Goal: Task Accomplishment & Management: Use online tool/utility

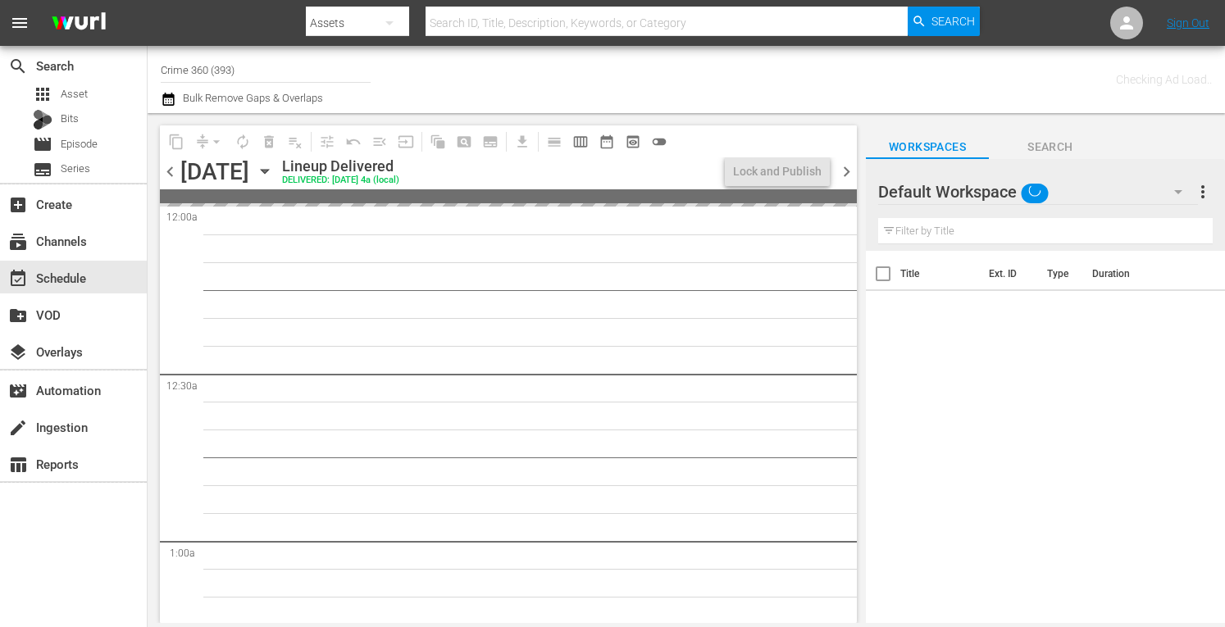
click at [239, 68] on input "Crime 360 (393)" at bounding box center [266, 69] width 210 height 39
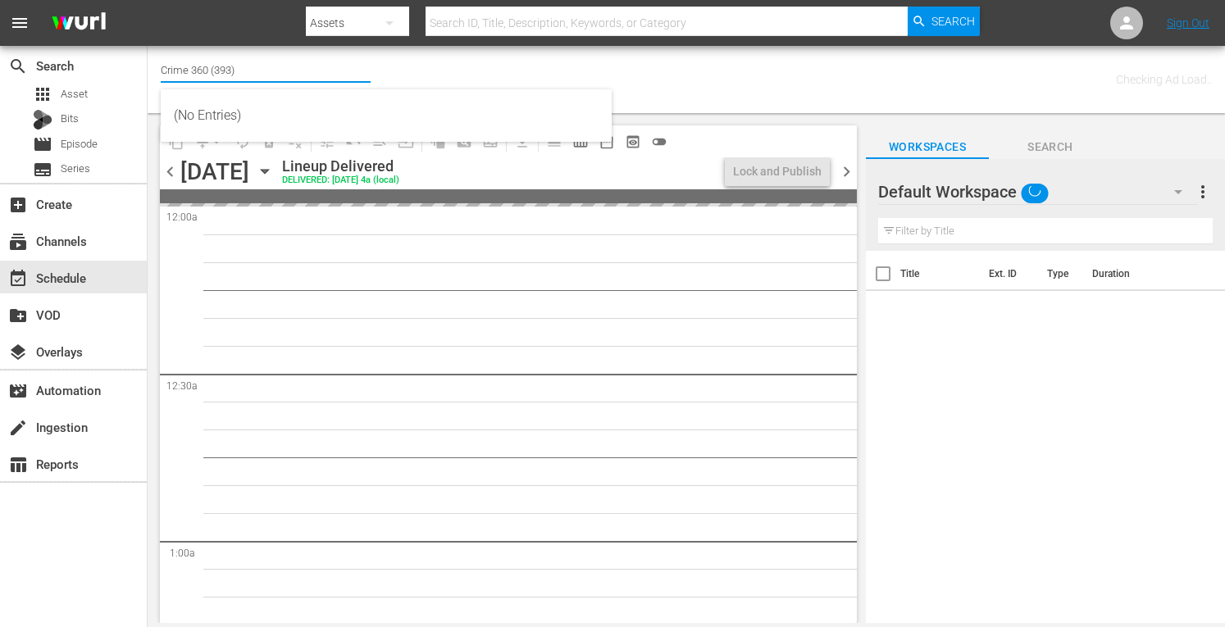
click at [239, 68] on input "Crime 360 (393)" at bounding box center [266, 69] width 210 height 39
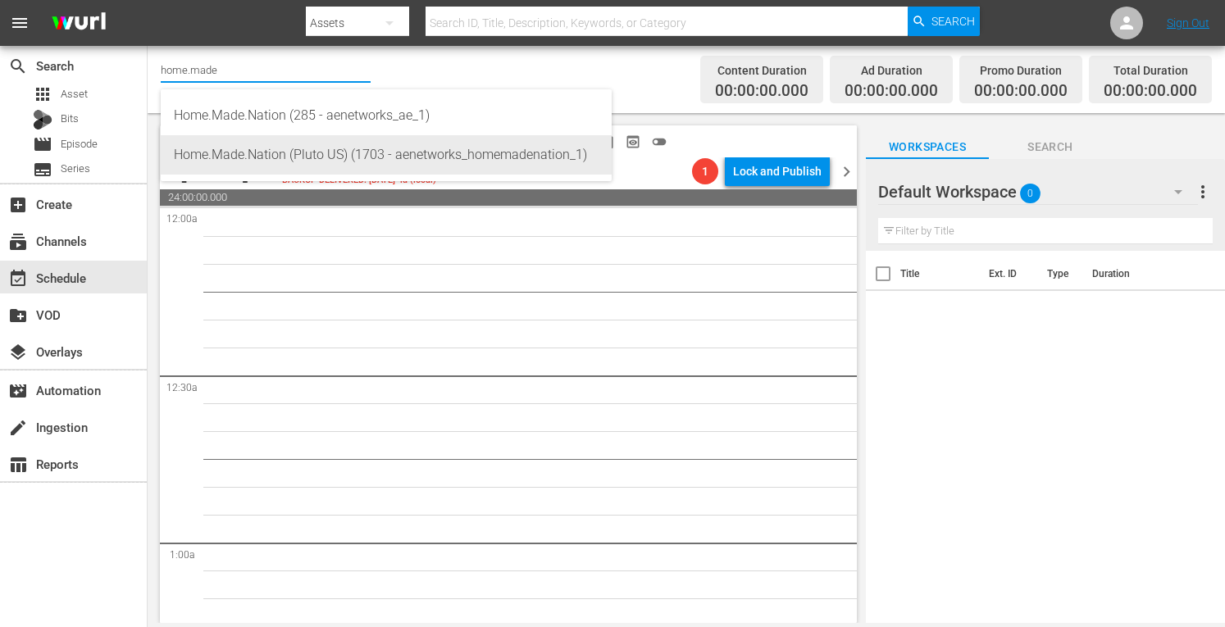
click at [242, 158] on div "Home.Made.Nation (Pluto US) (1703 - aenetworks_homemadenation_1)" at bounding box center [386, 154] width 425 height 39
type input "Home.Made.Nation (Pluto US) (1703 - aenetworks_homemadenation_1)"
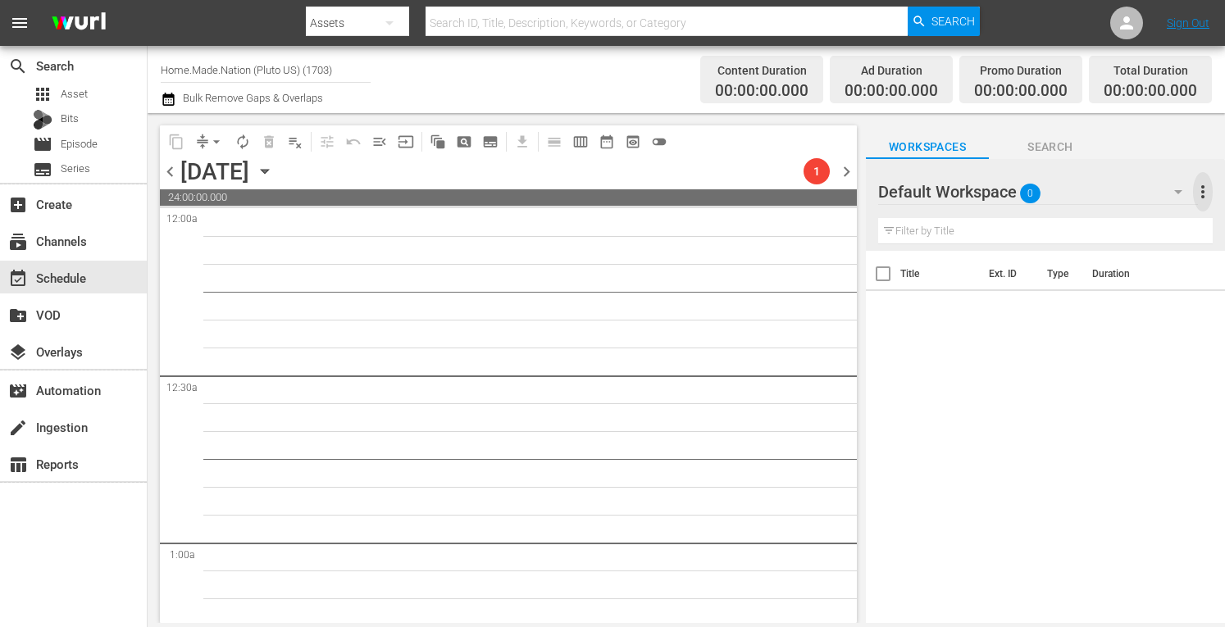
click at [1203, 191] on span "more_vert" at bounding box center [1203, 192] width 20 height 20
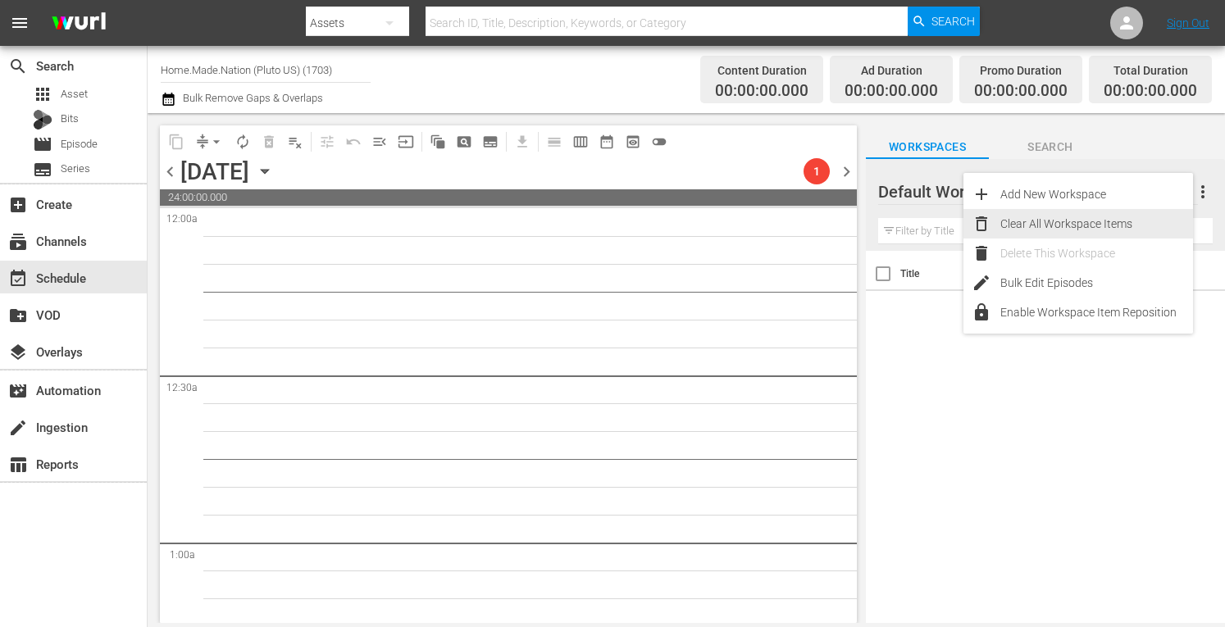
click at [1077, 222] on div "Clear All Workspace Items" at bounding box center [1097, 224] width 193 height 30
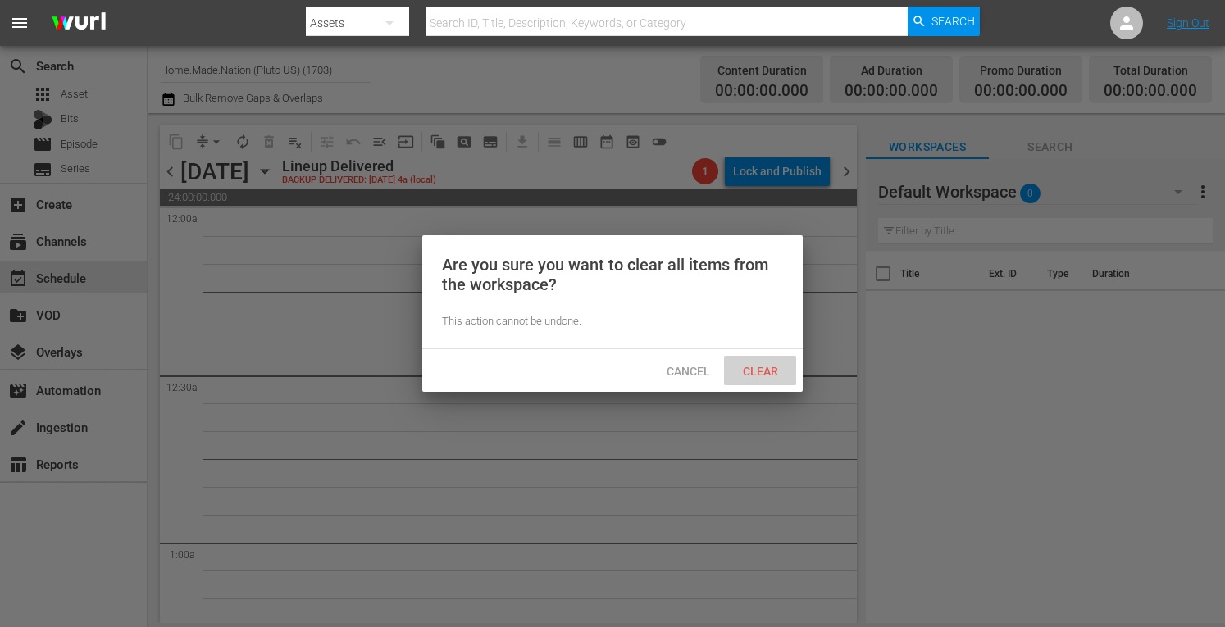
click at [739, 373] on span "Clear" at bounding box center [761, 371] width 62 height 13
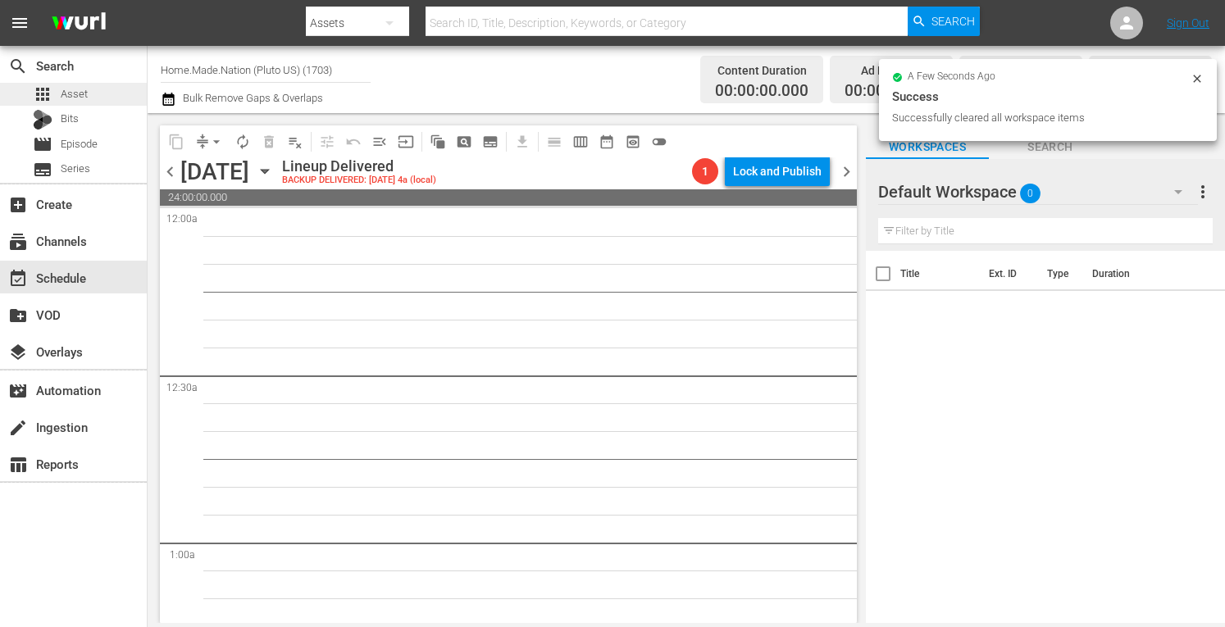
click at [81, 93] on span "Asset" at bounding box center [74, 94] width 27 height 16
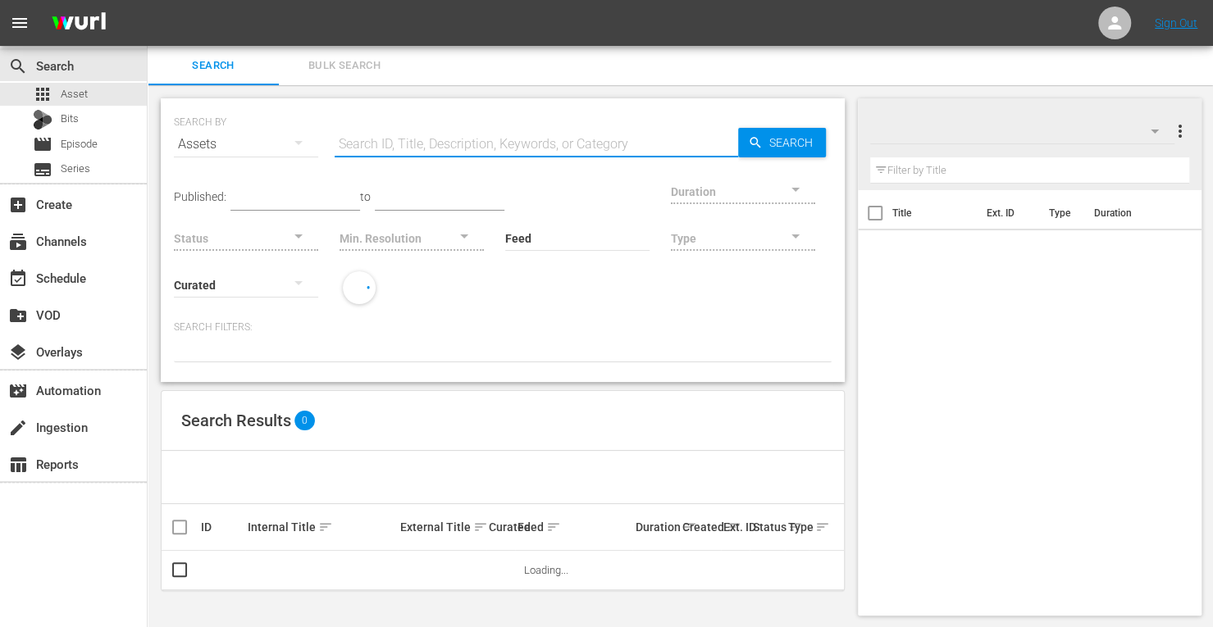
click at [440, 140] on input "text" at bounding box center [537, 144] width 404 height 39
click at [440, 140] on input "h" at bounding box center [537, 144] width 404 height 39
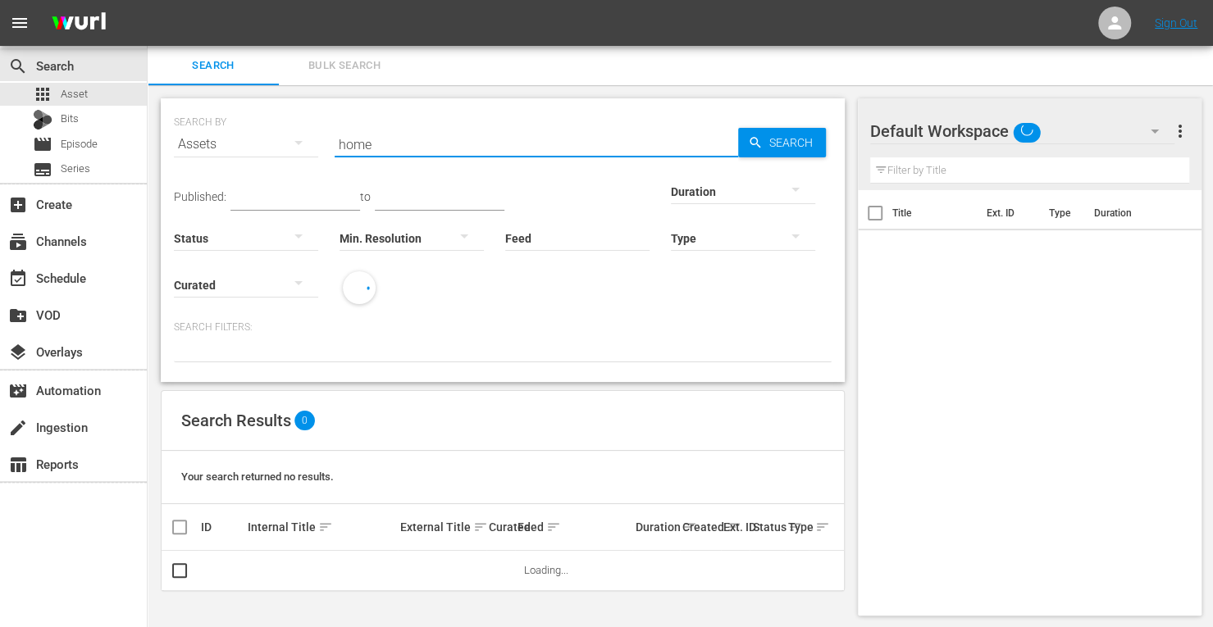
type input "home.made.nation"
click at [671, 189] on div at bounding box center [743, 191] width 144 height 46
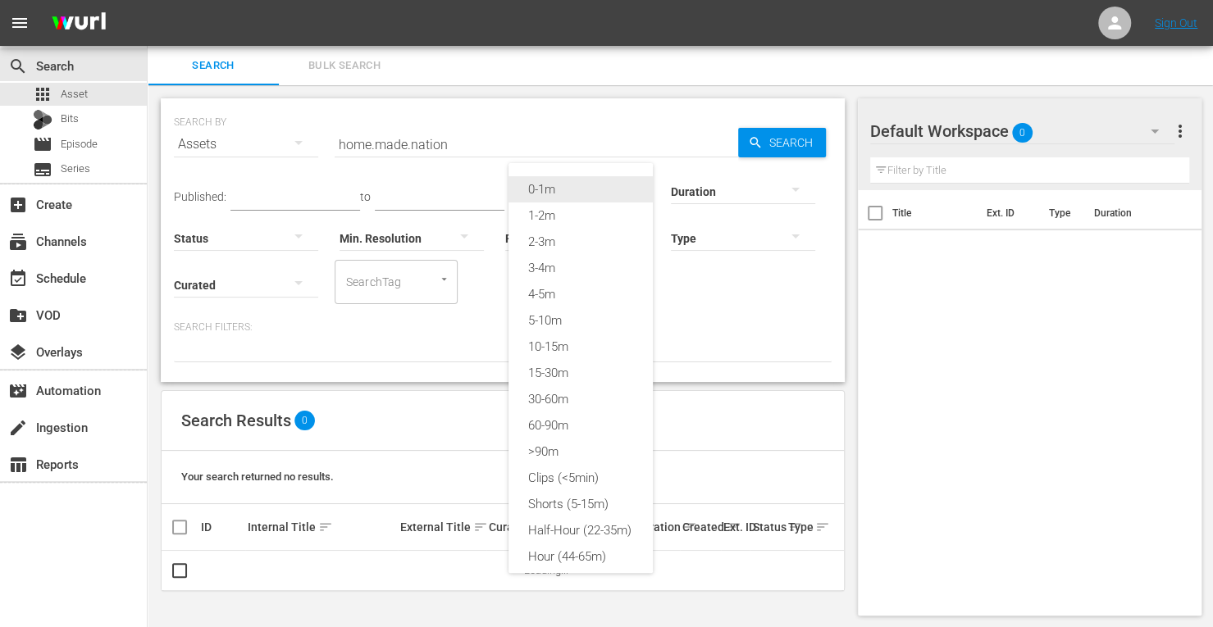
click at [575, 186] on div "0-1m" at bounding box center [581, 189] width 144 height 26
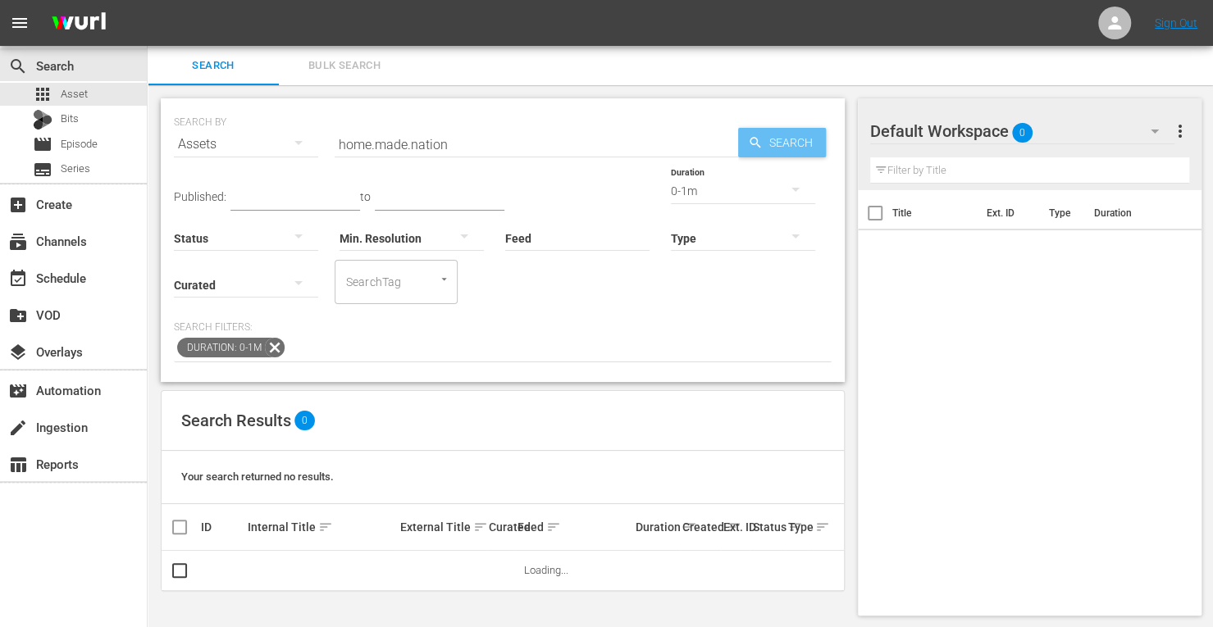
click at [781, 147] on span "Search" at bounding box center [794, 143] width 63 height 30
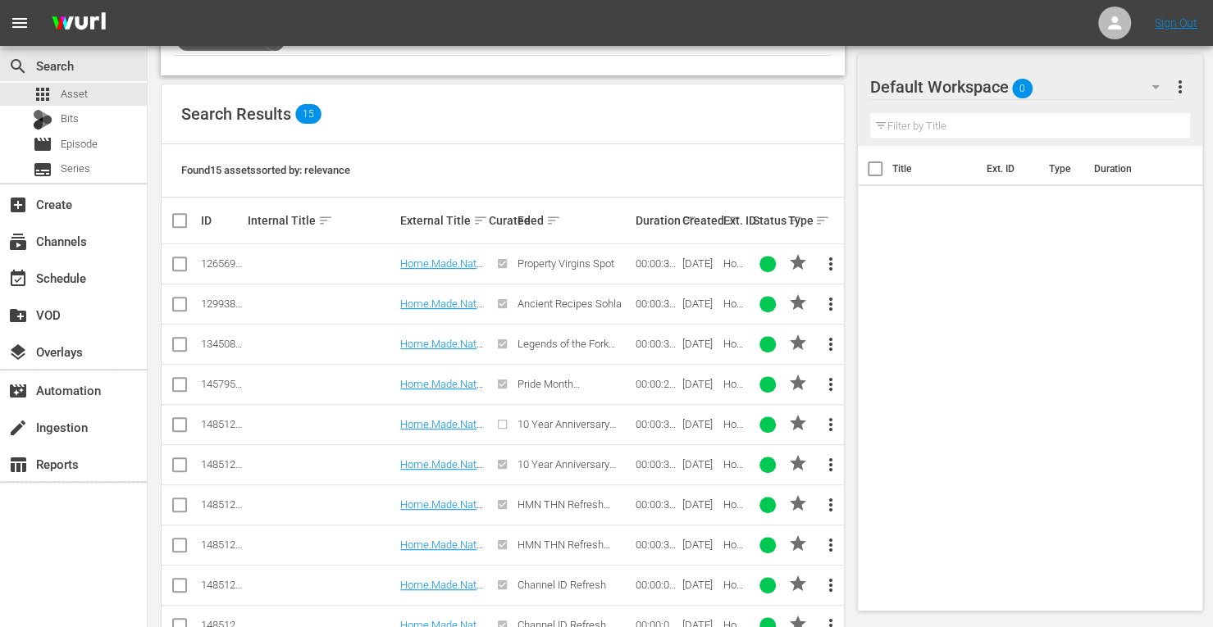
scroll to position [330, 0]
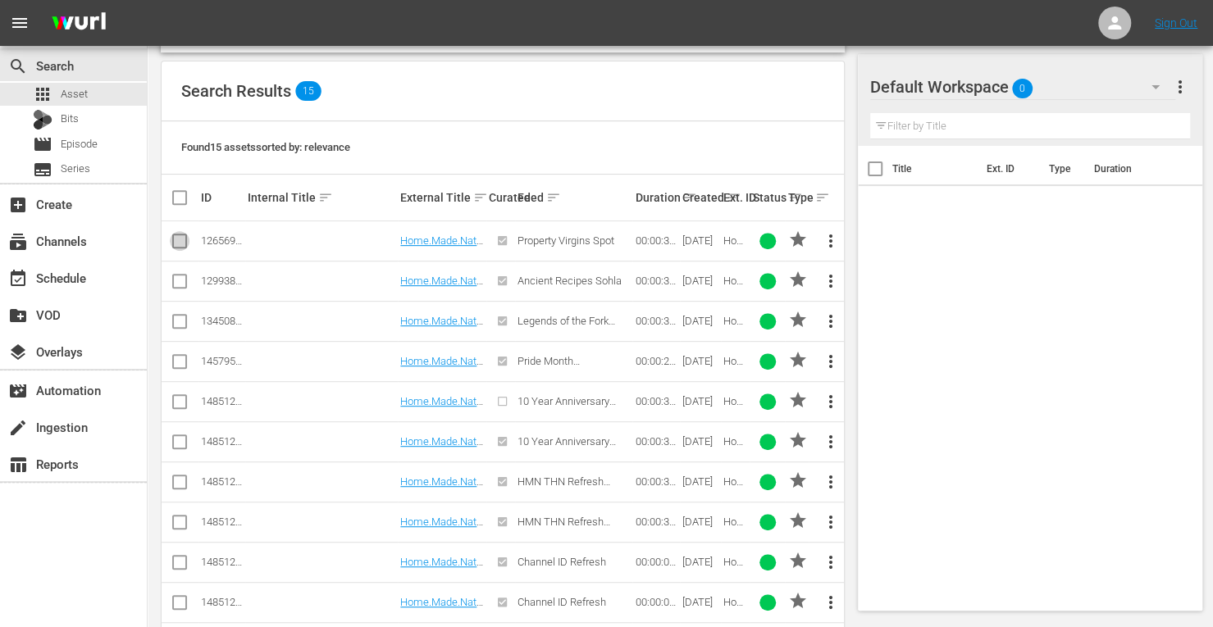
click at [180, 242] on input "checkbox" at bounding box center [180, 245] width 20 height 20
checkbox input "true"
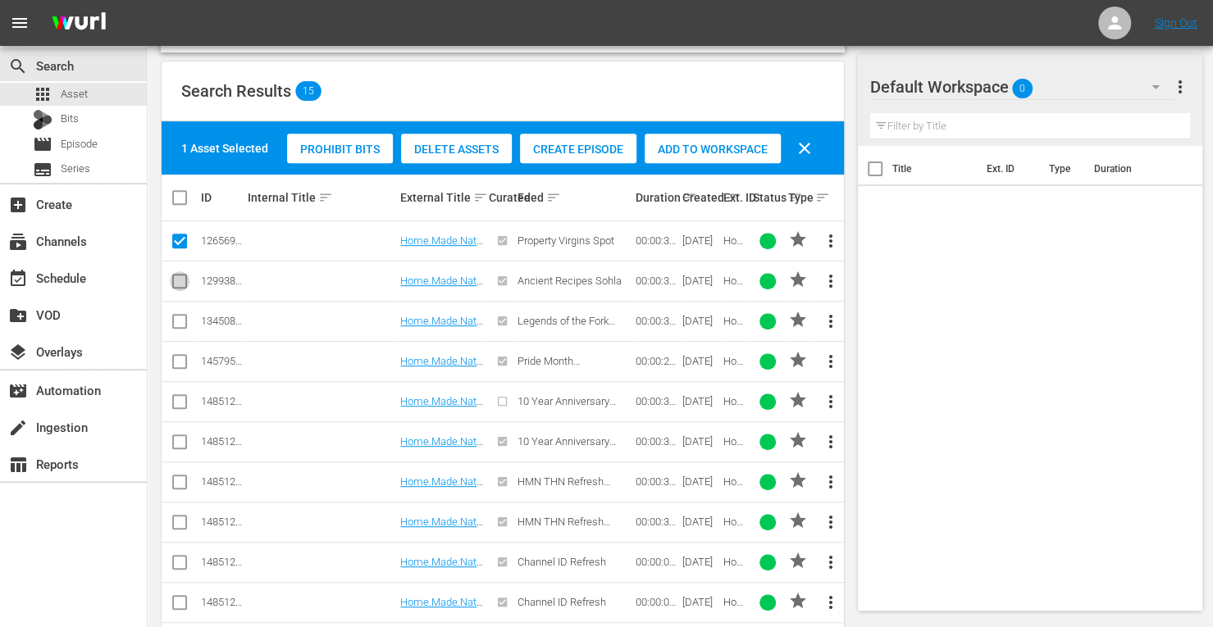
click at [180, 280] on input "checkbox" at bounding box center [180, 285] width 20 height 20
checkbox input "true"
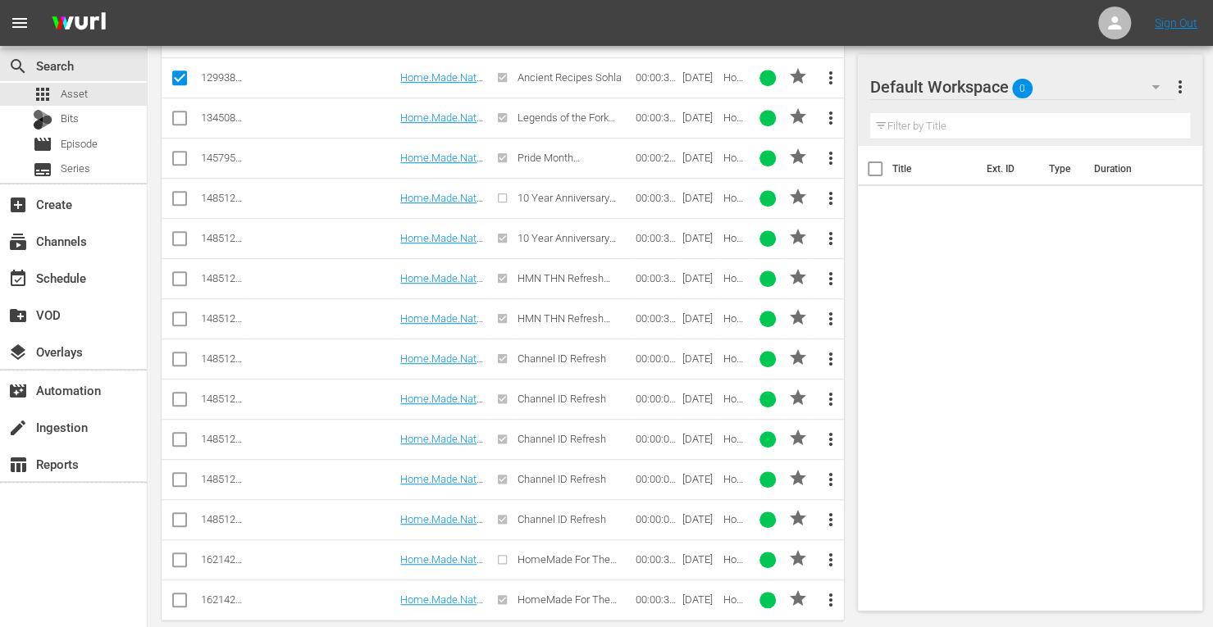
scroll to position [549, 0]
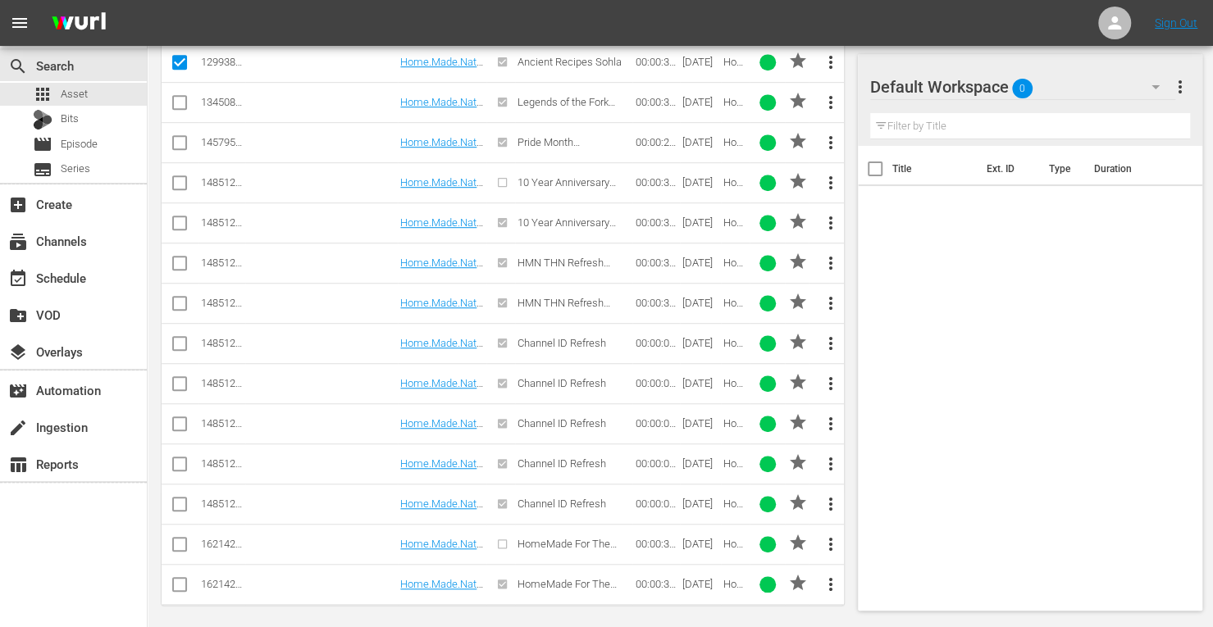
click at [178, 338] on input "checkbox" at bounding box center [180, 347] width 20 height 20
checkbox input "true"
click at [179, 383] on input "checkbox" at bounding box center [180, 387] width 20 height 20
checkbox input "true"
click at [176, 417] on input "checkbox" at bounding box center [180, 427] width 20 height 20
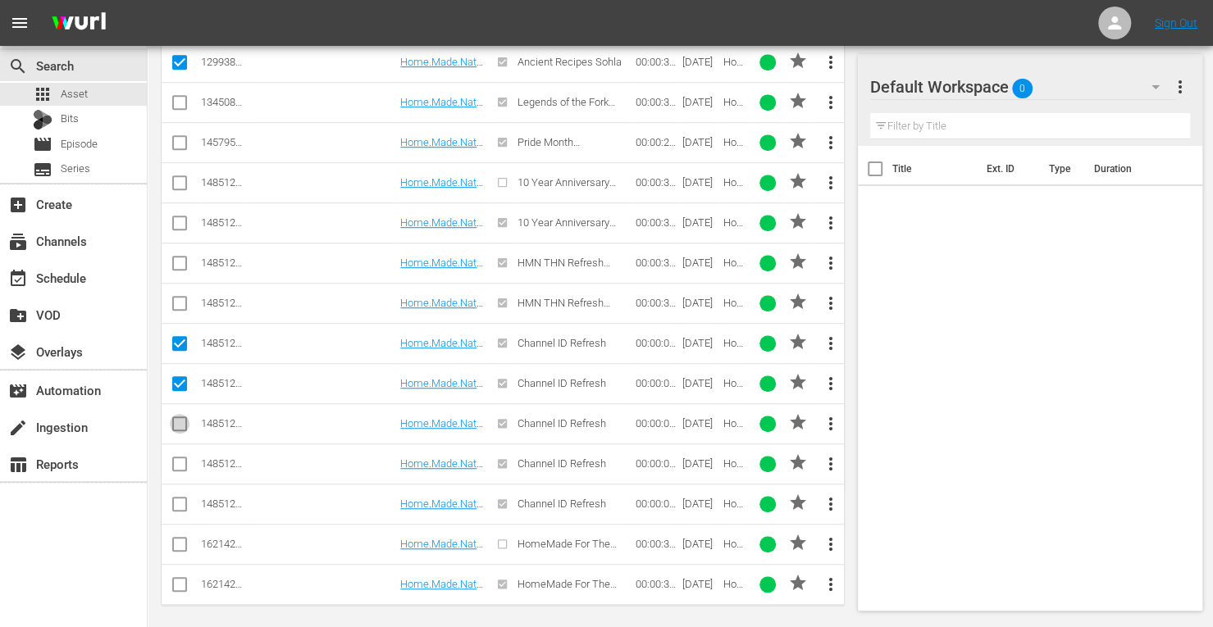
checkbox input "true"
click at [177, 458] on input "checkbox" at bounding box center [180, 468] width 20 height 20
checkbox input "true"
click at [176, 499] on input "checkbox" at bounding box center [180, 508] width 20 height 20
checkbox input "true"
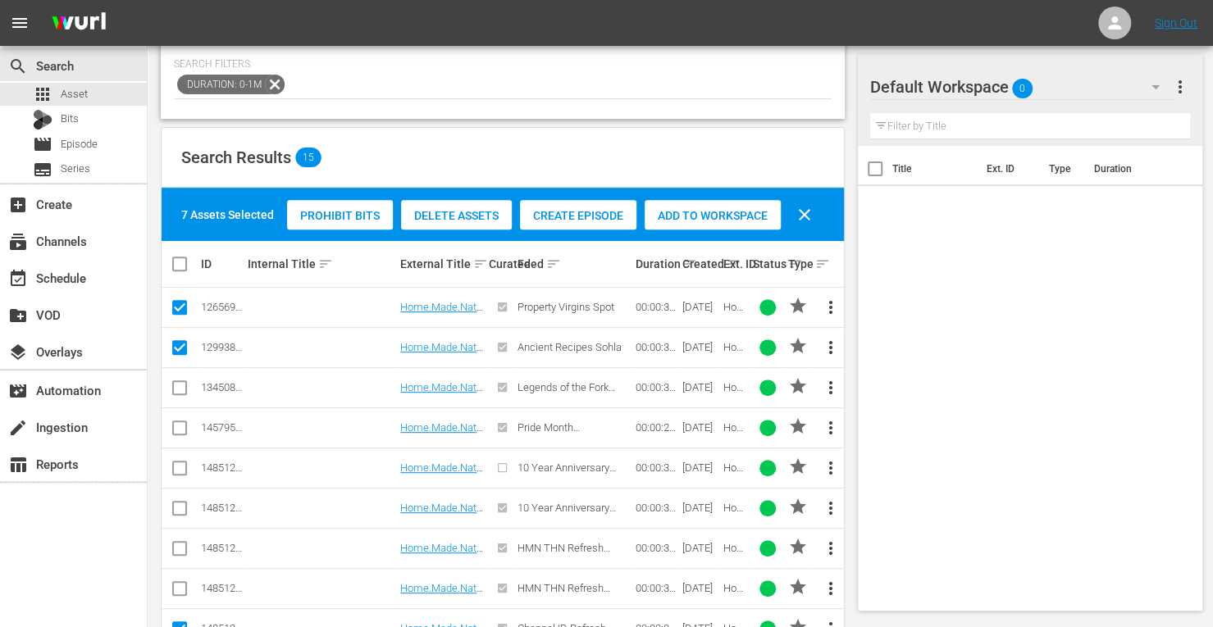
scroll to position [244, 0]
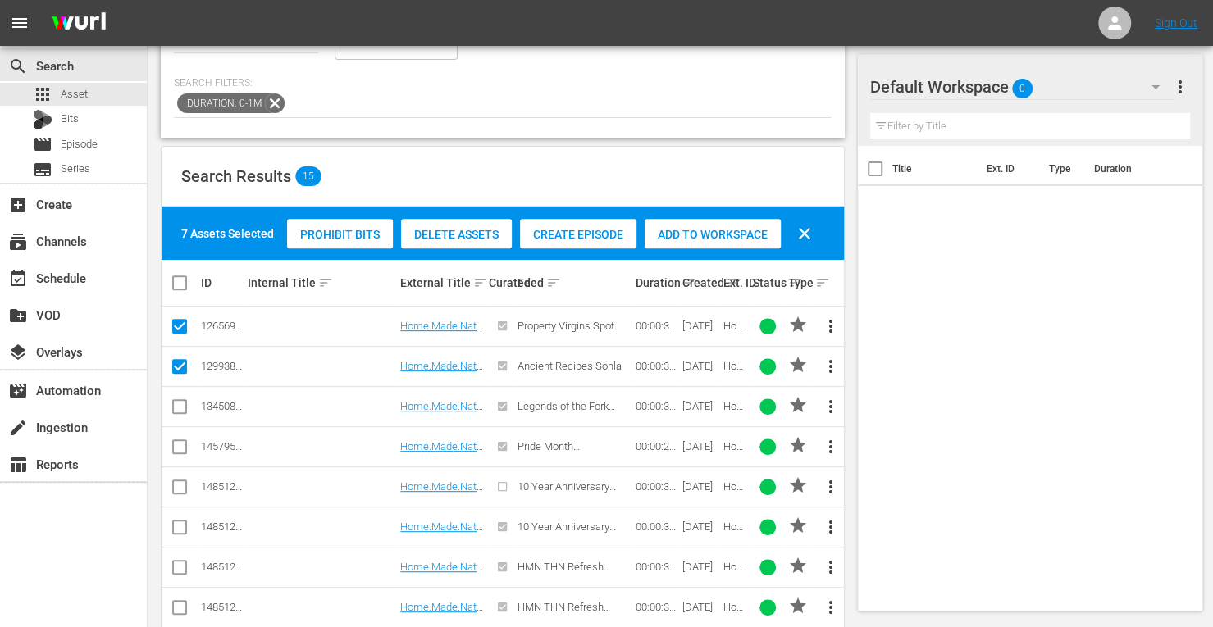
click at [722, 219] on div "Add to Workspace" at bounding box center [713, 234] width 136 height 31
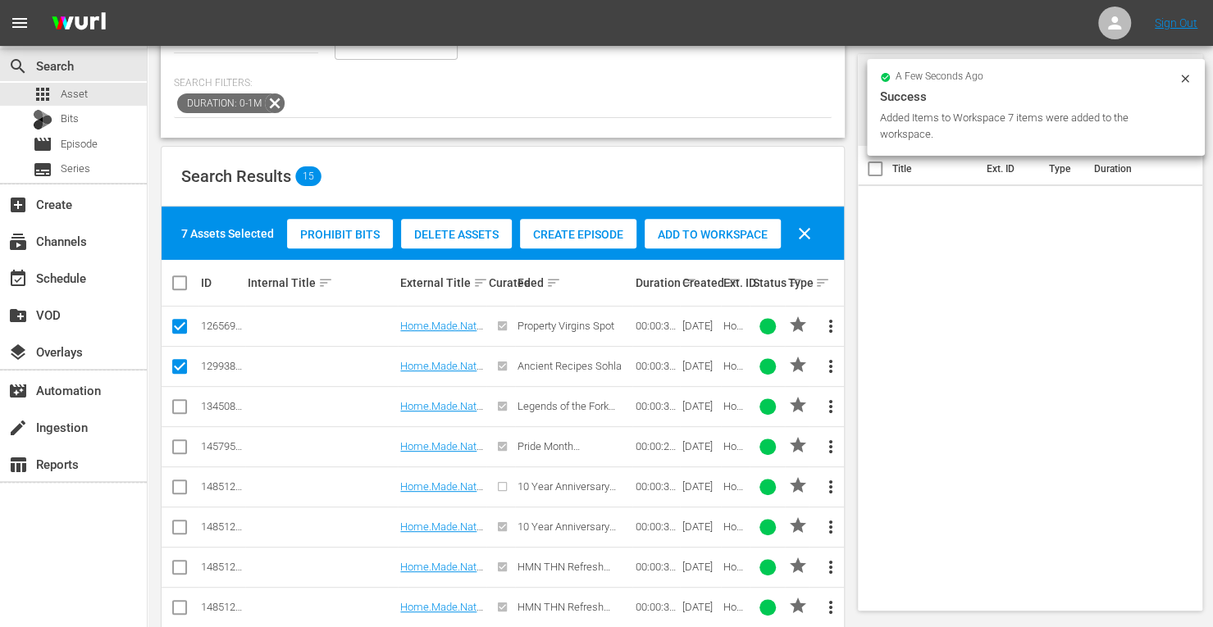
scroll to position [0, 0]
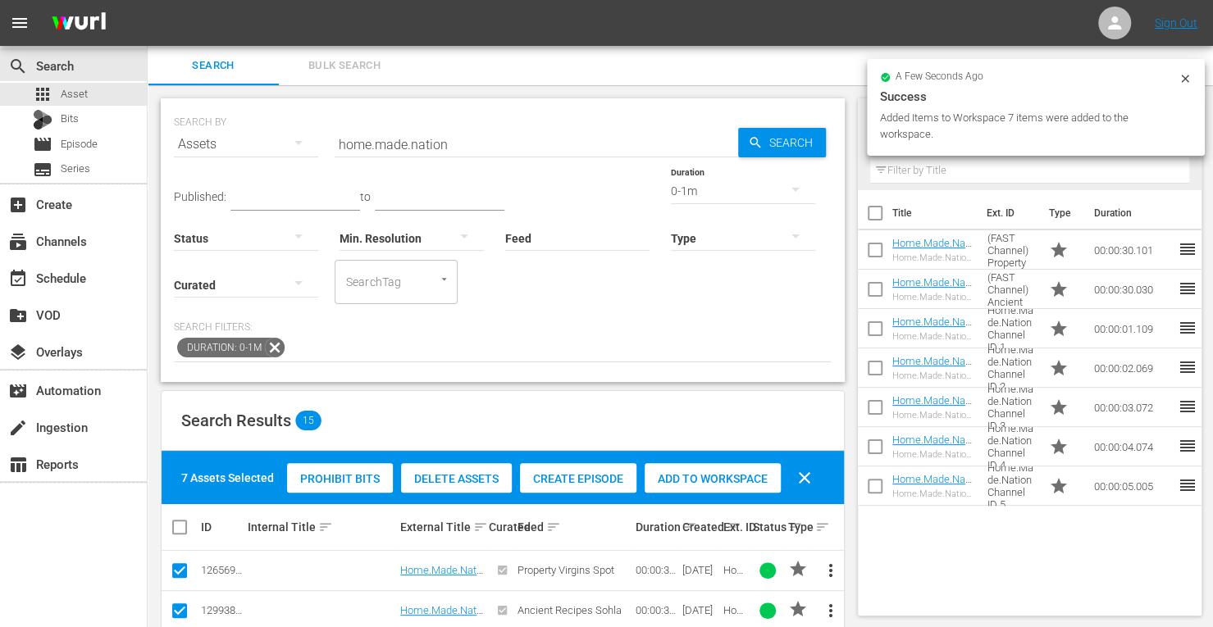
click at [671, 190] on div "0-1m" at bounding box center [743, 191] width 144 height 46
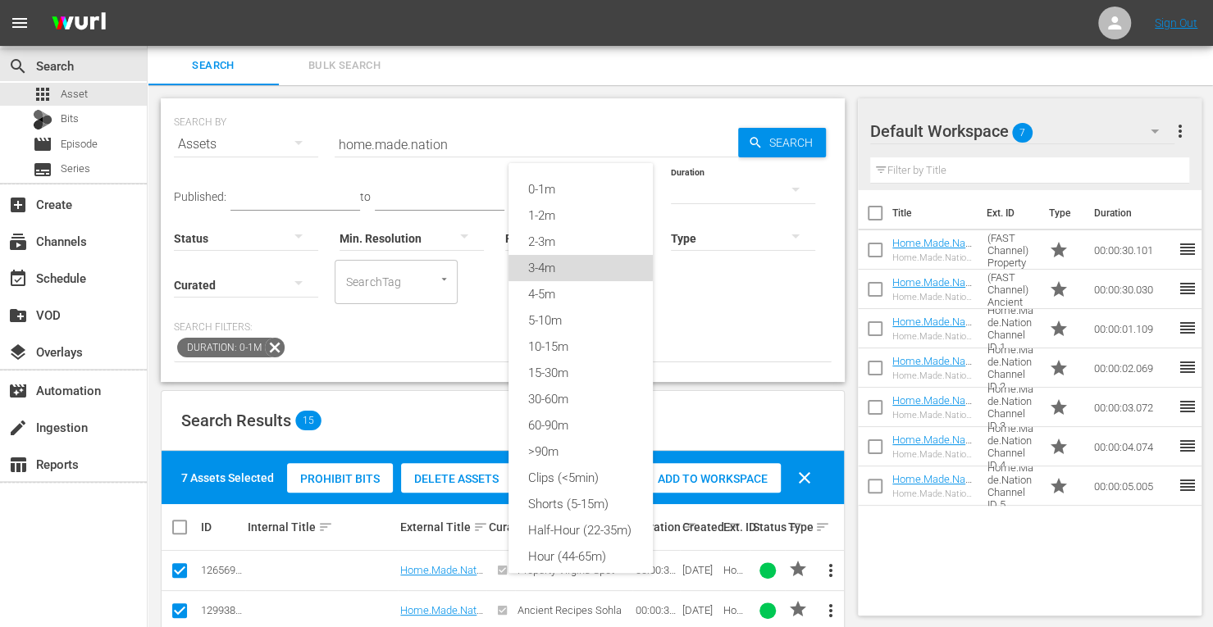
click at [537, 264] on div "3-4m" at bounding box center [581, 268] width 144 height 26
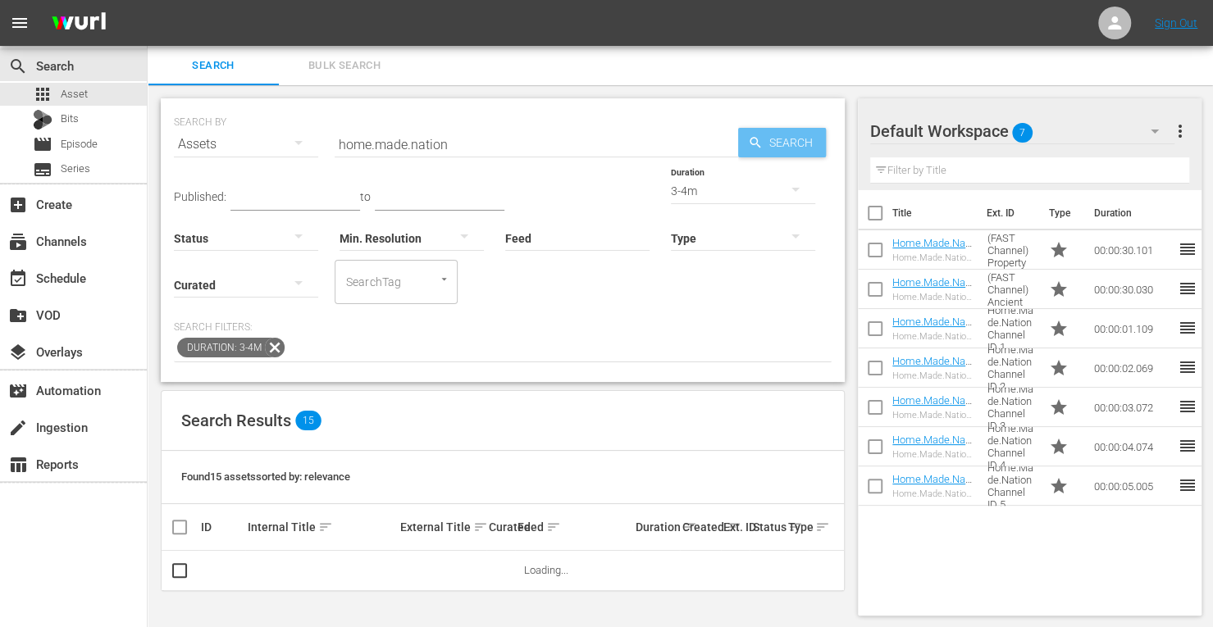
click at [789, 142] on span "Search" at bounding box center [794, 143] width 63 height 30
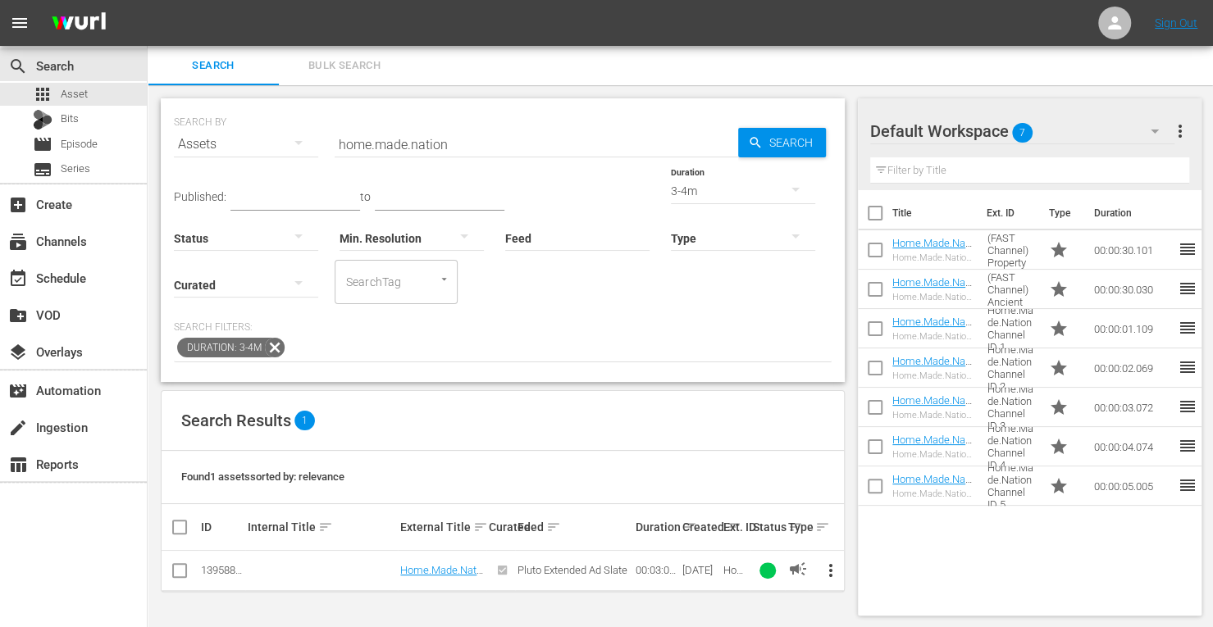
scroll to position [2, 0]
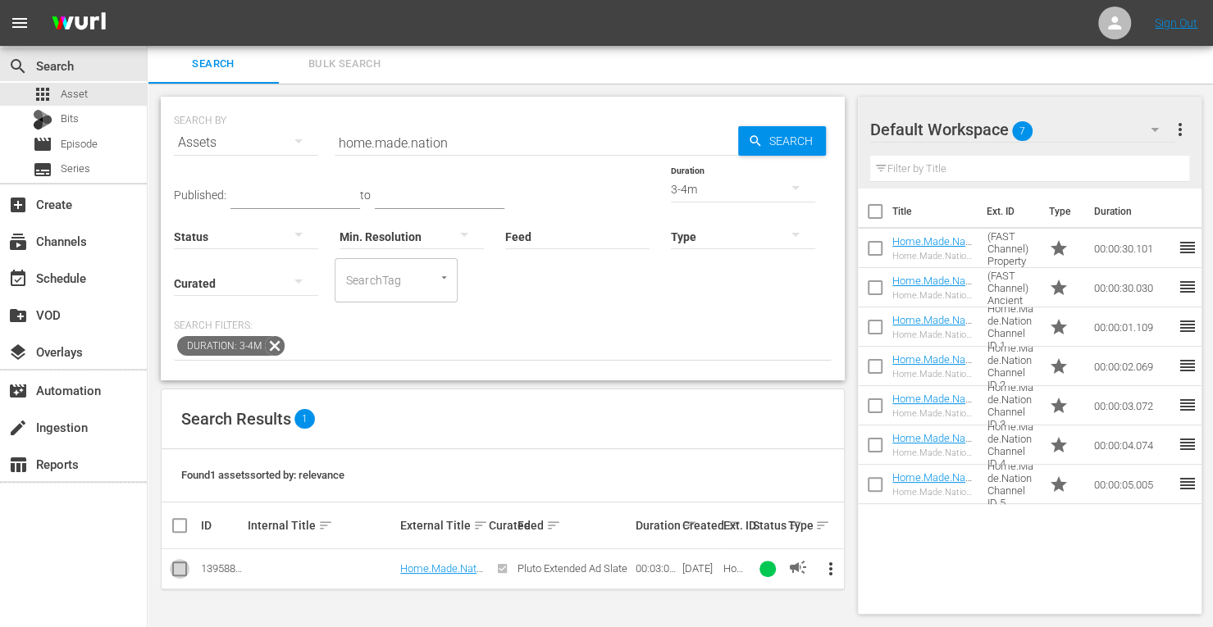
click at [184, 569] on input "checkbox" at bounding box center [180, 573] width 20 height 20
checkbox input "true"
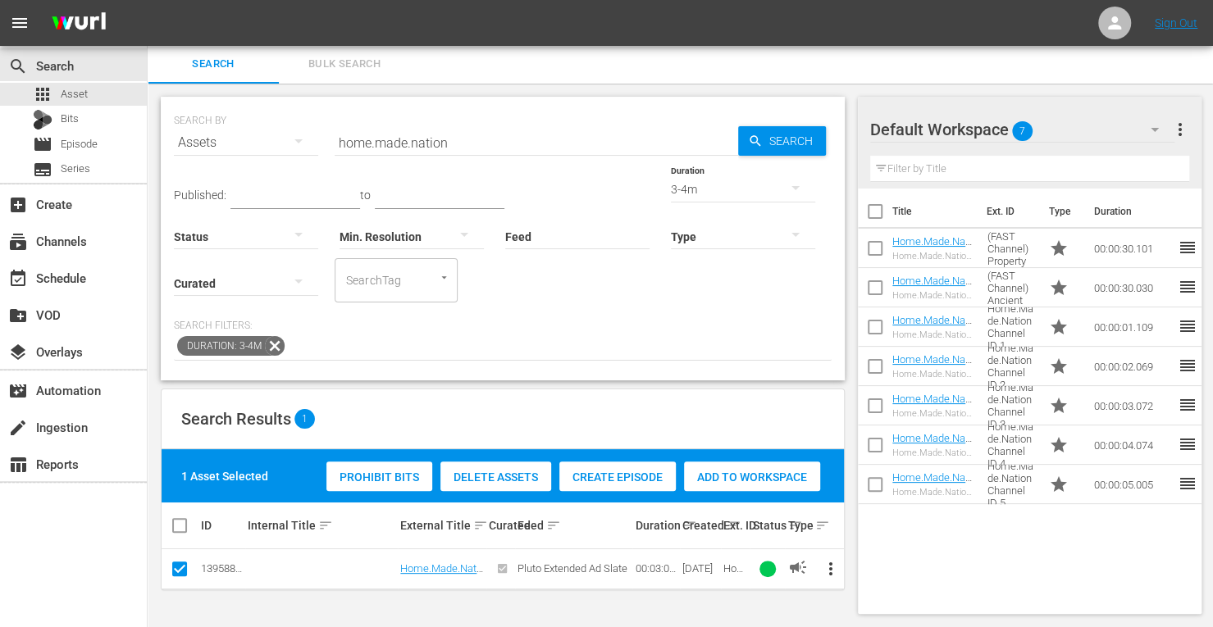
click at [746, 477] on span "Add to Workspace" at bounding box center [752, 477] width 136 height 13
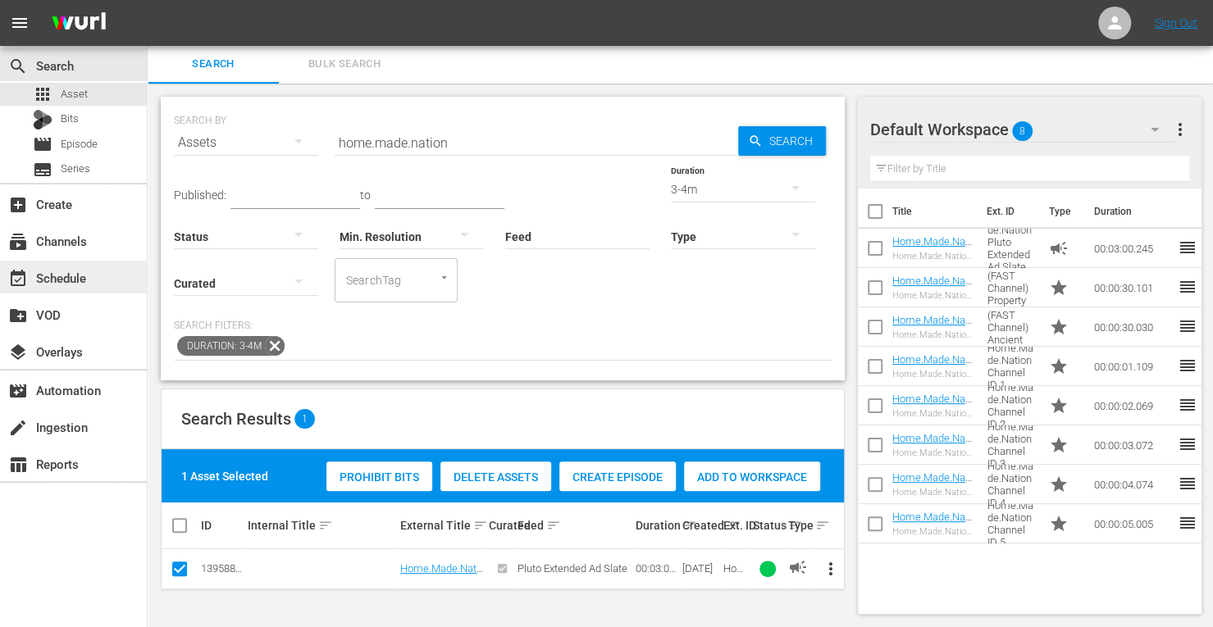
click at [92, 281] on div "event_available Schedule" at bounding box center [73, 277] width 147 height 33
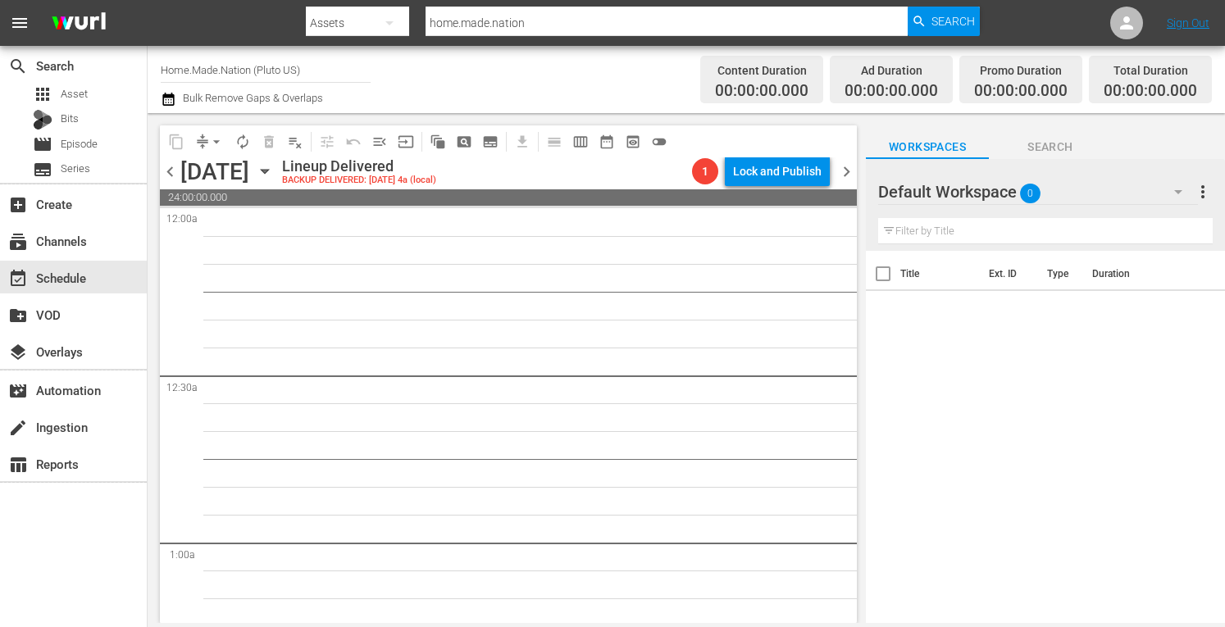
click at [274, 166] on icon "button" at bounding box center [265, 171] width 18 height 18
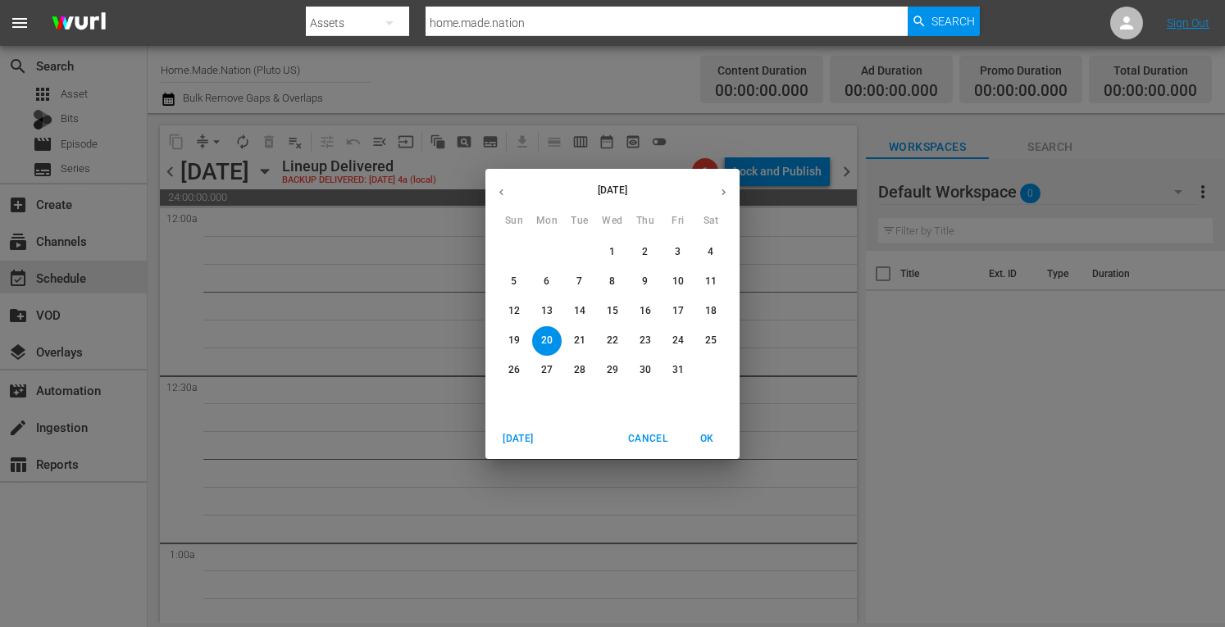
click at [525, 435] on span "Today" at bounding box center [518, 439] width 39 height 17
click at [727, 190] on icon "button" at bounding box center [724, 192] width 12 height 12
click at [535, 285] on span "6" at bounding box center [547, 282] width 30 height 14
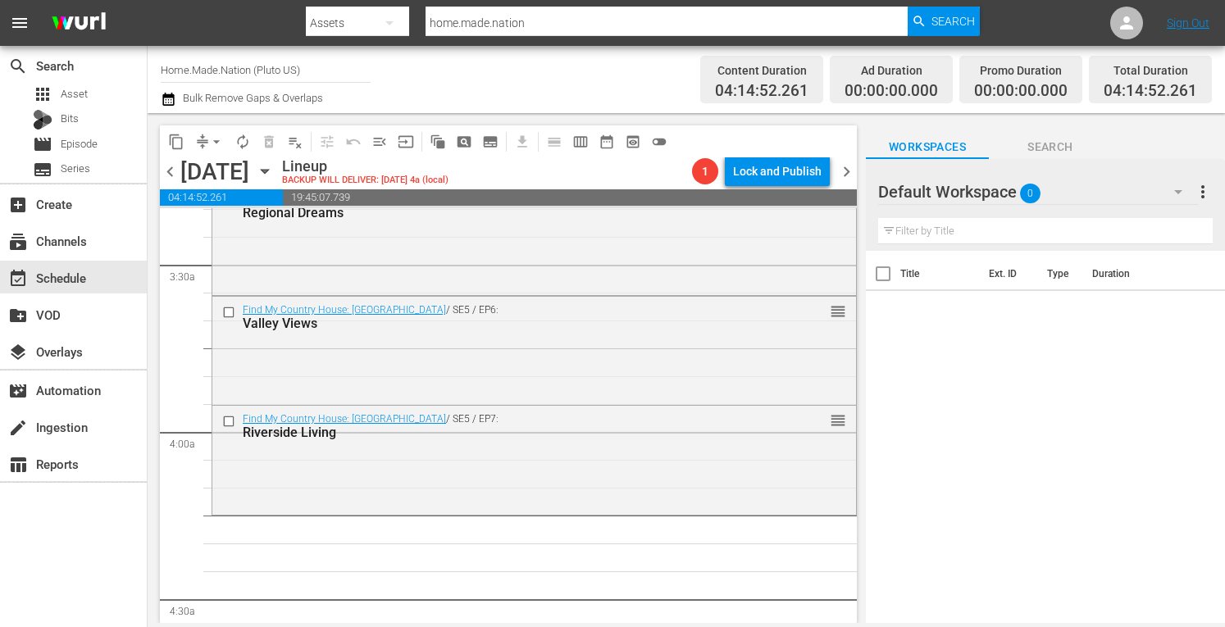
scroll to position [1115, 0]
click at [395, 457] on div "Find My Country House: Australia / SE5 / EP7: Riverside Living reorder" at bounding box center [534, 458] width 644 height 106
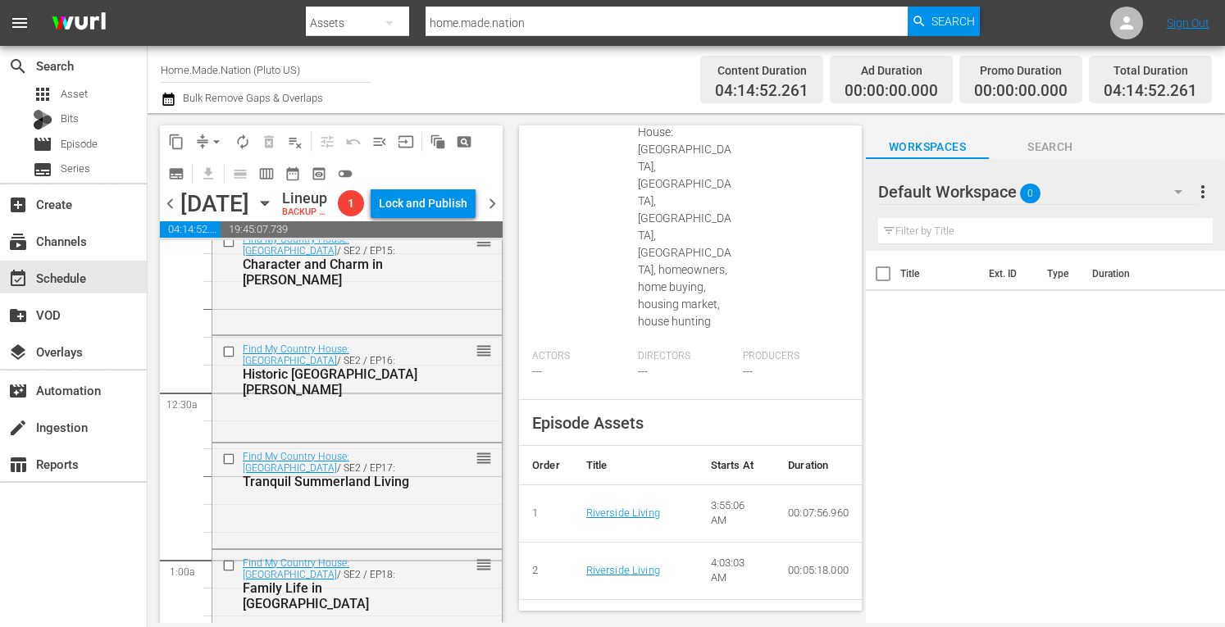
scroll to position [0, 0]
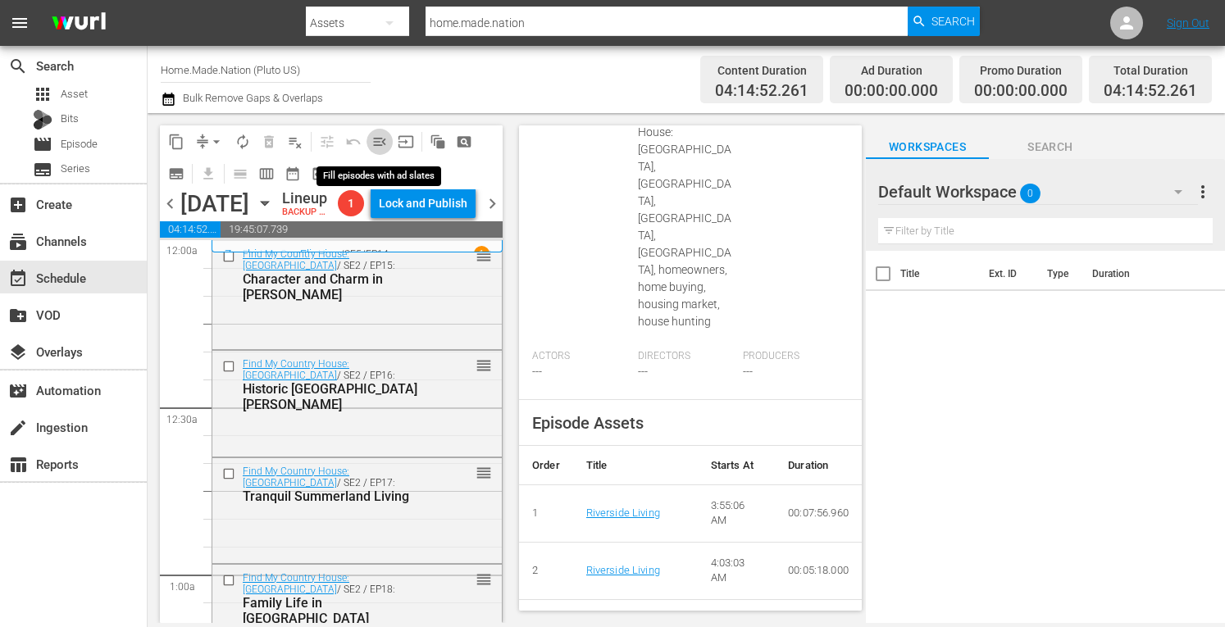
click at [377, 144] on span "menu_open" at bounding box center [380, 142] width 16 height 16
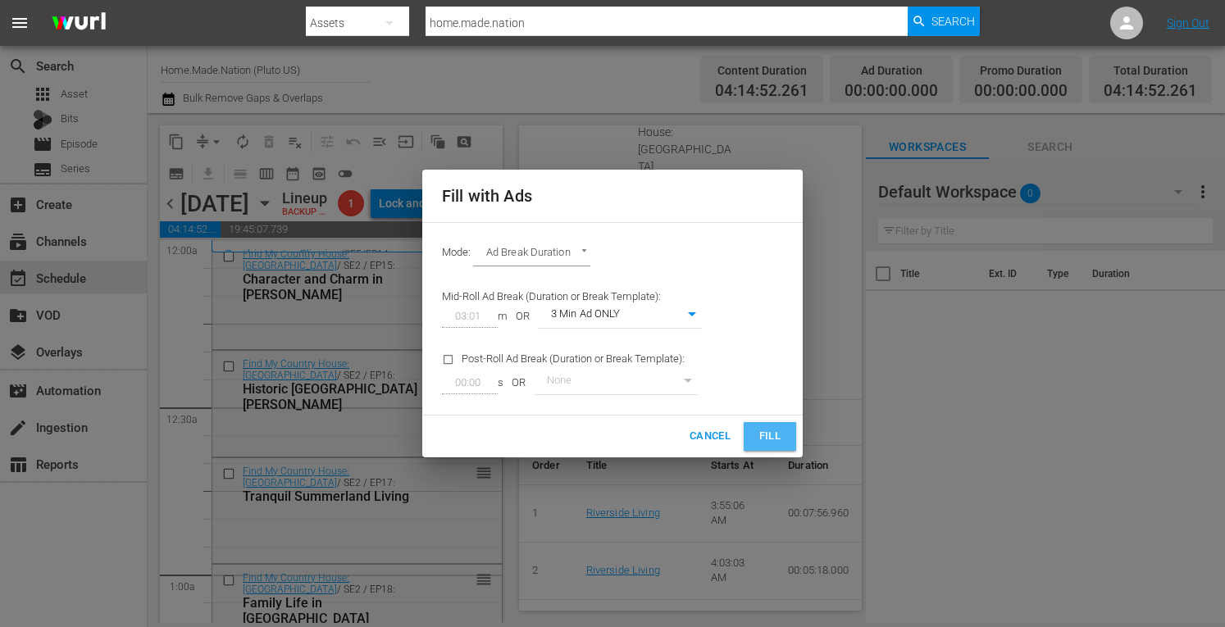
click at [773, 436] on span "Fill" at bounding box center [770, 436] width 26 height 19
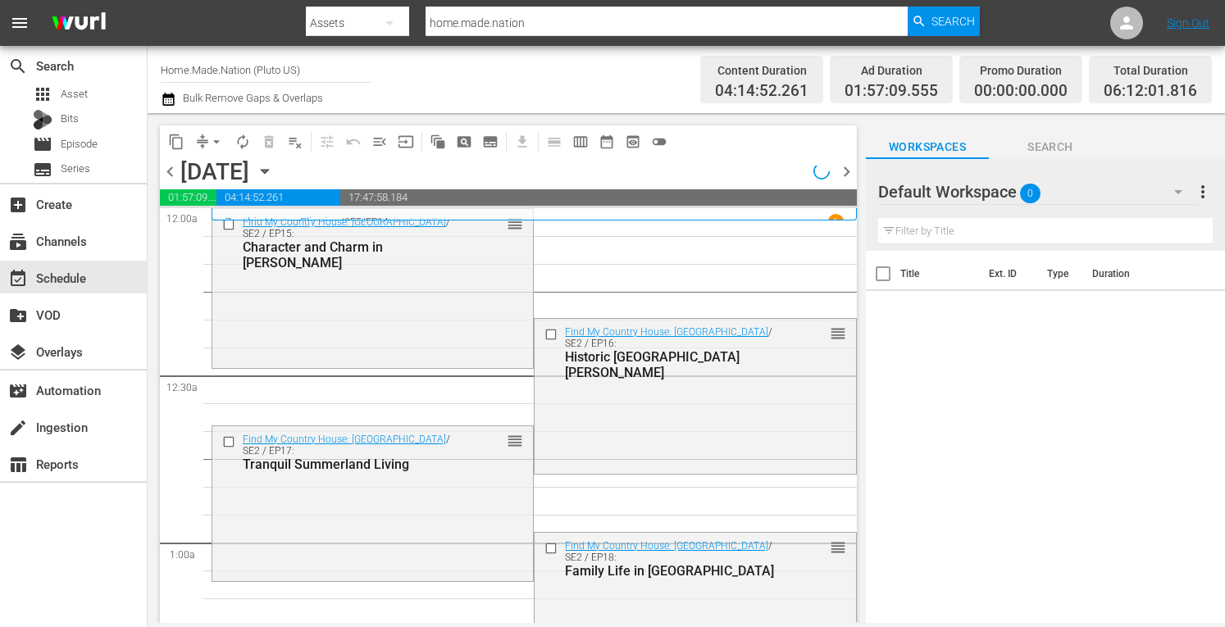
click at [215, 149] on span "arrow_drop_down" at bounding box center [216, 142] width 16 height 16
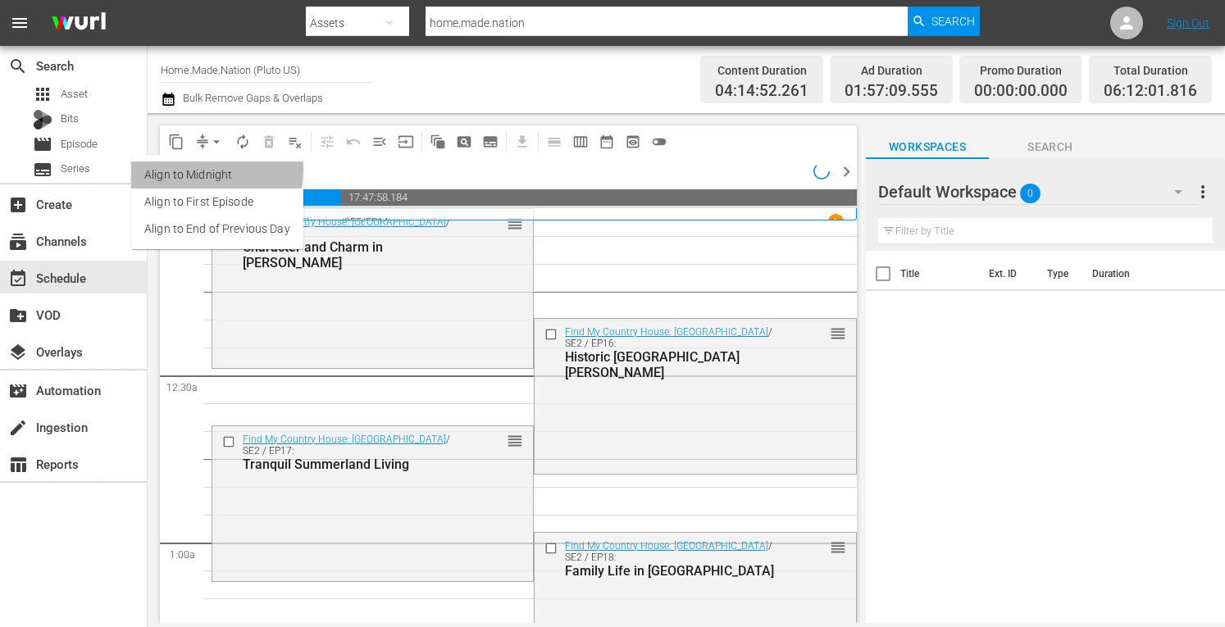
click at [189, 170] on li "Align to Midnight" at bounding box center [217, 175] width 172 height 27
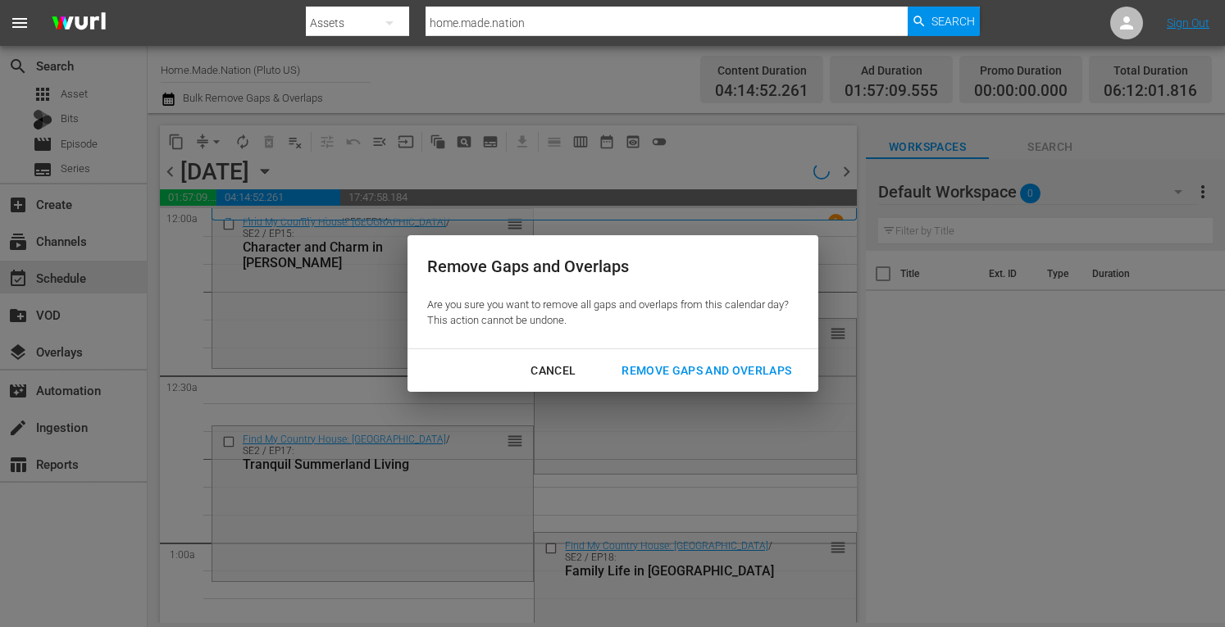
click at [656, 374] on div "Remove Gaps and Overlaps" at bounding box center [707, 371] width 196 height 21
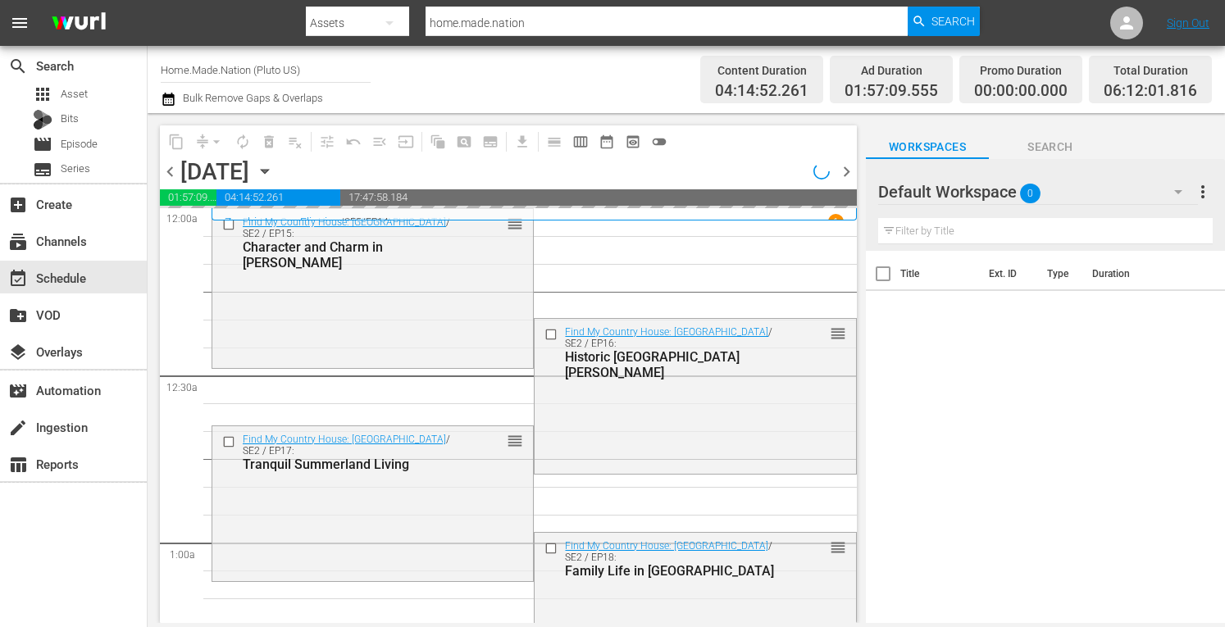
click at [851, 173] on span "chevron_right" at bounding box center [847, 172] width 21 height 21
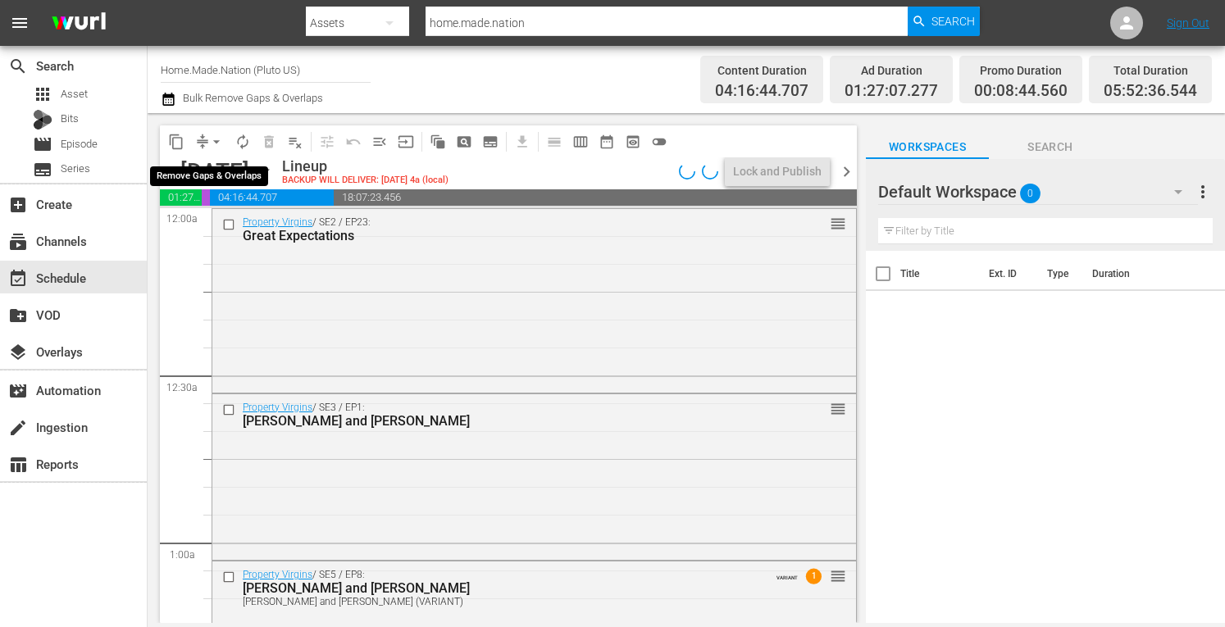
click at [217, 139] on span "arrow_drop_down" at bounding box center [216, 142] width 16 height 16
click at [183, 177] on li "Align to Midnight" at bounding box center [216, 175] width 135 height 27
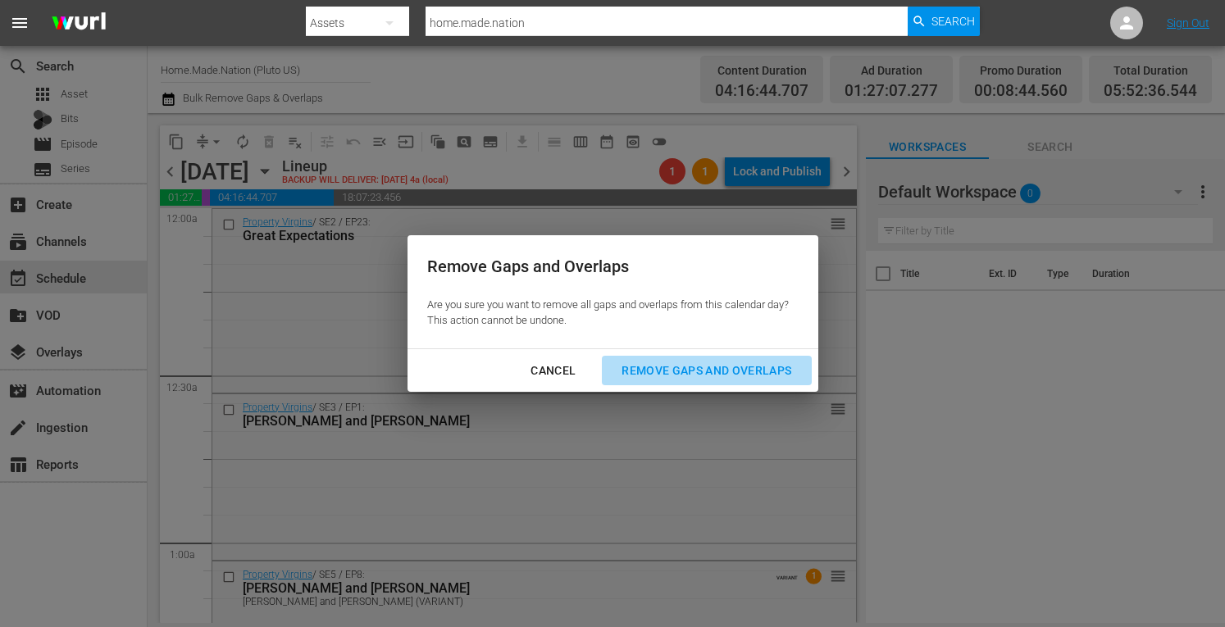
click at [674, 374] on div "Remove Gaps and Overlaps" at bounding box center [707, 371] width 196 height 21
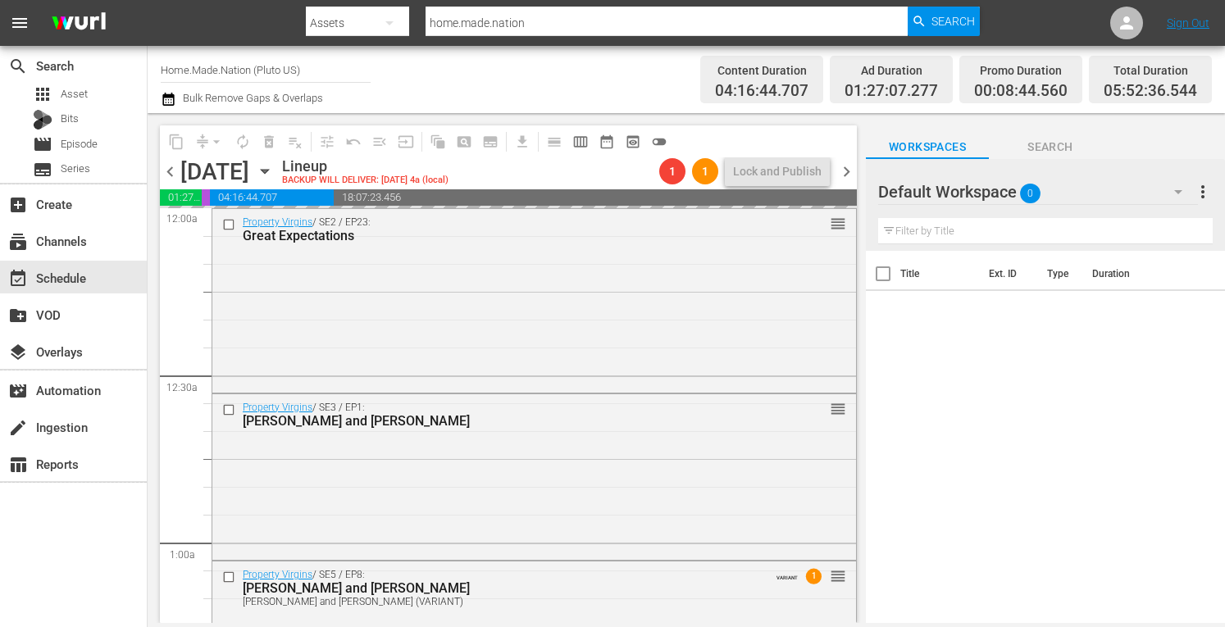
click at [846, 173] on span "chevron_right" at bounding box center [847, 172] width 21 height 21
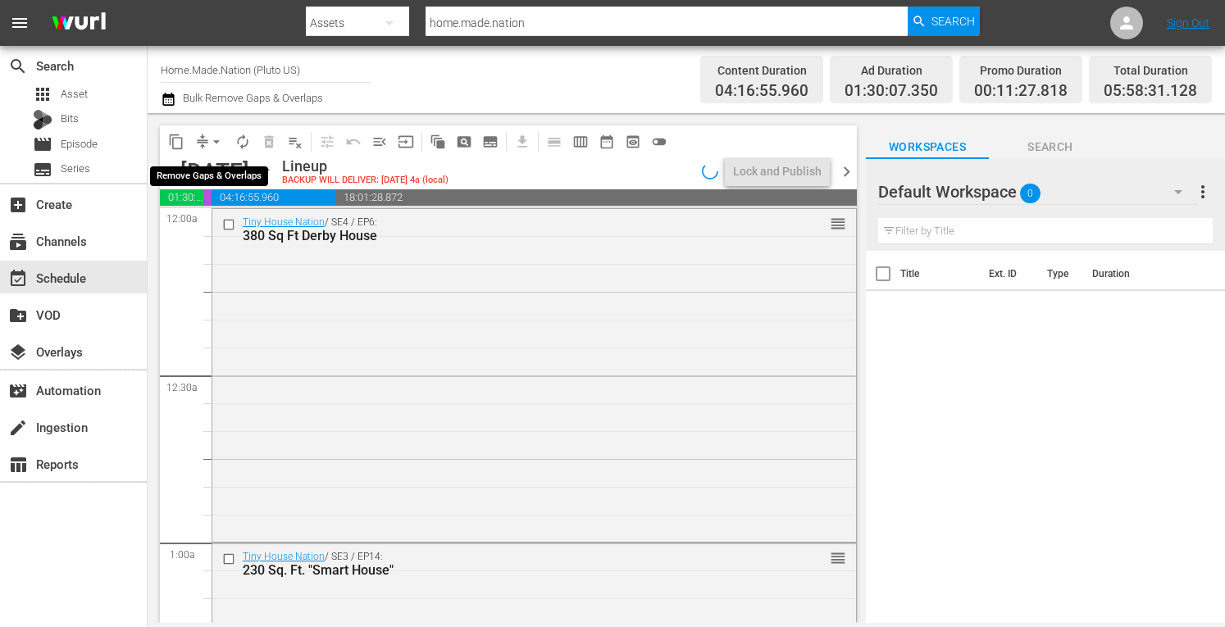
click at [213, 142] on span "arrow_drop_down" at bounding box center [216, 142] width 16 height 16
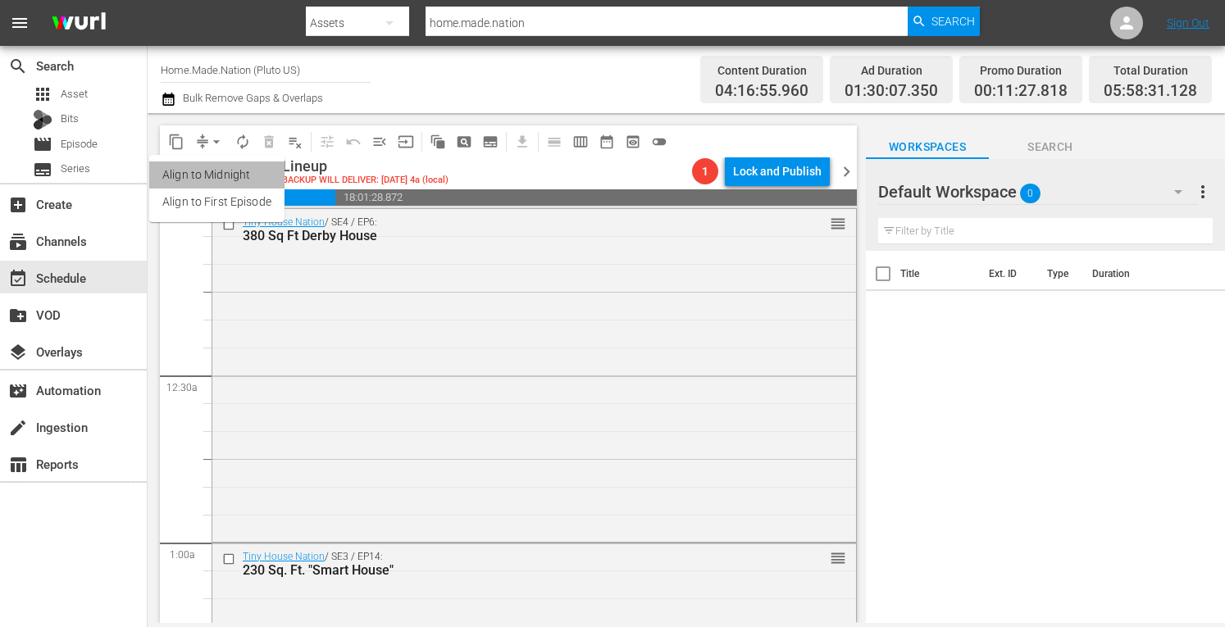
click at [210, 172] on li "Align to Midnight" at bounding box center [216, 175] width 135 height 27
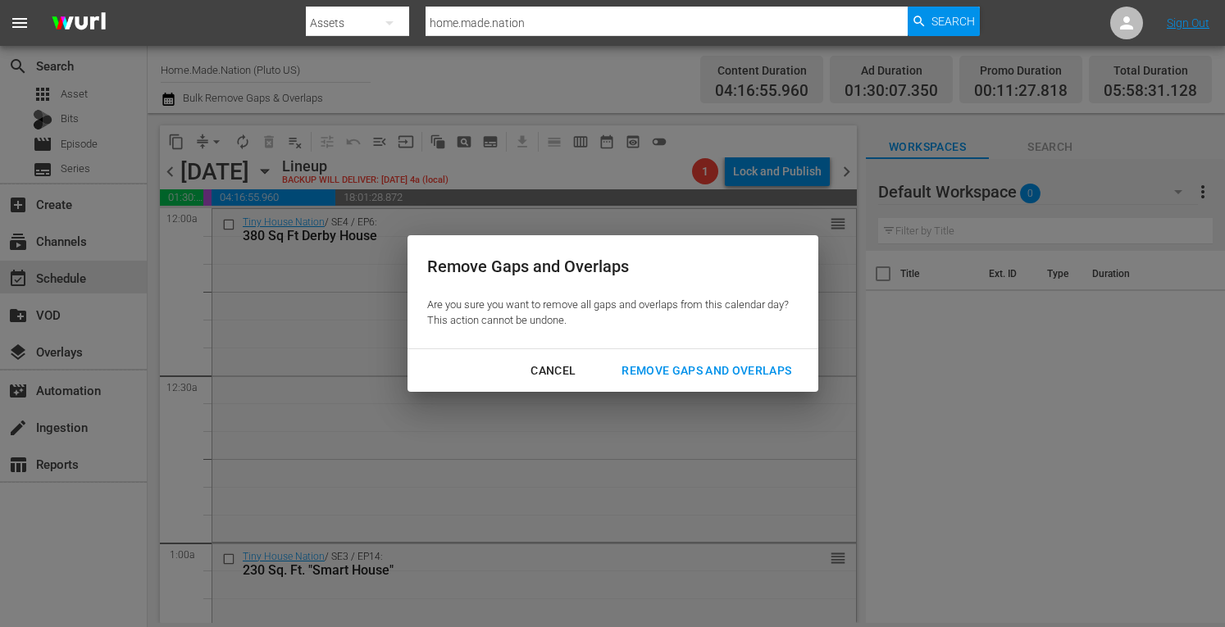
click at [670, 371] on div "Remove Gaps and Overlaps" at bounding box center [707, 371] width 196 height 21
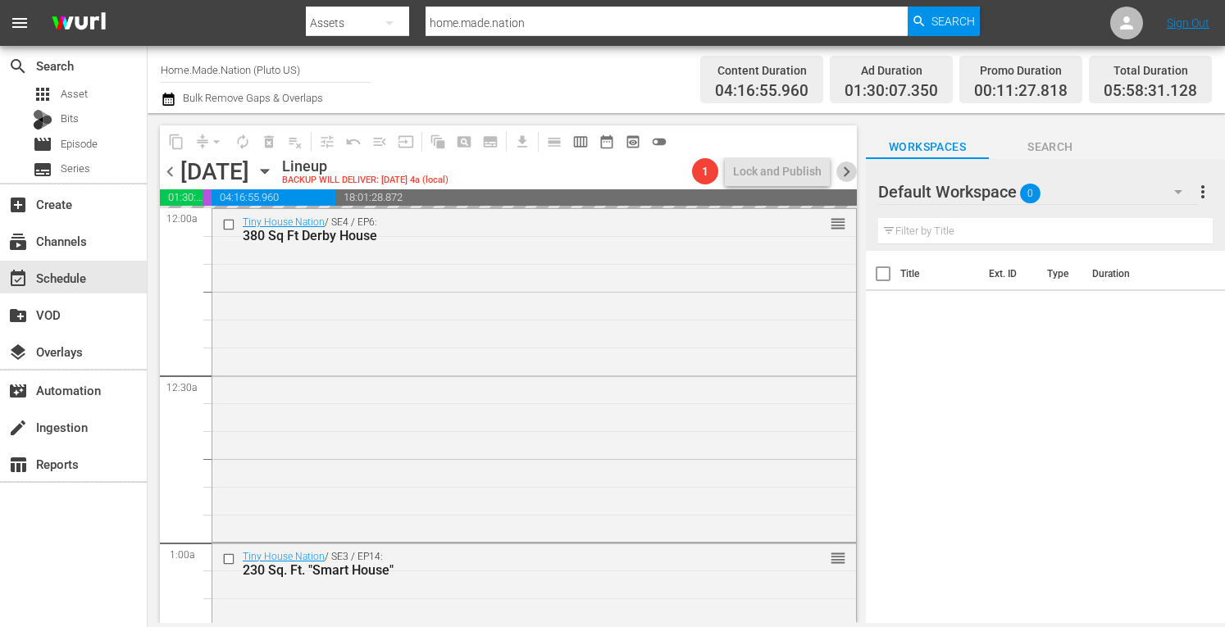
click at [851, 168] on span "chevron_right" at bounding box center [847, 172] width 21 height 21
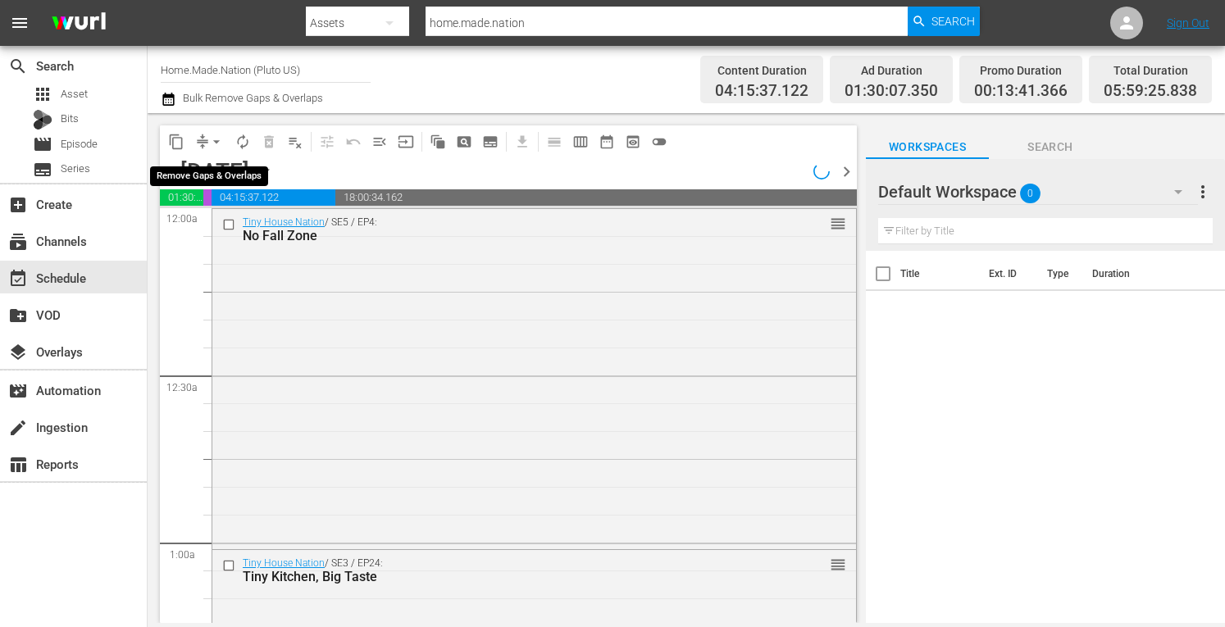
click at [213, 141] on span "arrow_drop_down" at bounding box center [216, 142] width 16 height 16
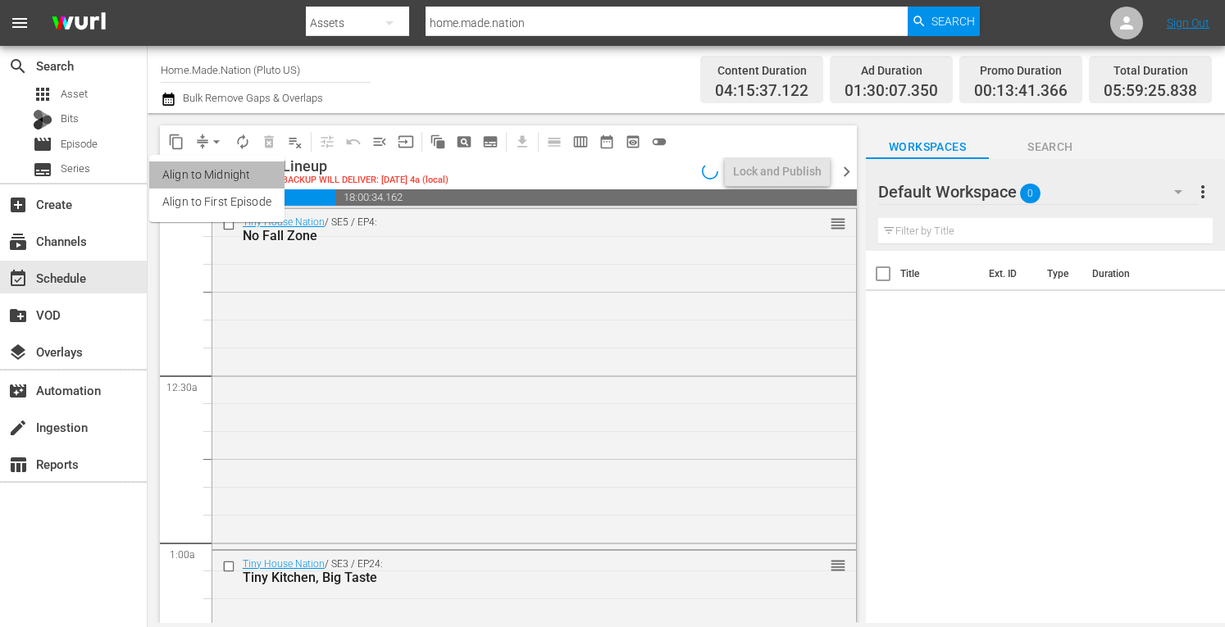
click at [251, 177] on li "Align to Midnight" at bounding box center [216, 175] width 135 height 27
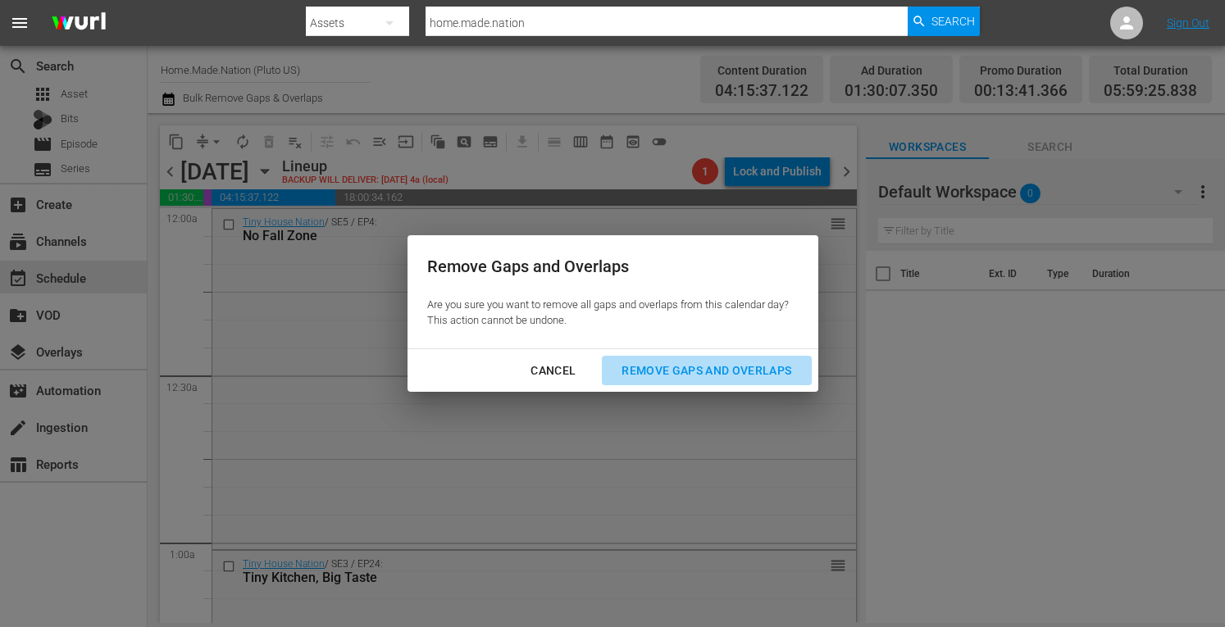
click at [723, 368] on div "Remove Gaps and Overlaps" at bounding box center [707, 371] width 196 height 21
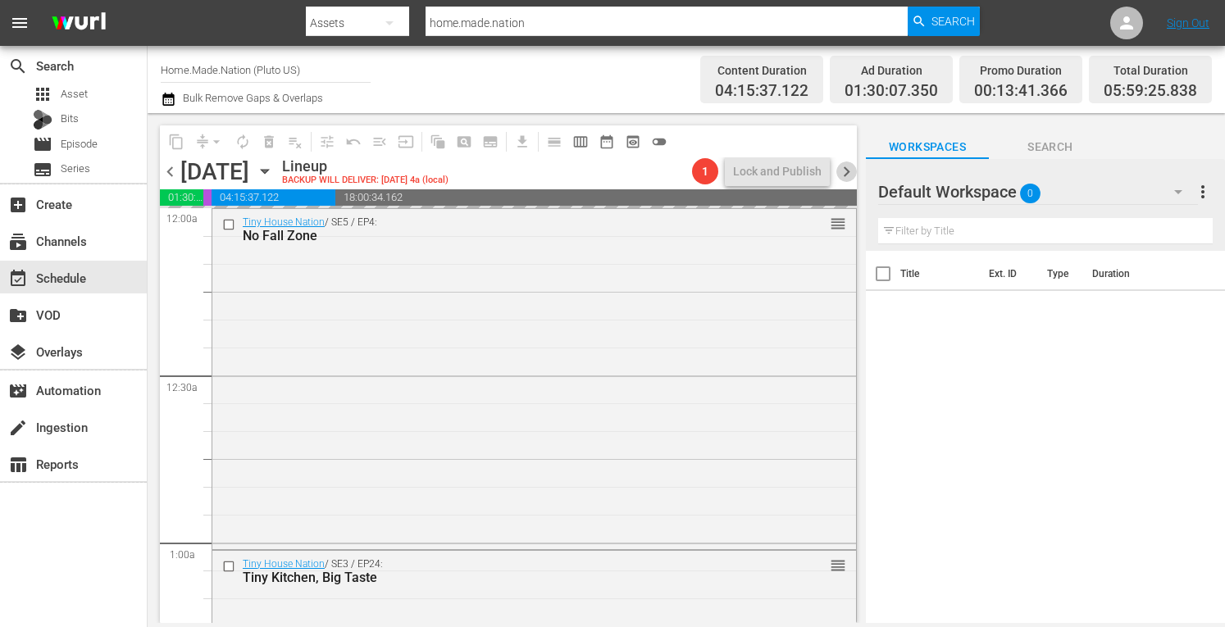
click at [846, 170] on span "chevron_right" at bounding box center [847, 172] width 21 height 21
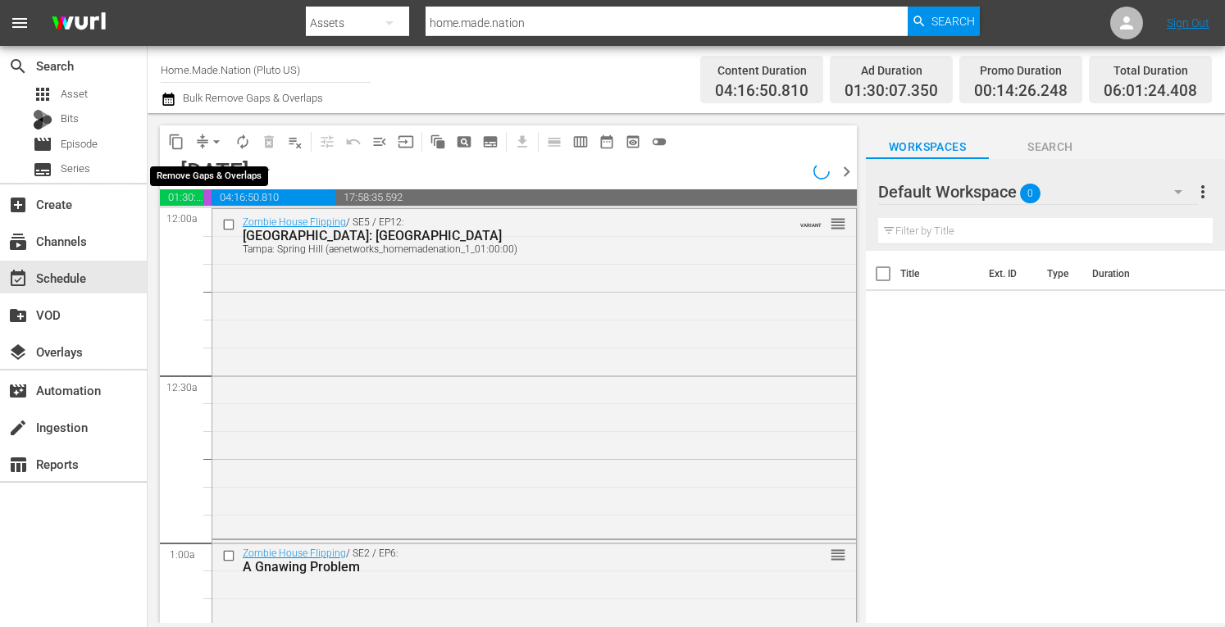
click at [215, 144] on span "arrow_drop_down" at bounding box center [216, 142] width 16 height 16
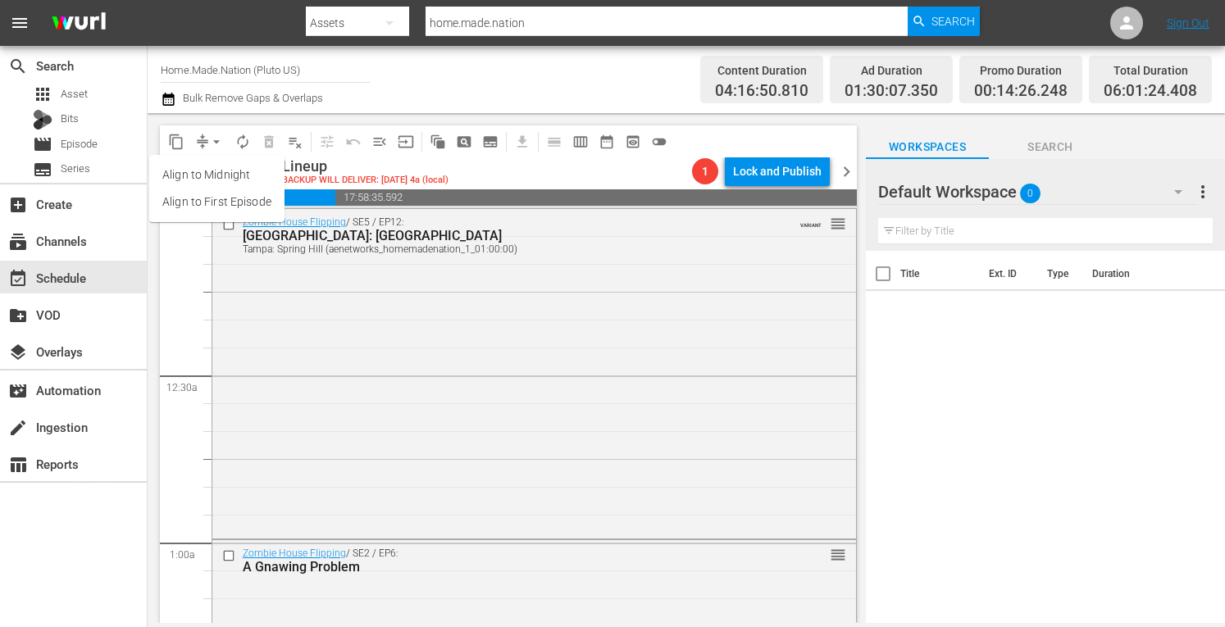
click at [203, 171] on li "Align to Midnight" at bounding box center [216, 175] width 135 height 27
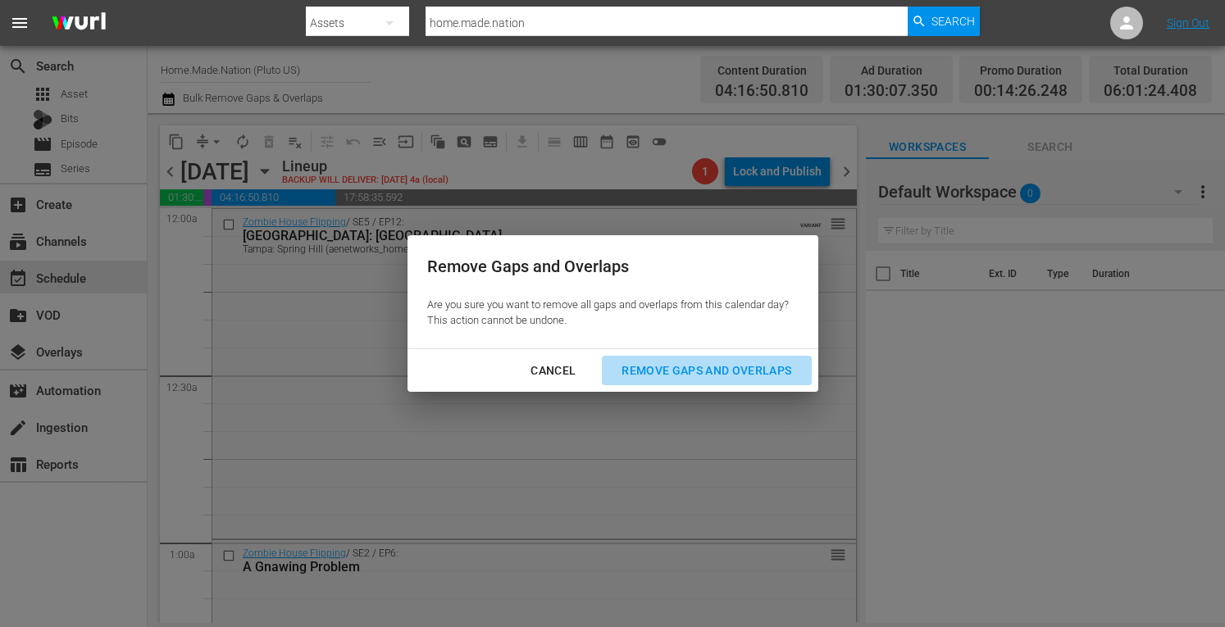
click at [705, 375] on div "Remove Gaps and Overlaps" at bounding box center [707, 371] width 196 height 21
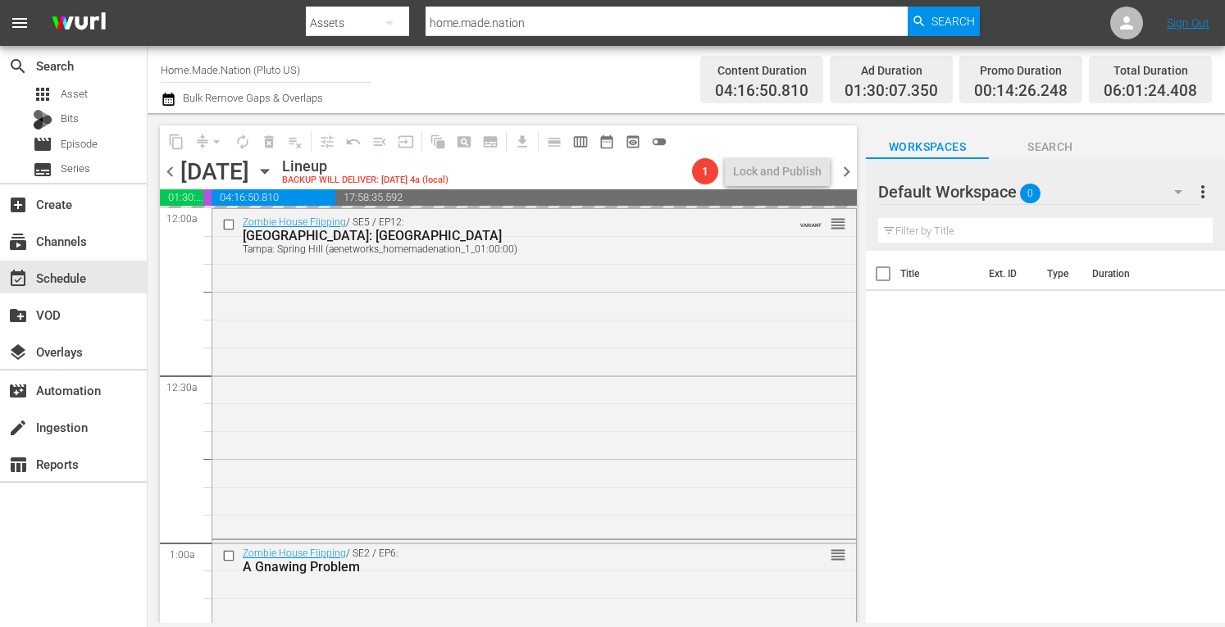
click at [845, 169] on span "chevron_right" at bounding box center [847, 172] width 21 height 21
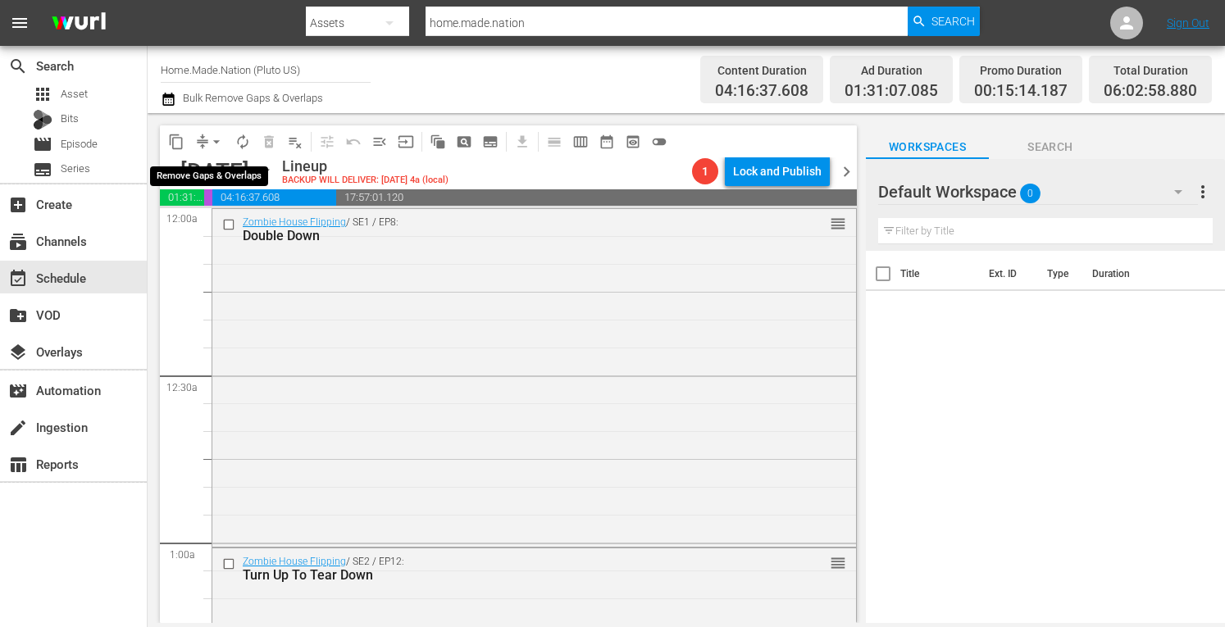
click at [211, 140] on span "arrow_drop_down" at bounding box center [216, 142] width 16 height 16
click at [205, 171] on li "Align to Midnight" at bounding box center [216, 175] width 135 height 27
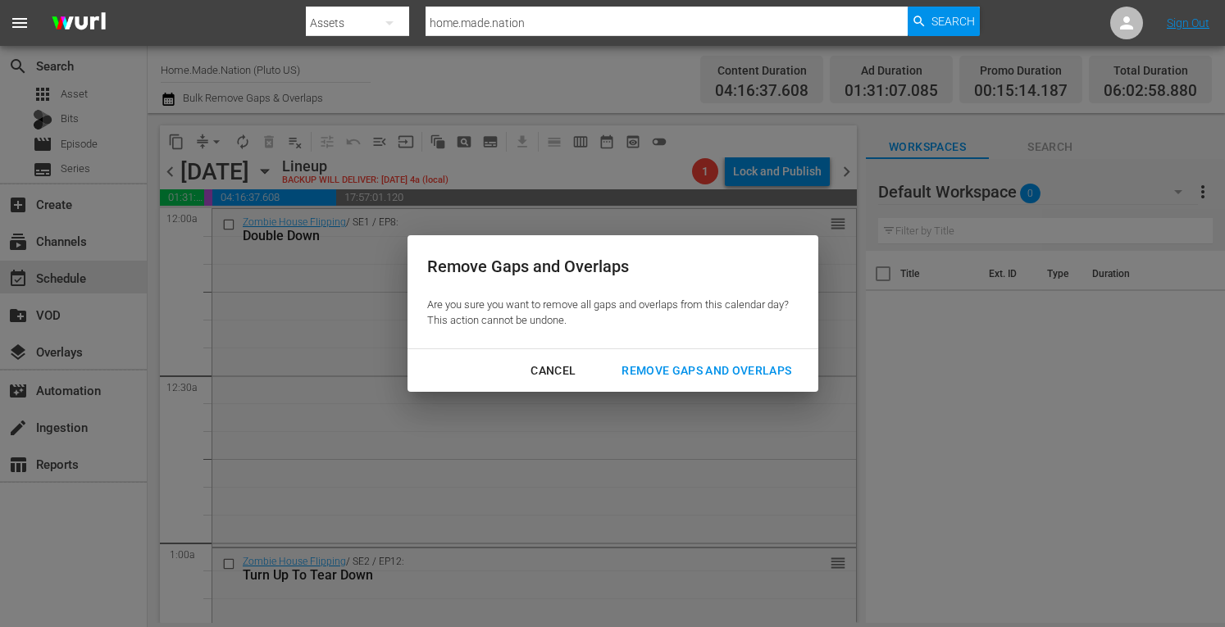
click at [696, 385] on button "Remove Gaps and Overlaps" at bounding box center [706, 371] width 209 height 30
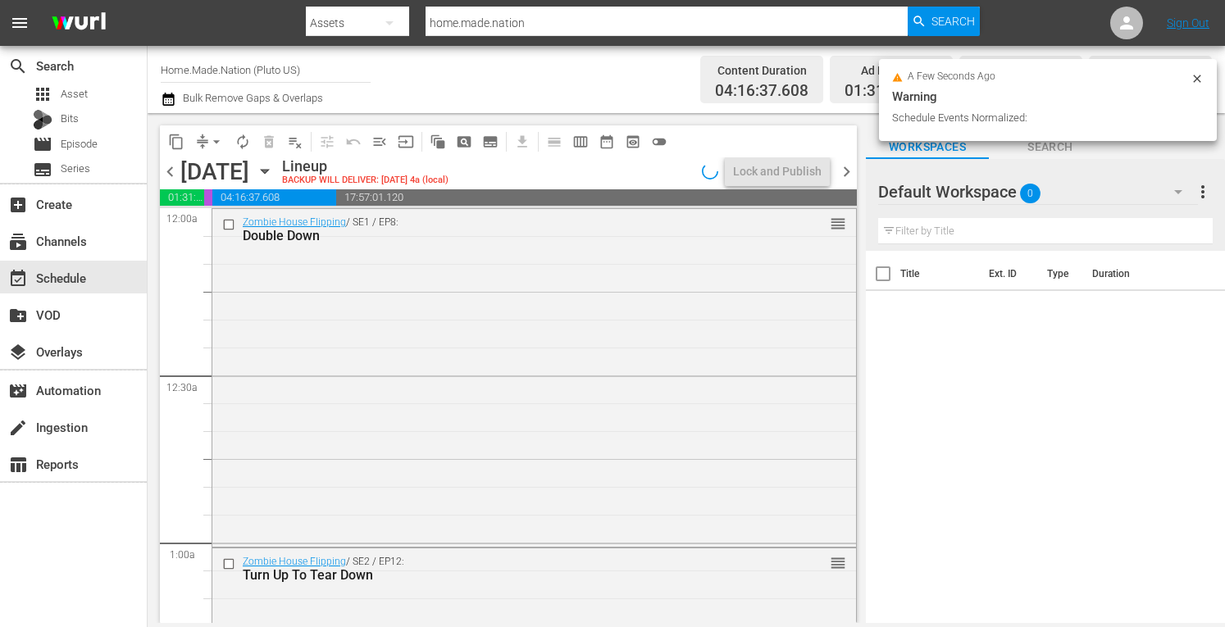
click at [846, 176] on span "chevron_right" at bounding box center [847, 172] width 21 height 21
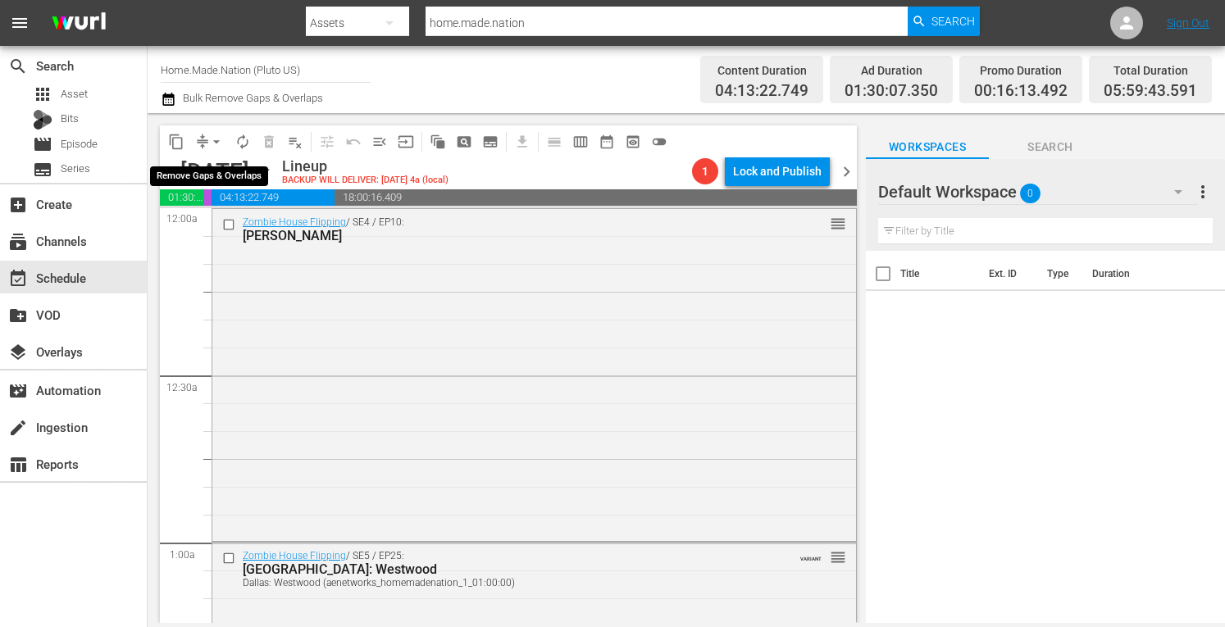
click at [208, 144] on span "arrow_drop_down" at bounding box center [216, 142] width 16 height 16
click at [189, 175] on li "Align to Midnight" at bounding box center [216, 175] width 135 height 27
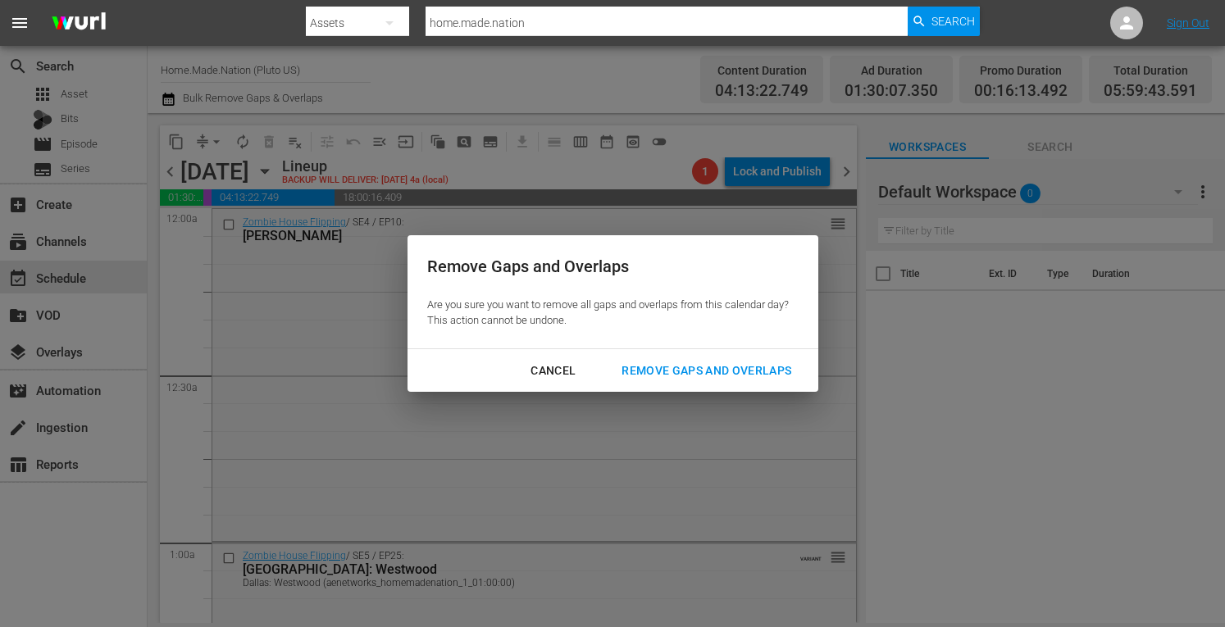
click at [645, 375] on div "Remove Gaps and Overlaps" at bounding box center [707, 371] width 196 height 21
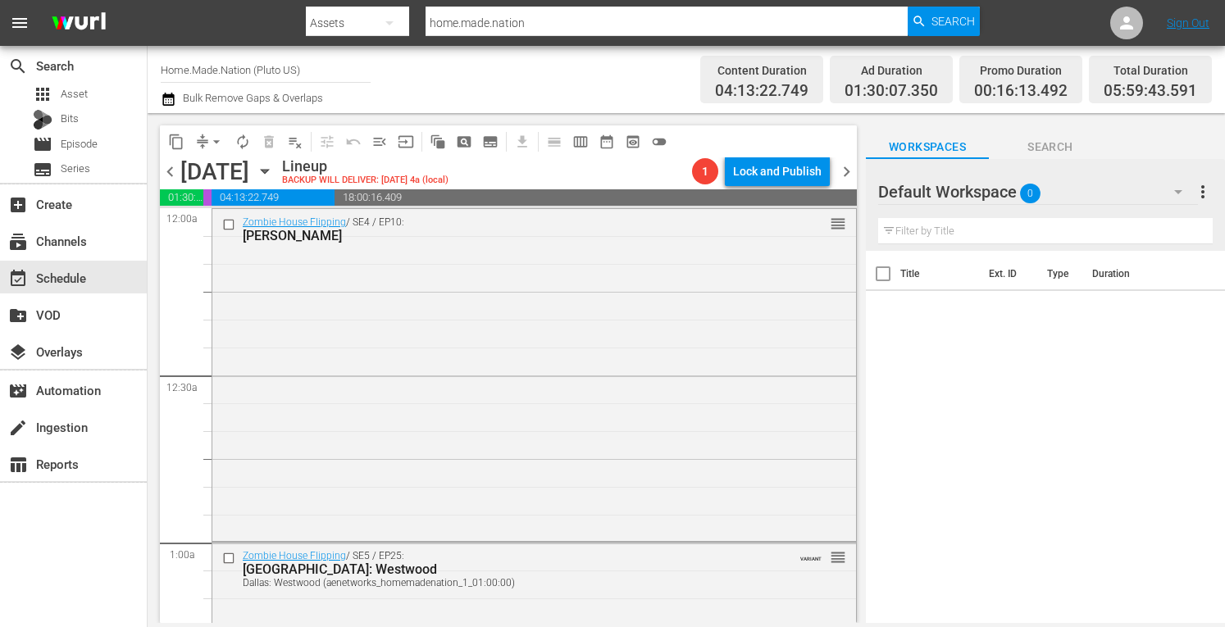
click at [217, 140] on span "arrow_drop_down" at bounding box center [216, 142] width 16 height 16
click at [481, 89] on div "Channel Title Home.Made.Nation (Pluto US) Bulk Remove Gaps & Overlaps" at bounding box center [427, 79] width 533 height 59
click at [268, 170] on icon "button" at bounding box center [264, 172] width 7 height 4
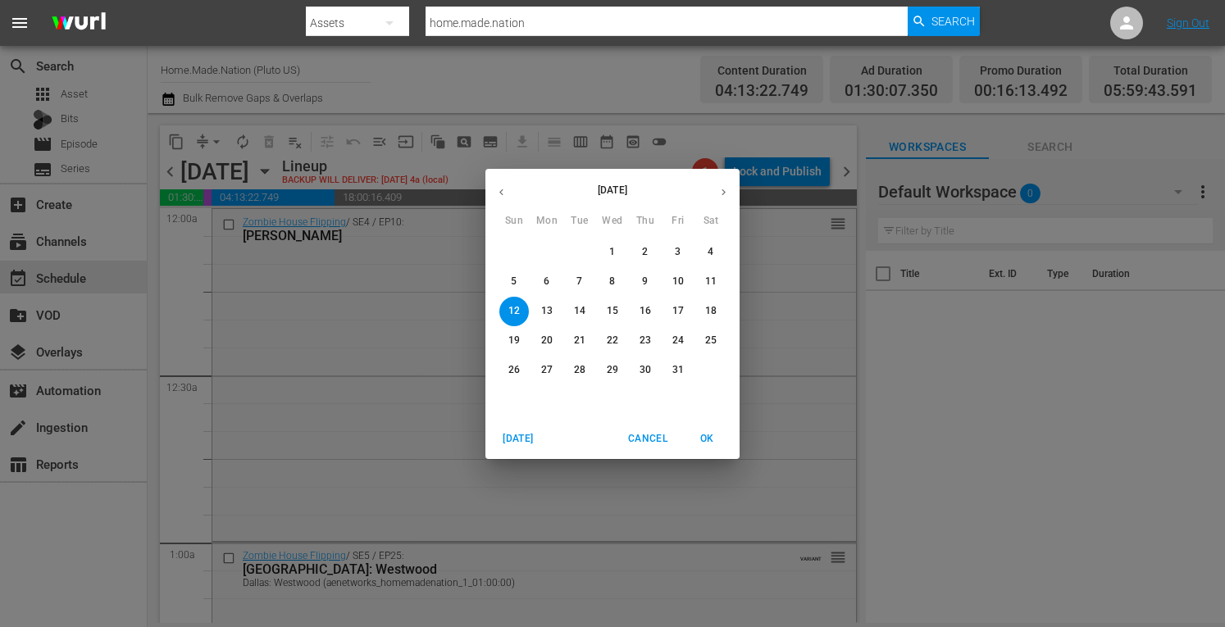
click at [536, 283] on span "6" at bounding box center [547, 282] width 30 height 14
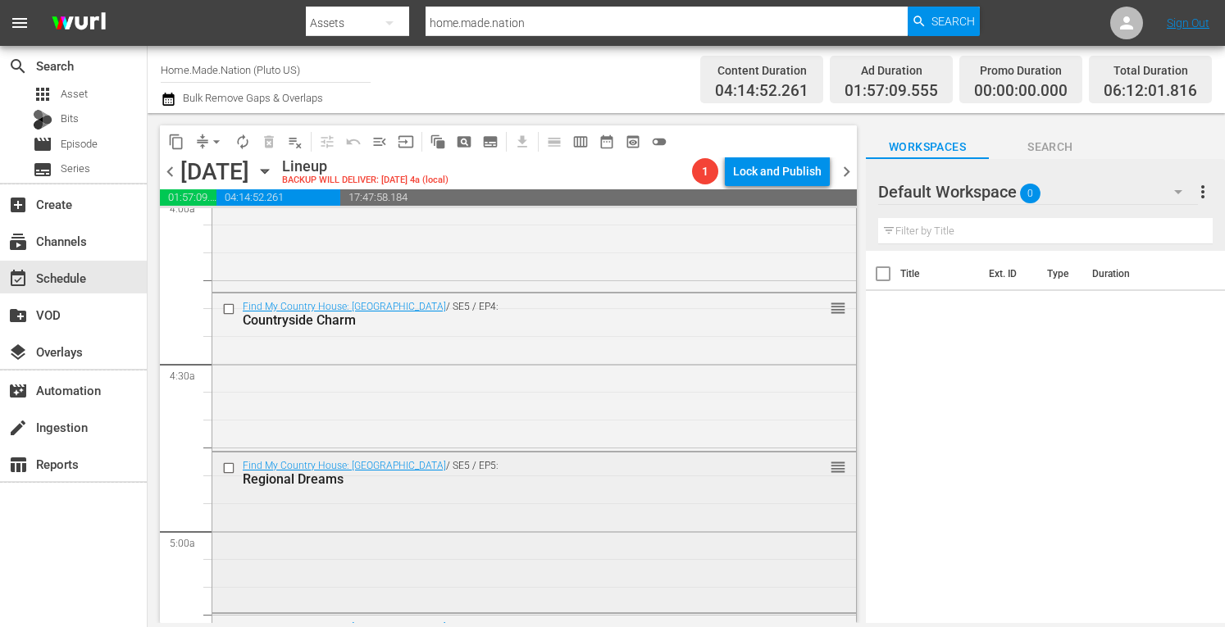
scroll to position [1482, 0]
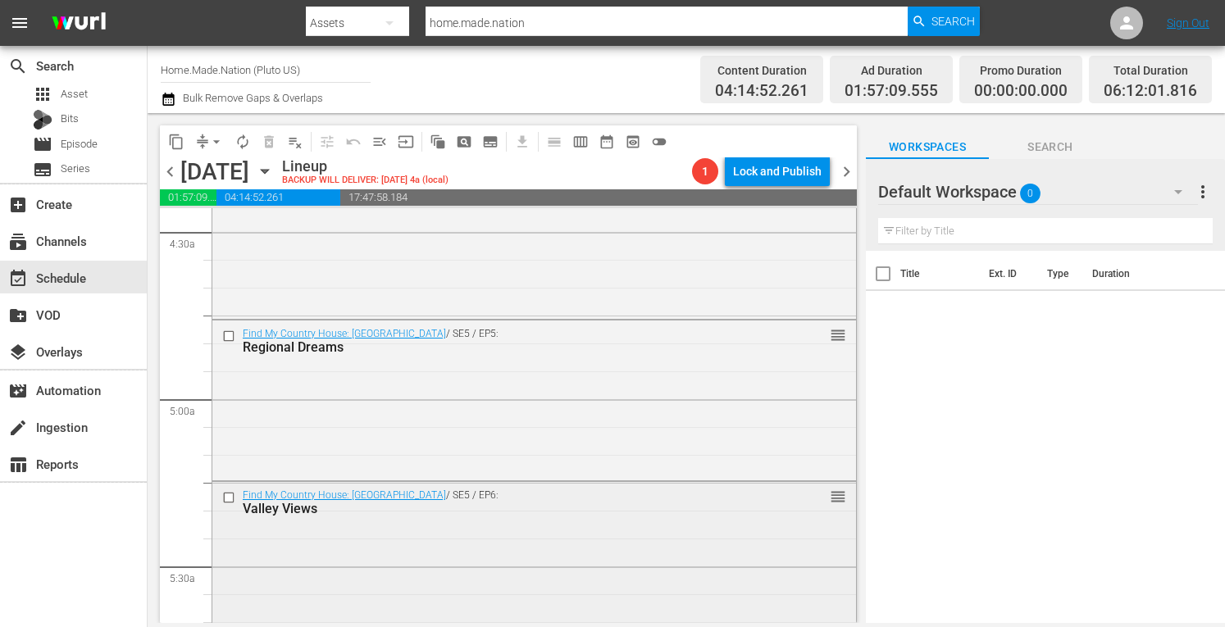
click at [338, 540] on div "Find My Country House: Australia / SE5 / EP6: Valley Views reorder" at bounding box center [534, 559] width 644 height 154
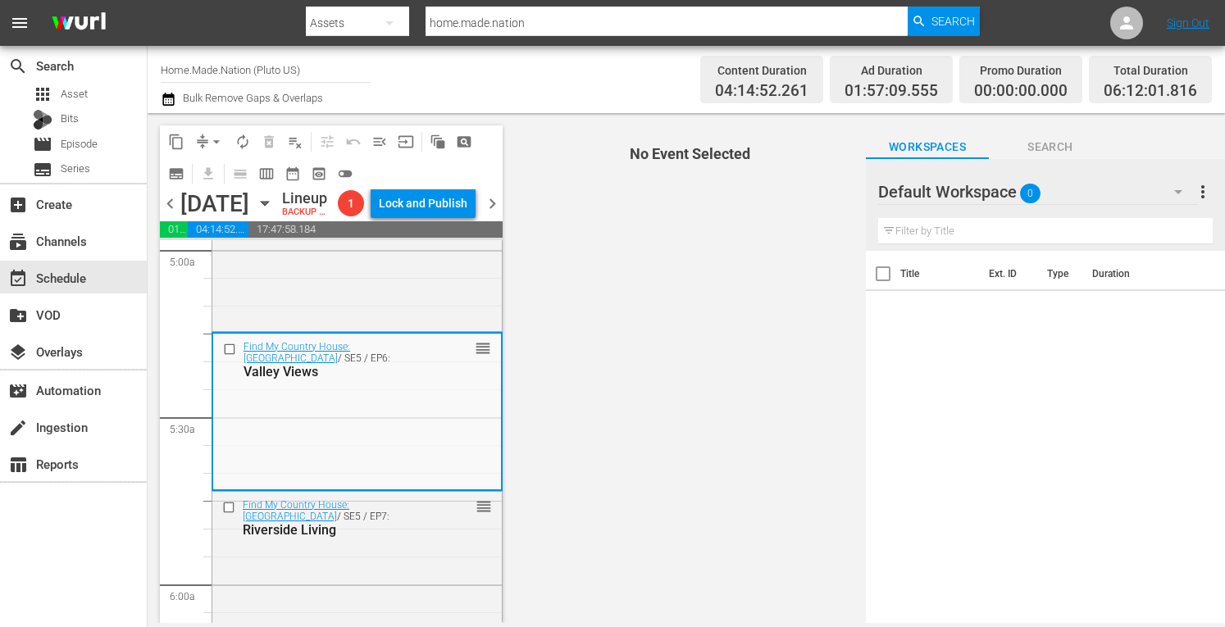
scroll to position [1672, 0]
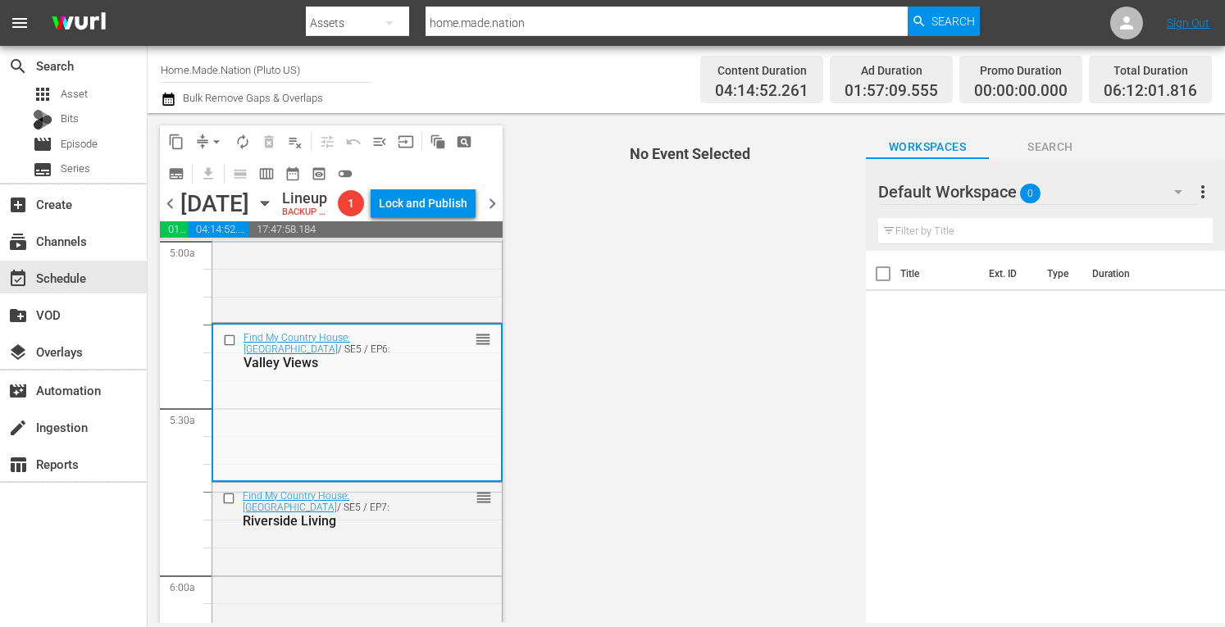
click at [338, 529] on div "Find My Country House: Australia / SE5 / EP7: Riverside Living" at bounding box center [334, 509] width 182 height 39
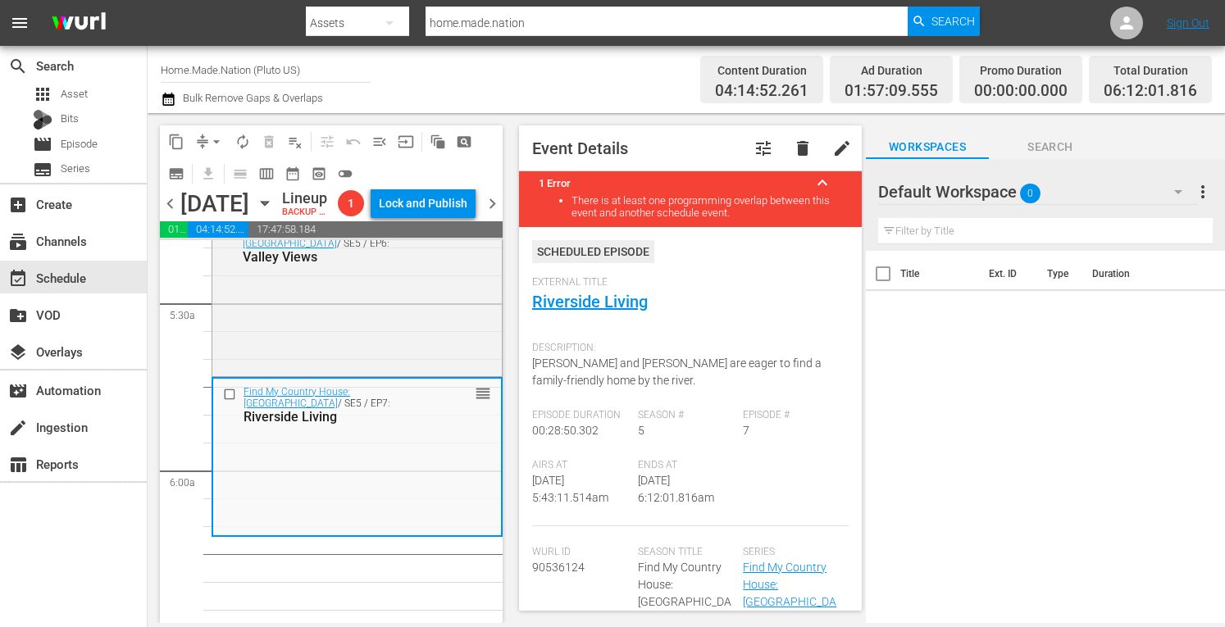
scroll to position [1781, 0]
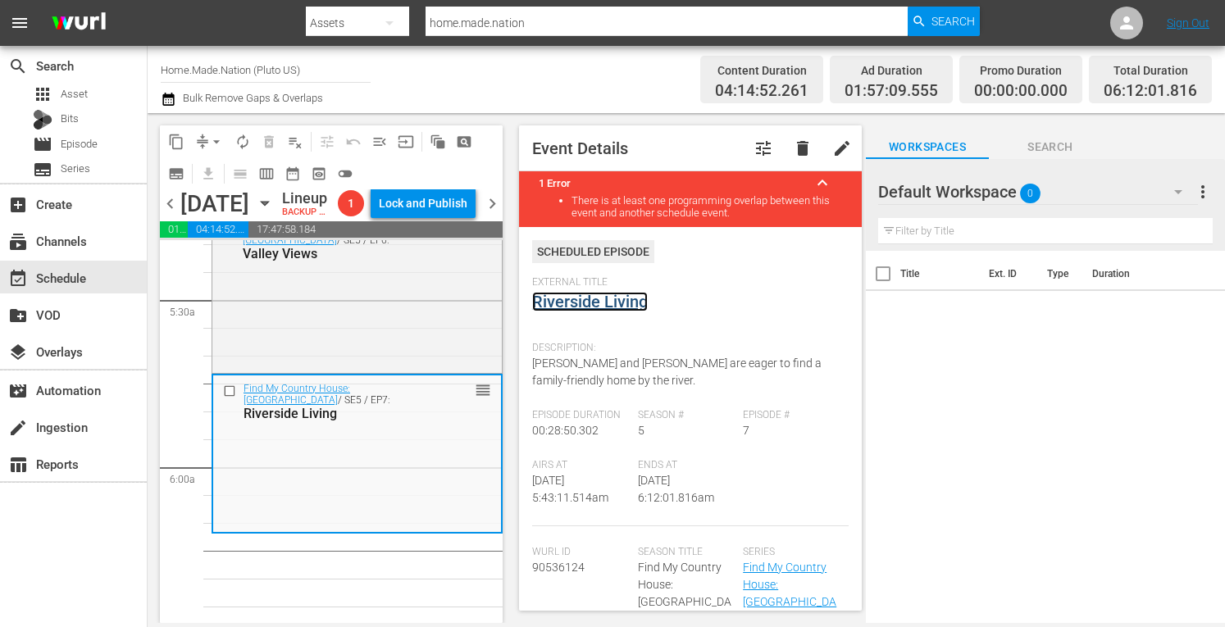
click at [599, 304] on link "Riverside Living" at bounding box center [590, 302] width 116 height 20
click at [390, 310] on div "Find My Country House: Australia / SE5 / EP6: Valley Views reorder" at bounding box center [357, 293] width 290 height 154
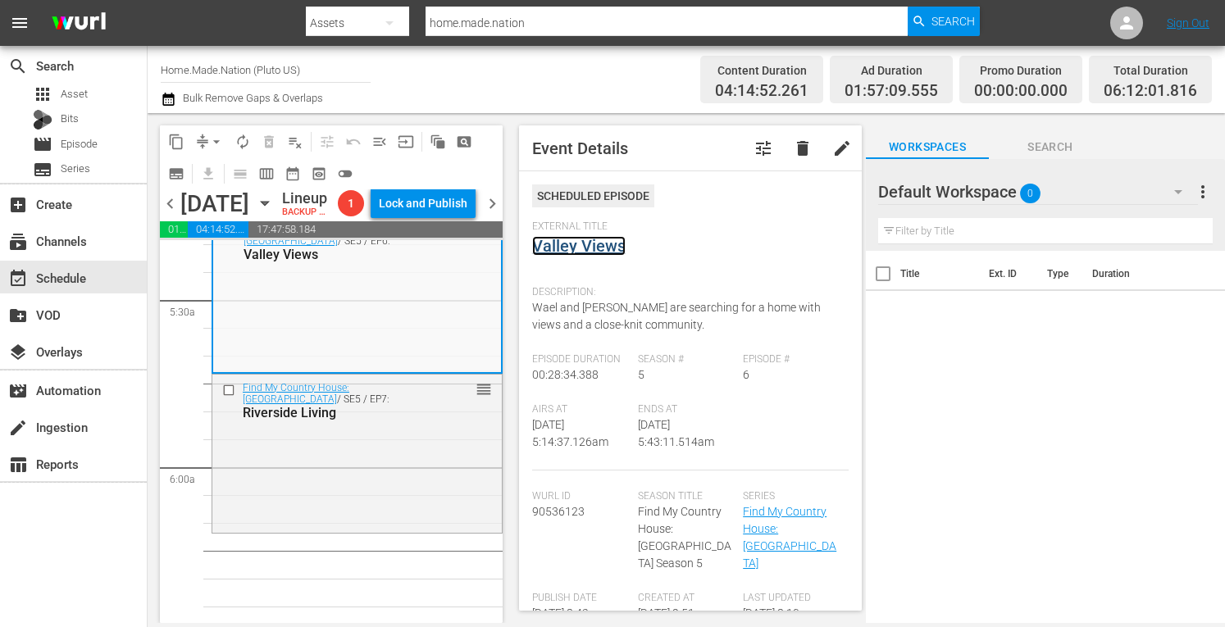
click at [591, 245] on link "Valley Views" at bounding box center [578, 246] width 93 height 20
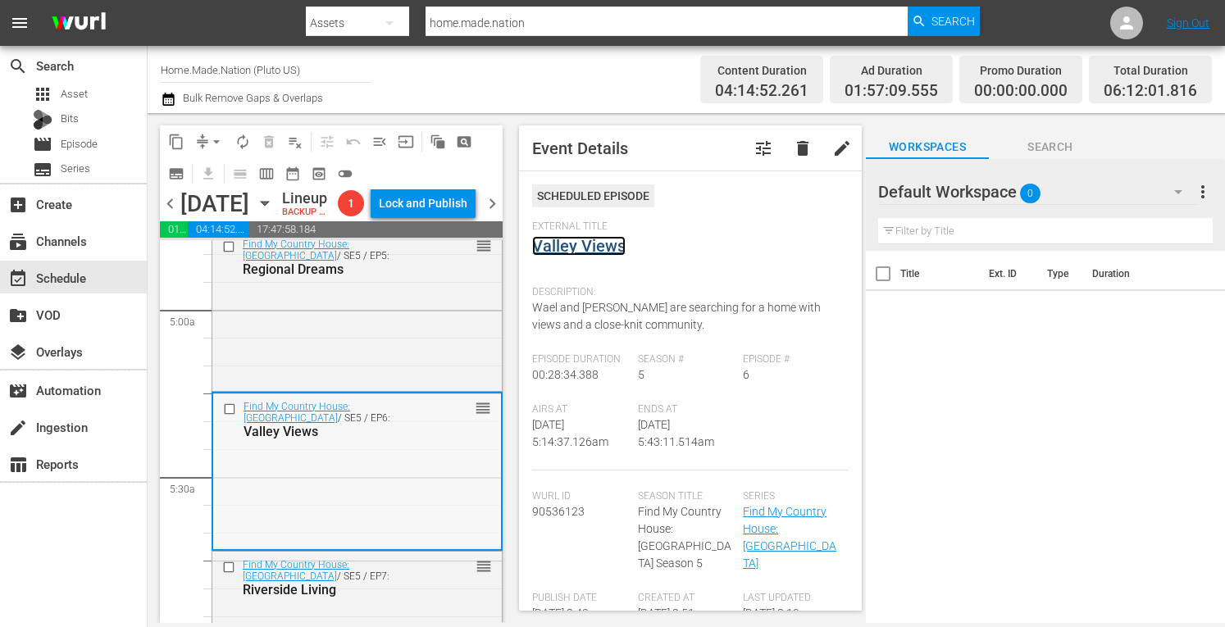
scroll to position [1600, 0]
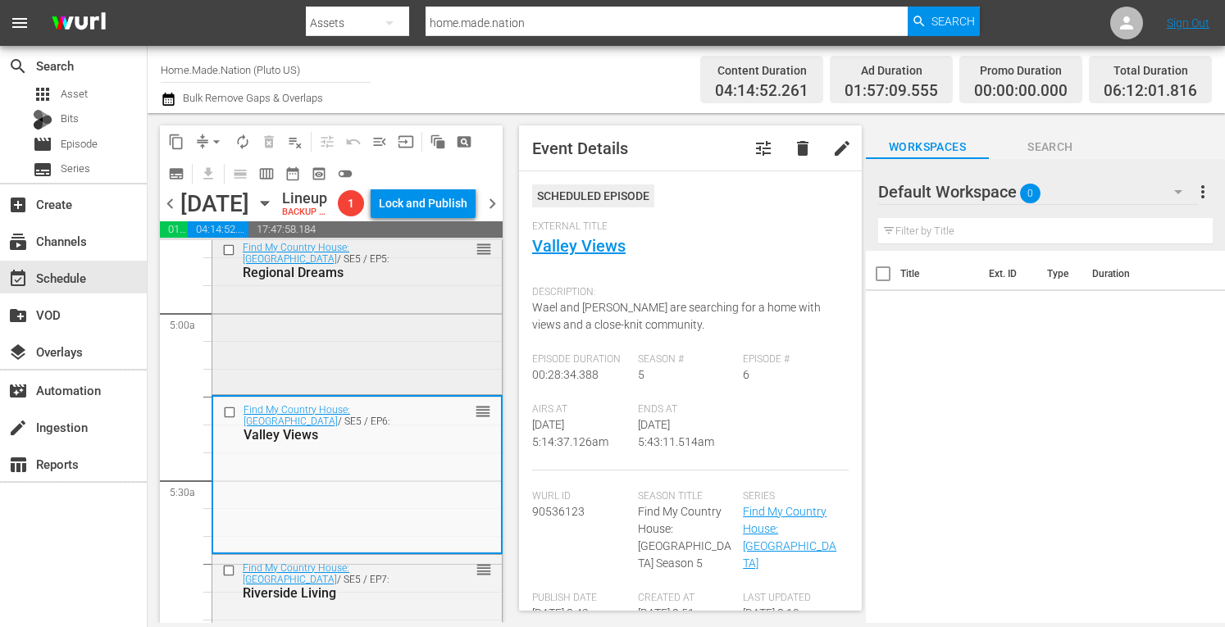
click at [314, 355] on div "Find My Country House: Australia / SE5 / EP5: Regional Dreams reorder" at bounding box center [357, 313] width 290 height 157
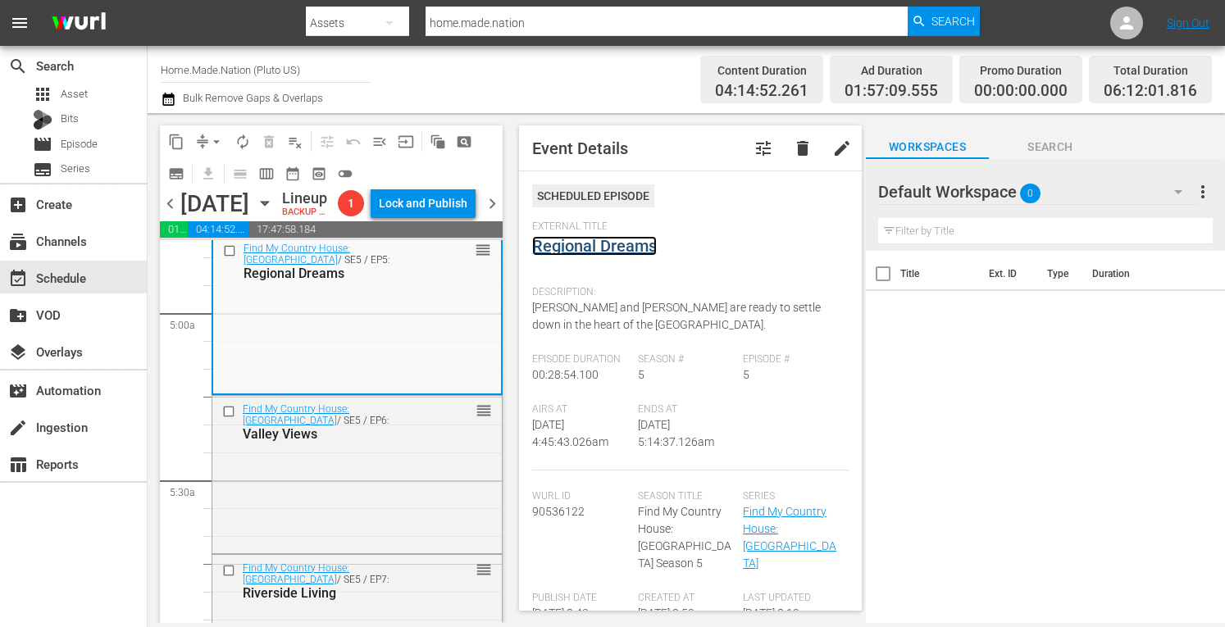
click at [569, 246] on link "Regional Dreams" at bounding box center [594, 246] width 125 height 20
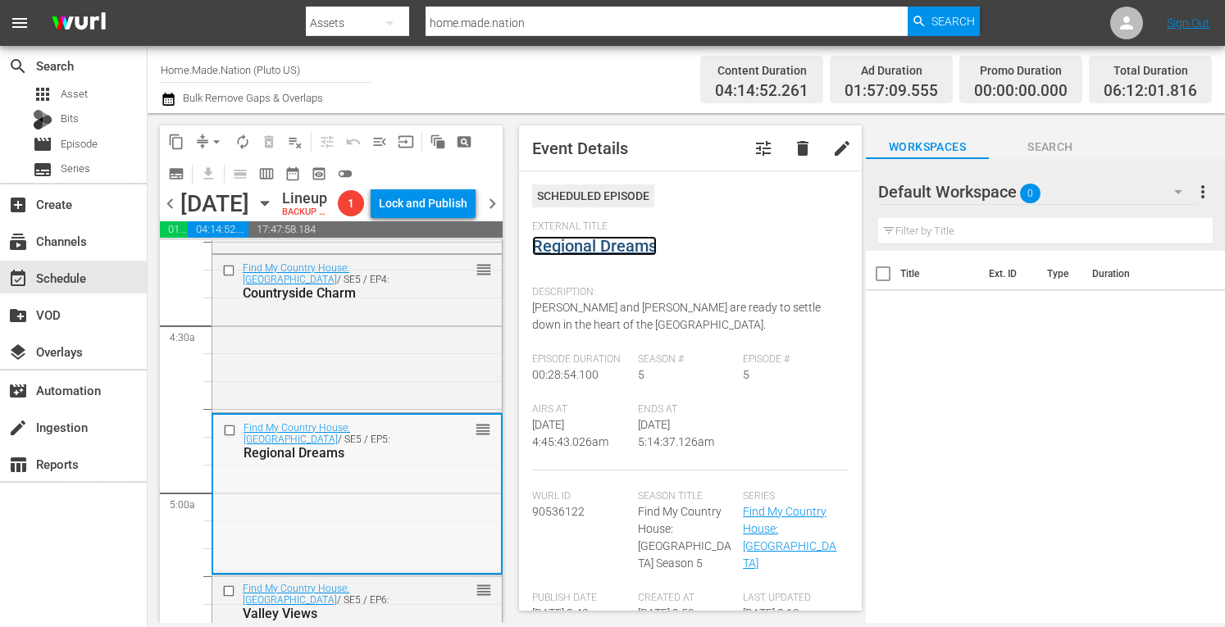
scroll to position [1416, 0]
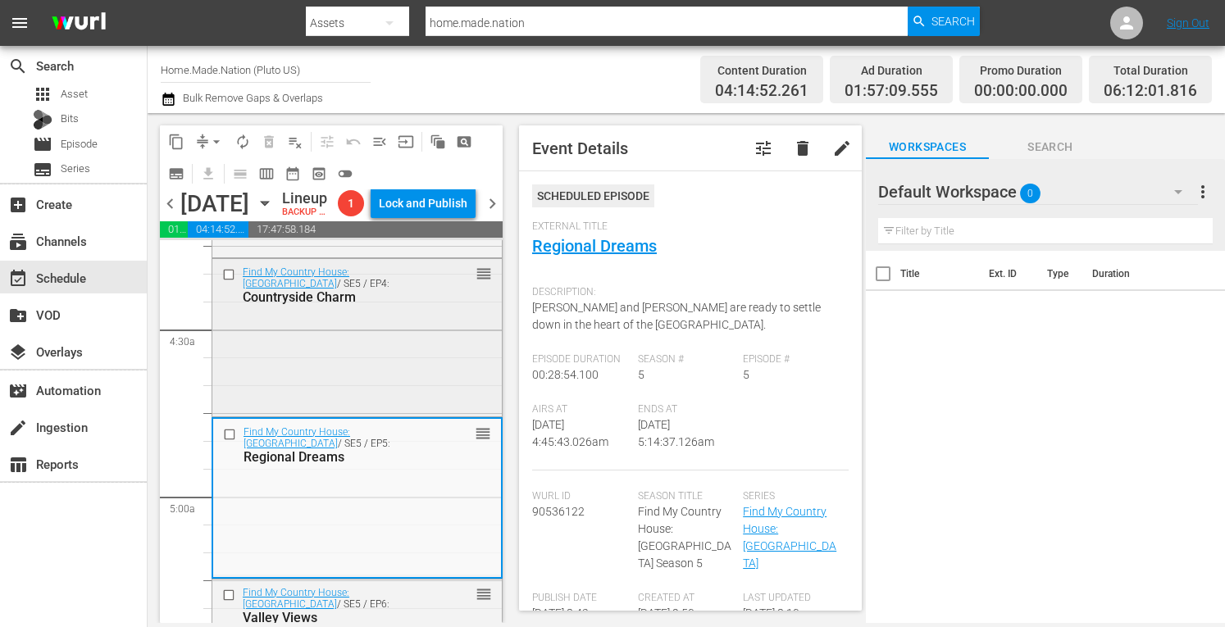
click at [297, 382] on div "Find My Country House: Australia / SE5 / EP4: Countryside Charm reorder" at bounding box center [357, 336] width 290 height 154
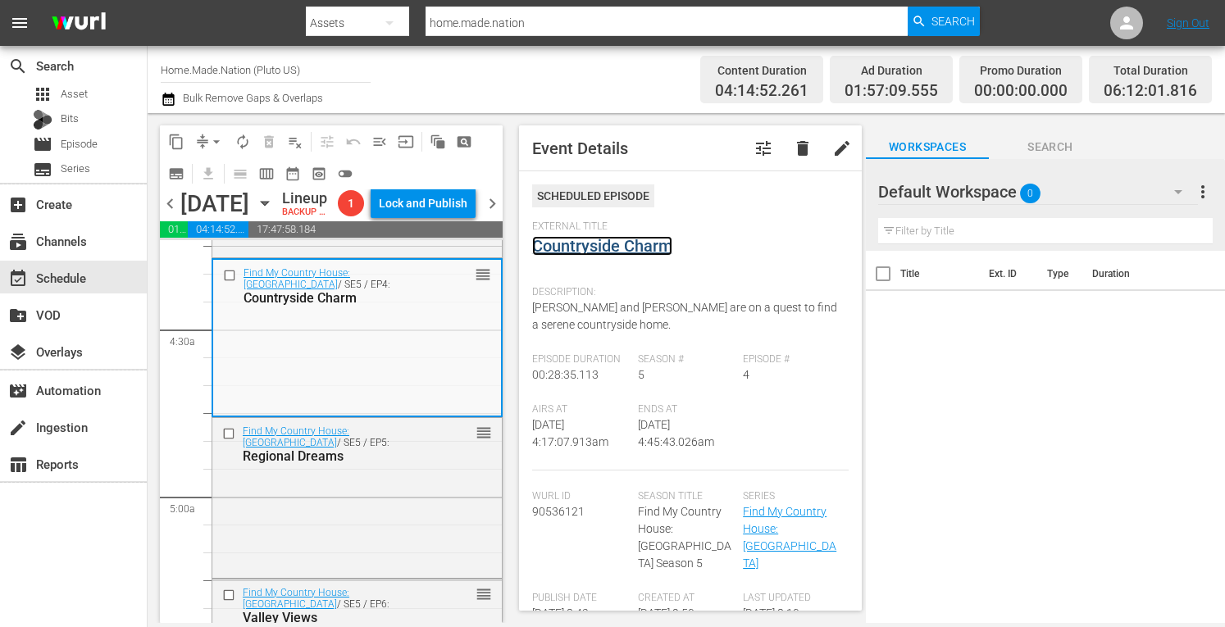
click at [589, 248] on link "Countryside Charm" at bounding box center [602, 246] width 140 height 20
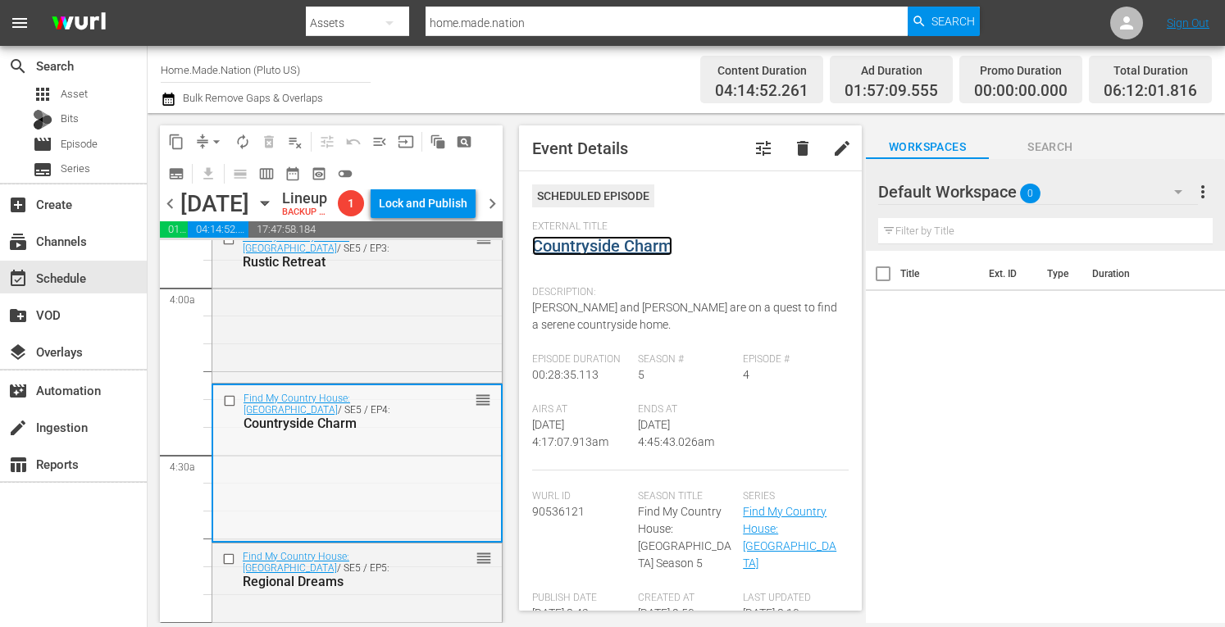
scroll to position [1284, 0]
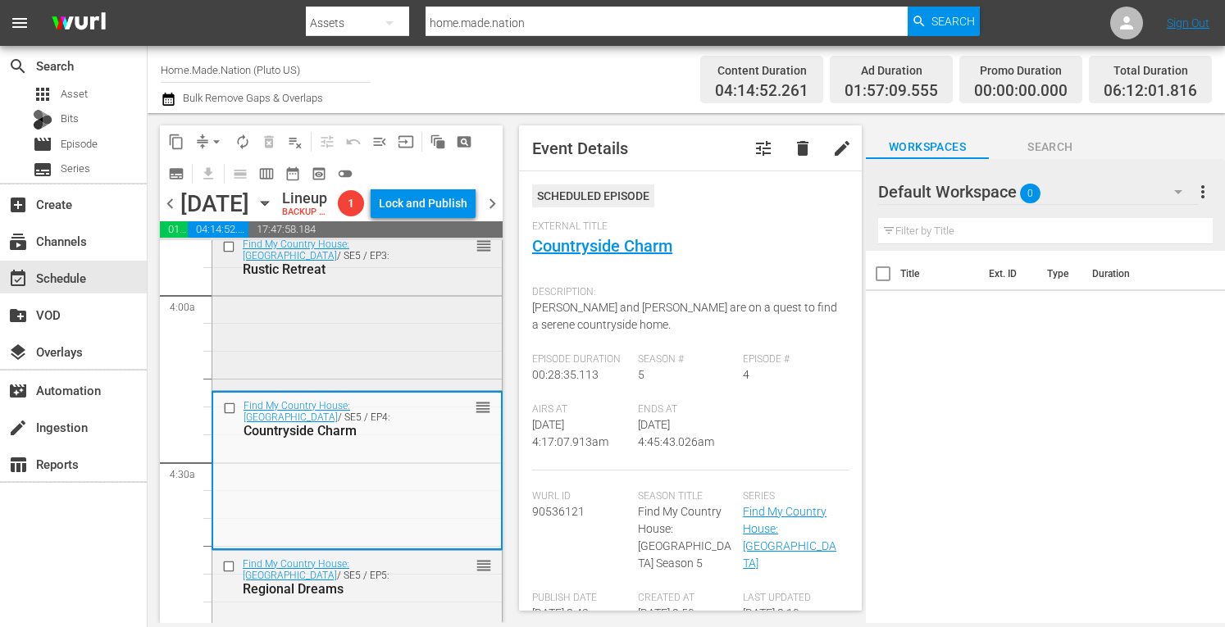
click at [280, 381] on div "Find My Country House: Australia / SE5 / EP3: Rustic Retreat reorder" at bounding box center [357, 308] width 290 height 155
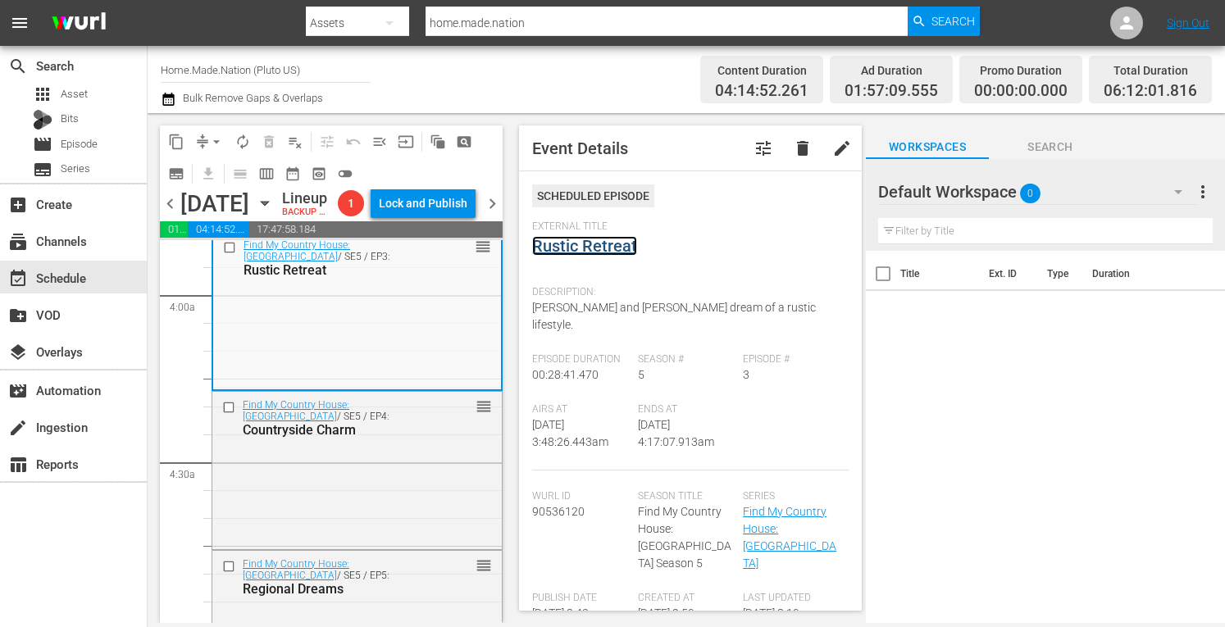
click at [595, 250] on link "Rustic Retreat" at bounding box center [584, 246] width 105 height 20
click at [212, 135] on span "arrow_drop_down" at bounding box center [216, 142] width 16 height 16
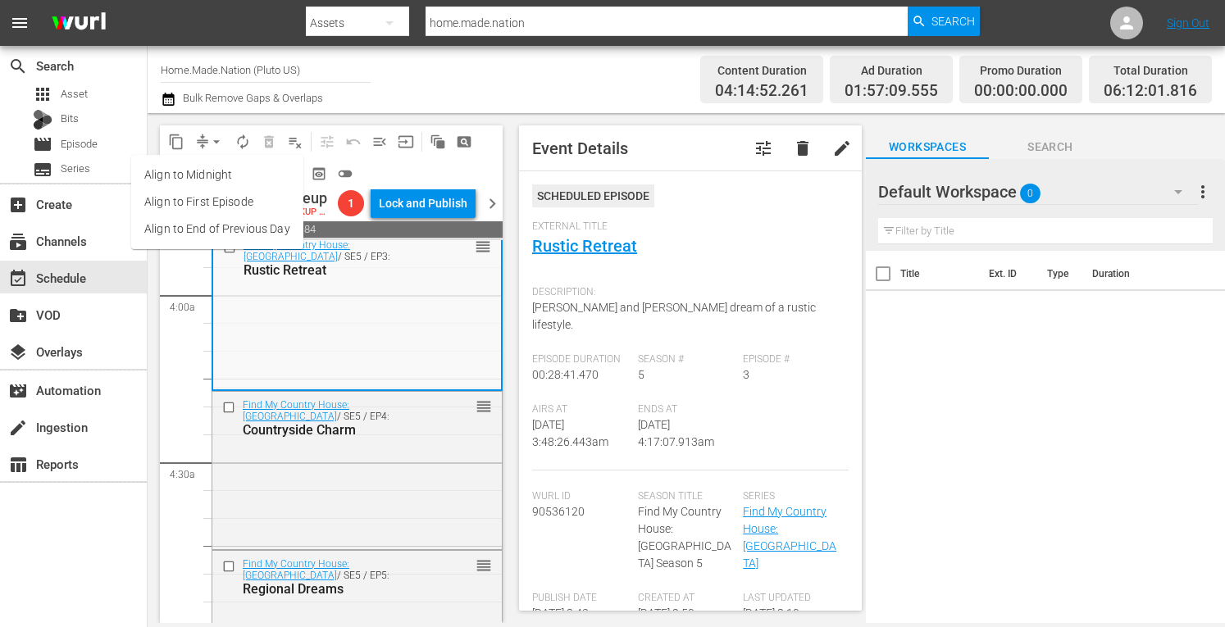
click at [198, 176] on li "Align to Midnight" at bounding box center [217, 175] width 172 height 27
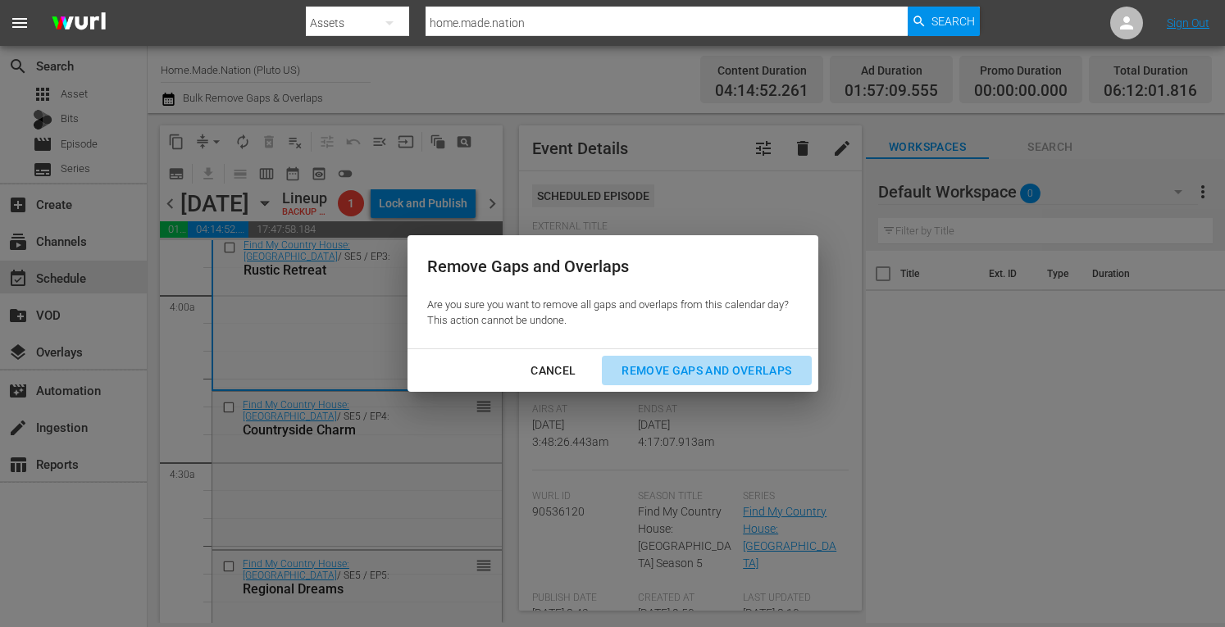
click at [676, 376] on div "Remove Gaps and Overlaps" at bounding box center [707, 371] width 196 height 21
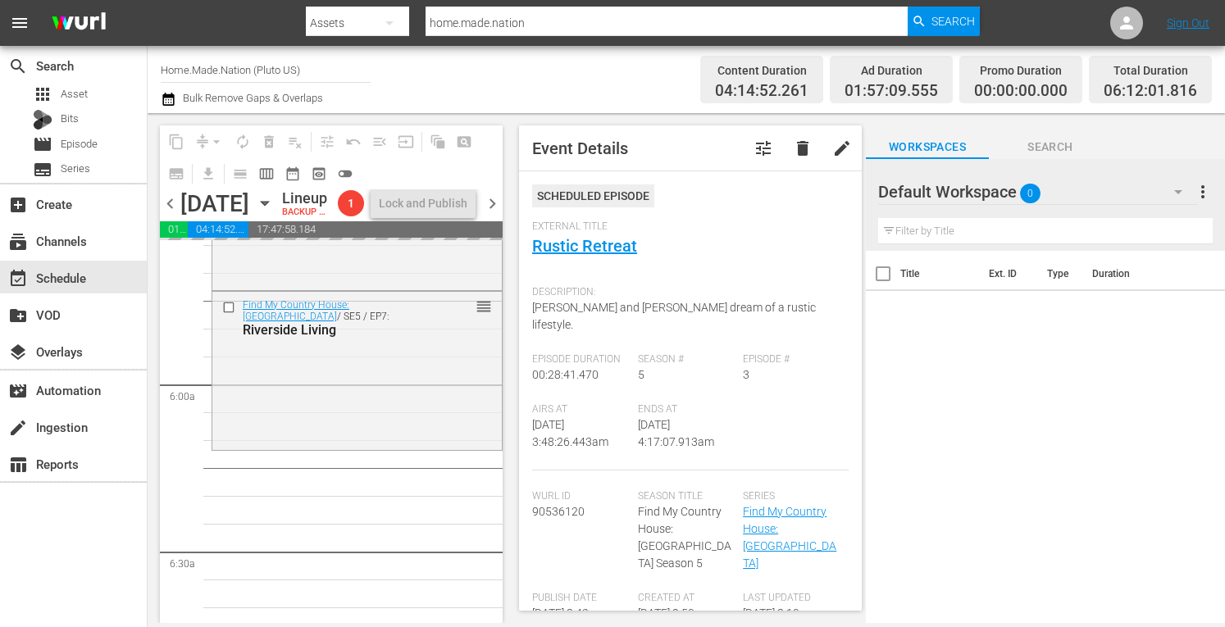
scroll to position [1864, 0]
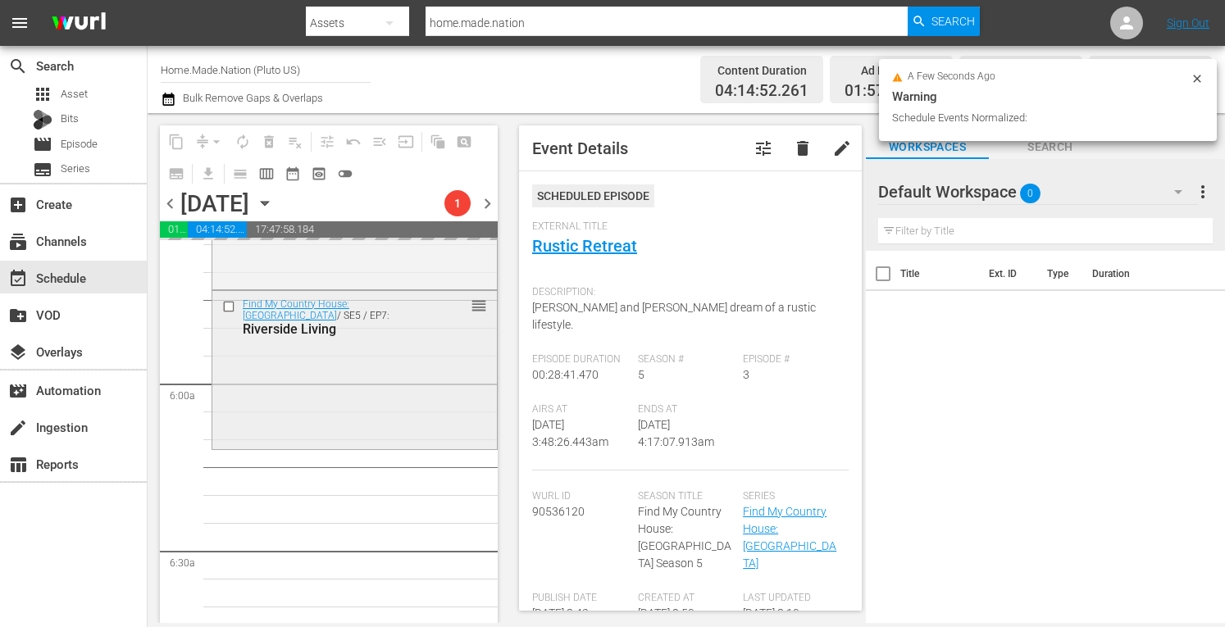
click at [253, 416] on div "Find My Country House: Australia / SE5 / EP7: Riverside Living reorder" at bounding box center [354, 369] width 285 height 156
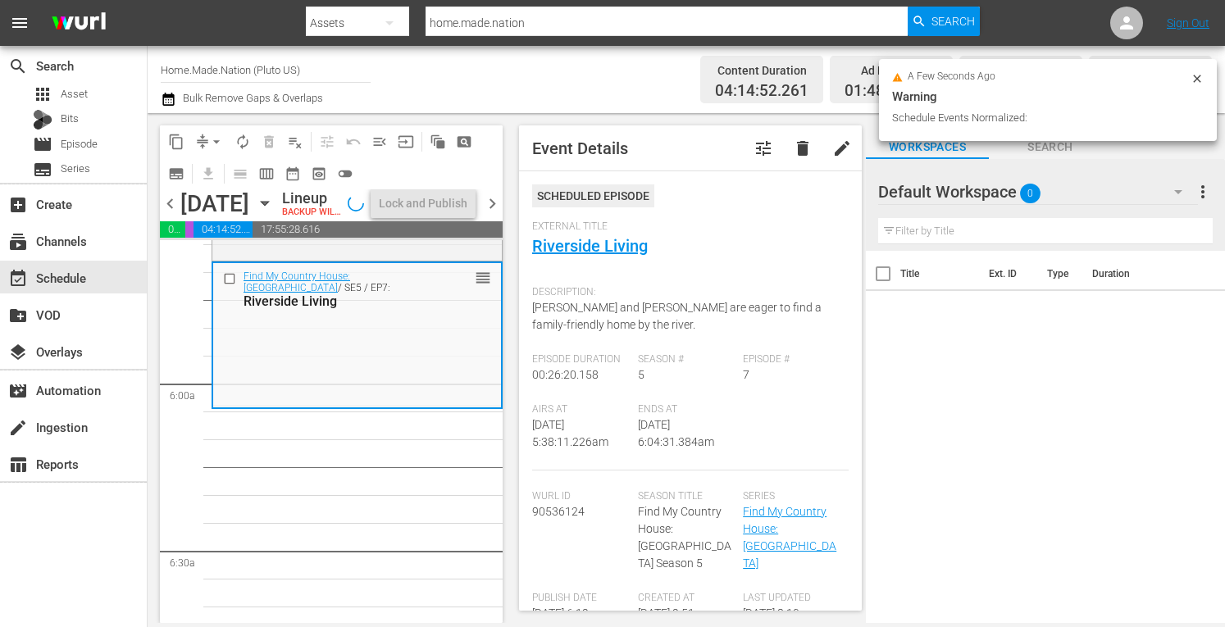
scroll to position [1836, 0]
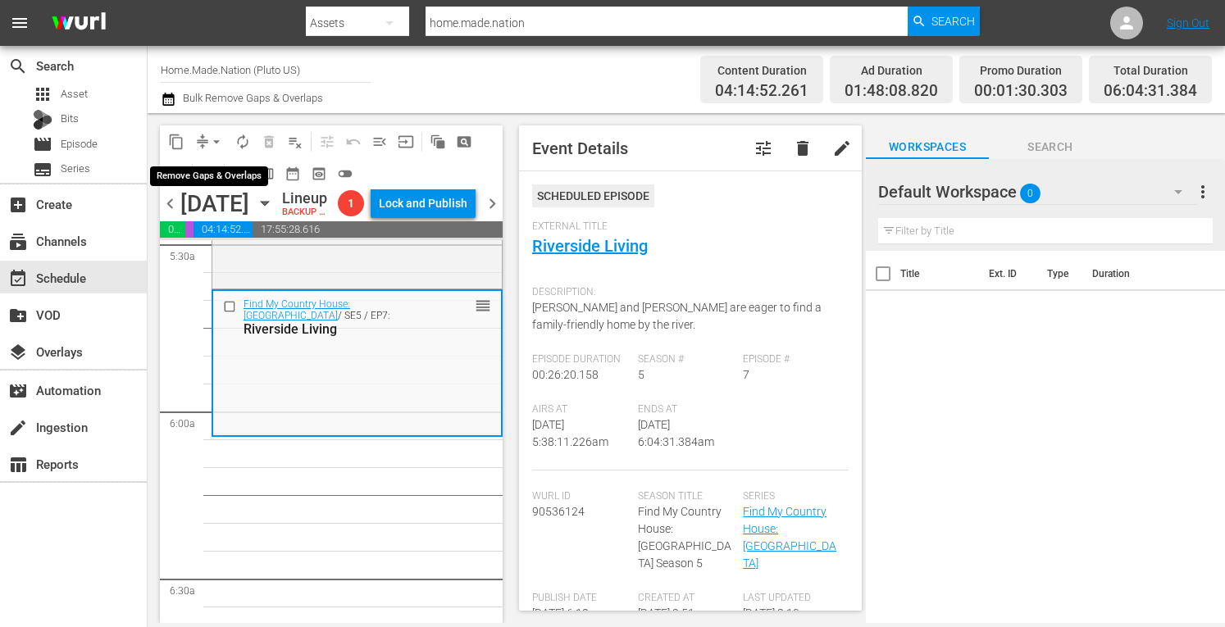
click at [213, 139] on span "arrow_drop_down" at bounding box center [216, 142] width 16 height 16
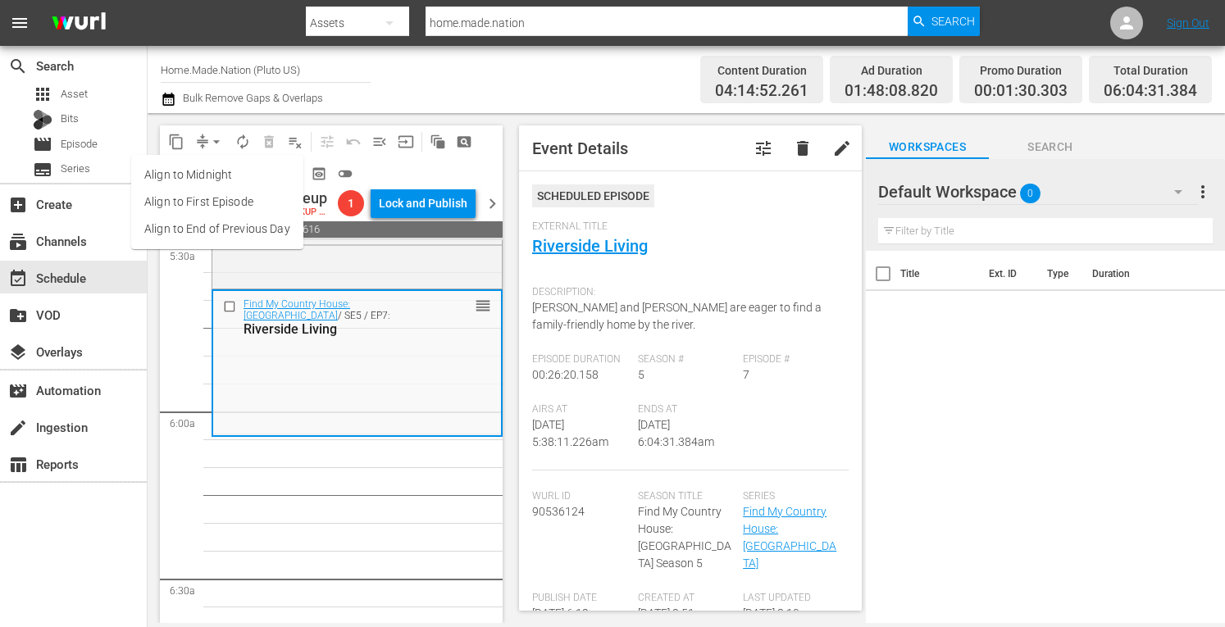
click at [180, 170] on li "Align to Midnight" at bounding box center [217, 175] width 172 height 27
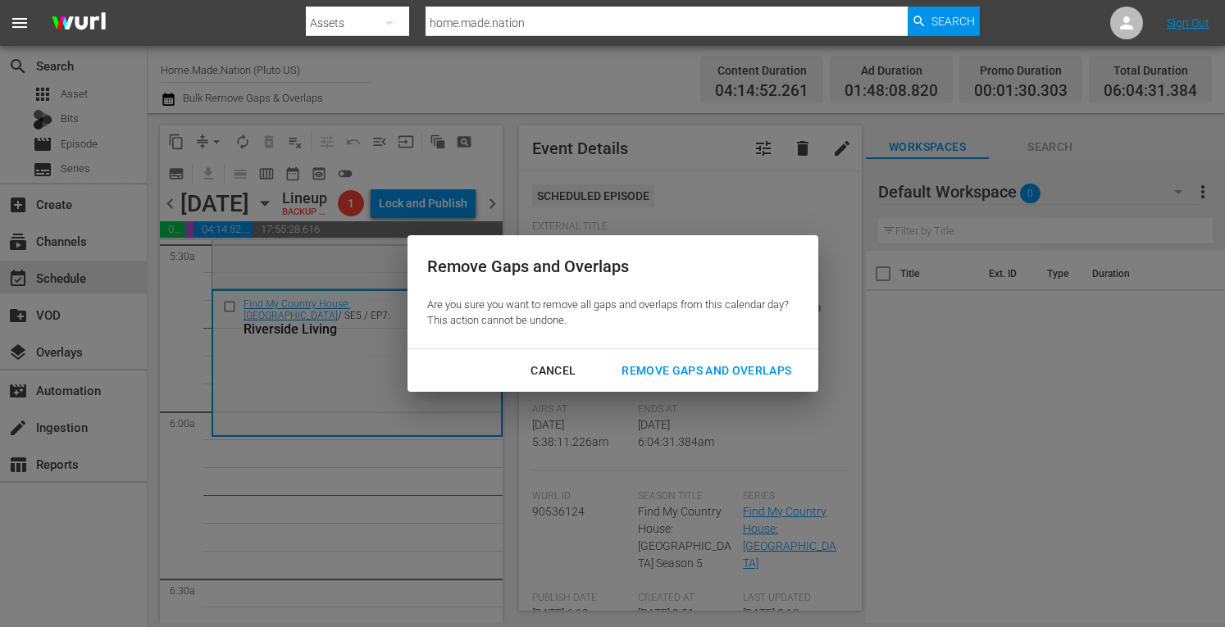
click at [652, 367] on div "Remove Gaps and Overlaps" at bounding box center [707, 371] width 196 height 21
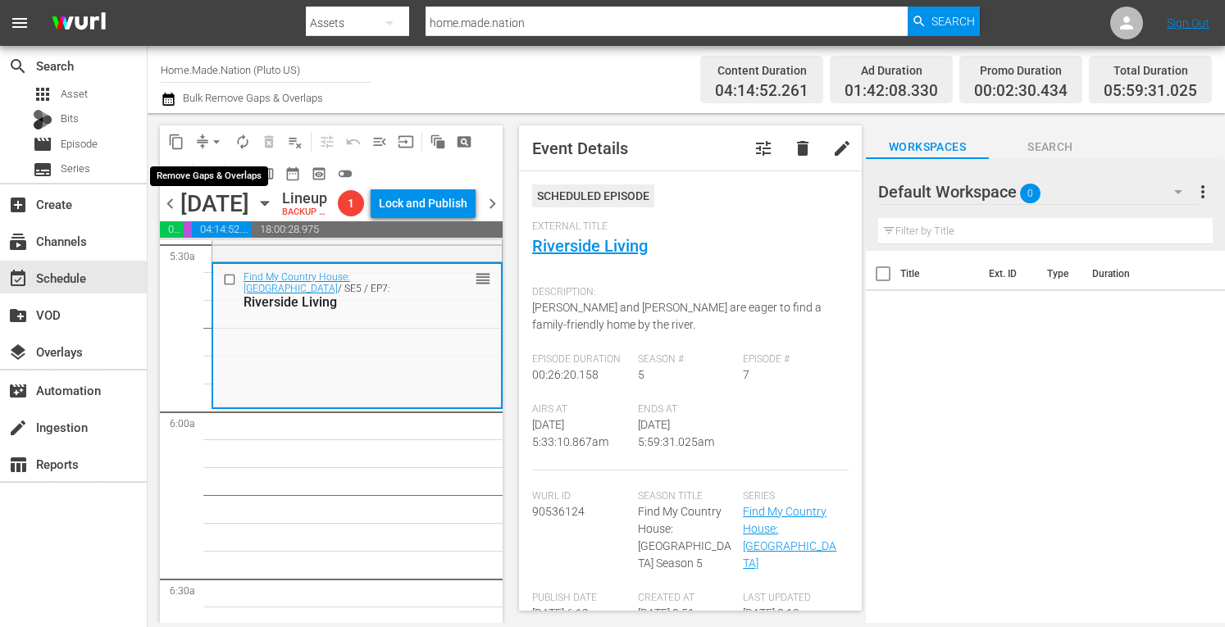
click at [221, 143] on span "arrow_drop_down" at bounding box center [216, 142] width 16 height 16
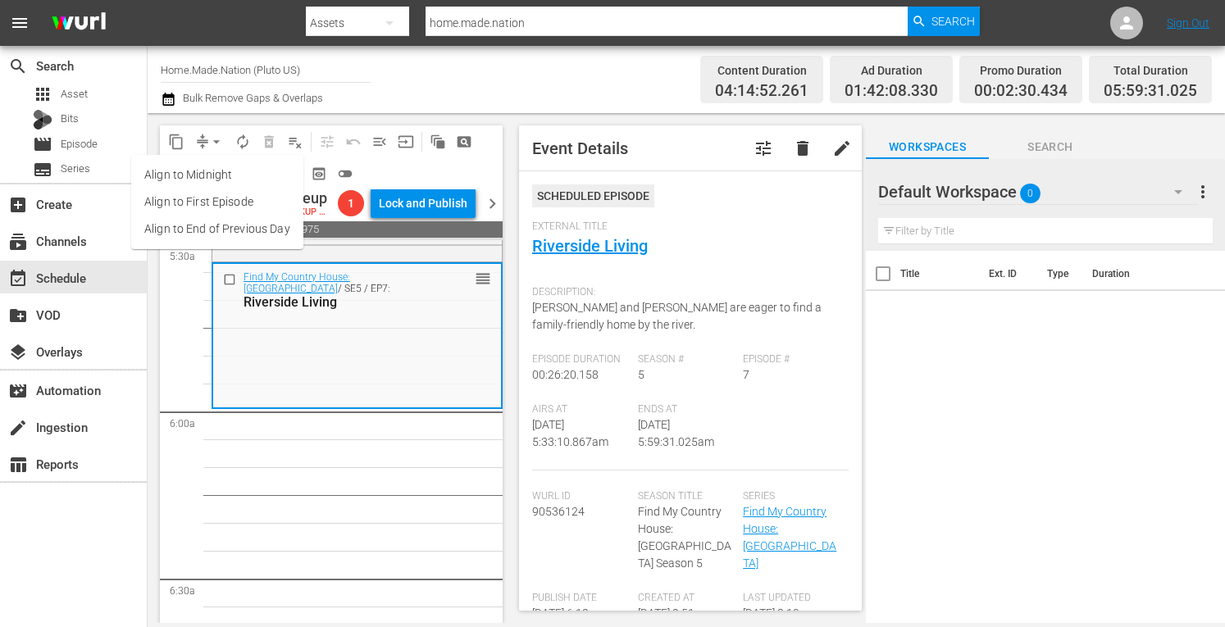
click at [185, 178] on li "Align to Midnight" at bounding box center [217, 175] width 172 height 27
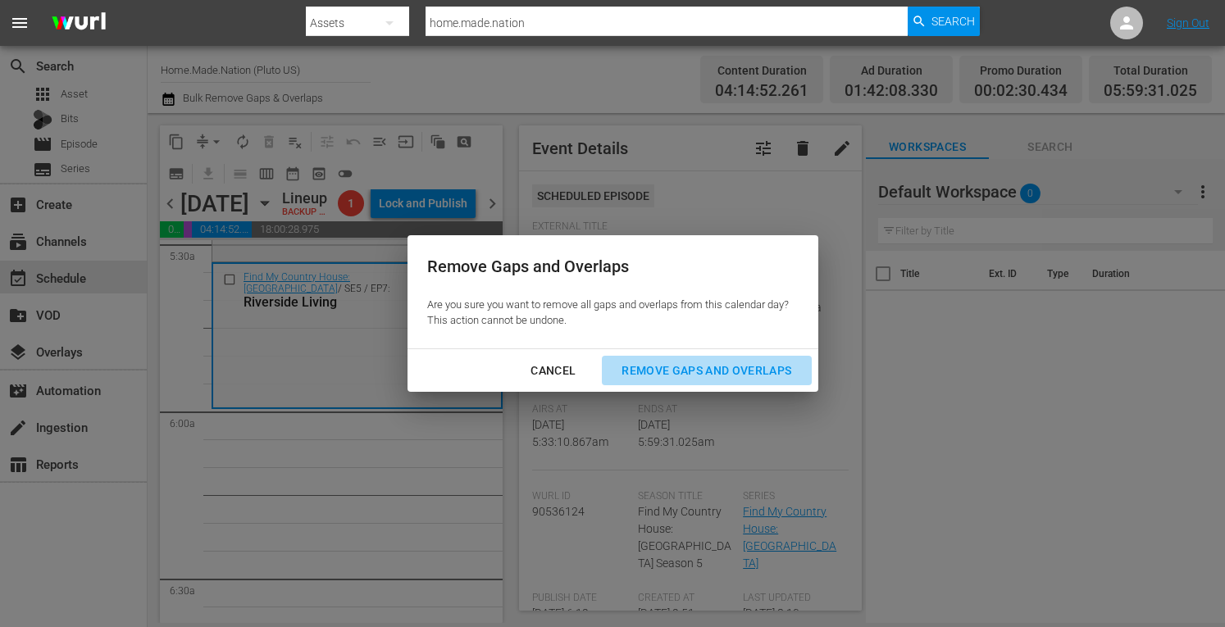
click at [653, 363] on div "Remove Gaps and Overlaps" at bounding box center [707, 371] width 196 height 21
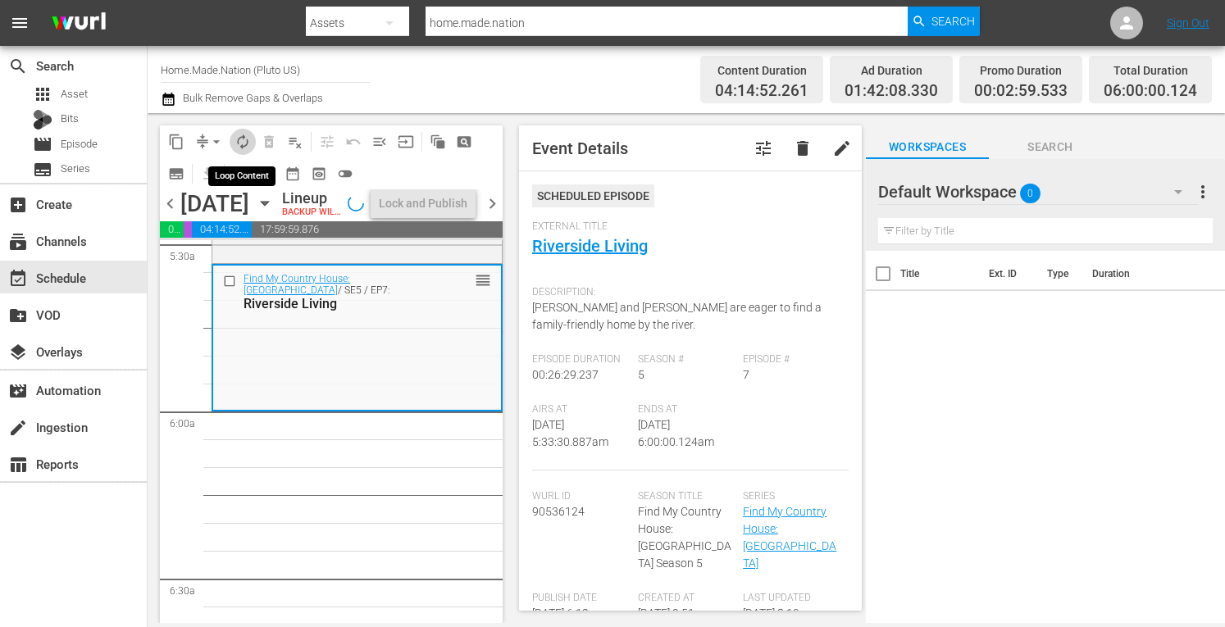
click at [236, 144] on span "autorenew_outlined" at bounding box center [243, 142] width 16 height 16
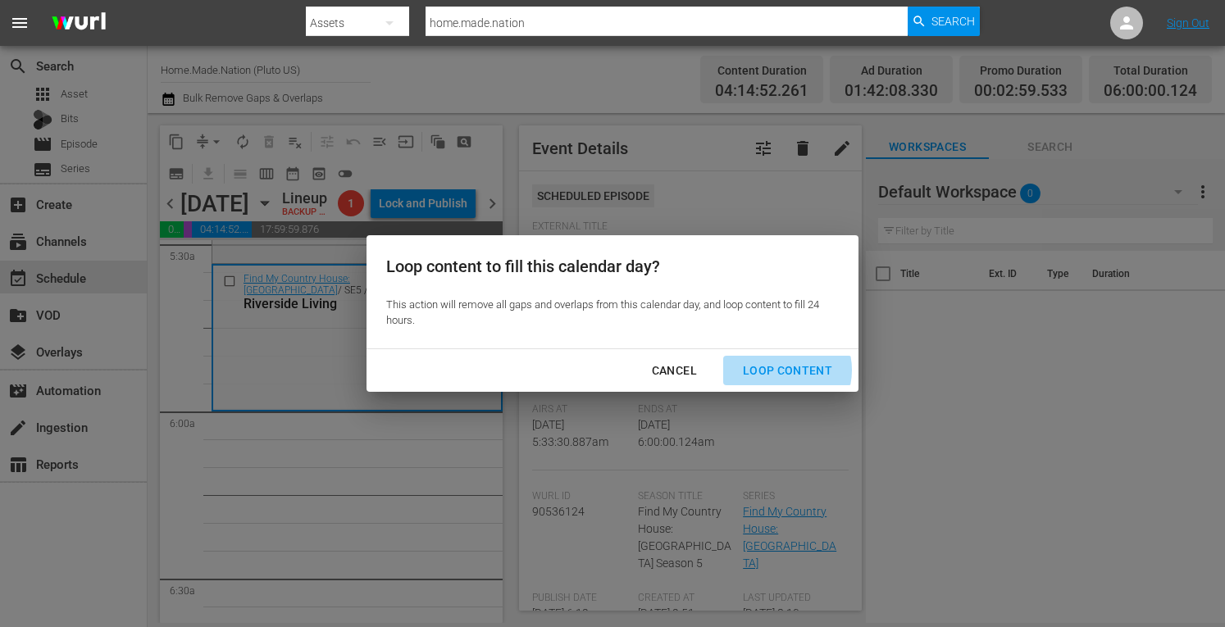
click at [784, 371] on div "Loop Content" at bounding box center [788, 371] width 116 height 21
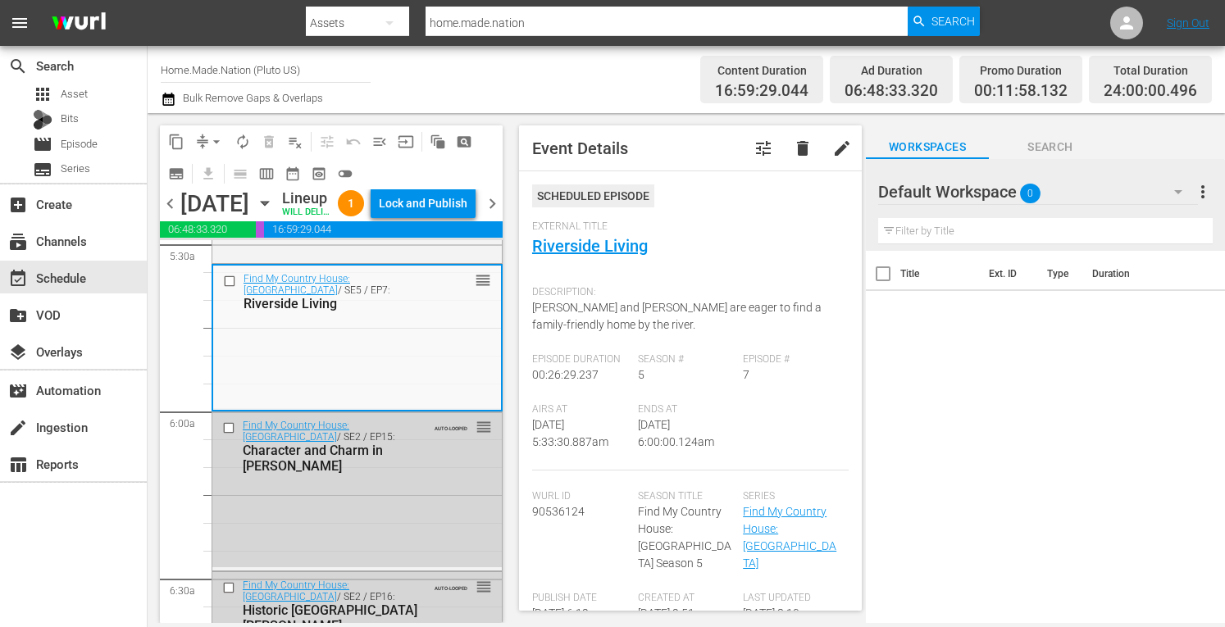
click at [431, 204] on div "Lock and Publish" at bounding box center [423, 204] width 89 height 30
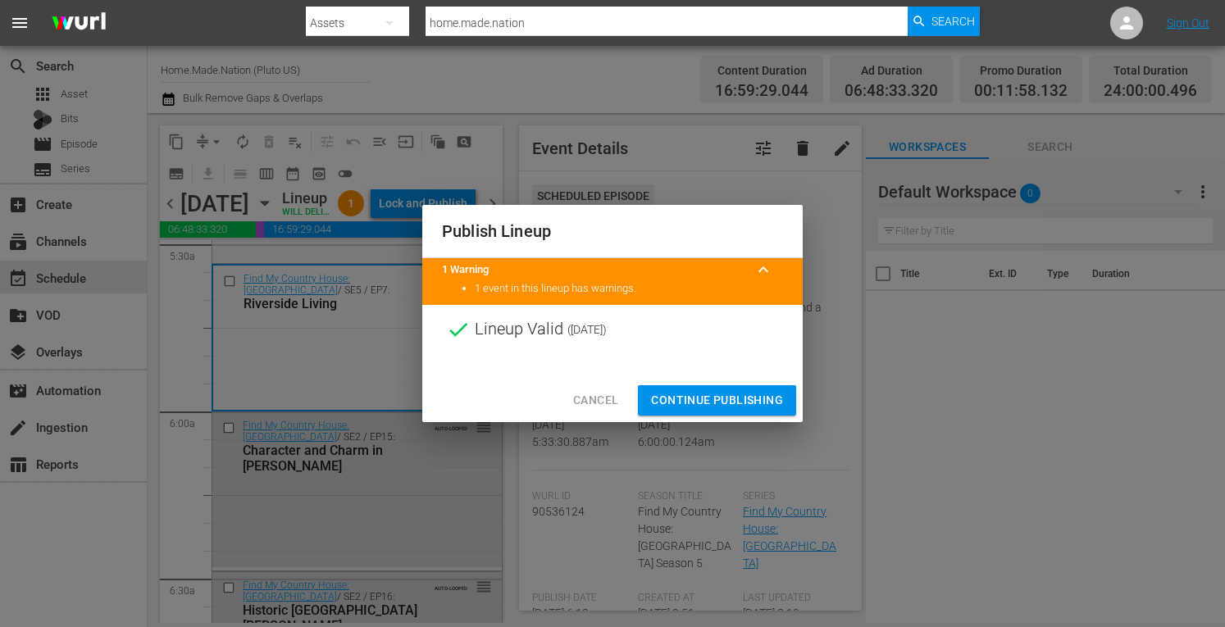
click at [689, 399] on span "Continue Publishing" at bounding box center [717, 400] width 132 height 21
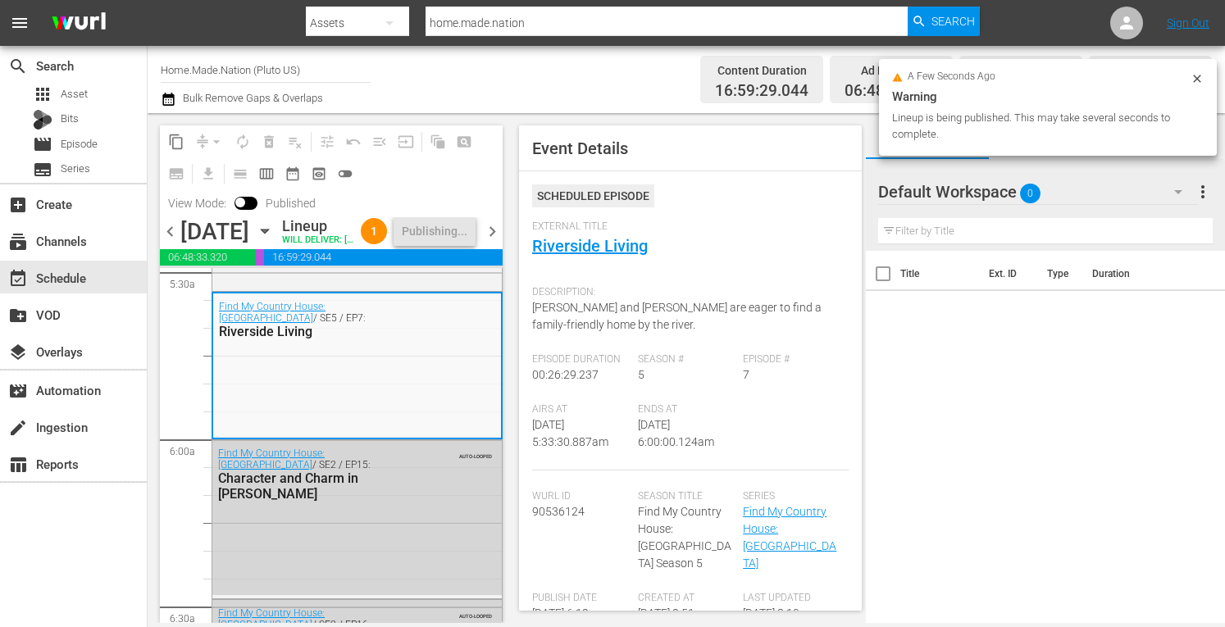
click at [494, 242] on span "chevron_right" at bounding box center [492, 231] width 21 height 21
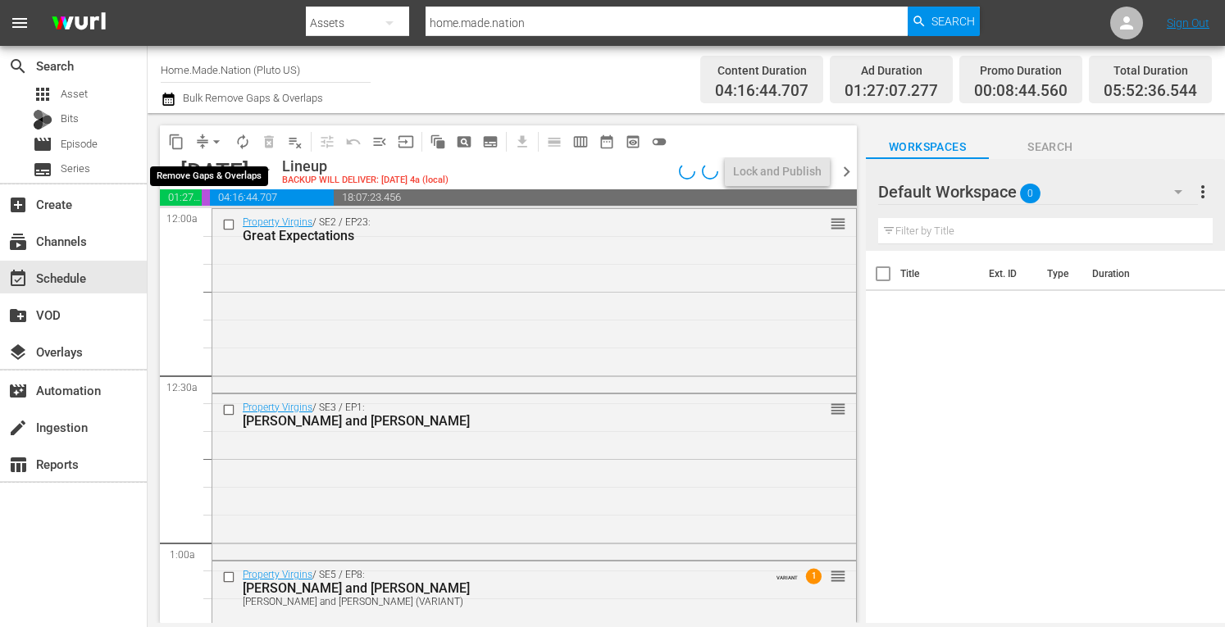
click at [212, 148] on span "arrow_drop_down" at bounding box center [216, 142] width 16 height 16
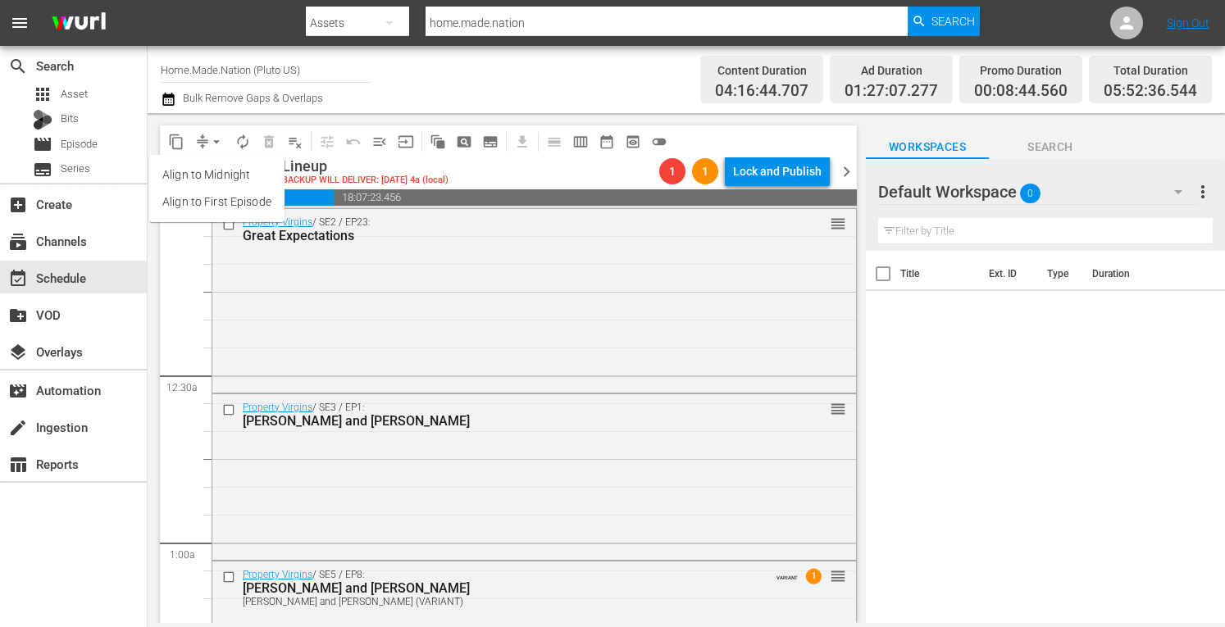
click at [443, 75] on div "Channel Title Home.Made.Nation (Pluto US) Bulk Remove Gaps & Overlaps" at bounding box center [427, 79] width 533 height 59
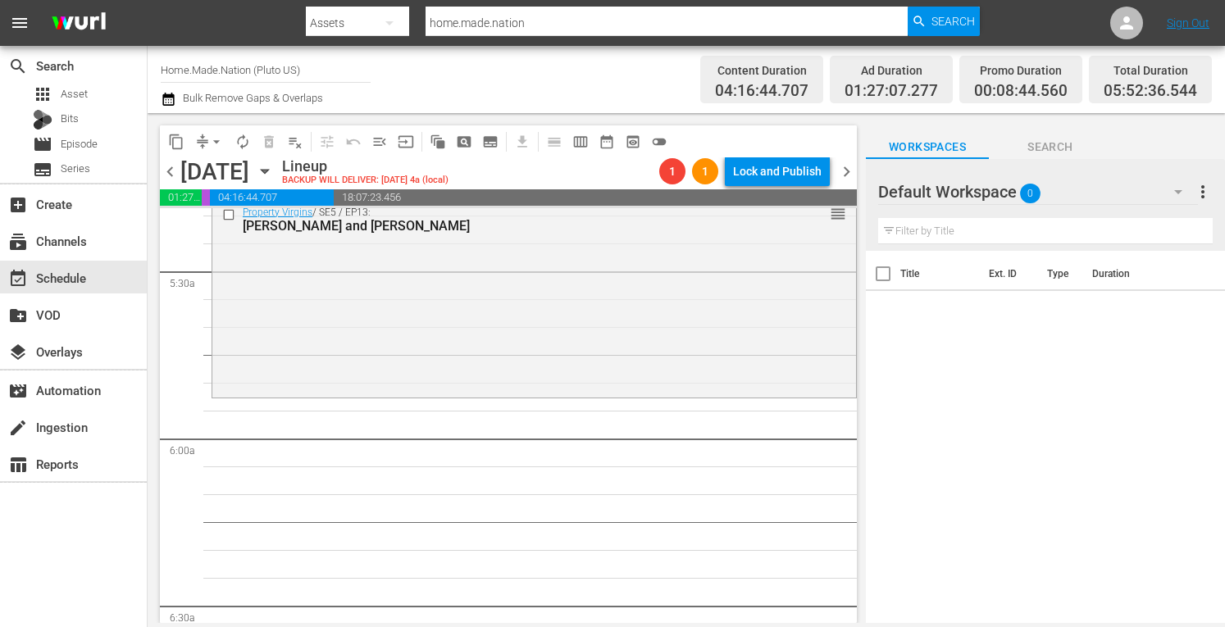
scroll to position [1778, 0]
click at [387, 334] on div "Property Virgins / SE5 / EP13: Ashli and Pete reorder" at bounding box center [534, 295] width 644 height 194
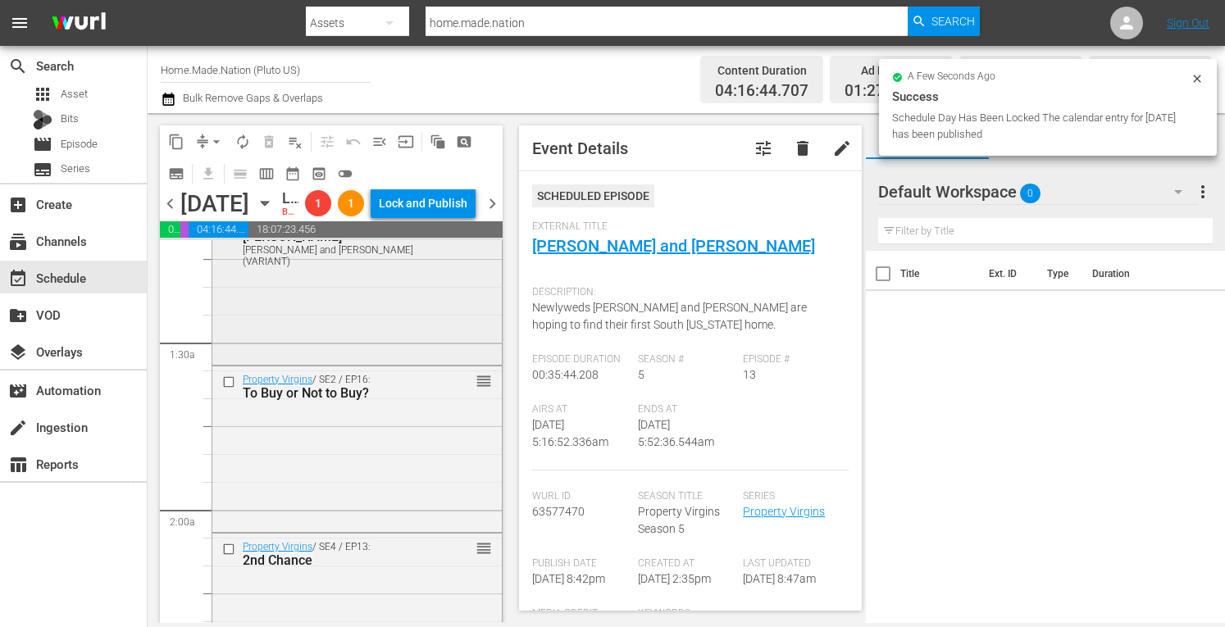
scroll to position [410, 0]
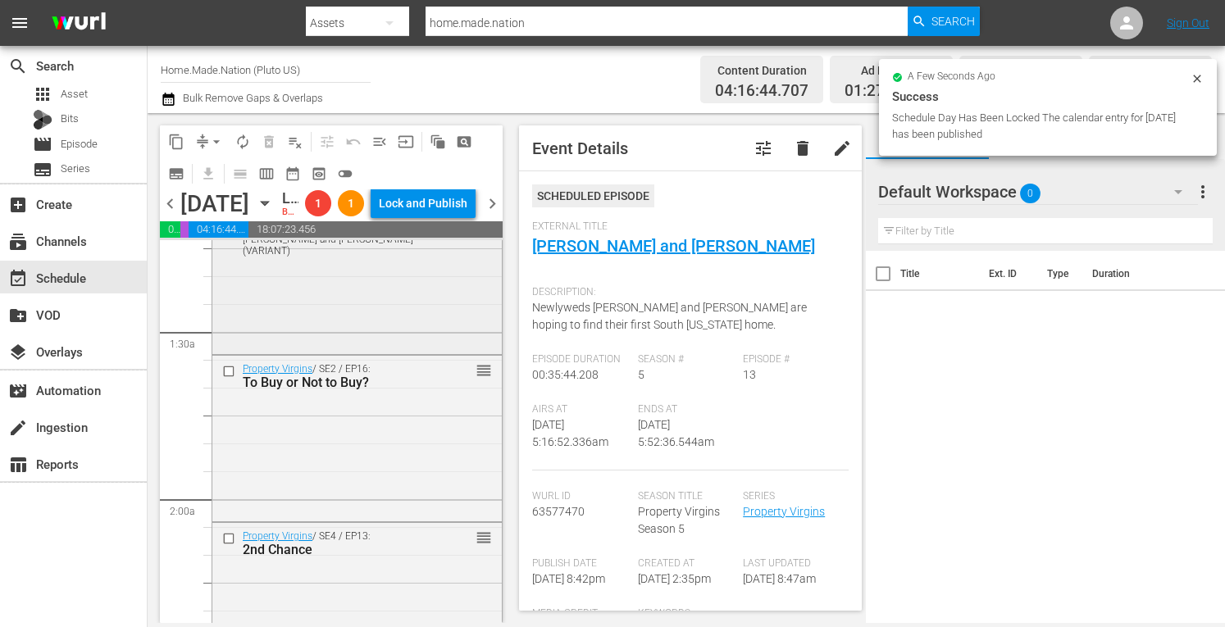
click at [371, 331] on div "Property Virgins / SE5 / EP8: Erika and Rodrigo Erika and Rodrigo (VARIANT) VAR…" at bounding box center [357, 267] width 290 height 166
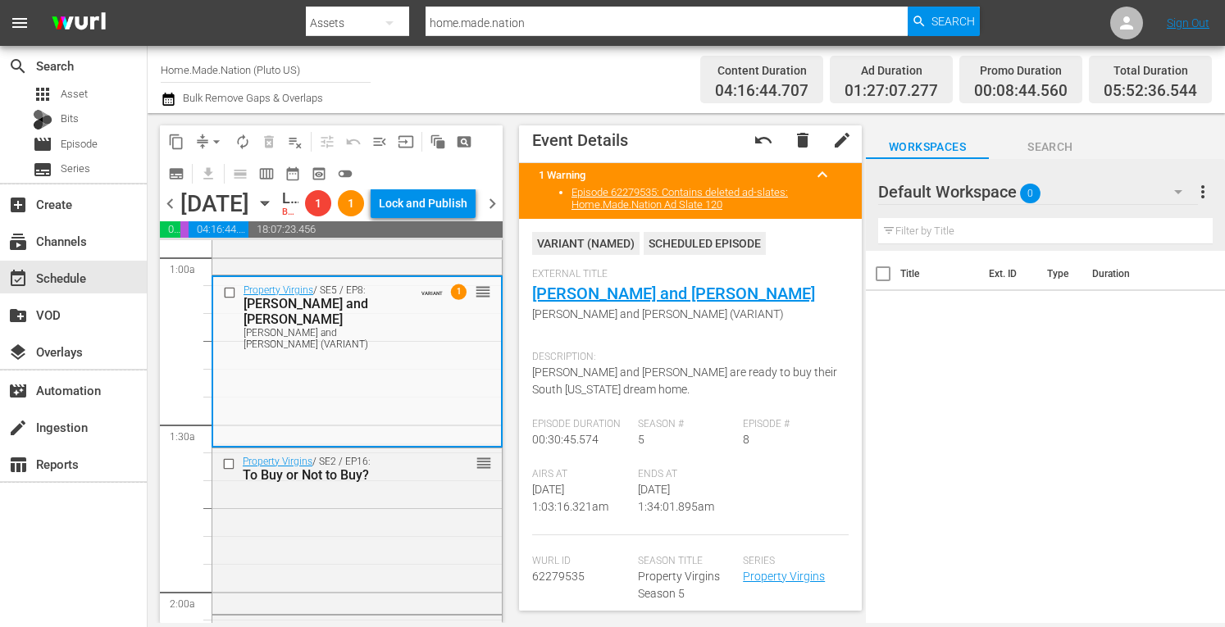
scroll to position [0, 0]
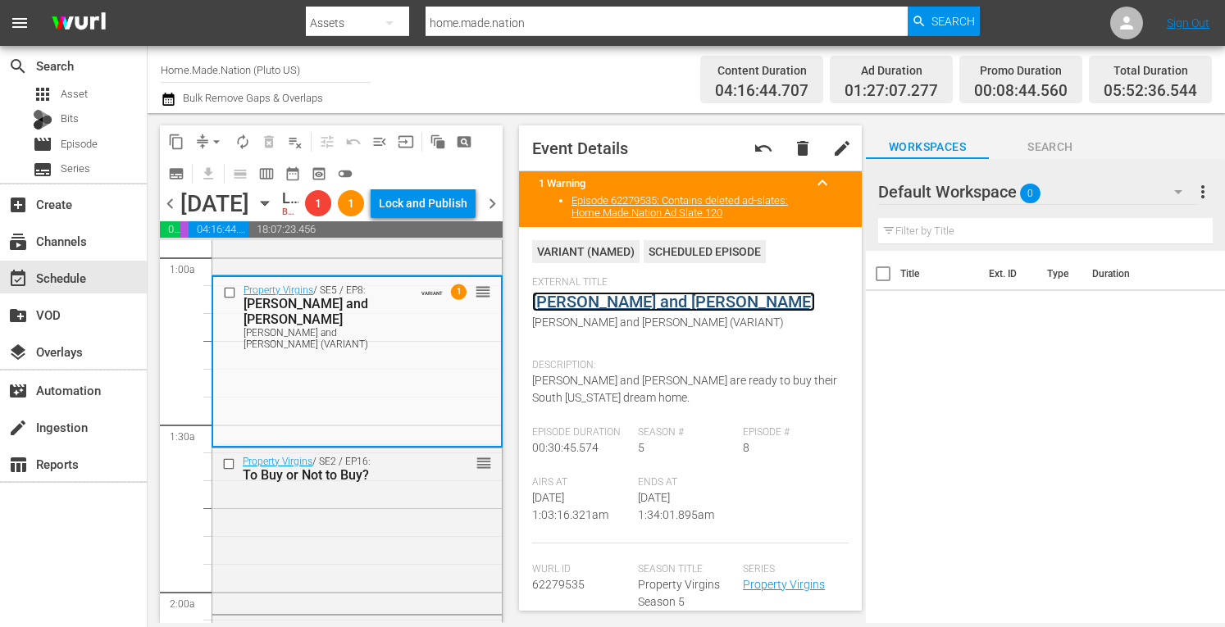
click at [574, 302] on link "Erika and Rodrigo" at bounding box center [673, 302] width 283 height 20
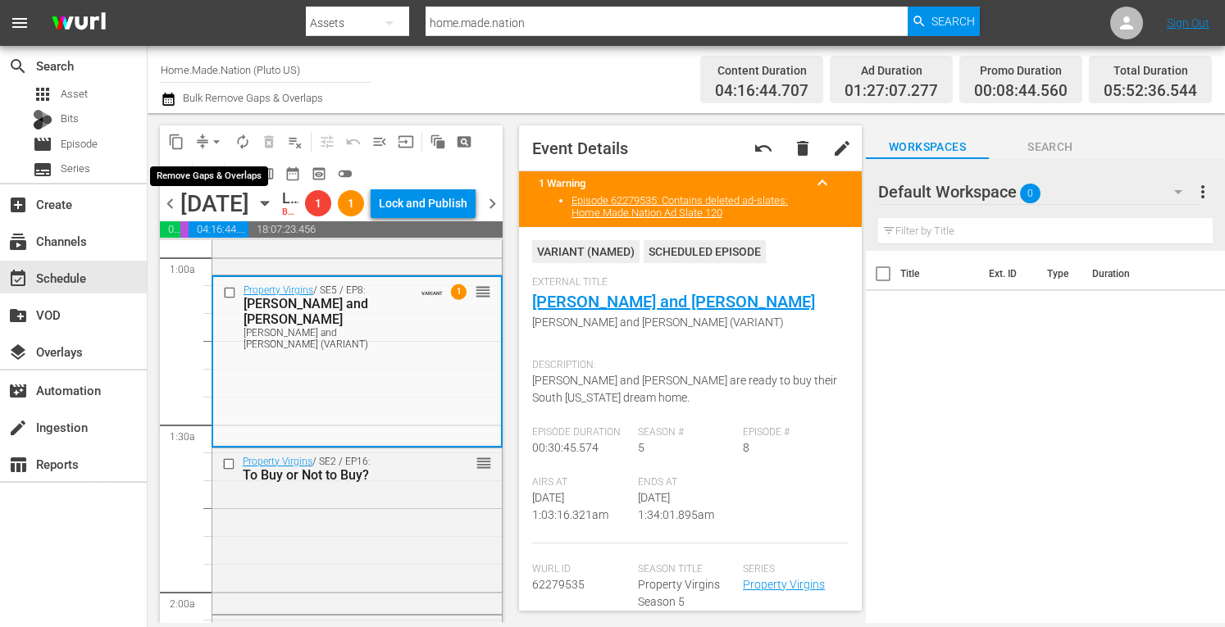
click at [218, 142] on span "arrow_drop_down" at bounding box center [216, 142] width 16 height 16
click at [188, 175] on li "Align to Midnight" at bounding box center [216, 175] width 135 height 27
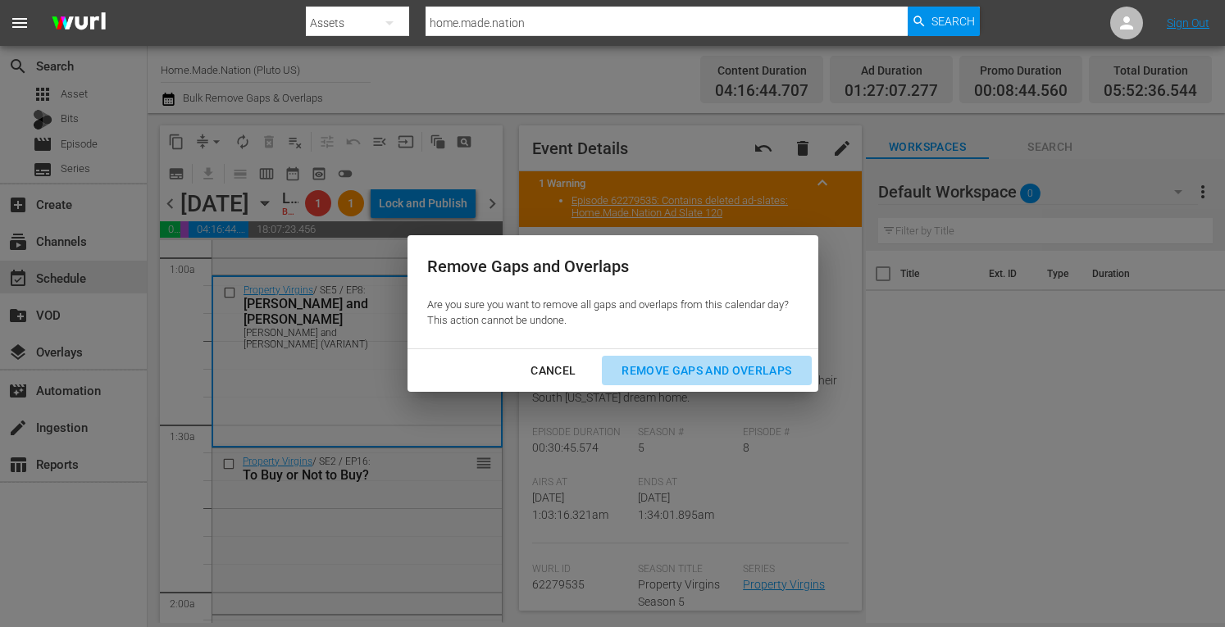
click at [636, 372] on div "Remove Gaps and Overlaps" at bounding box center [707, 371] width 196 height 21
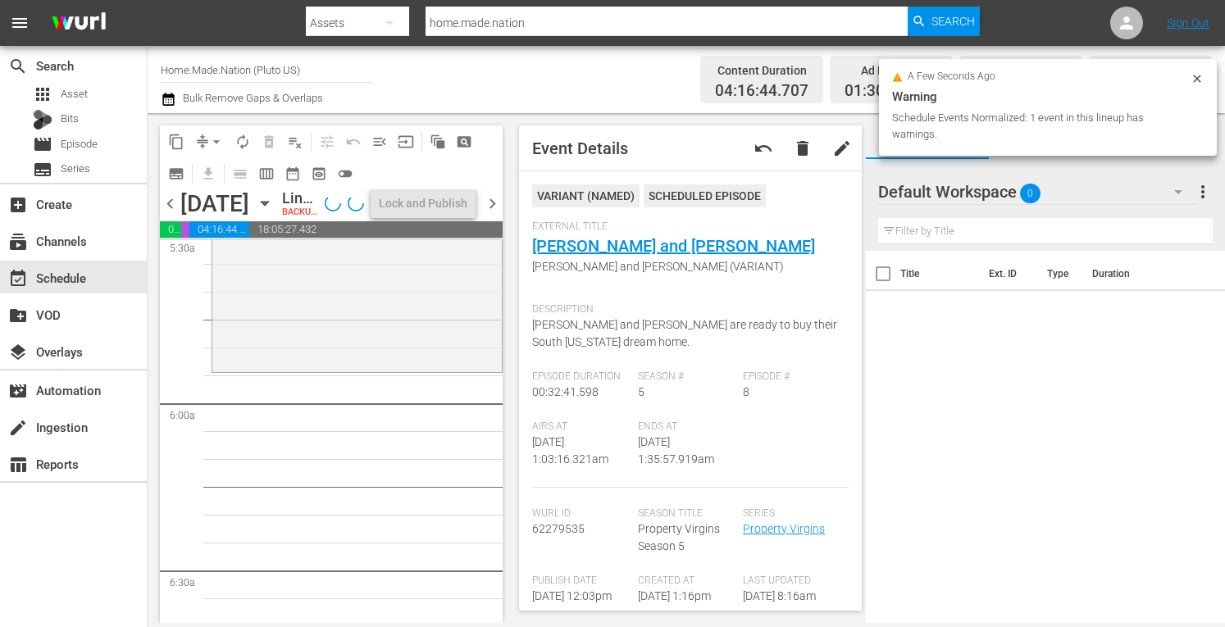
scroll to position [1789, 0]
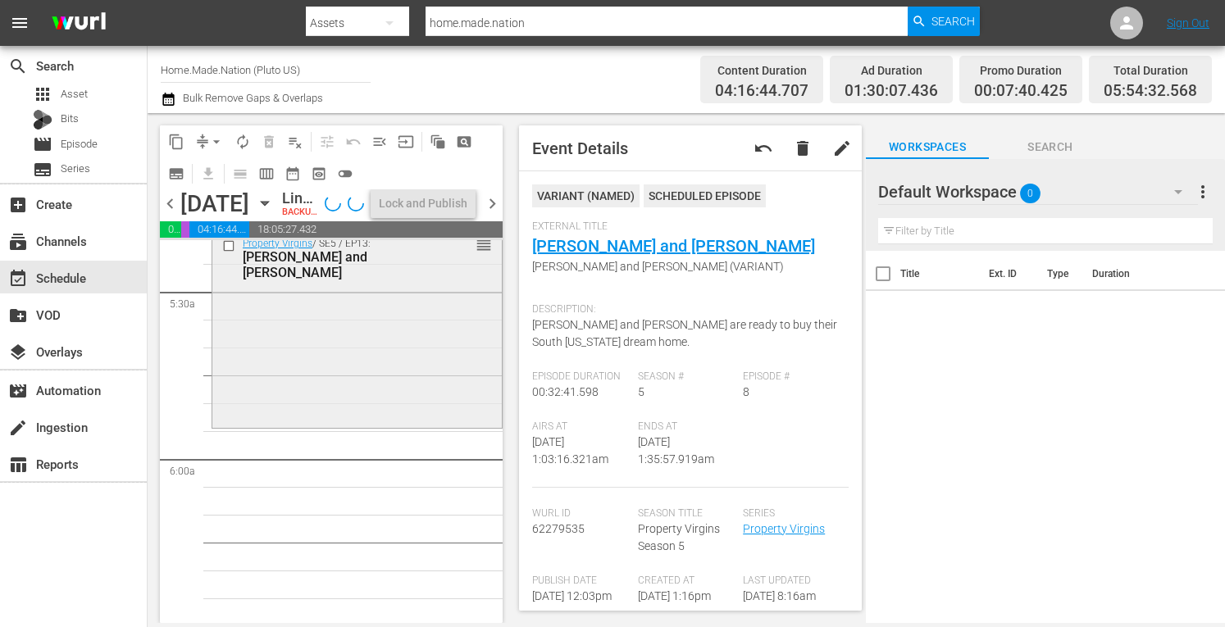
click at [290, 394] on div "Property Virgins / SE5 / EP13: Ashli and Pete reorder" at bounding box center [357, 327] width 290 height 194
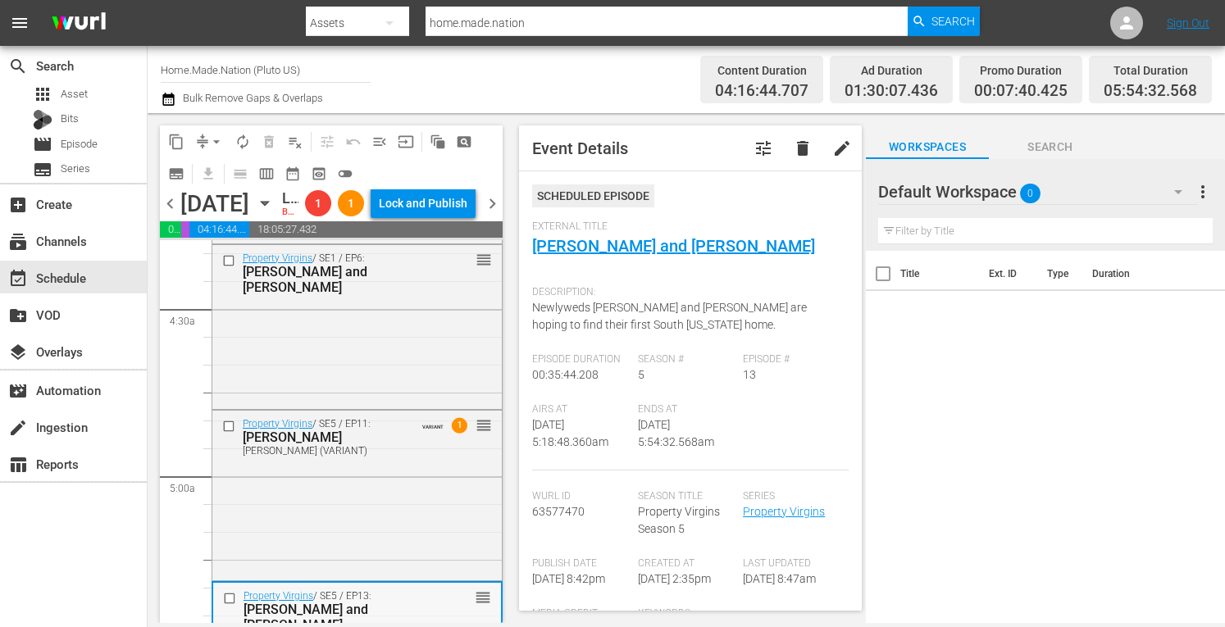
scroll to position [1447, 0]
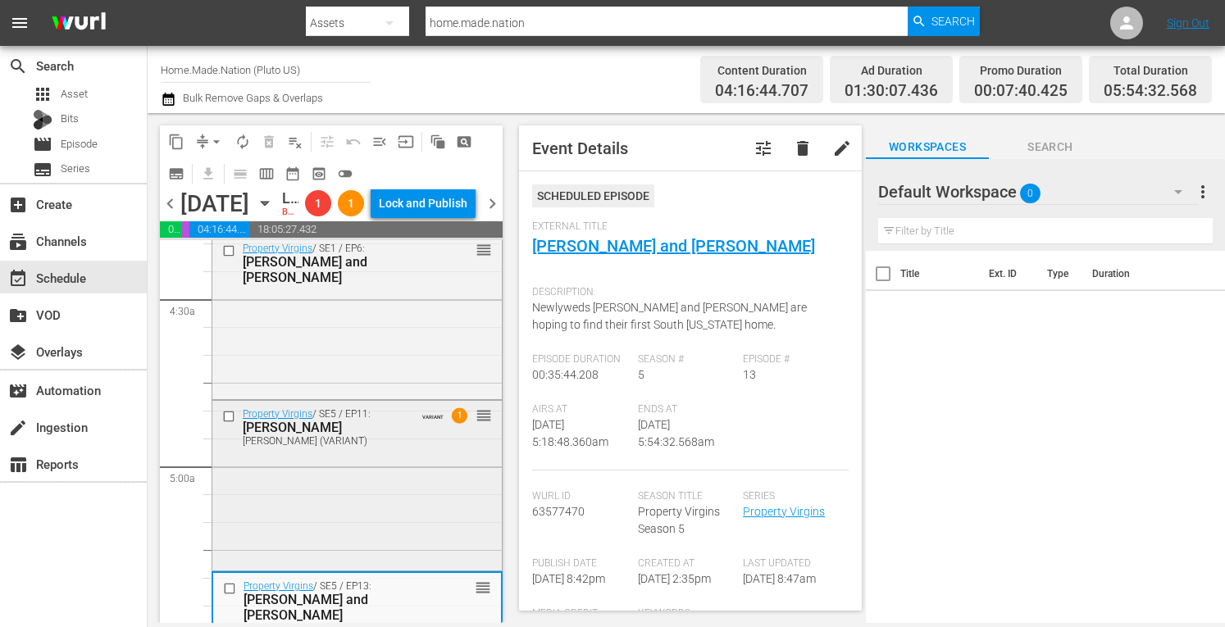
click at [346, 531] on div "Property Virgins / SE5 / EP11: Sean Sean (VARIANT) VARIANT 1 reorder" at bounding box center [357, 484] width 290 height 166
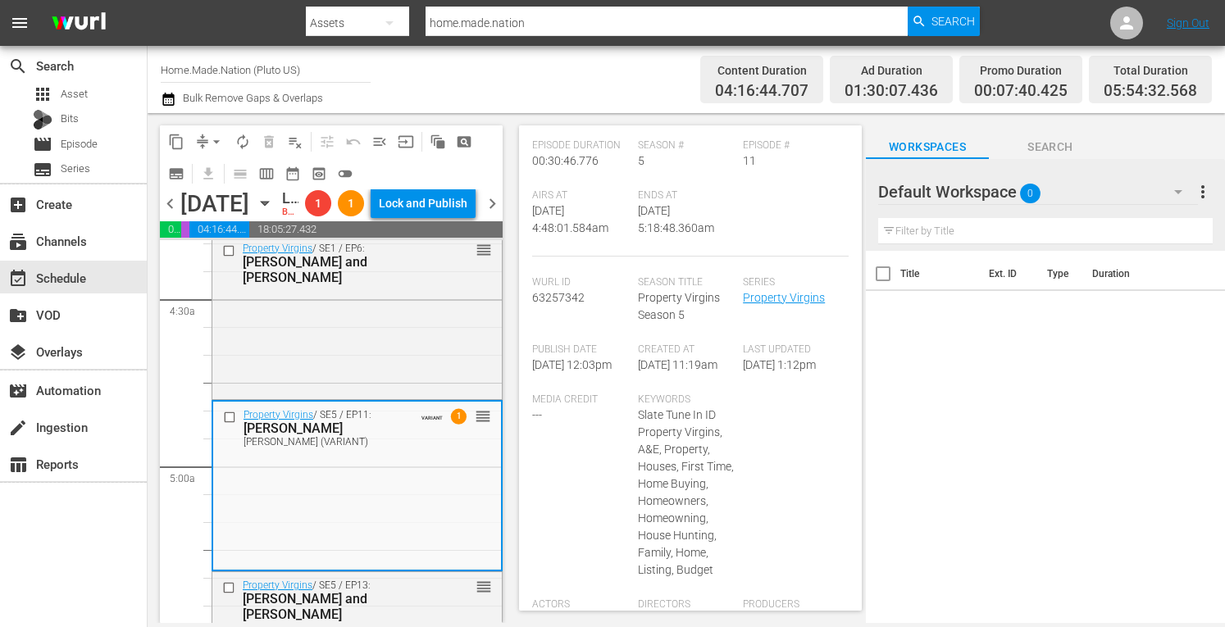
scroll to position [0, 0]
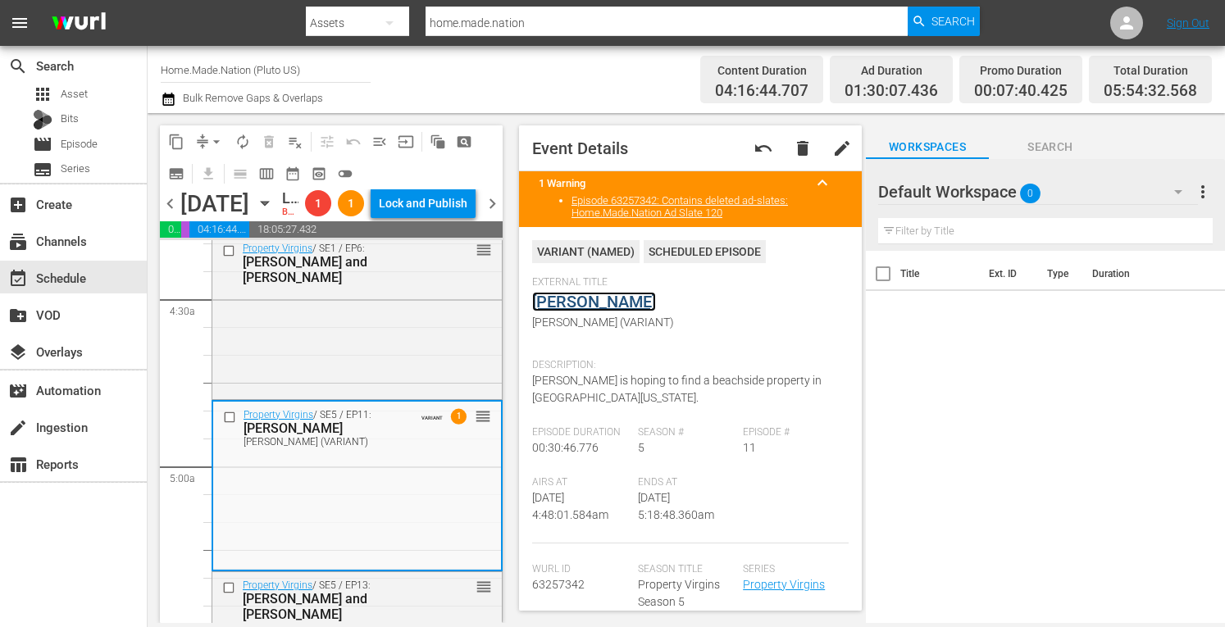
click at [548, 303] on link "Sean" at bounding box center [594, 302] width 124 height 20
click at [212, 139] on span "arrow_drop_down" at bounding box center [216, 142] width 16 height 16
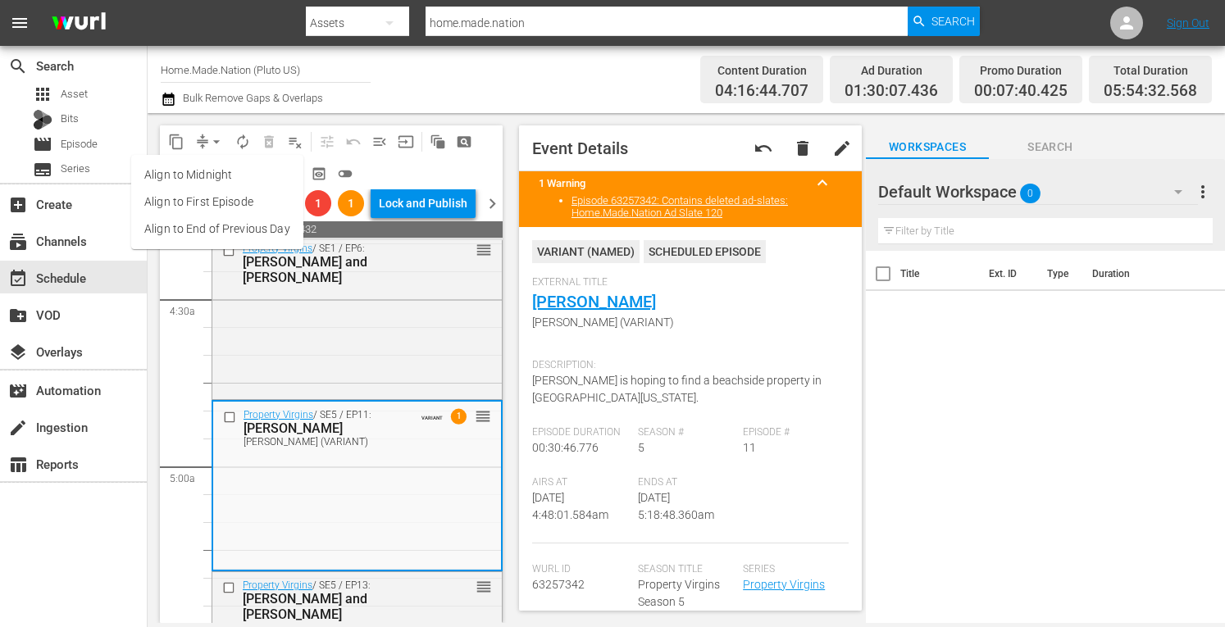
click at [174, 171] on li "Align to Midnight" at bounding box center [217, 175] width 172 height 27
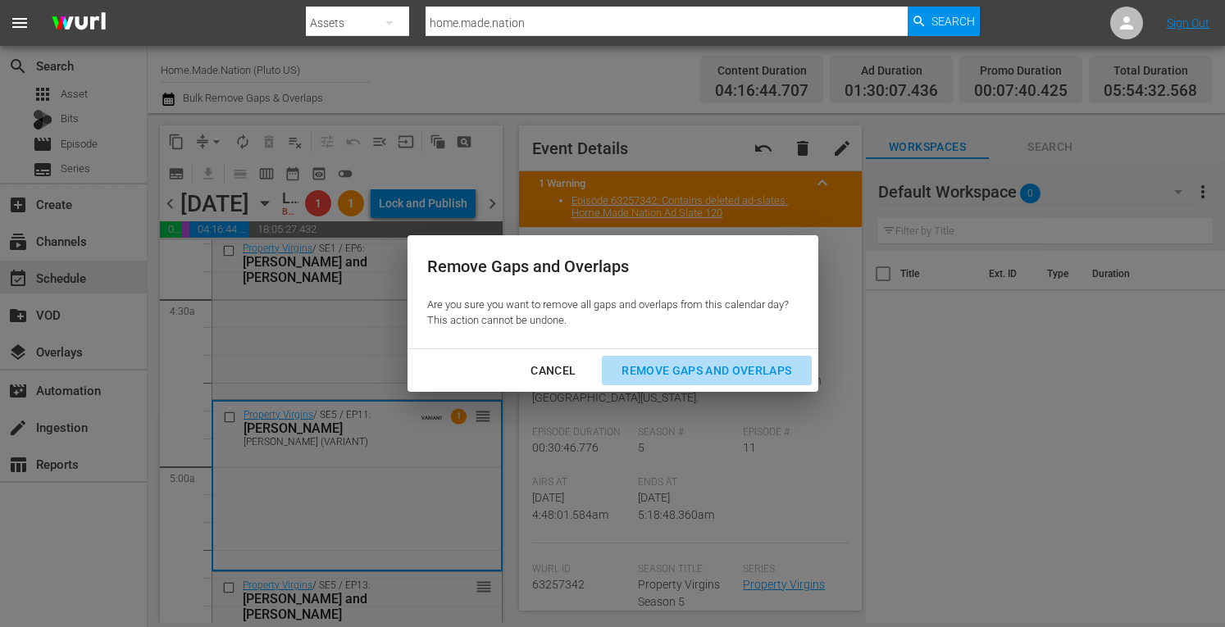
click at [743, 371] on div "Remove Gaps and Overlaps" at bounding box center [707, 371] width 196 height 21
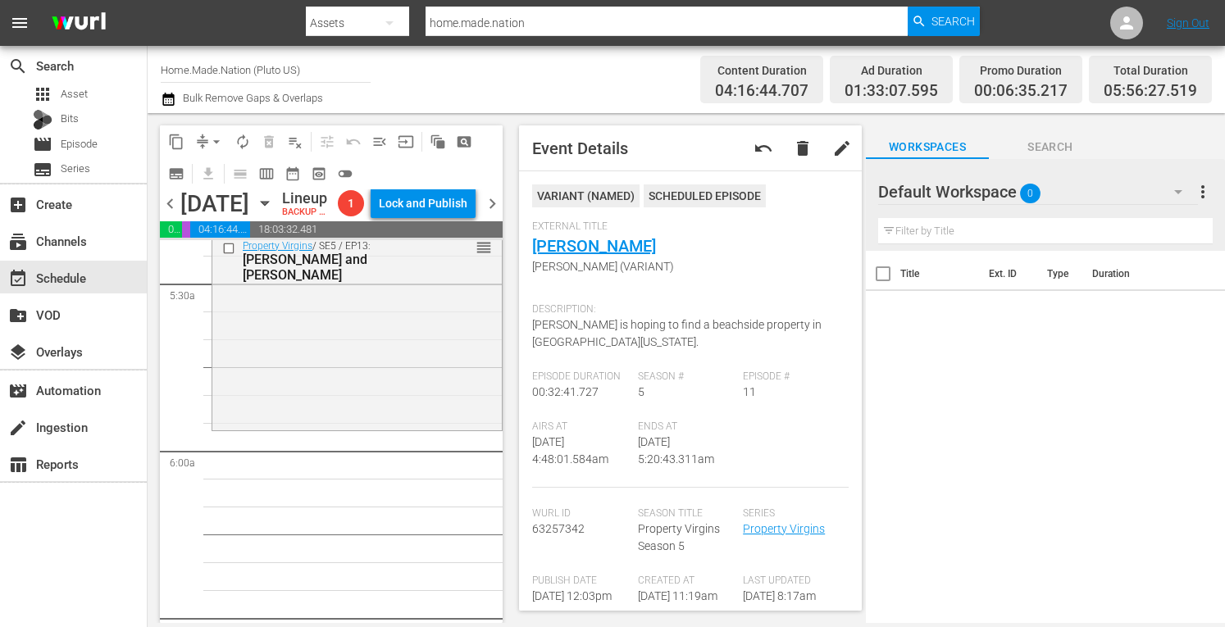
scroll to position [1798, 0]
click at [296, 388] on div "Property Virgins / SE5 / EP13: Ashli and Pete reorder" at bounding box center [357, 329] width 290 height 194
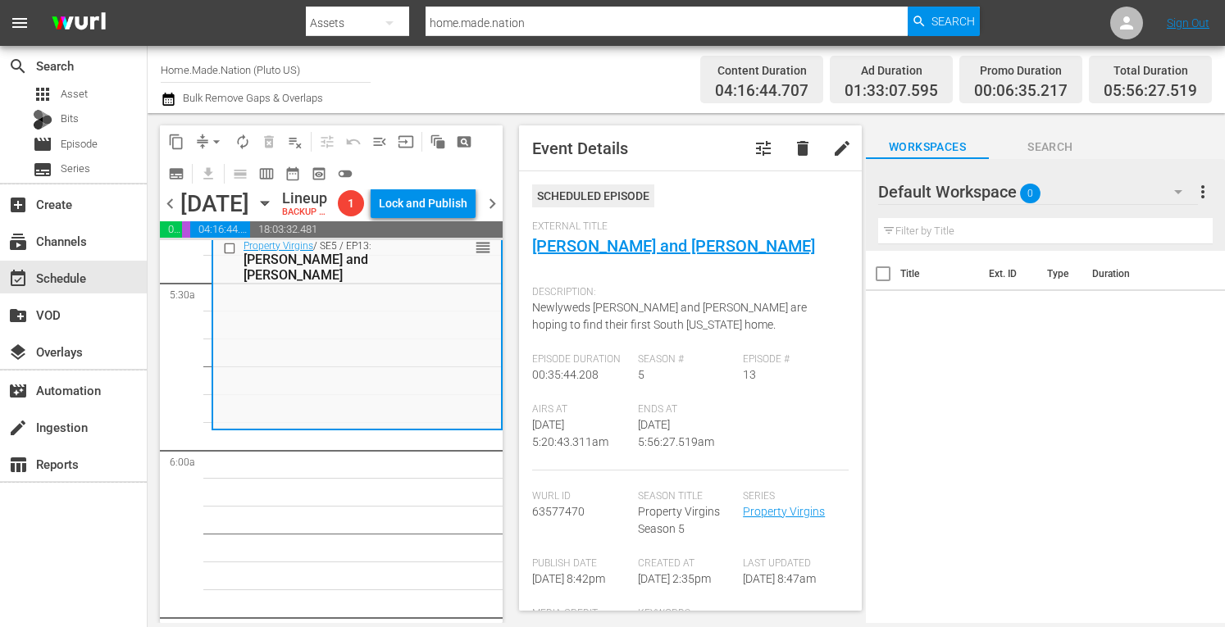
click at [222, 137] on span "arrow_drop_down" at bounding box center [216, 142] width 16 height 16
click at [185, 180] on li "Align to Midnight" at bounding box center [217, 175] width 172 height 27
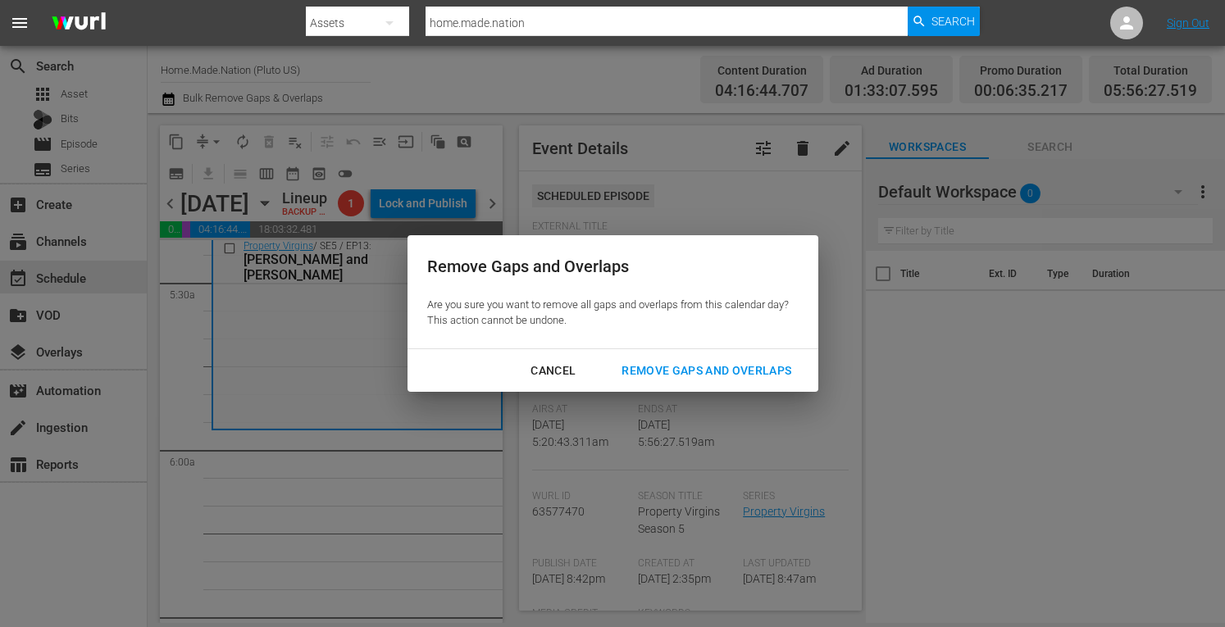
click at [664, 363] on div "Remove Gaps and Overlaps" at bounding box center [707, 371] width 196 height 21
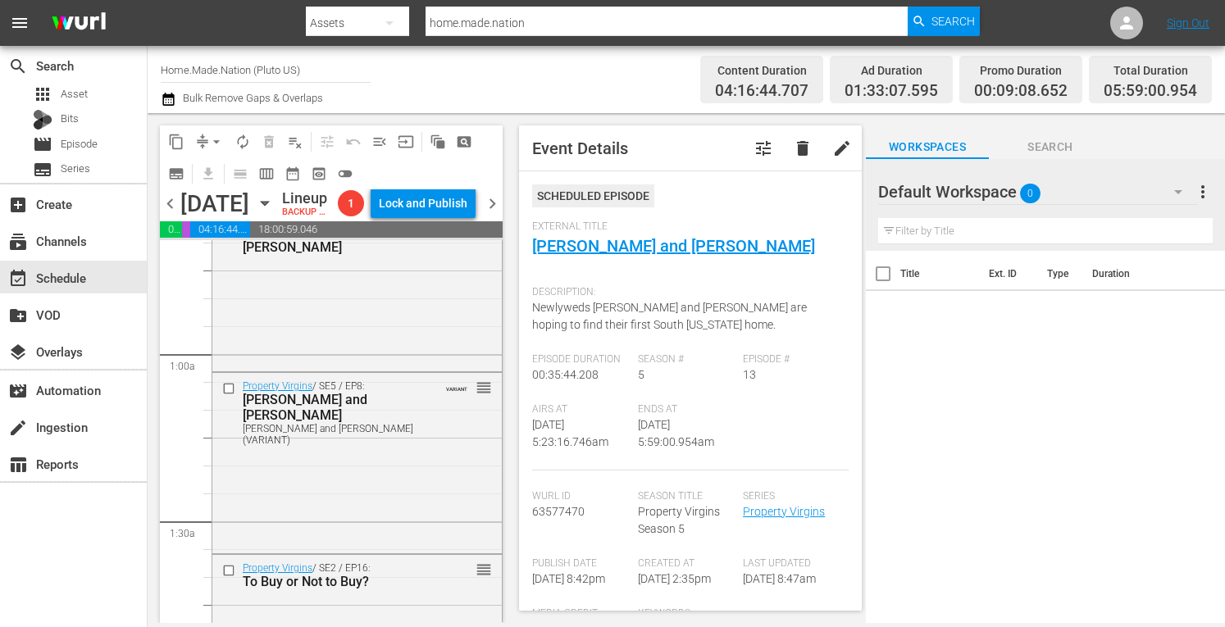
scroll to position [0, 0]
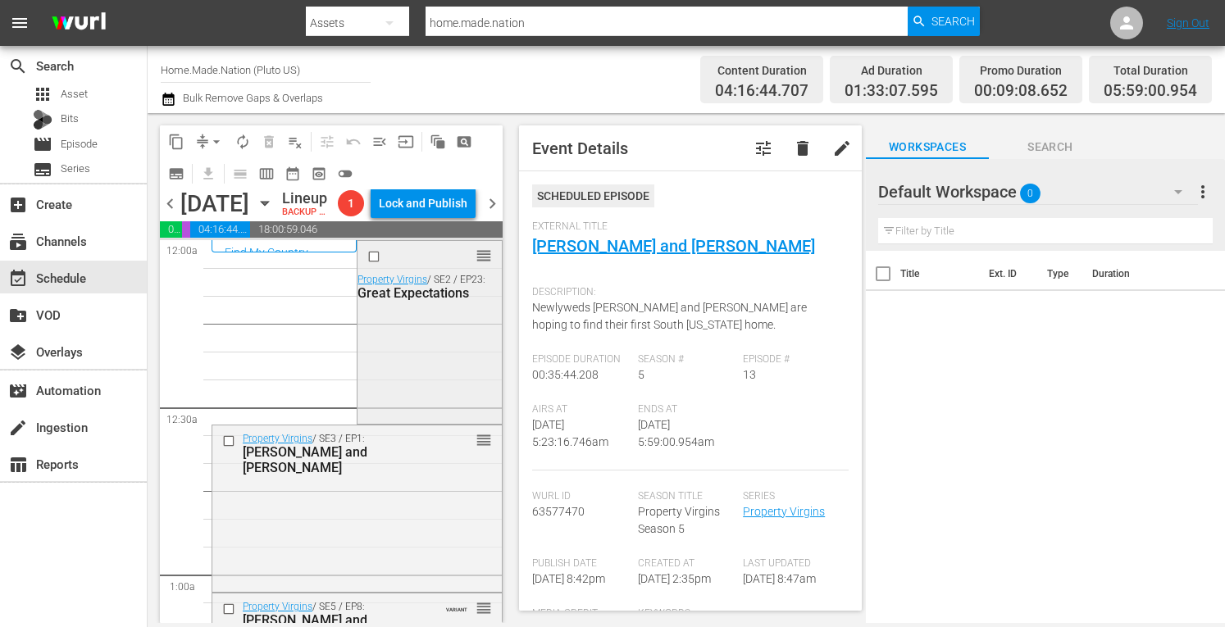
click at [434, 414] on div "reorder Property Virgins / SE2 / EP23: Great Expectations" at bounding box center [430, 331] width 144 height 180
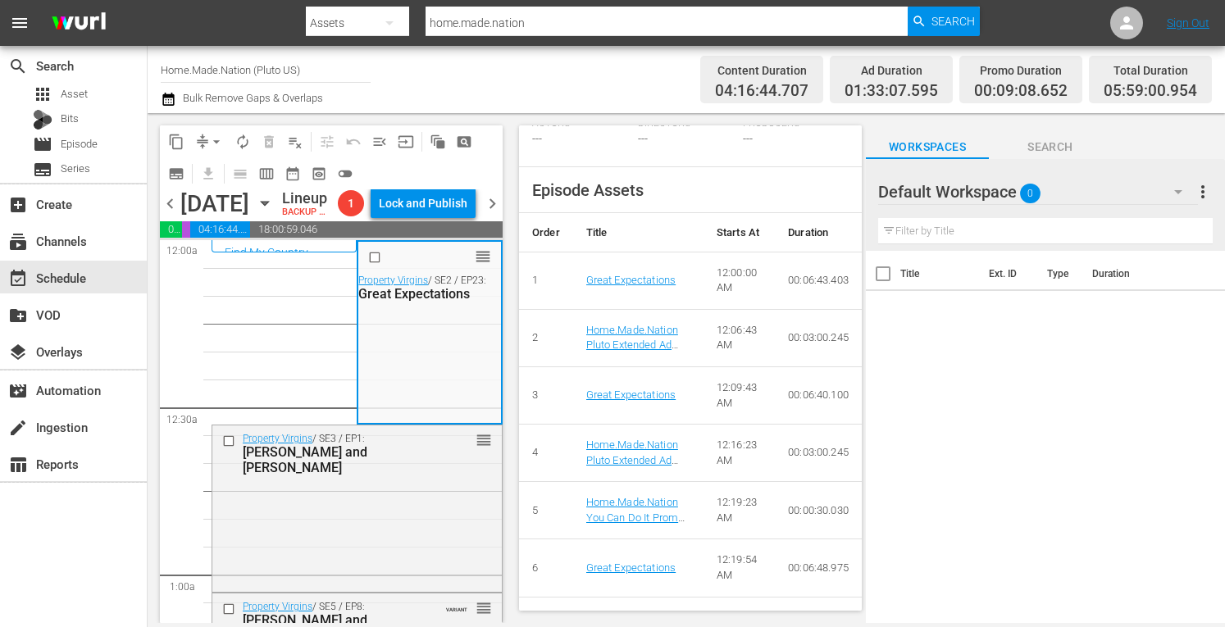
scroll to position [727, 0]
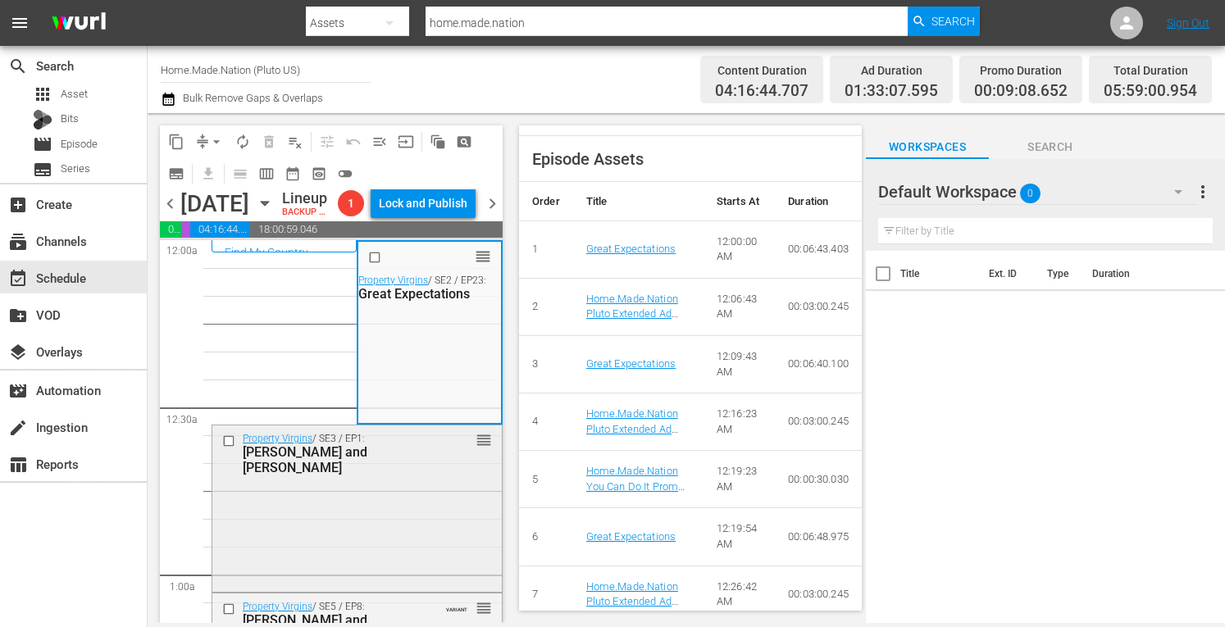
click at [379, 522] on div "Property Virgins / SE3 / EP1: Kristen and Michael reorder" at bounding box center [357, 507] width 290 height 163
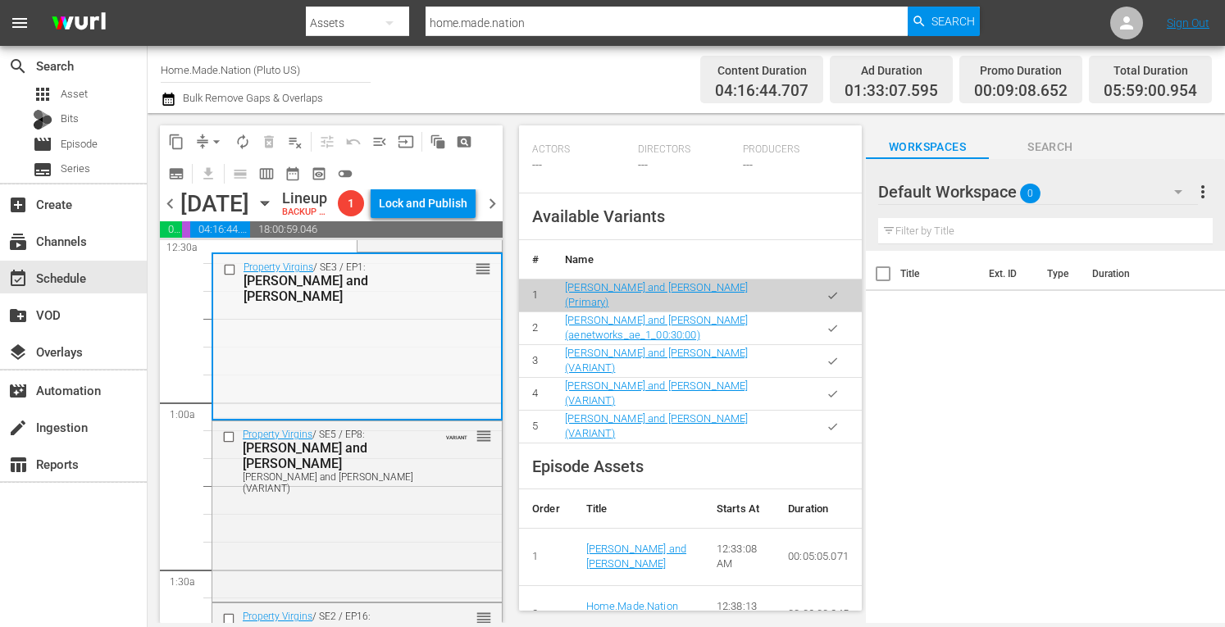
scroll to position [174, 0]
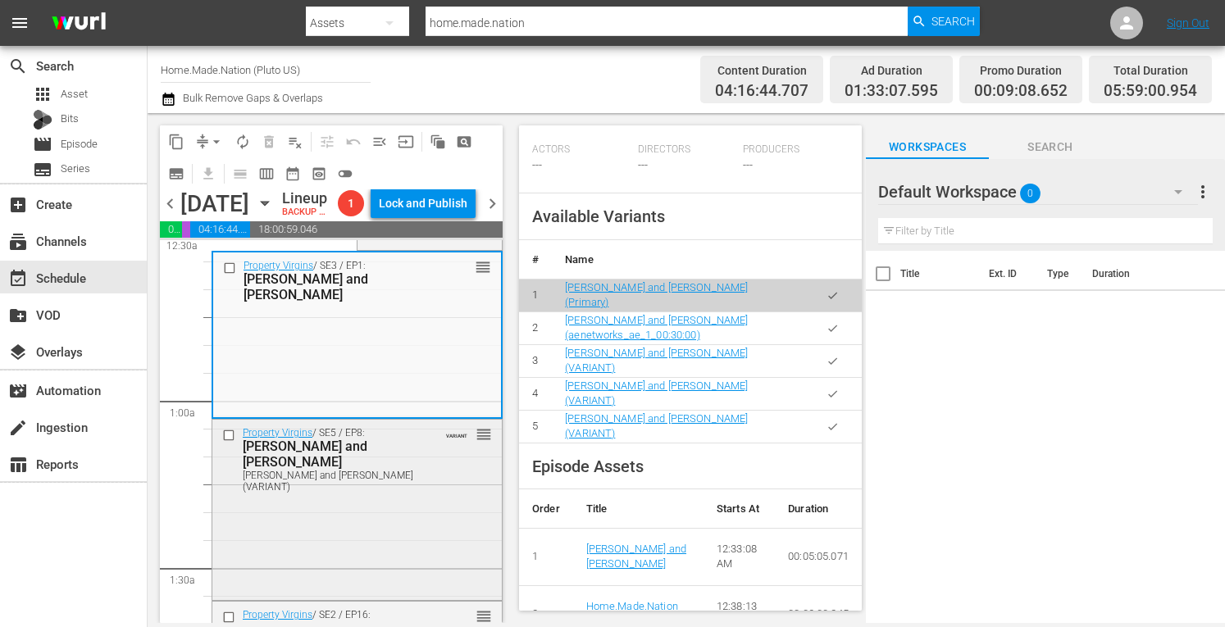
click at [414, 530] on div "Property Virgins / SE5 / EP8: Erika and Rodrigo Erika and Rodrigo (VARIANT) VAR…" at bounding box center [357, 508] width 290 height 177
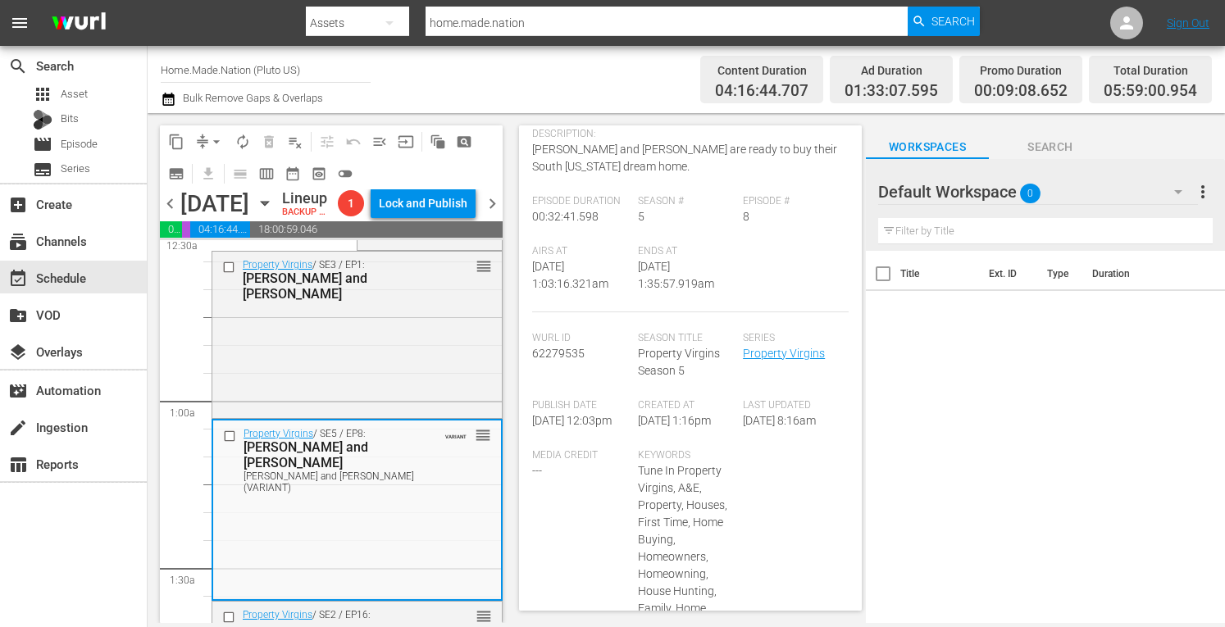
scroll to position [0, 0]
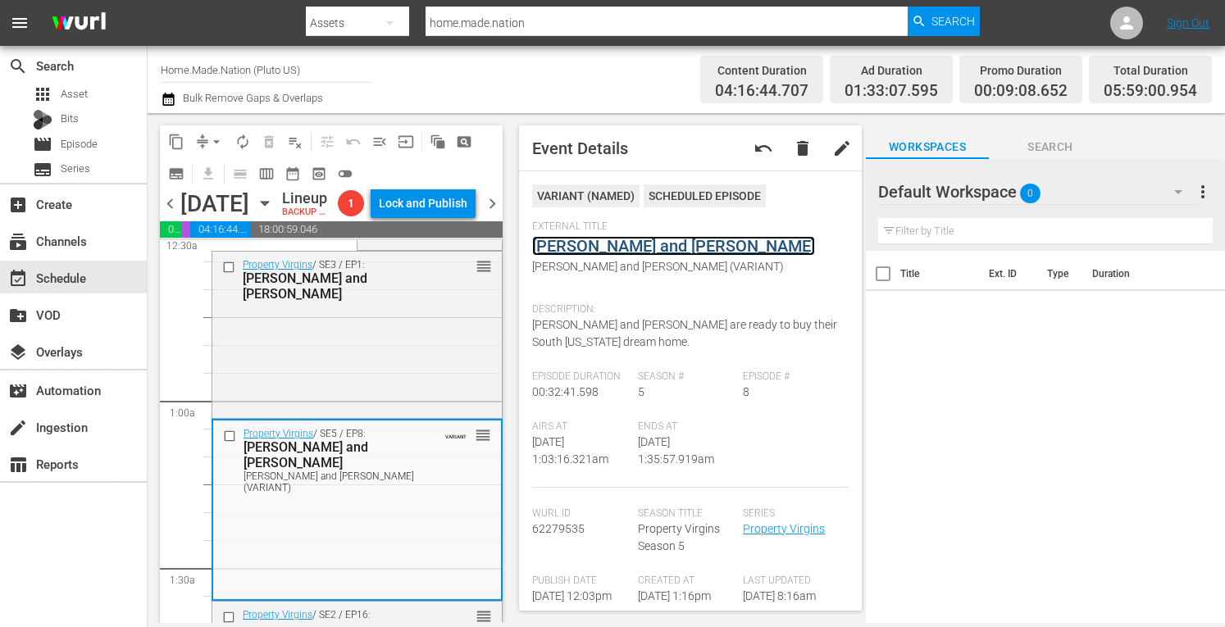
click at [596, 239] on link "Erika and Rodrigo" at bounding box center [673, 246] width 283 height 20
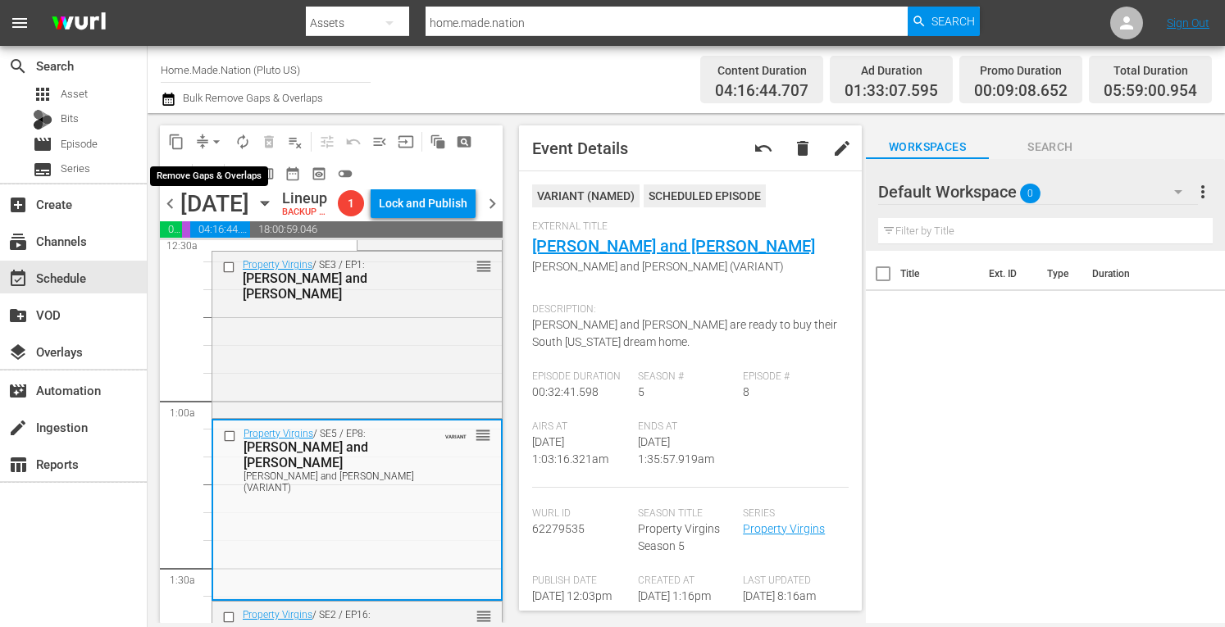
click at [207, 138] on button "arrow_drop_down" at bounding box center [216, 142] width 26 height 26
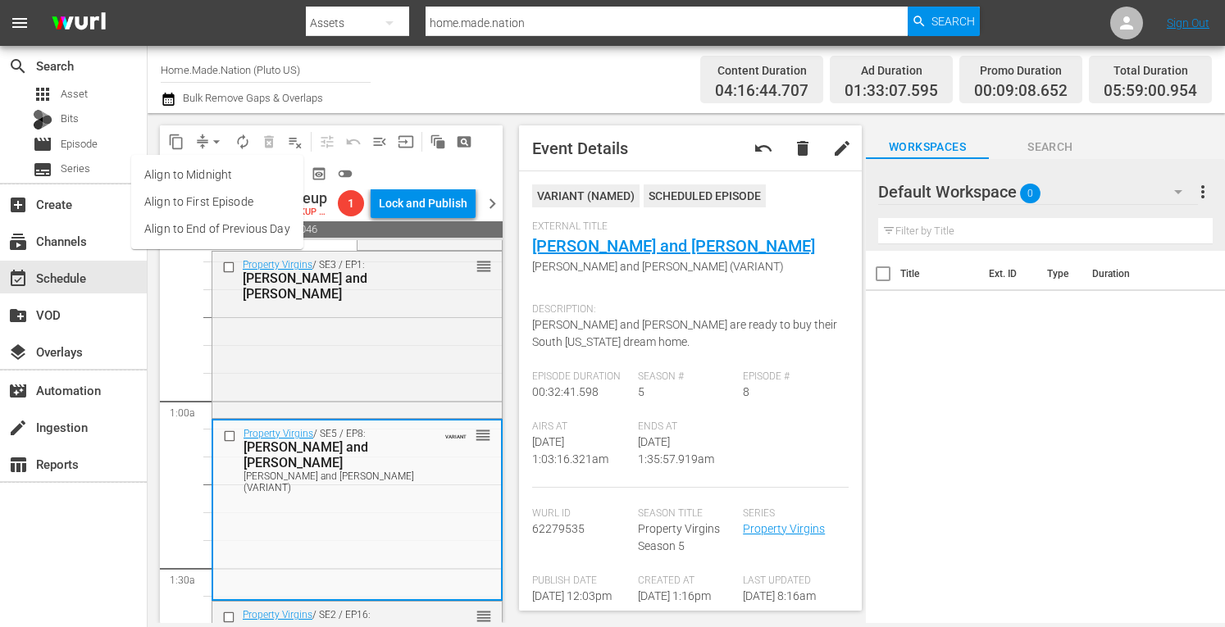
click at [180, 175] on li "Align to Midnight" at bounding box center [217, 175] width 172 height 27
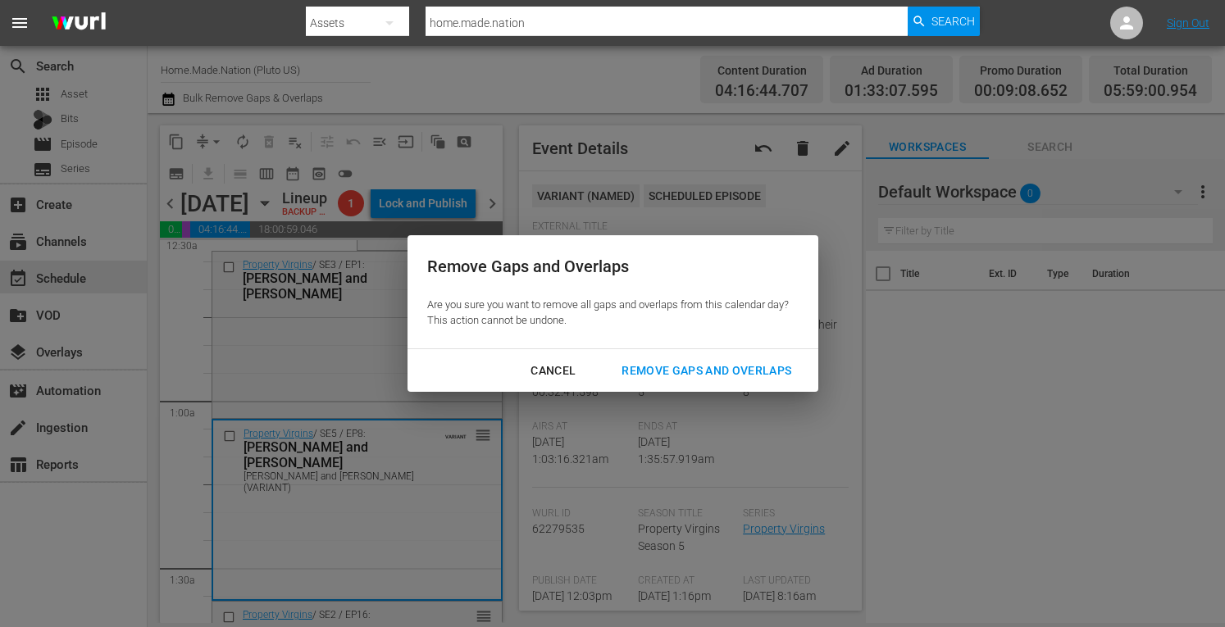
click at [660, 374] on div "Remove Gaps and Overlaps" at bounding box center [707, 371] width 196 height 21
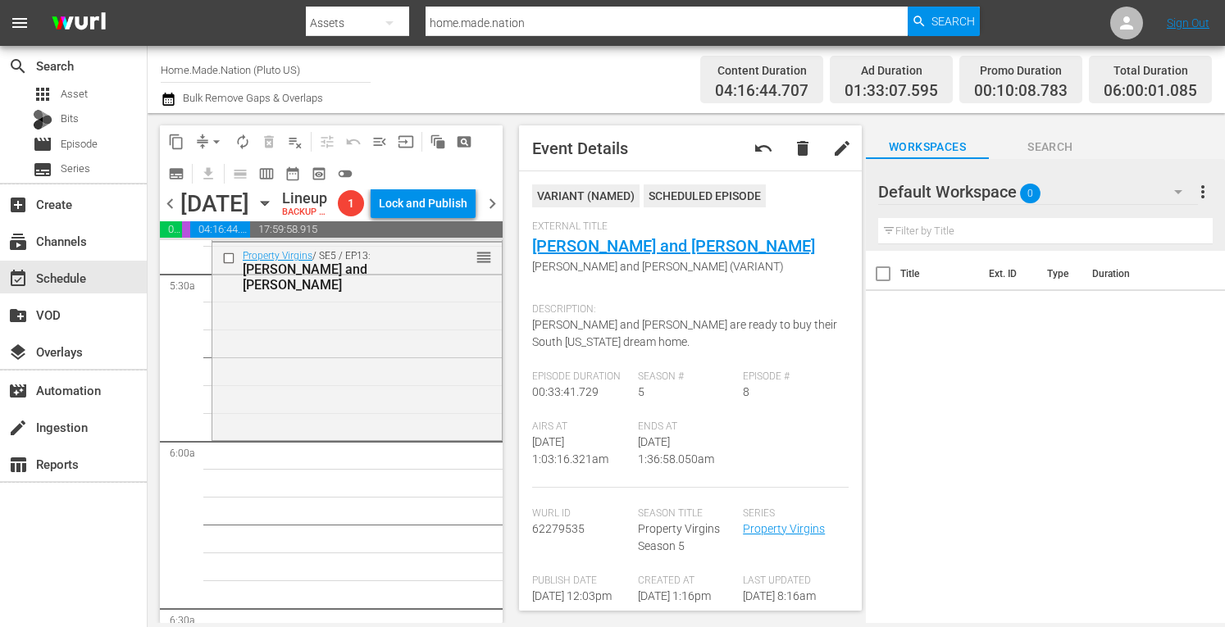
scroll to position [1808, 0]
click at [299, 386] on div "Property Virgins / SE5 / EP13: Ashli and Pete reorder" at bounding box center [357, 338] width 290 height 194
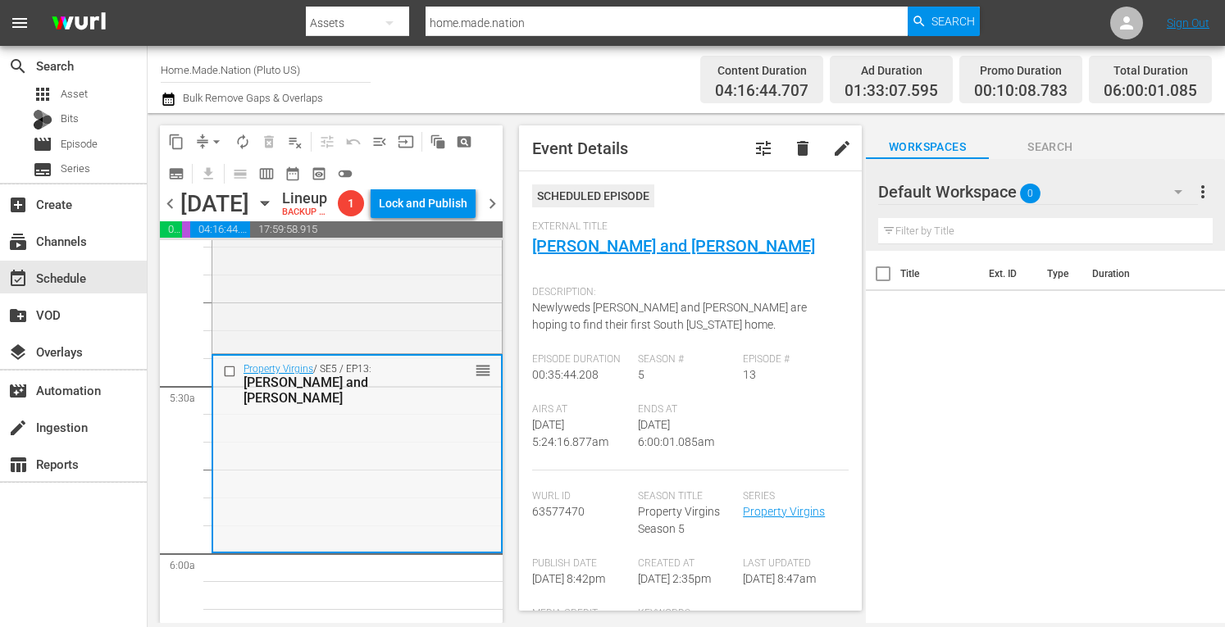
scroll to position [1692, 0]
click at [322, 317] on div "Property Virgins / SE5 / EP11: Sean Sean (VARIANT) VARIANT reorder" at bounding box center [357, 257] width 290 height 192
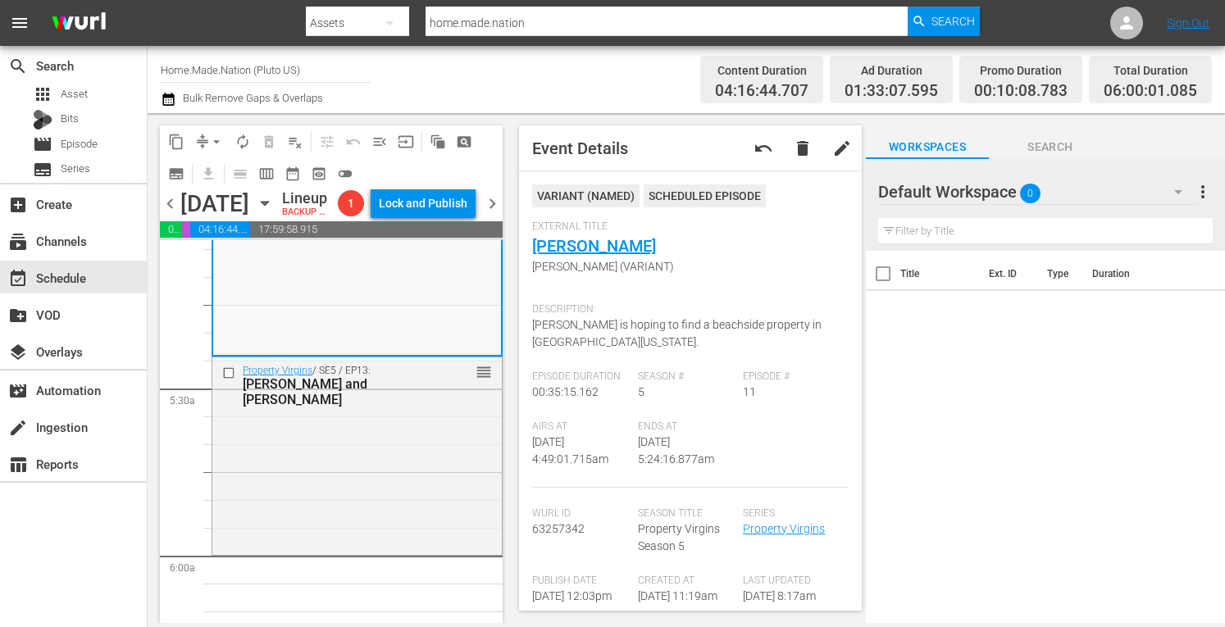
click at [554, 258] on div "External Title Sean Sean (VARIANT)" at bounding box center [690, 258] width 317 height 75
click at [553, 248] on link "Sean" at bounding box center [594, 246] width 124 height 20
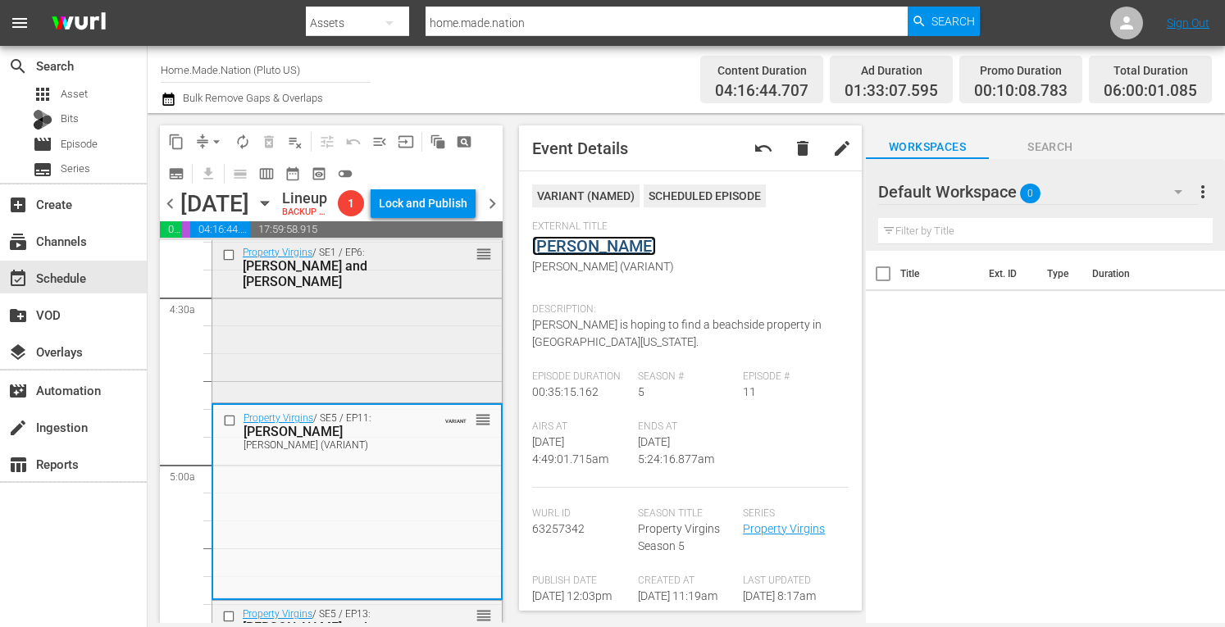
scroll to position [1439, 0]
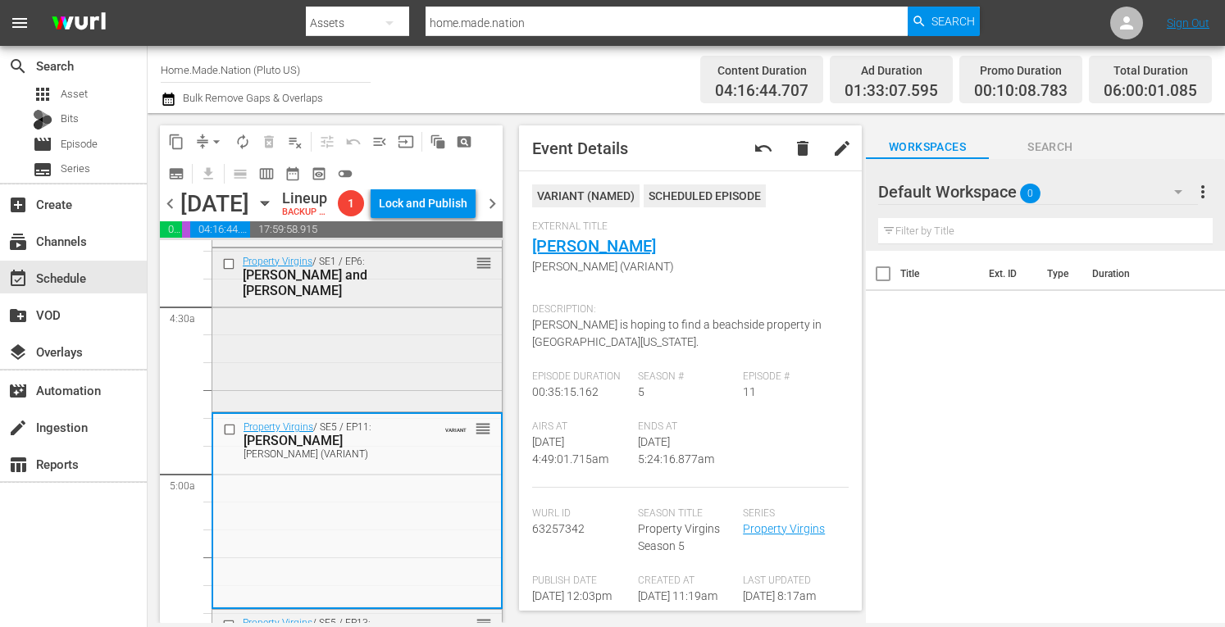
click at [330, 353] on div "Property Virgins / SE1 / EP6: Josh and Tracey reorder" at bounding box center [357, 329] width 290 height 161
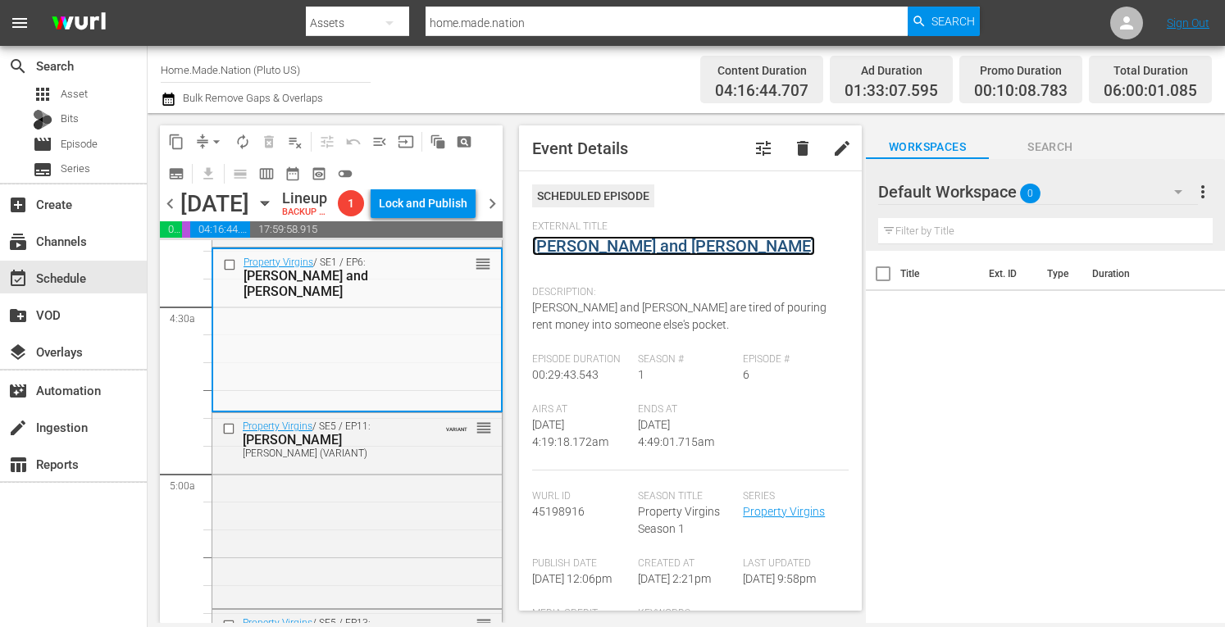
click at [615, 249] on link "Josh and Tracey" at bounding box center [673, 246] width 283 height 20
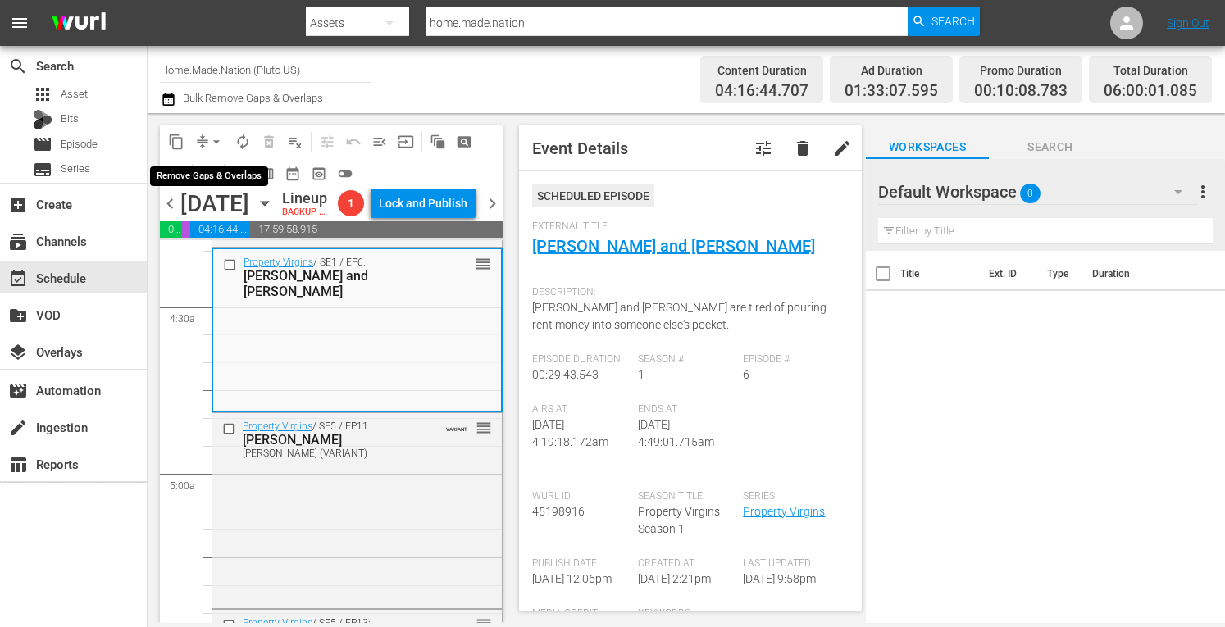
click at [204, 143] on button "arrow_drop_down" at bounding box center [216, 142] width 26 height 26
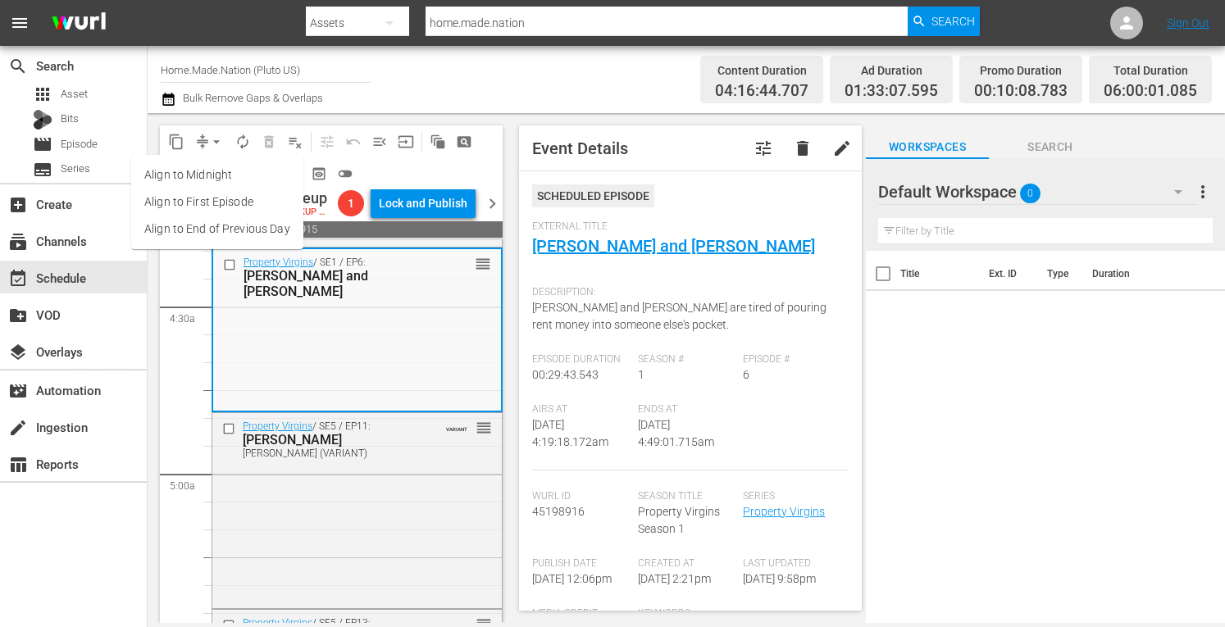
click at [183, 175] on li "Align to Midnight" at bounding box center [217, 175] width 172 height 27
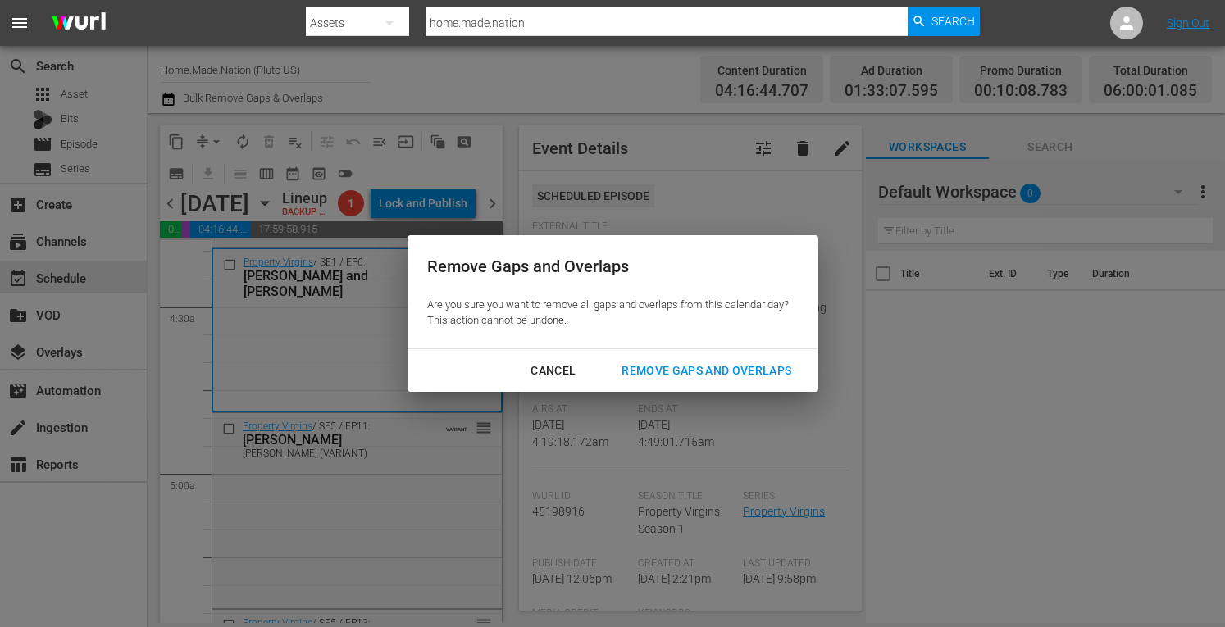
click at [682, 368] on div "Remove Gaps and Overlaps" at bounding box center [707, 371] width 196 height 21
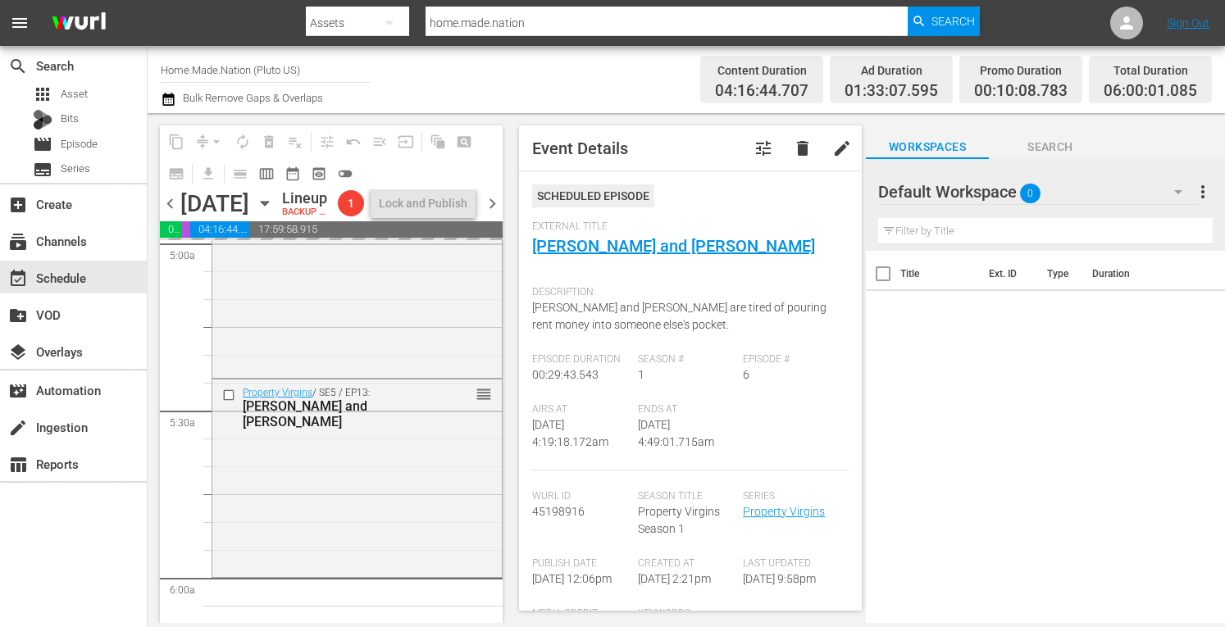
scroll to position [1685, 0]
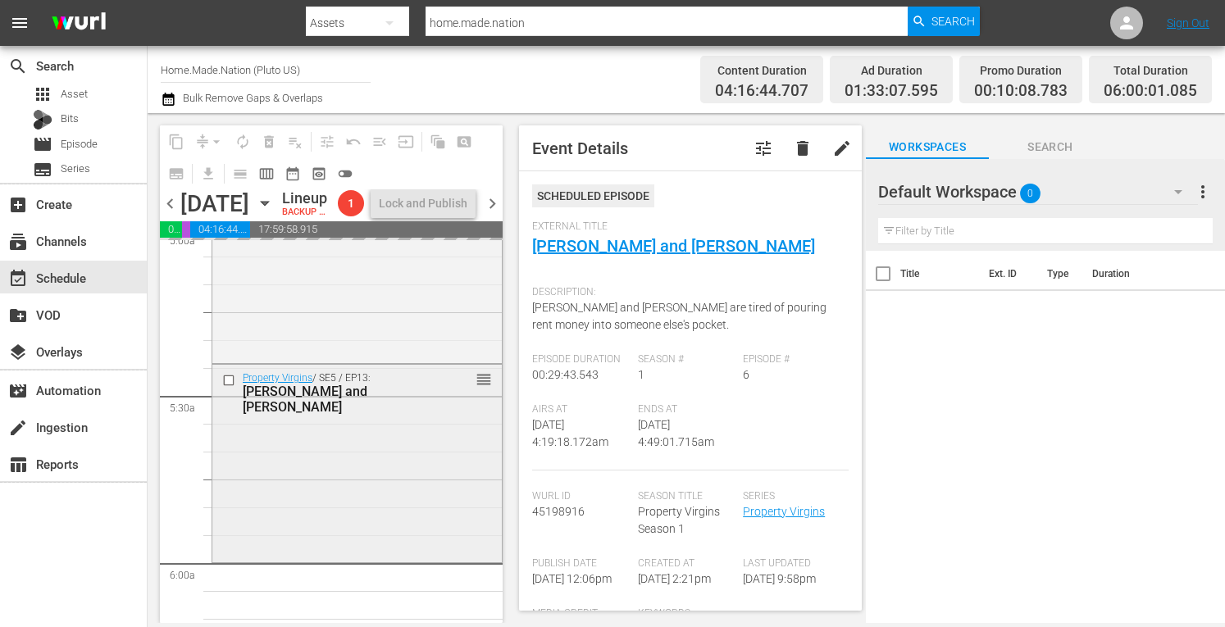
click at [290, 514] on div "Property Virgins / SE5 / EP13: Ashli and Pete reorder" at bounding box center [357, 462] width 290 height 194
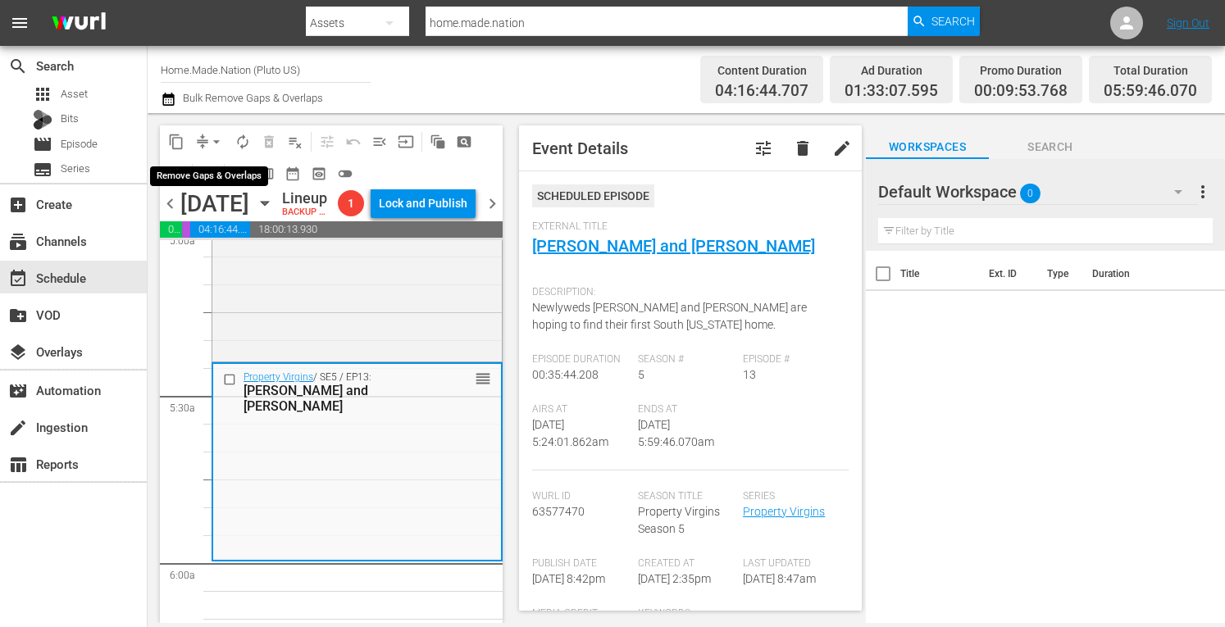
click at [215, 138] on span "arrow_drop_down" at bounding box center [216, 142] width 16 height 16
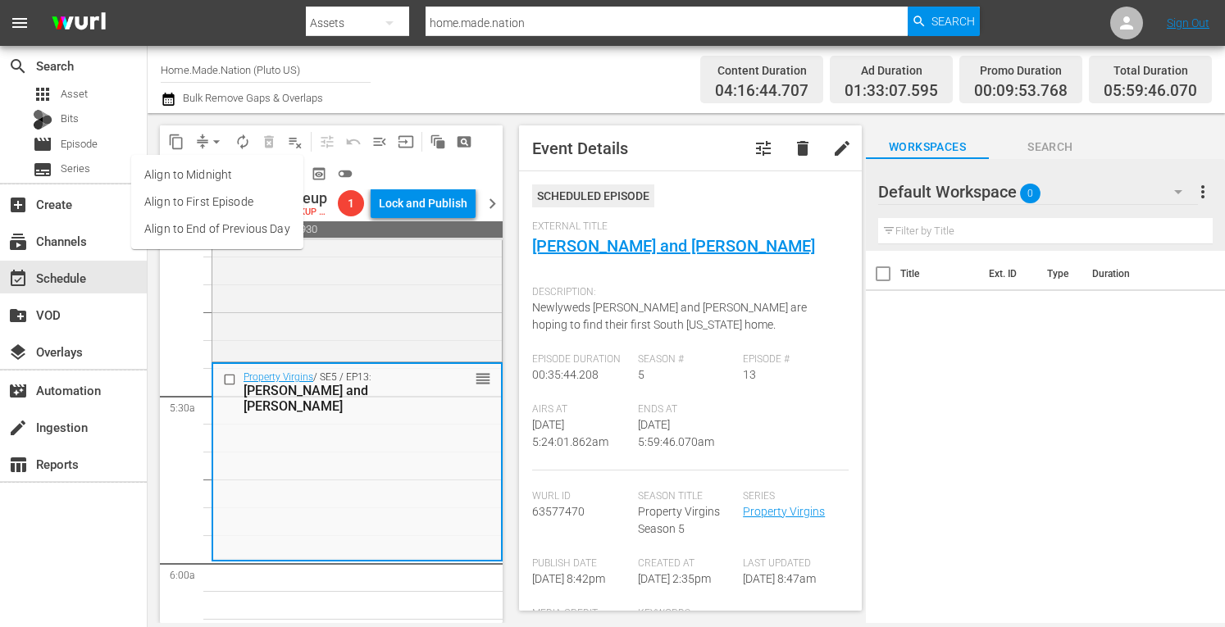
click at [194, 167] on li "Align to Midnight" at bounding box center [217, 175] width 172 height 27
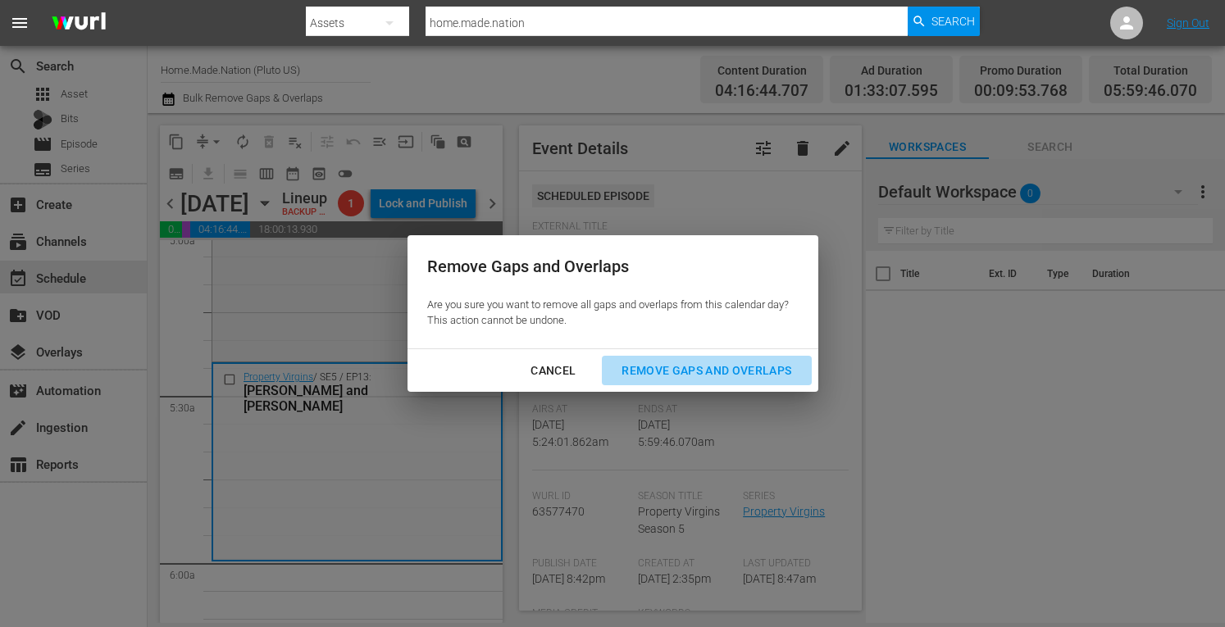
click at [652, 367] on div "Remove Gaps and Overlaps" at bounding box center [707, 371] width 196 height 21
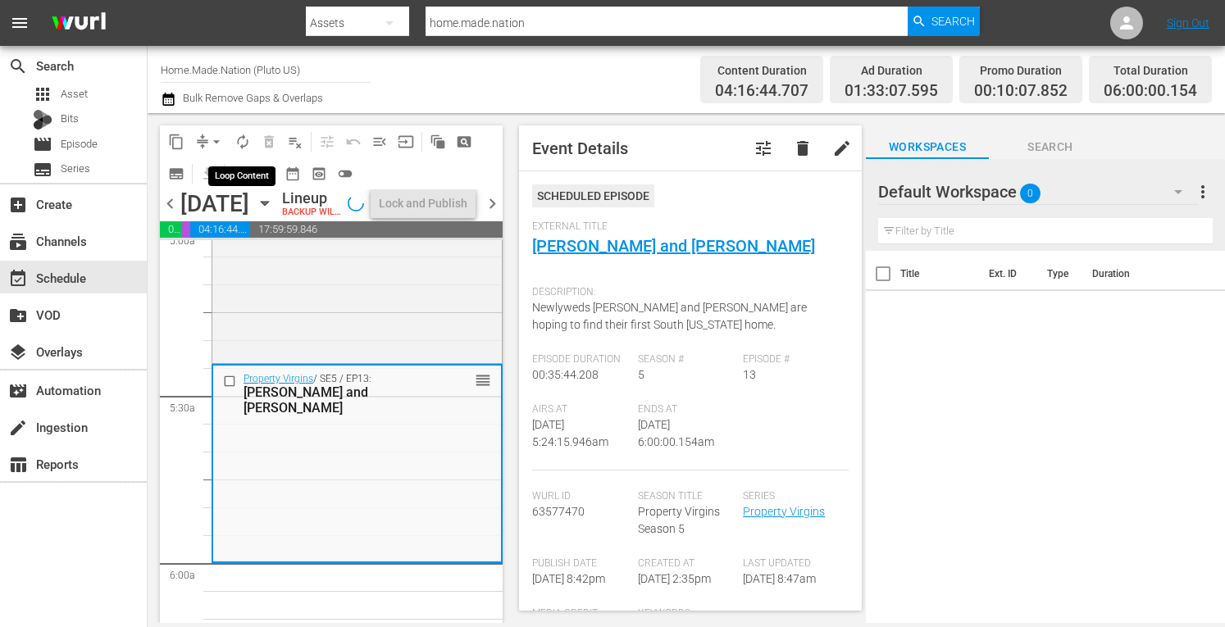
click at [244, 140] on span "autorenew_outlined" at bounding box center [243, 142] width 16 height 16
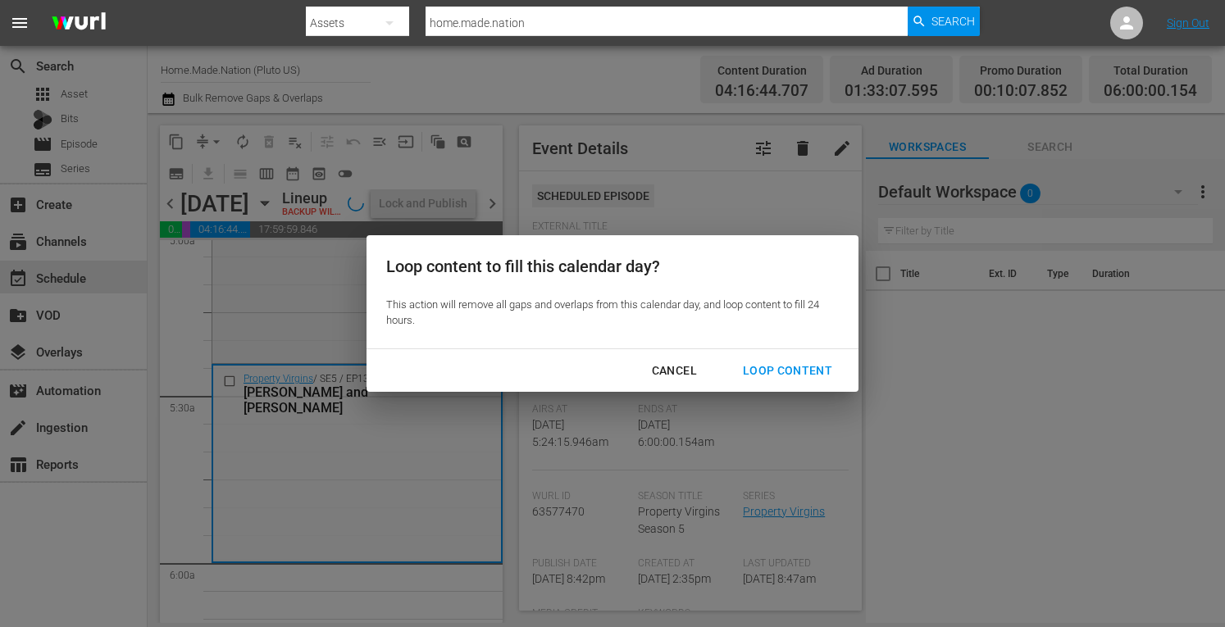
click at [776, 370] on div "Loop Content" at bounding box center [788, 371] width 116 height 21
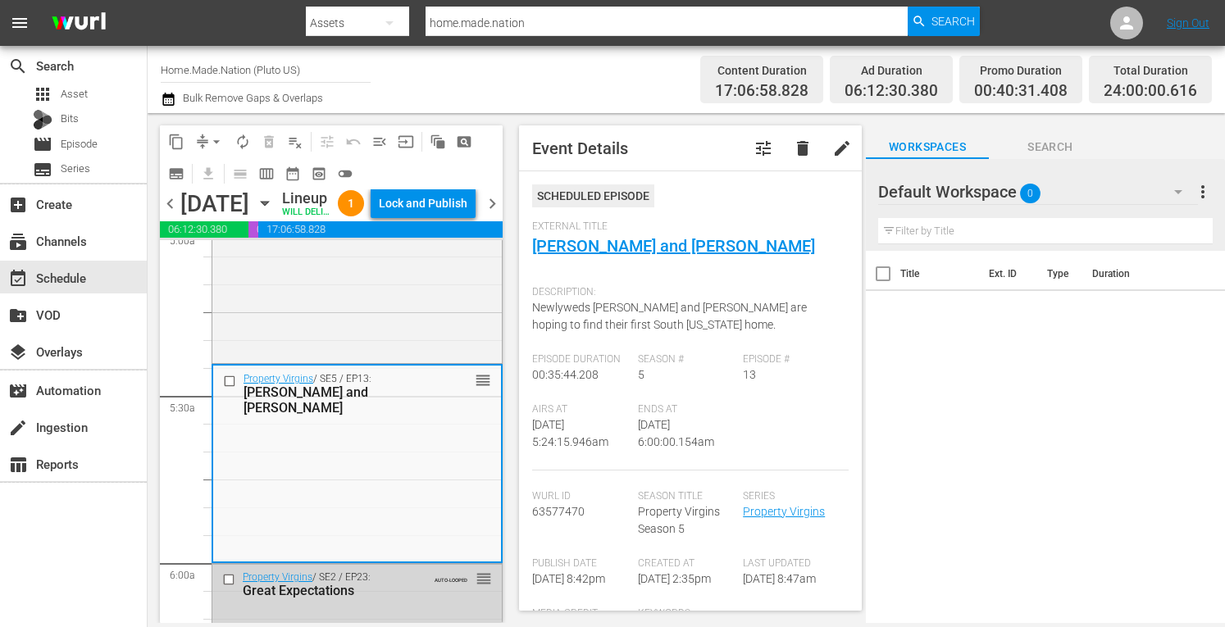
click at [430, 203] on div "Lock and Publish" at bounding box center [423, 204] width 89 height 30
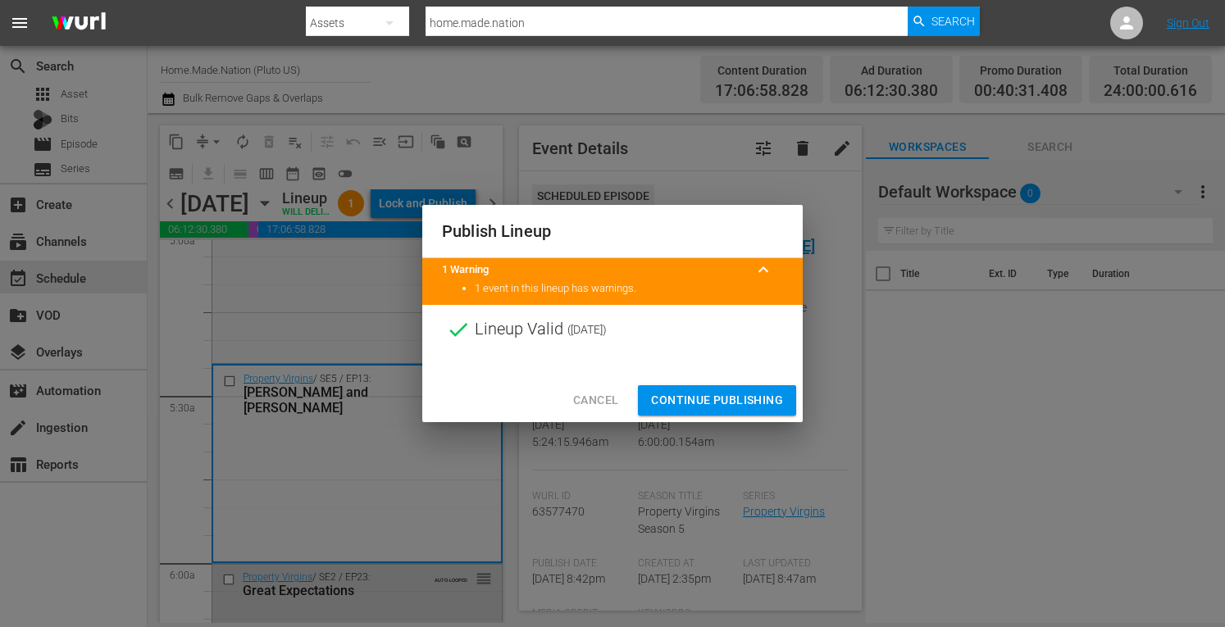
click at [718, 392] on span "Continue Publishing" at bounding box center [717, 400] width 132 height 21
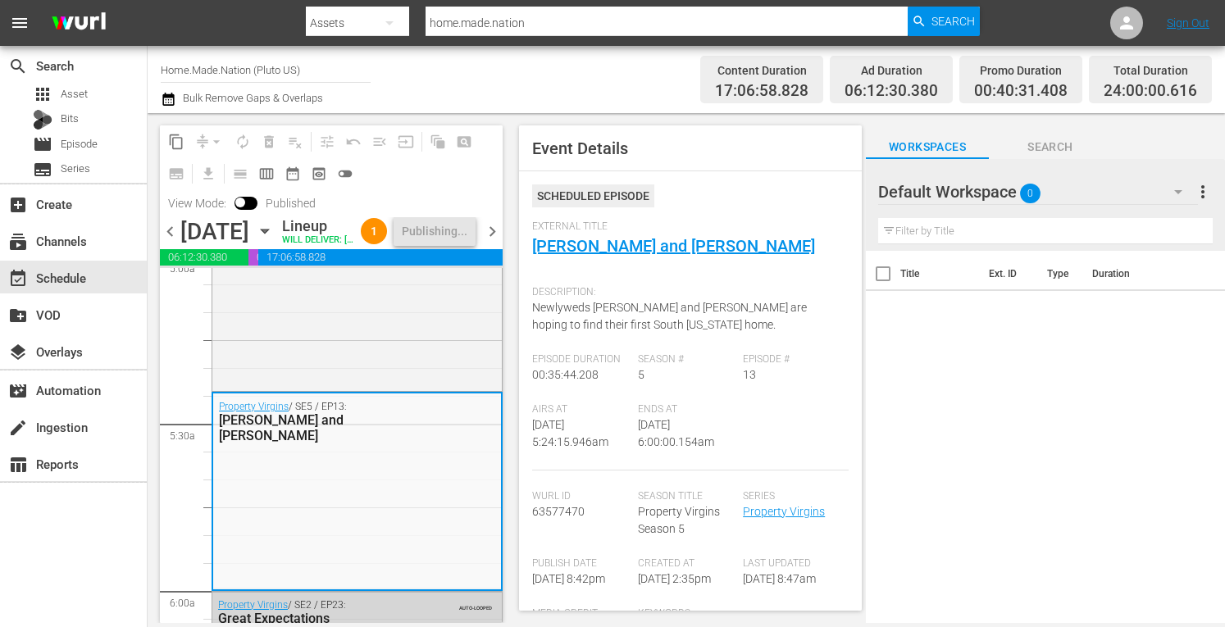
click at [494, 242] on span "chevron_right" at bounding box center [492, 231] width 21 height 21
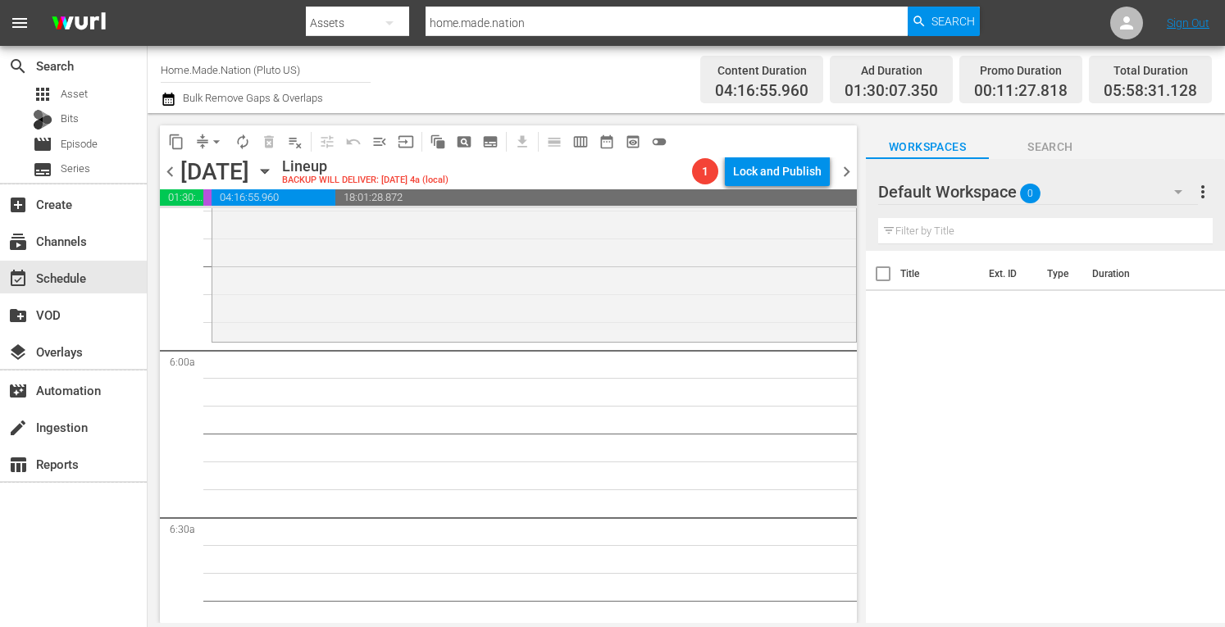
scroll to position [1886, 0]
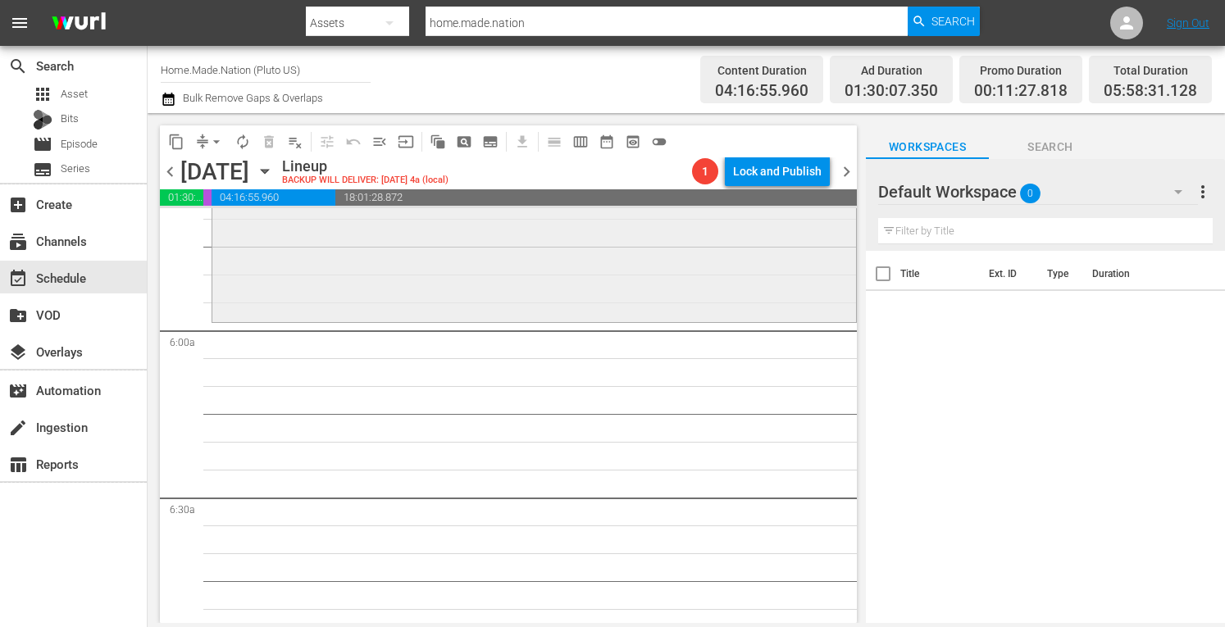
click at [267, 270] on div "Tiny House Nation / SE5 / EP3: Tiny House Builders Can't Jump reorder" at bounding box center [534, 158] width 644 height 322
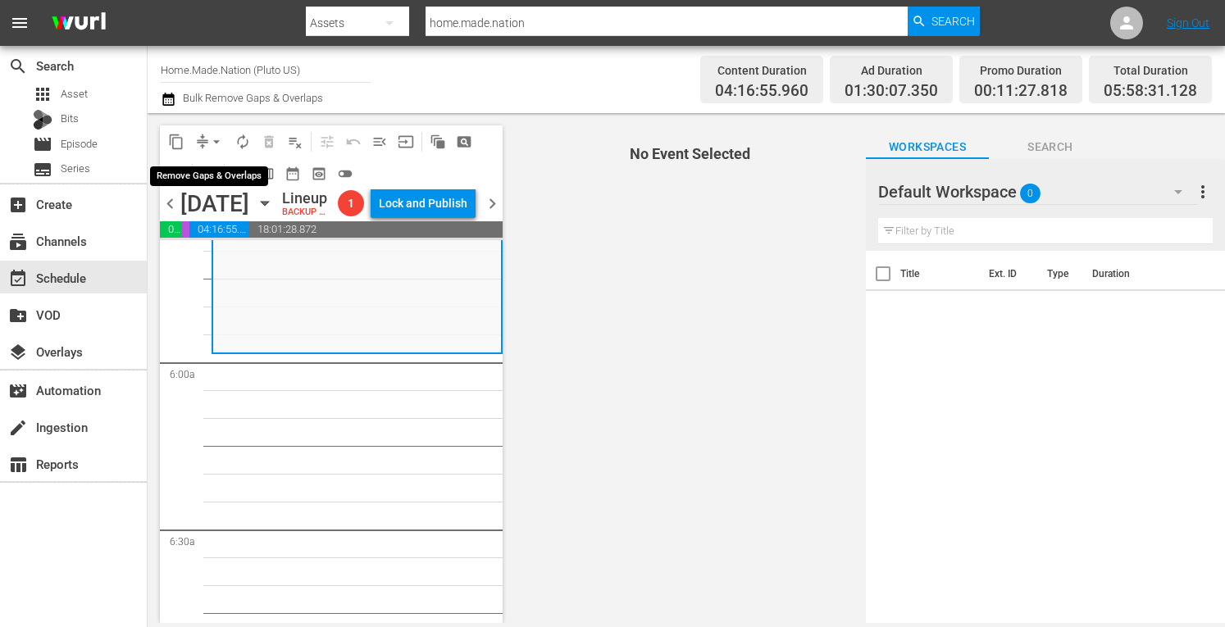
click at [217, 135] on span "arrow_drop_down" at bounding box center [216, 142] width 16 height 16
click at [193, 171] on li "Align to Midnight" at bounding box center [216, 175] width 135 height 27
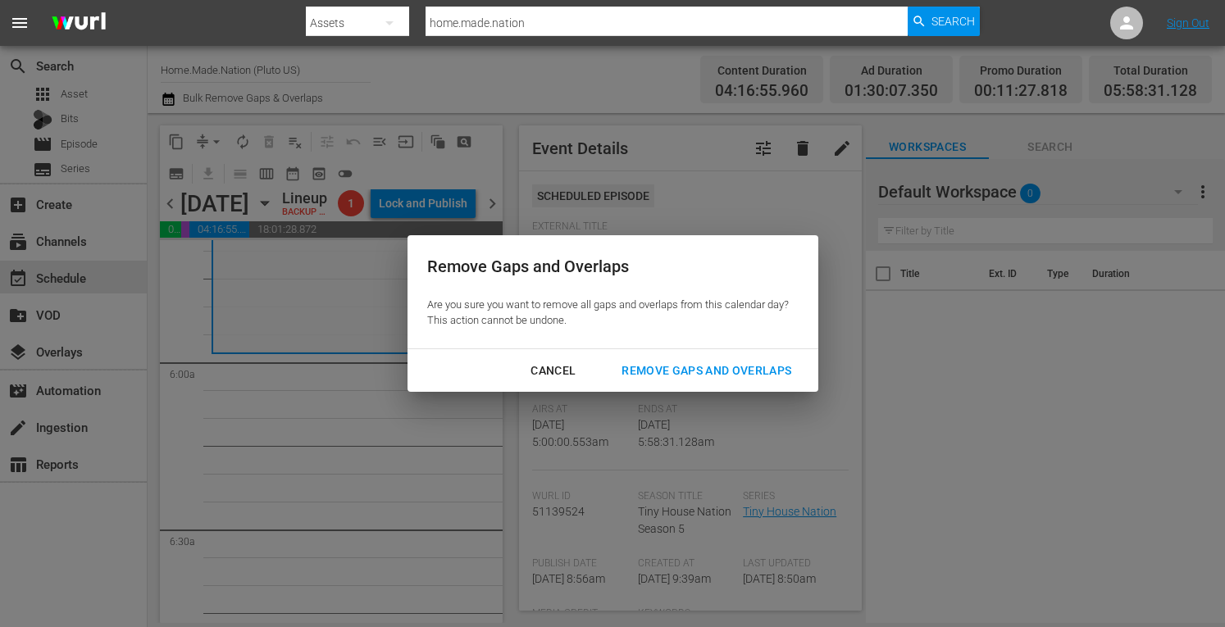
click at [708, 368] on div "Remove Gaps and Overlaps" at bounding box center [707, 371] width 196 height 21
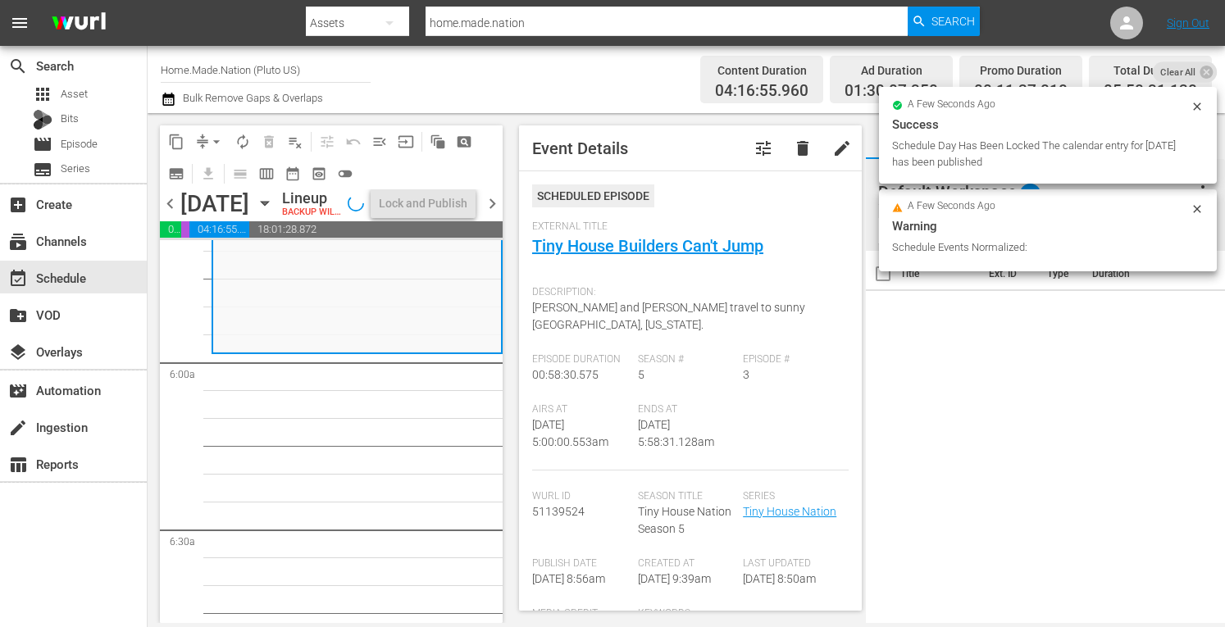
scroll to position [1858, 0]
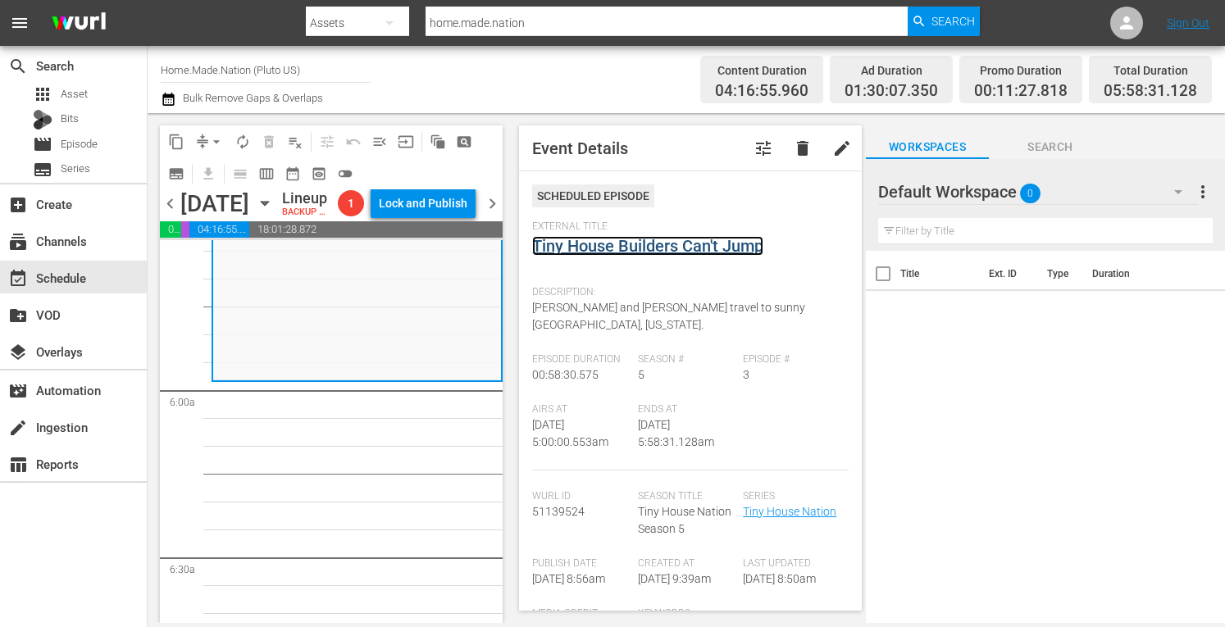
click at [636, 250] on link "Tiny House Builders Can't Jump" at bounding box center [647, 246] width 231 height 20
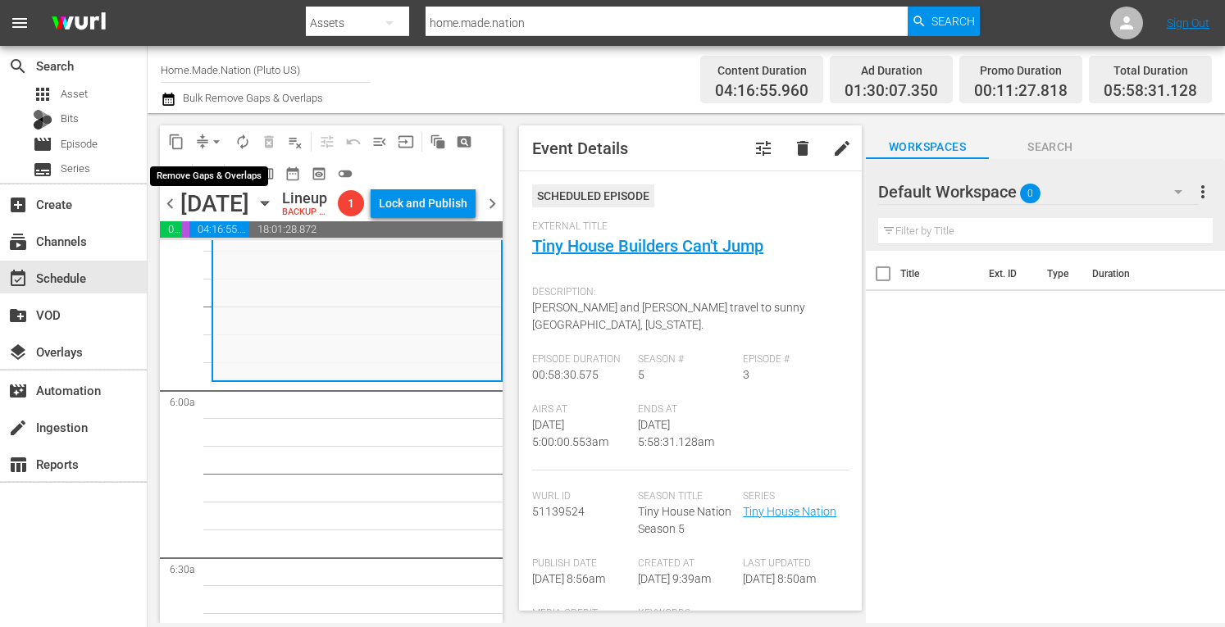
click at [217, 144] on span "arrow_drop_down" at bounding box center [216, 142] width 16 height 16
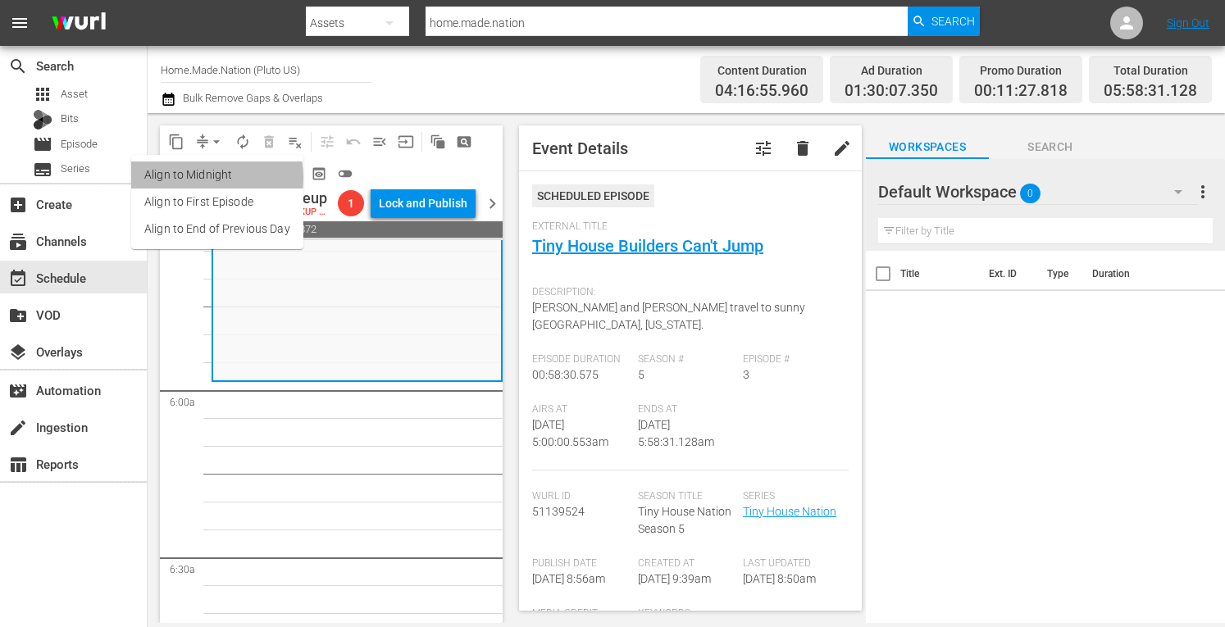
click at [191, 178] on li "Align to Midnight" at bounding box center [217, 175] width 172 height 27
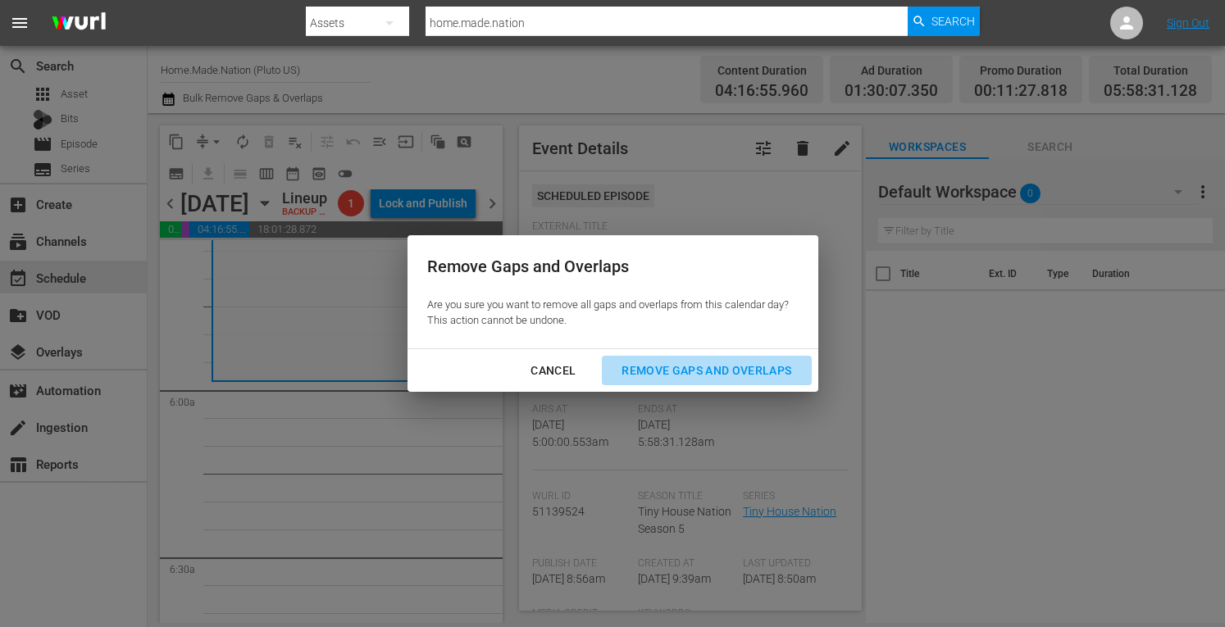
click at [645, 363] on div "Remove Gaps and Overlaps" at bounding box center [707, 371] width 196 height 21
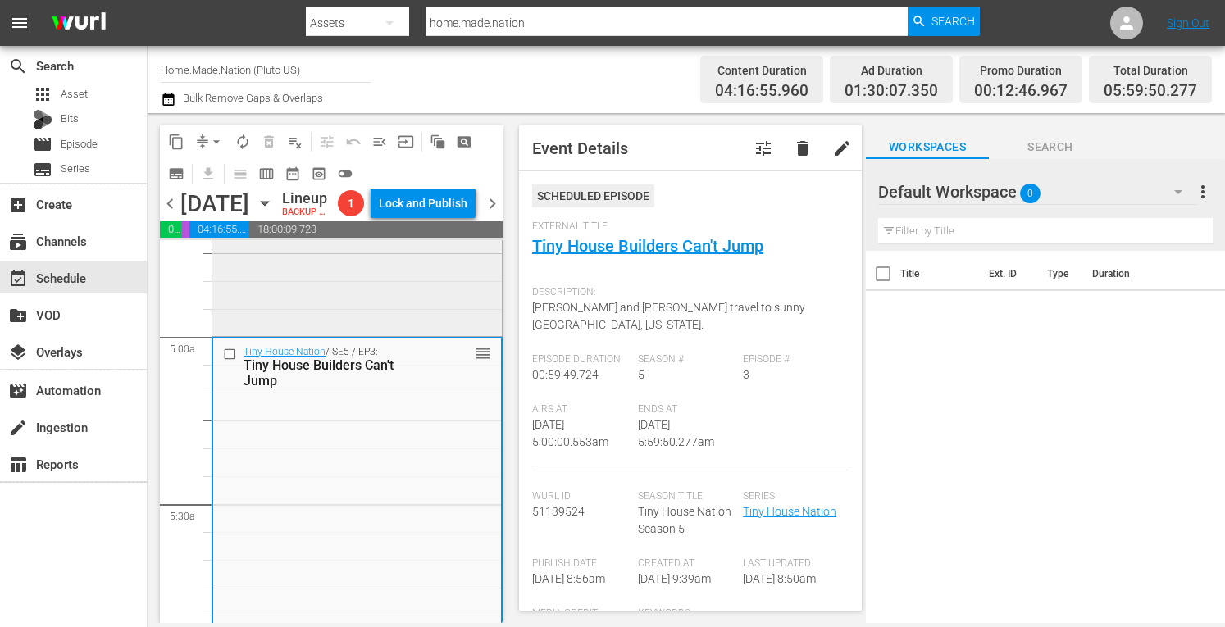
scroll to position [1562, 0]
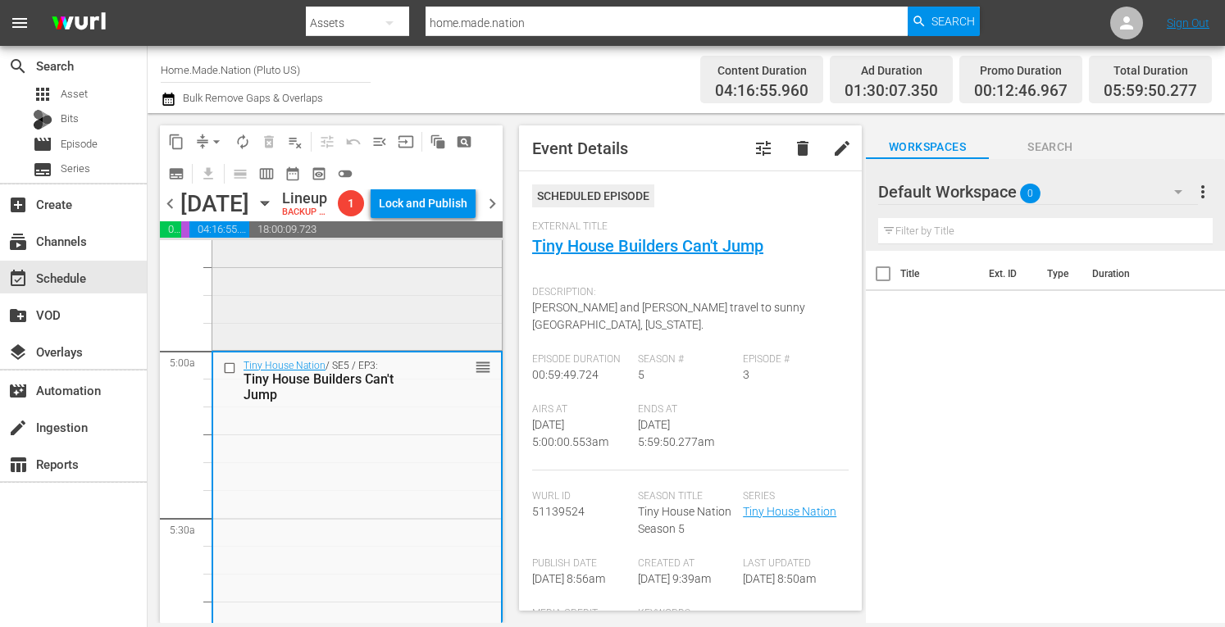
click at [269, 312] on div "Tiny House Nation / SE2 / EP15: 180 Sq Ft Backpack House reorder" at bounding box center [357, 183] width 290 height 329
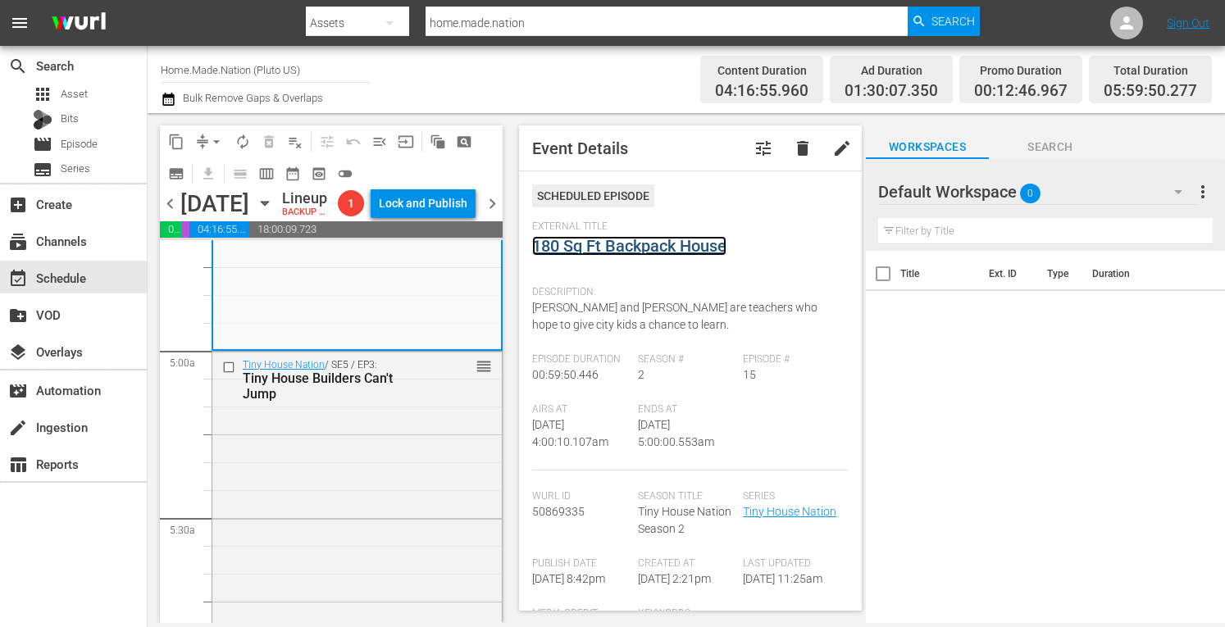
click at [602, 245] on link "180 Sq Ft Backpack House" at bounding box center [629, 246] width 194 height 20
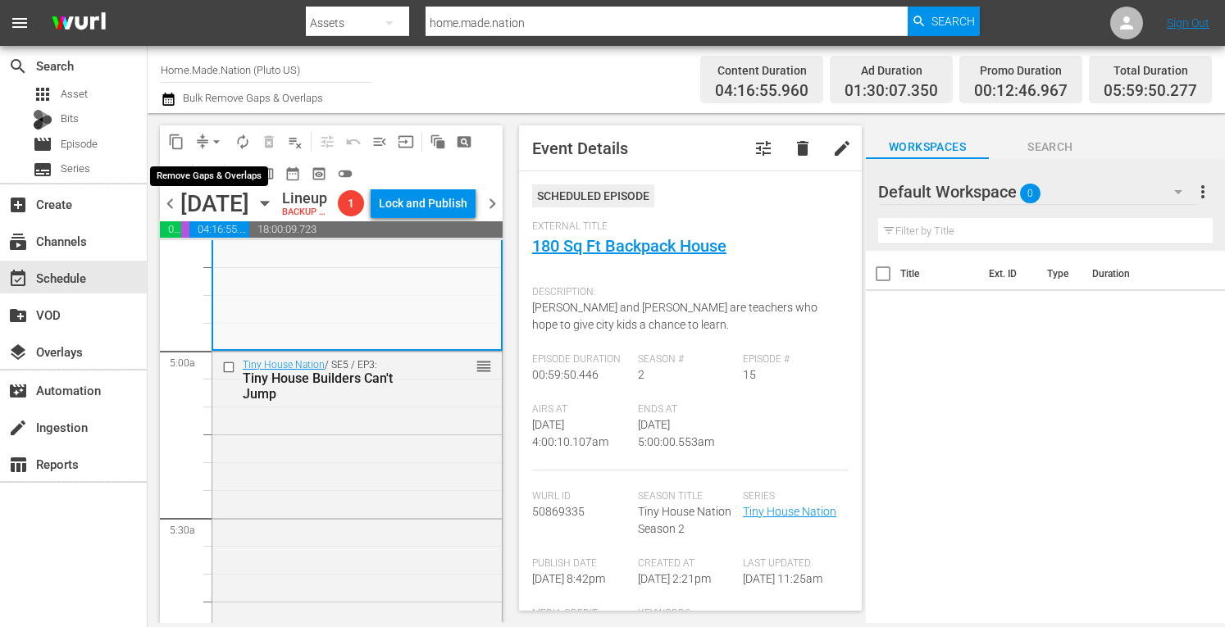
click at [220, 144] on span "arrow_drop_down" at bounding box center [216, 142] width 16 height 16
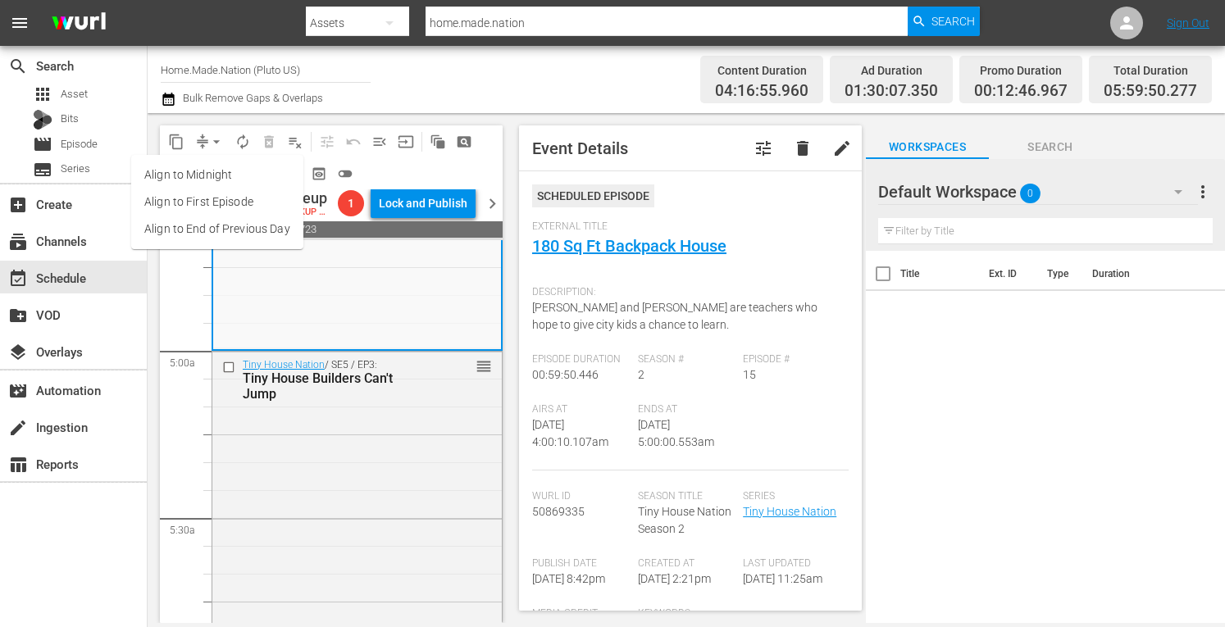
click at [198, 162] on li "Align to Midnight" at bounding box center [217, 175] width 172 height 27
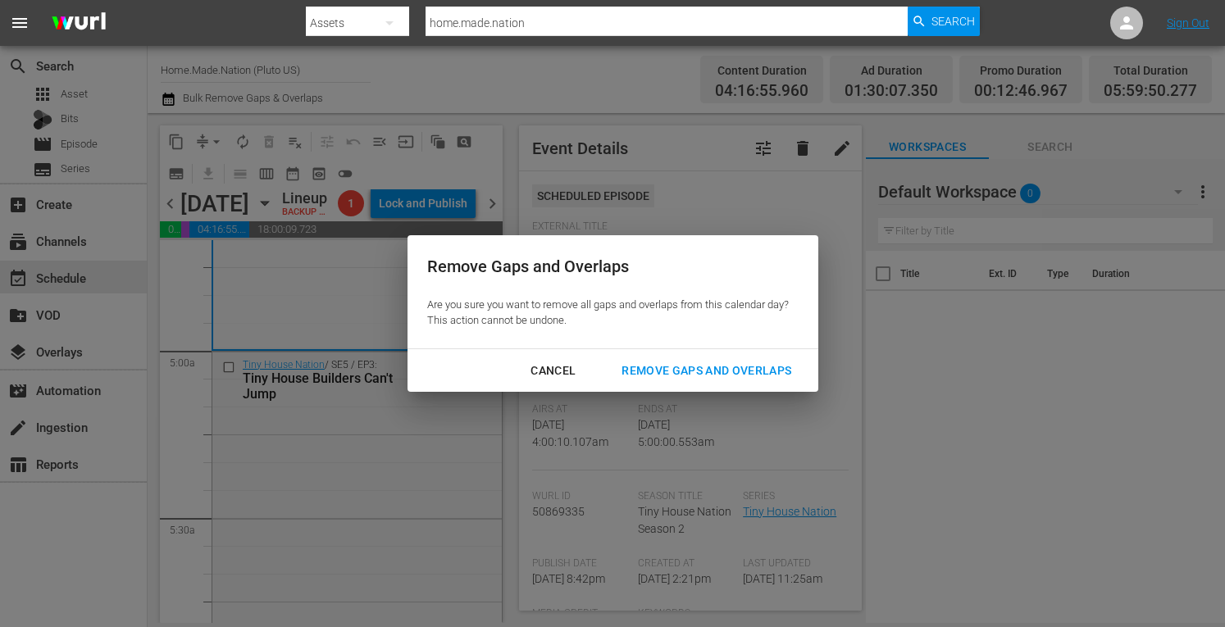
click at [653, 363] on div "Remove Gaps and Overlaps" at bounding box center [707, 371] width 196 height 21
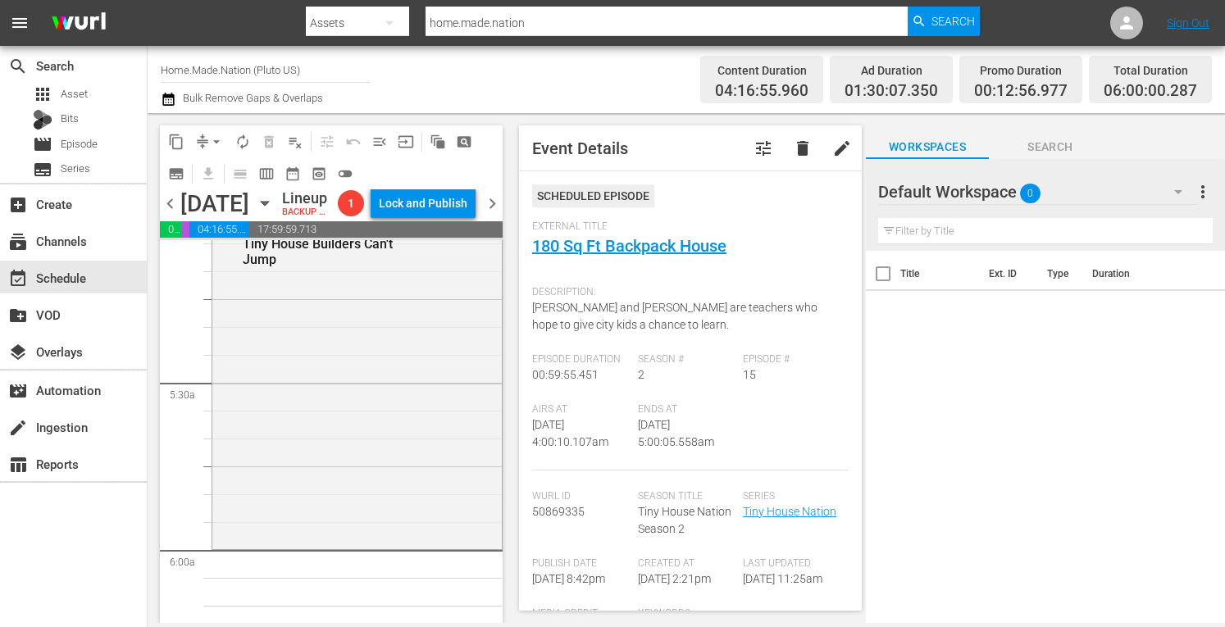
scroll to position [1699, 0]
click at [300, 453] on div "Tiny House Nation / SE5 / EP3: Tiny House Builders Can't Jump reorder" at bounding box center [357, 381] width 290 height 329
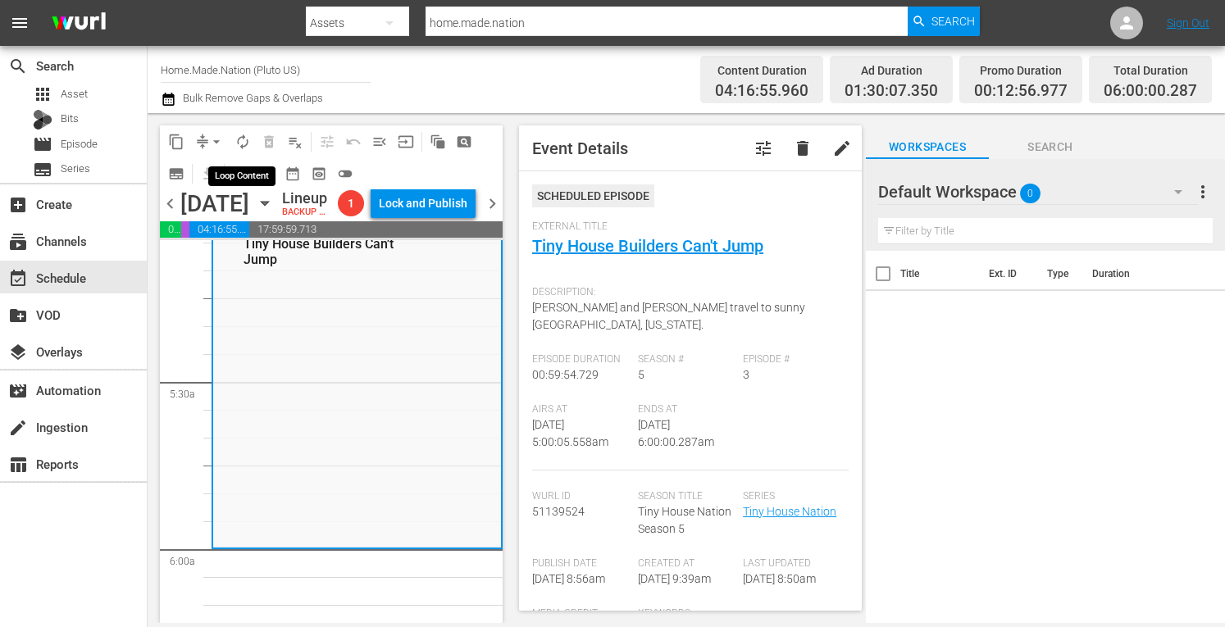
click at [241, 140] on span "autorenew_outlined" at bounding box center [243, 142] width 16 height 16
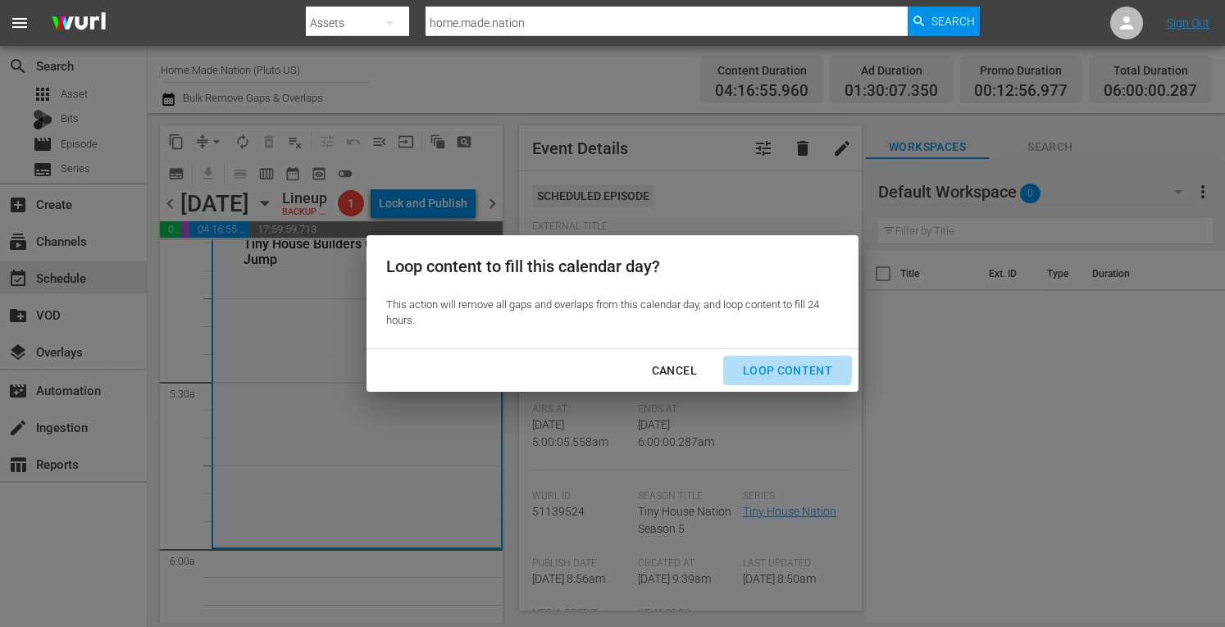
click at [763, 365] on div "Loop Content" at bounding box center [788, 371] width 116 height 21
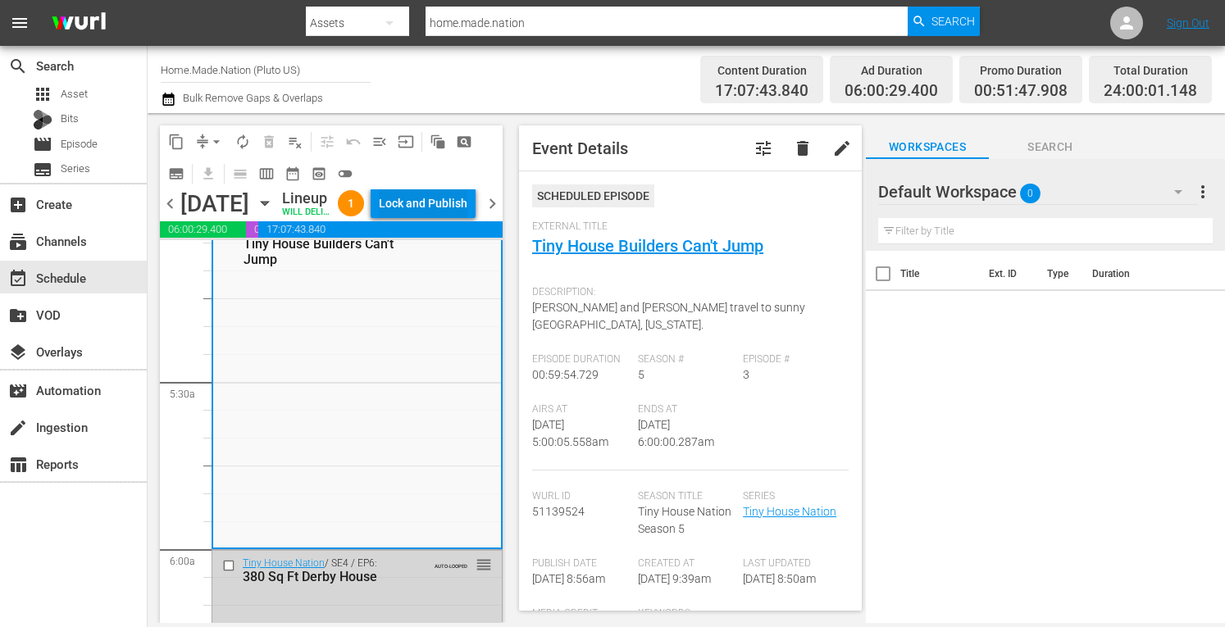
click at [426, 203] on div "Lock and Publish" at bounding box center [423, 204] width 89 height 30
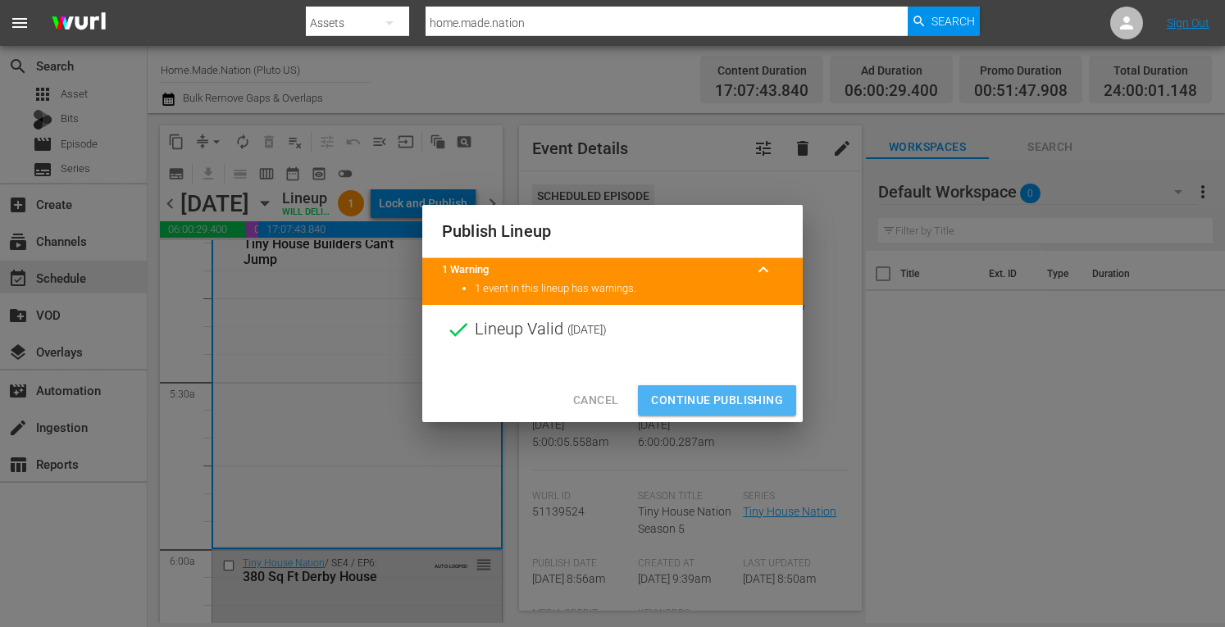
click at [681, 402] on span "Continue Publishing" at bounding box center [717, 400] width 132 height 21
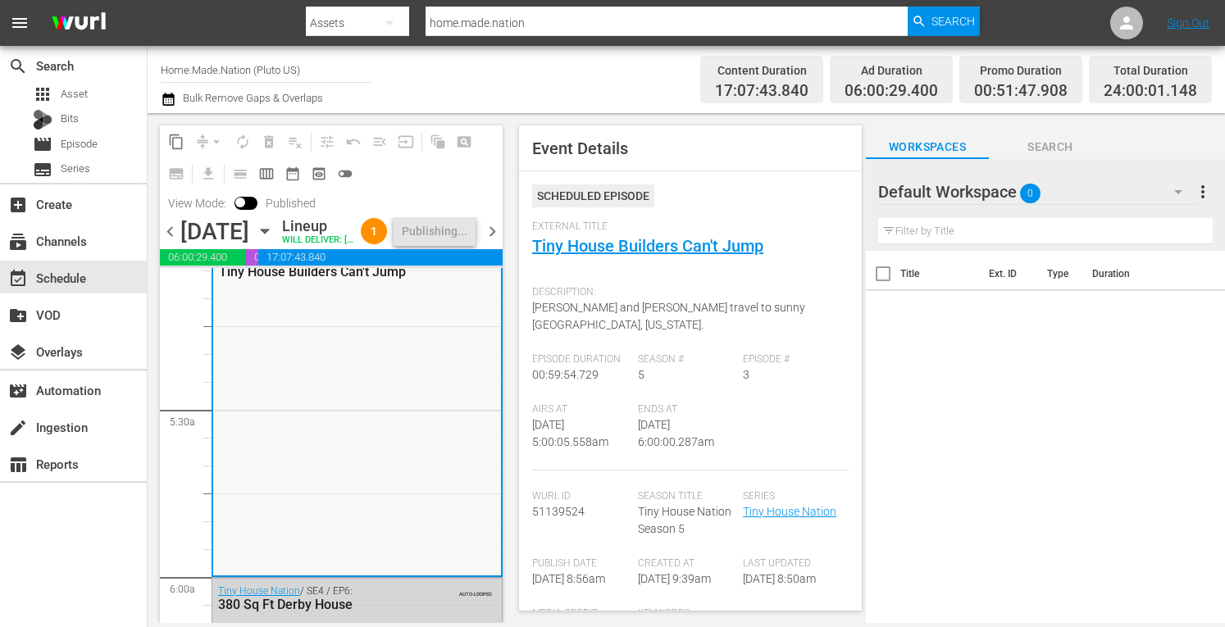
click at [488, 242] on span "chevron_right" at bounding box center [492, 231] width 21 height 21
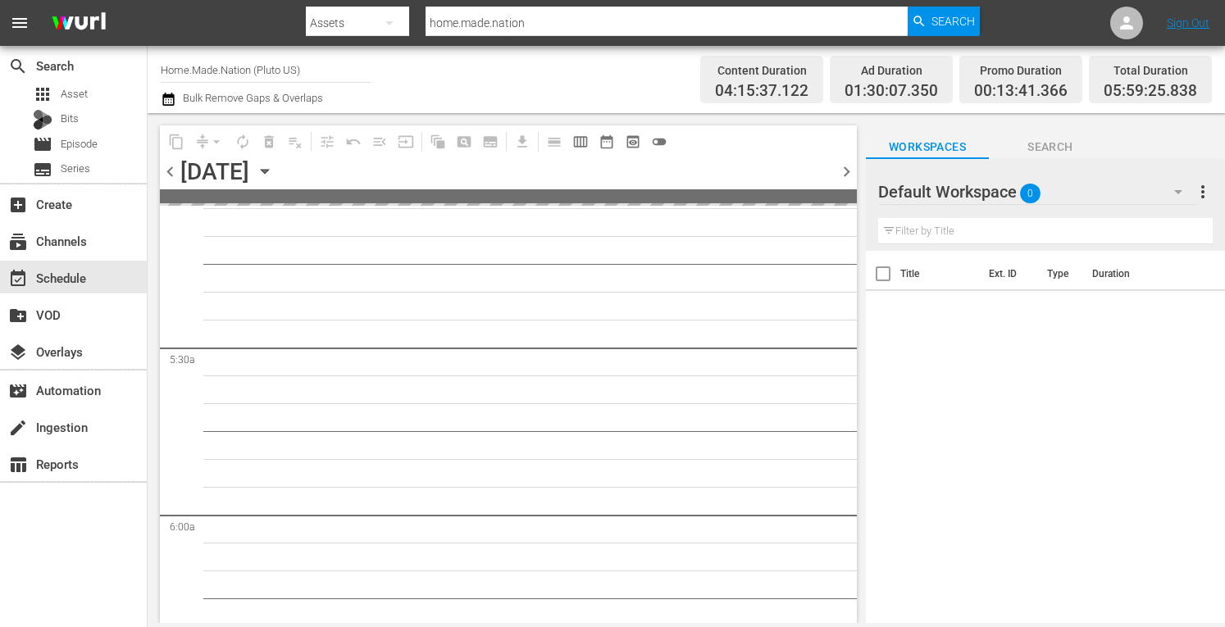
scroll to position [1671, 0]
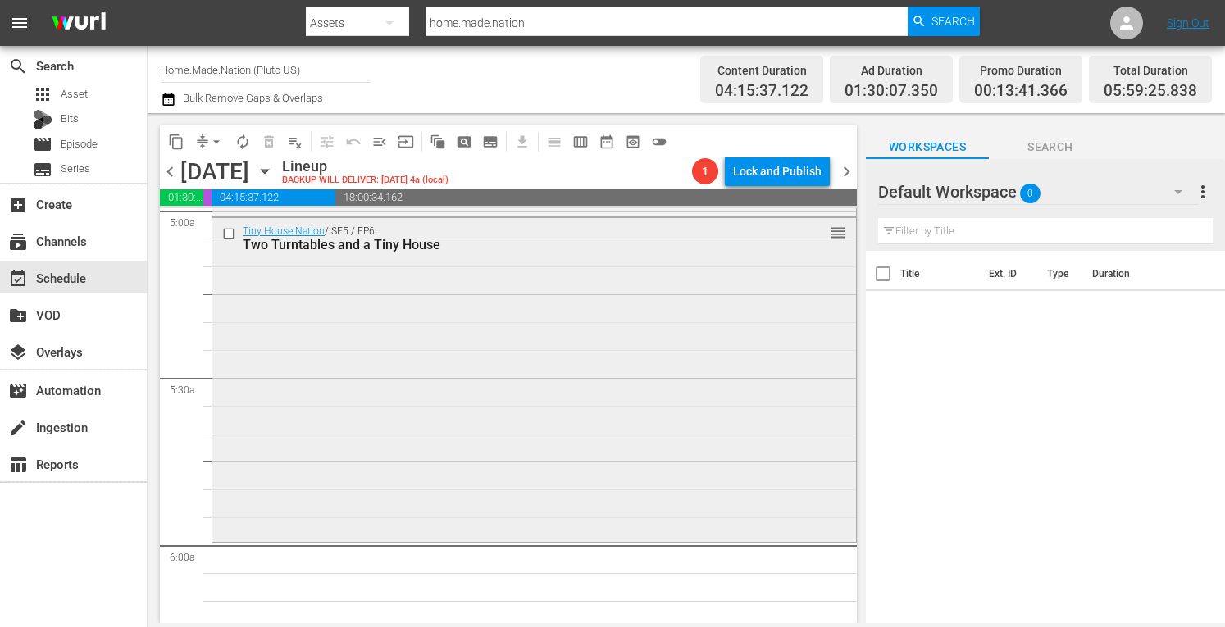
click at [333, 353] on div "Tiny House Nation / SE5 / EP6: Two Turntables and a Tiny House reorder" at bounding box center [534, 378] width 644 height 320
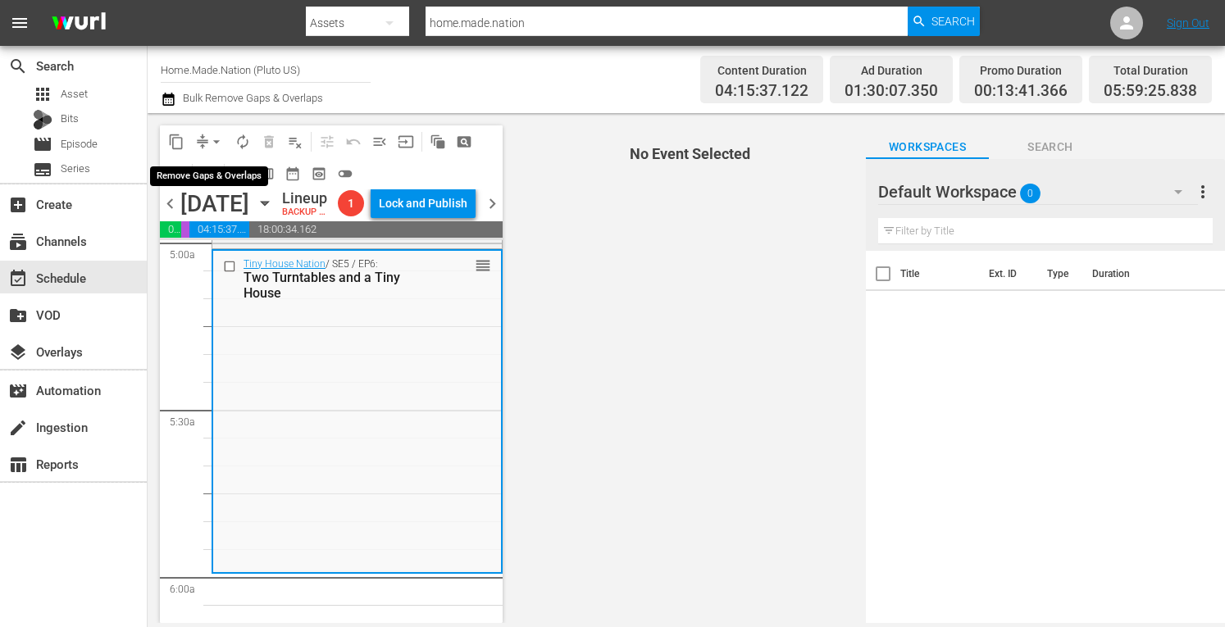
click at [217, 138] on span "arrow_drop_down" at bounding box center [216, 142] width 16 height 16
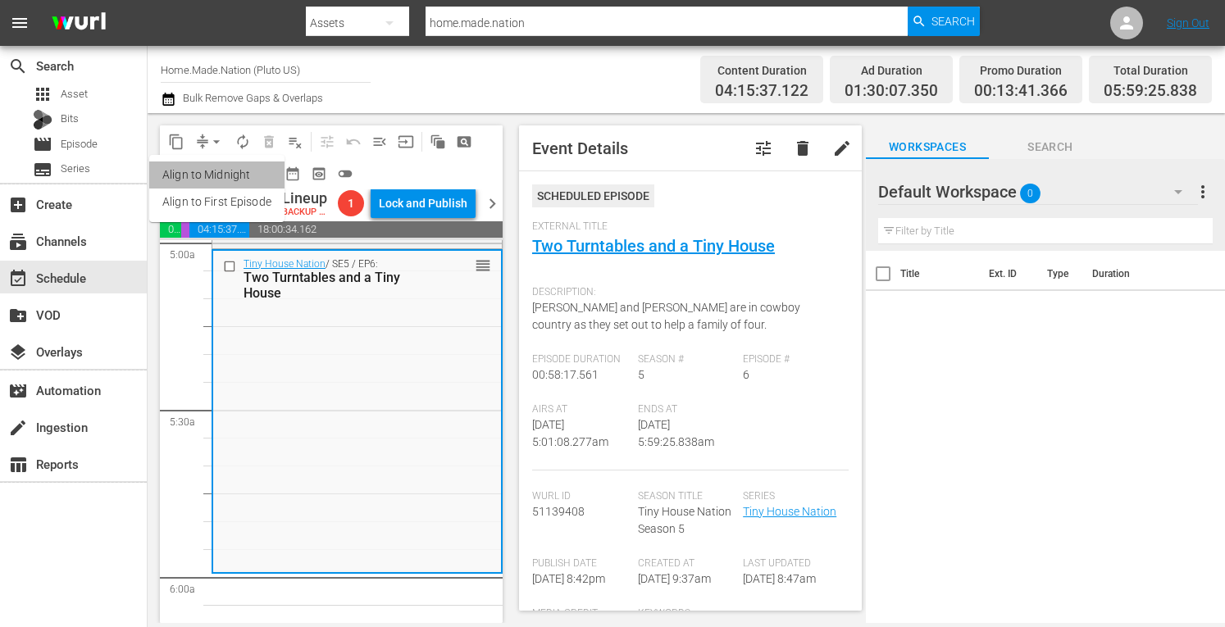
click at [189, 171] on li "Align to Midnight" at bounding box center [216, 175] width 135 height 27
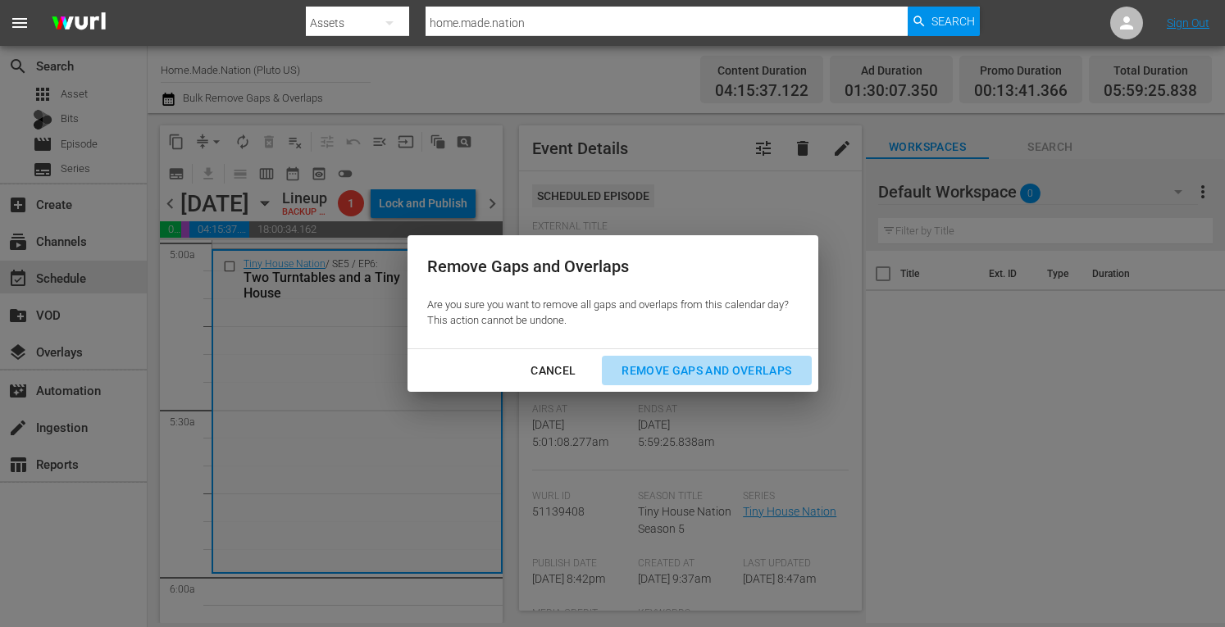
click at [690, 368] on div "Remove Gaps and Overlaps" at bounding box center [707, 371] width 196 height 21
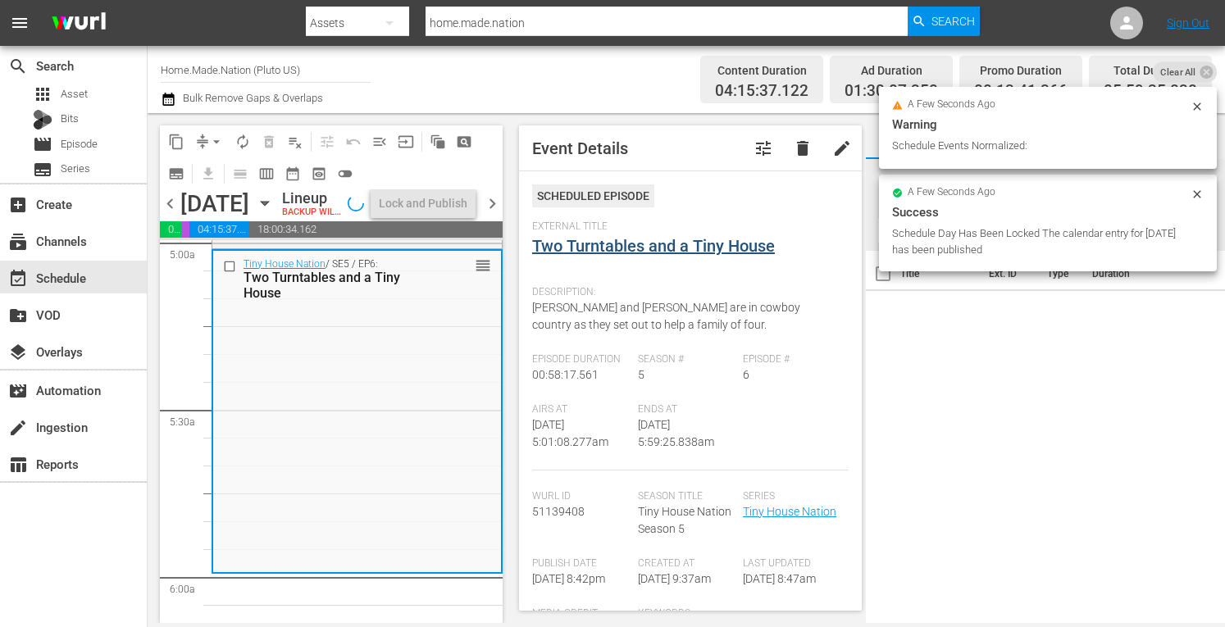
scroll to position [1643, 0]
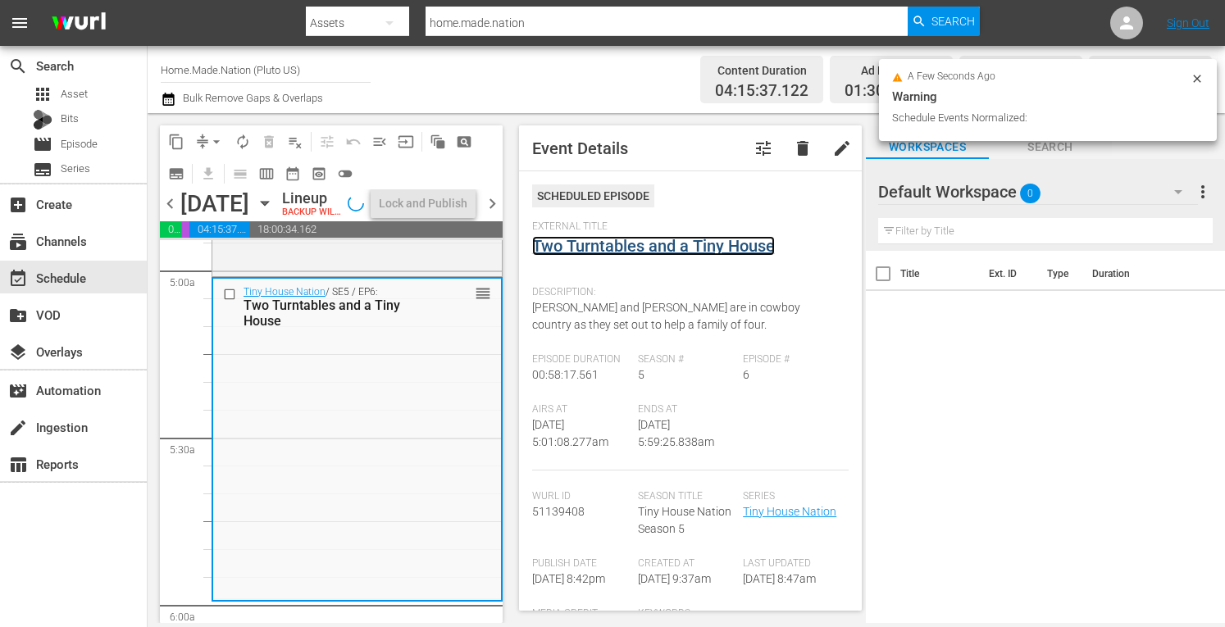
click at [710, 244] on link "Two Turntables and a Tiny House" at bounding box center [653, 246] width 243 height 20
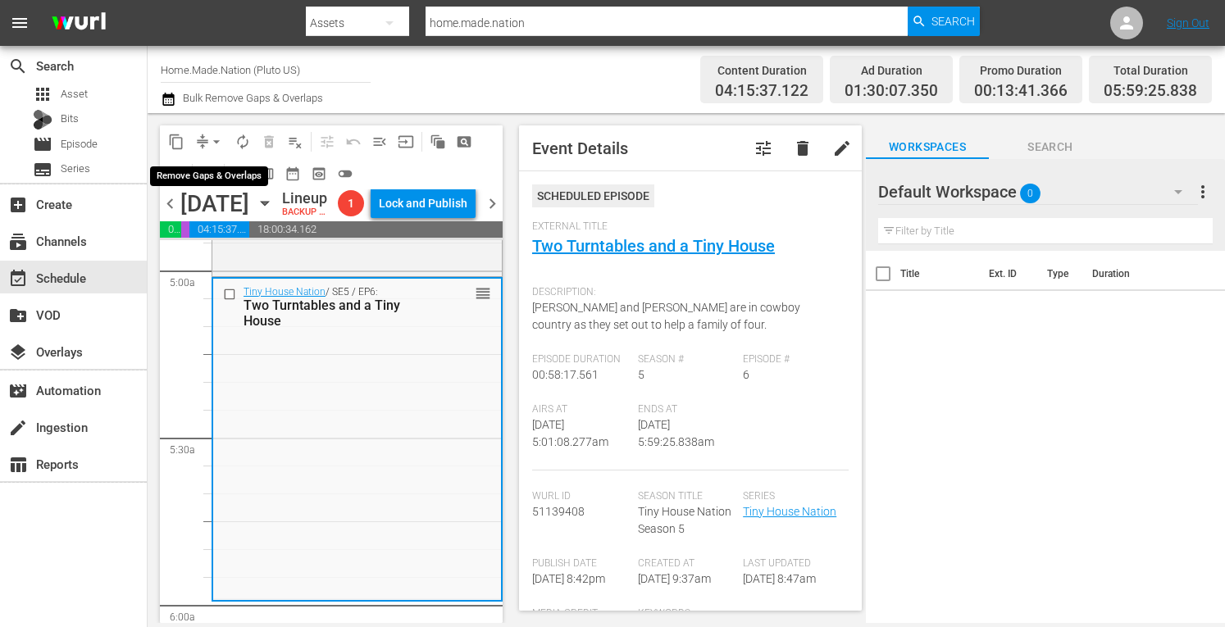
click at [212, 135] on span "arrow_drop_down" at bounding box center [216, 142] width 16 height 16
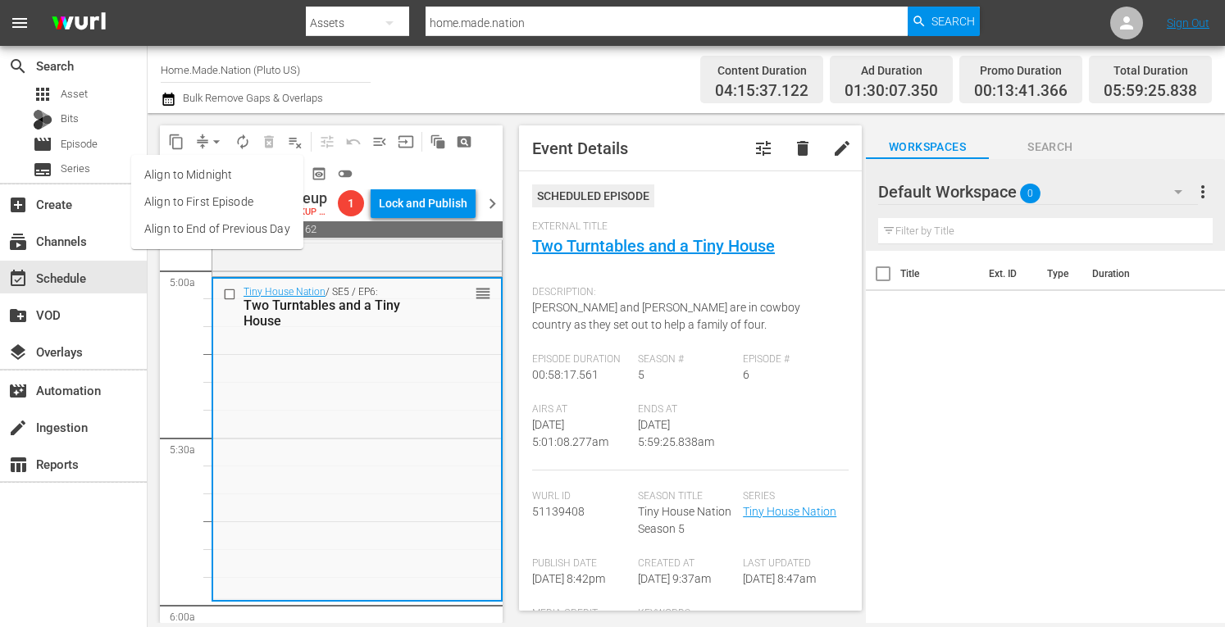
click at [189, 180] on li "Align to Midnight" at bounding box center [217, 175] width 172 height 27
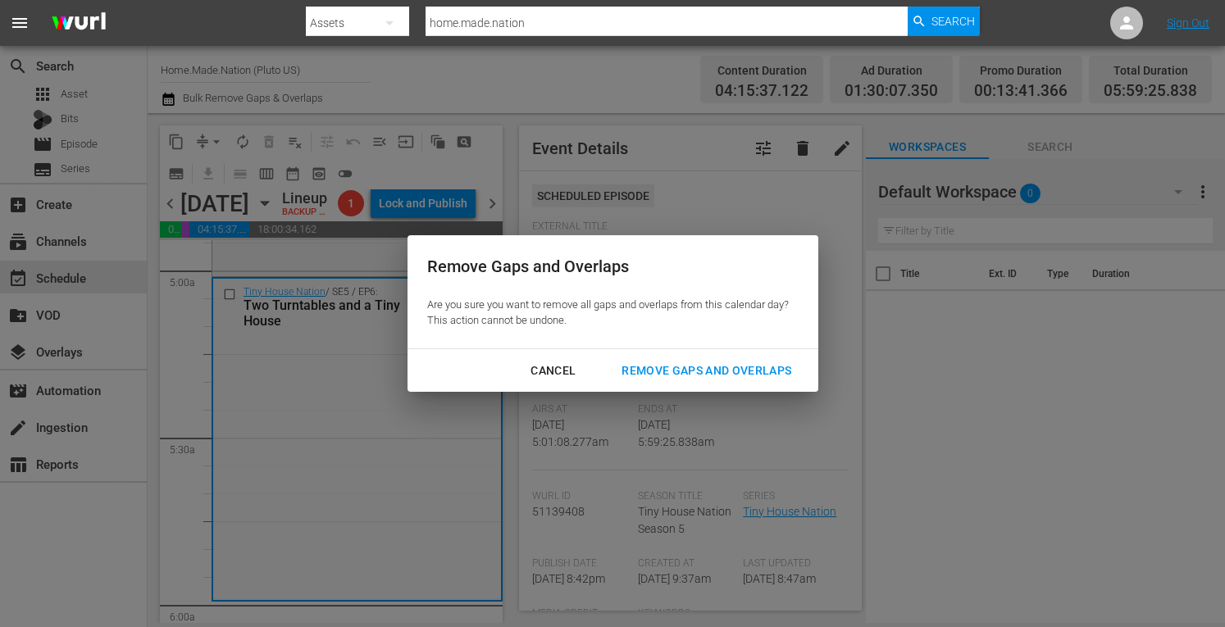
click at [705, 364] on div "Remove Gaps and Overlaps" at bounding box center [707, 371] width 196 height 21
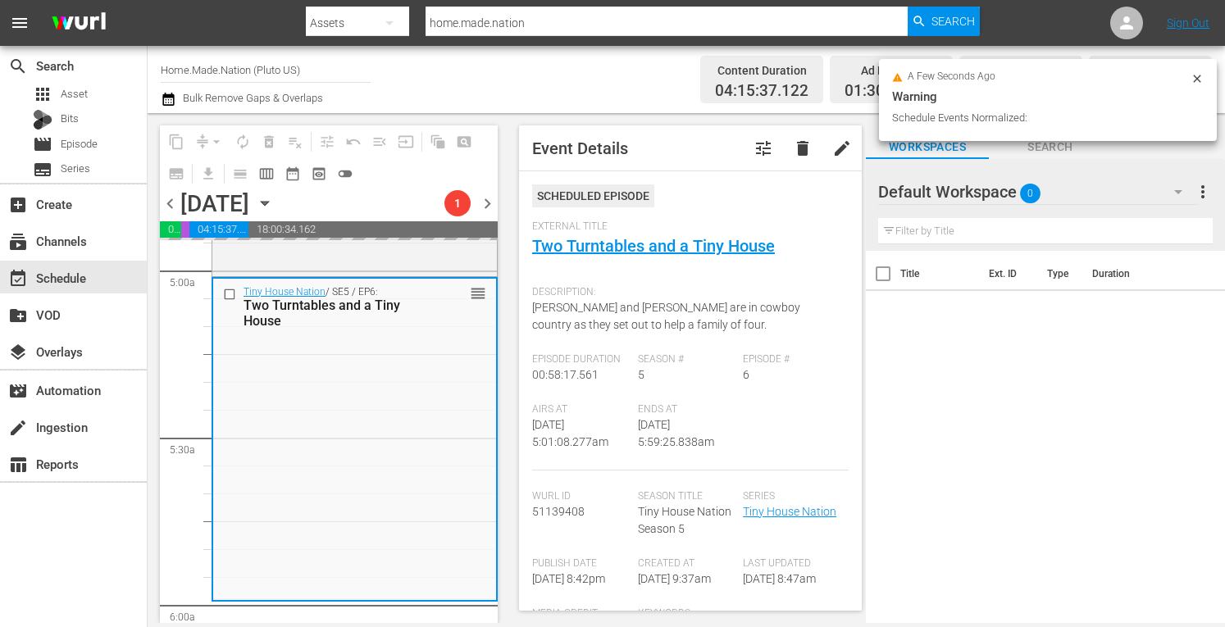
scroll to position [1732, 0]
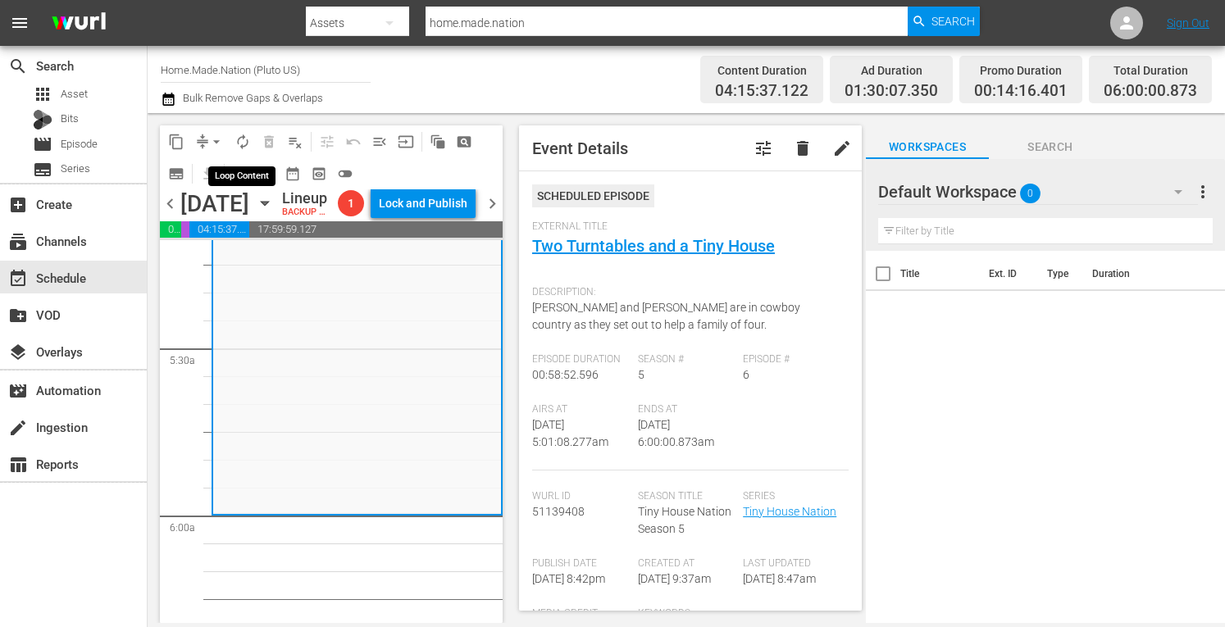
click at [239, 142] on span "autorenew_outlined" at bounding box center [243, 142] width 16 height 16
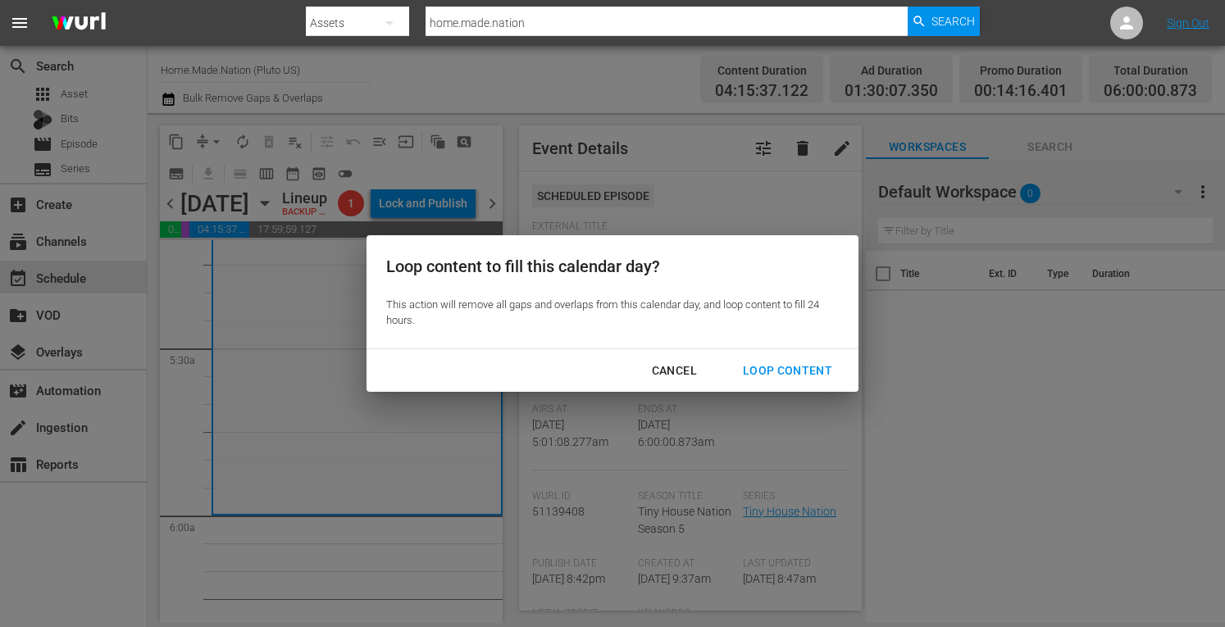
click at [800, 376] on div "Loop Content" at bounding box center [788, 371] width 116 height 21
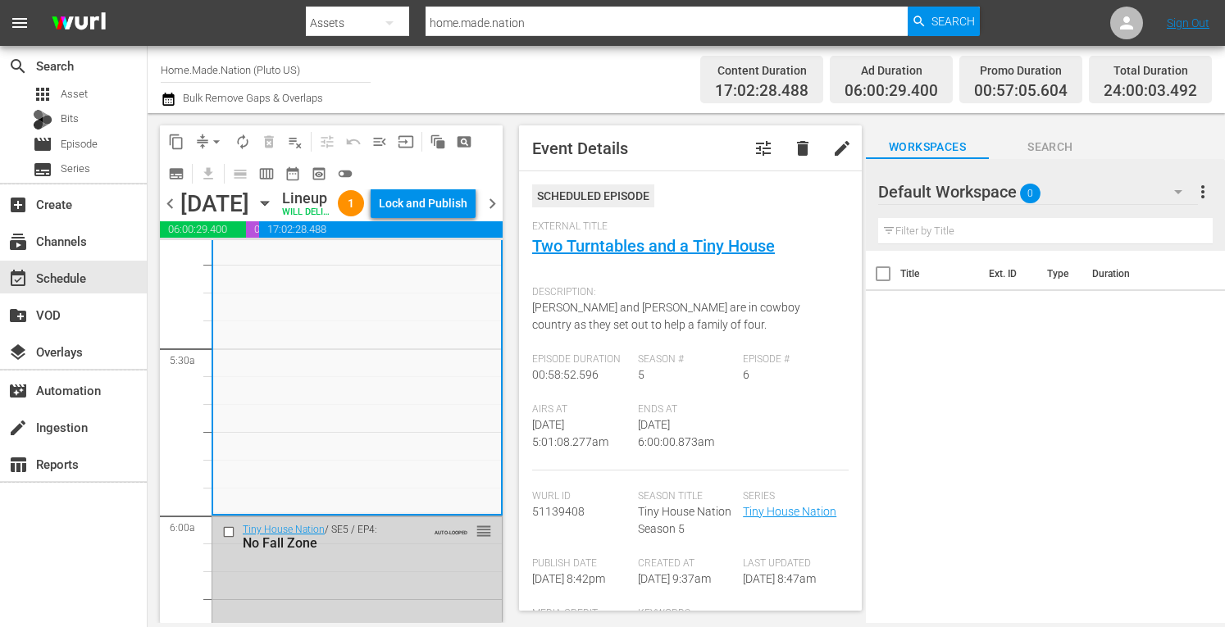
click at [439, 206] on div "Lock and Publish" at bounding box center [423, 204] width 89 height 30
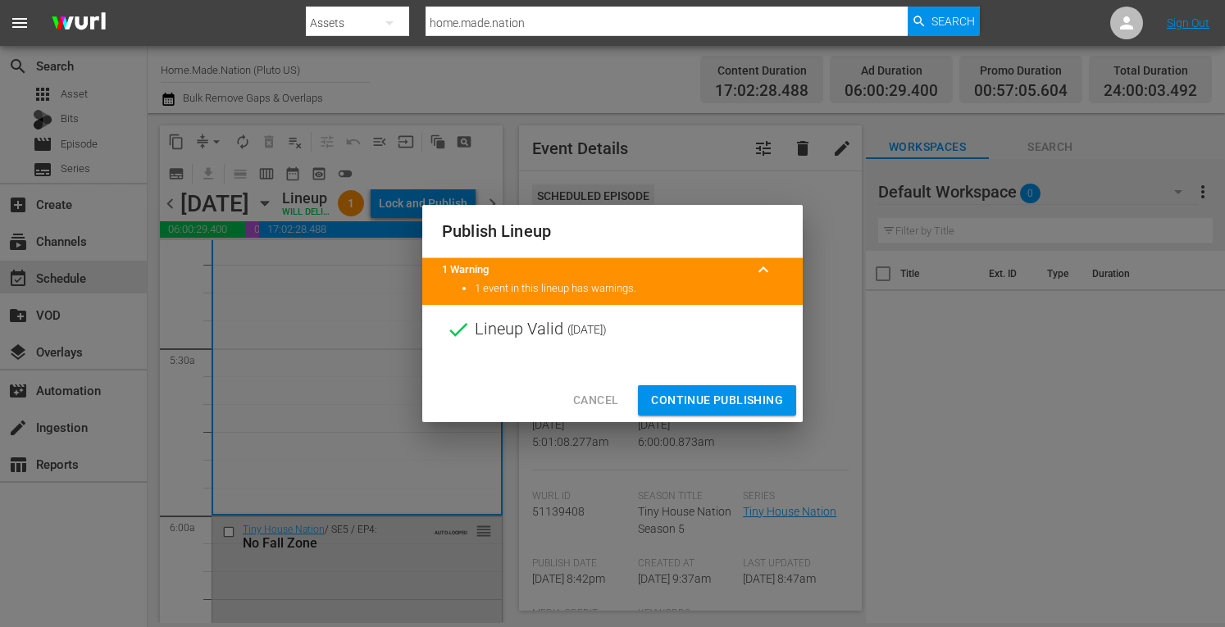
click at [714, 406] on span "Continue Publishing" at bounding box center [717, 400] width 132 height 21
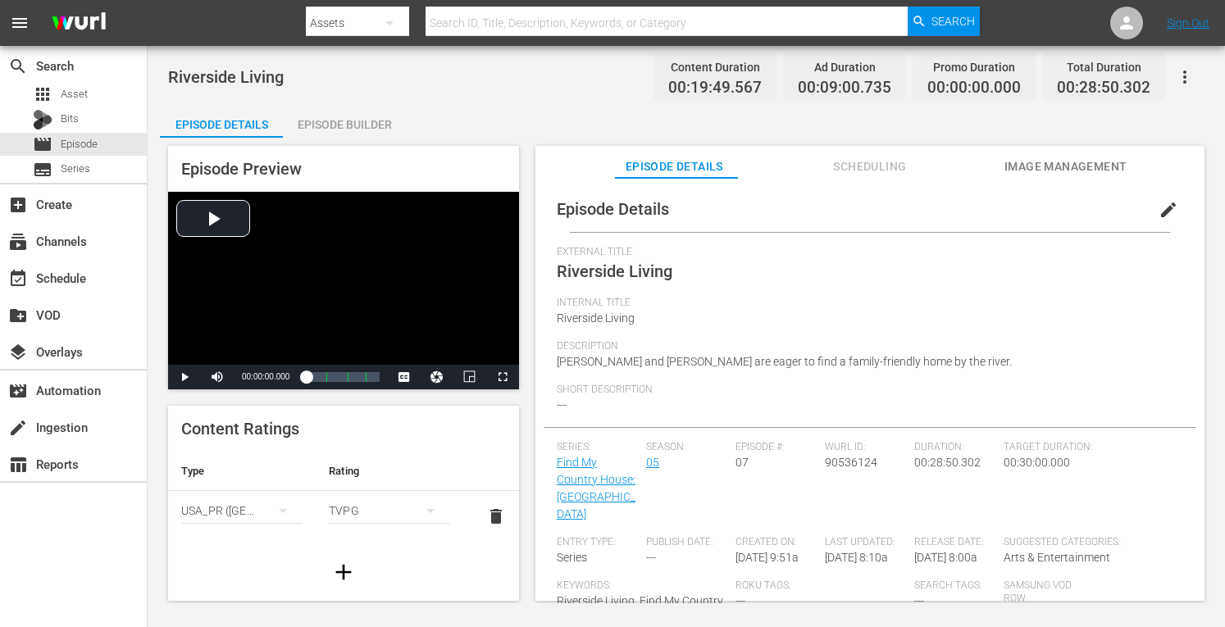
click at [331, 121] on div "Episode Builder" at bounding box center [344, 124] width 123 height 39
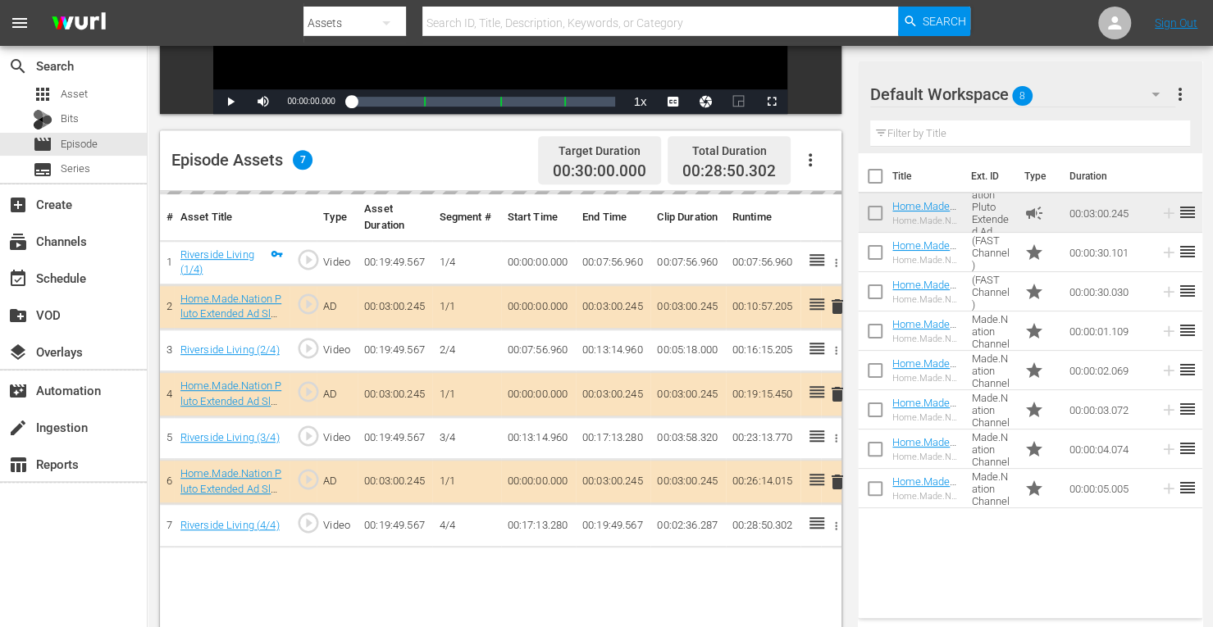
scroll to position [348, 0]
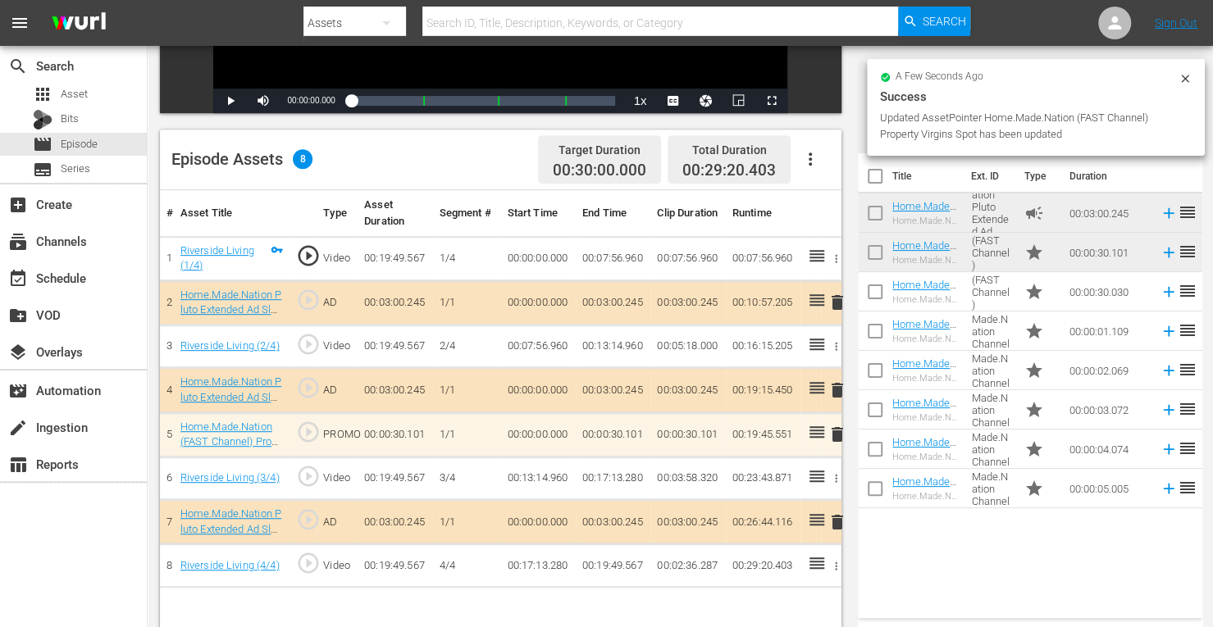
click at [839, 389] on span "delete" at bounding box center [838, 391] width 20 height 20
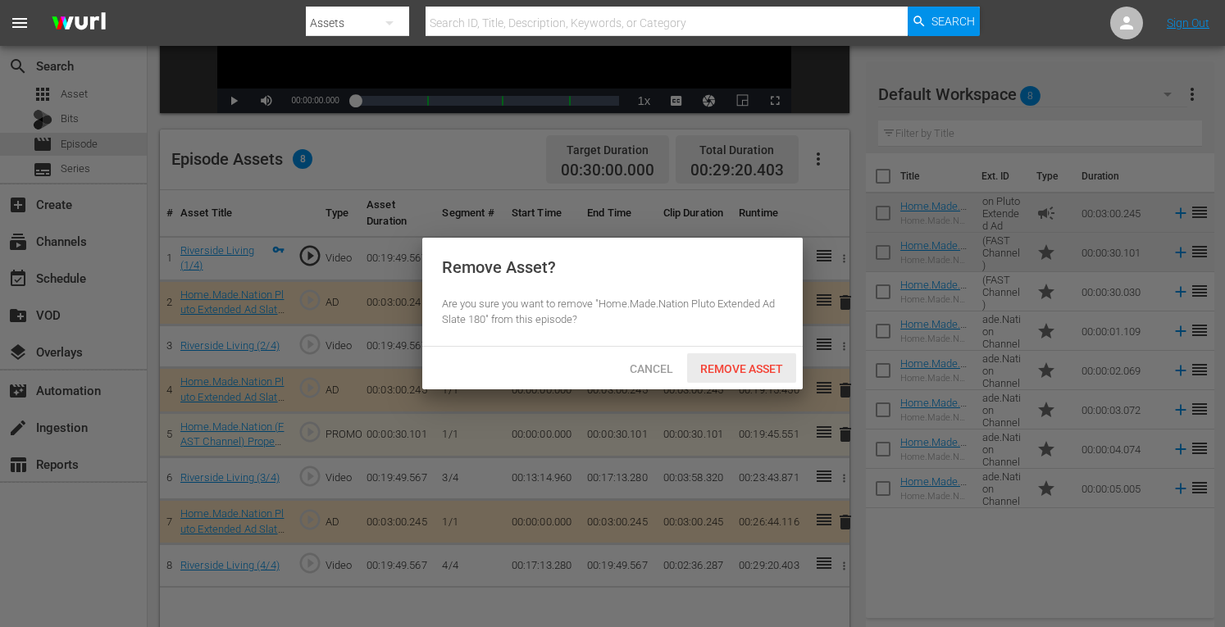
click at [743, 366] on span "Remove Asset" at bounding box center [741, 369] width 109 height 13
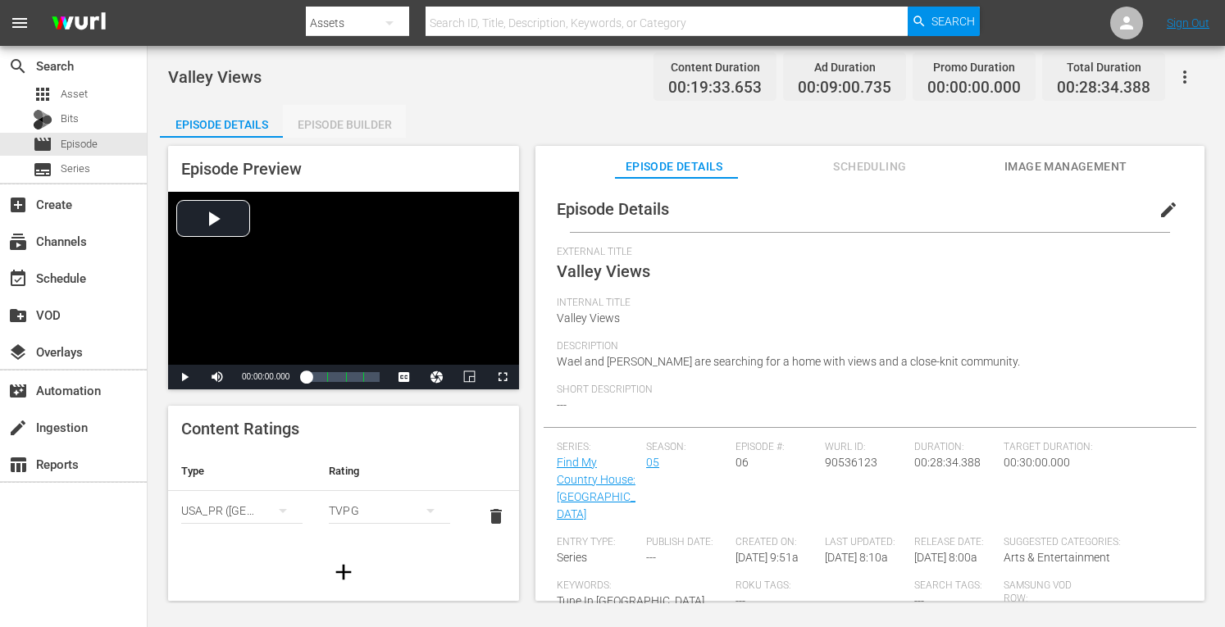
click at [314, 118] on div "Episode Builder" at bounding box center [344, 124] width 123 height 39
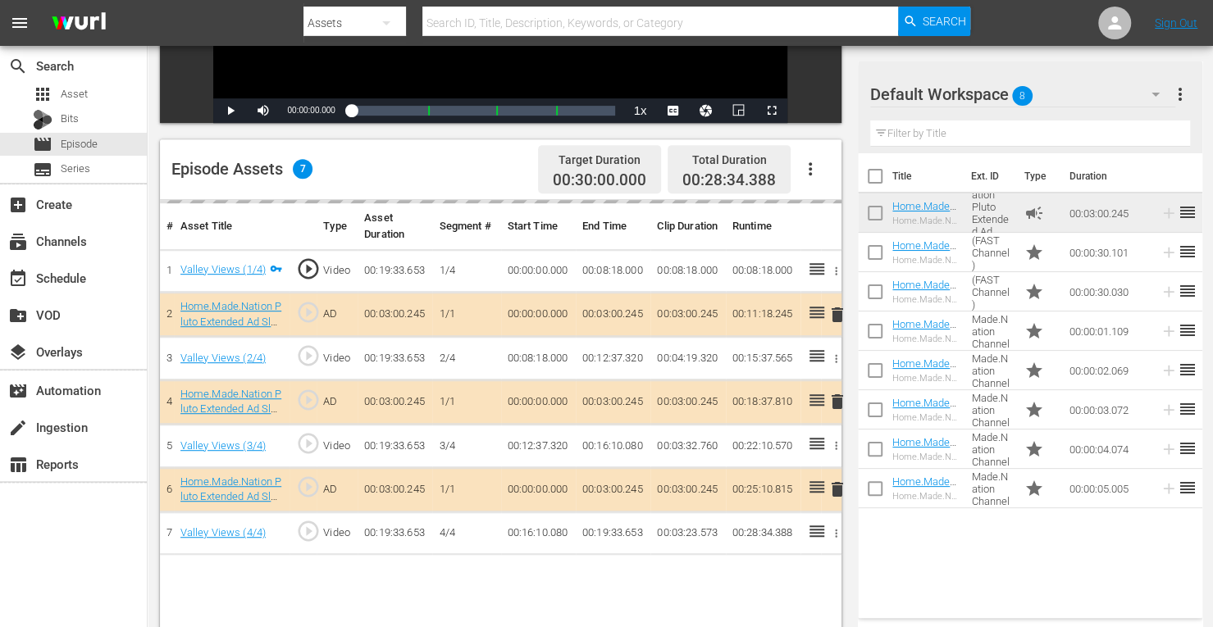
scroll to position [366, 0]
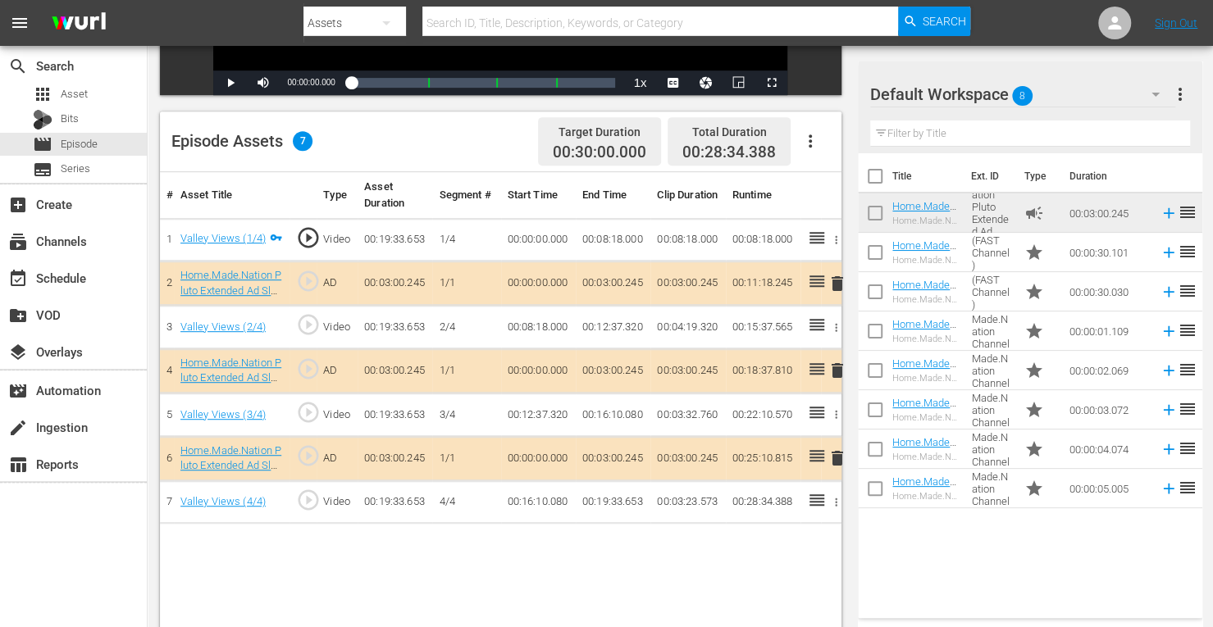
click at [835, 371] on span "delete" at bounding box center [838, 371] width 20 height 20
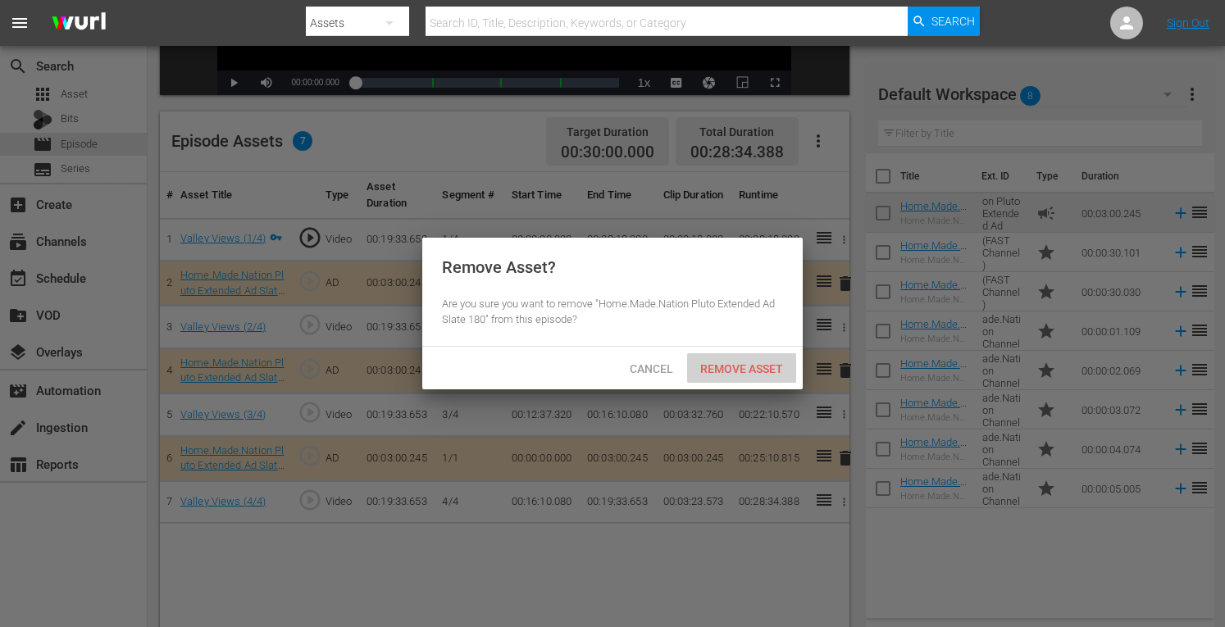
click at [764, 363] on span "Remove Asset" at bounding box center [741, 369] width 109 height 13
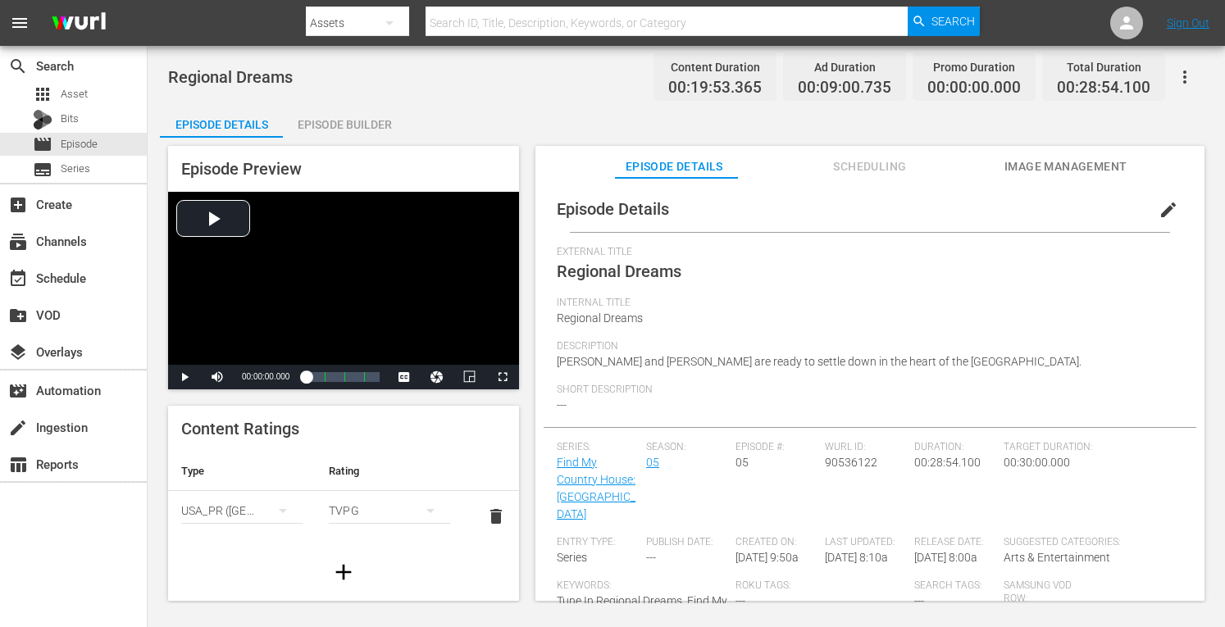
click at [362, 127] on div "Episode Builder" at bounding box center [344, 124] width 123 height 39
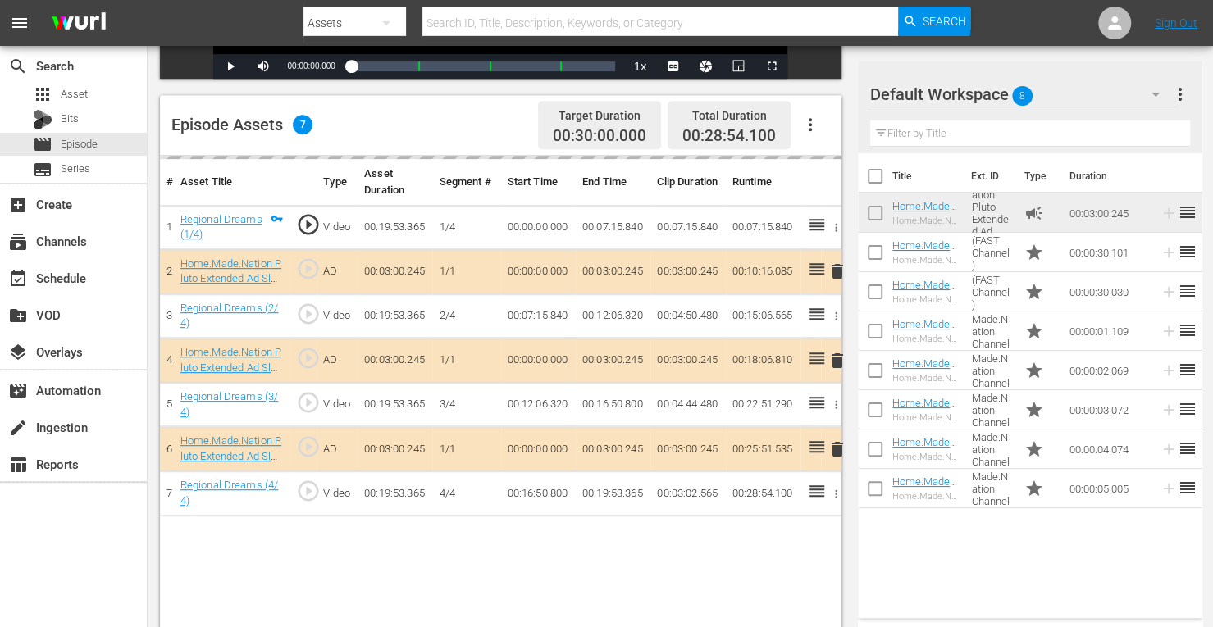
scroll to position [417, 0]
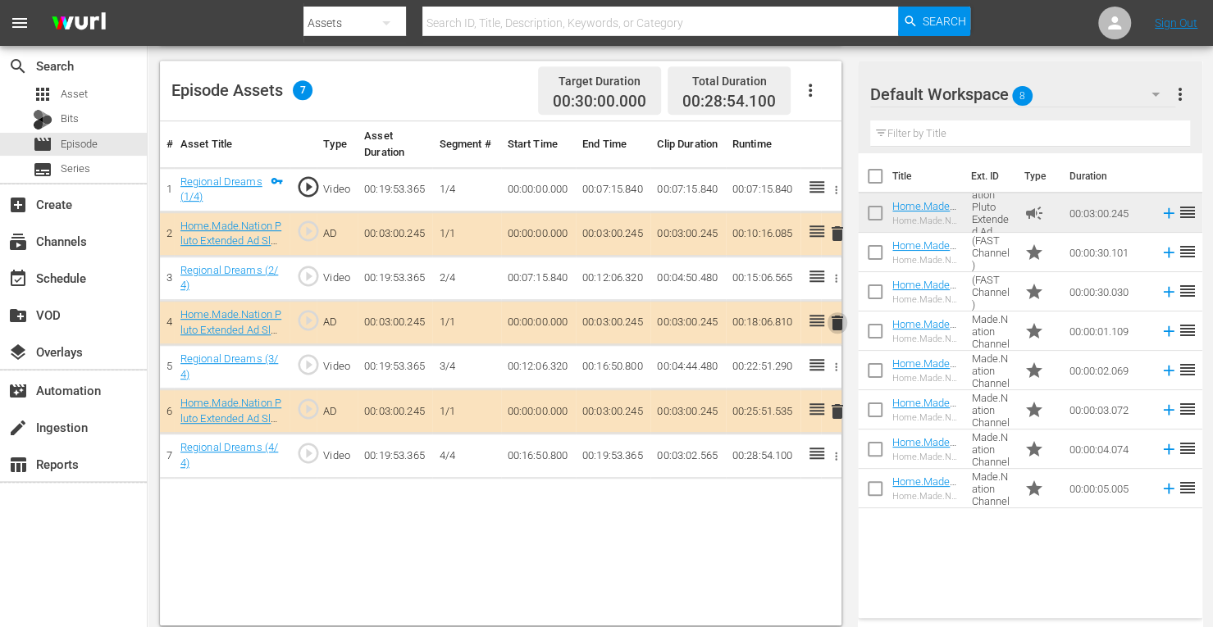
click at [836, 324] on span "delete" at bounding box center [838, 323] width 20 height 20
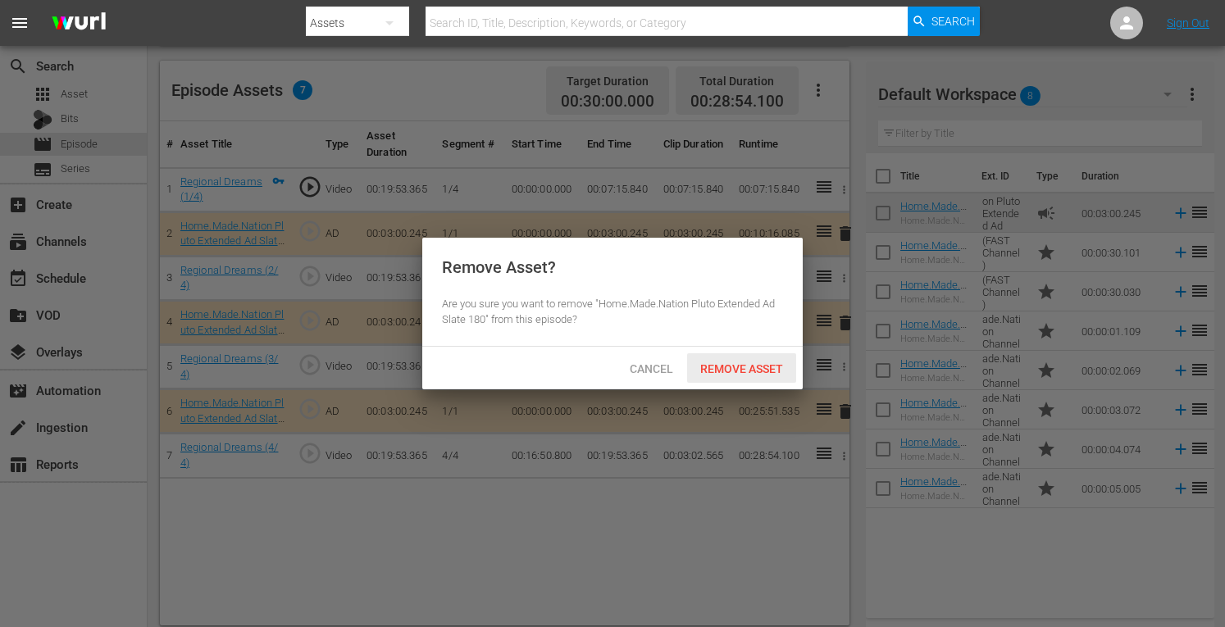
click at [753, 369] on span "Remove Asset" at bounding box center [741, 369] width 109 height 13
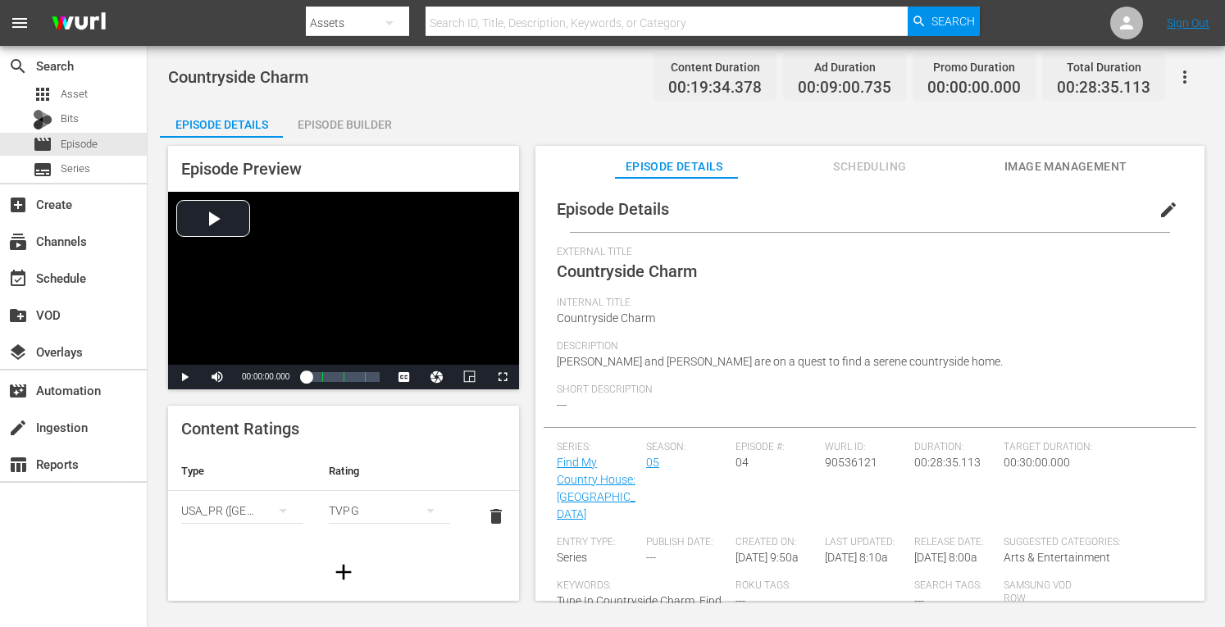
click at [333, 107] on div "Episode Builder" at bounding box center [344, 124] width 123 height 39
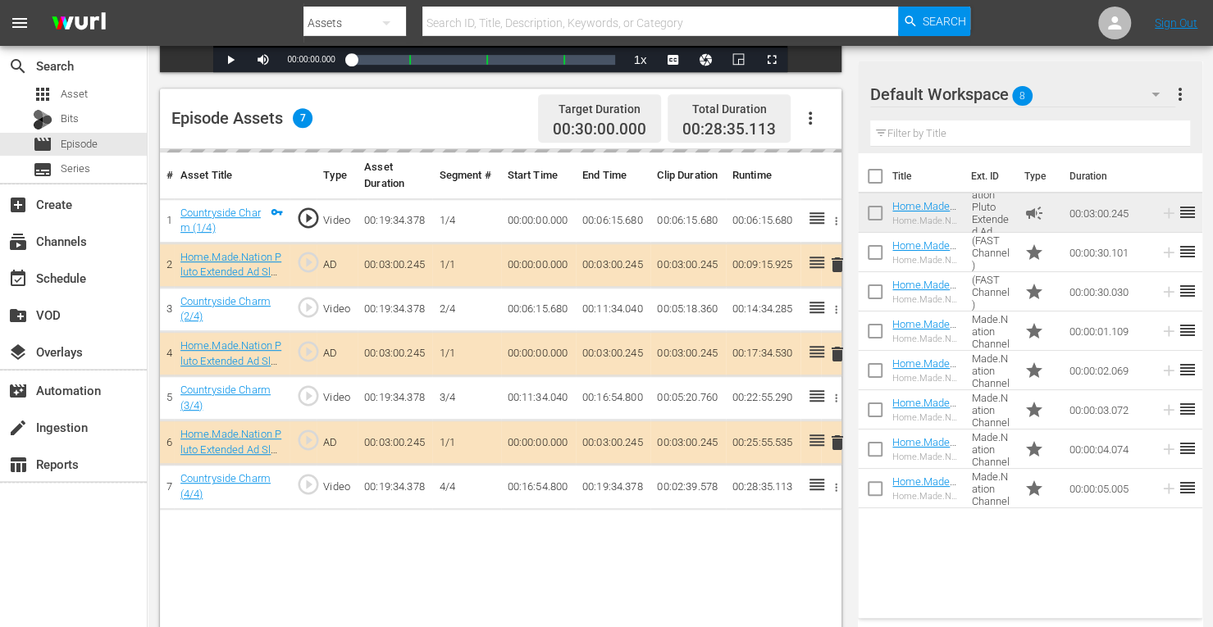
scroll to position [399, 0]
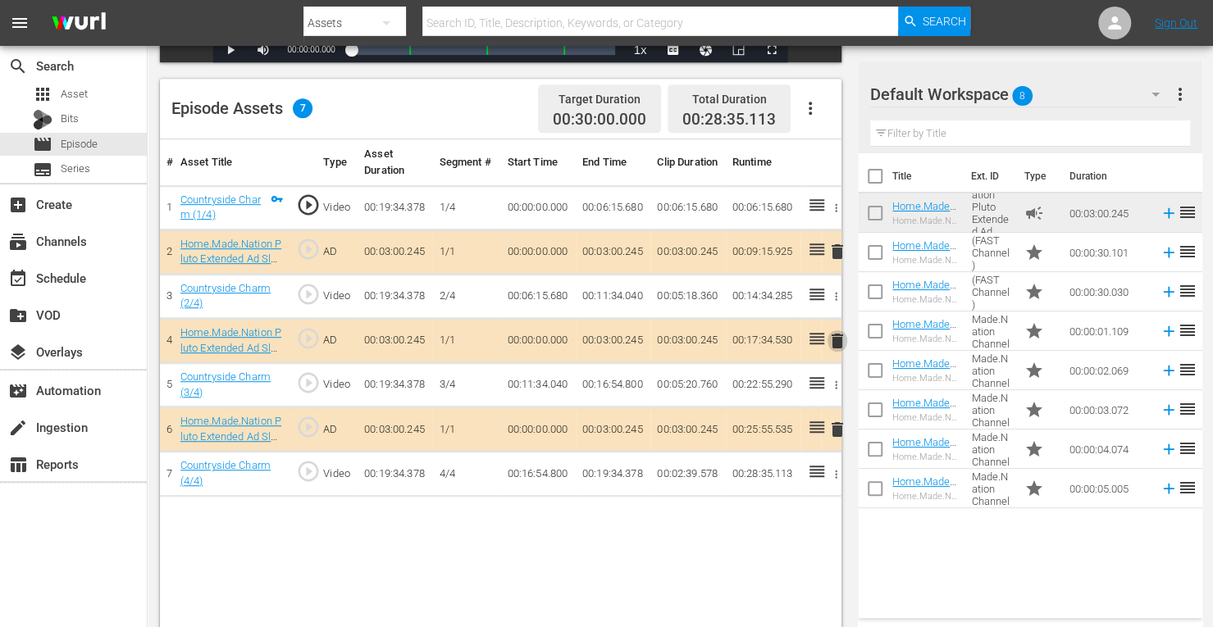
click at [838, 341] on span "delete" at bounding box center [838, 341] width 20 height 20
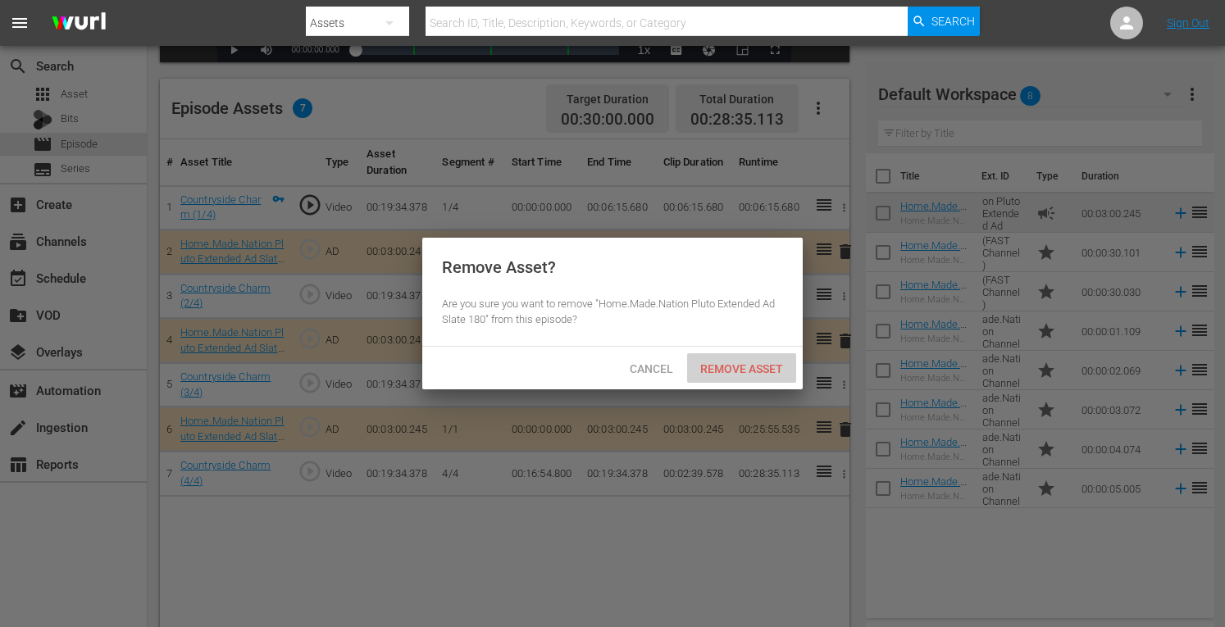
click at [727, 370] on span "Remove Asset" at bounding box center [741, 369] width 109 height 13
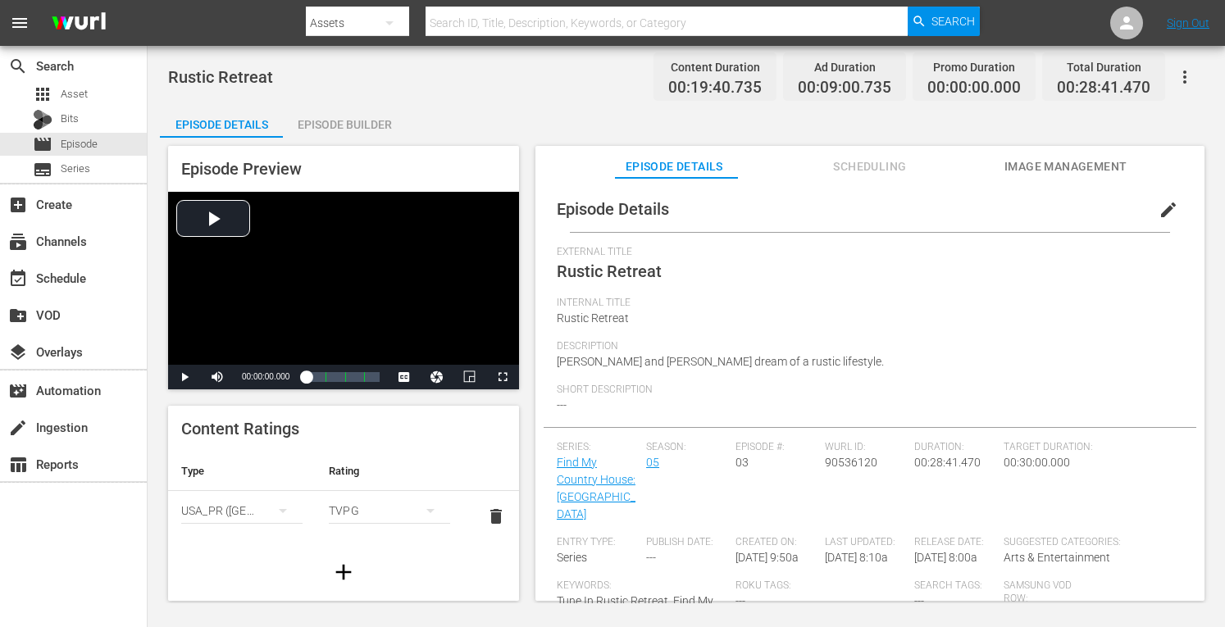
click at [335, 130] on div "Episode Builder" at bounding box center [344, 124] width 123 height 39
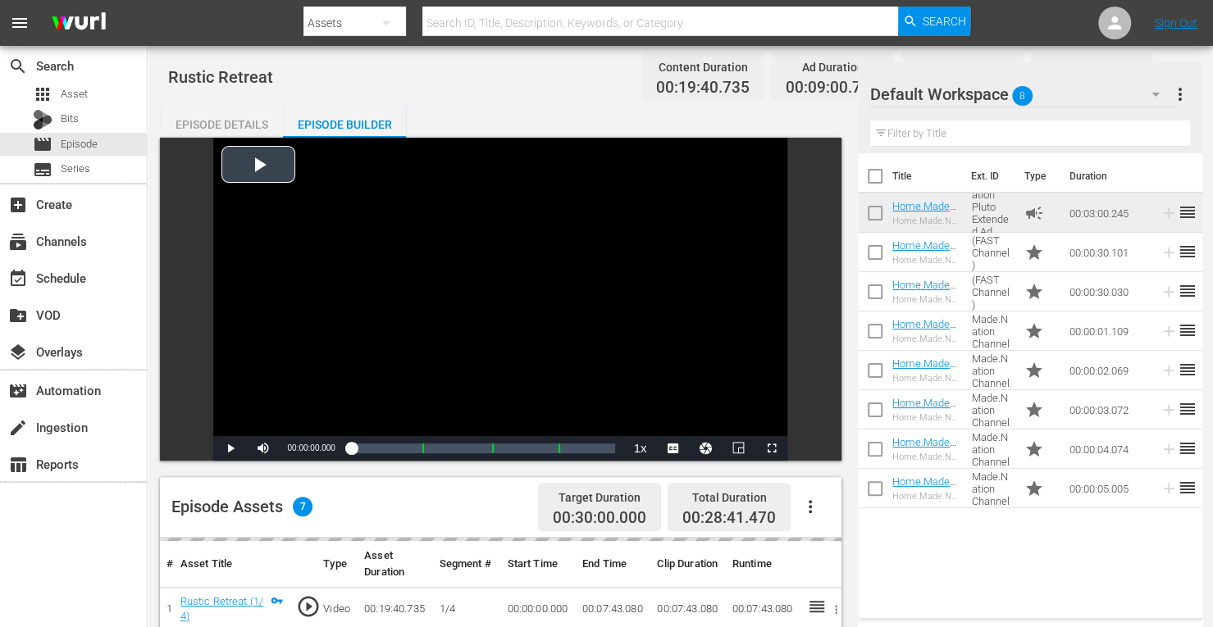
scroll to position [426, 0]
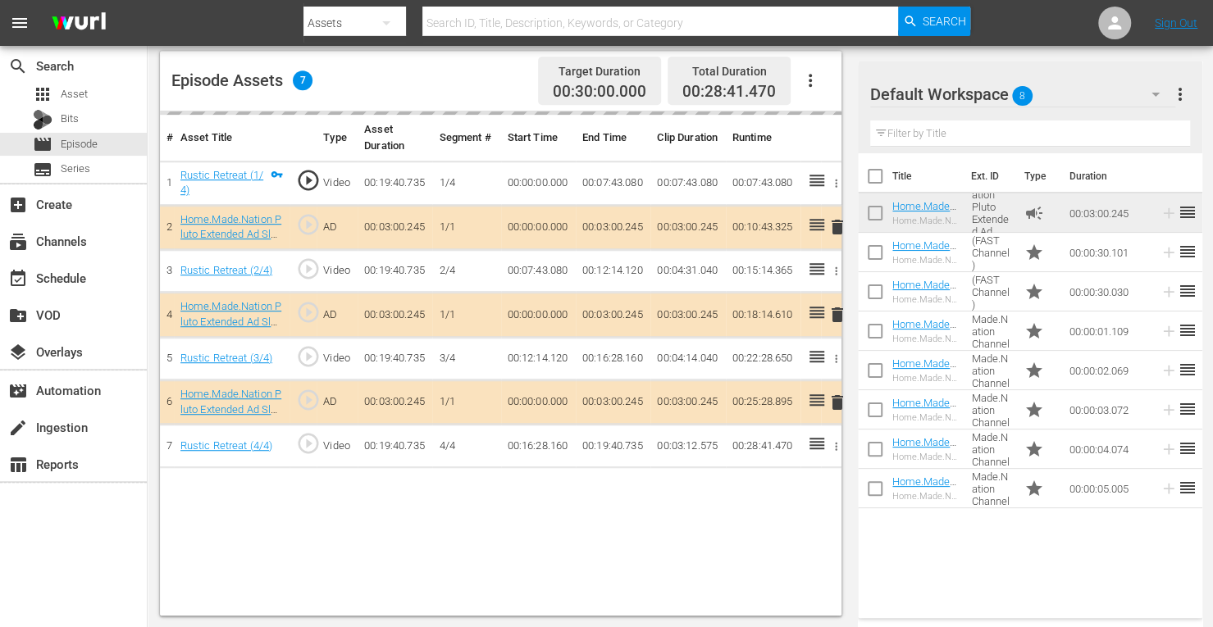
click at [837, 312] on td "delete" at bounding box center [831, 315] width 21 height 44
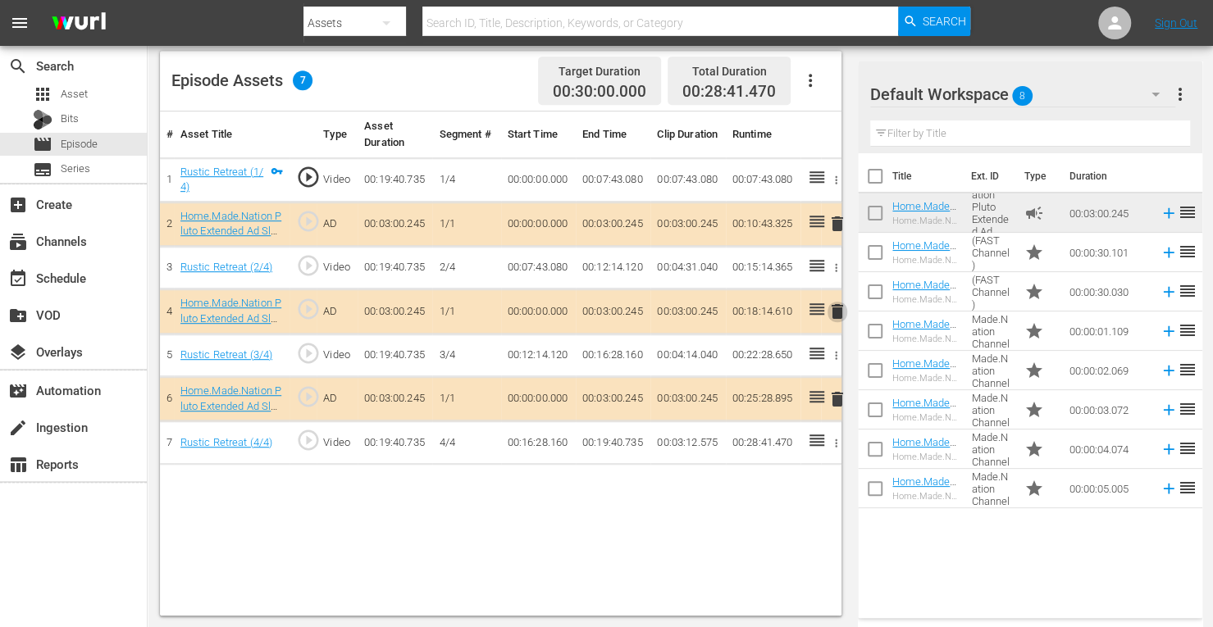
click at [838, 312] on span "delete" at bounding box center [838, 312] width 20 height 20
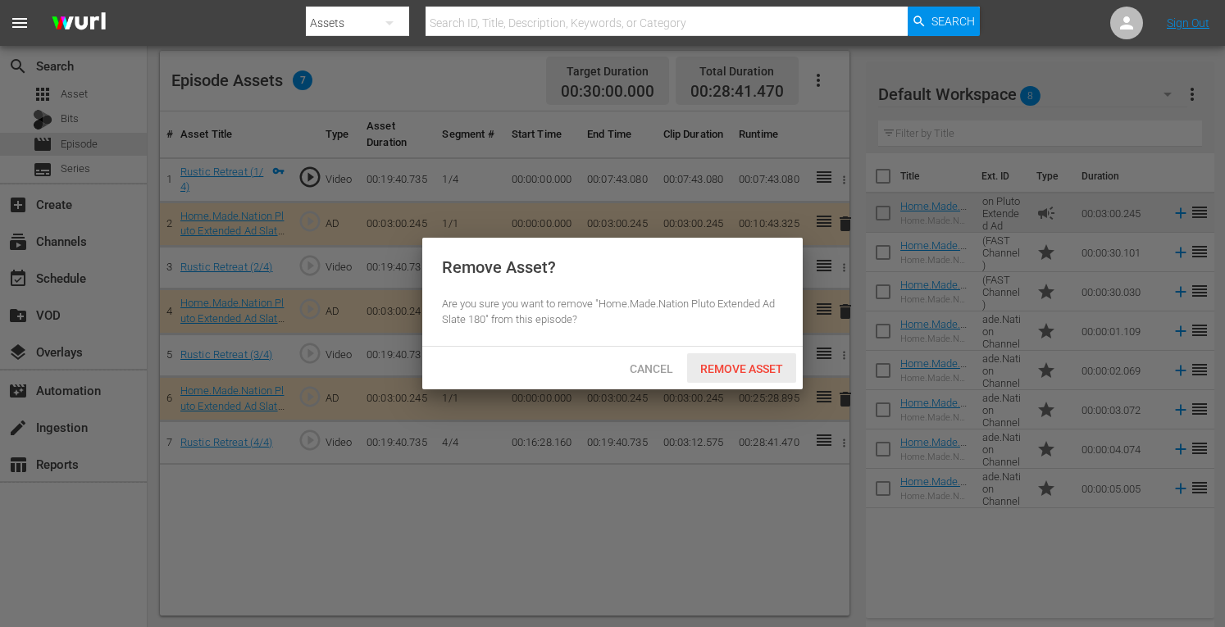
click at [737, 358] on div "Remove Asset" at bounding box center [741, 368] width 109 height 30
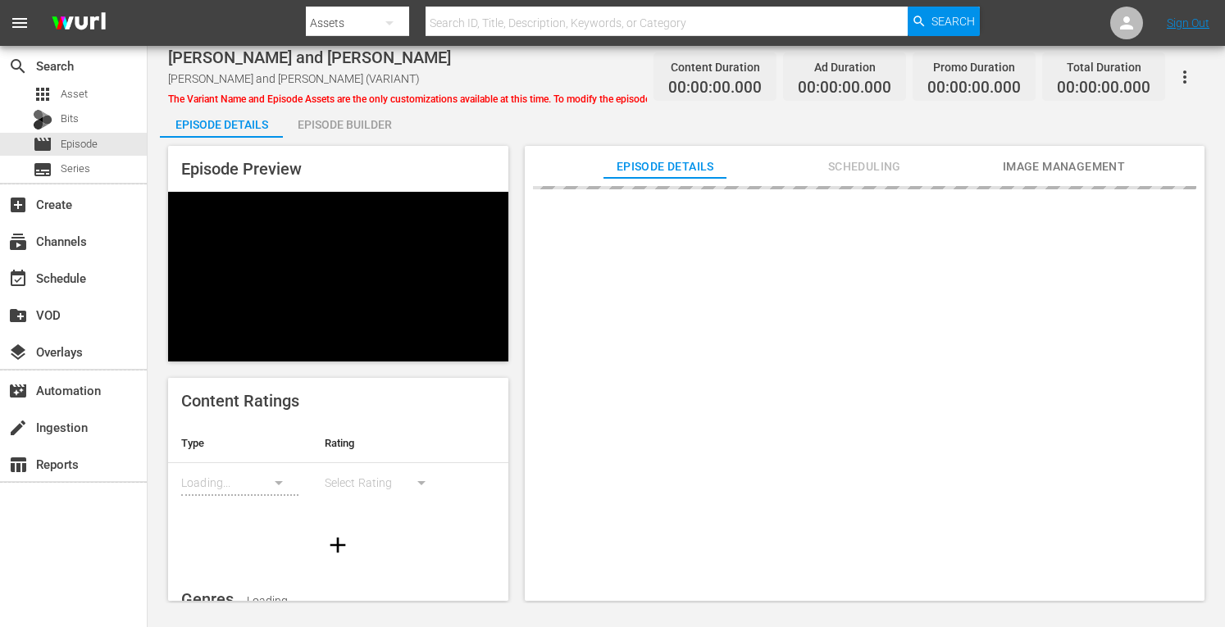
click at [344, 124] on div "Episode Builder" at bounding box center [344, 124] width 123 height 39
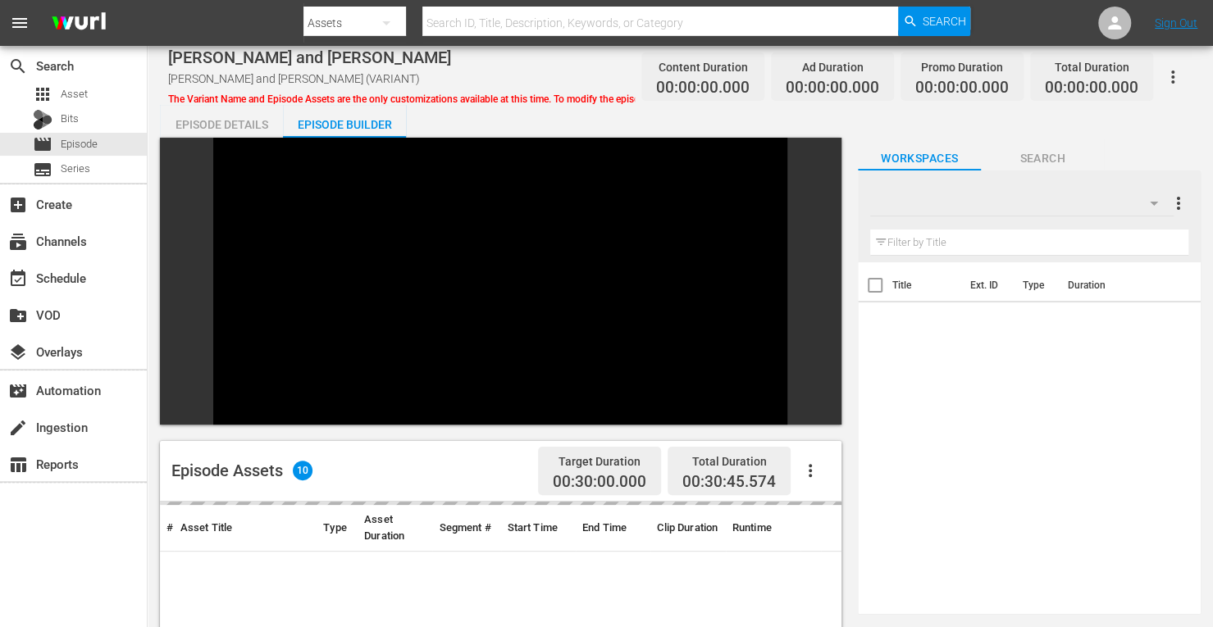
scroll to position [226, 0]
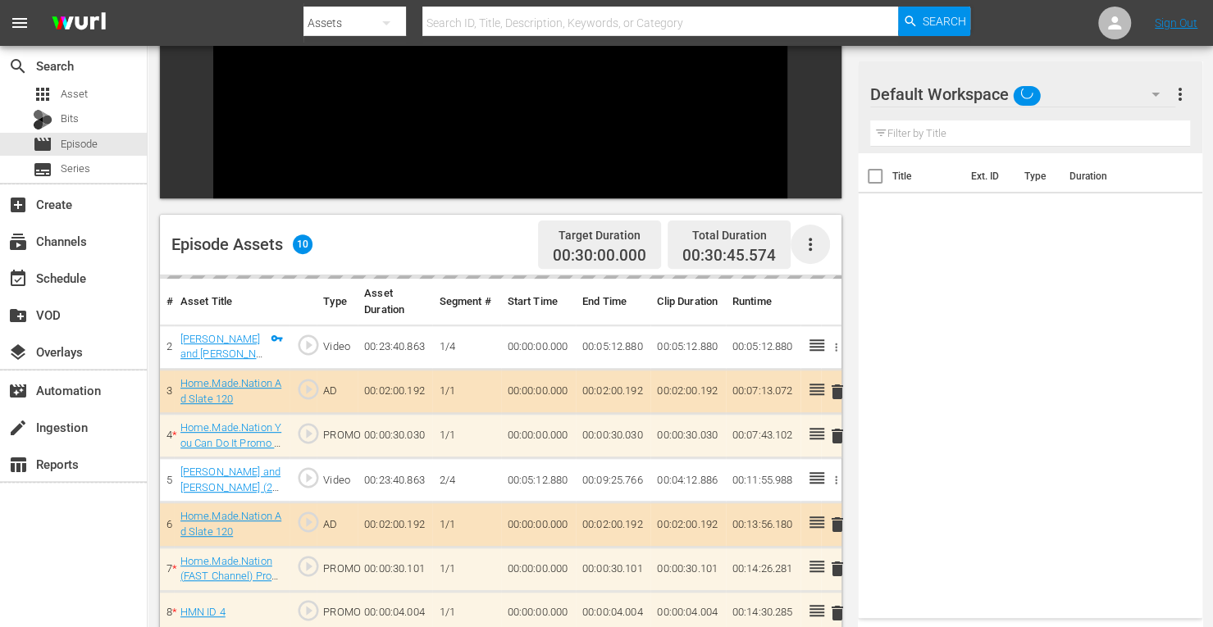
click at [810, 238] on icon "button" at bounding box center [810, 244] width 3 height 13
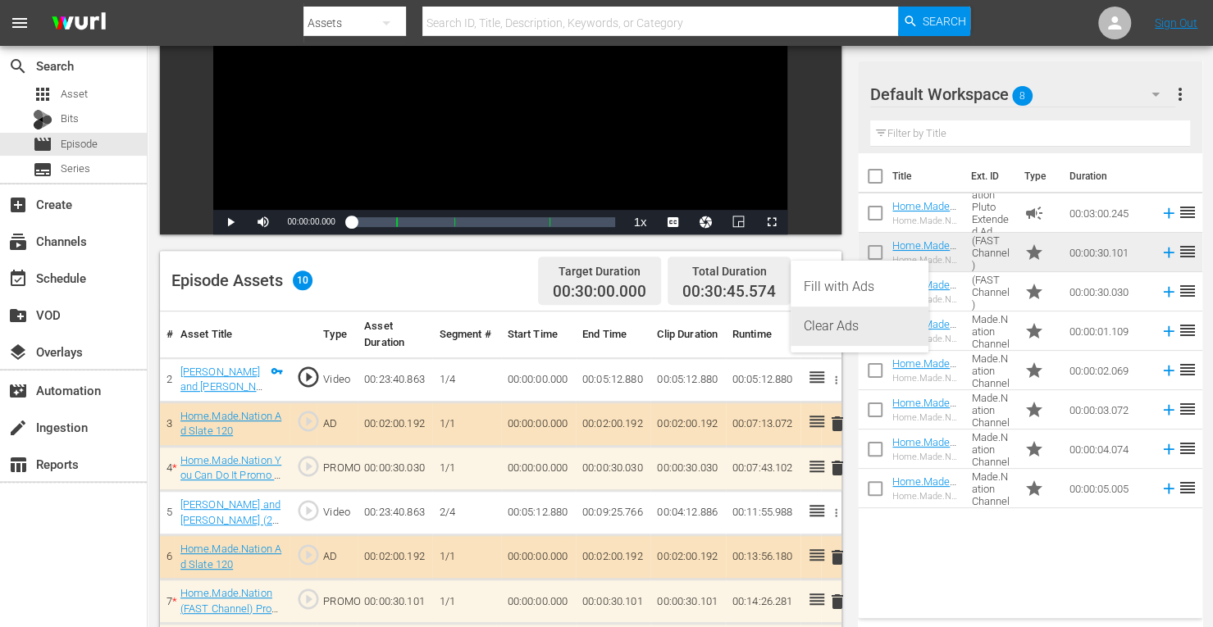
click at [828, 331] on div "Clear Ads" at bounding box center [860, 326] width 112 height 39
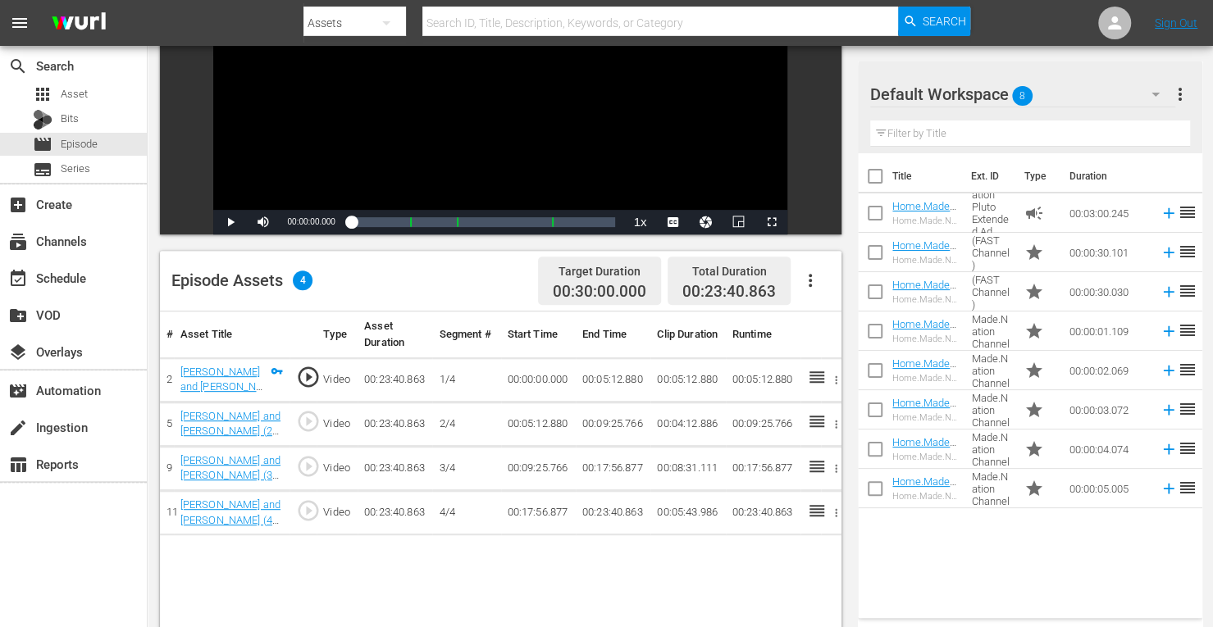
click at [808, 281] on icon "button" at bounding box center [810, 281] width 20 height 20
click at [835, 288] on div "Fill with Ads" at bounding box center [860, 286] width 112 height 39
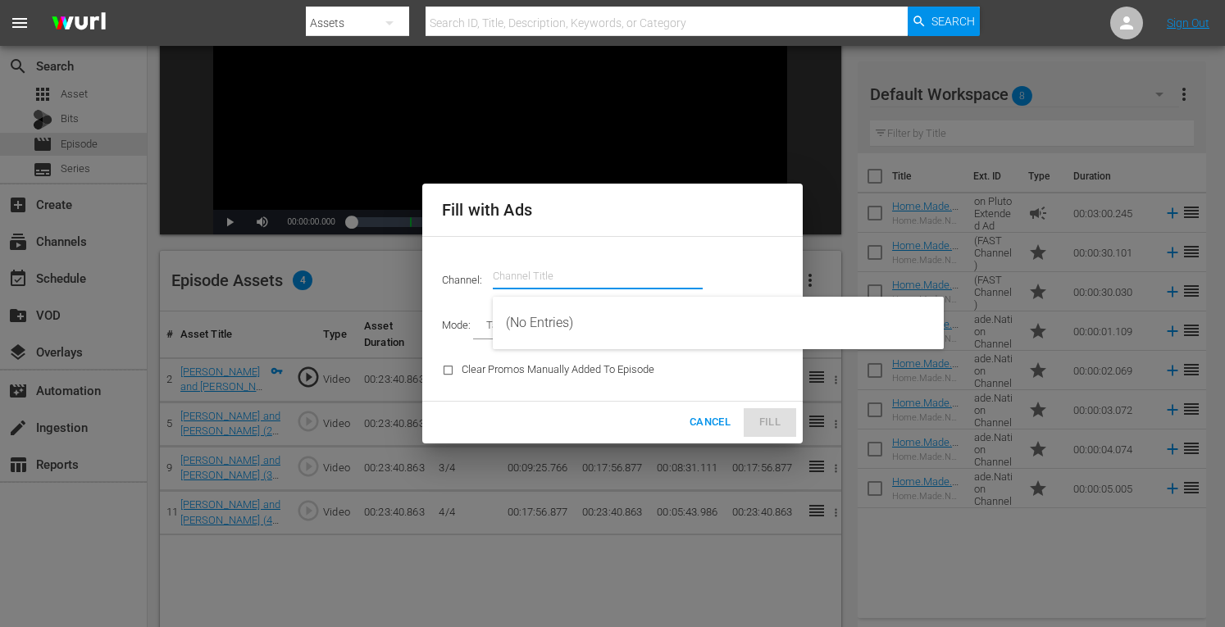
click at [543, 282] on input "text" at bounding box center [598, 276] width 210 height 39
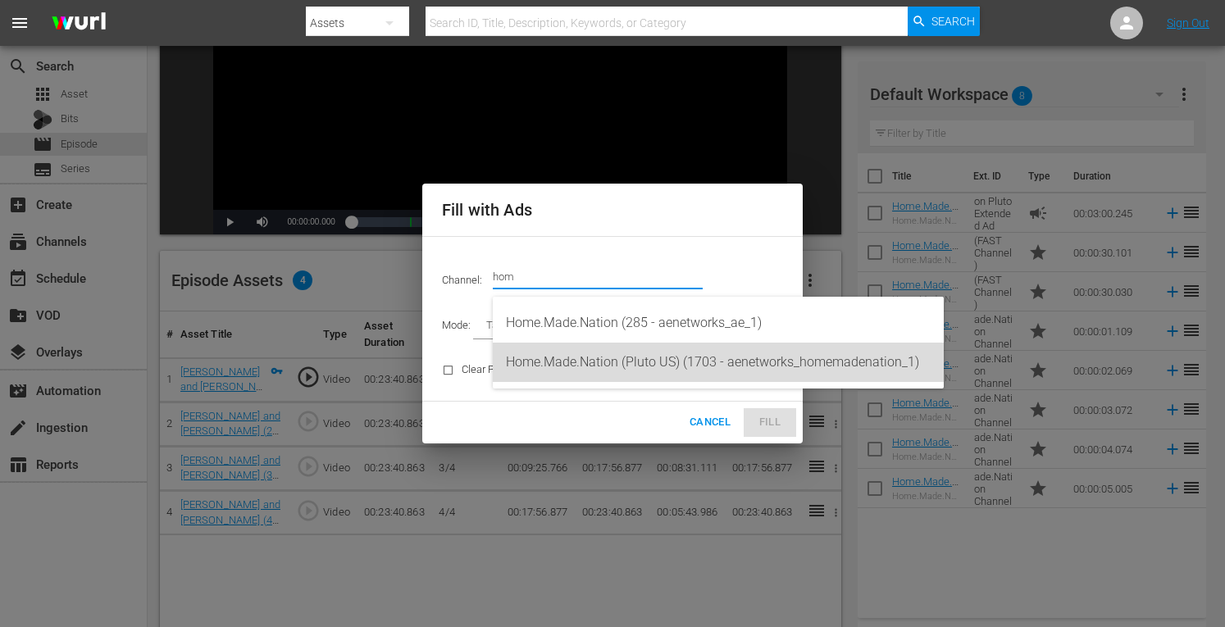
click at [638, 359] on div "Home.Made.Nation (Pluto US) (1703 - aenetworks_homemadenation_1)" at bounding box center [718, 362] width 425 height 39
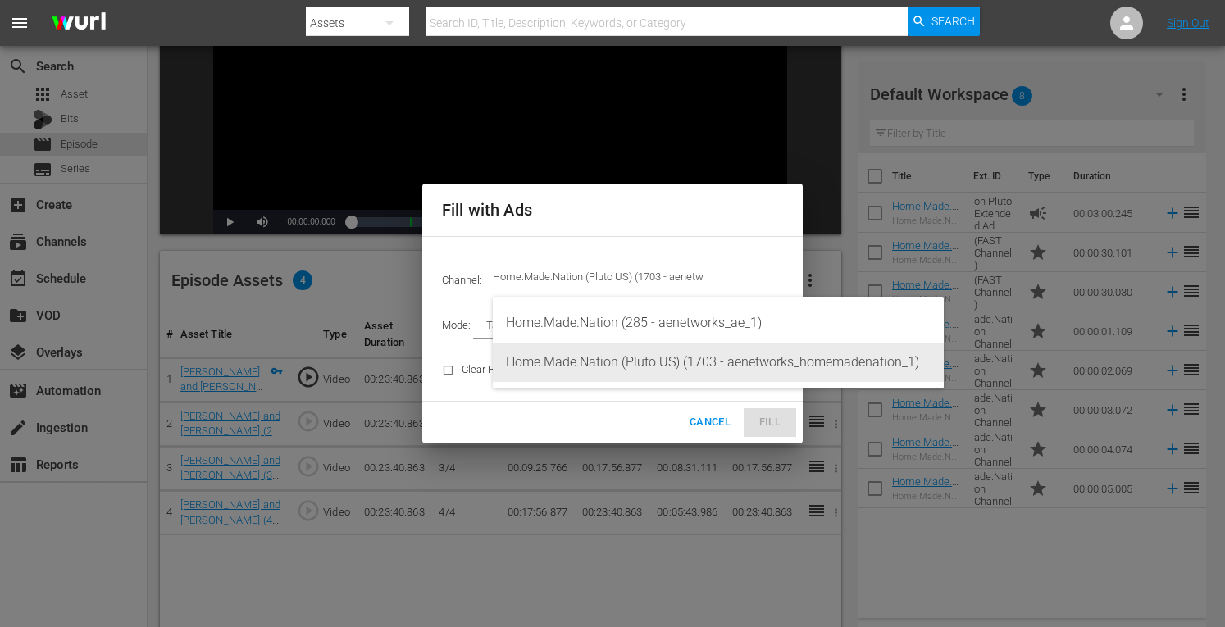
type input "Home.Made.Nation (Pluto US) (1703)"
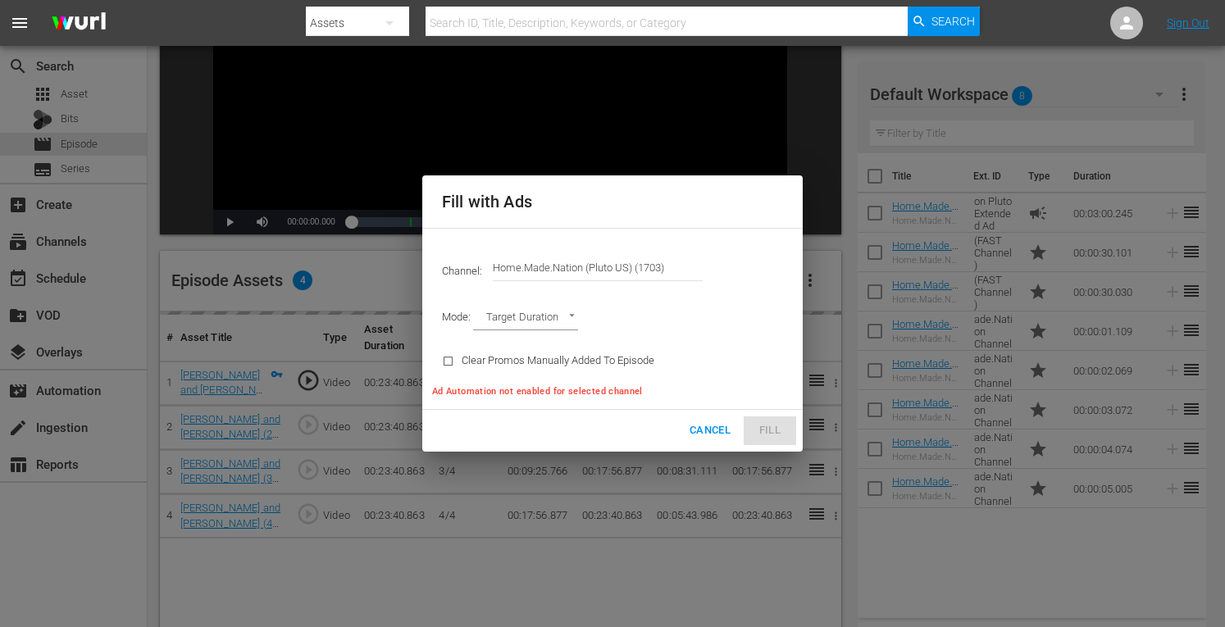
type input "AD_BREAK_DURATION"
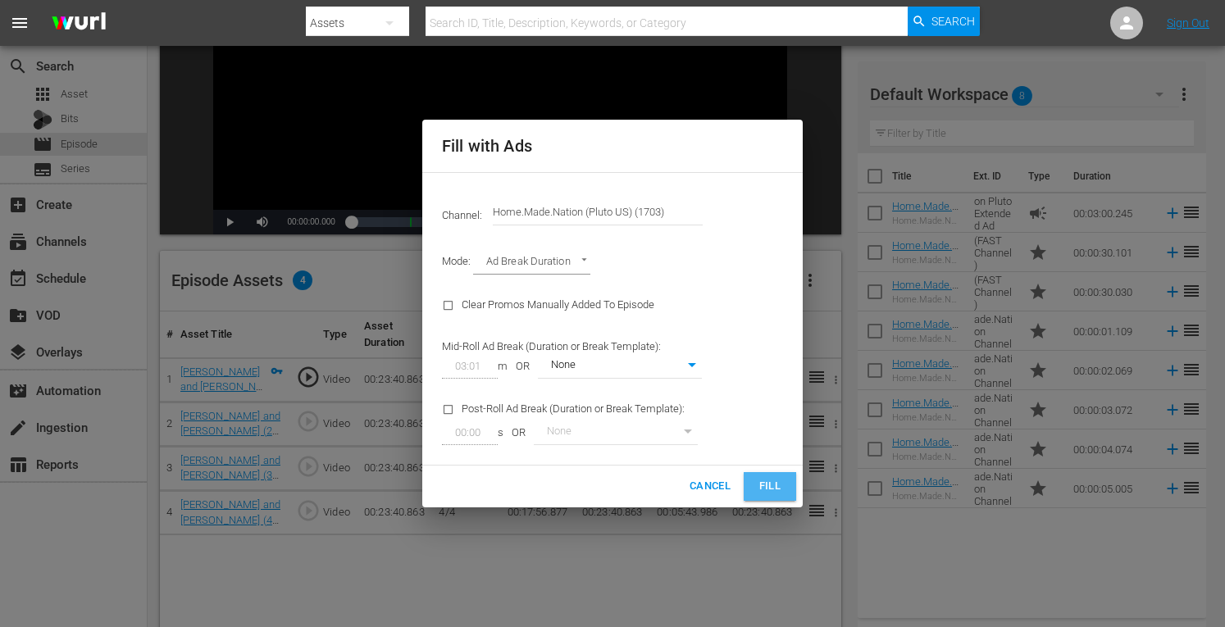
click at [760, 483] on span "Fill" at bounding box center [770, 486] width 26 height 19
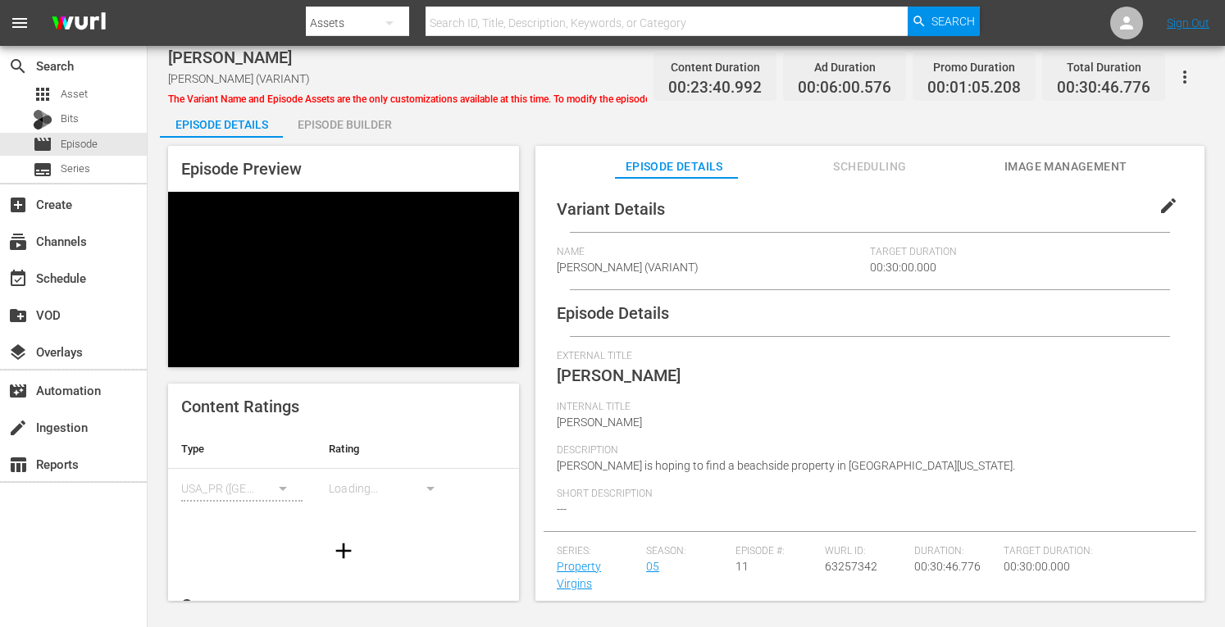
click at [335, 121] on div "Episode Builder" at bounding box center [344, 124] width 123 height 39
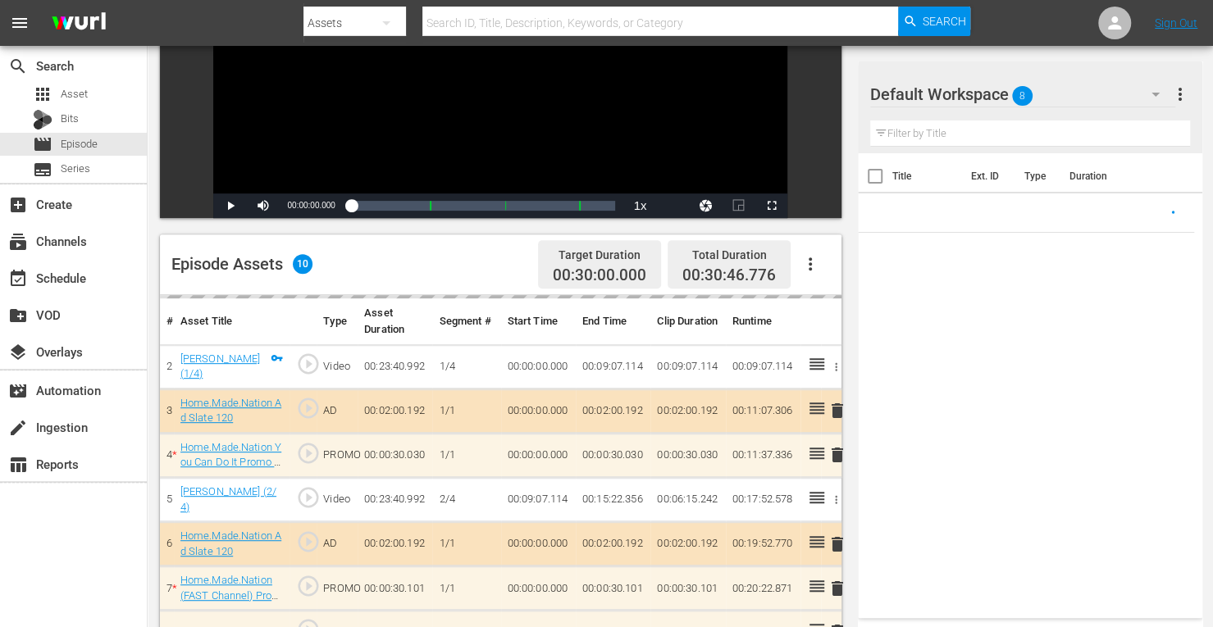
scroll to position [244, 0]
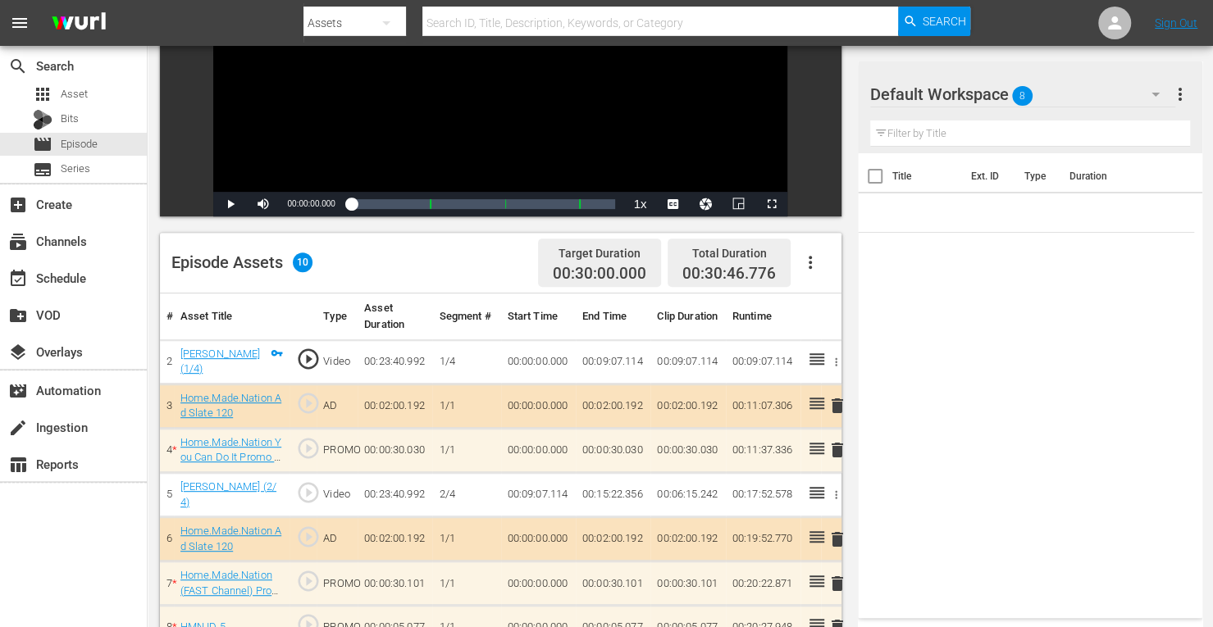
click at [814, 260] on icon "button" at bounding box center [810, 263] width 20 height 20
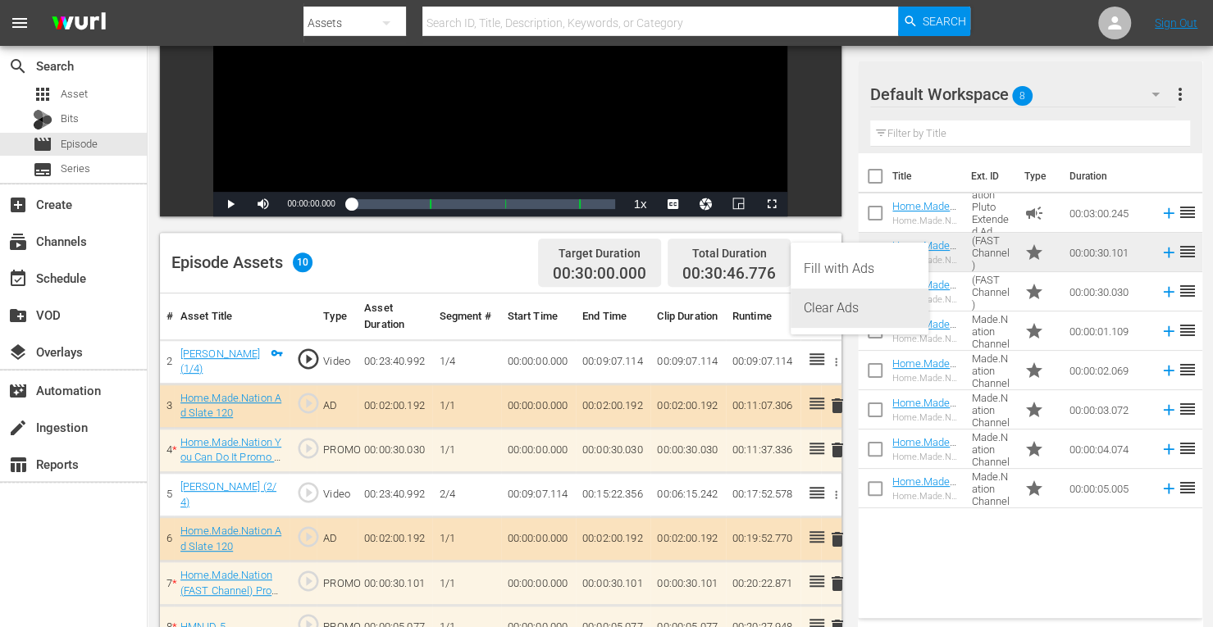
click at [817, 301] on div "Clear Ads" at bounding box center [860, 308] width 112 height 39
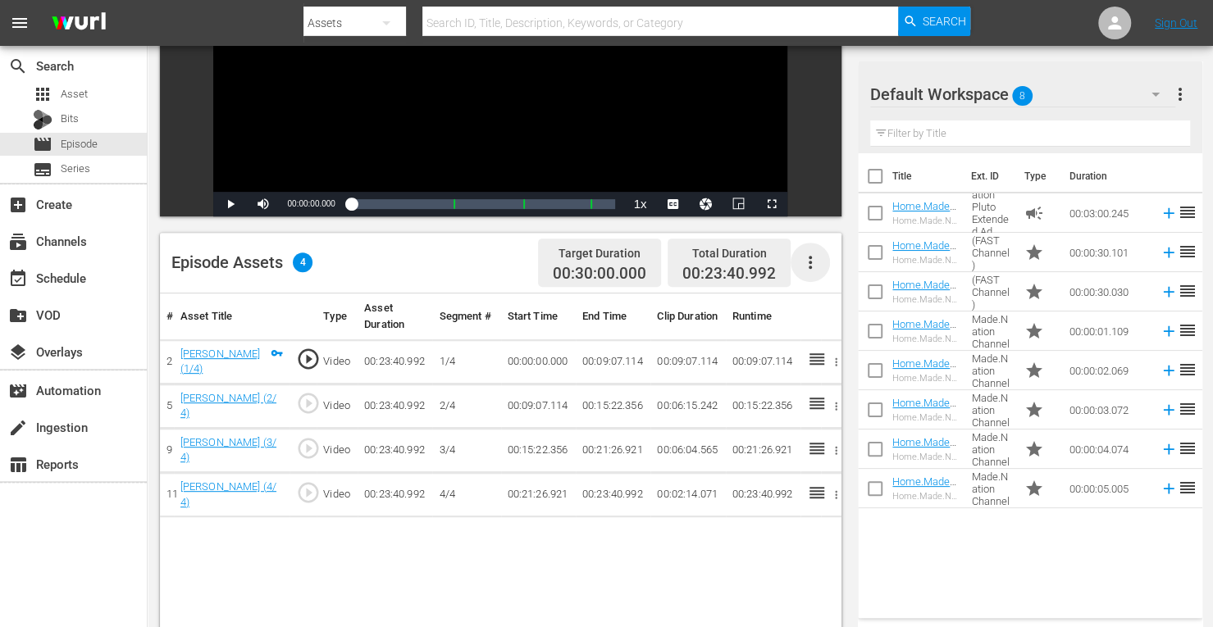
click at [815, 258] on icon "button" at bounding box center [810, 263] width 20 height 20
click at [827, 271] on div "Fill with Ads" at bounding box center [860, 268] width 112 height 39
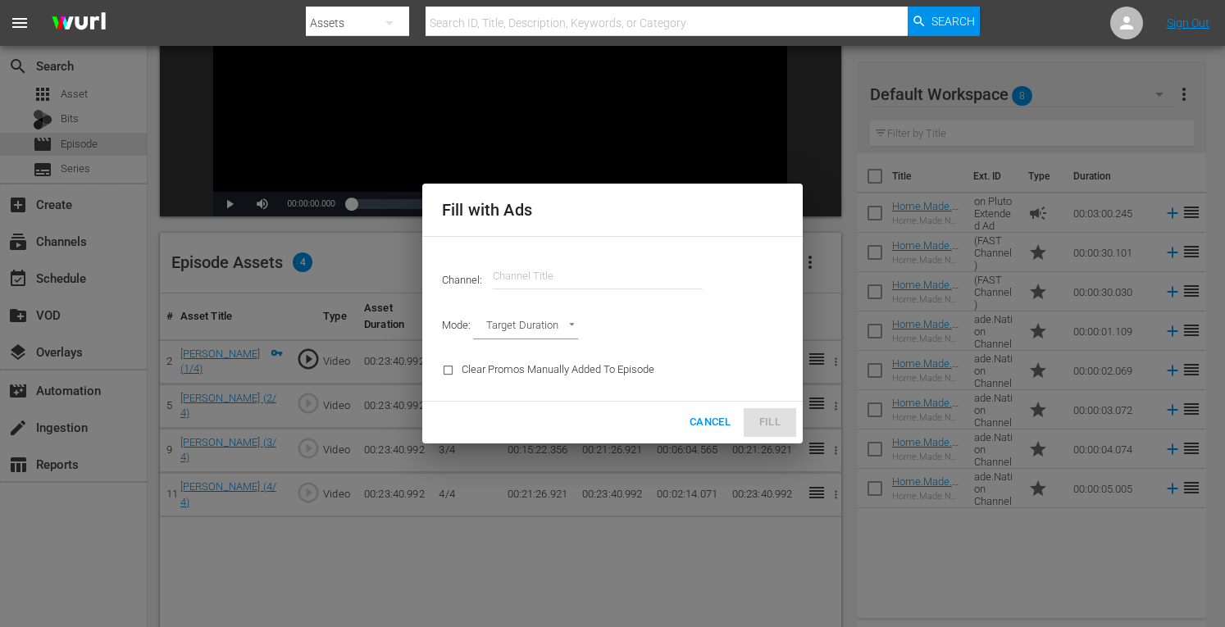
click at [601, 278] on input "text" at bounding box center [598, 276] width 210 height 39
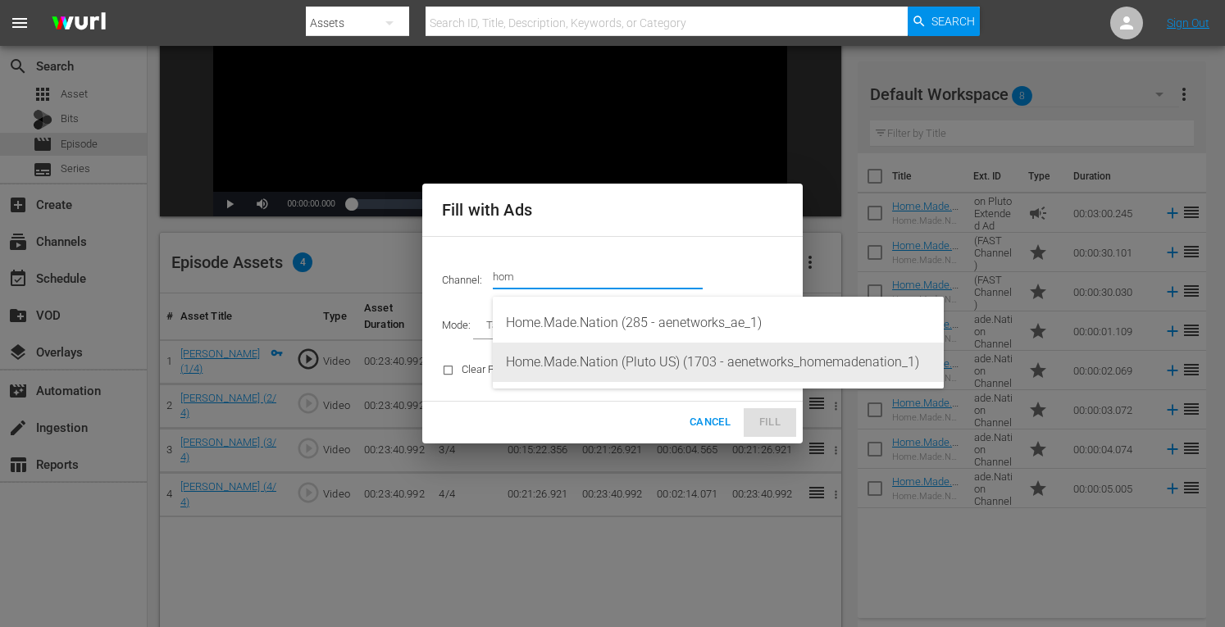
click at [568, 363] on div "Home.Made.Nation (Pluto US) (1703 - aenetworks_homemadenation_1)" at bounding box center [718, 362] width 425 height 39
type input "Home.Made.Nation (Pluto US) (1703)"
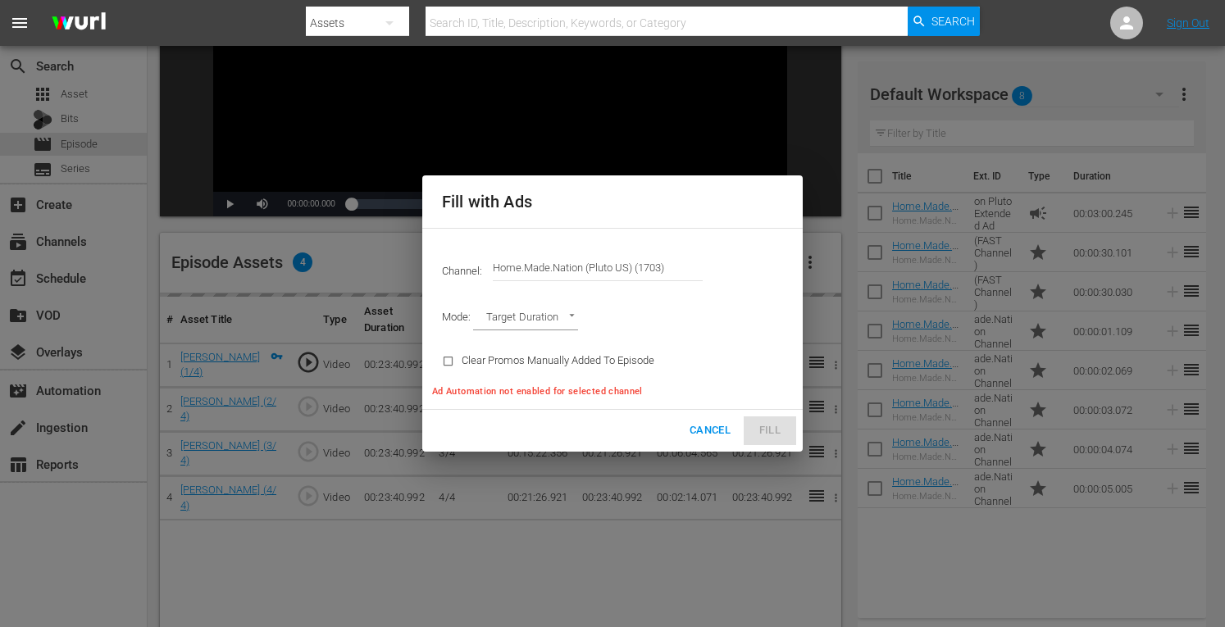
type input "AD_BREAK_DURATION"
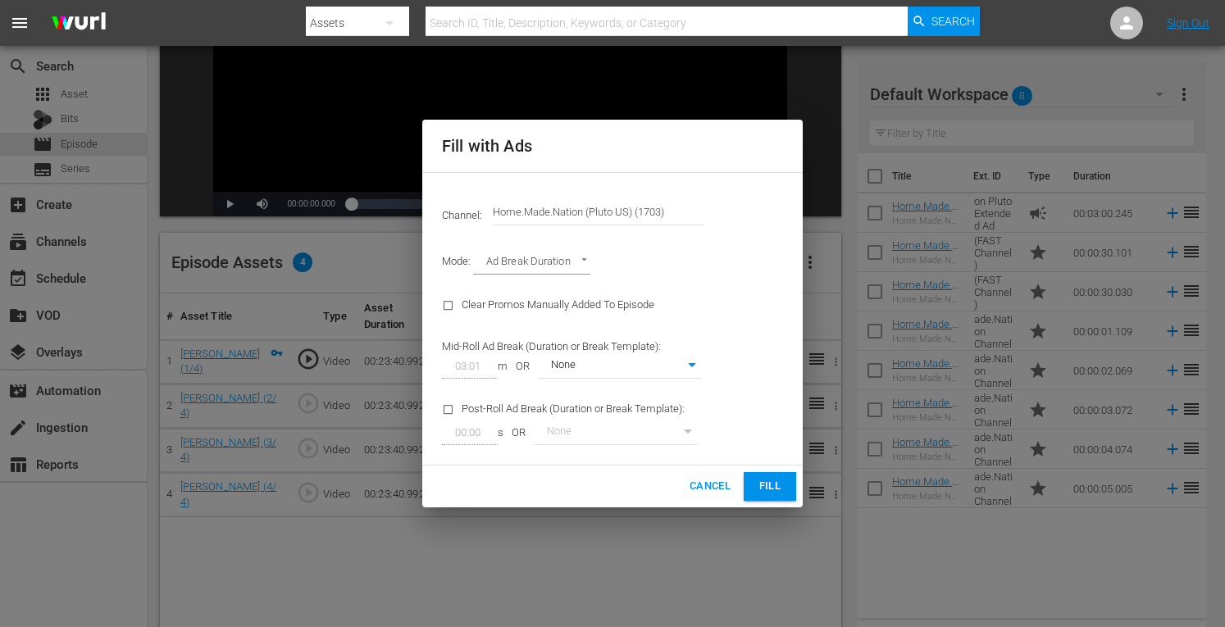
click at [786, 491] on button "Fill" at bounding box center [770, 486] width 52 height 29
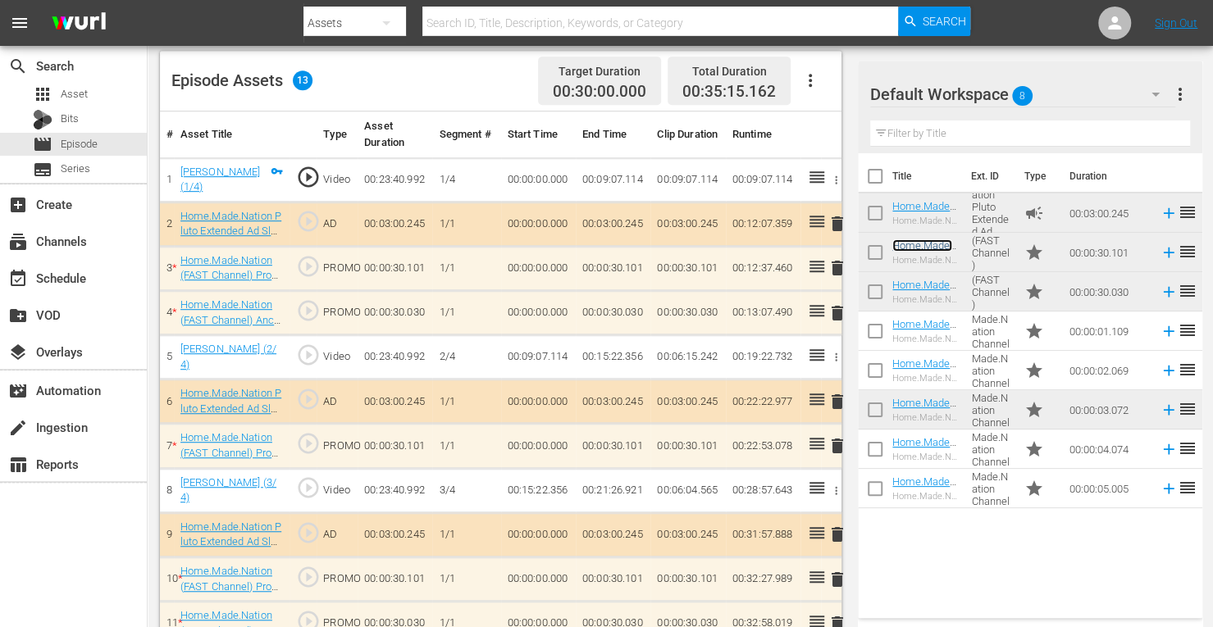
scroll to position [536, 0]
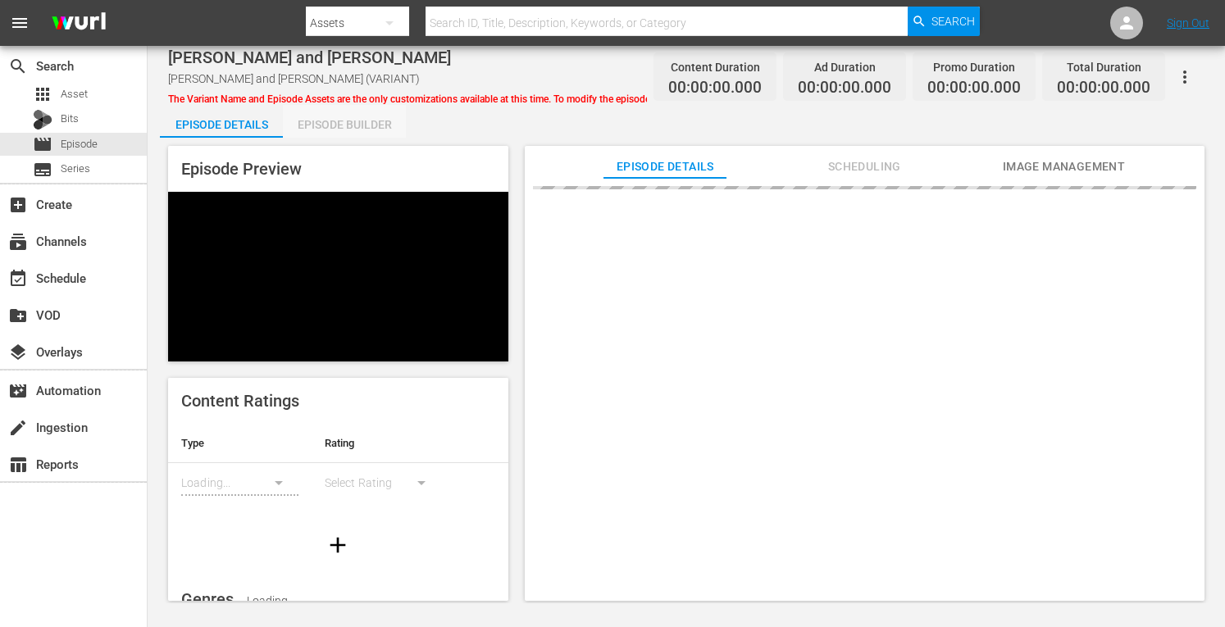
click at [333, 121] on div "Episode Builder" at bounding box center [344, 124] width 123 height 39
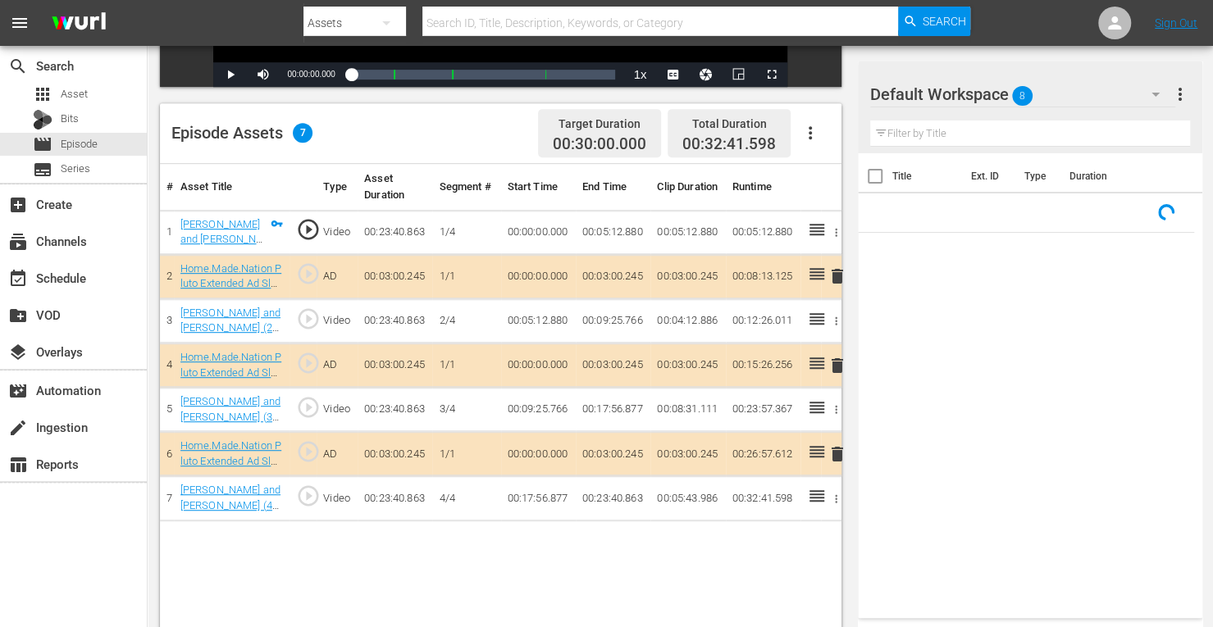
scroll to position [381, 0]
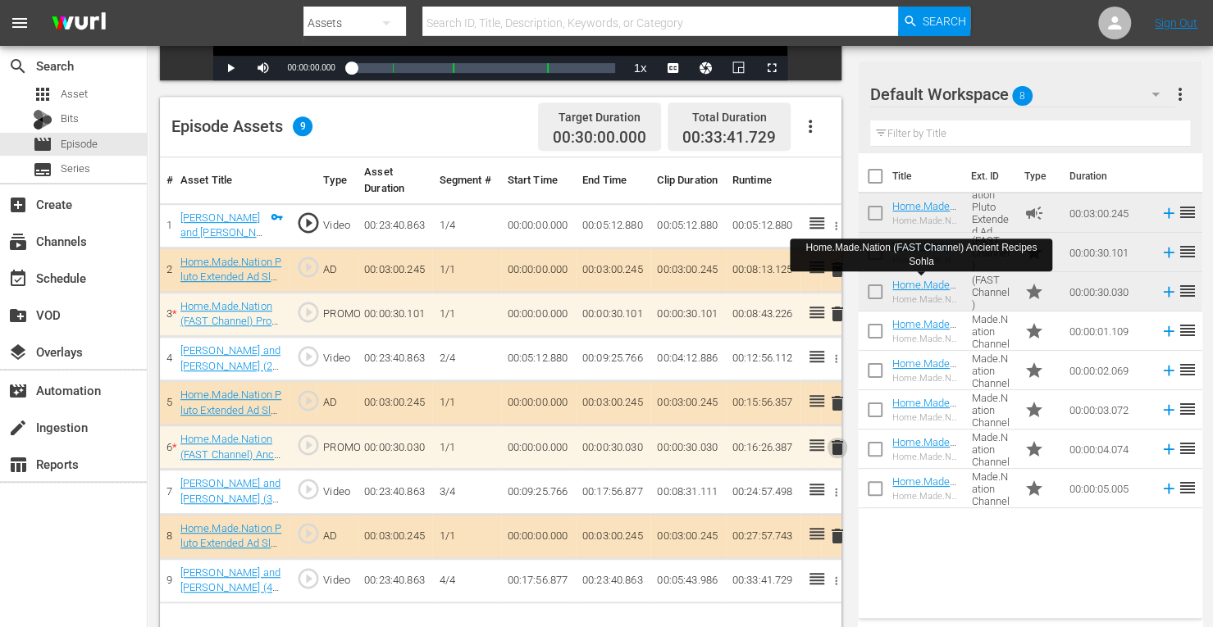
click at [840, 448] on span "delete" at bounding box center [838, 448] width 20 height 20
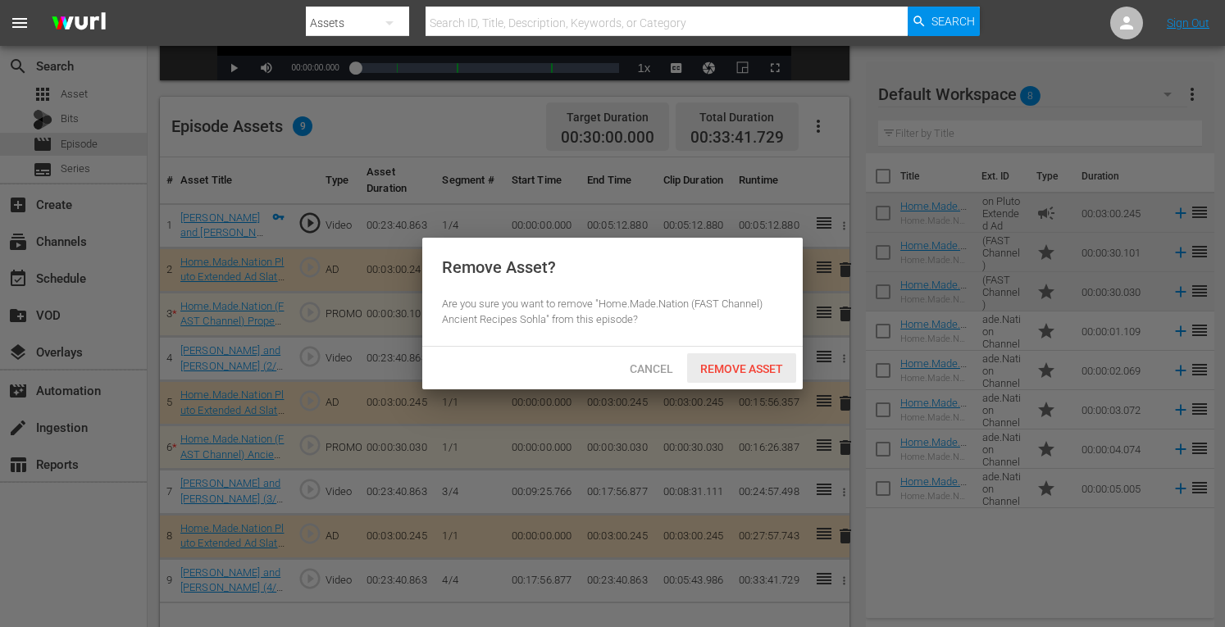
click at [741, 363] on span "Remove Asset" at bounding box center [741, 369] width 109 height 13
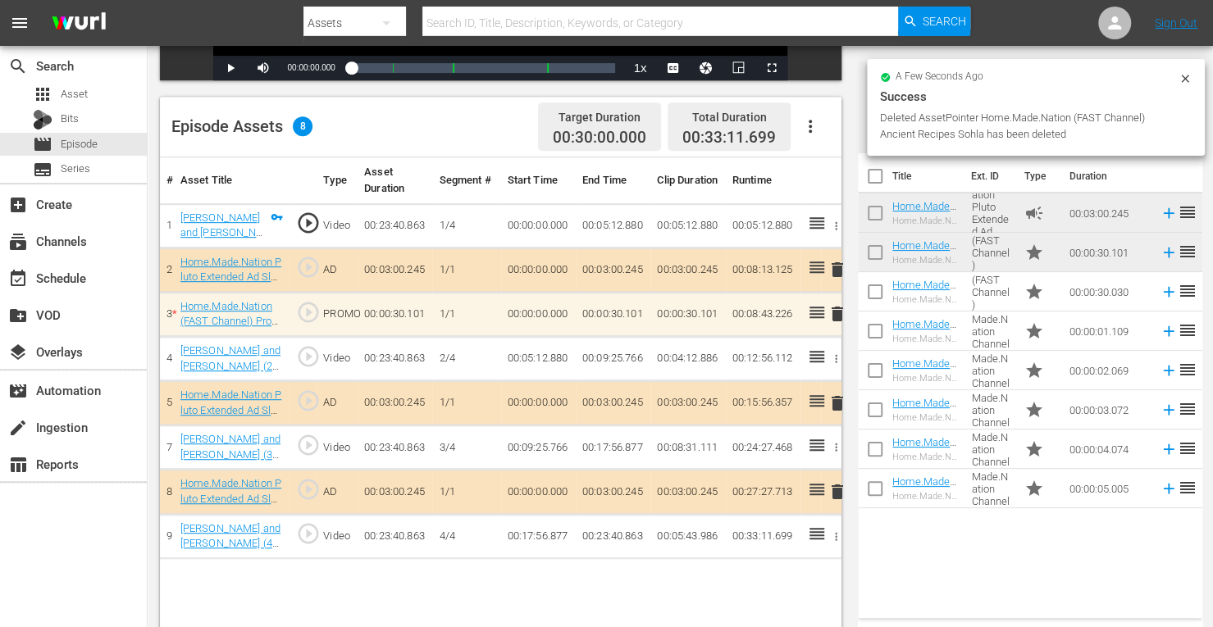
scroll to position [426, 0]
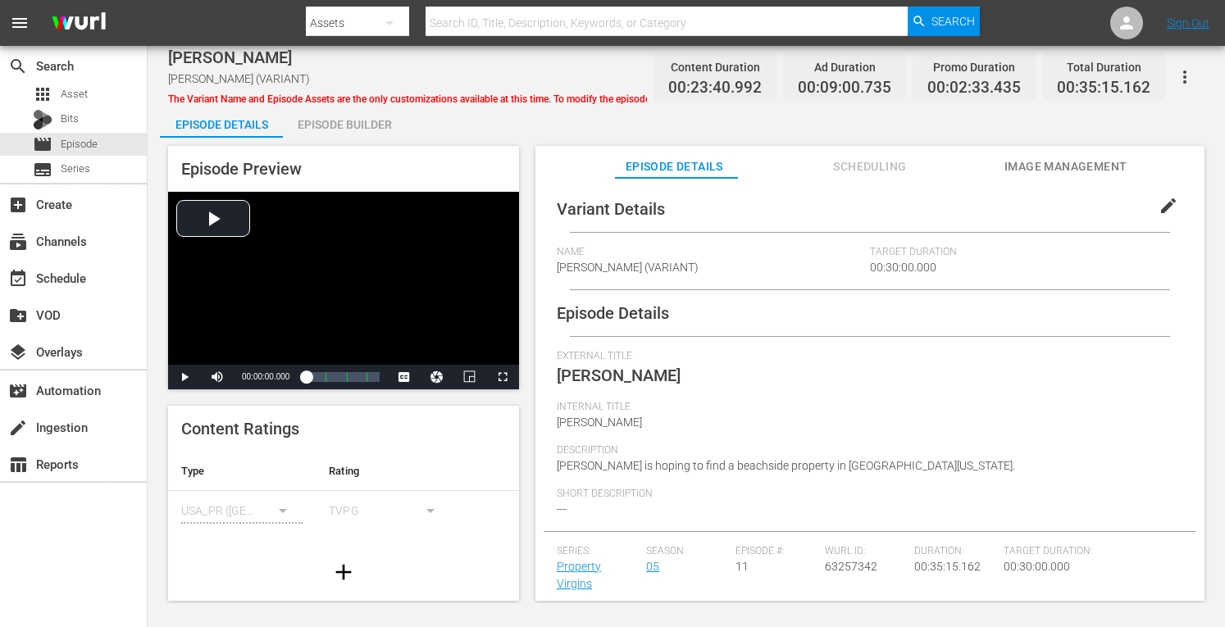
click at [314, 129] on div "Episode Builder" at bounding box center [344, 124] width 123 height 39
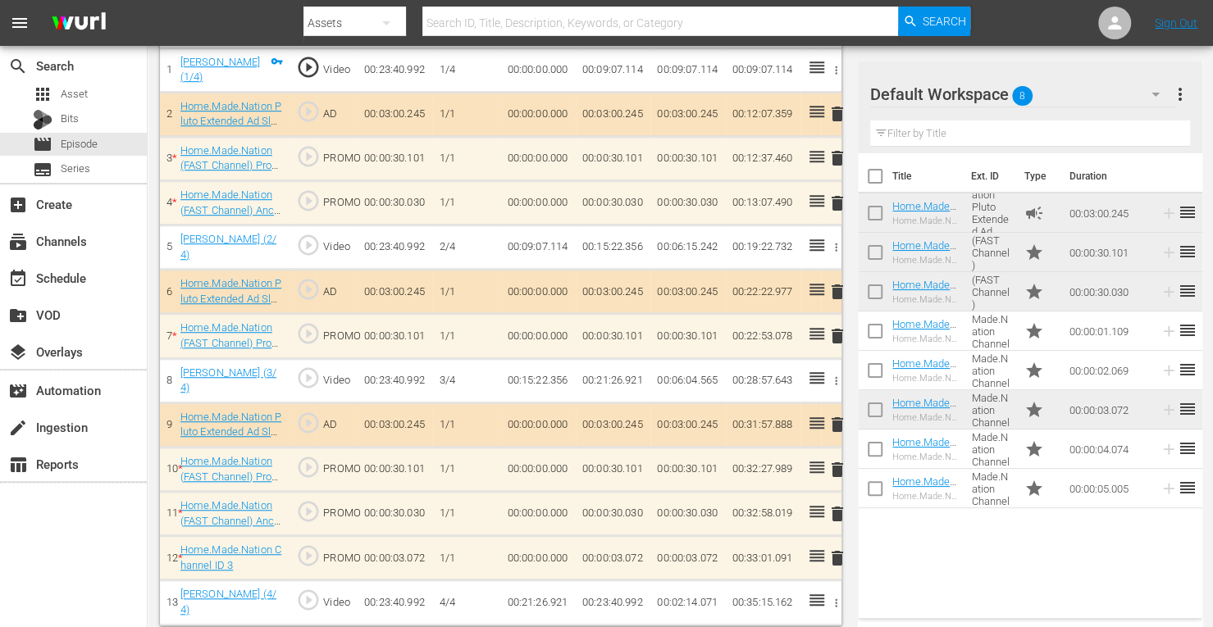
scroll to position [536, 0]
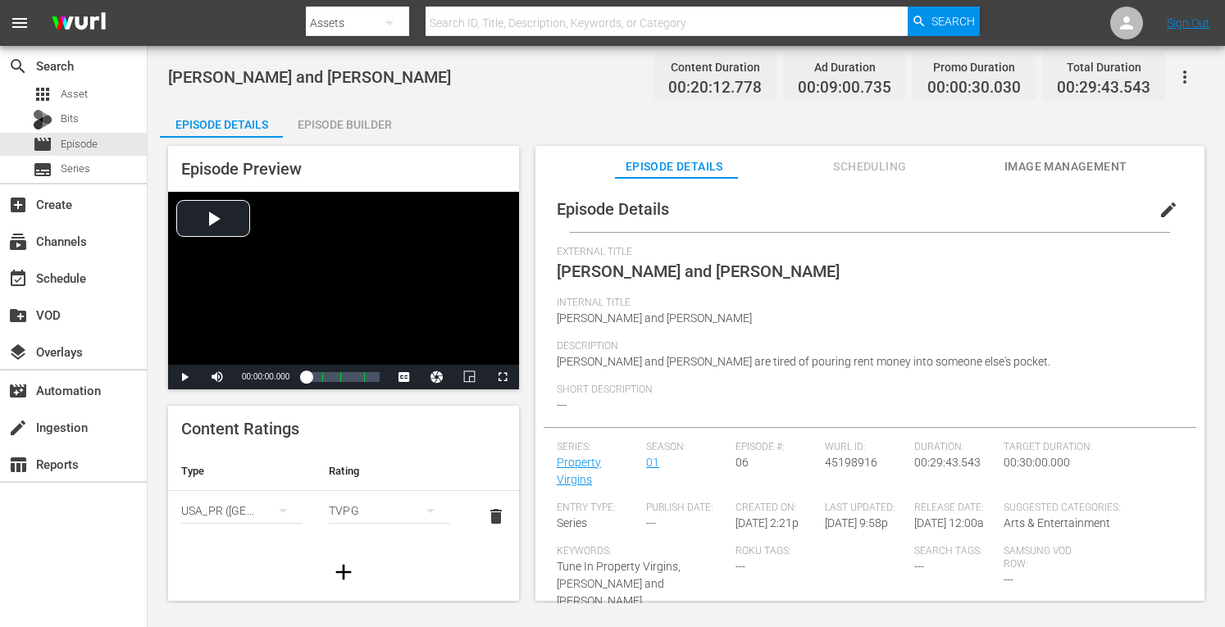
click at [358, 118] on div "Episode Builder" at bounding box center [344, 124] width 123 height 39
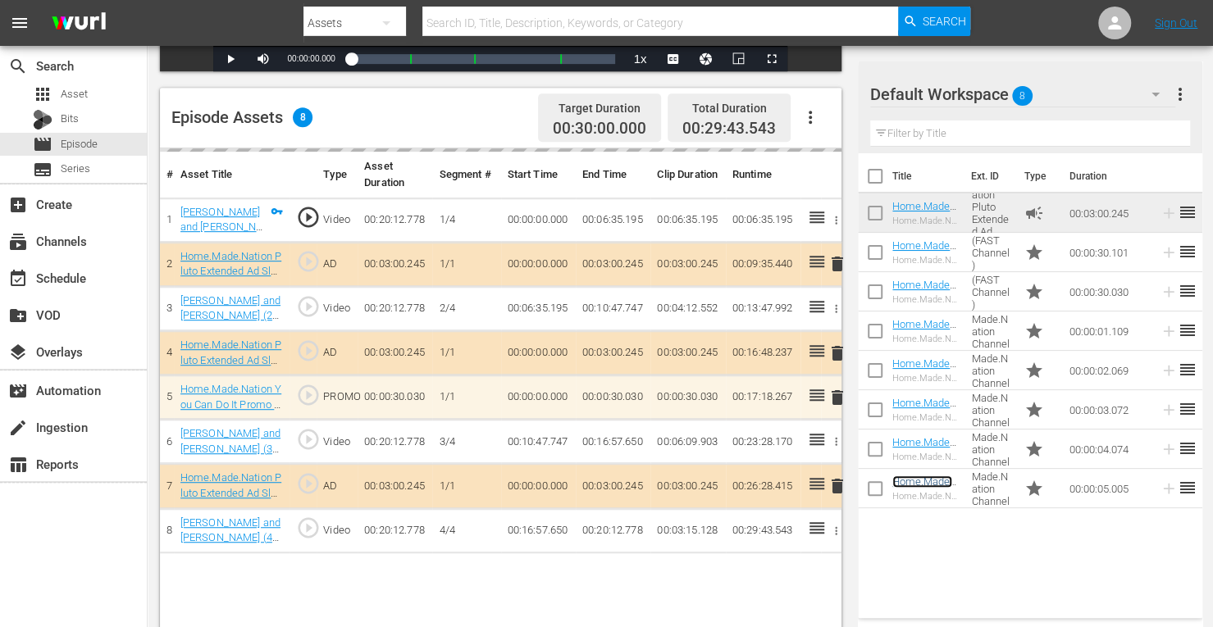
scroll to position [426, 0]
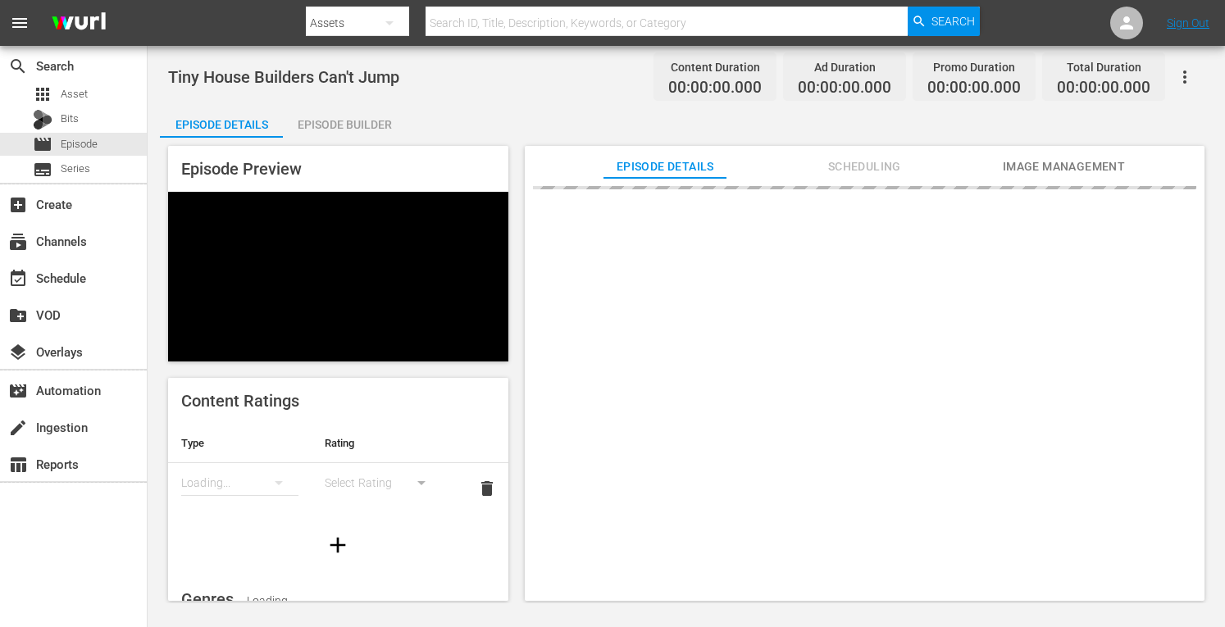
click at [343, 122] on div "Episode Builder" at bounding box center [344, 124] width 123 height 39
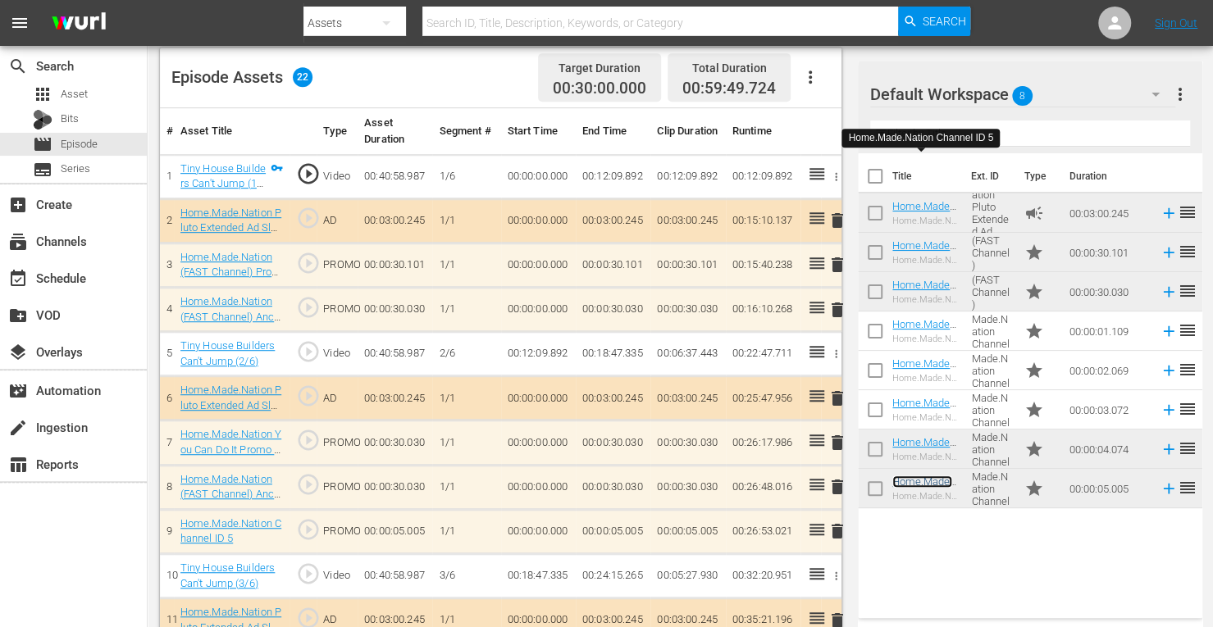
scroll to position [404, 0]
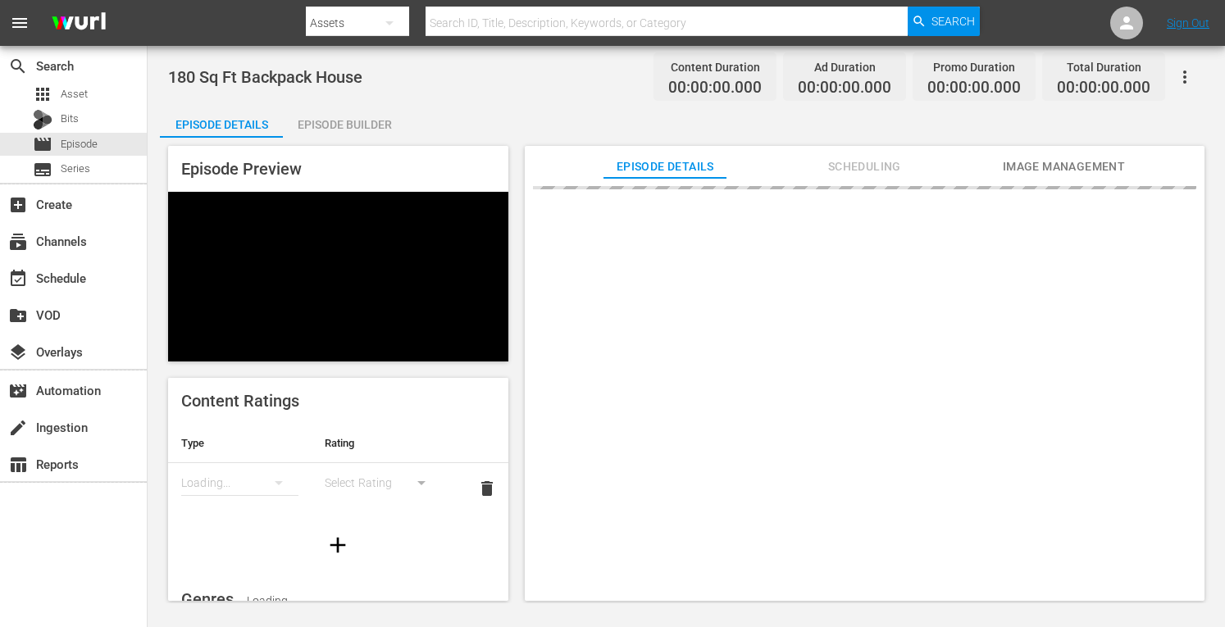
click at [333, 107] on div "Episode Builder" at bounding box center [344, 124] width 123 height 39
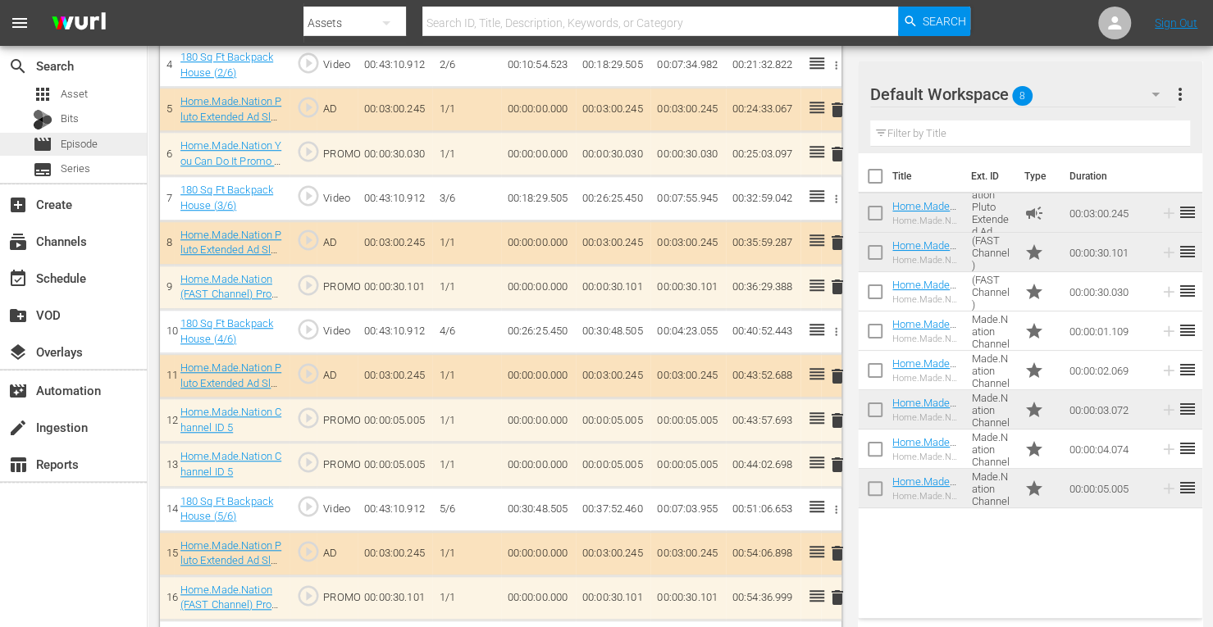
scroll to position [674, 0]
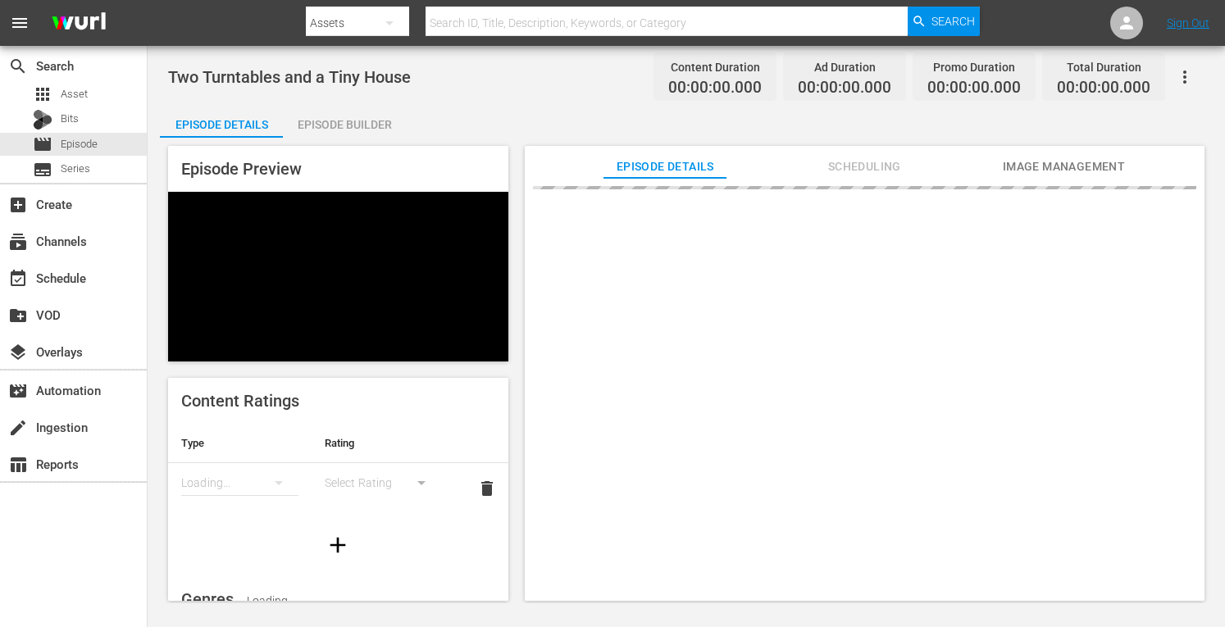
click at [340, 125] on div "Episode Builder" at bounding box center [344, 124] width 123 height 39
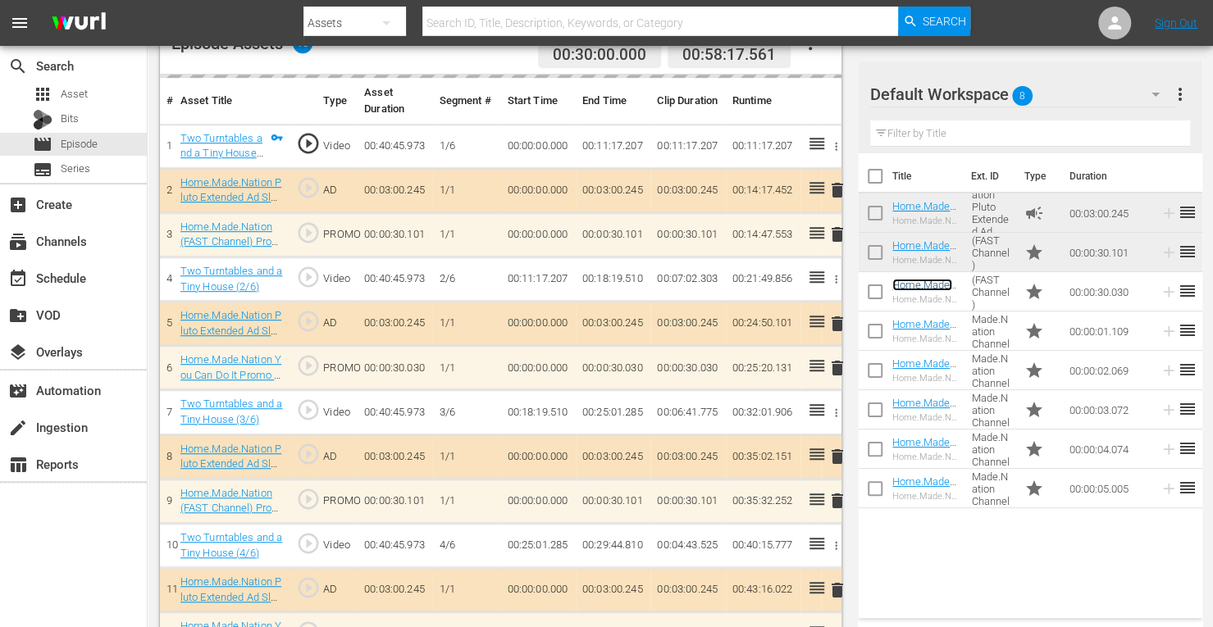
scroll to position [466, 0]
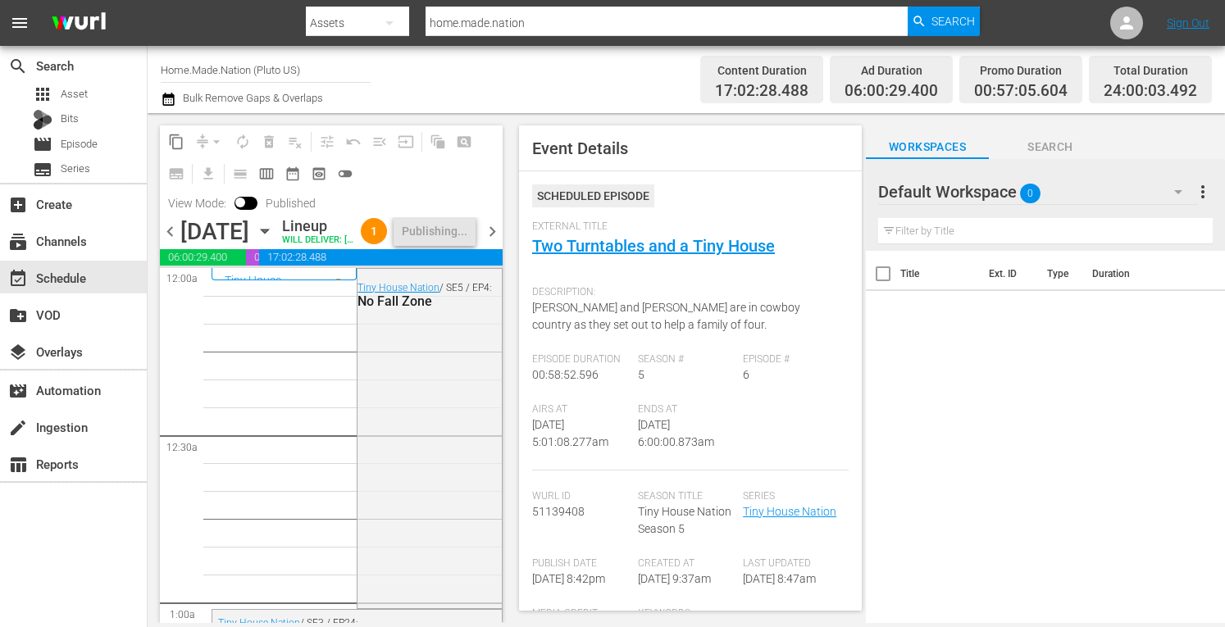
scroll to position [1732, 0]
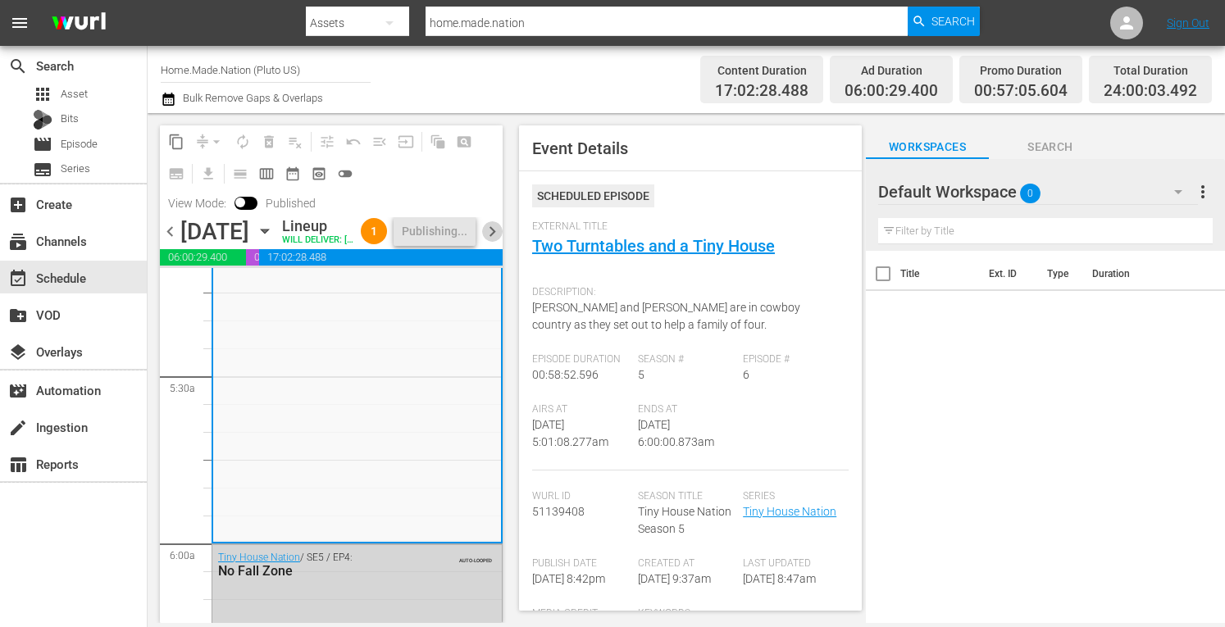
click at [499, 242] on span "chevron_right" at bounding box center [492, 231] width 21 height 21
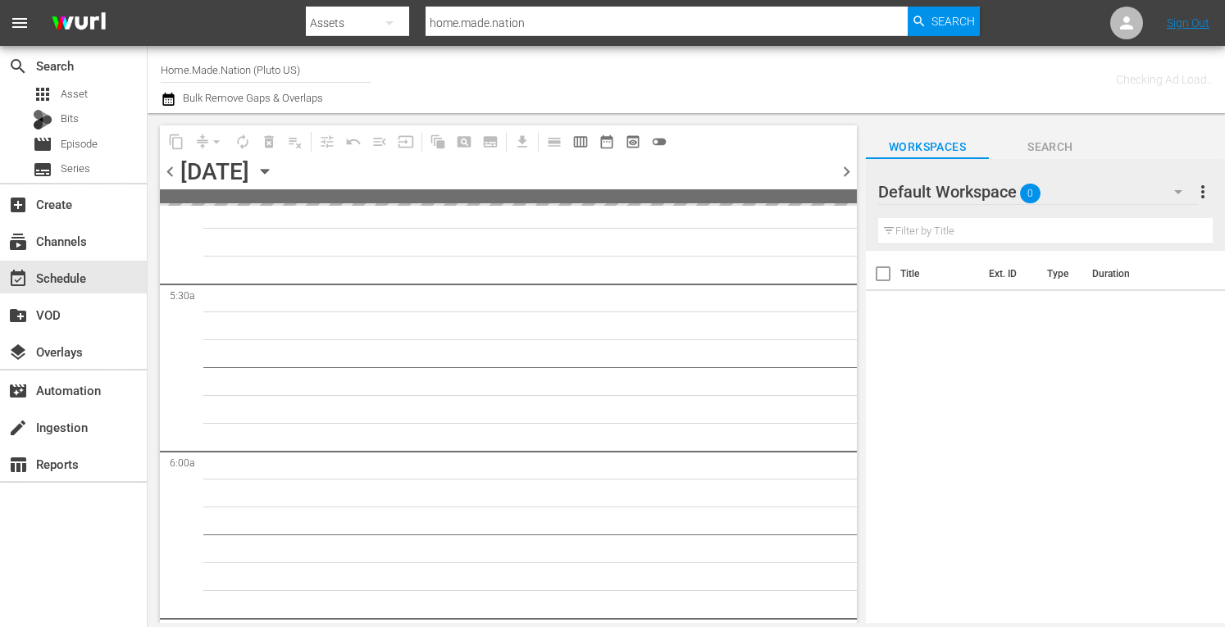
scroll to position [1753, 0]
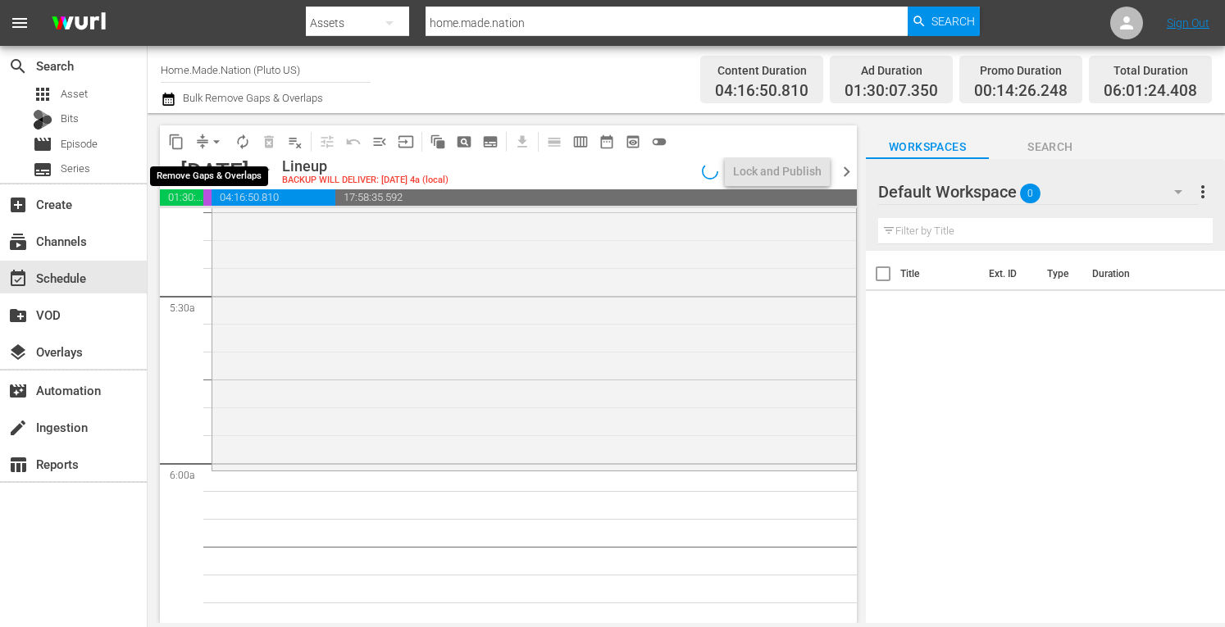
click at [210, 137] on span "arrow_drop_down" at bounding box center [216, 142] width 16 height 16
click at [185, 171] on li "Align to Midnight" at bounding box center [217, 175] width 172 height 27
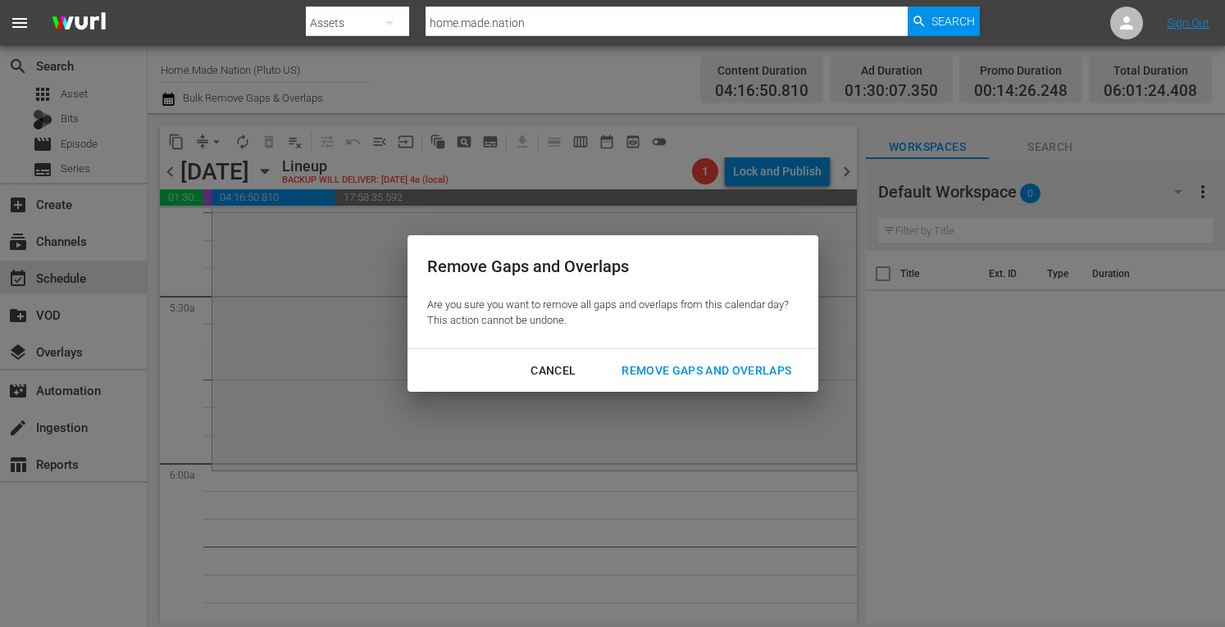
click at [691, 372] on div "Remove Gaps and Overlaps" at bounding box center [707, 371] width 196 height 21
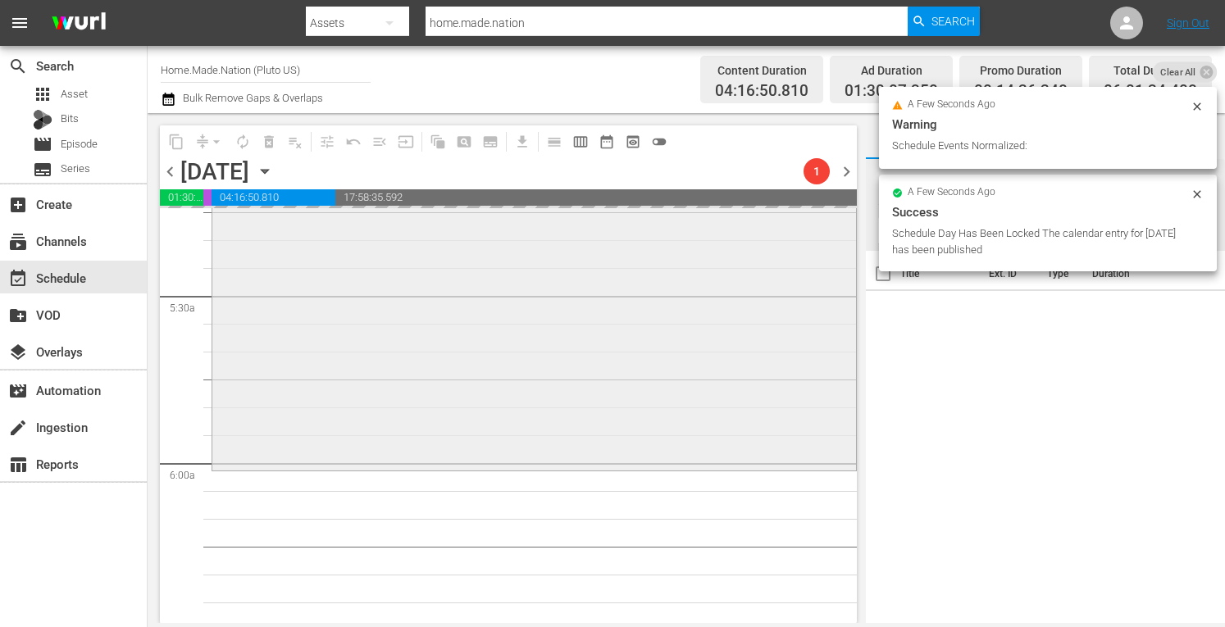
click at [288, 344] on div "Zombie House Flipping / SE5 / EP4: Tampa: Tarpon Tampa: Tarpon (aenetworks_home…" at bounding box center [534, 301] width 644 height 331
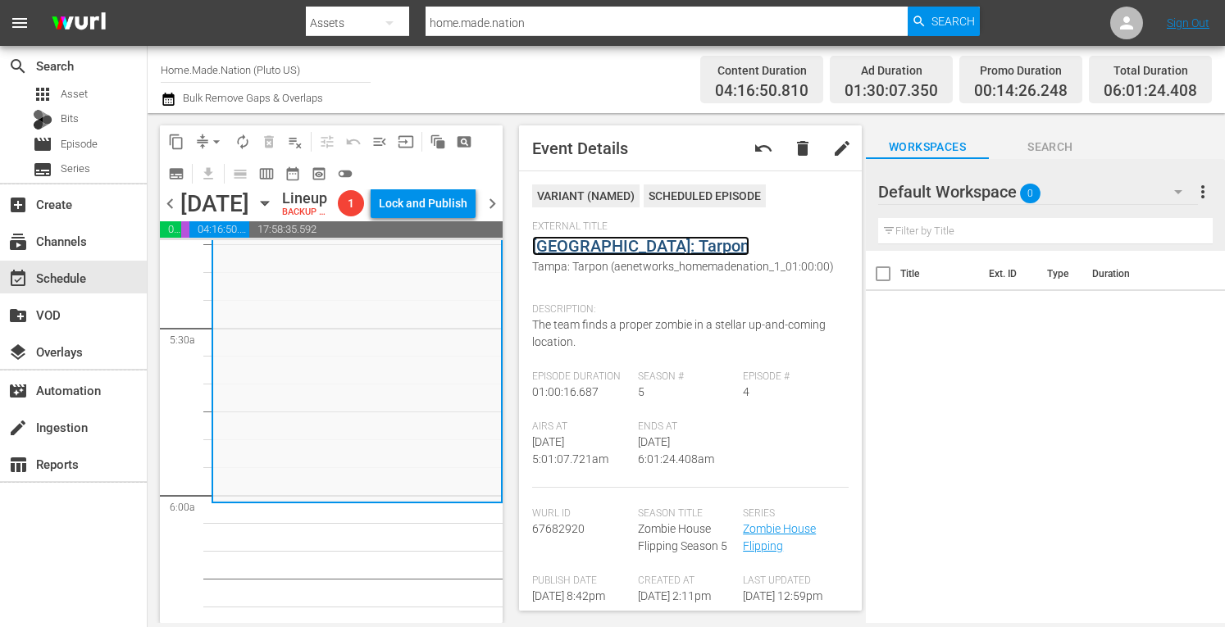
click at [577, 244] on link "Tampa: Tarpon" at bounding box center [640, 246] width 217 height 20
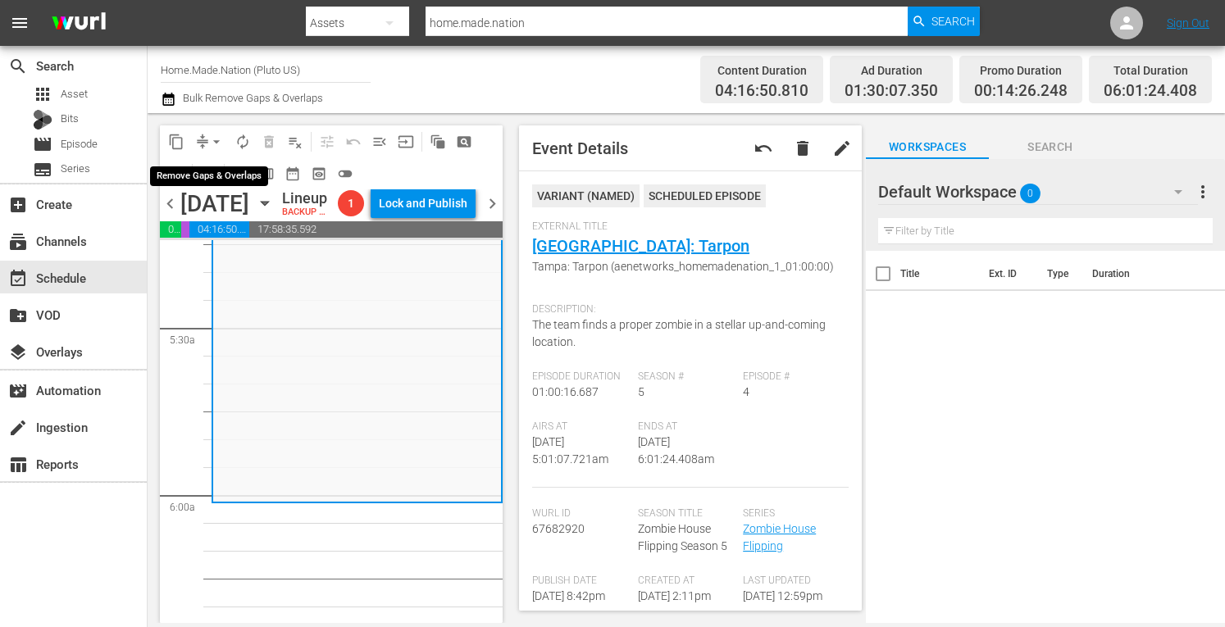
click at [210, 139] on span "arrow_drop_down" at bounding box center [216, 142] width 16 height 16
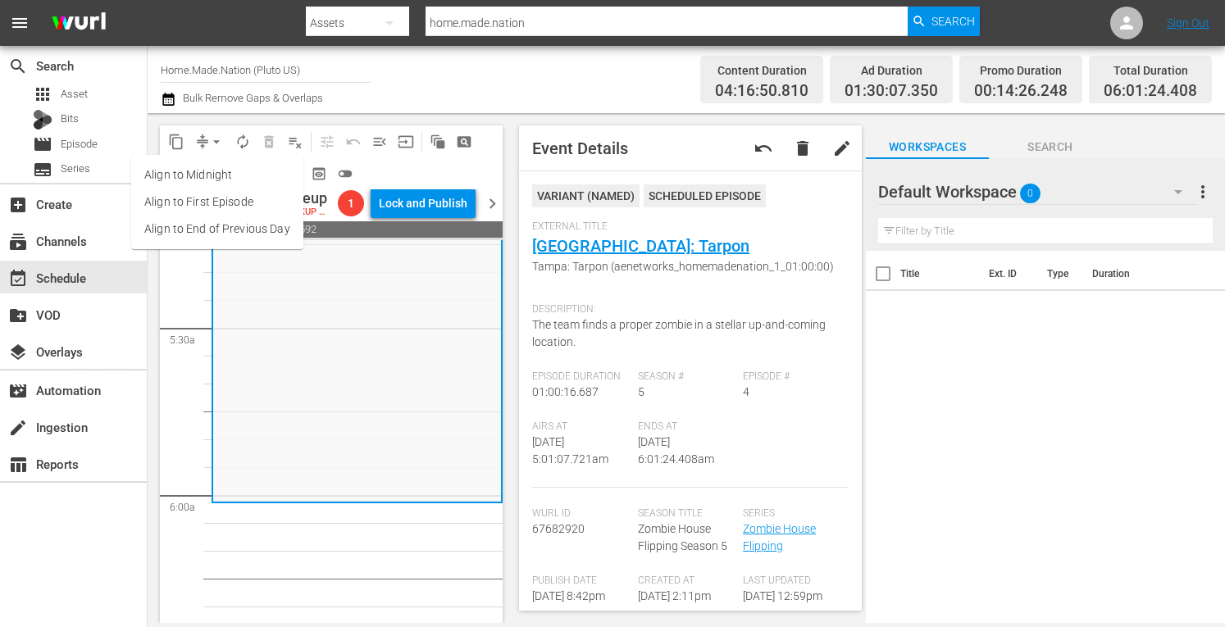
click at [182, 175] on li "Align to Midnight" at bounding box center [217, 175] width 172 height 27
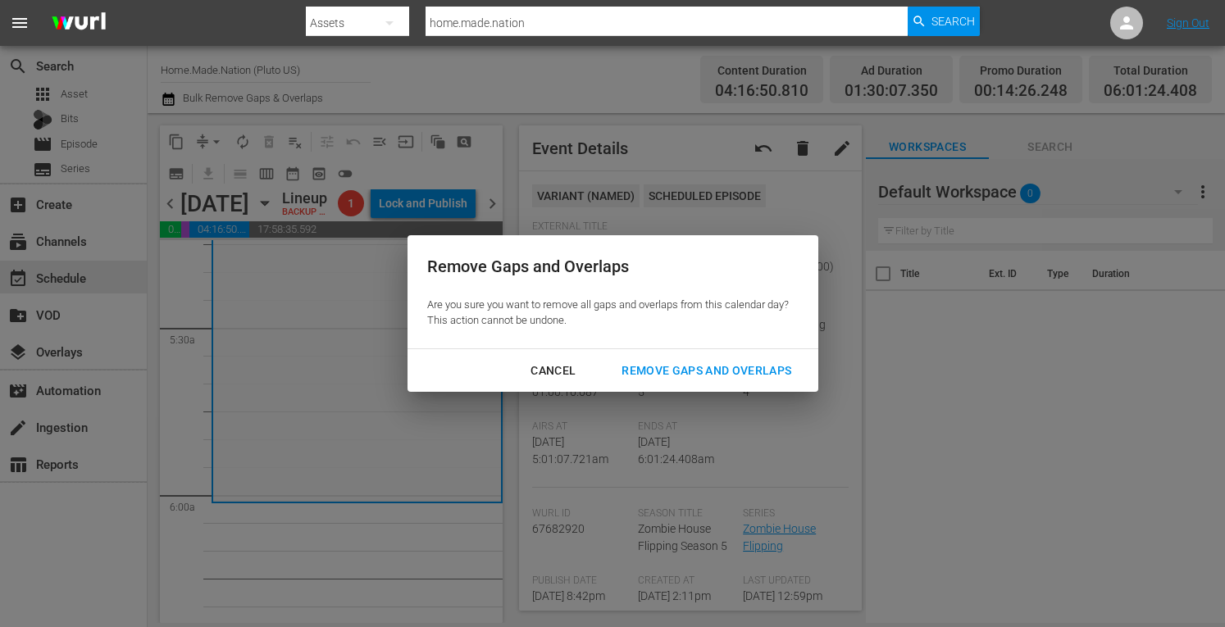
click at [693, 373] on div "Remove Gaps and Overlaps" at bounding box center [707, 371] width 196 height 21
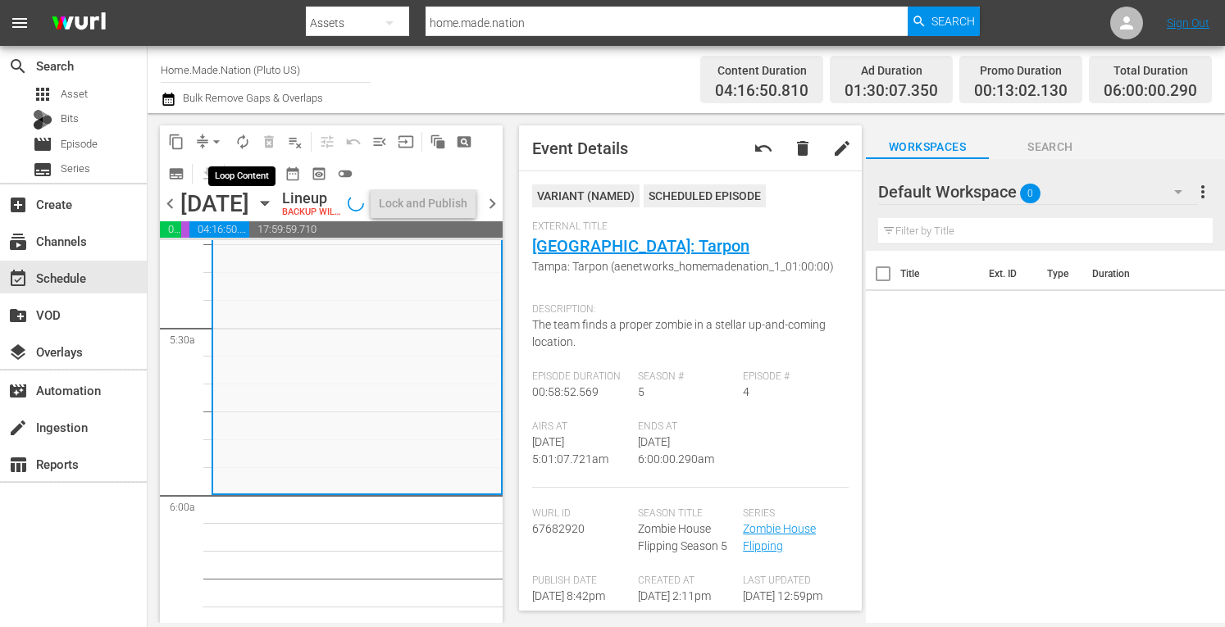
click at [243, 137] on span "autorenew_outlined" at bounding box center [243, 142] width 16 height 16
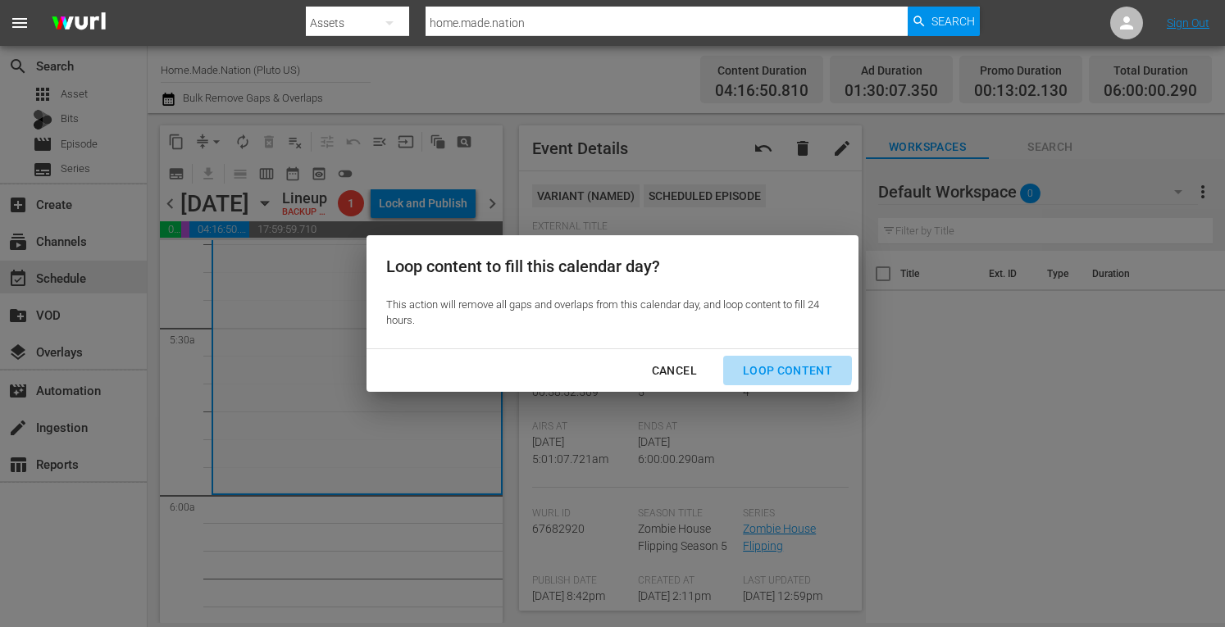
click at [773, 367] on div "Loop Content" at bounding box center [788, 371] width 116 height 21
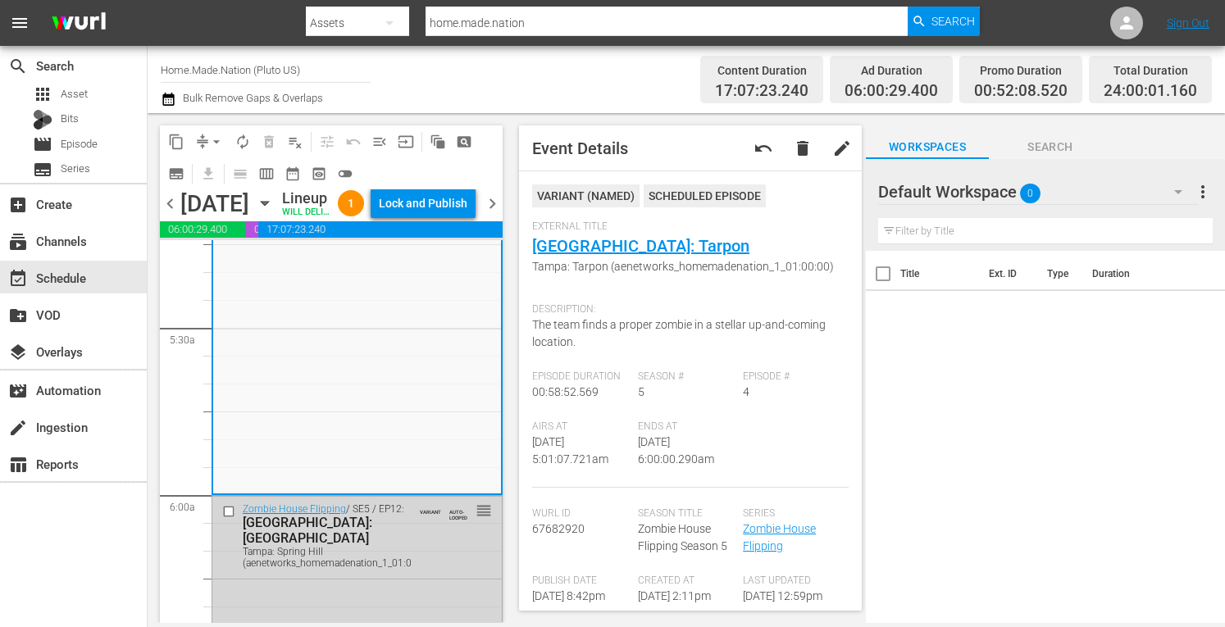
click at [420, 211] on div "Lock and Publish" at bounding box center [423, 204] width 89 height 30
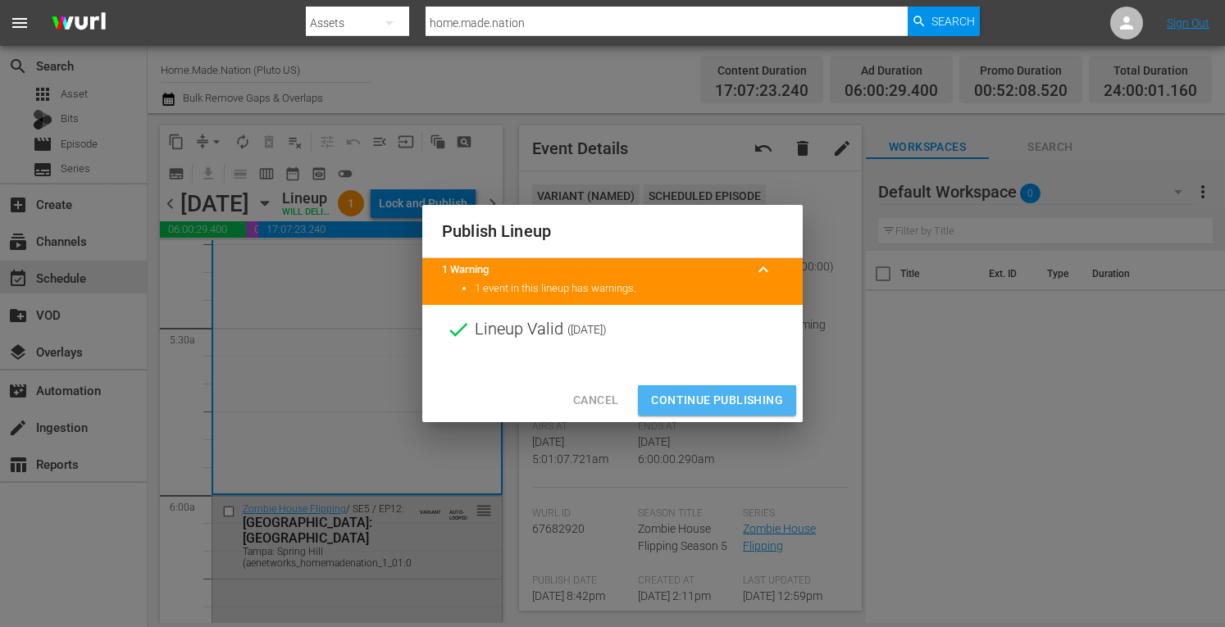
click at [679, 388] on button "Continue Publishing" at bounding box center [717, 400] width 158 height 30
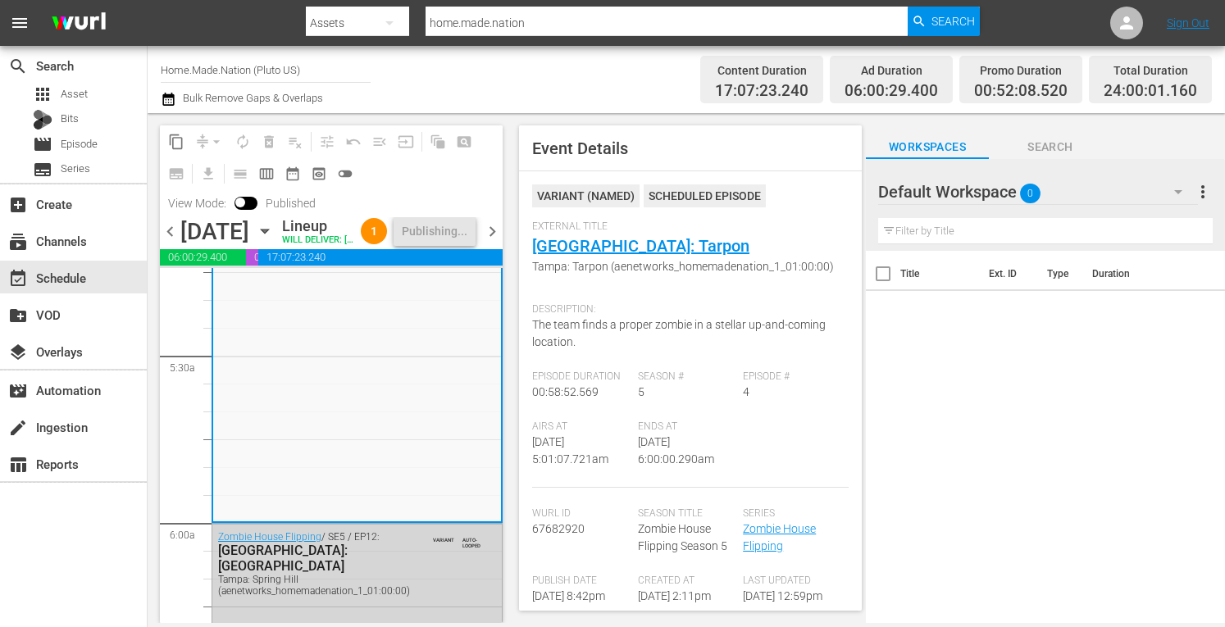
click at [493, 242] on span "chevron_right" at bounding box center [492, 231] width 21 height 21
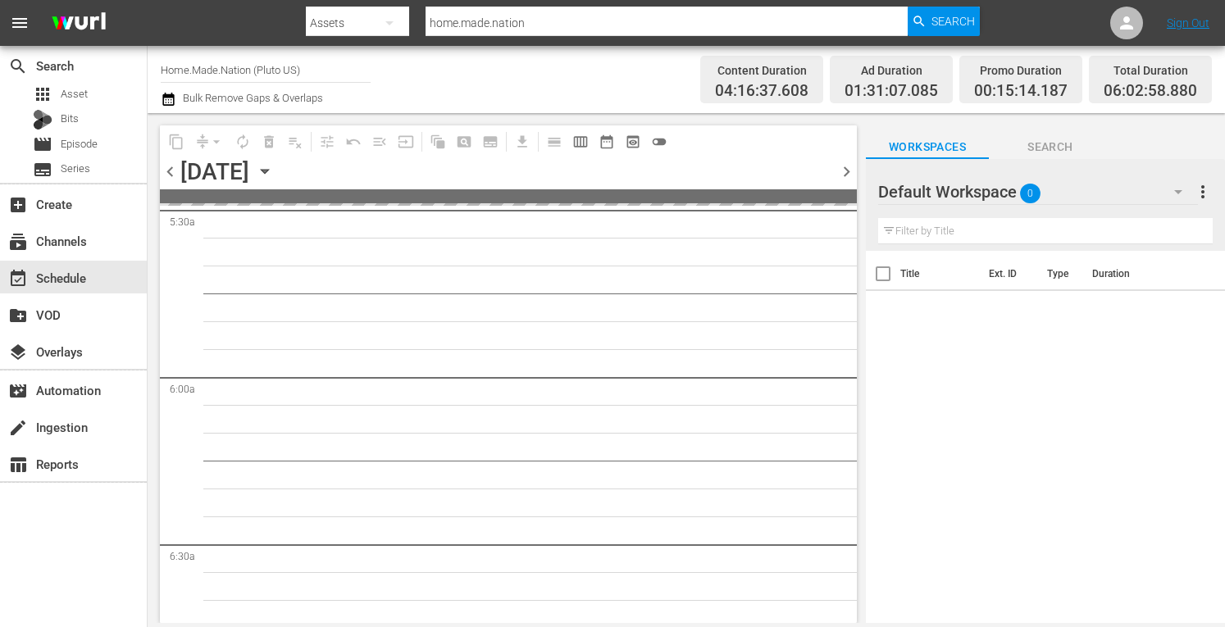
scroll to position [1753, 0]
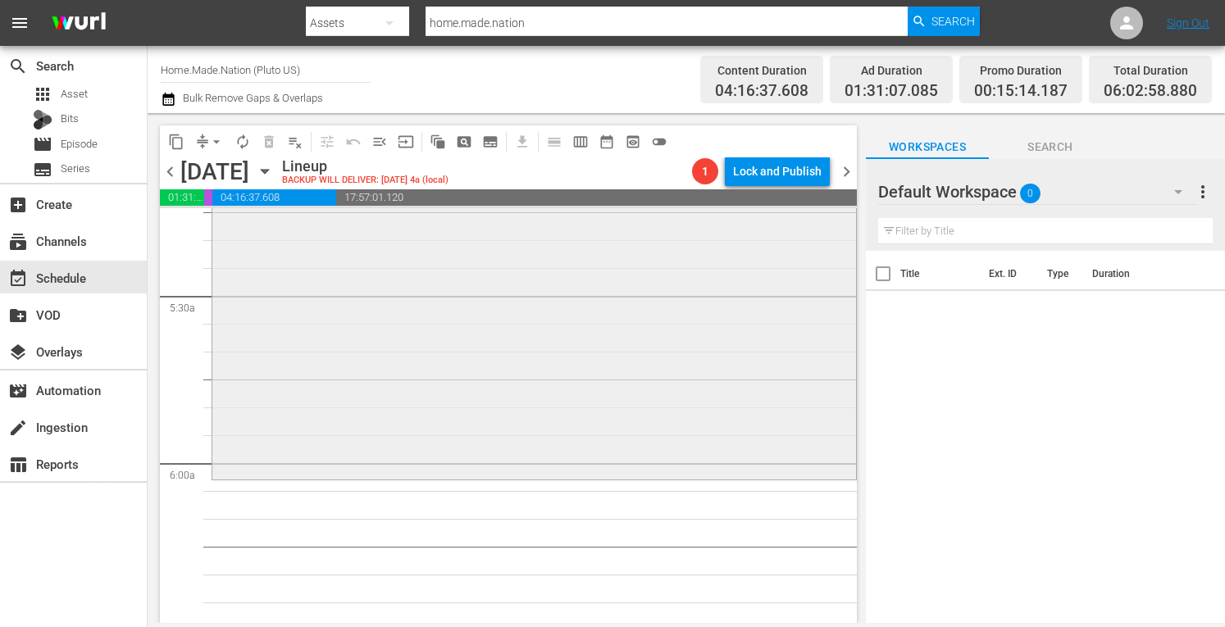
click at [279, 327] on div "Zombie House Flipping / SE5 / EP3: Tampa: Jean Tampa: Jean (aenetworks_homemade…" at bounding box center [534, 312] width 644 height 329
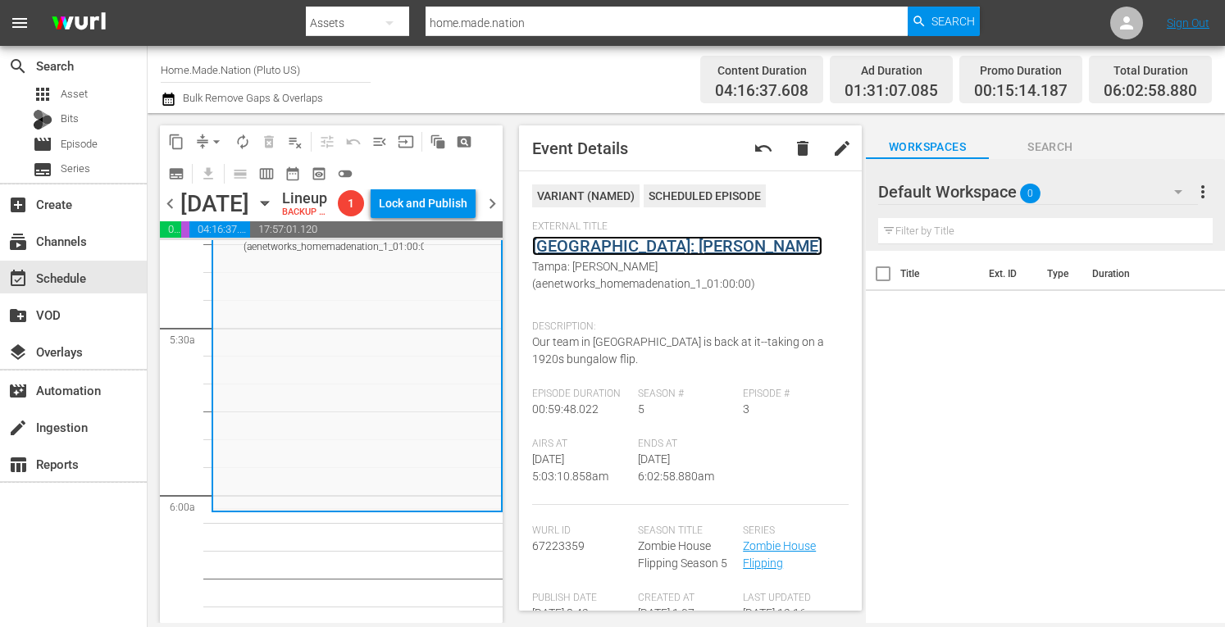
click at [576, 240] on link "Tampa: Jean" at bounding box center [677, 246] width 290 height 20
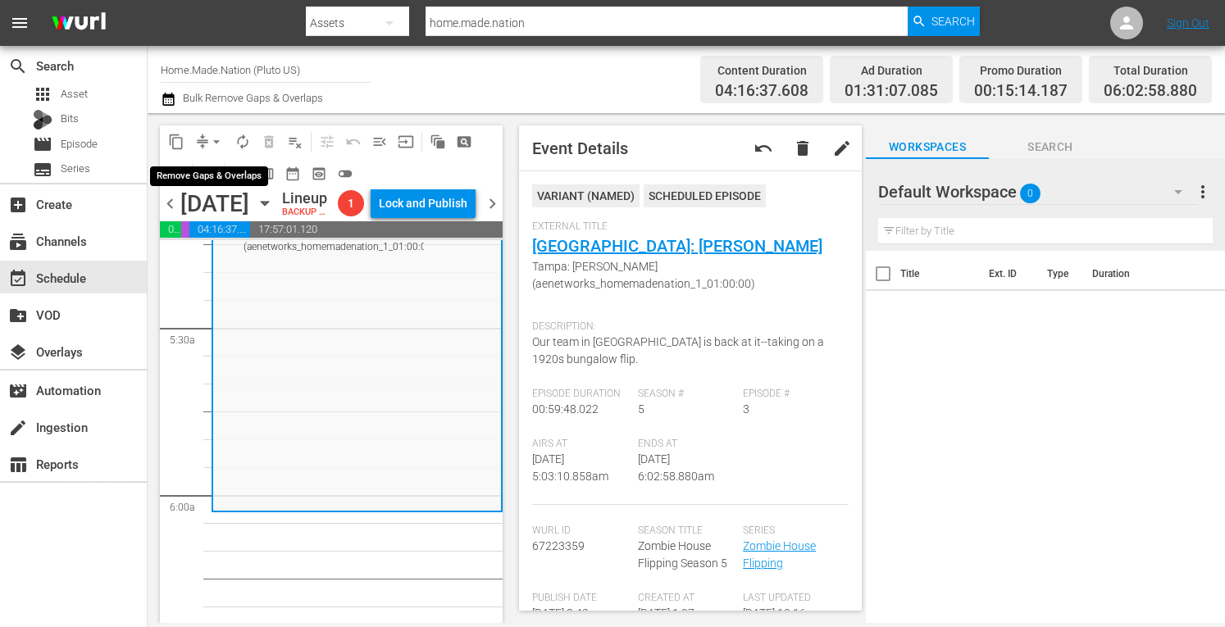
click at [208, 138] on span "arrow_drop_down" at bounding box center [216, 142] width 16 height 16
click at [194, 169] on li "Align to Midnight" at bounding box center [216, 175] width 135 height 27
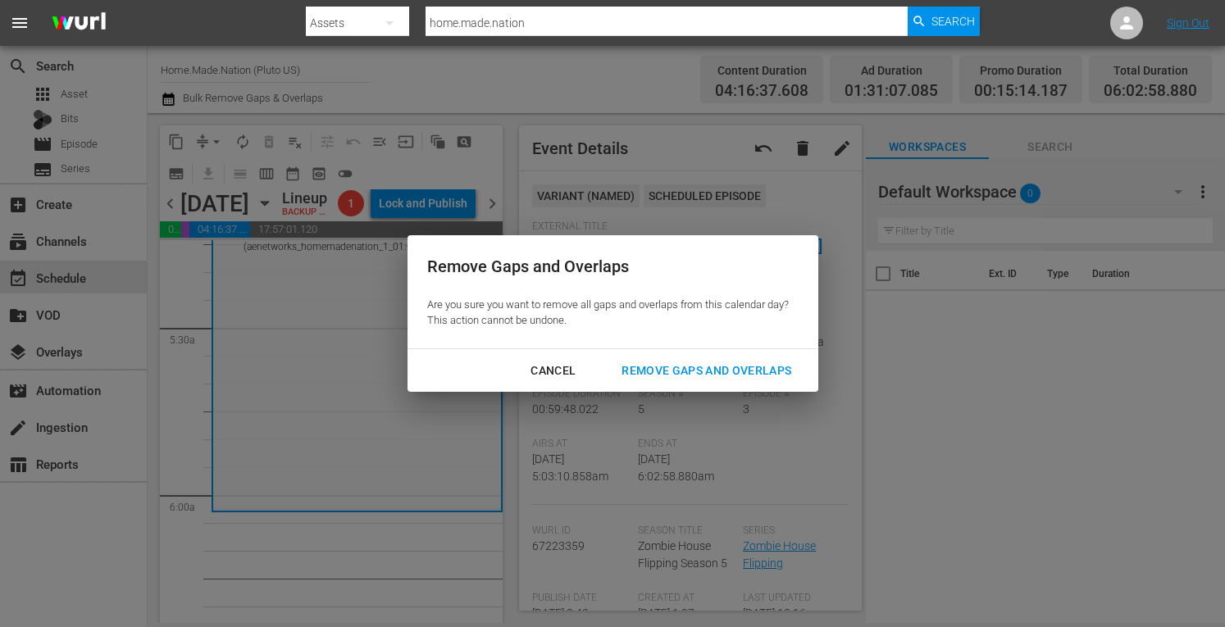
click at [689, 372] on div "Remove Gaps and Overlaps" at bounding box center [707, 371] width 196 height 21
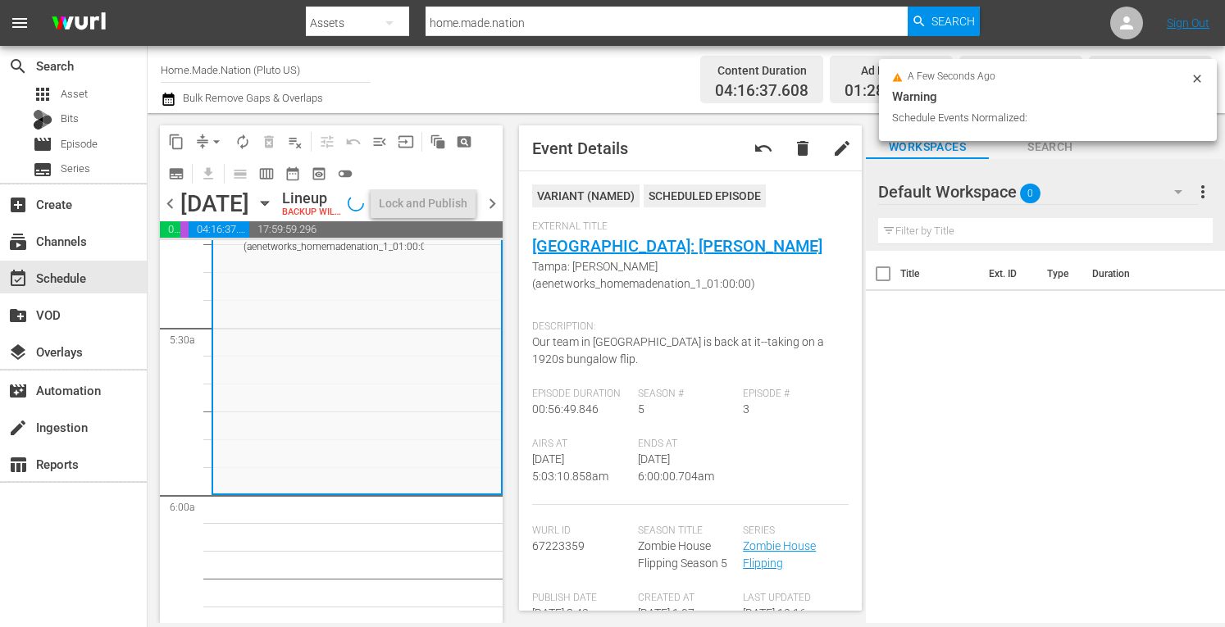
scroll to position [1725, 0]
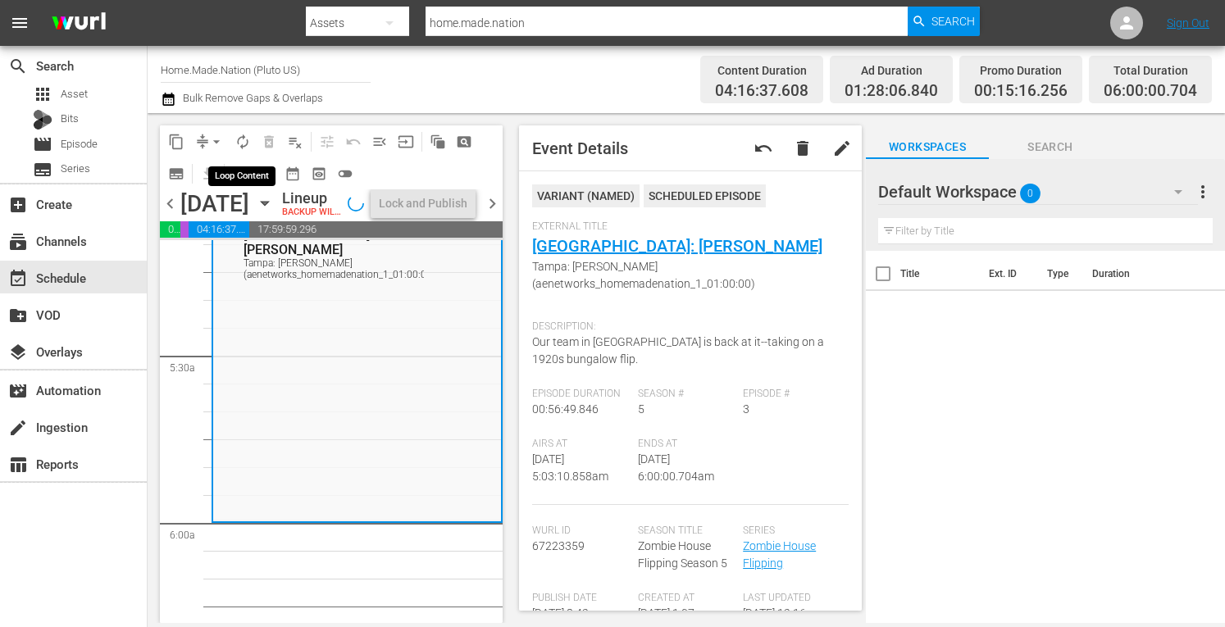
click at [244, 143] on span "autorenew_outlined" at bounding box center [243, 142] width 16 height 16
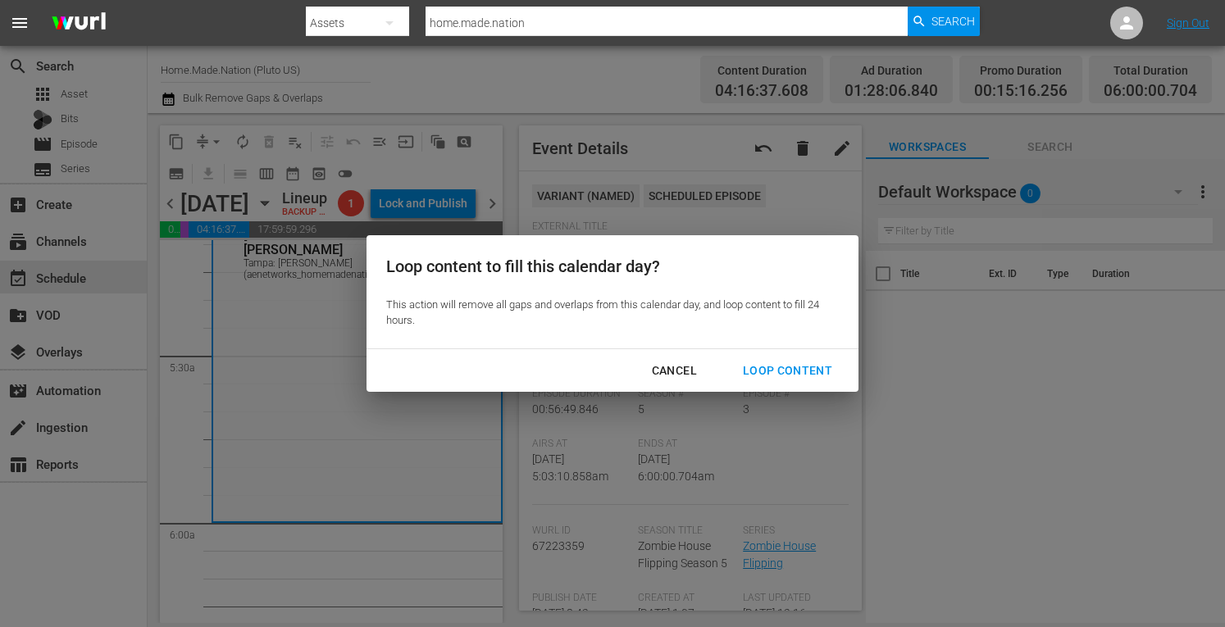
click at [797, 373] on div "Loop Content" at bounding box center [788, 371] width 116 height 21
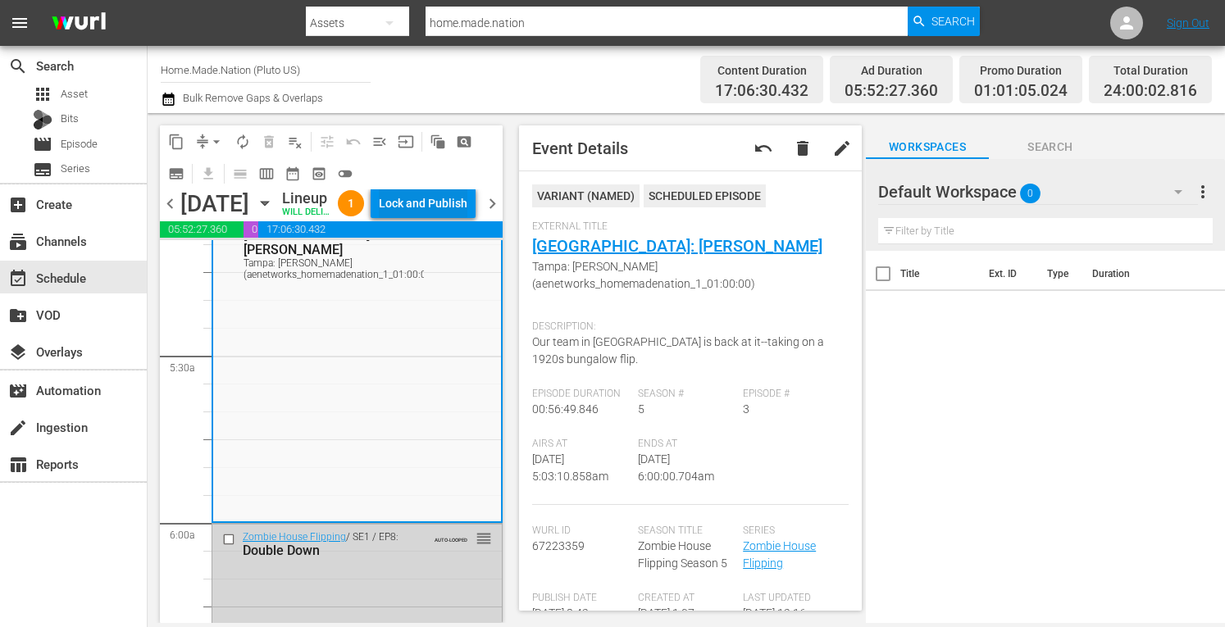
click at [431, 203] on div "Lock and Publish" at bounding box center [423, 204] width 89 height 30
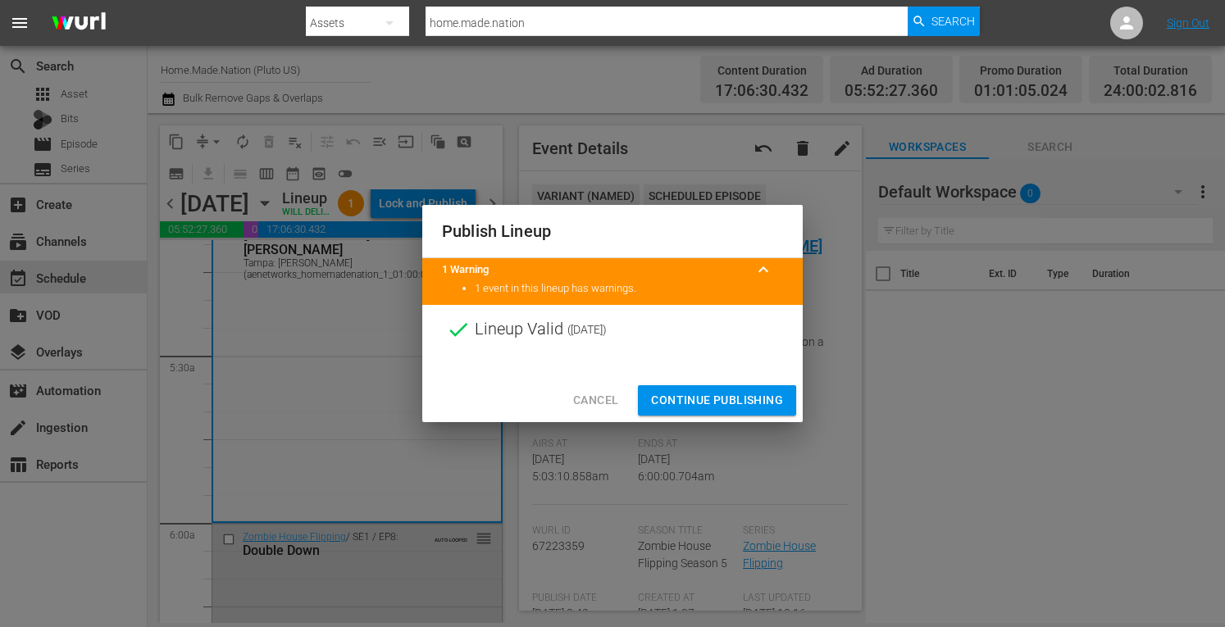
click at [686, 386] on button "Continue Publishing" at bounding box center [717, 400] width 158 height 30
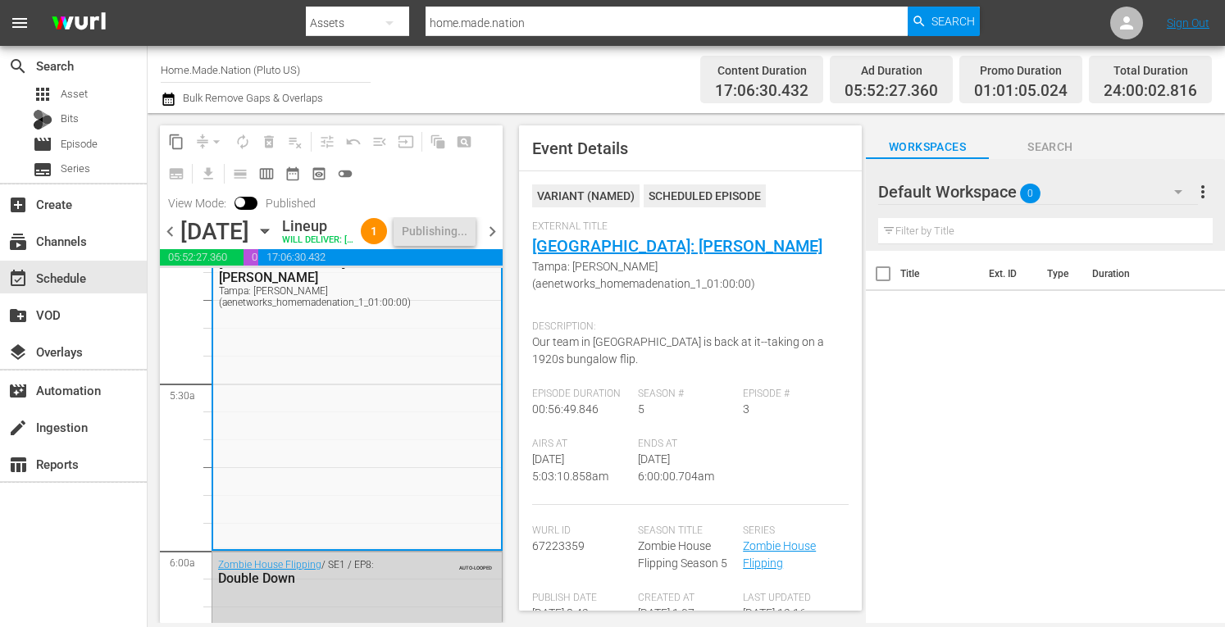
click at [484, 242] on span "chevron_right" at bounding box center [492, 231] width 21 height 21
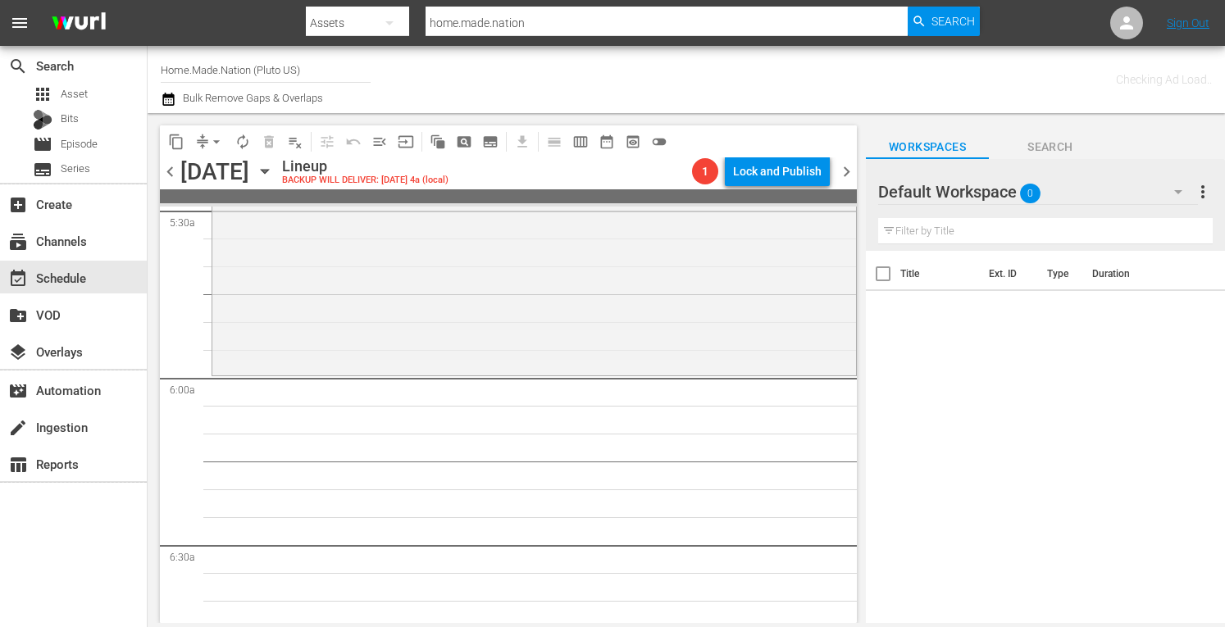
scroll to position [1753, 0]
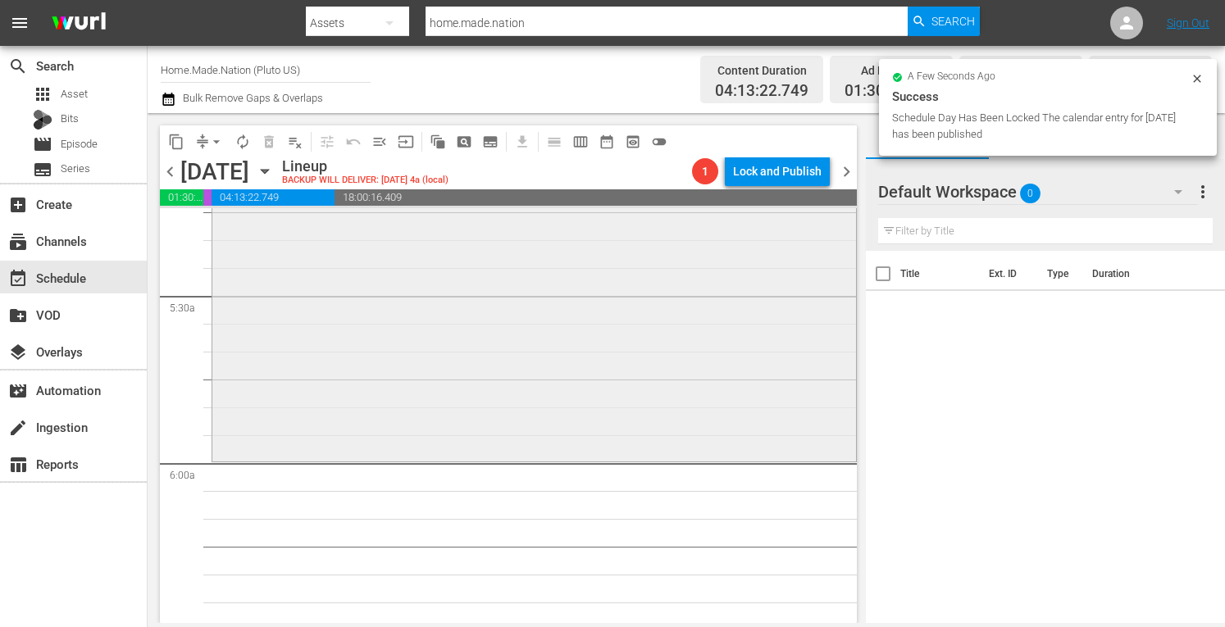
click at [318, 391] on div "Zombie House Flipping / SE5 / EP7: Dallas: Ivandell Dallas: Ivandell (aenetwork…" at bounding box center [534, 290] width 644 height 338
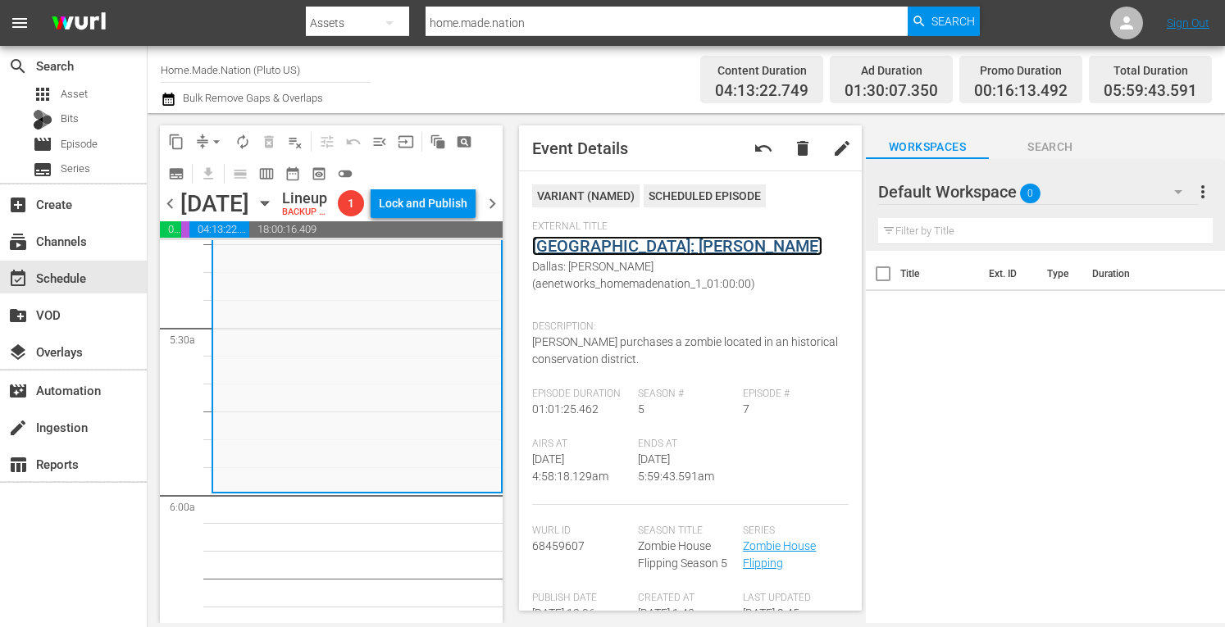
click at [589, 245] on link "Dallas: Ivandell" at bounding box center [677, 246] width 290 height 20
click at [207, 145] on button "arrow_drop_down" at bounding box center [216, 142] width 26 height 26
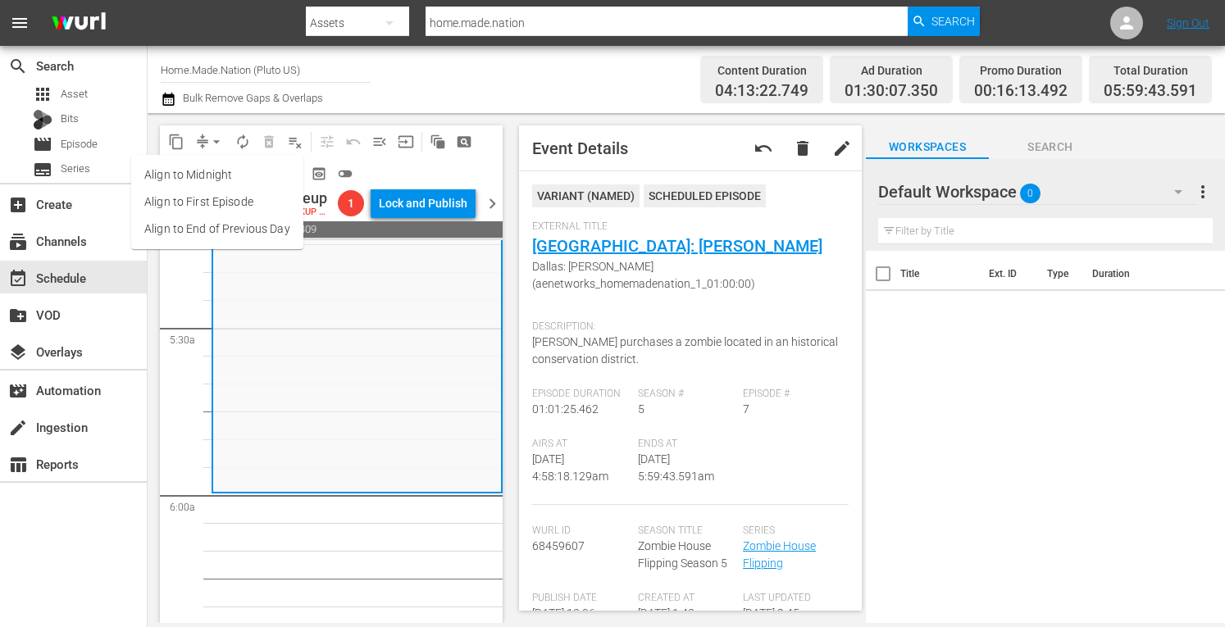
click at [182, 172] on li "Align to Midnight" at bounding box center [217, 175] width 172 height 27
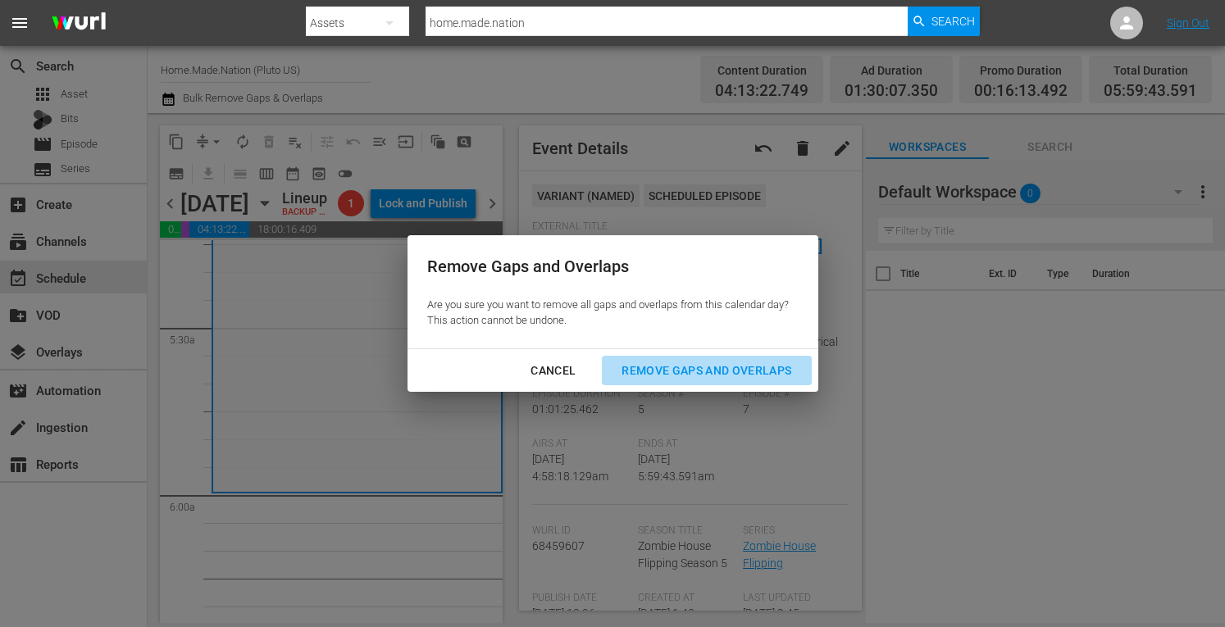
click at [682, 368] on div "Remove Gaps and Overlaps" at bounding box center [707, 371] width 196 height 21
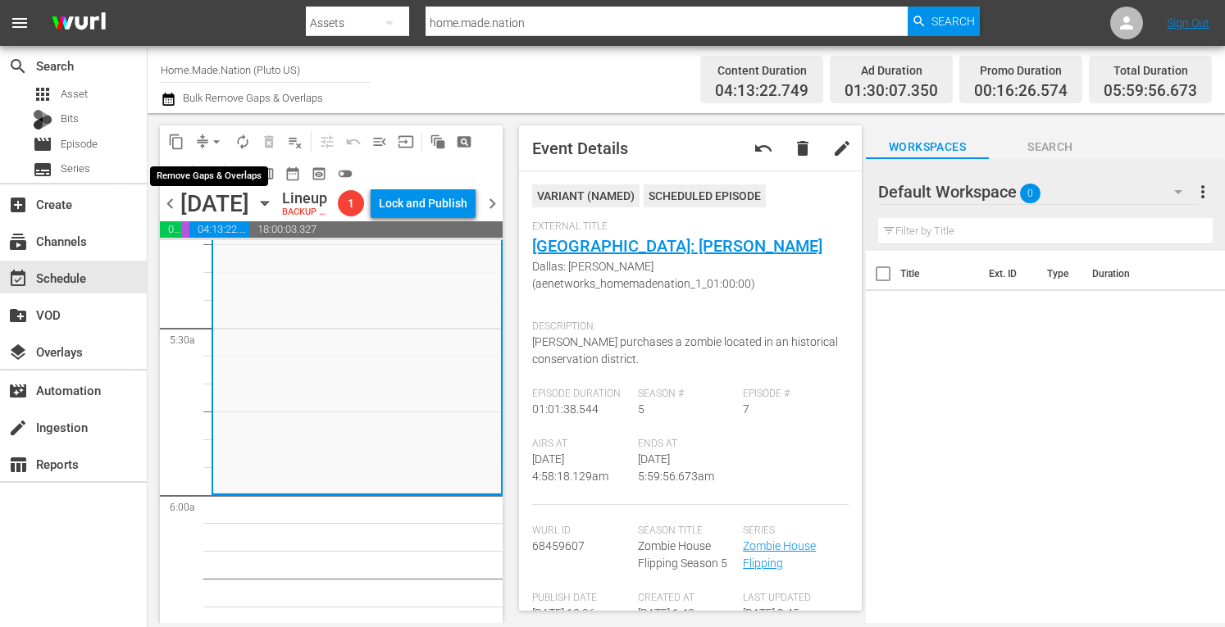
click at [217, 139] on span "arrow_drop_down" at bounding box center [216, 142] width 16 height 16
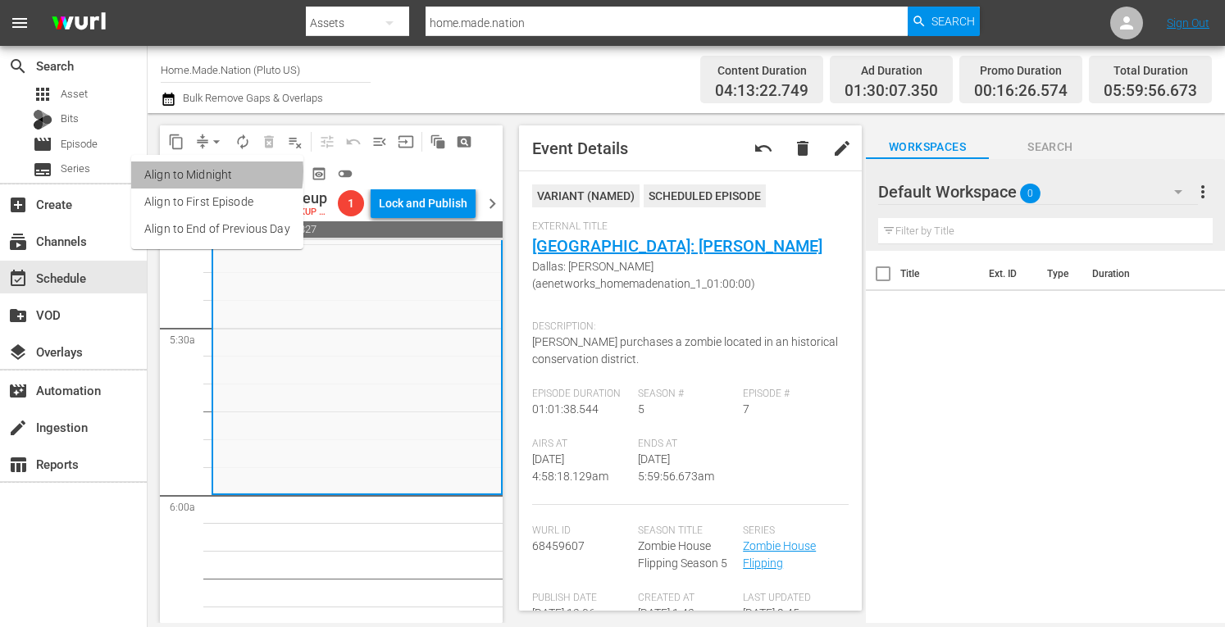
click at [184, 171] on li "Align to Midnight" at bounding box center [217, 175] width 172 height 27
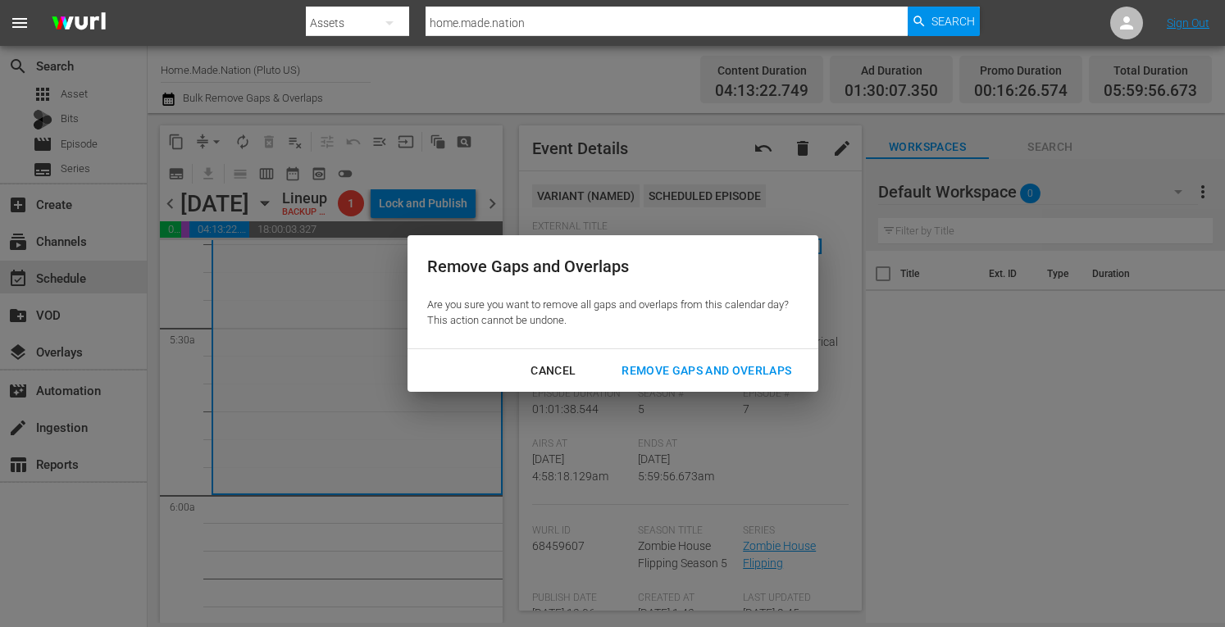
click at [664, 370] on div "Remove Gaps and Overlaps" at bounding box center [707, 371] width 196 height 21
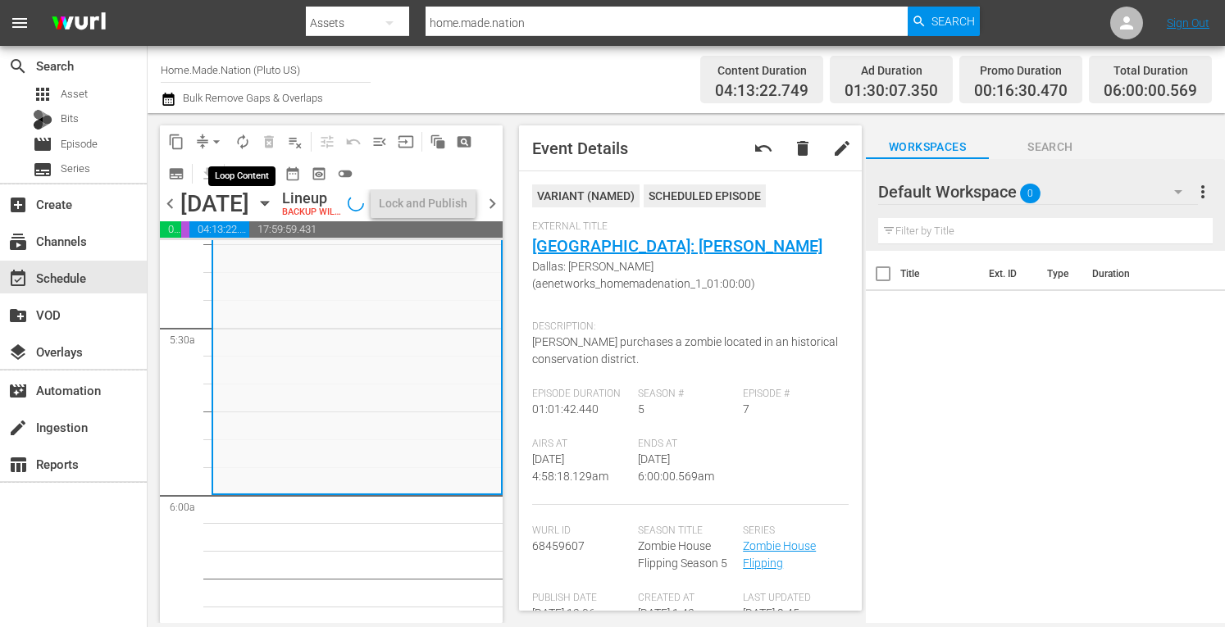
click at [244, 139] on span "autorenew_outlined" at bounding box center [243, 142] width 16 height 16
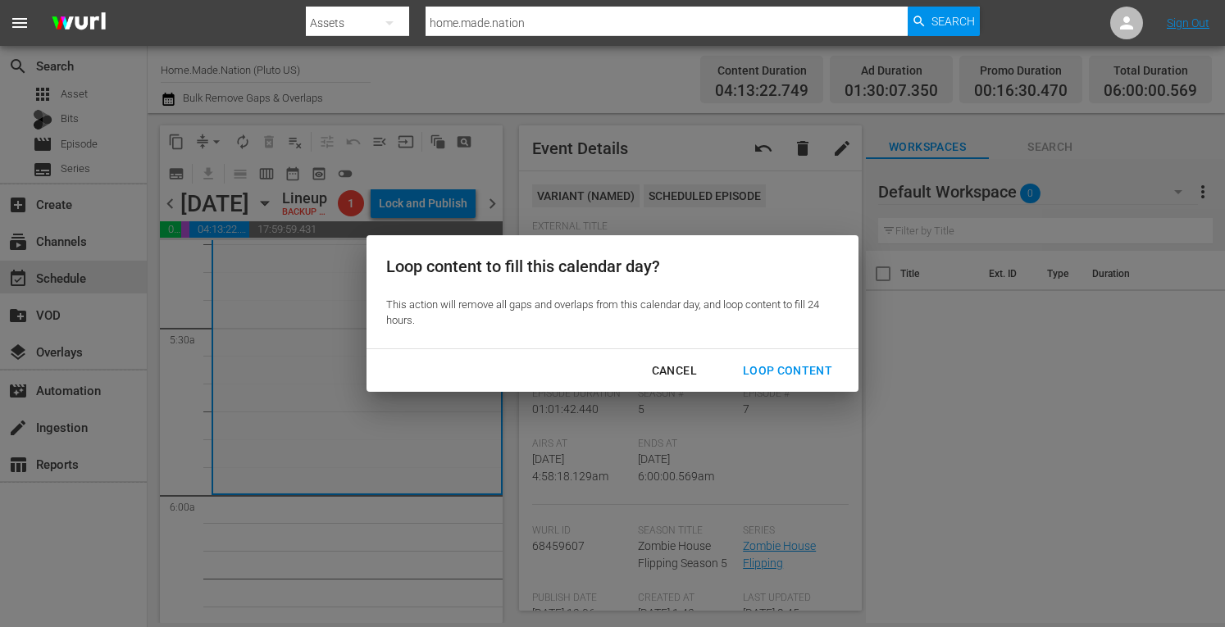
click at [800, 374] on div "Loop Content" at bounding box center [788, 371] width 116 height 21
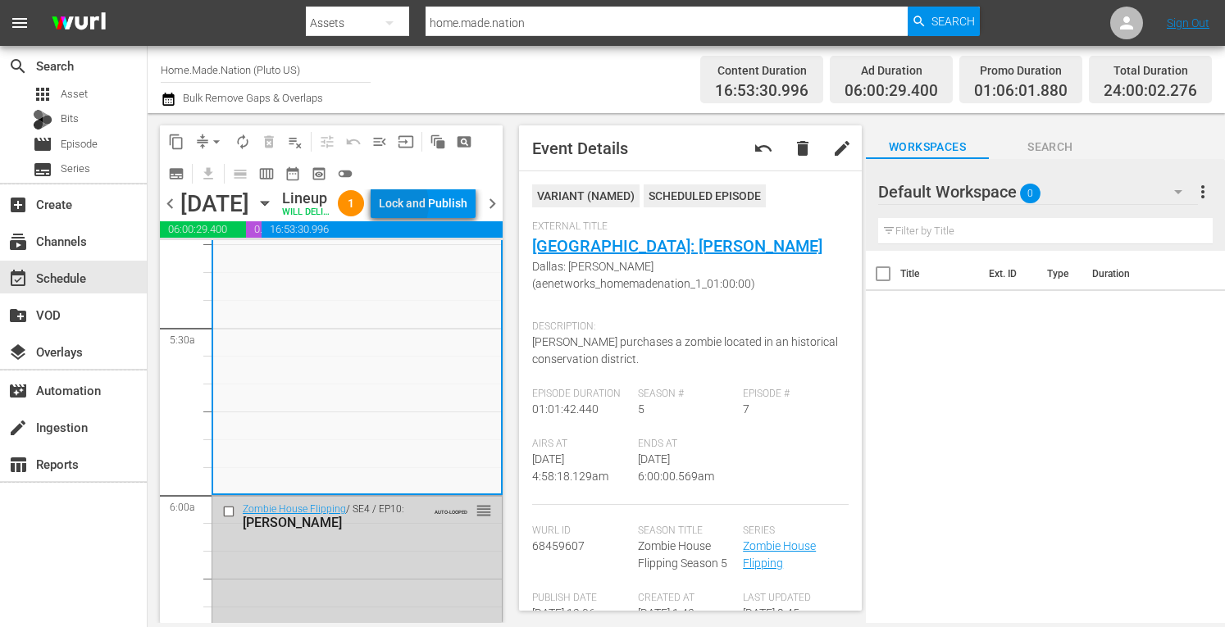
click at [421, 208] on div "Lock and Publish" at bounding box center [423, 204] width 89 height 30
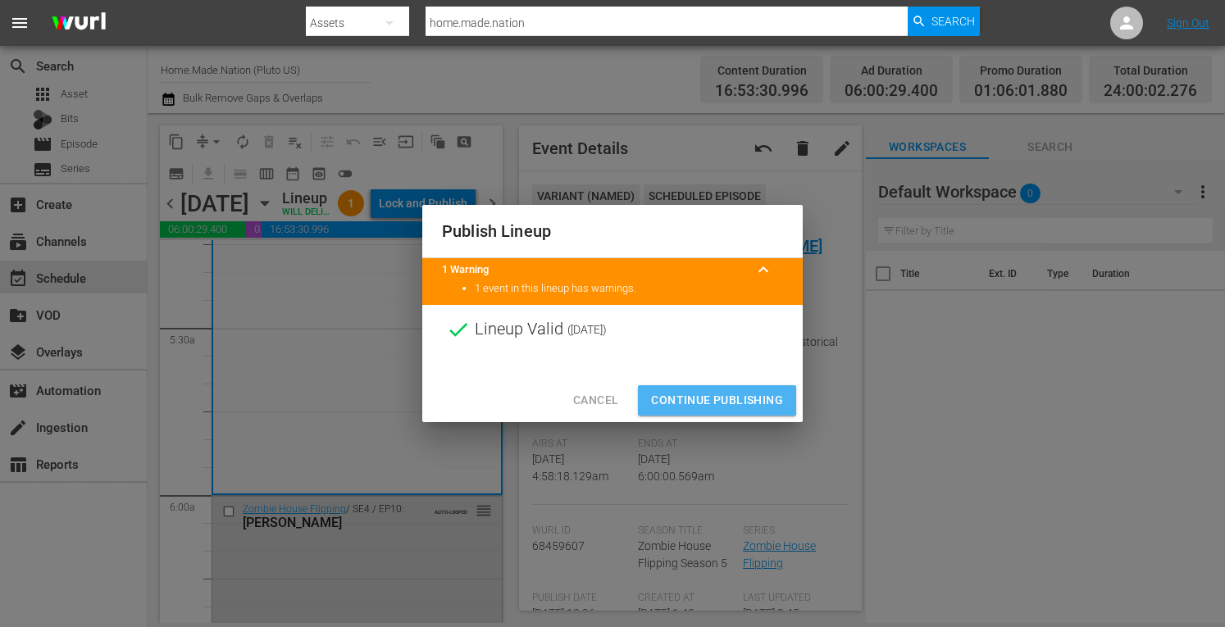
click at [686, 399] on span "Continue Publishing" at bounding box center [717, 400] width 132 height 21
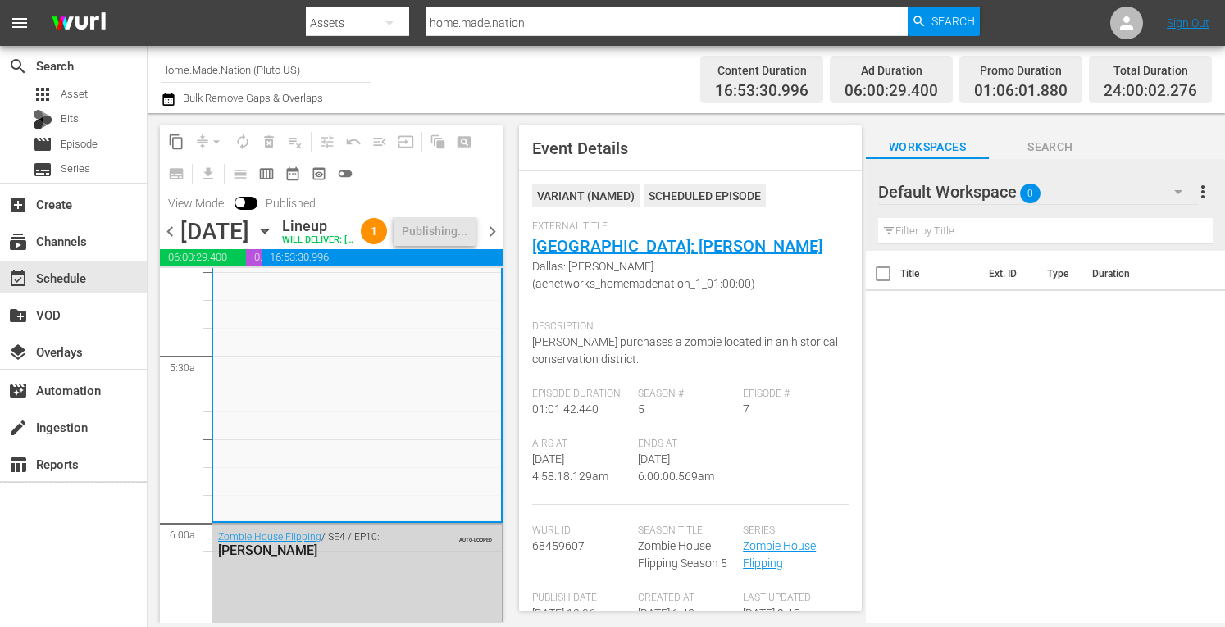
click at [238, 66] on input "Home.Made.Nation (Pluto US)" at bounding box center [266, 69] width 210 height 39
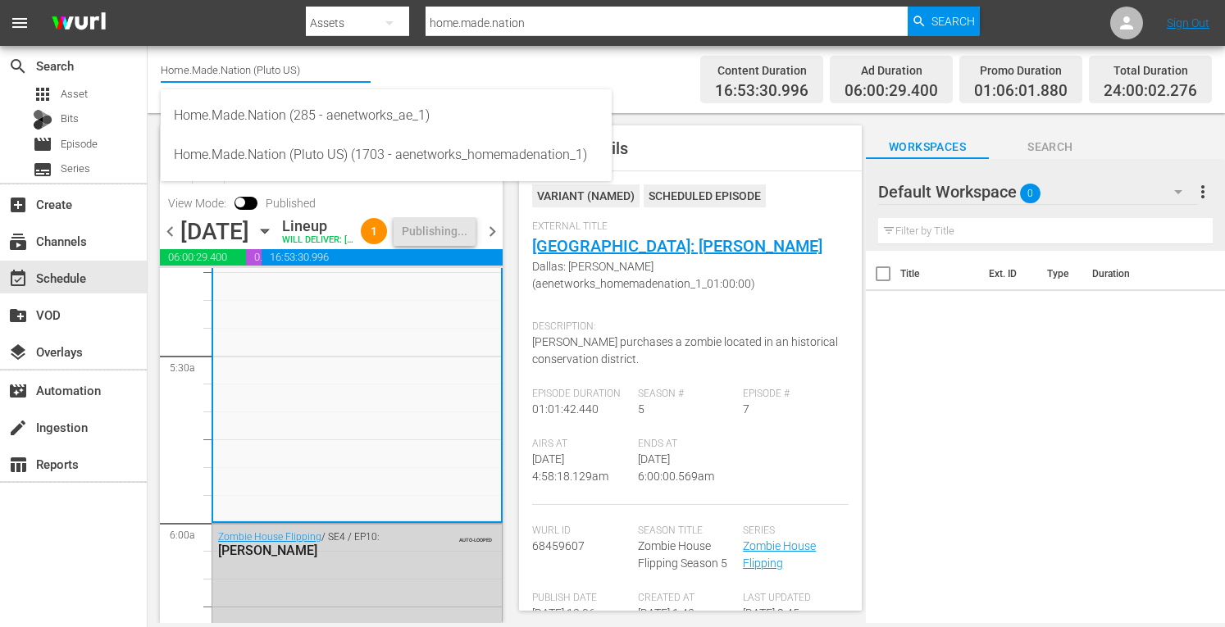
click at [238, 66] on input "Home.Made.Nation (Pluto US)" at bounding box center [266, 69] width 210 height 39
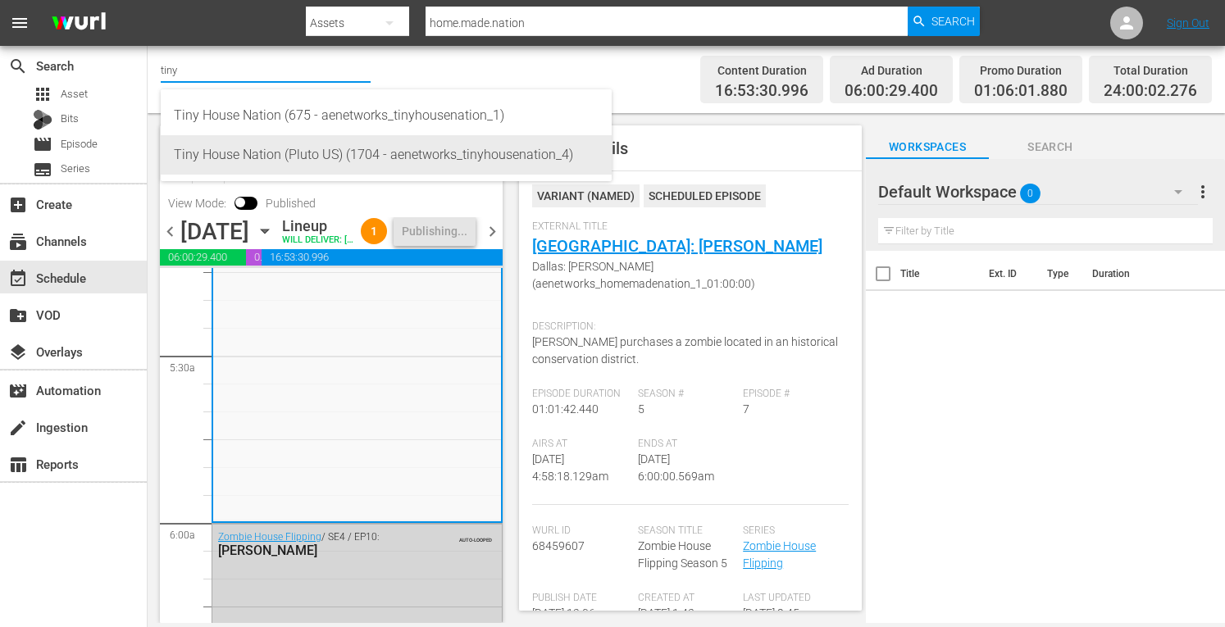
click at [267, 158] on div "Tiny House Nation (Pluto US) (1704 - aenetworks_tinyhousenation_4)" at bounding box center [386, 154] width 425 height 39
type input "Tiny House Nation (Pluto US) (1704 - aenetworks_tinyhousenation_4)"
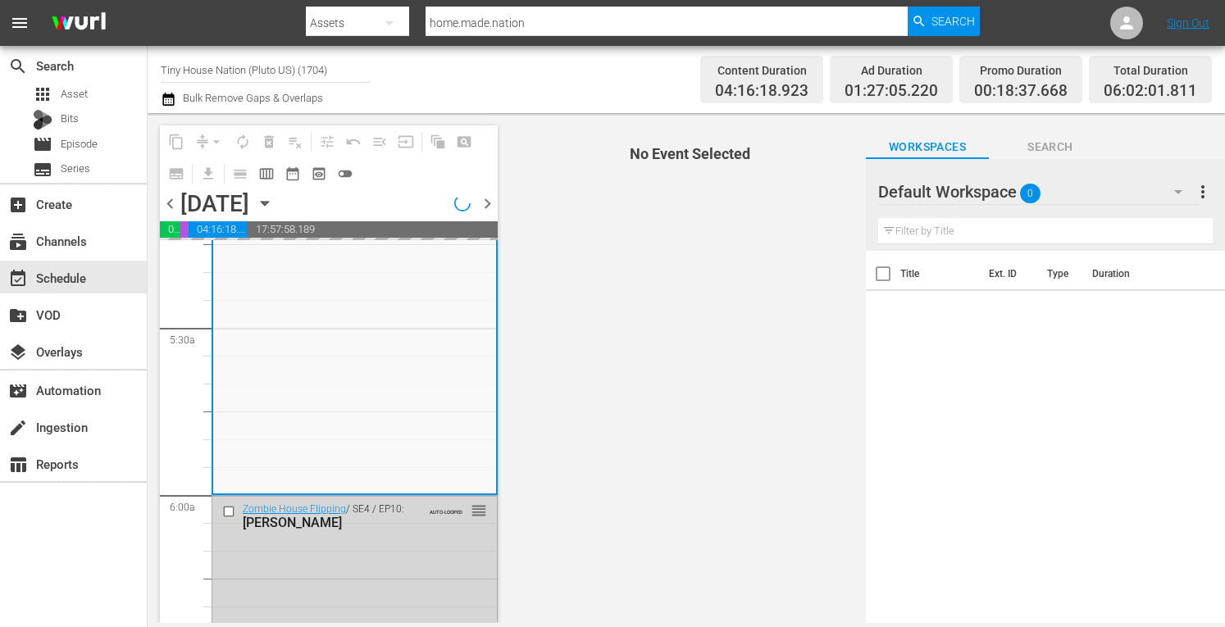
scroll to position [1725, 0]
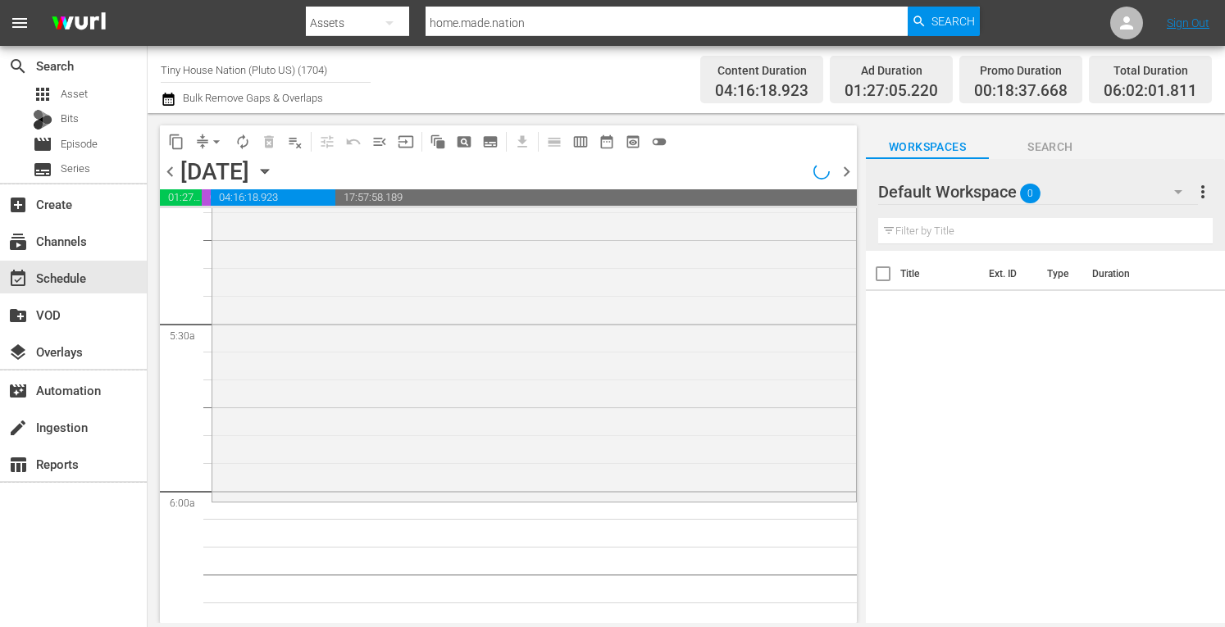
click at [1206, 194] on span "more_vert" at bounding box center [1203, 192] width 20 height 20
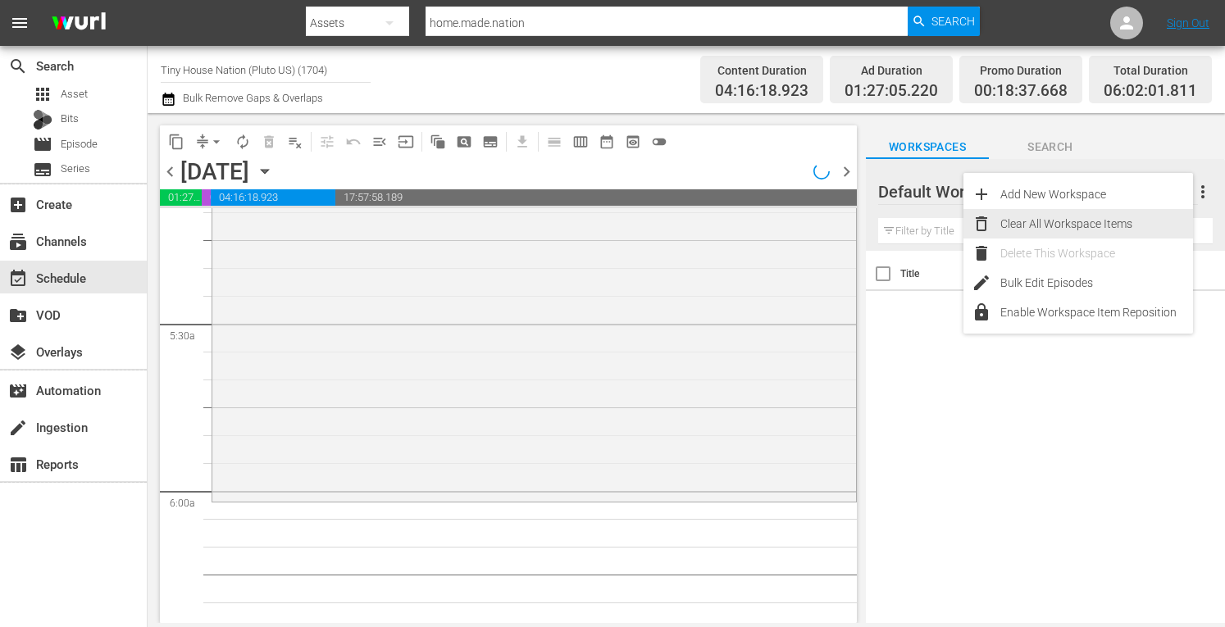
click at [1099, 224] on div "Clear All Workspace Items" at bounding box center [1097, 224] width 193 height 30
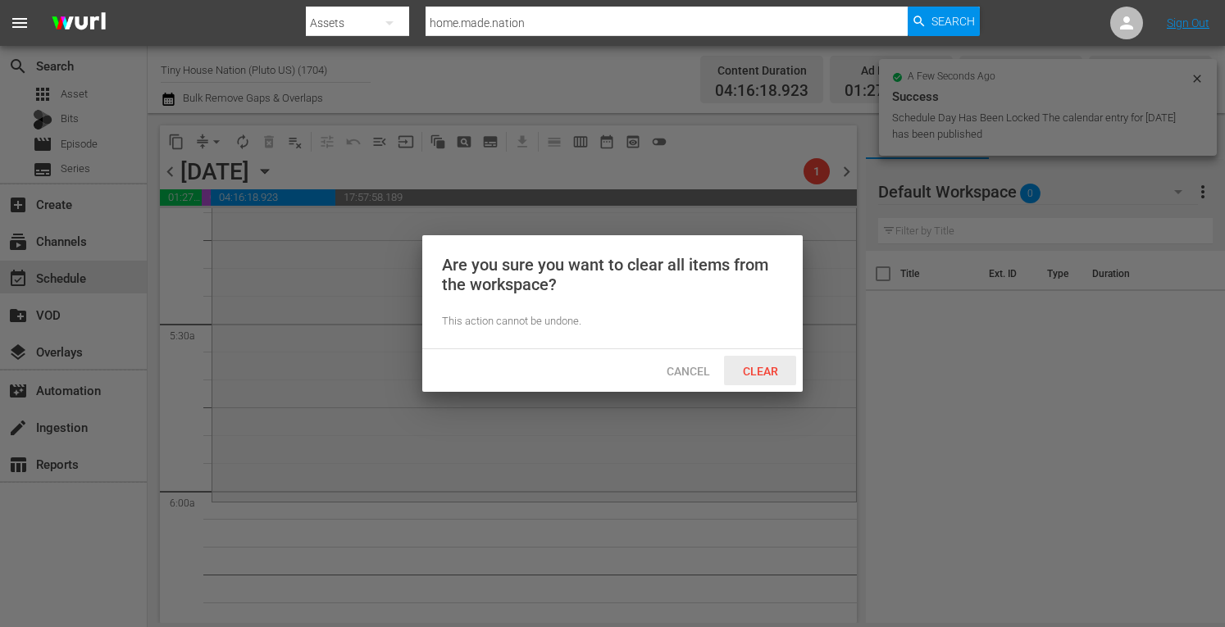
click at [753, 375] on span "Clear" at bounding box center [761, 371] width 62 height 13
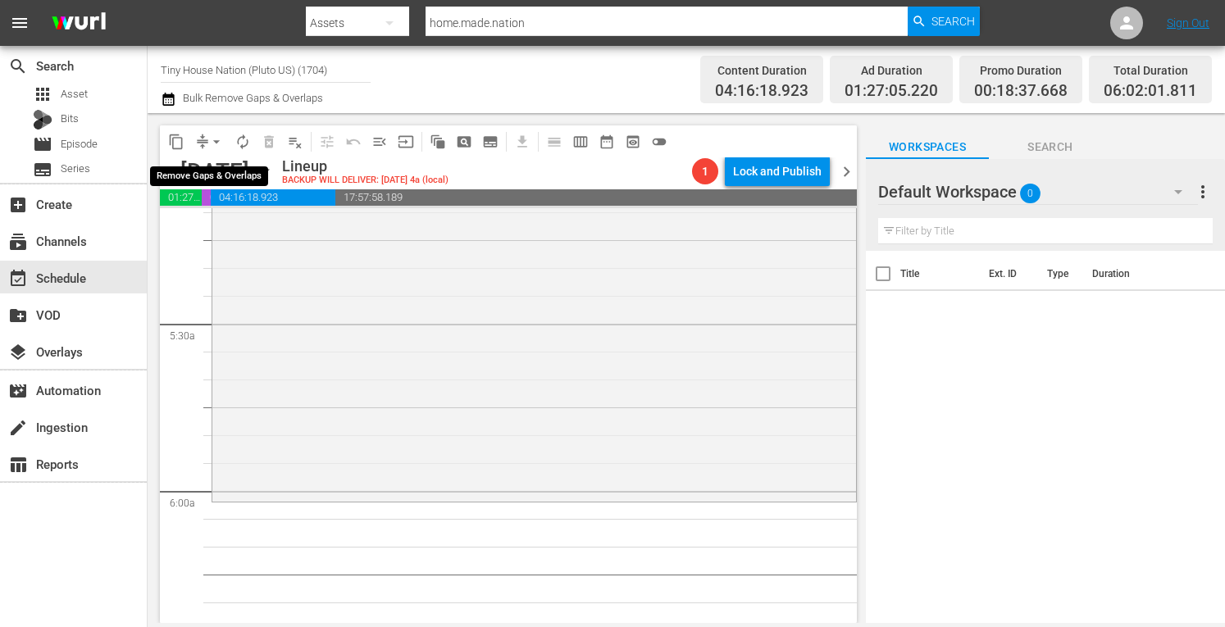
click at [217, 140] on span "arrow_drop_down" at bounding box center [216, 142] width 16 height 16
click at [203, 168] on li "Align to Midnight" at bounding box center [216, 175] width 135 height 27
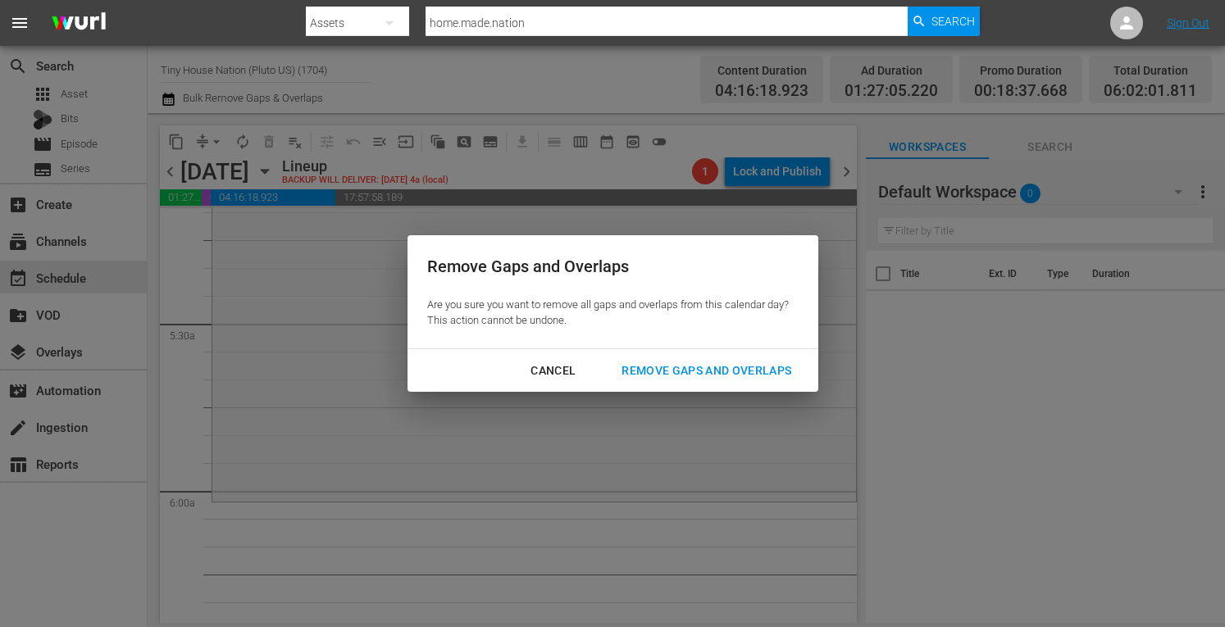
click at [720, 367] on div "Remove Gaps and Overlaps" at bounding box center [707, 371] width 196 height 21
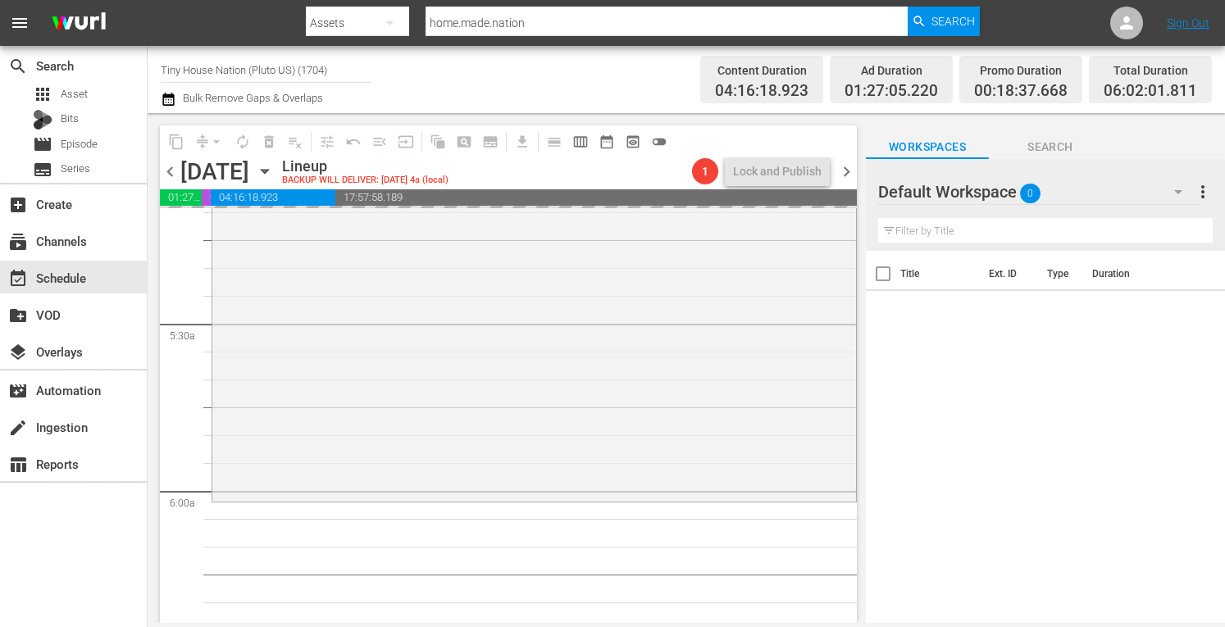
click at [172, 172] on span "chevron_left" at bounding box center [170, 172] width 21 height 21
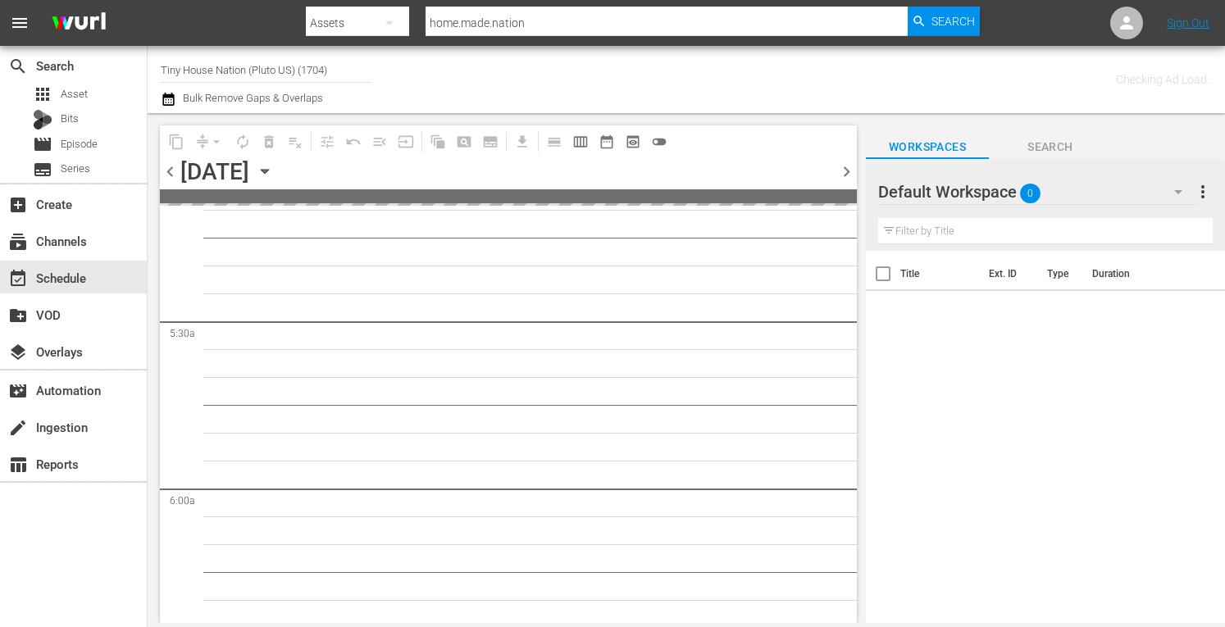
scroll to position [1836, 0]
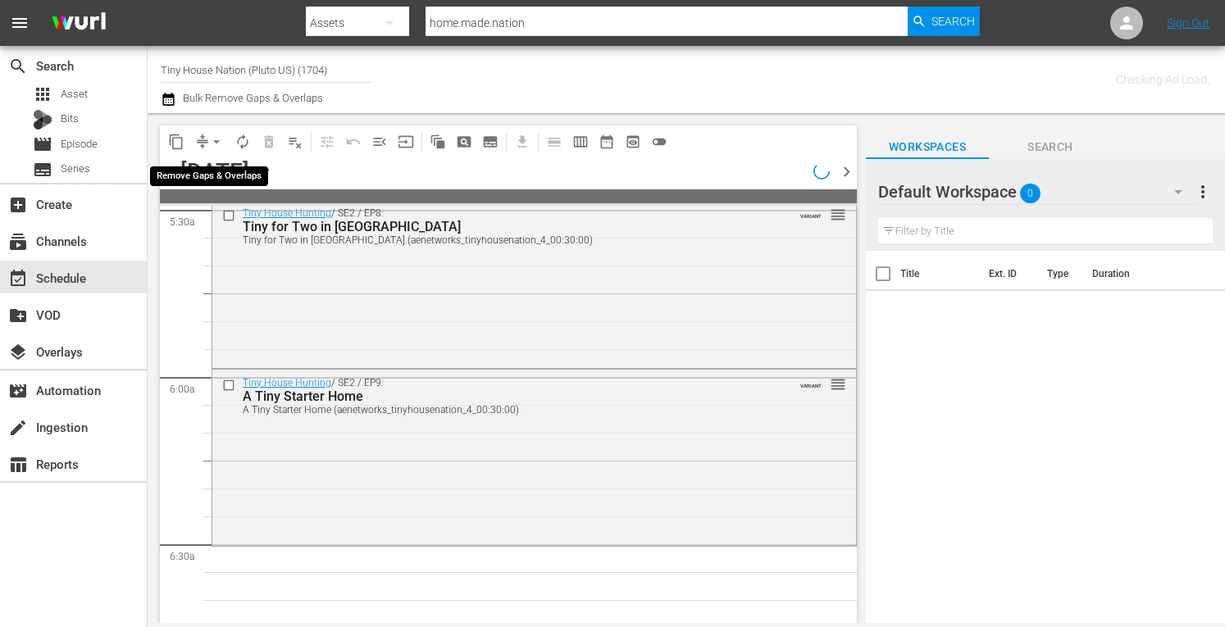
click at [217, 139] on span "arrow_drop_down" at bounding box center [216, 142] width 16 height 16
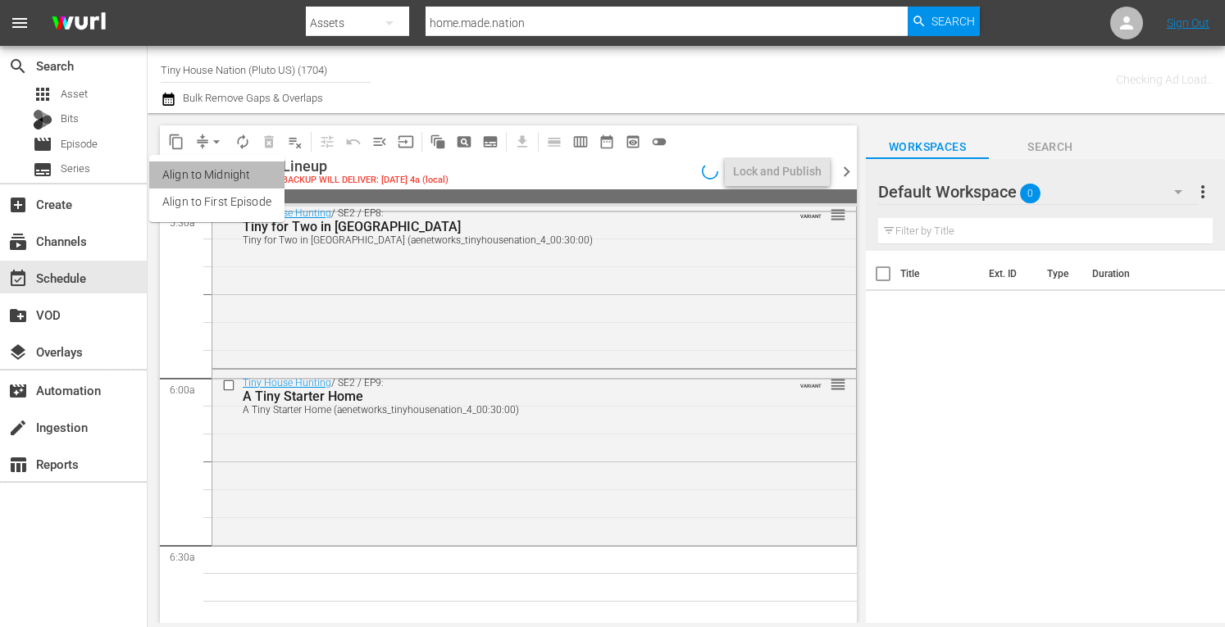
click at [196, 170] on li "Align to Midnight" at bounding box center [216, 175] width 135 height 27
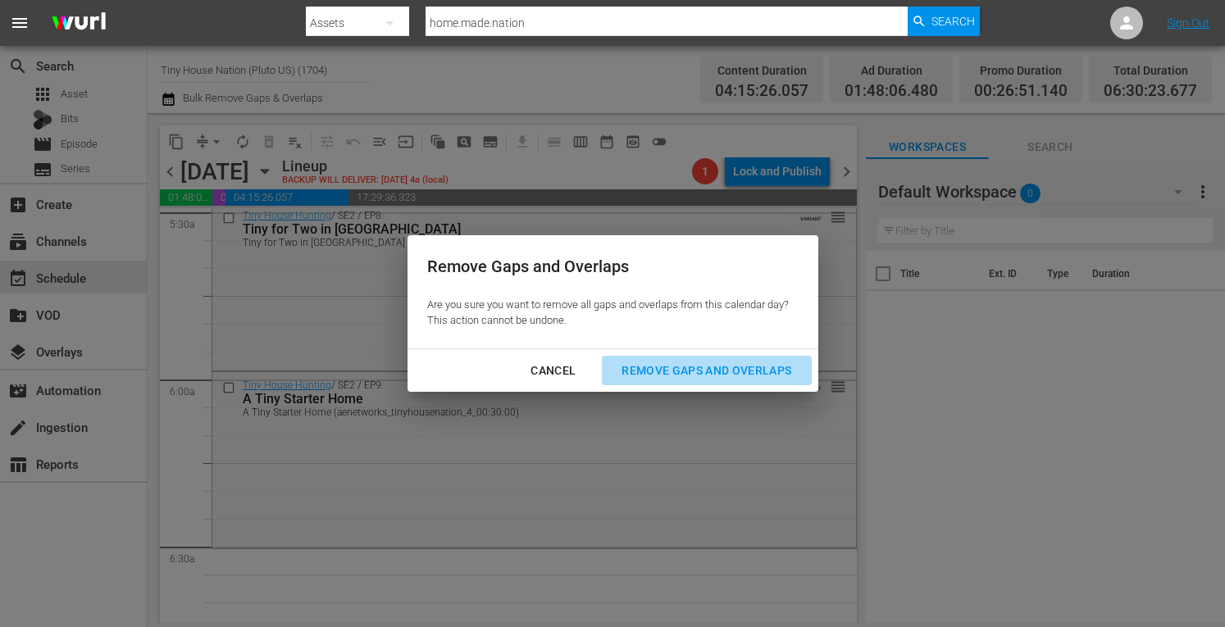
click at [676, 362] on div "Remove Gaps and Overlaps" at bounding box center [707, 371] width 196 height 21
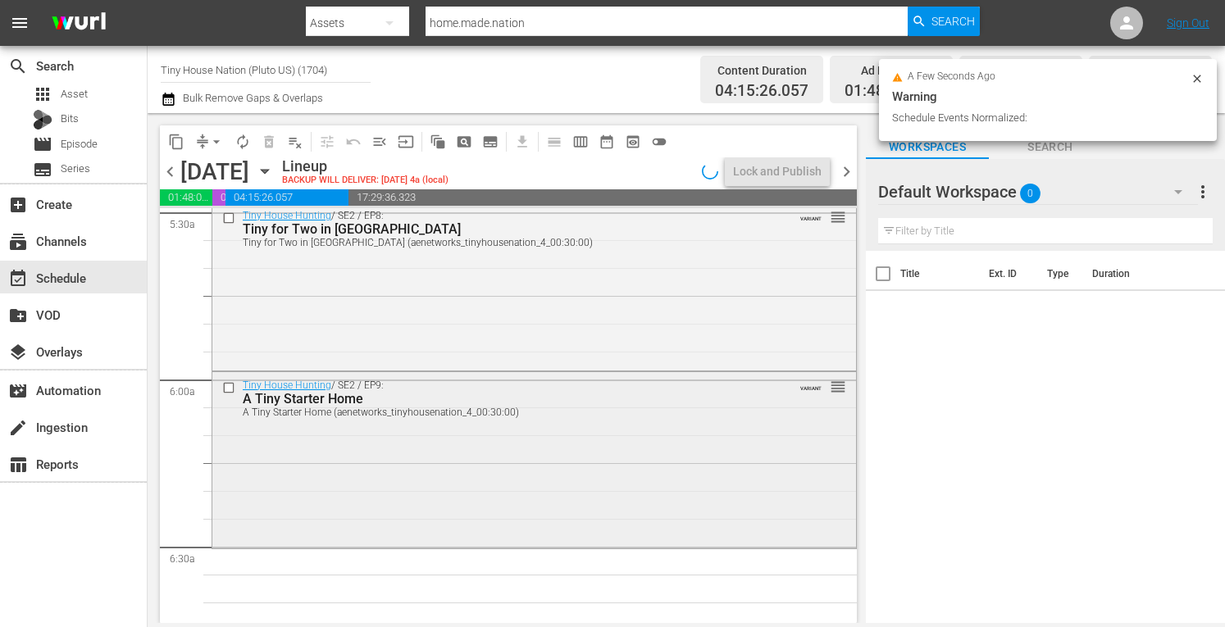
click at [347, 434] on div "Tiny House Hunting / SE2 / EP9: A Tiny Starter Home A Tiny Starter Home (aenetw…" at bounding box center [534, 458] width 644 height 173
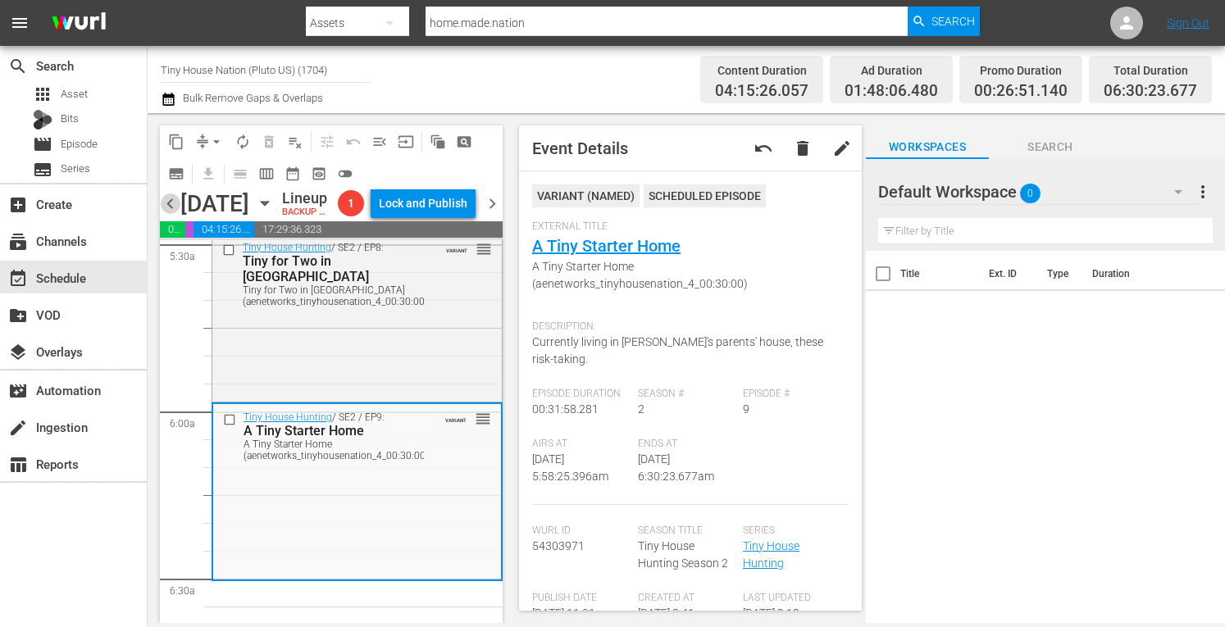
click at [171, 213] on span "chevron_left" at bounding box center [170, 204] width 21 height 21
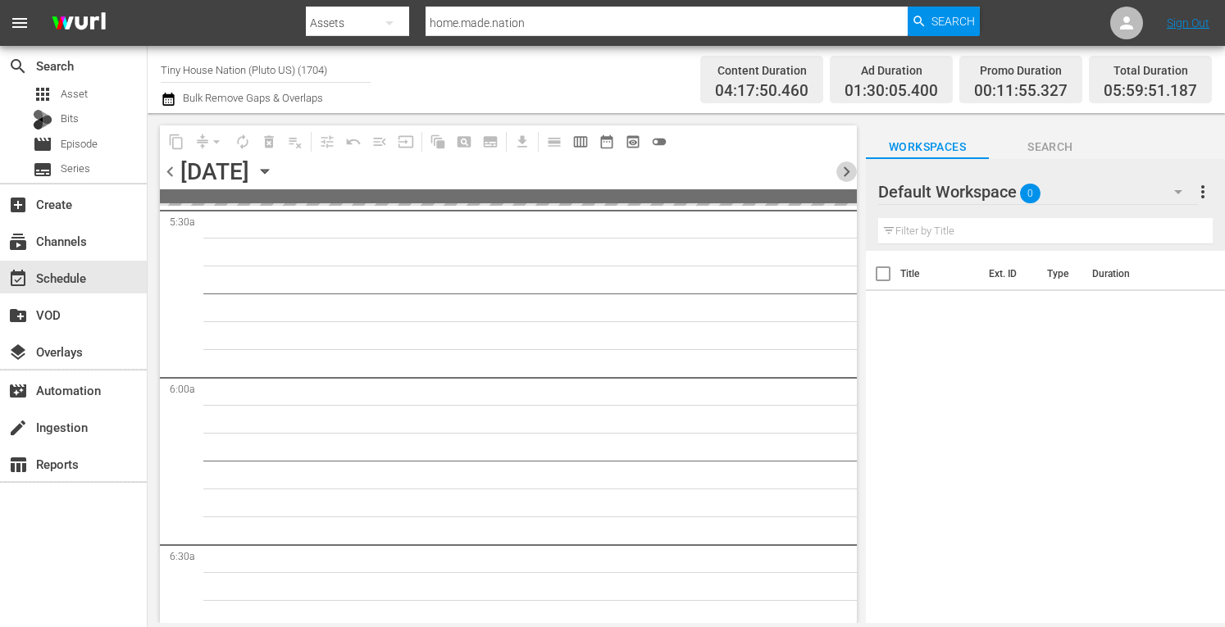
click at [843, 170] on span "chevron_right" at bounding box center [847, 172] width 21 height 21
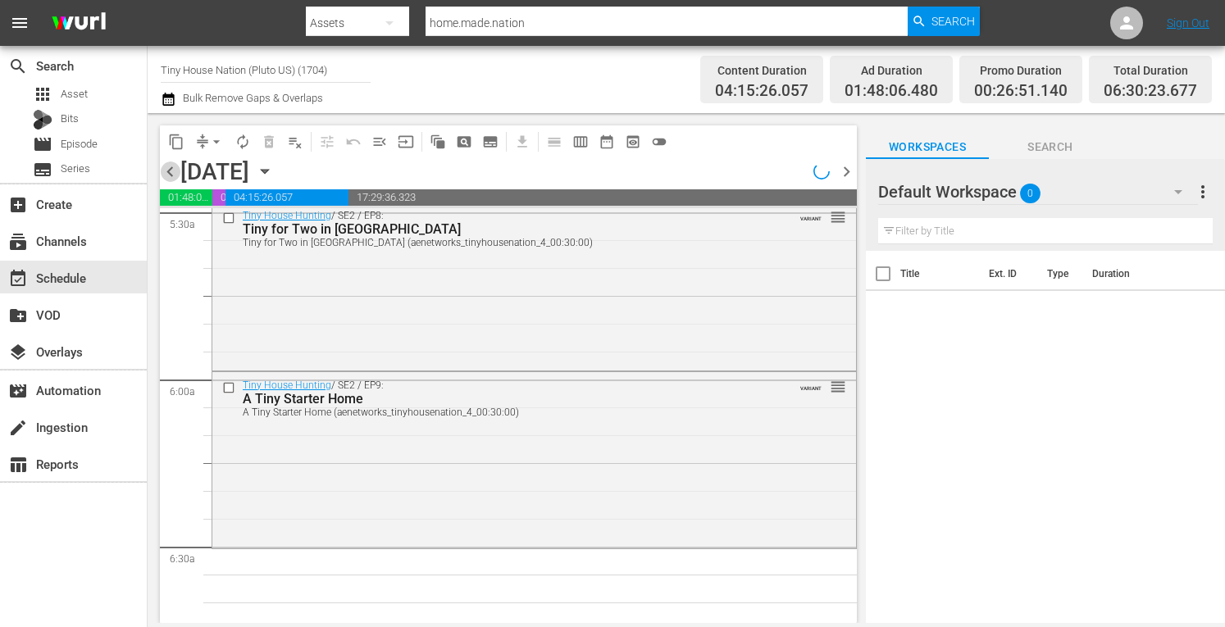
click at [172, 171] on span "chevron_left" at bounding box center [170, 172] width 21 height 21
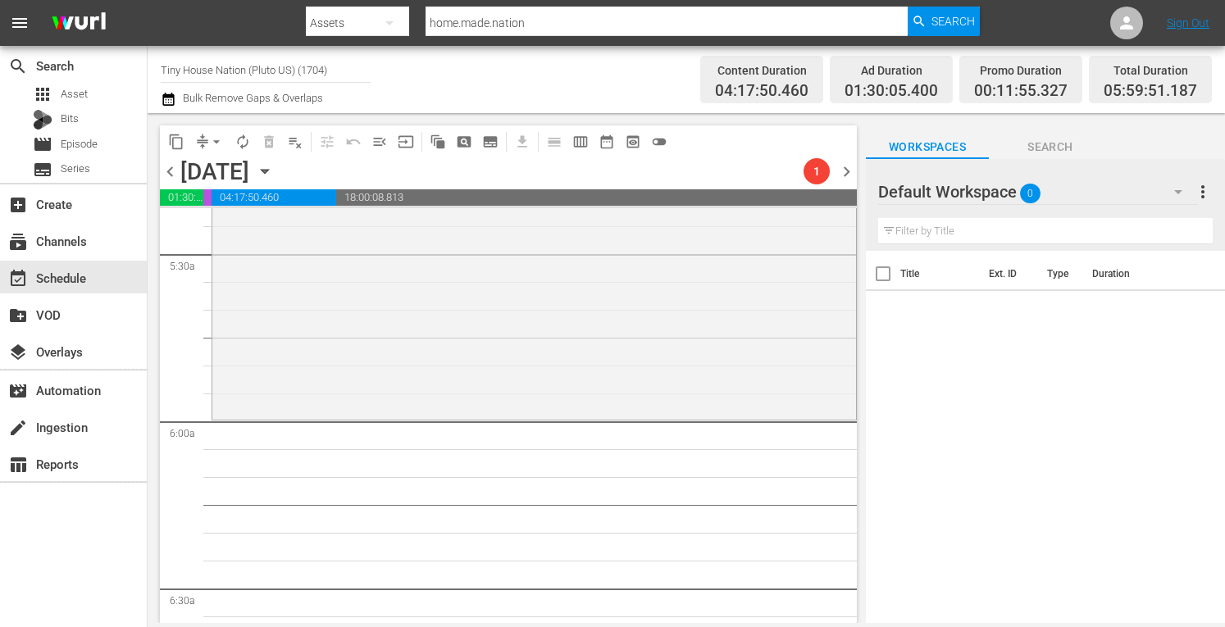
scroll to position [1766, 0]
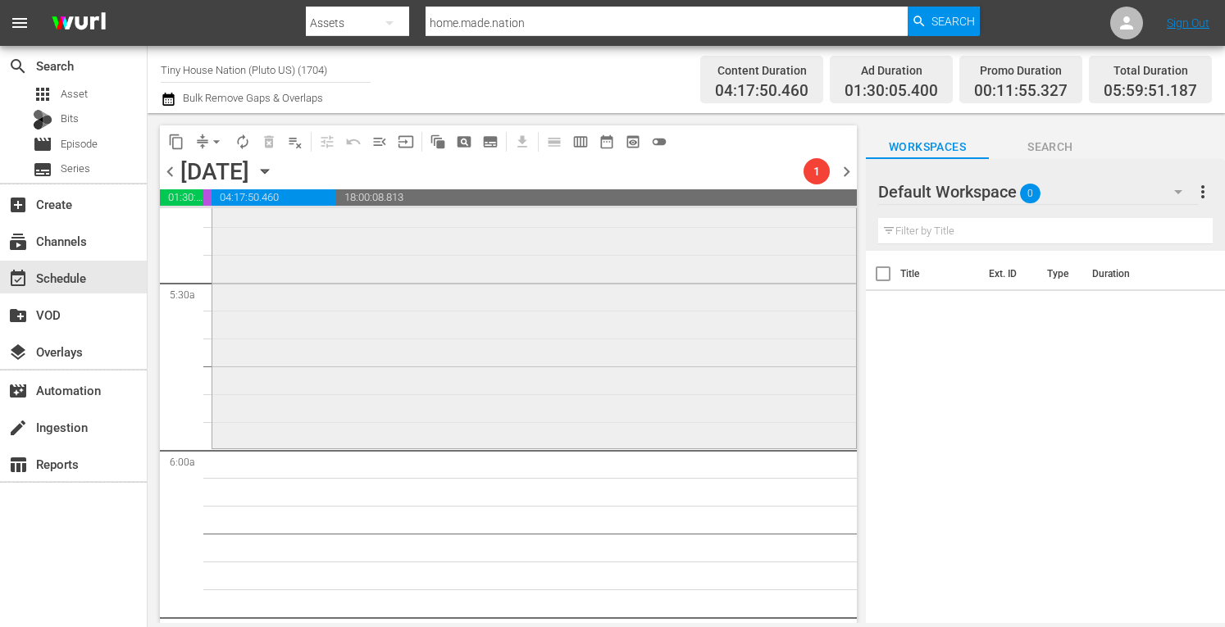
click at [391, 345] on div "Tiny House Nation / SE3 / EP17: 300 Sq. Ft. Poker Night House 300 Sq. Ft. Poker…" at bounding box center [534, 277] width 644 height 335
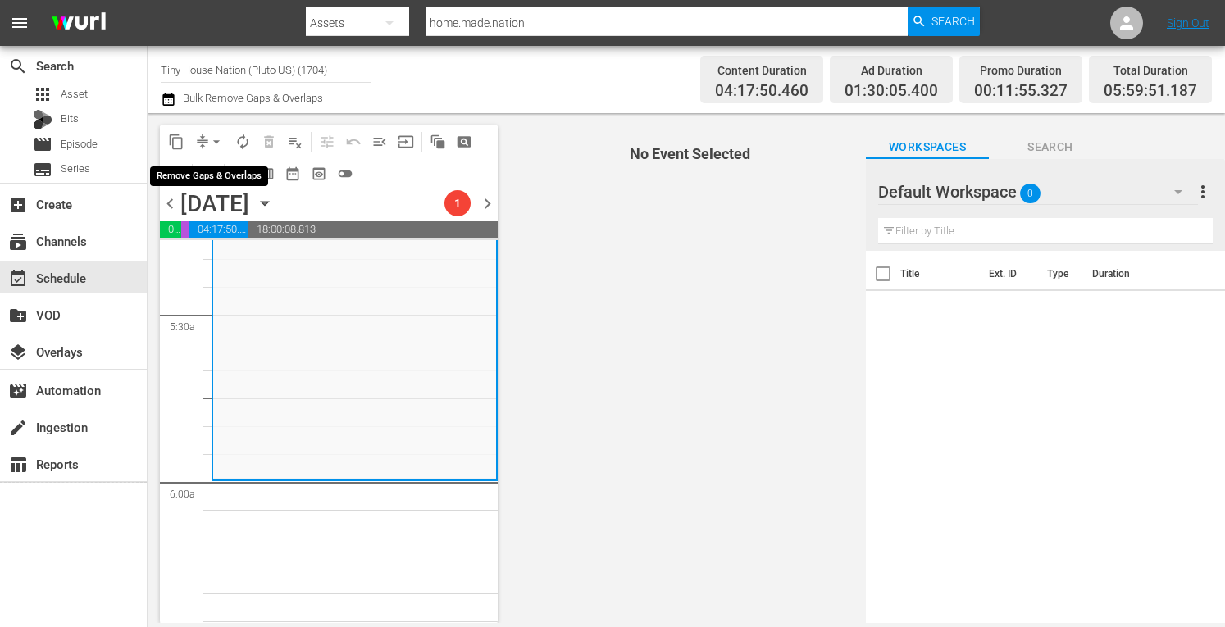
click at [214, 137] on span "arrow_drop_down" at bounding box center [216, 142] width 16 height 16
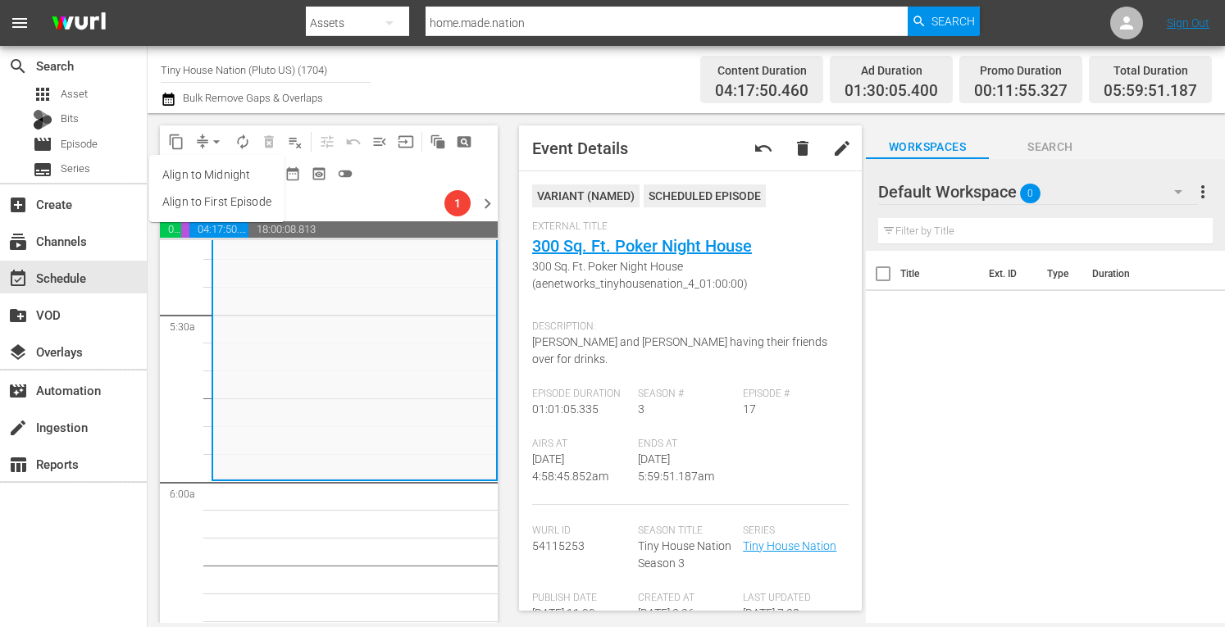
click at [177, 173] on li "Align to Midnight" at bounding box center [216, 175] width 135 height 27
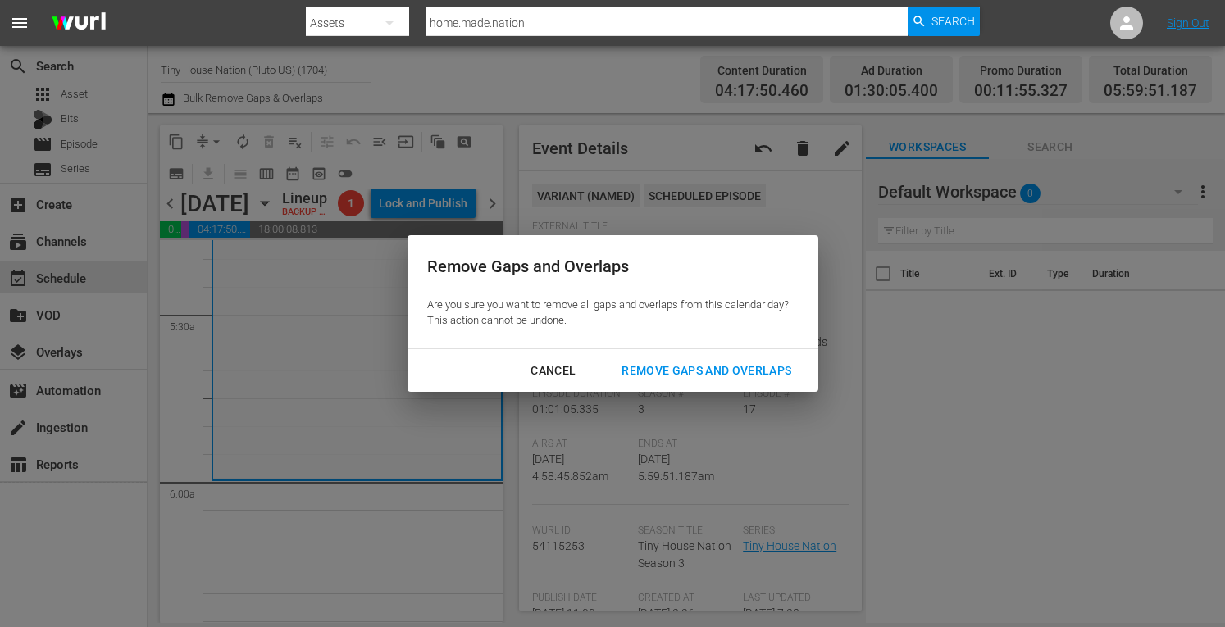
click at [662, 381] on button "Remove Gaps and Overlaps" at bounding box center [706, 371] width 209 height 30
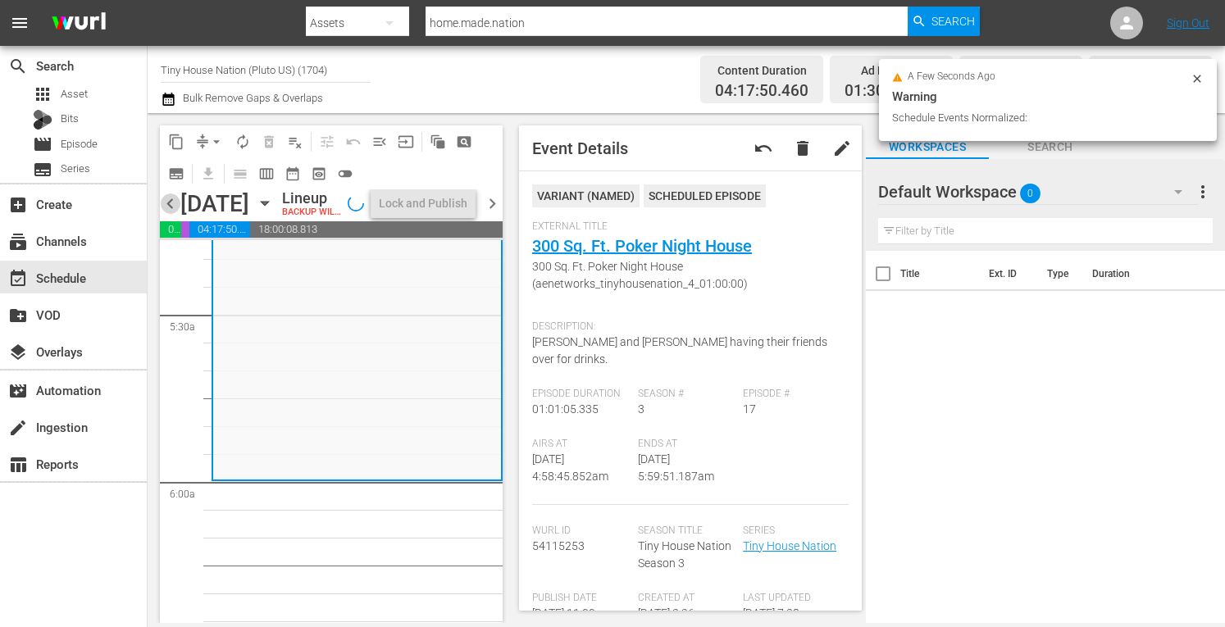
click at [171, 214] on span "chevron_left" at bounding box center [170, 204] width 21 height 21
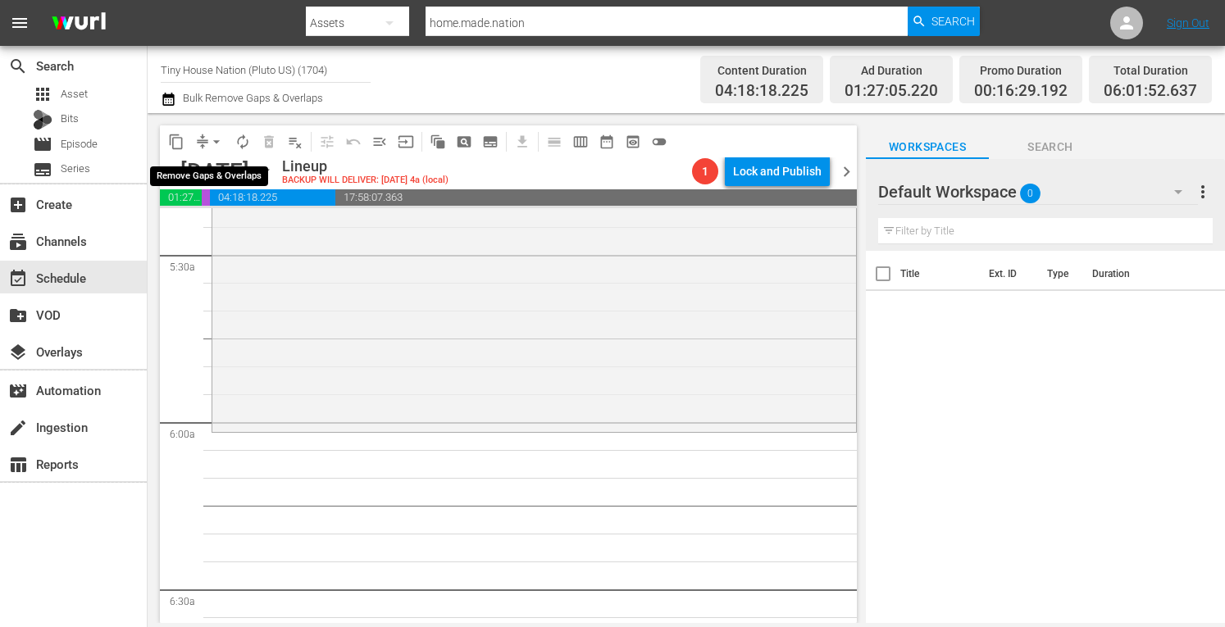
click at [211, 142] on span "arrow_drop_down" at bounding box center [216, 142] width 16 height 16
click at [197, 171] on li "Align to Midnight" at bounding box center [216, 175] width 135 height 27
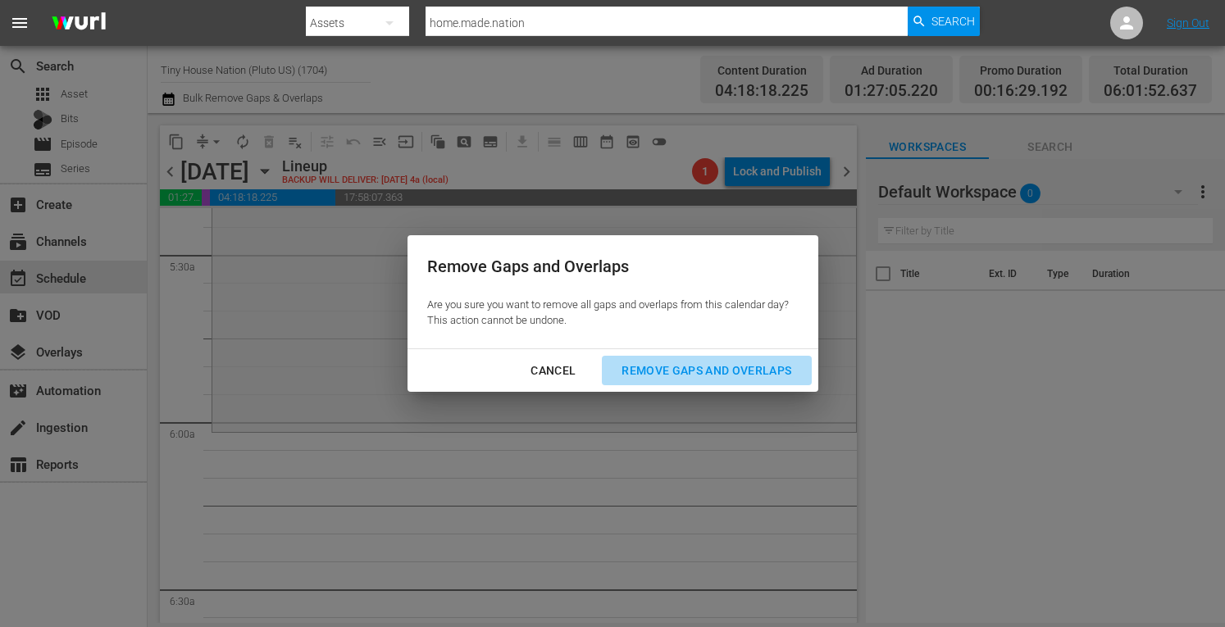
click at [645, 368] on div "Remove Gaps and Overlaps" at bounding box center [707, 371] width 196 height 21
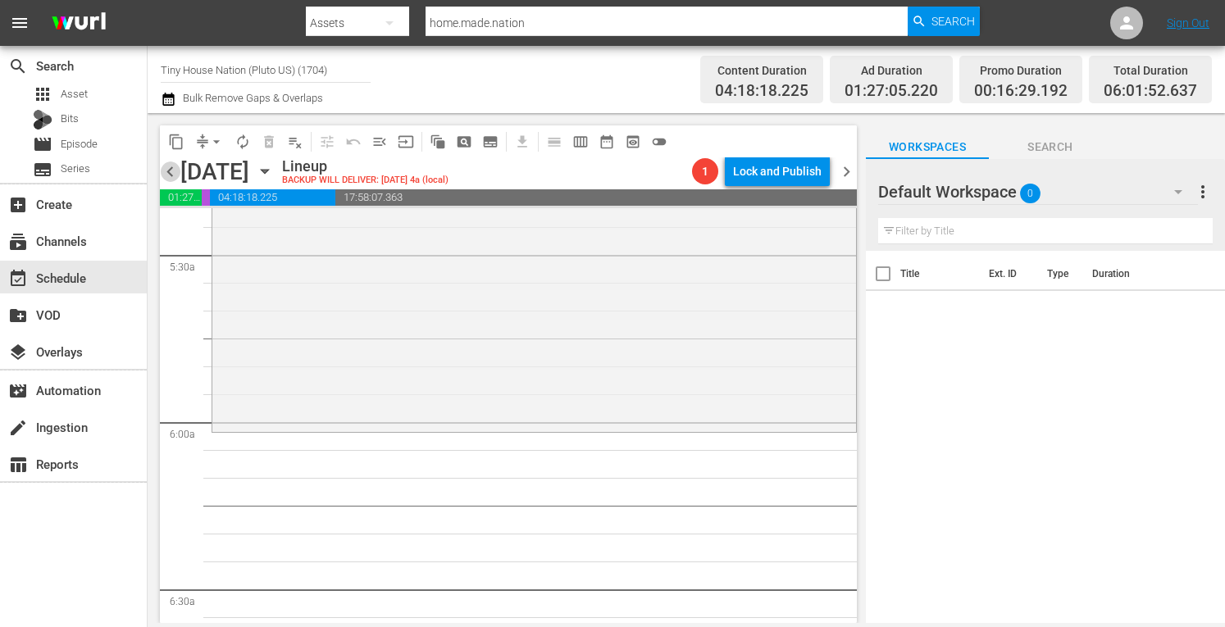
click at [173, 170] on span "chevron_left" at bounding box center [170, 172] width 21 height 21
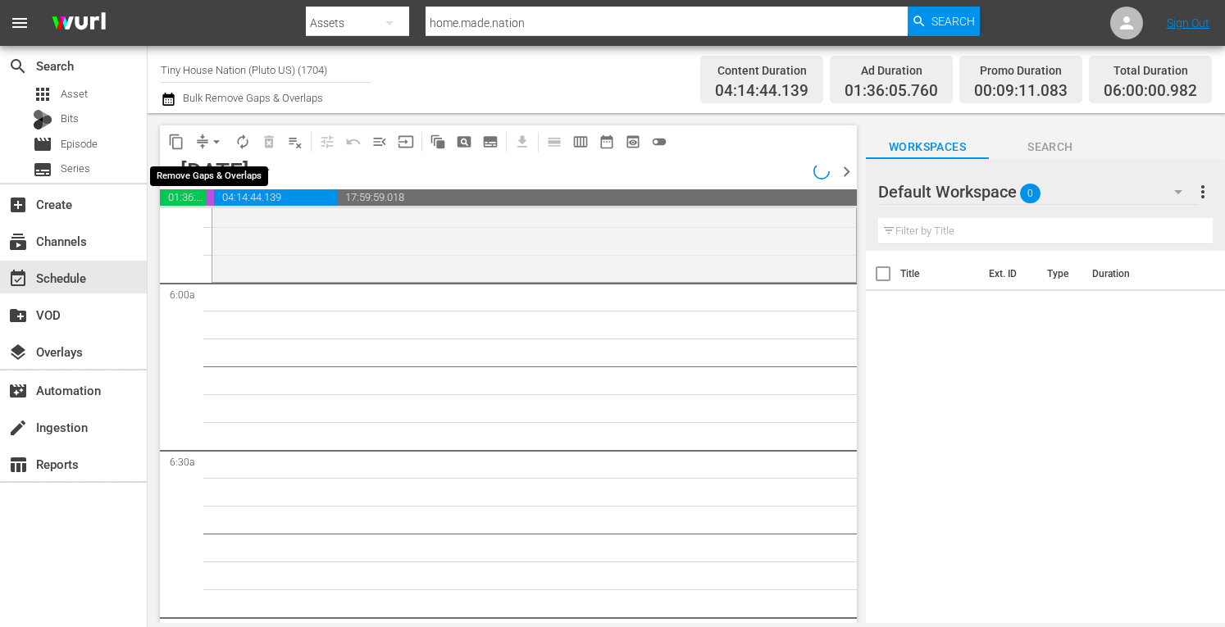
scroll to position [1738, 0]
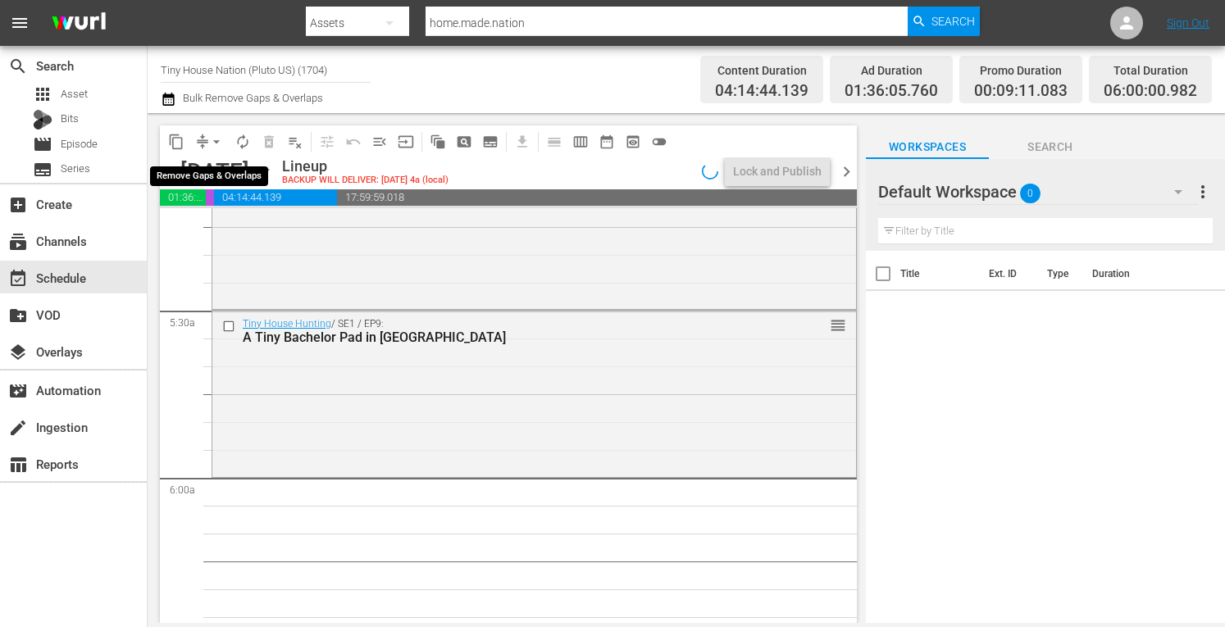
click at [212, 141] on span "arrow_drop_down" at bounding box center [216, 142] width 16 height 16
click at [194, 166] on li "Align to Midnight" at bounding box center [216, 175] width 135 height 27
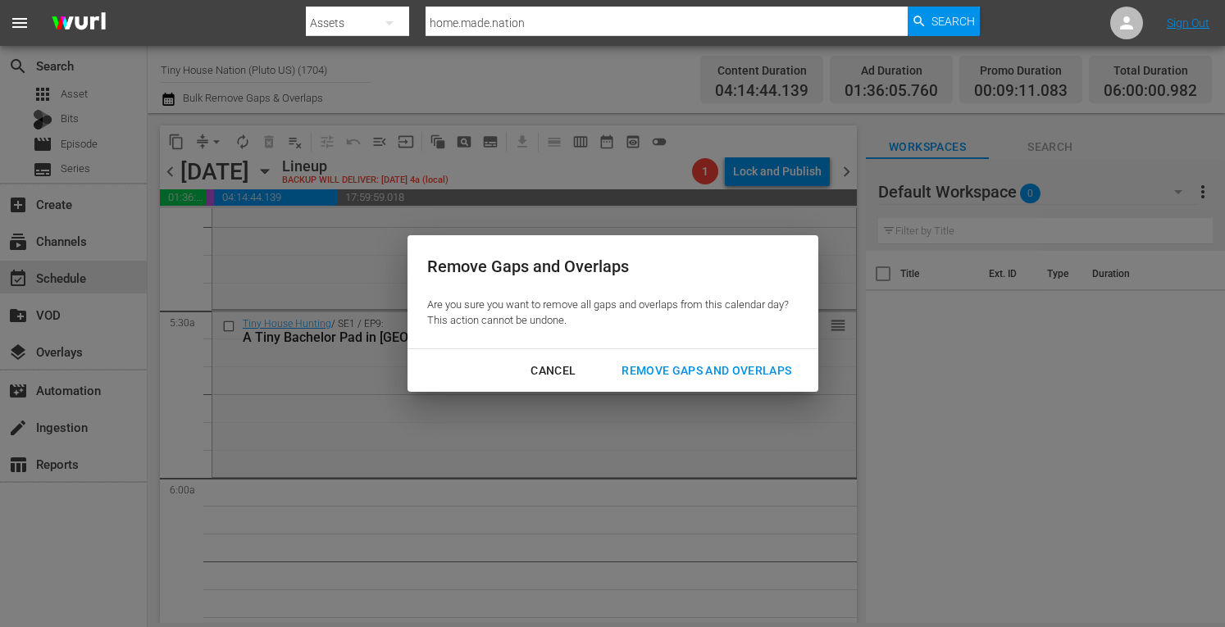
click at [700, 367] on div "Remove Gaps and Overlaps" at bounding box center [707, 371] width 196 height 21
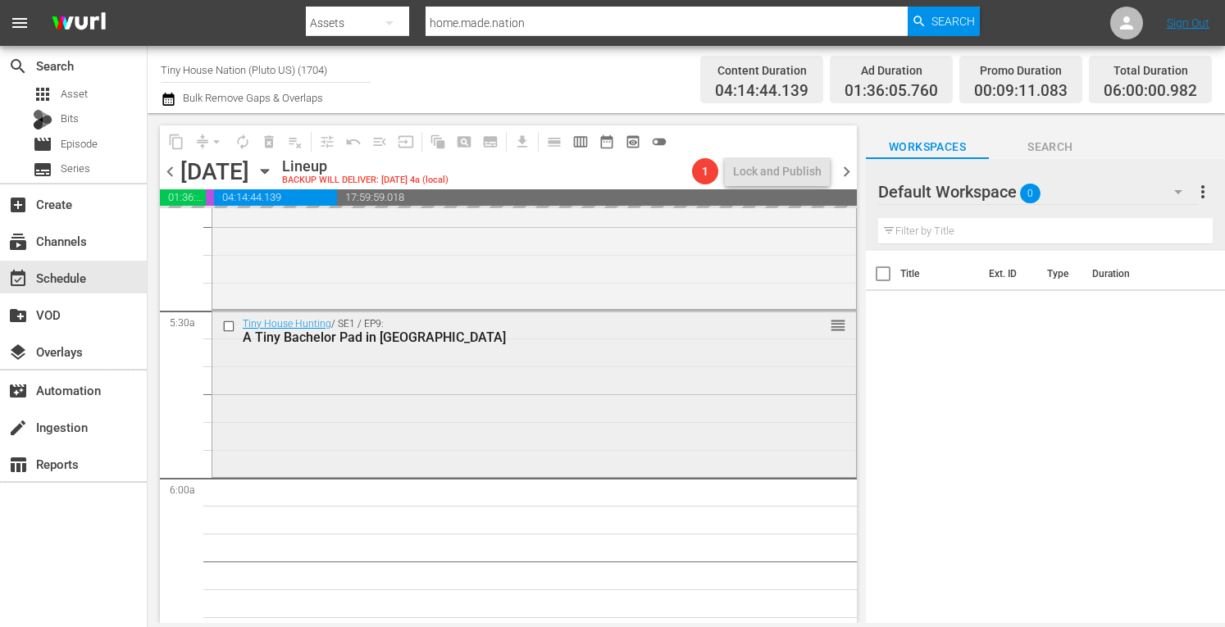
click at [433, 415] on div "Tiny House Hunting / SE1 / EP9: A Tiny Bachelor Pad in Phoenix reorder" at bounding box center [534, 393] width 644 height 164
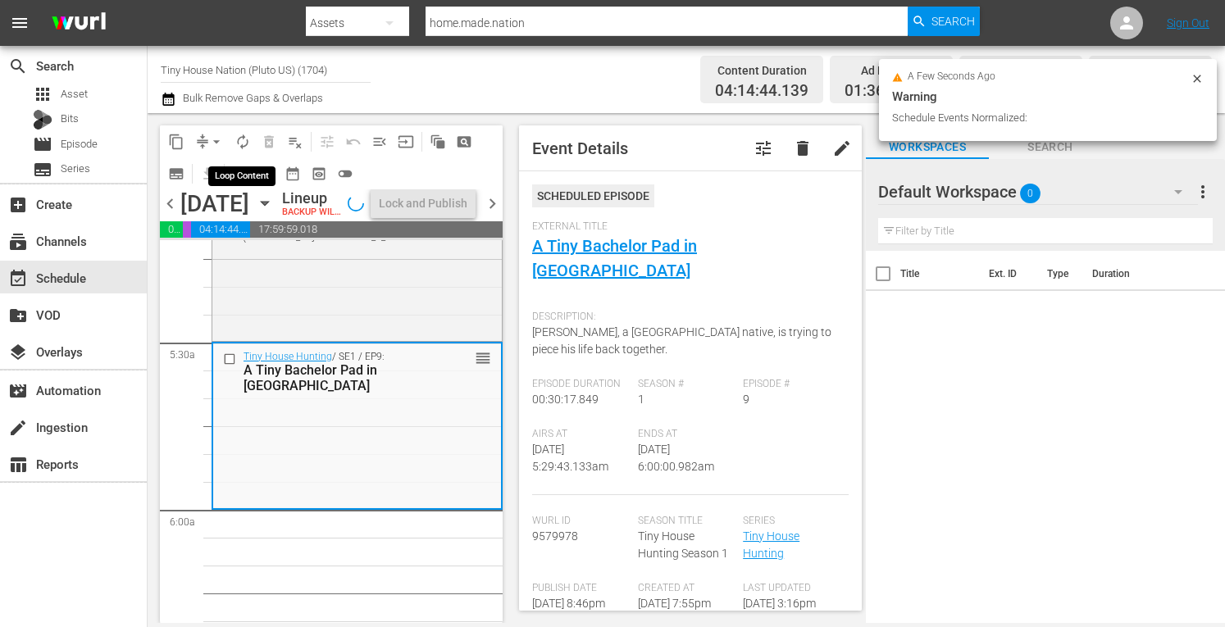
click at [243, 145] on span "autorenew_outlined" at bounding box center [243, 142] width 16 height 16
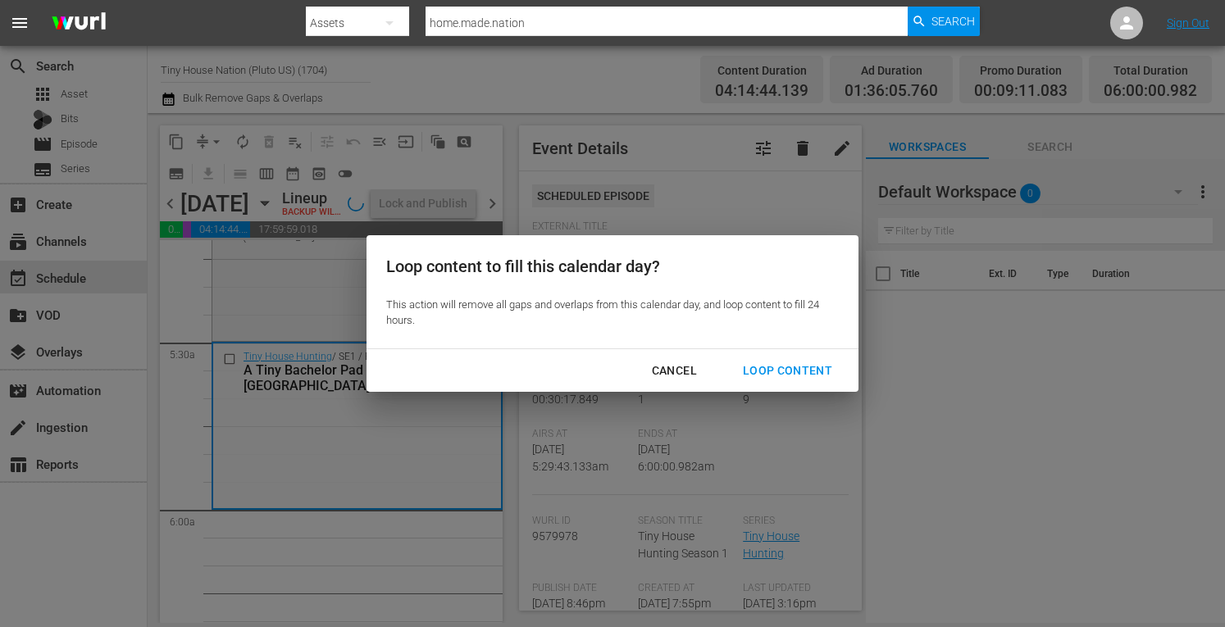
click at [759, 362] on div "Loop Content" at bounding box center [788, 371] width 116 height 21
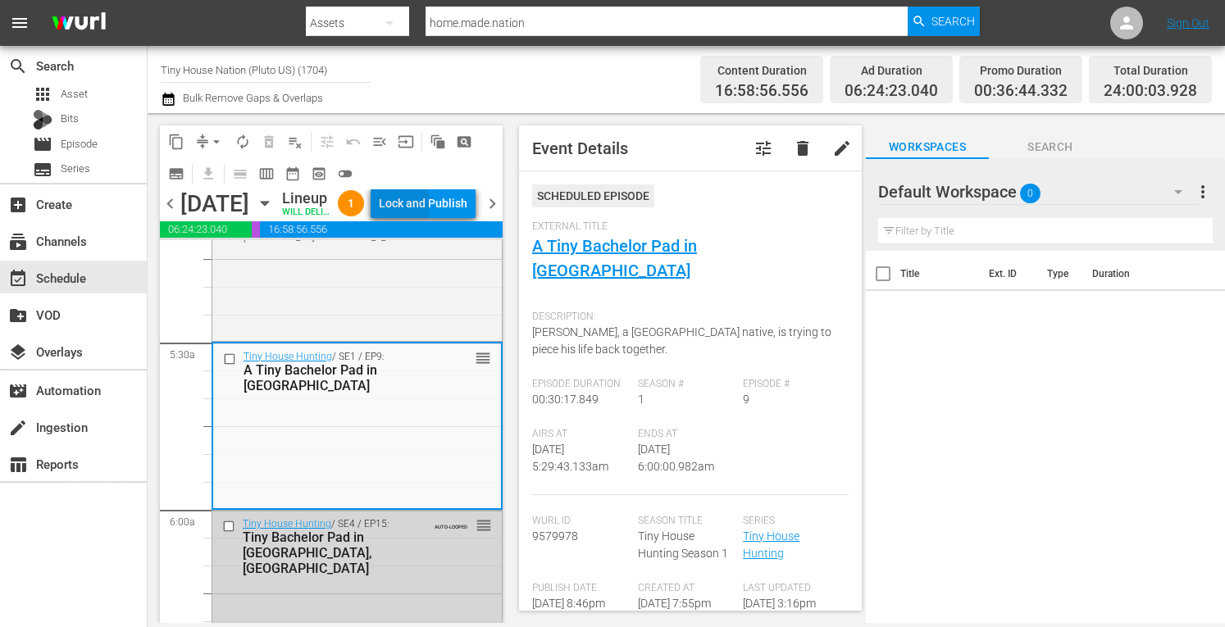
click at [440, 207] on div "Lock and Publish" at bounding box center [423, 204] width 89 height 30
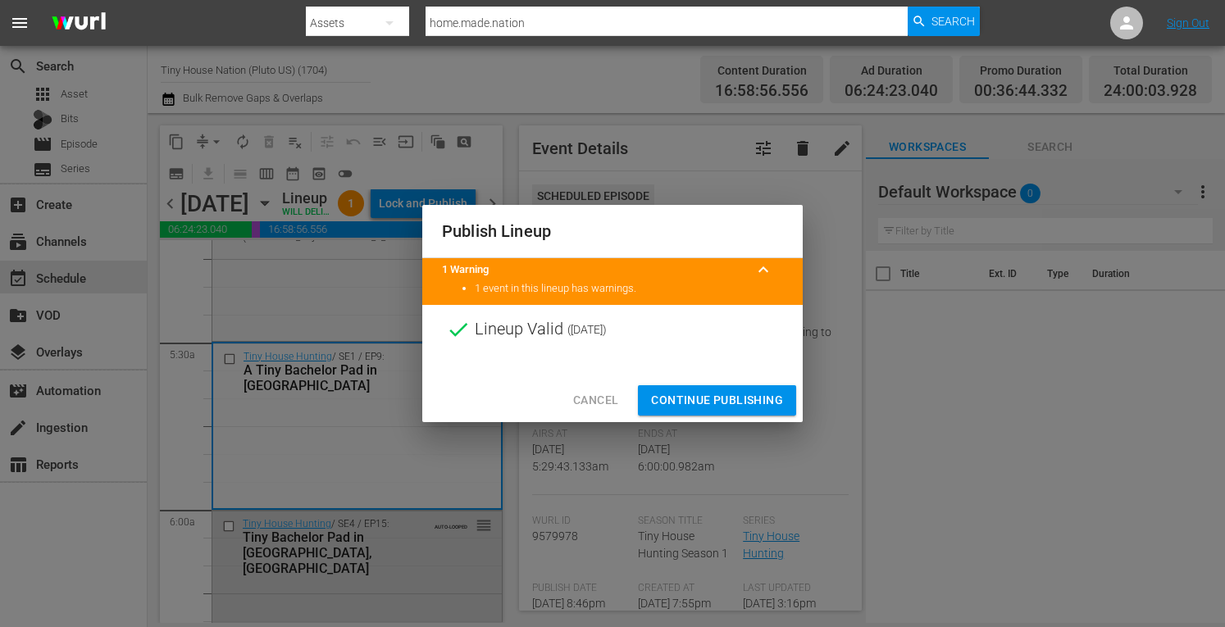
click at [675, 400] on span "Continue Publishing" at bounding box center [717, 400] width 132 height 21
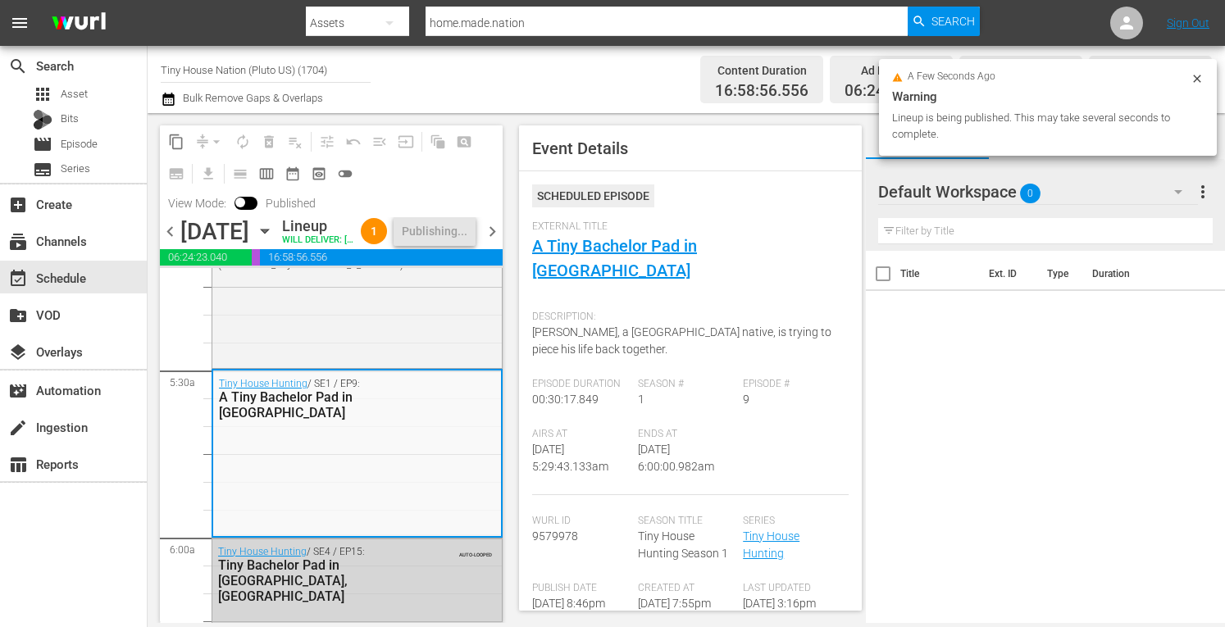
click at [168, 242] on span "chevron_left" at bounding box center [170, 231] width 21 height 21
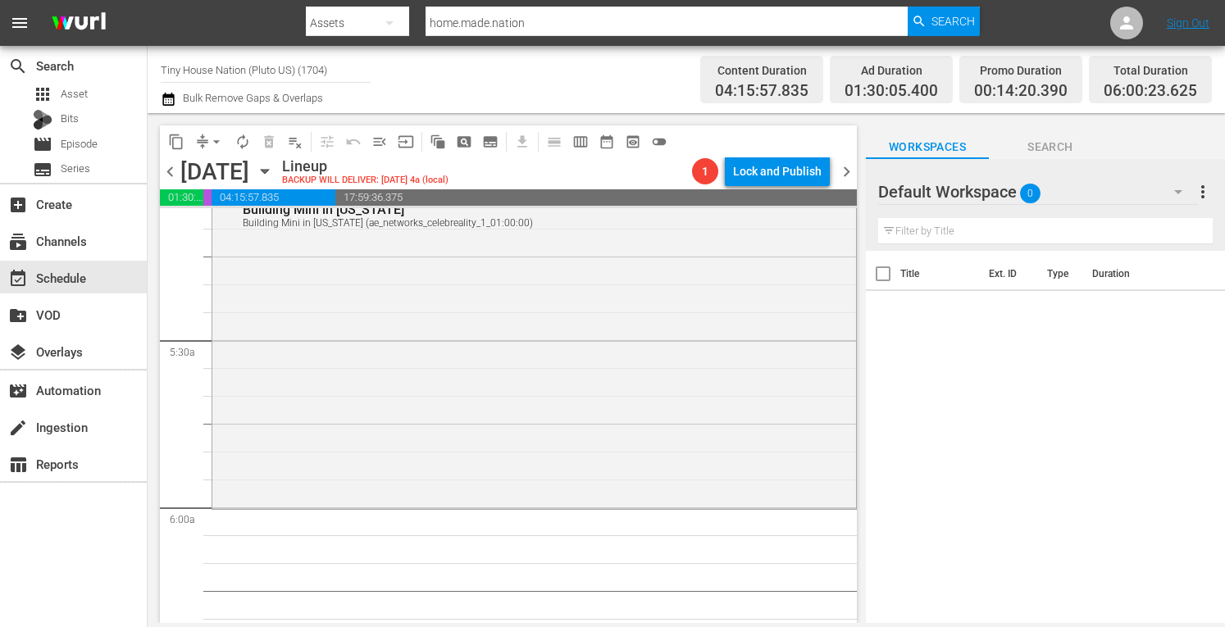
scroll to position [1721, 0]
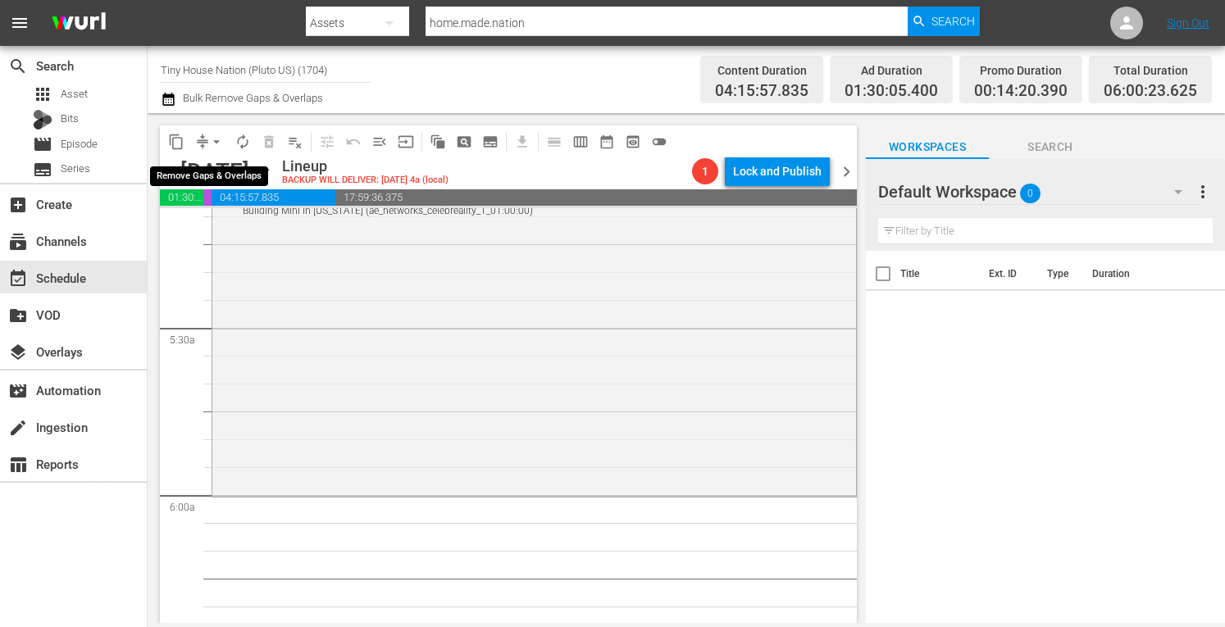
click at [215, 145] on span "arrow_drop_down" at bounding box center [216, 142] width 16 height 16
click at [182, 181] on li "Align to Midnight" at bounding box center [216, 175] width 135 height 27
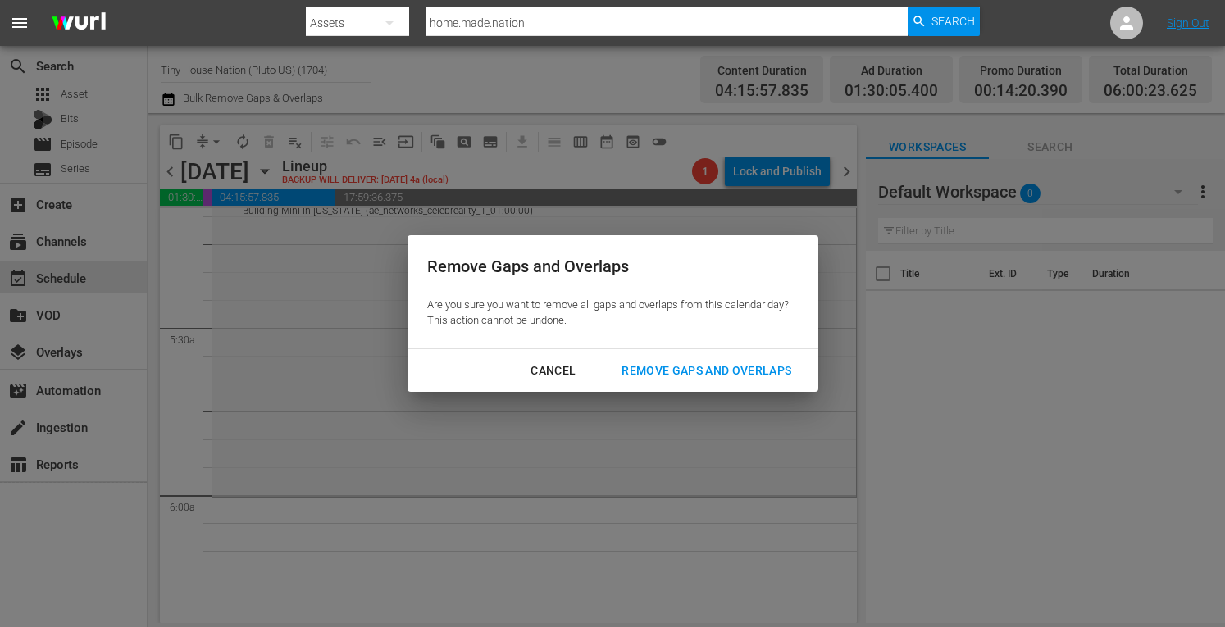
click at [648, 367] on div "Remove Gaps and Overlaps" at bounding box center [707, 371] width 196 height 21
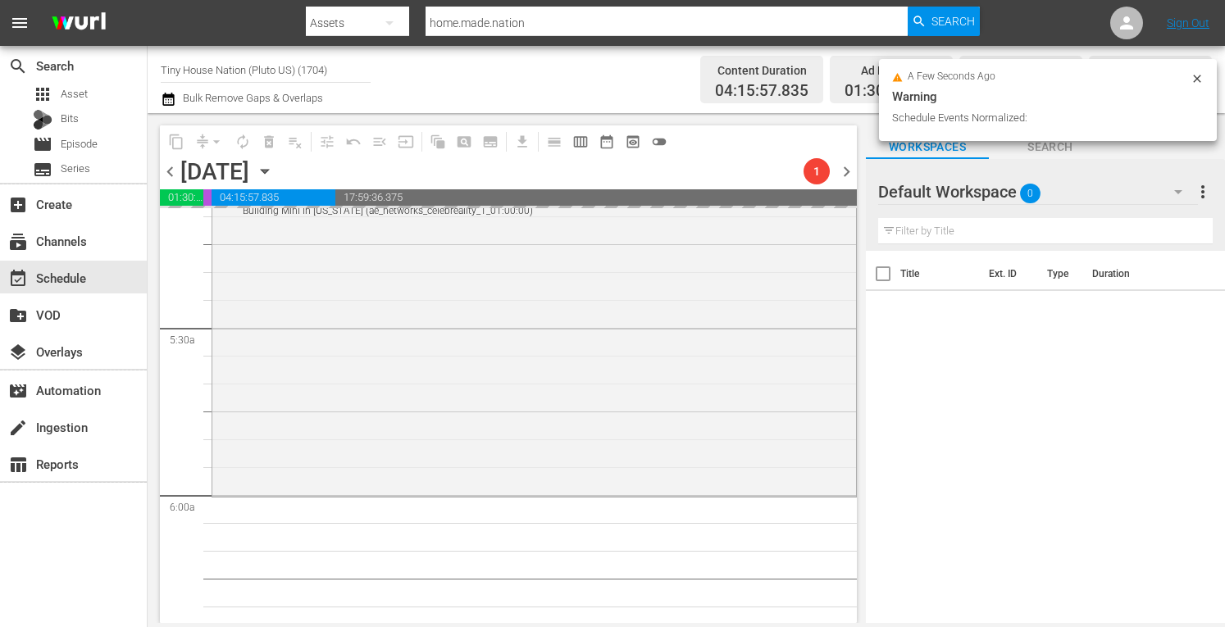
click at [328, 361] on div "Tiny House Nation / SE5 / EP7: Building Mini in Mississippi Building Mini in Mi…" at bounding box center [534, 332] width 644 height 323
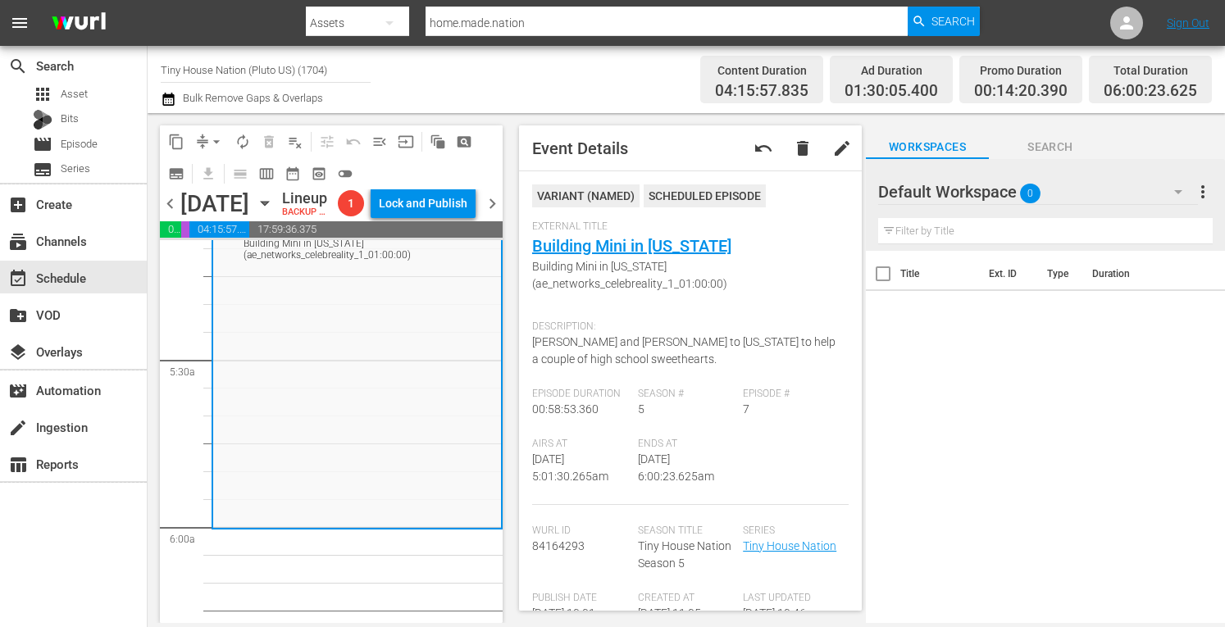
click at [171, 212] on span "chevron_left" at bounding box center [170, 204] width 21 height 21
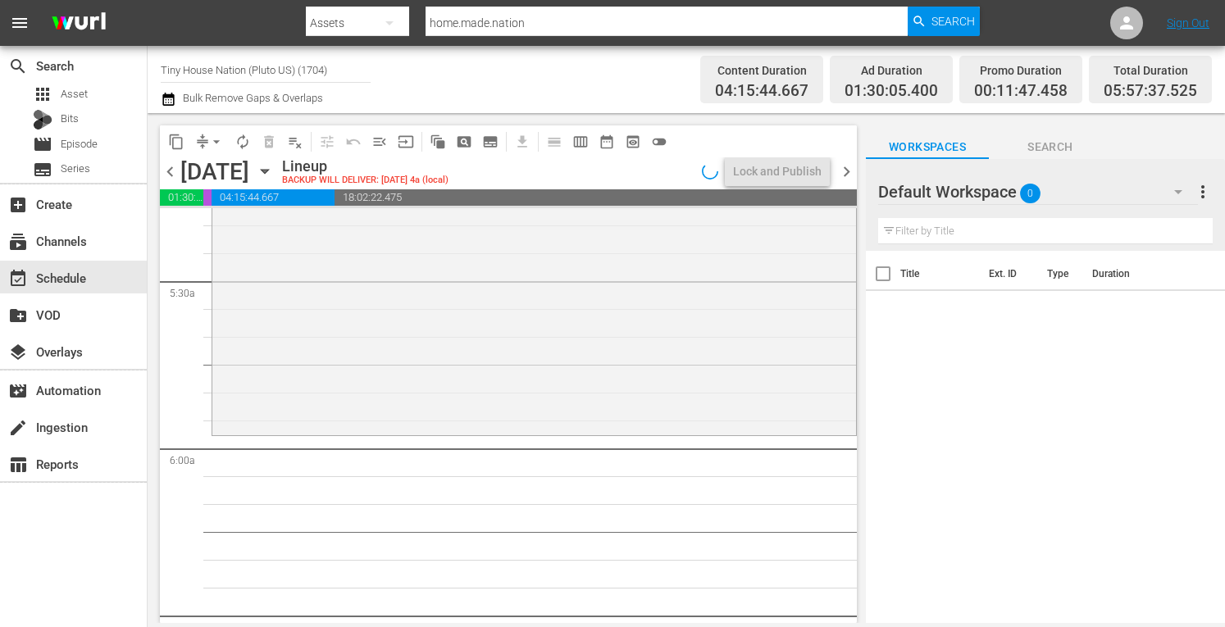
scroll to position [1770, 0]
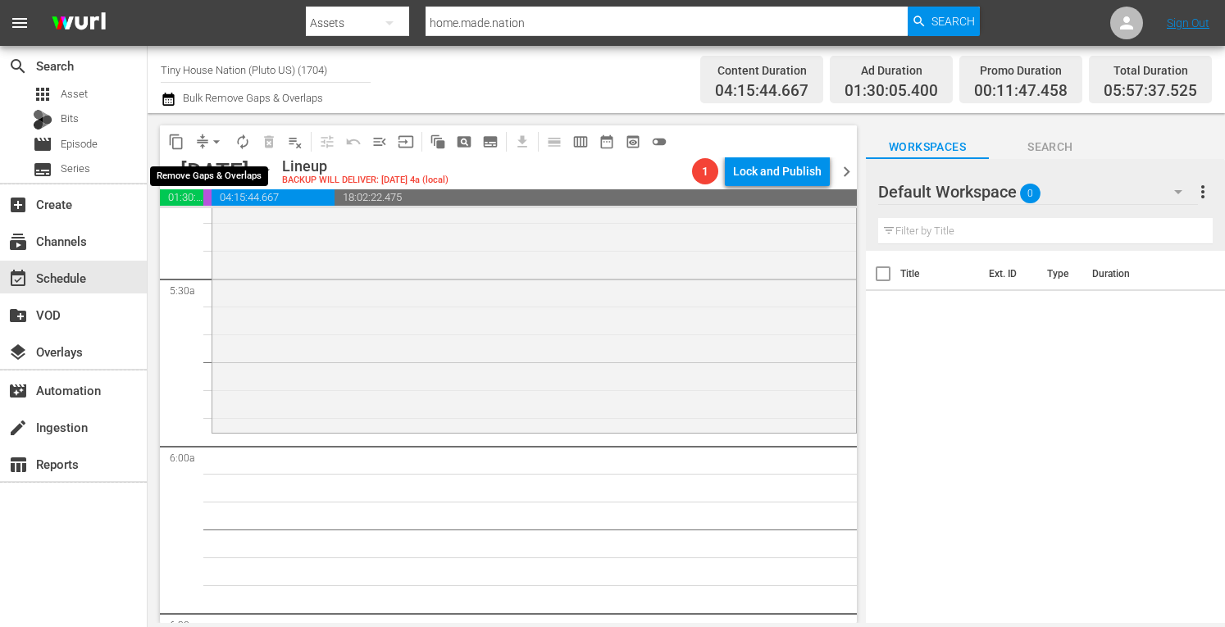
click at [218, 138] on span "arrow_drop_down" at bounding box center [216, 142] width 16 height 16
click at [187, 173] on li "Align to Midnight" at bounding box center [217, 175] width 172 height 27
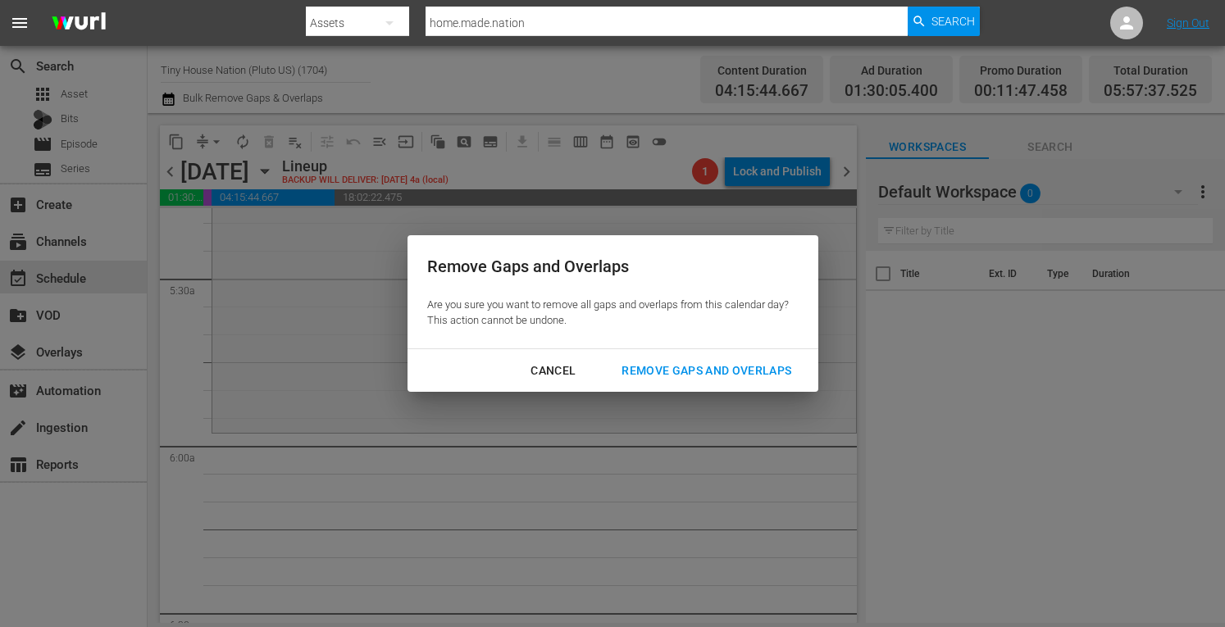
click at [691, 371] on div "Remove Gaps and Overlaps" at bounding box center [707, 371] width 196 height 21
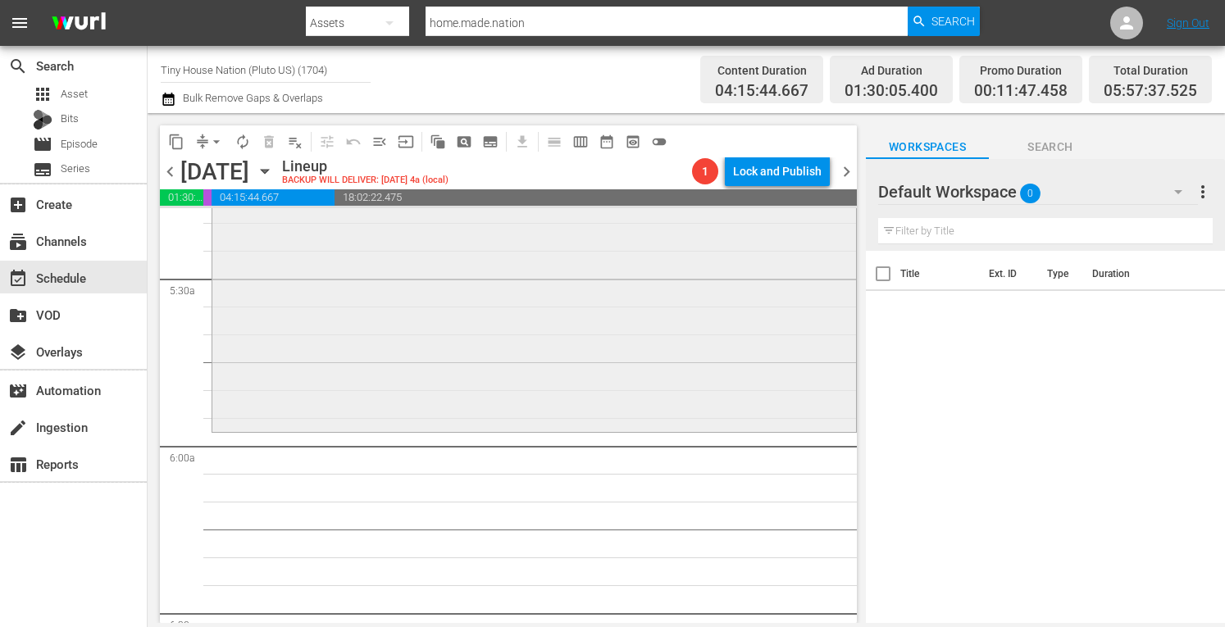
click at [372, 350] on div "Tiny House Nation / SE1 / EP1: 172 Sq Ft Dream Castle 172 Sq Ft Dream Castle (a…" at bounding box center [534, 263] width 644 height 331
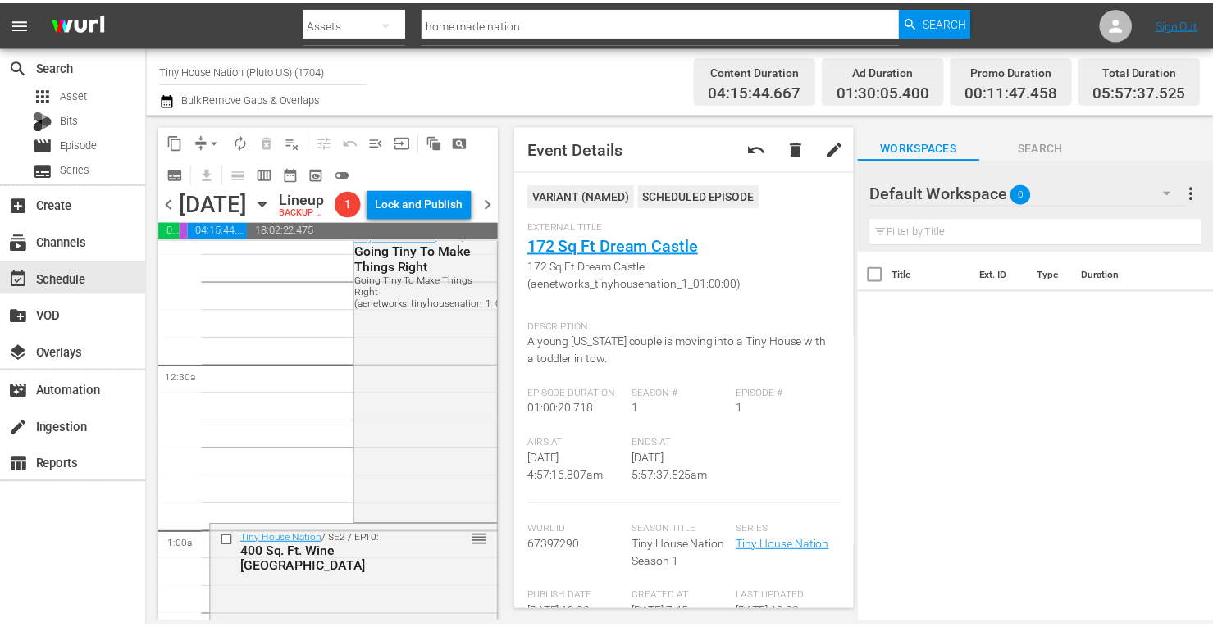
scroll to position [0, 0]
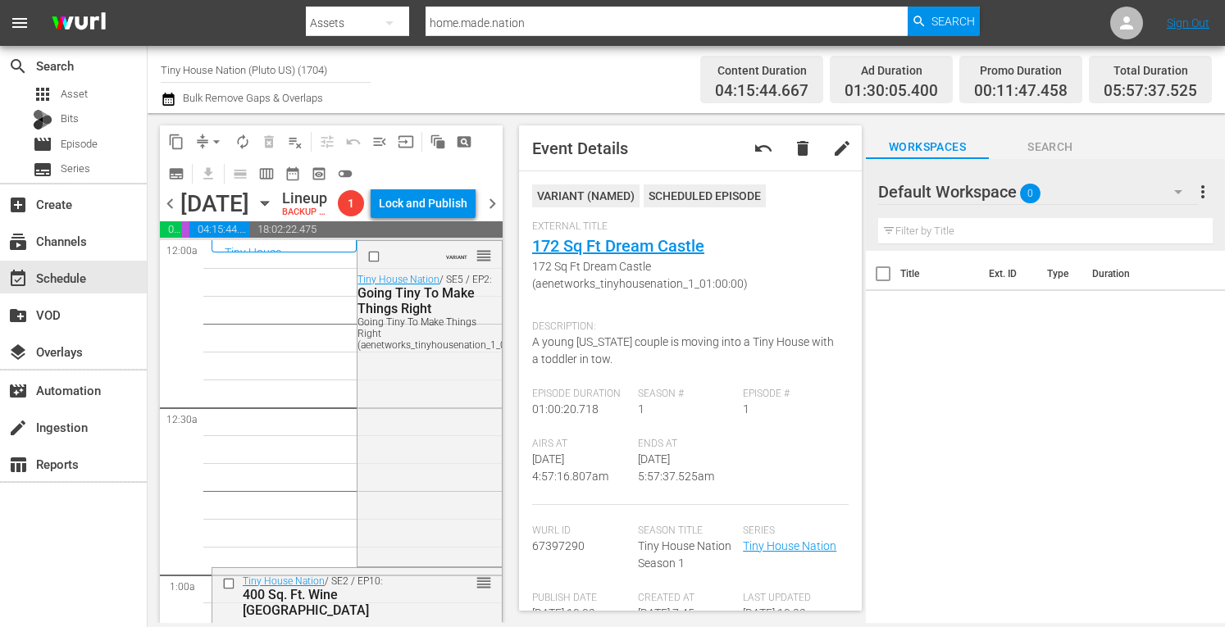
click at [1203, 203] on button "more_vert" at bounding box center [1203, 191] width 20 height 39
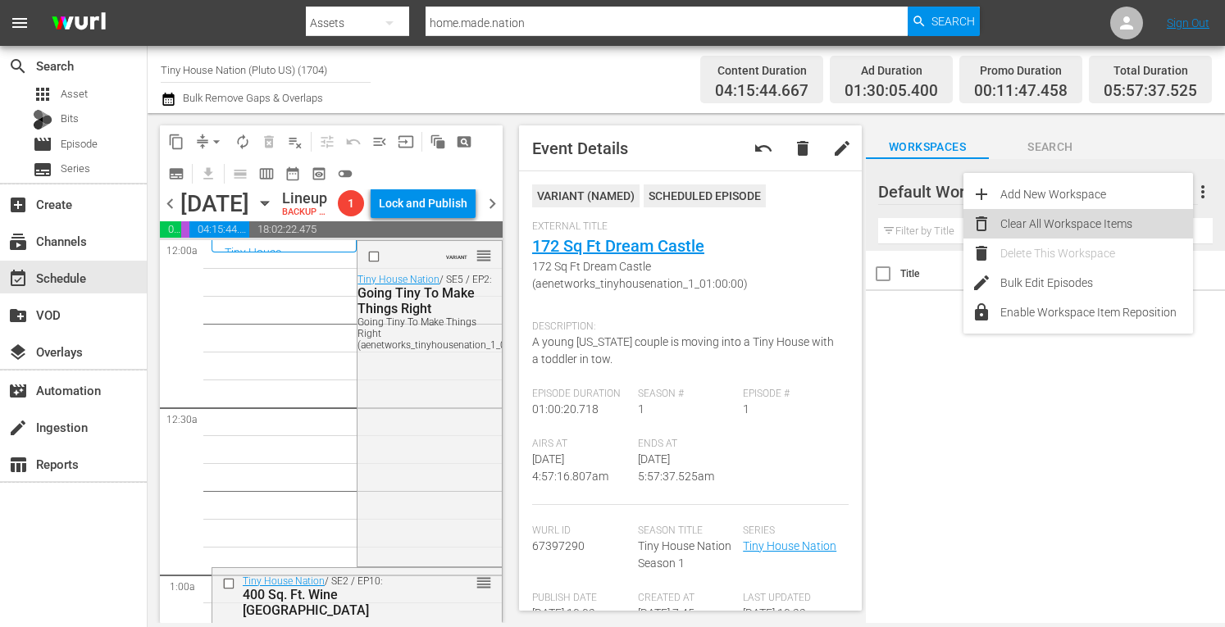
click at [1081, 221] on div "Clear All Workspace Items" at bounding box center [1097, 224] width 193 height 30
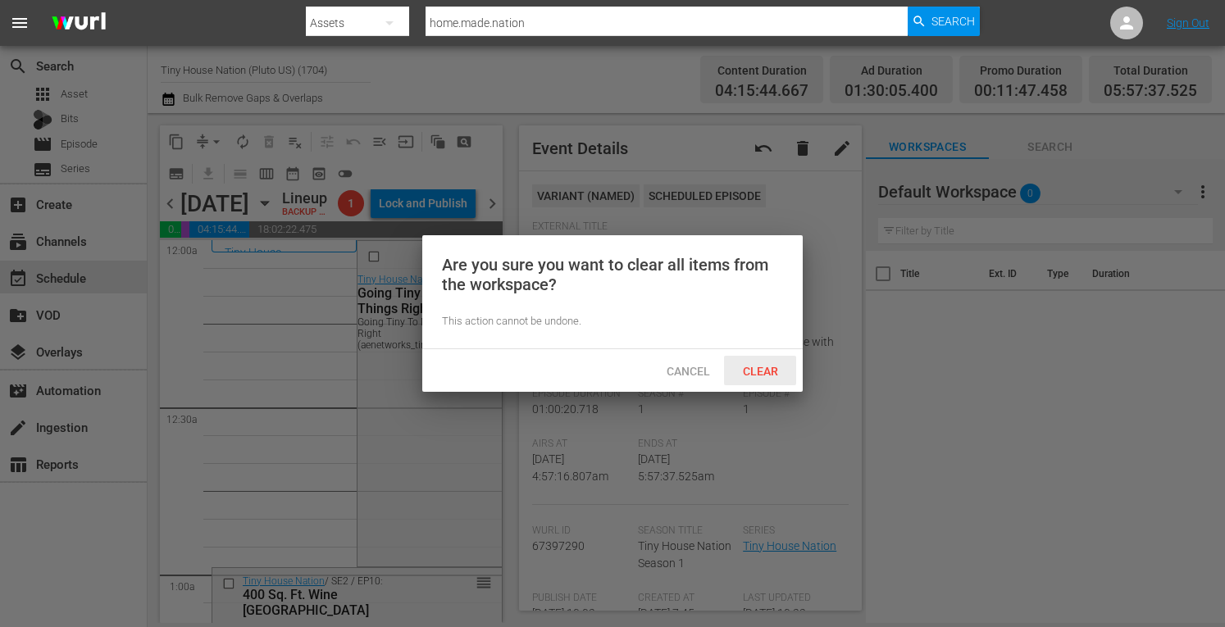
click at [741, 377] on div "Clear" at bounding box center [760, 371] width 72 height 30
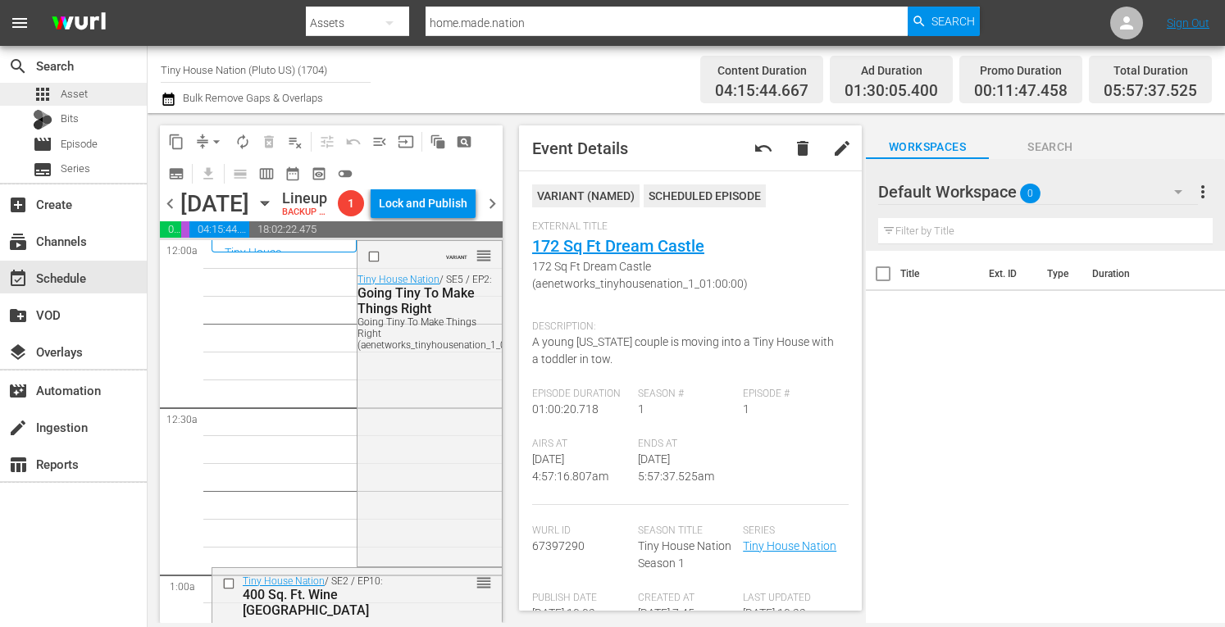
click at [49, 90] on span "apps" at bounding box center [43, 94] width 20 height 20
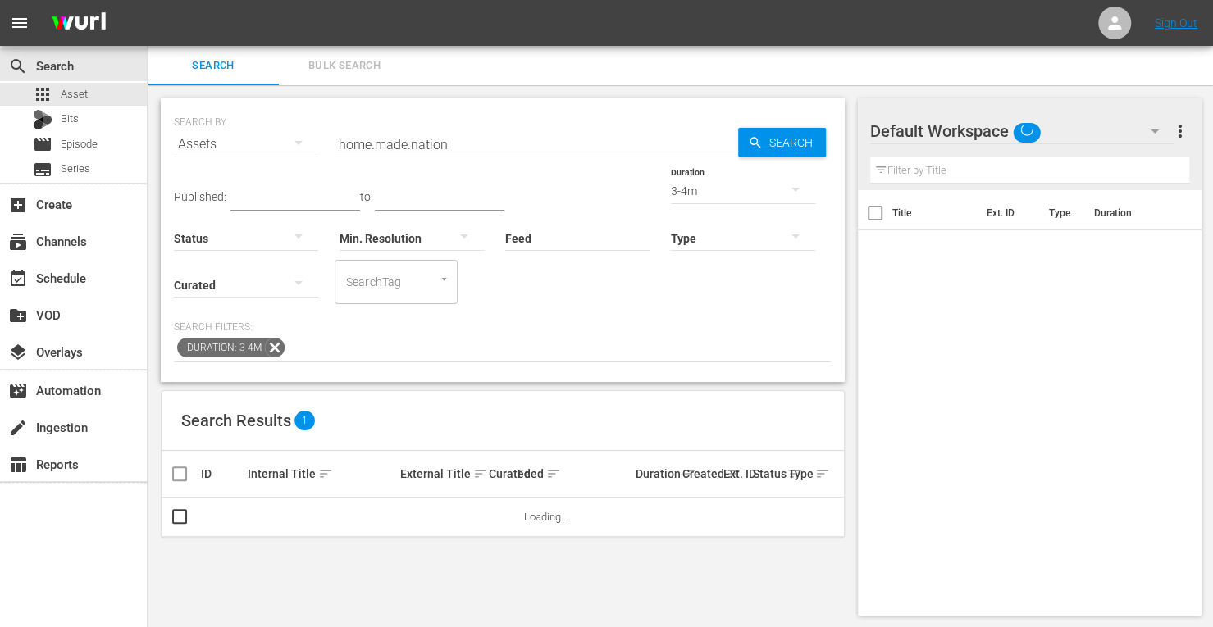
click at [449, 139] on input "home.made.nation" at bounding box center [537, 144] width 404 height 39
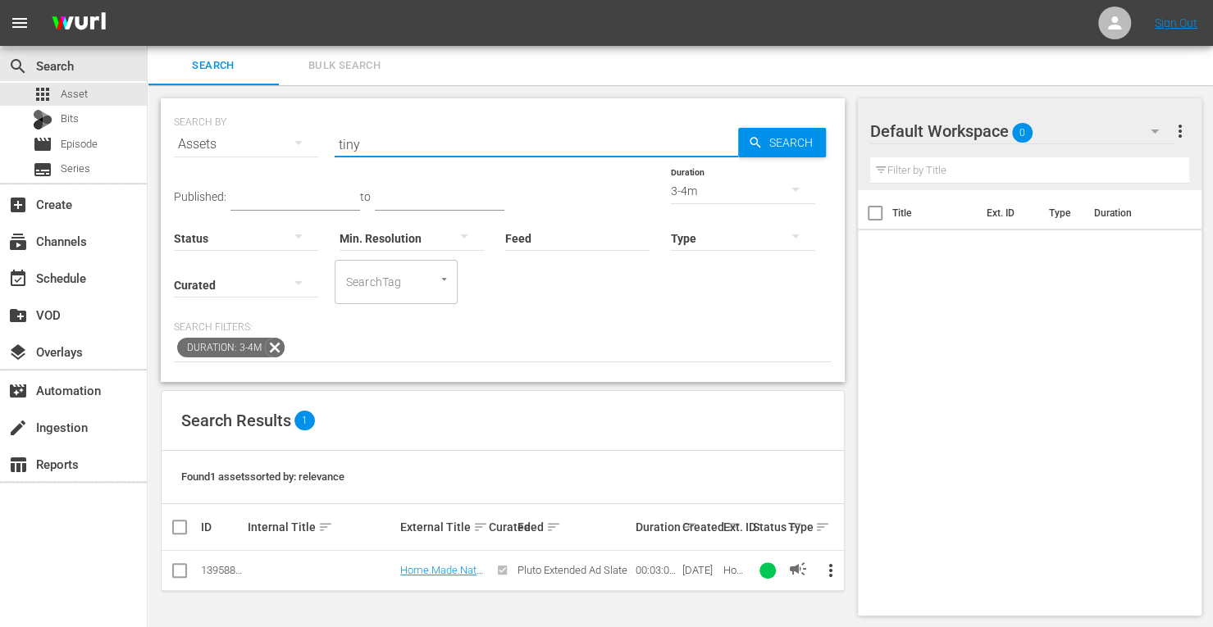
type input "tiny house"
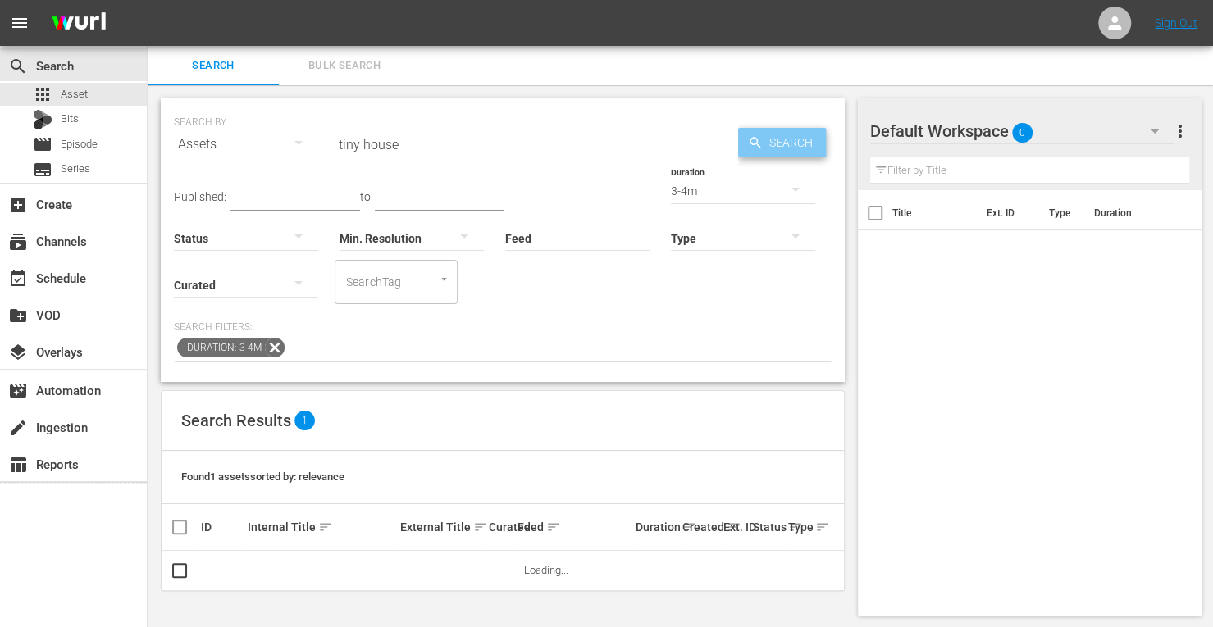
click at [800, 140] on span "Search" at bounding box center [794, 143] width 63 height 30
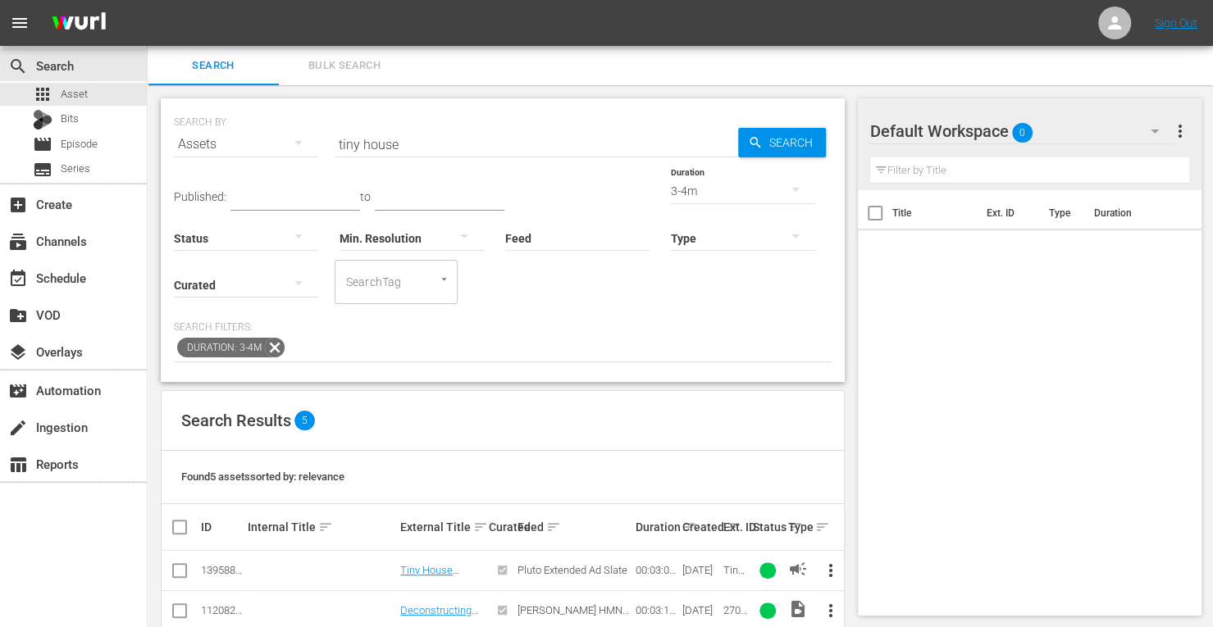
scroll to position [149, 0]
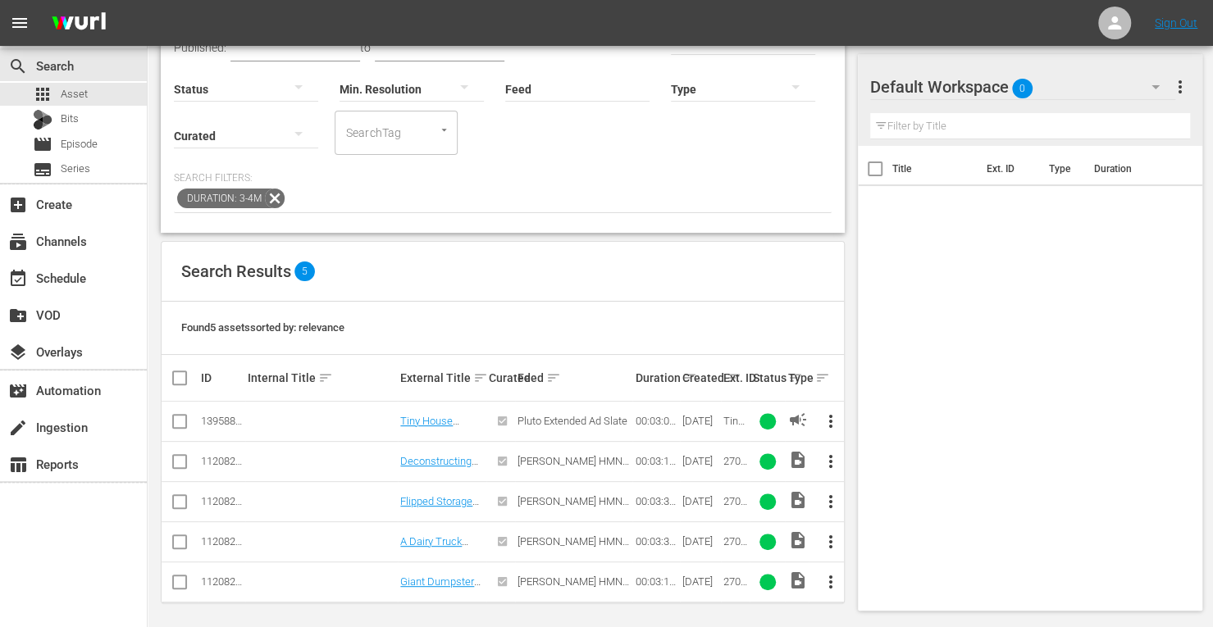
click at [176, 417] on input "checkbox" at bounding box center [180, 425] width 20 height 20
checkbox input "true"
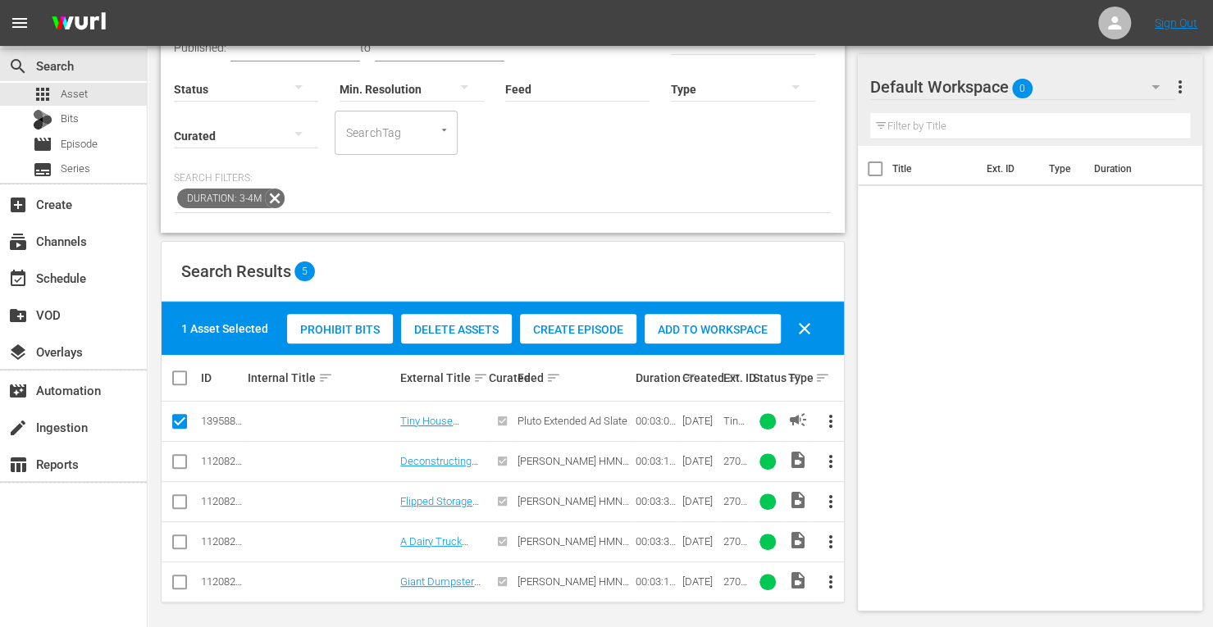
click at [737, 323] on span "Add to Workspace" at bounding box center [713, 329] width 136 height 13
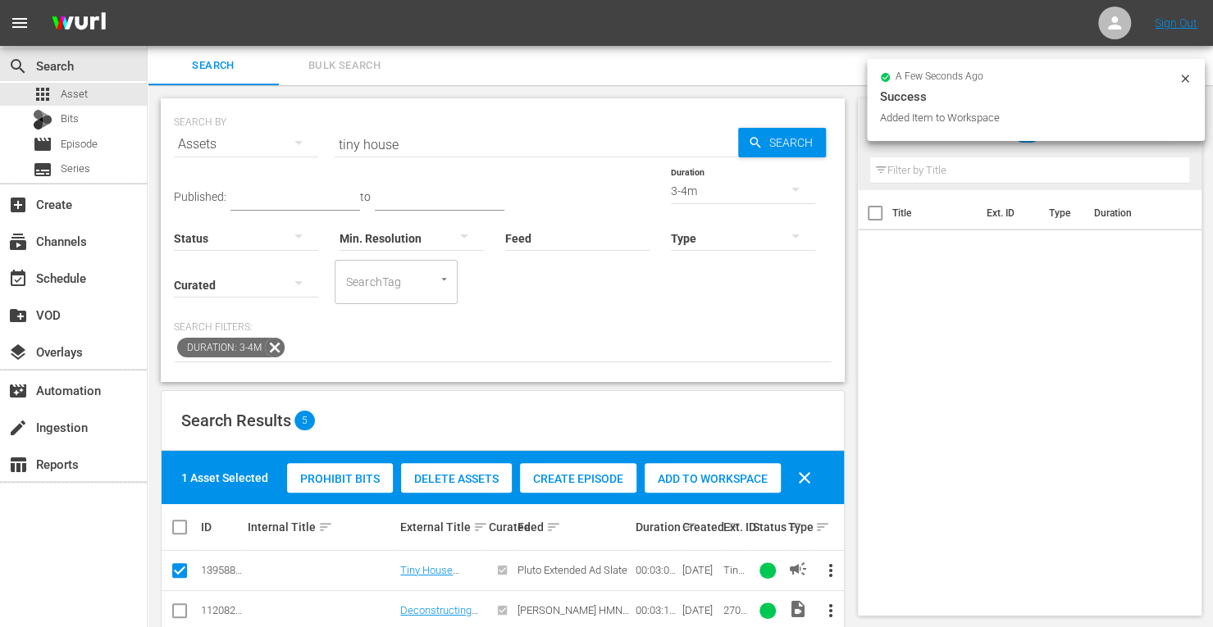
click at [671, 194] on div "3-4m" at bounding box center [743, 191] width 144 height 46
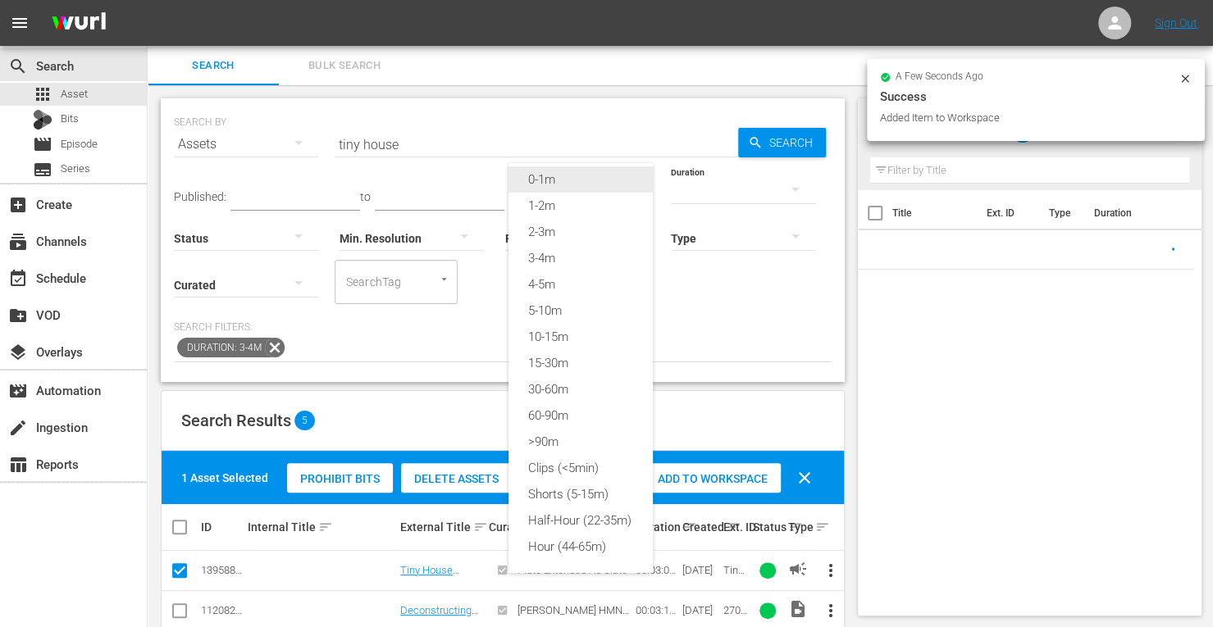
click at [554, 171] on div "0-1m" at bounding box center [581, 179] width 144 height 26
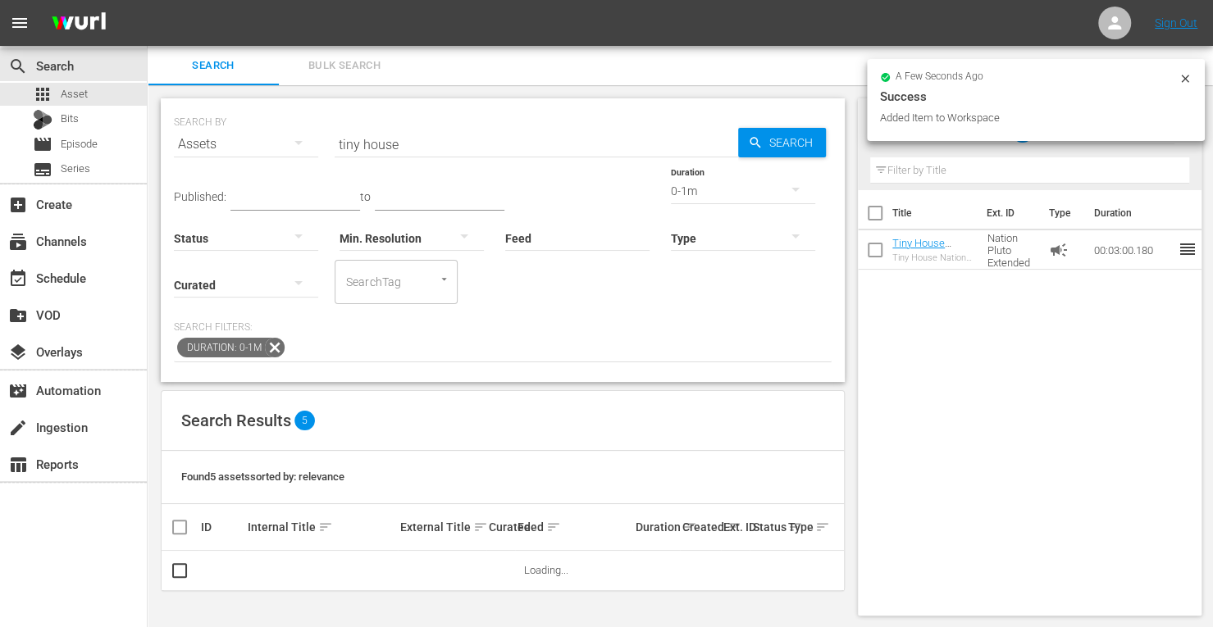
scroll to position [13, 0]
click at [799, 148] on span "Search" at bounding box center [794, 143] width 63 height 30
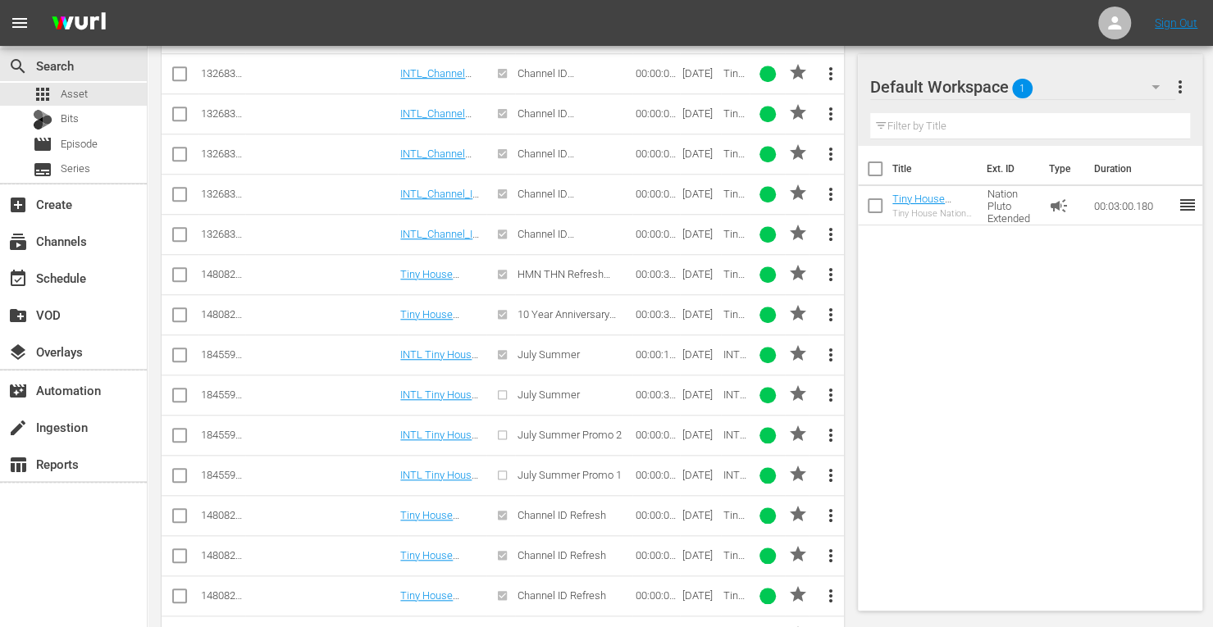
scroll to position [787, 0]
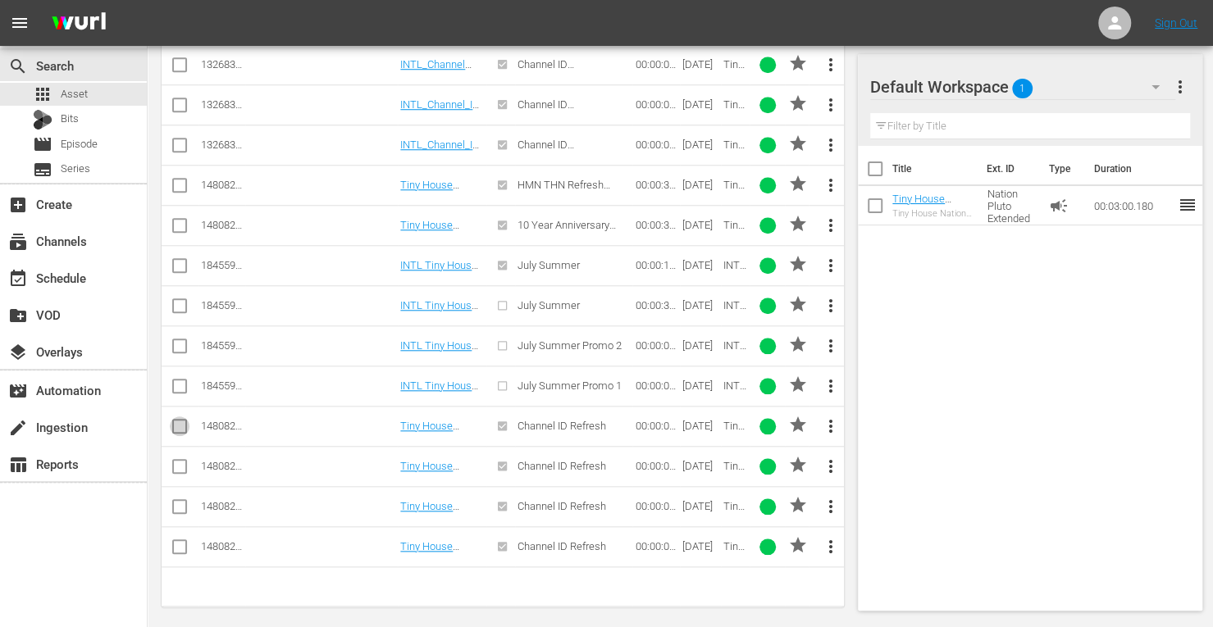
click at [181, 420] on input "checkbox" at bounding box center [180, 430] width 20 height 20
checkbox input "true"
click at [180, 463] on input "checkbox" at bounding box center [180, 470] width 20 height 20
checkbox input "true"
click at [180, 501] on input "checkbox" at bounding box center [180, 510] width 20 height 20
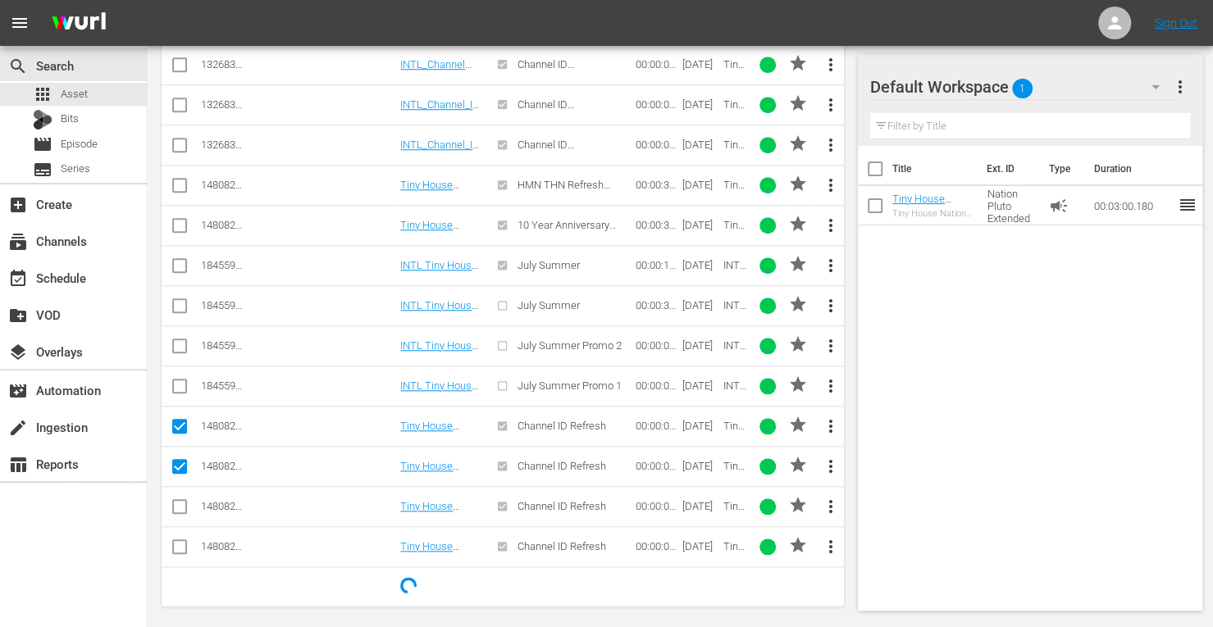
checkbox input "true"
click at [180, 540] on input "checkbox" at bounding box center [180, 550] width 20 height 20
checkbox input "true"
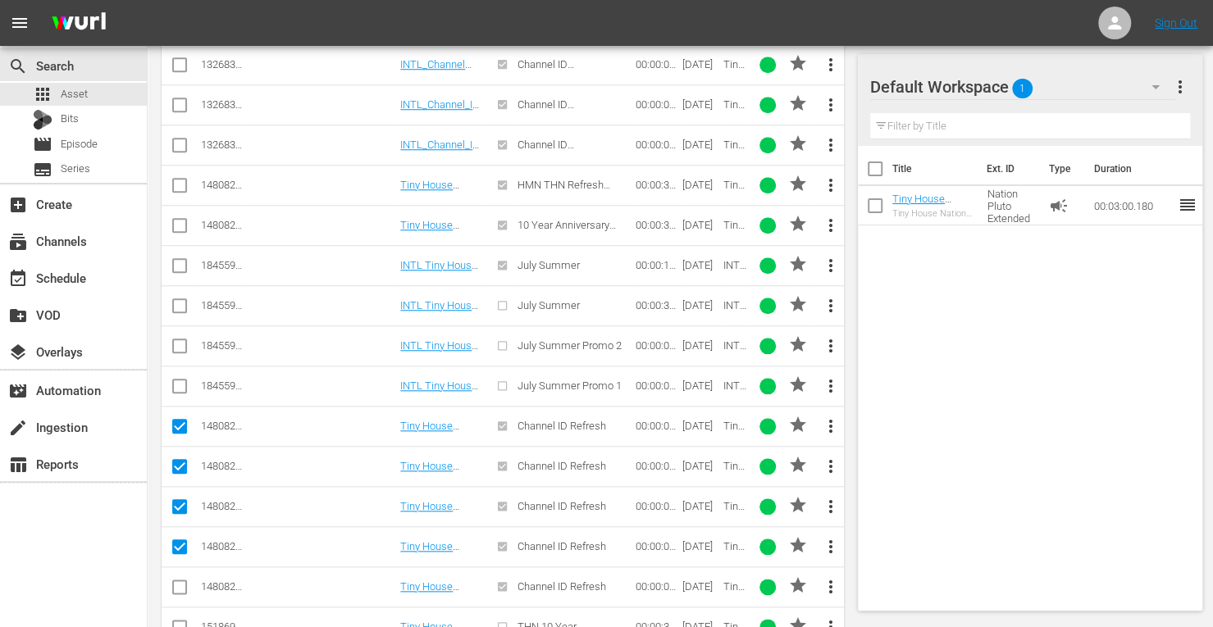
scroll to position [791, 0]
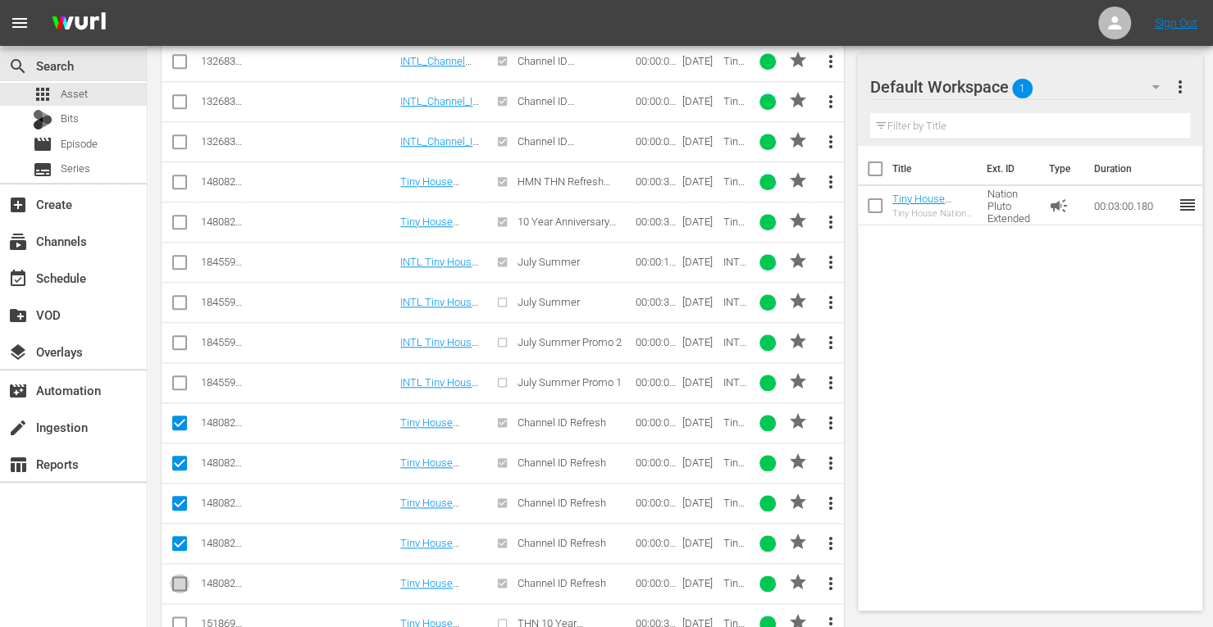
click at [179, 581] on input "checkbox" at bounding box center [180, 587] width 20 height 20
checkbox input "true"
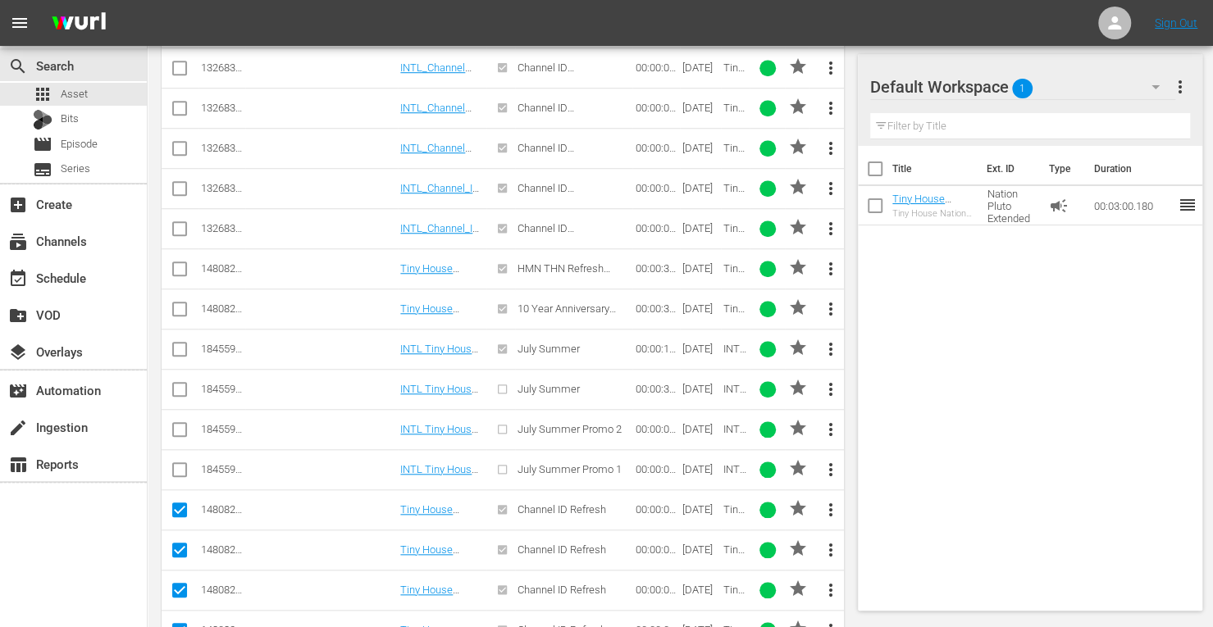
scroll to position [648, 0]
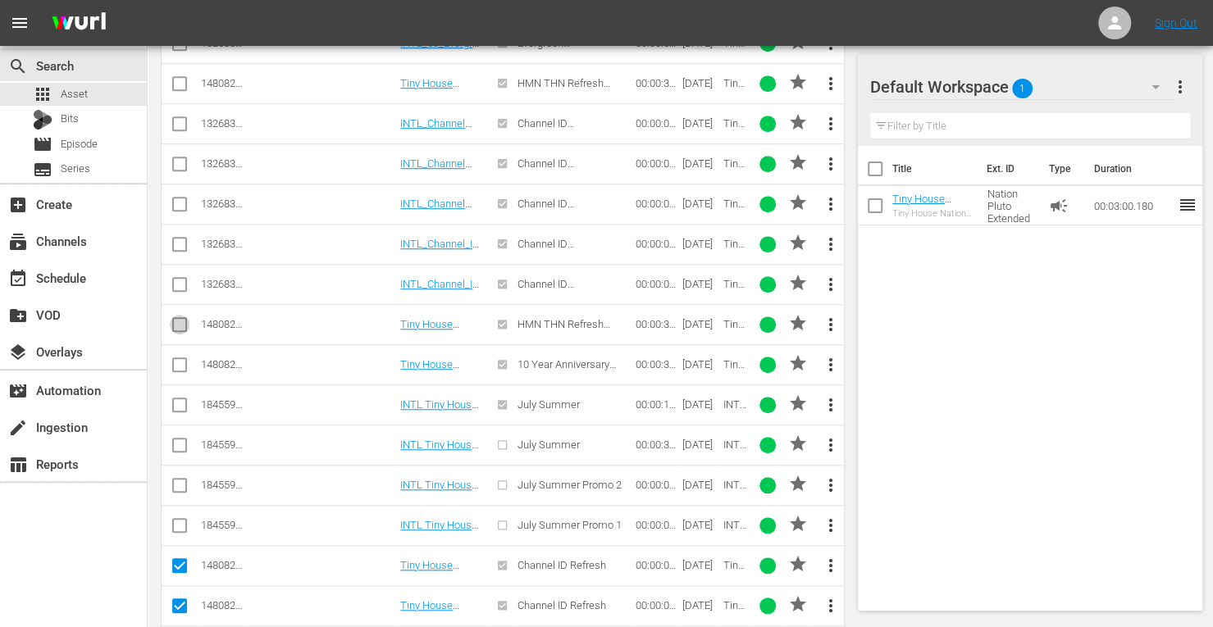
click at [173, 318] on input "checkbox" at bounding box center [180, 328] width 20 height 20
checkbox input "true"
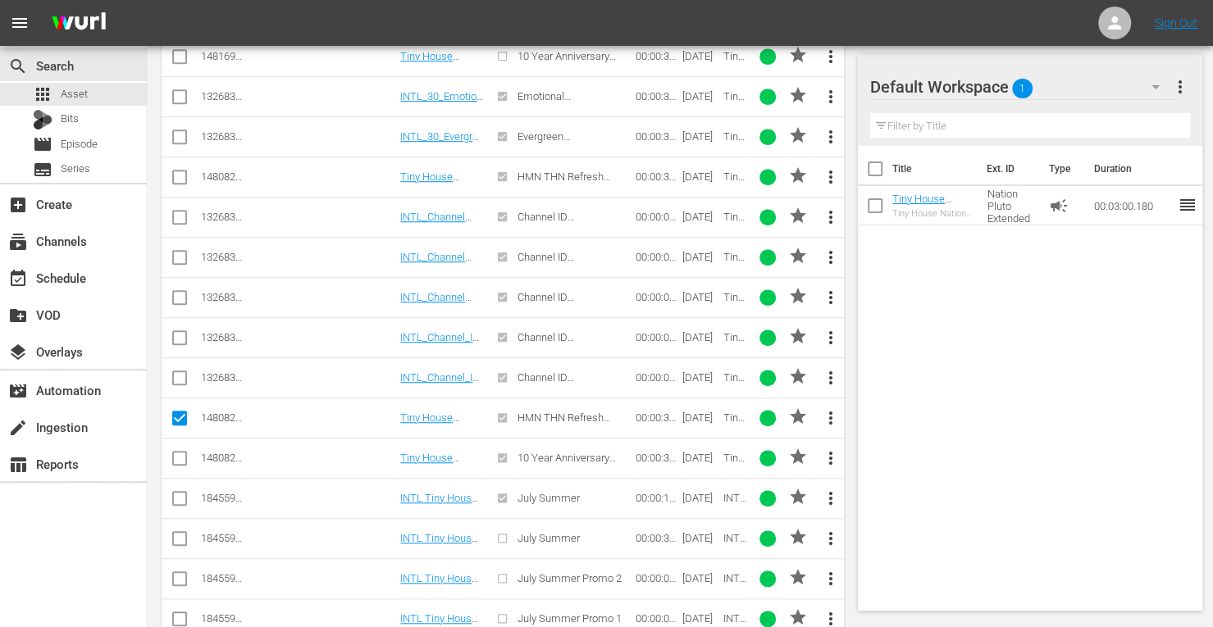
click at [179, 175] on input "checkbox" at bounding box center [180, 181] width 20 height 20
checkbox input "true"
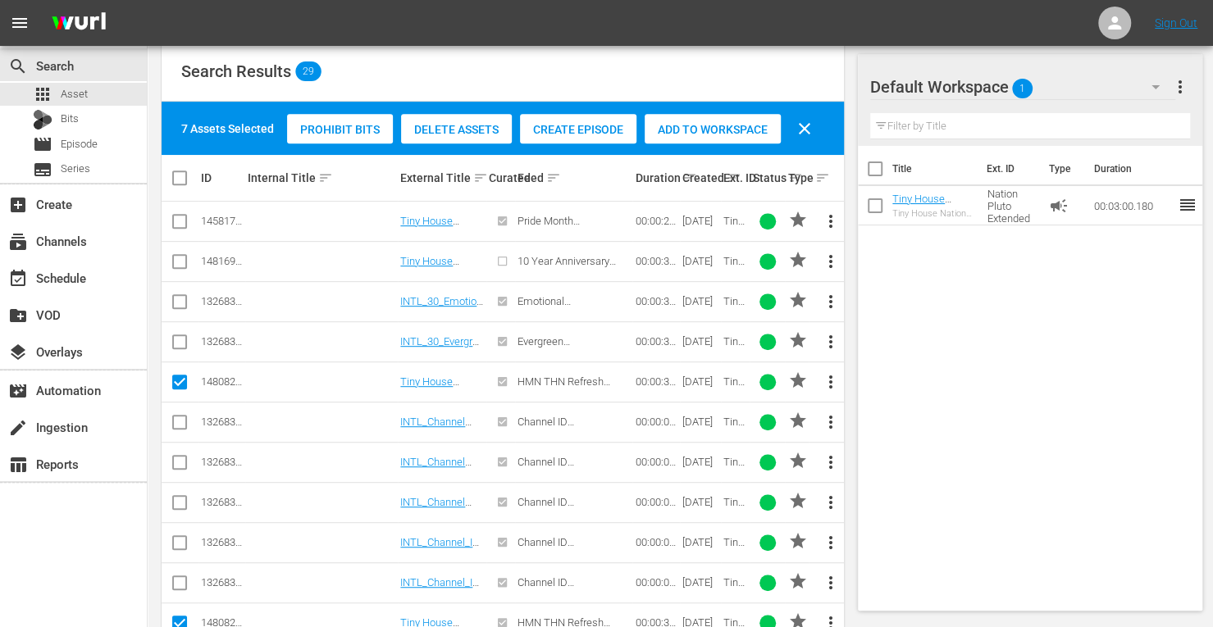
scroll to position [338, 0]
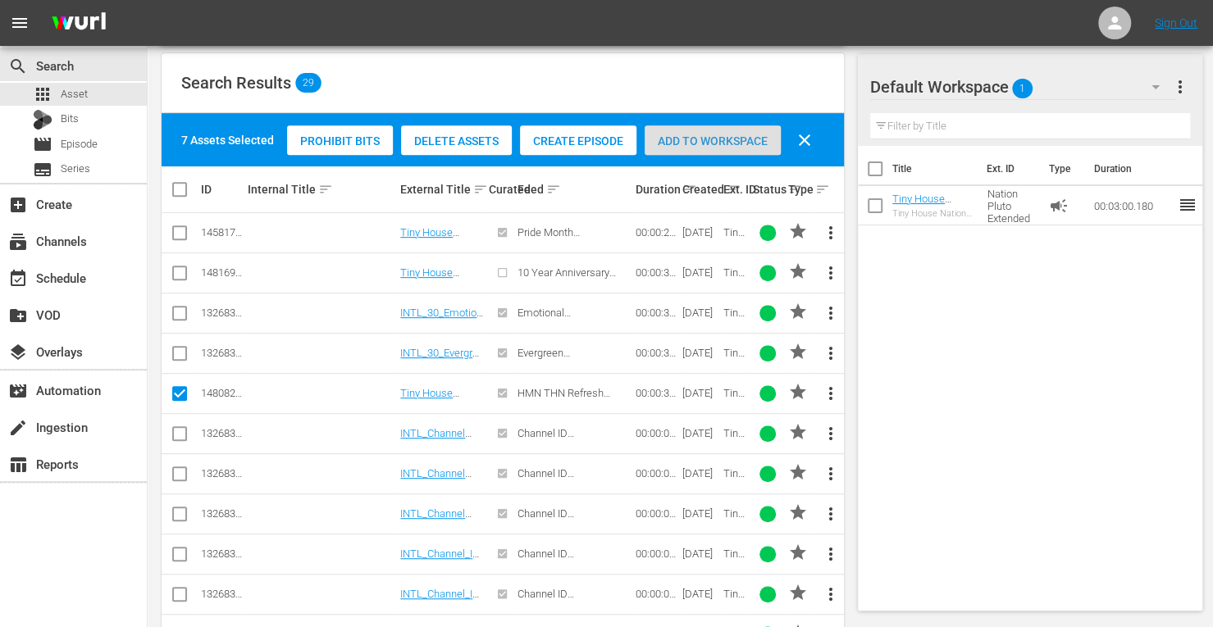
click at [691, 125] on div "Add to Workspace" at bounding box center [713, 140] width 136 height 31
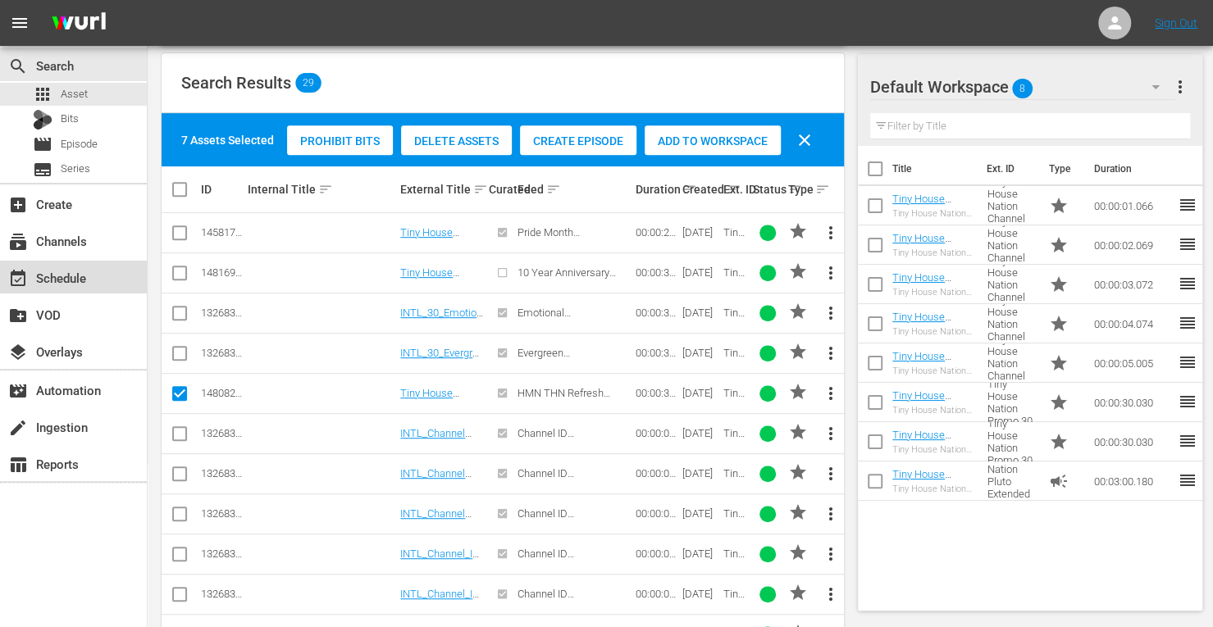
click at [64, 267] on div "event_available Schedule" at bounding box center [73, 277] width 147 height 33
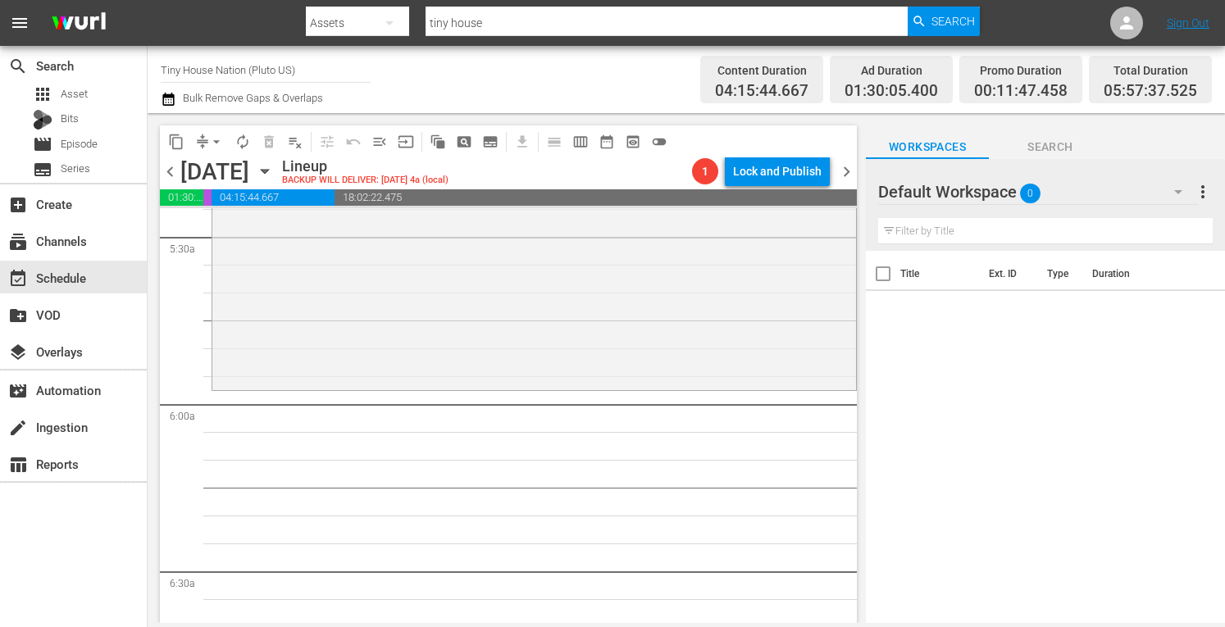
scroll to position [1813, 0]
click at [413, 360] on div "Tiny House Nation / SE1 / EP1: 172 Sq Ft Dream Castle 172 Sq Ft Dream Castle (a…" at bounding box center [534, 220] width 644 height 331
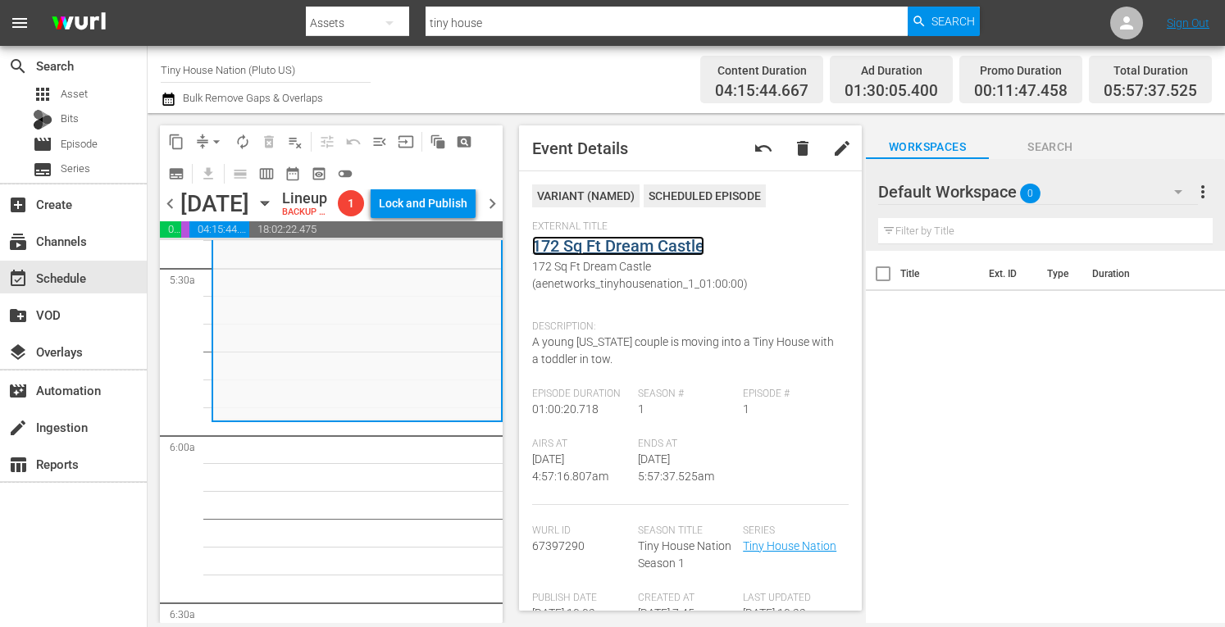
click at [600, 248] on link "172 Sq Ft Dream Castle" at bounding box center [618, 246] width 172 height 20
click at [215, 139] on span "arrow_drop_down" at bounding box center [216, 142] width 16 height 16
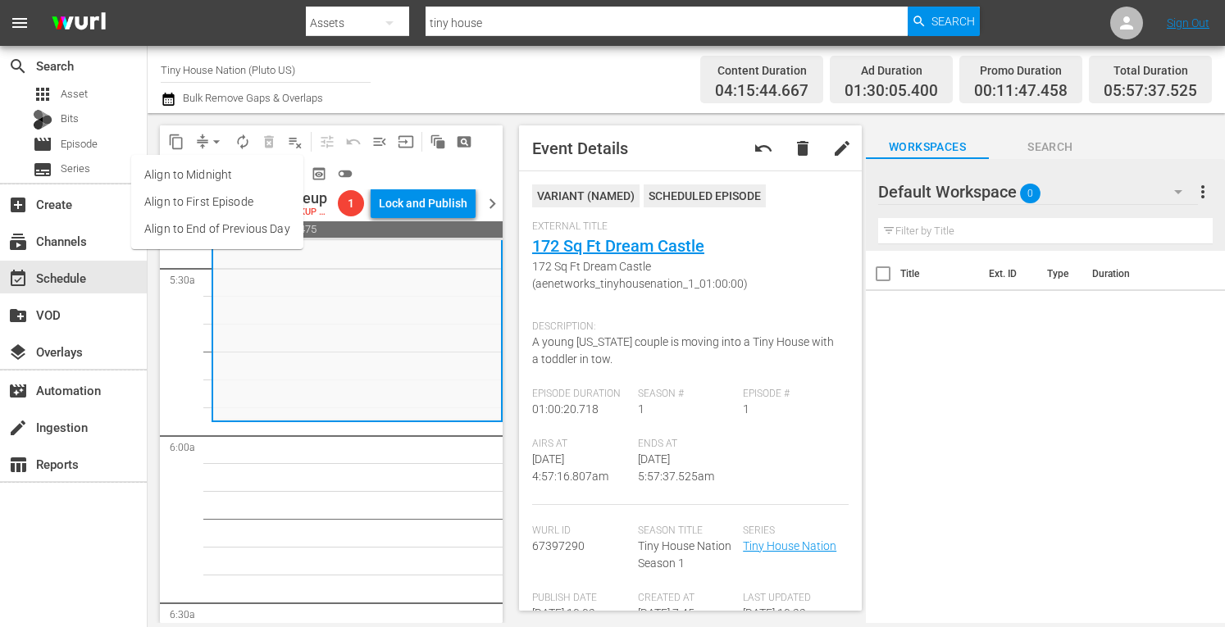
click at [189, 167] on li "Align to Midnight" at bounding box center [217, 175] width 172 height 27
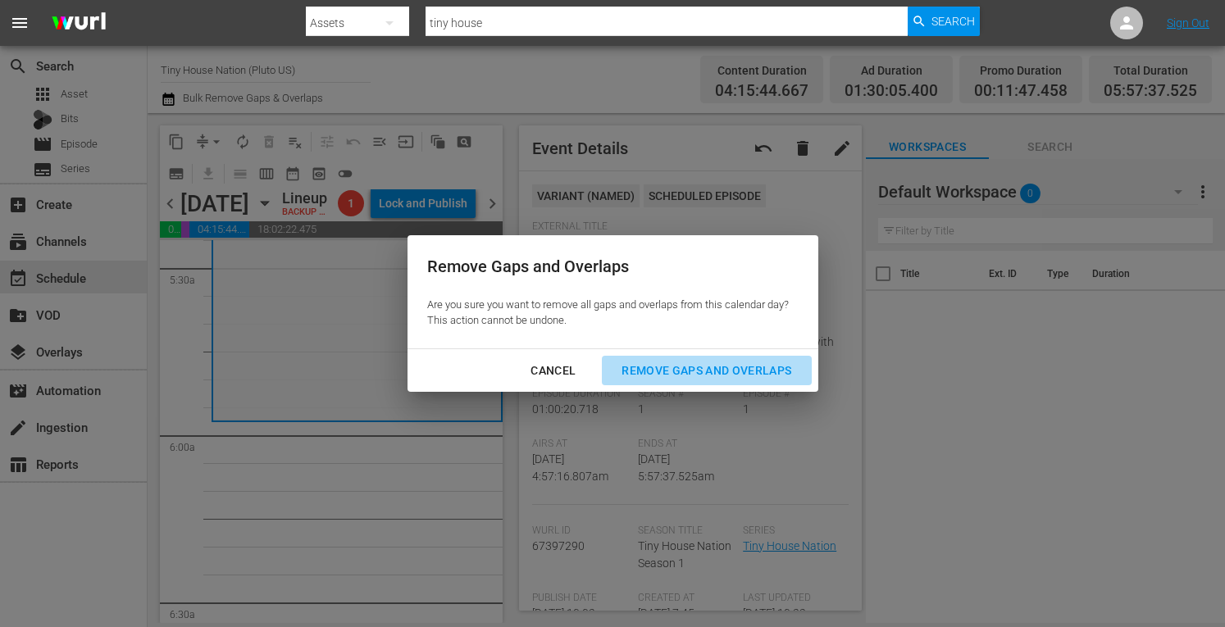
click at [695, 370] on div "Remove Gaps and Overlaps" at bounding box center [707, 371] width 196 height 21
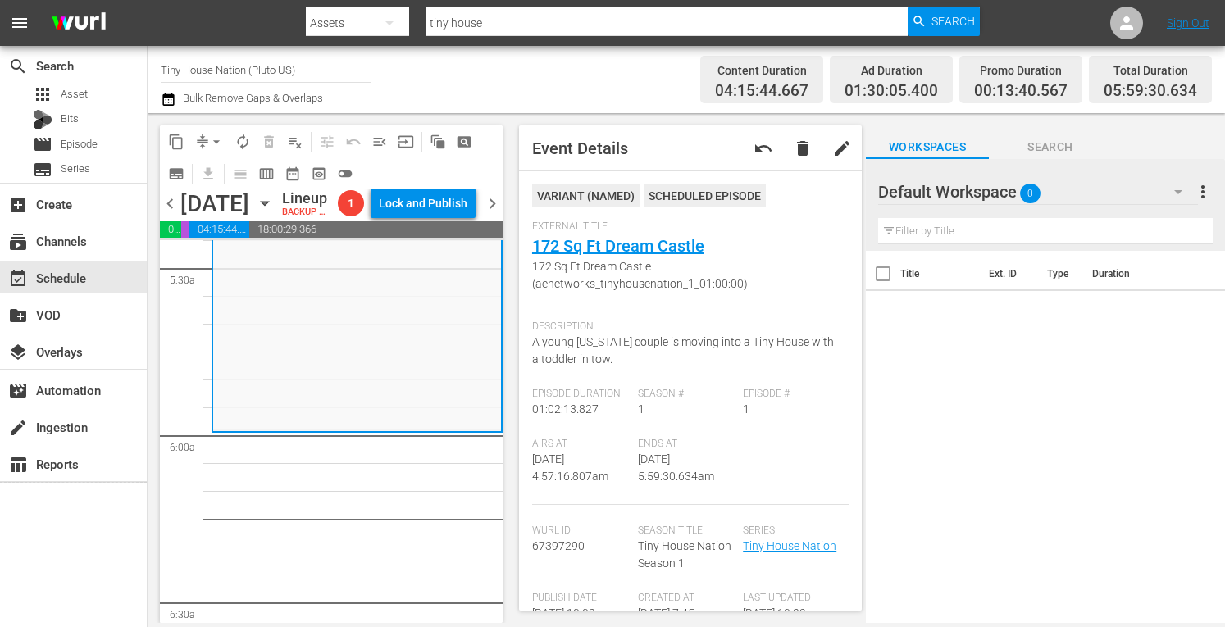
click at [216, 135] on span "arrow_drop_down" at bounding box center [216, 142] width 16 height 16
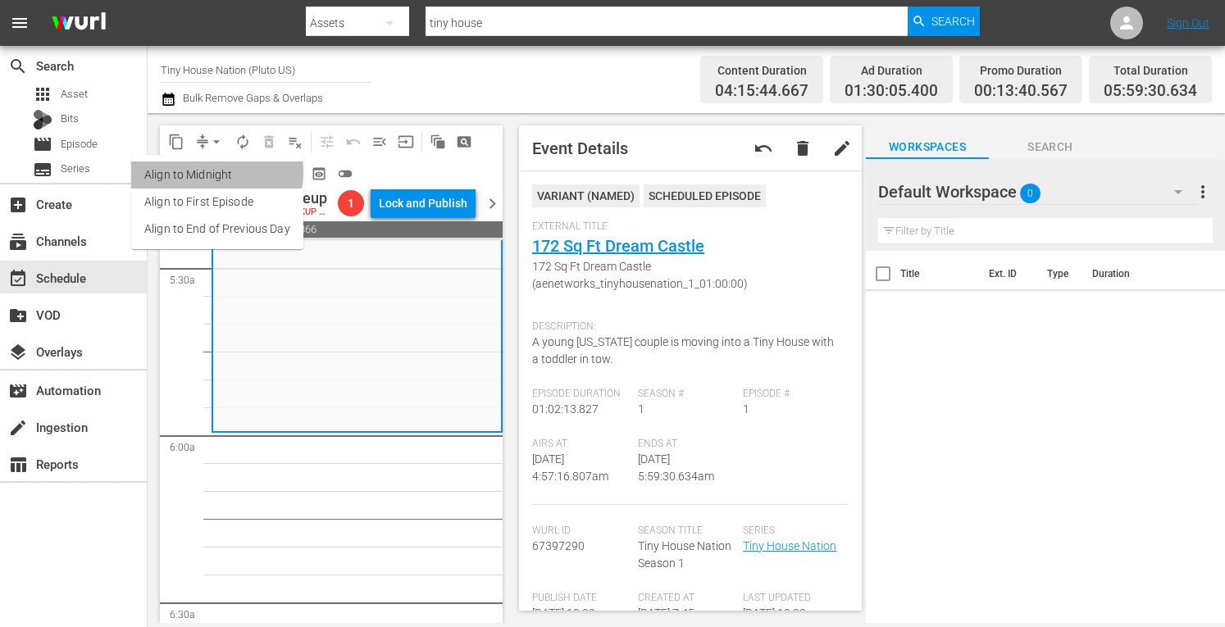
click at [200, 172] on li "Align to Midnight" at bounding box center [217, 175] width 172 height 27
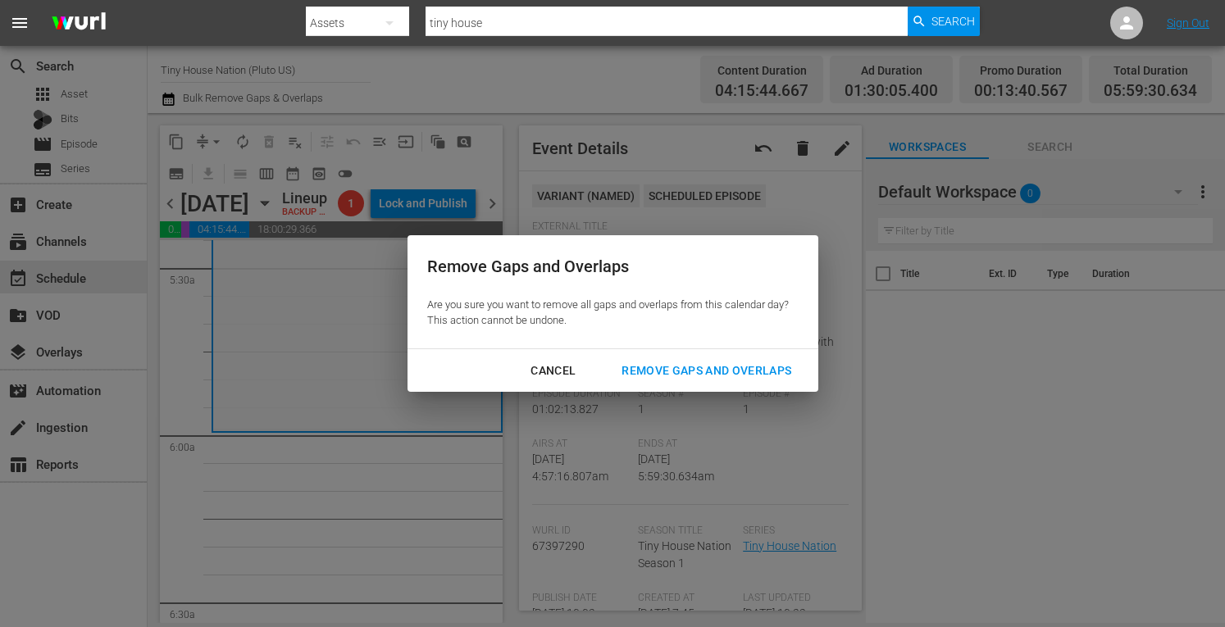
click at [687, 353] on div "Cancel Remove Gaps and Overlaps" at bounding box center [613, 370] width 411 height 43
click at [674, 369] on div "Remove Gaps and Overlaps" at bounding box center [707, 371] width 196 height 21
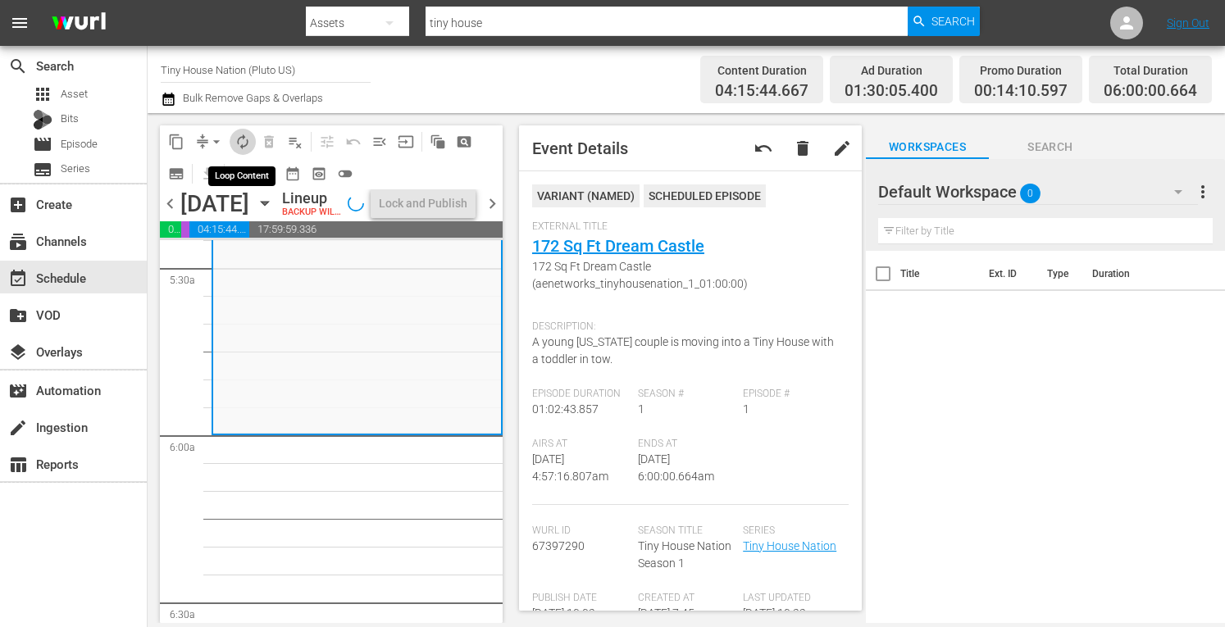
click at [238, 144] on span "autorenew_outlined" at bounding box center [243, 142] width 16 height 16
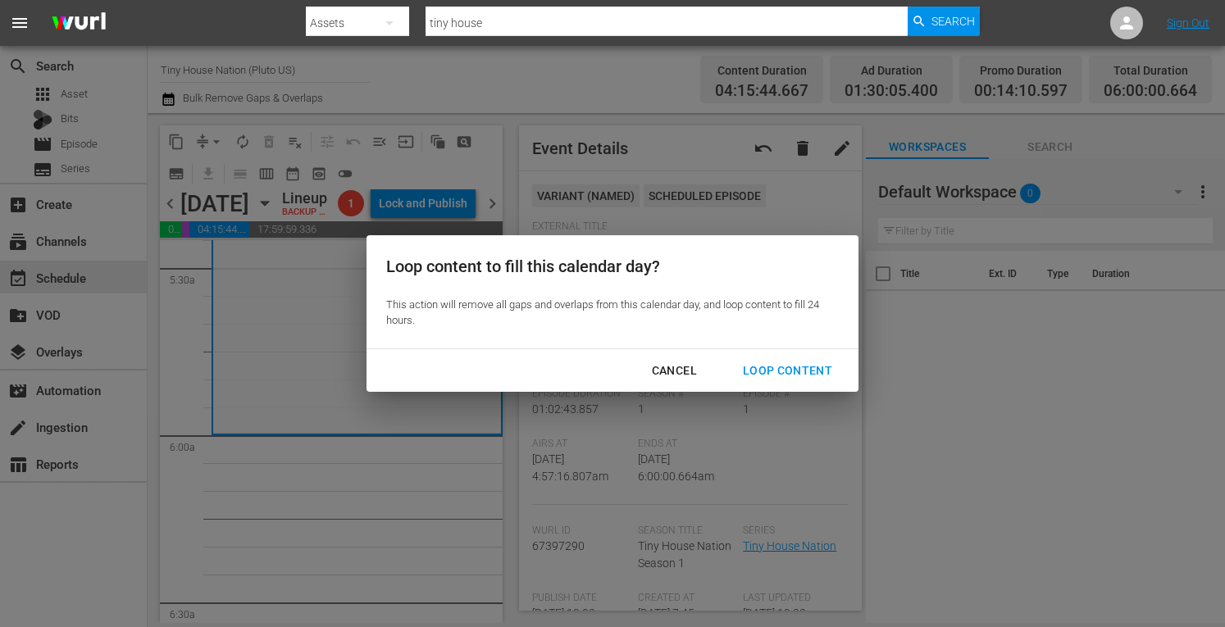
click at [776, 368] on div "Loop Content" at bounding box center [788, 371] width 116 height 21
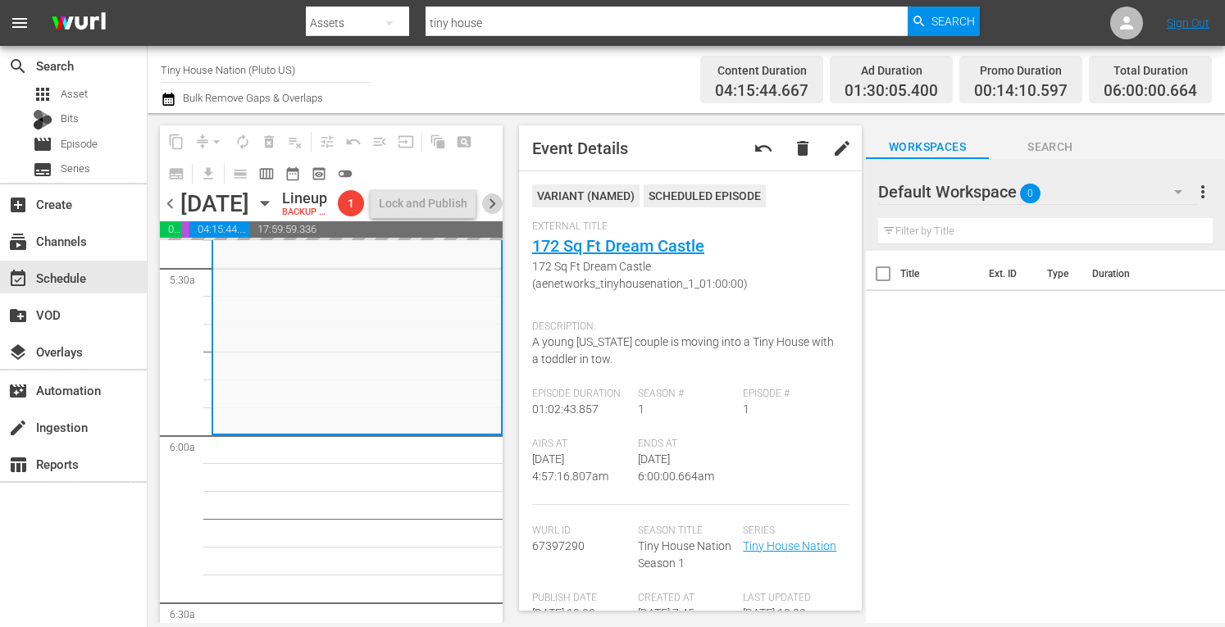
click at [494, 214] on span "chevron_right" at bounding box center [492, 204] width 21 height 21
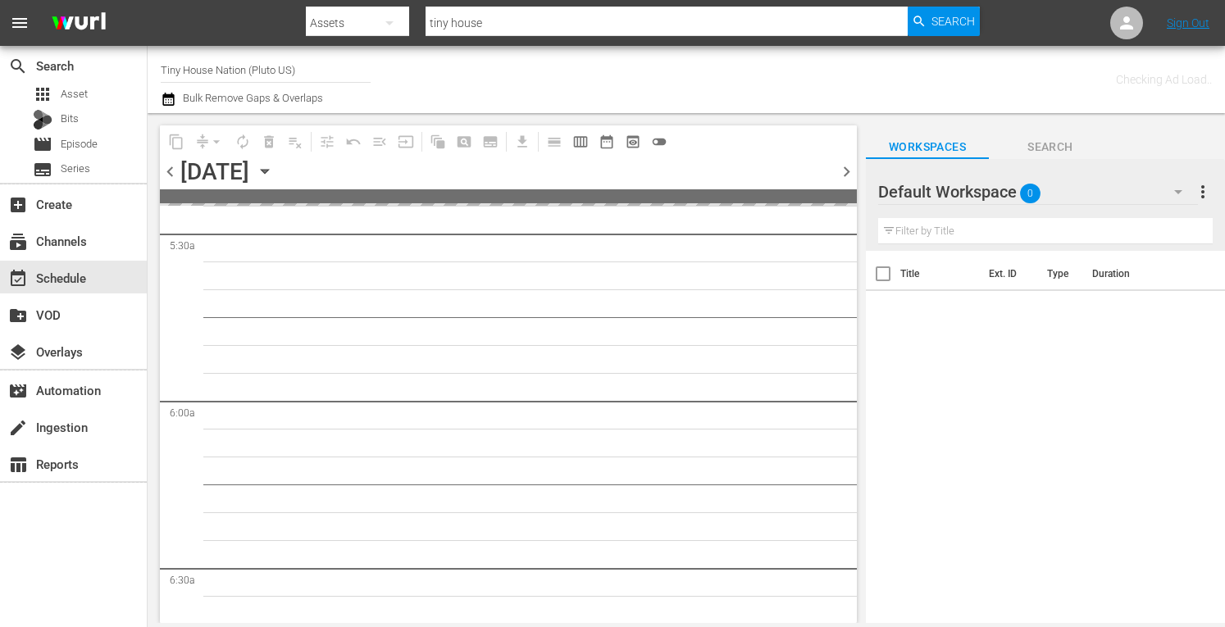
scroll to position [1980, 0]
click at [174, 173] on span "chevron_left" at bounding box center [170, 172] width 21 height 21
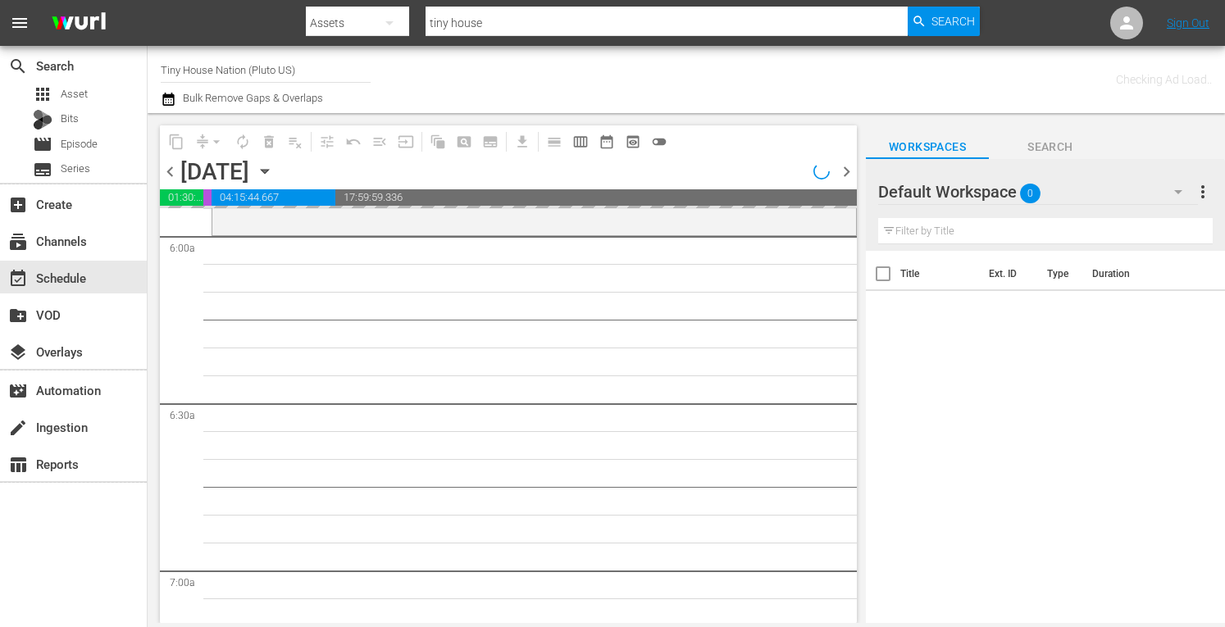
scroll to position [1813, 0]
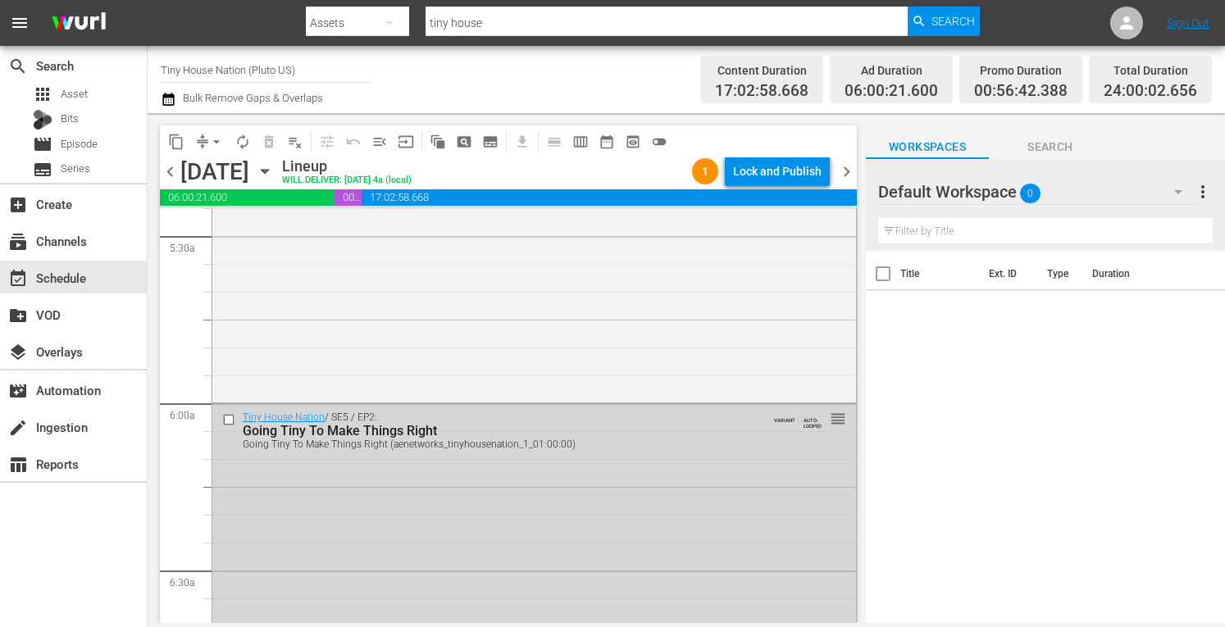
click at [848, 166] on span "chevron_right" at bounding box center [847, 172] width 21 height 21
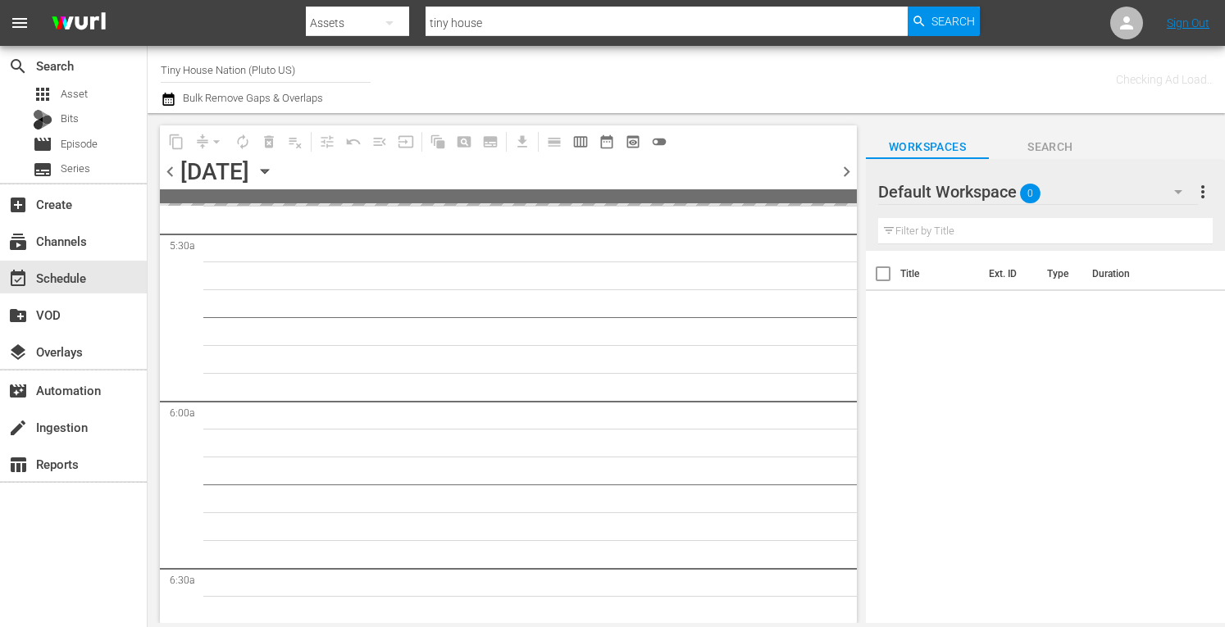
scroll to position [1980, 0]
click at [176, 176] on span "chevron_left" at bounding box center [170, 172] width 21 height 21
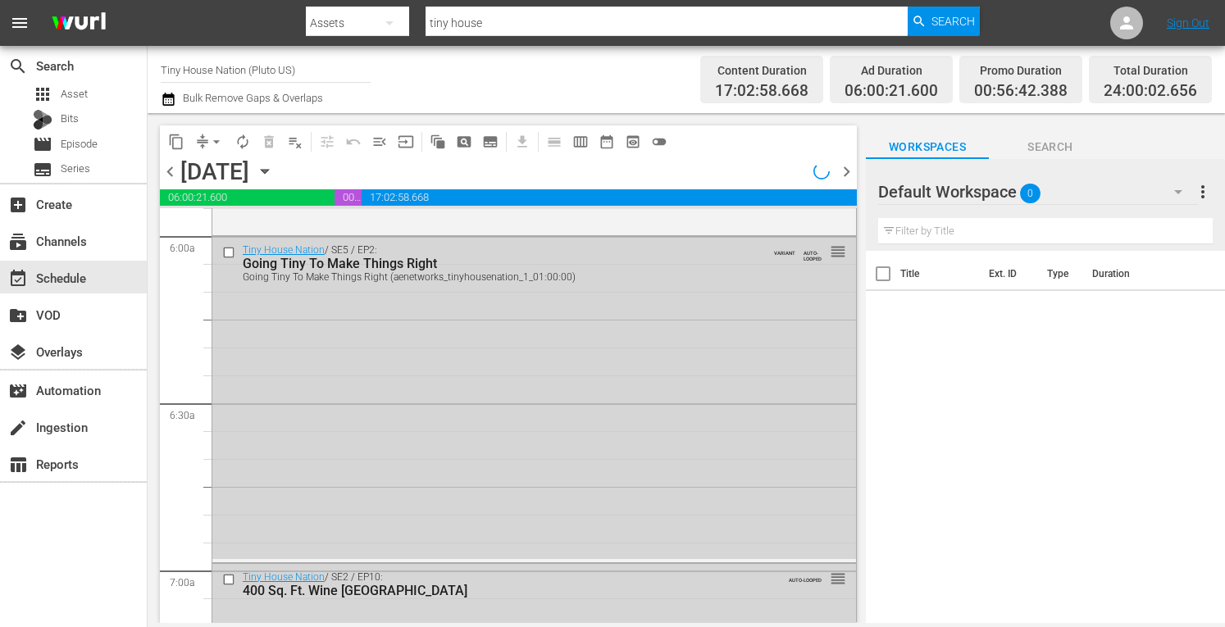
scroll to position [1813, 0]
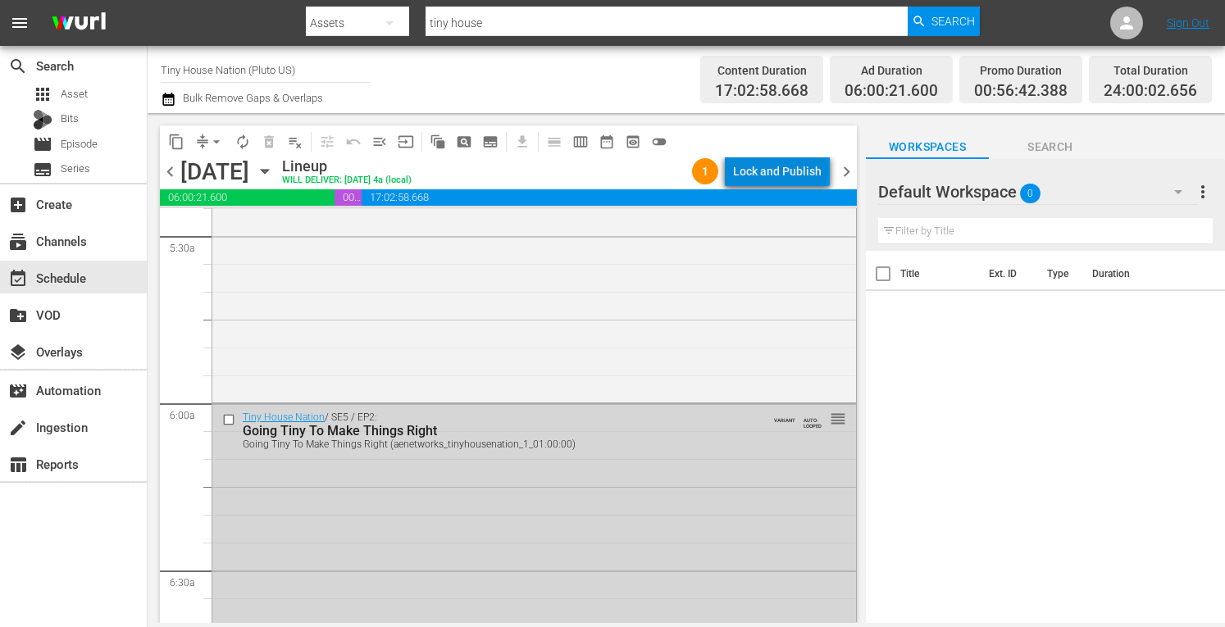
click at [784, 168] on div "Lock and Publish" at bounding box center [777, 172] width 89 height 30
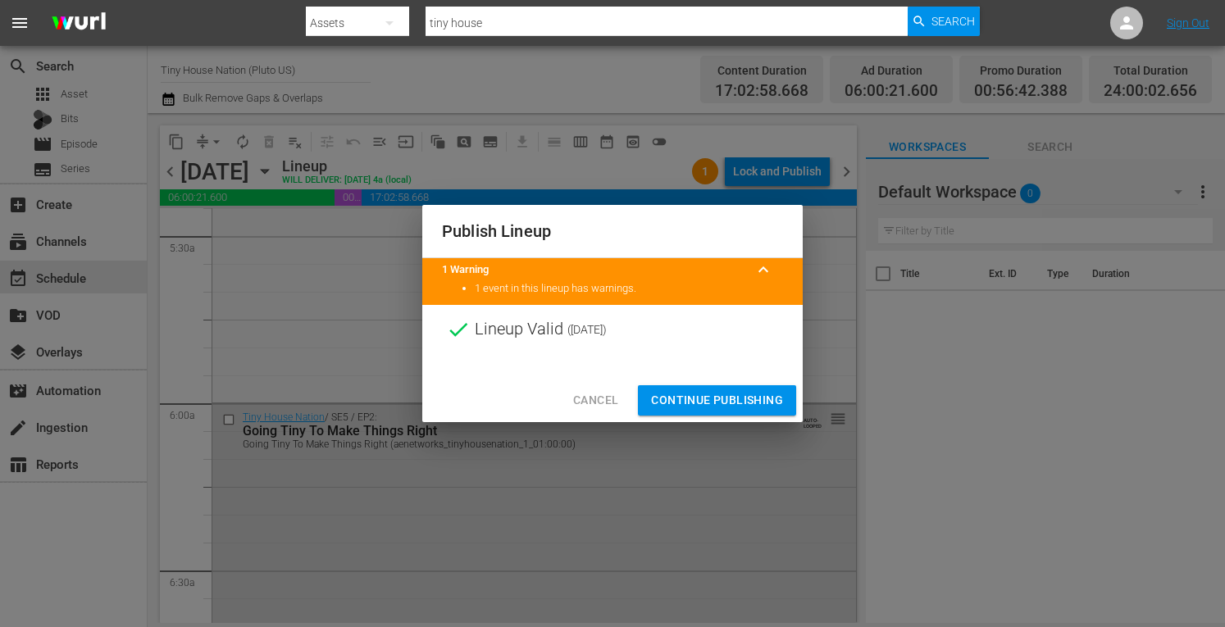
click at [666, 399] on span "Continue Publishing" at bounding box center [717, 400] width 132 height 21
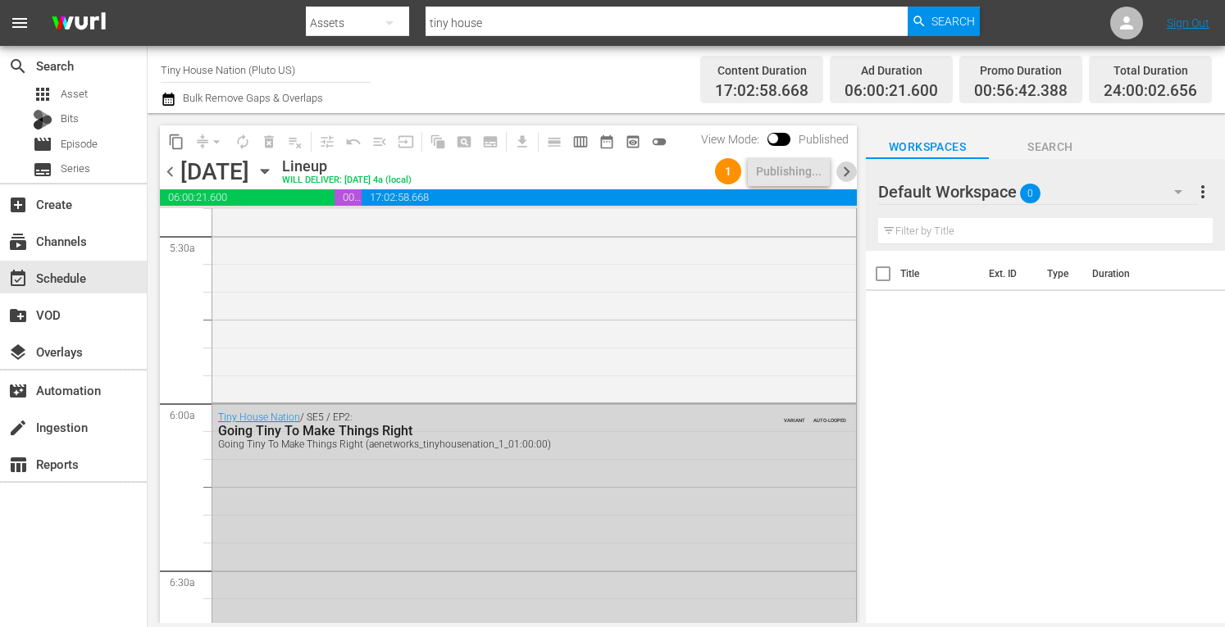
click at [851, 173] on span "chevron_right" at bounding box center [847, 172] width 21 height 21
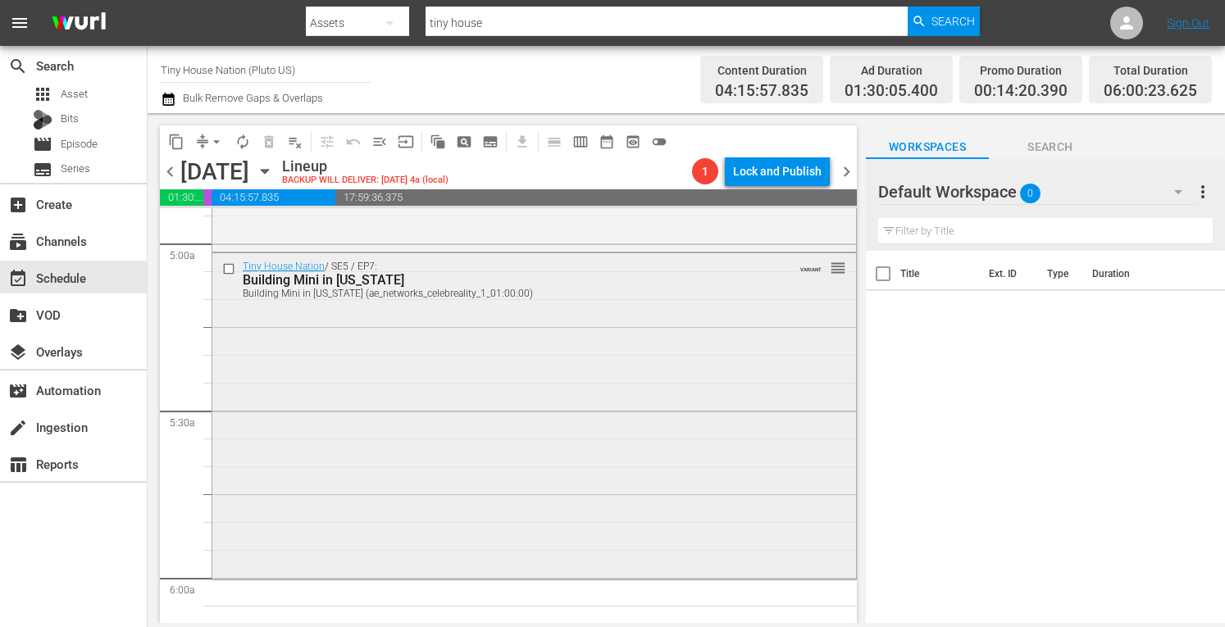
scroll to position [1658, 0]
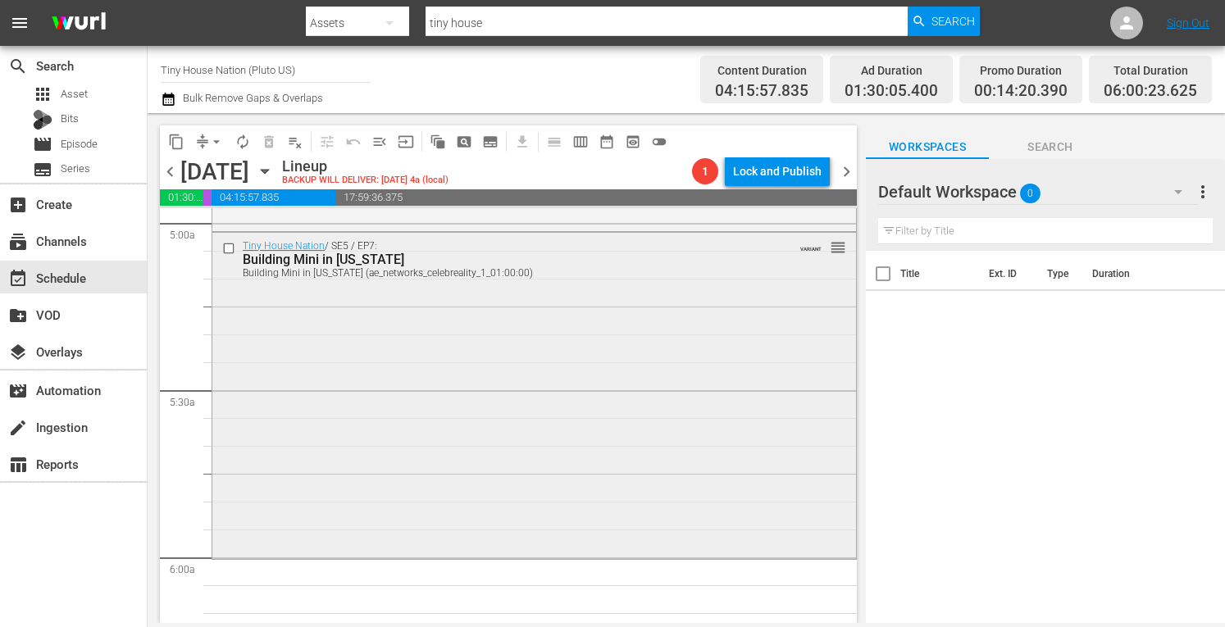
click at [365, 376] on div "Tiny House Nation / SE5 / EP7: Building Mini in Mississippi Building Mini in Mi…" at bounding box center [534, 394] width 644 height 323
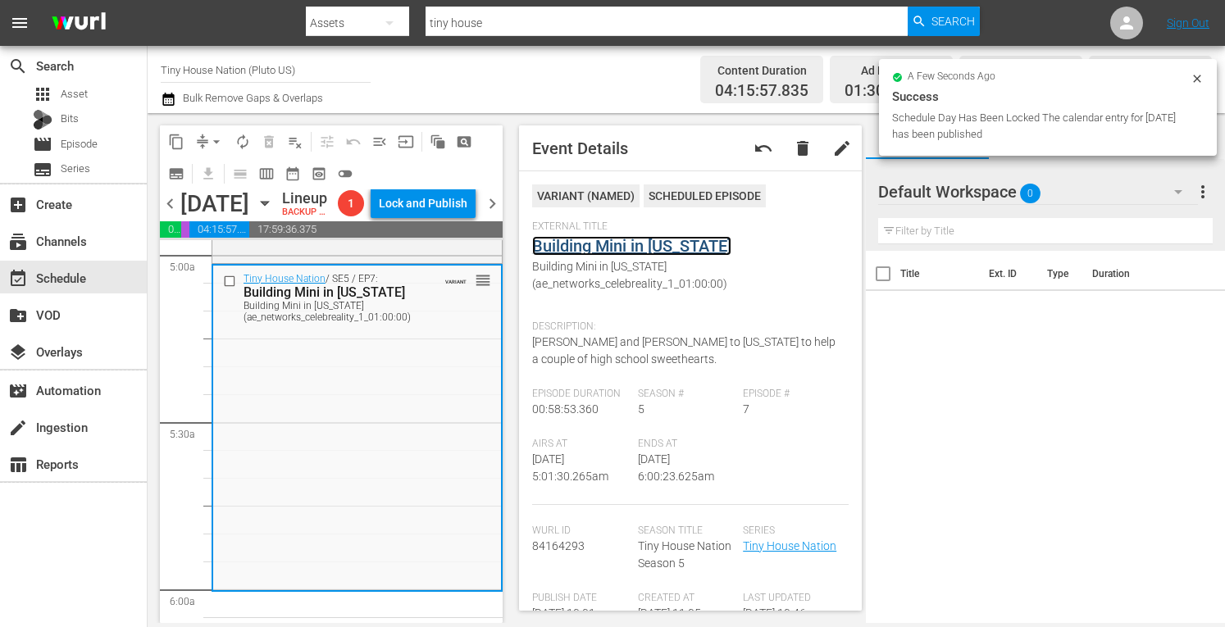
click at [658, 247] on link "Building Mini in Mississippi" at bounding box center [631, 246] width 199 height 20
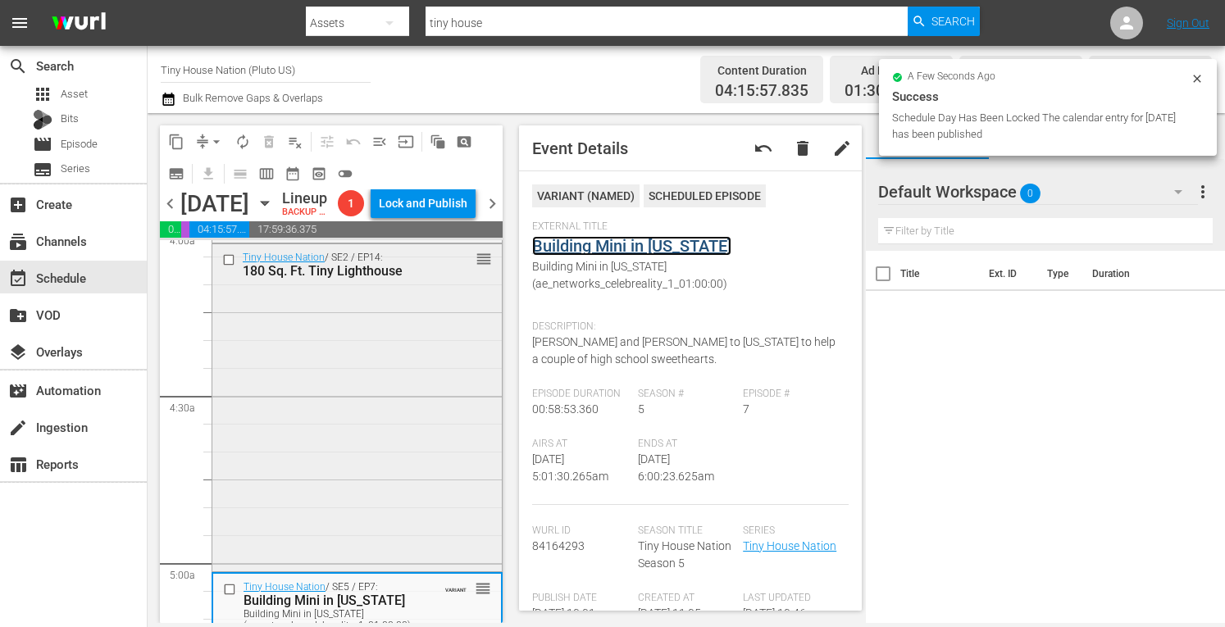
scroll to position [1321, 0]
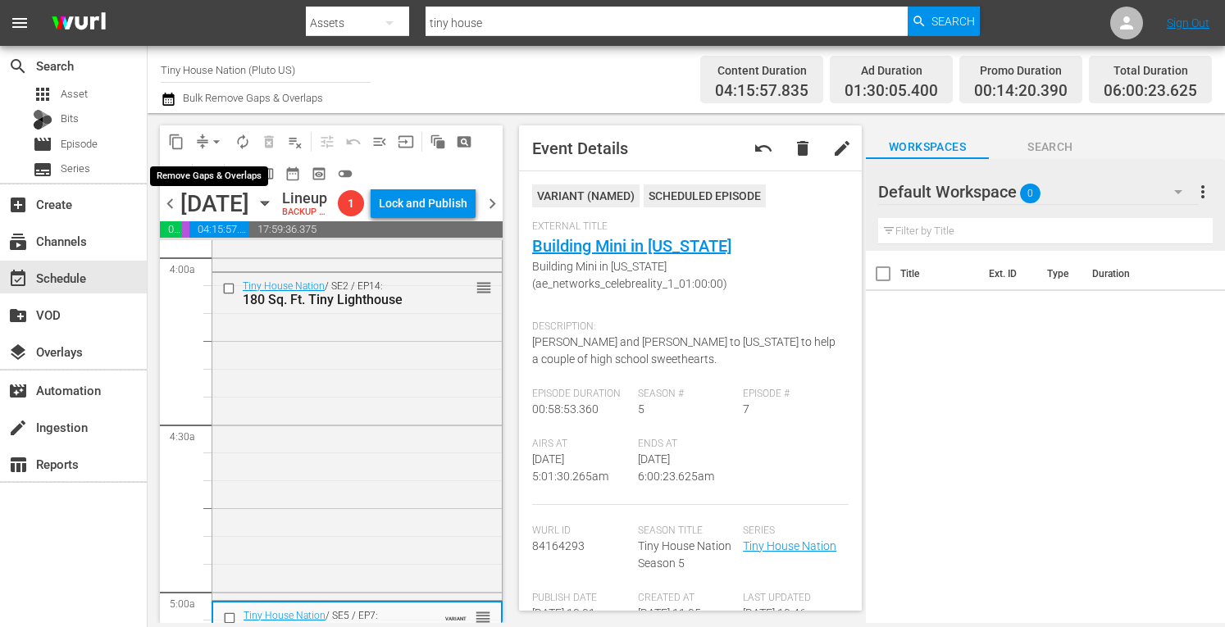
click at [217, 136] on span "arrow_drop_down" at bounding box center [216, 142] width 16 height 16
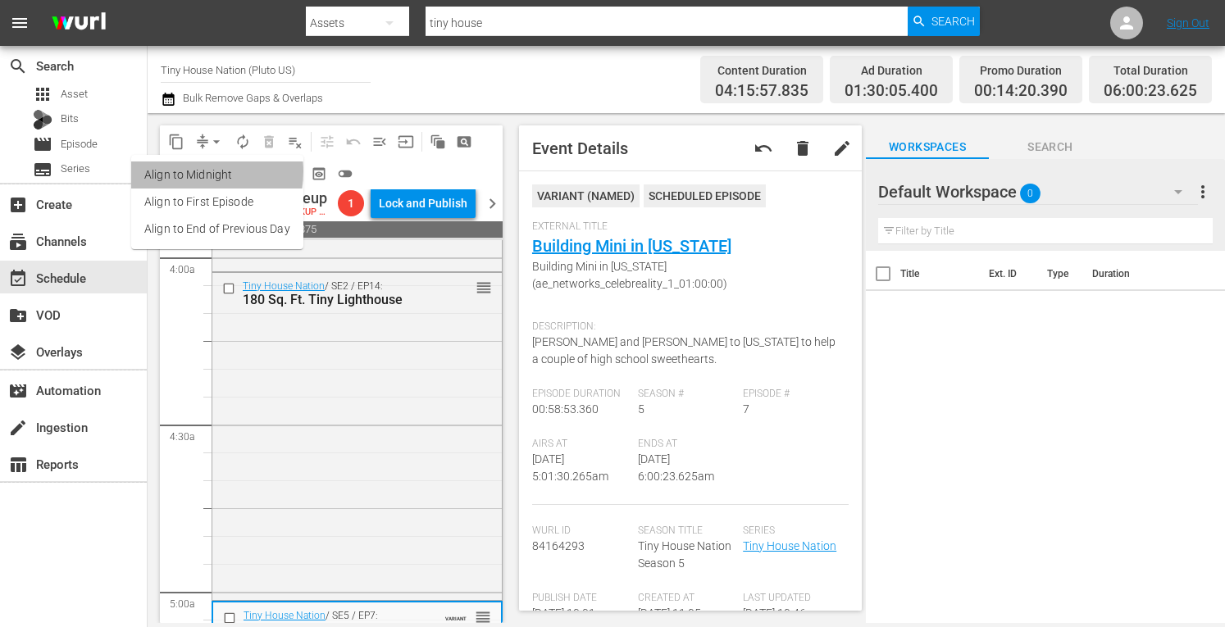
click at [186, 171] on li "Align to Midnight" at bounding box center [217, 175] width 172 height 27
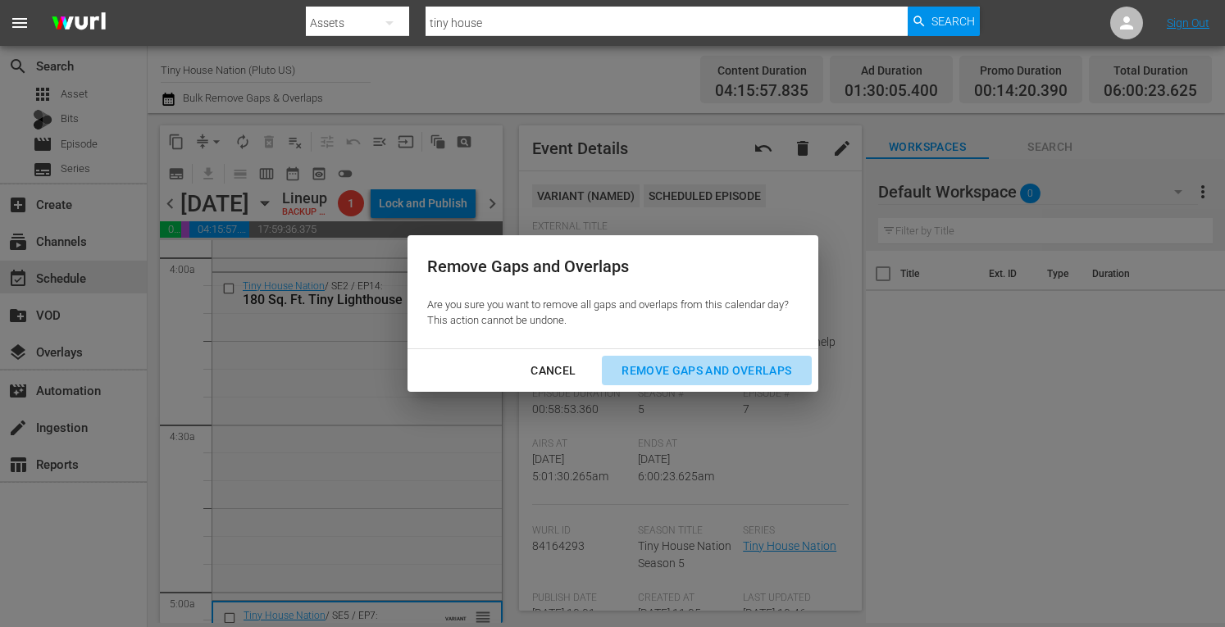
click at [667, 372] on div "Remove Gaps and Overlaps" at bounding box center [707, 371] width 196 height 21
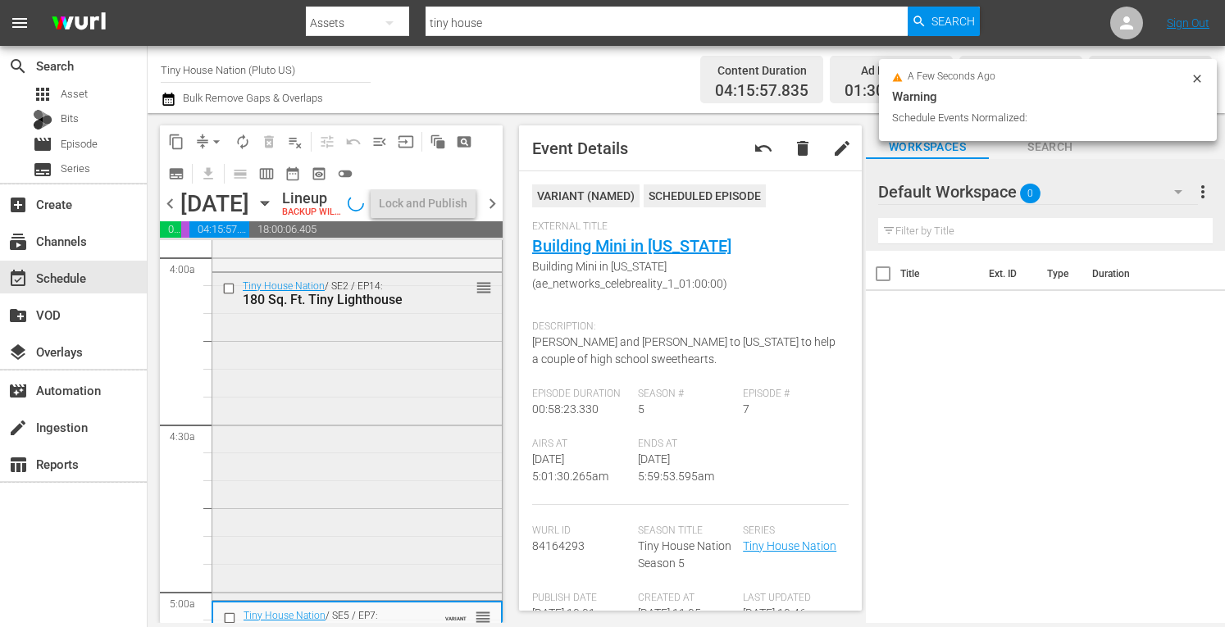
click at [293, 499] on div "Tiny House Nation / SE2 / EP14: 180 Sq. Ft. Tiny Lighthouse reorder" at bounding box center [357, 434] width 290 height 323
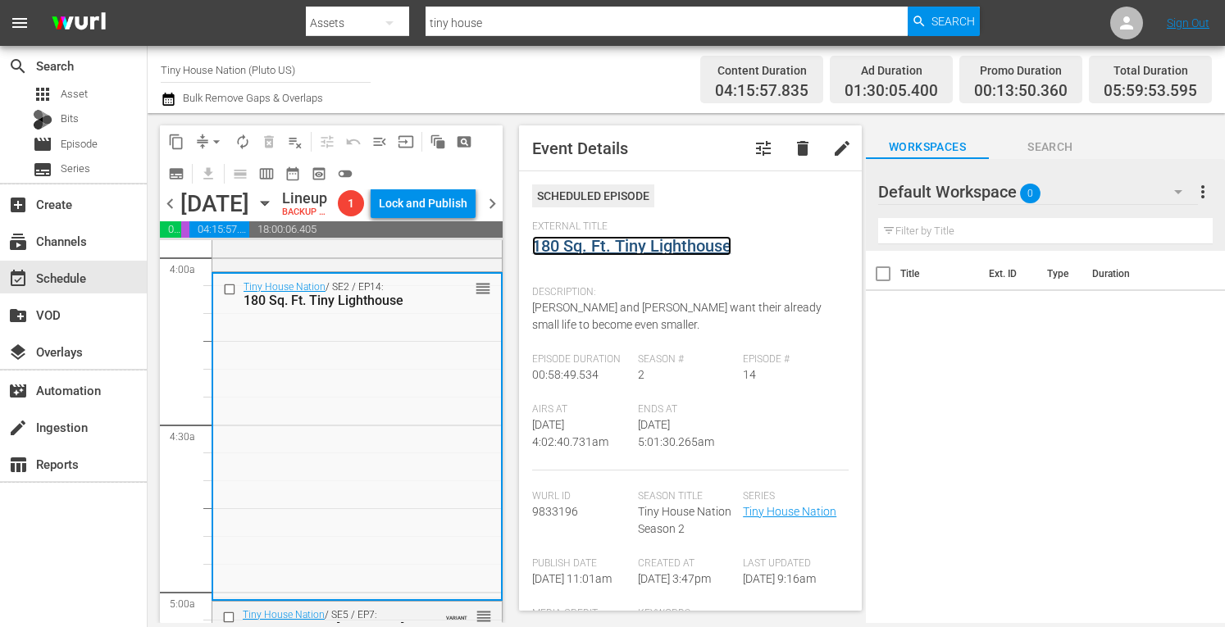
click at [633, 245] on link "180 Sq. Ft. Tiny Lighthouse" at bounding box center [631, 246] width 199 height 20
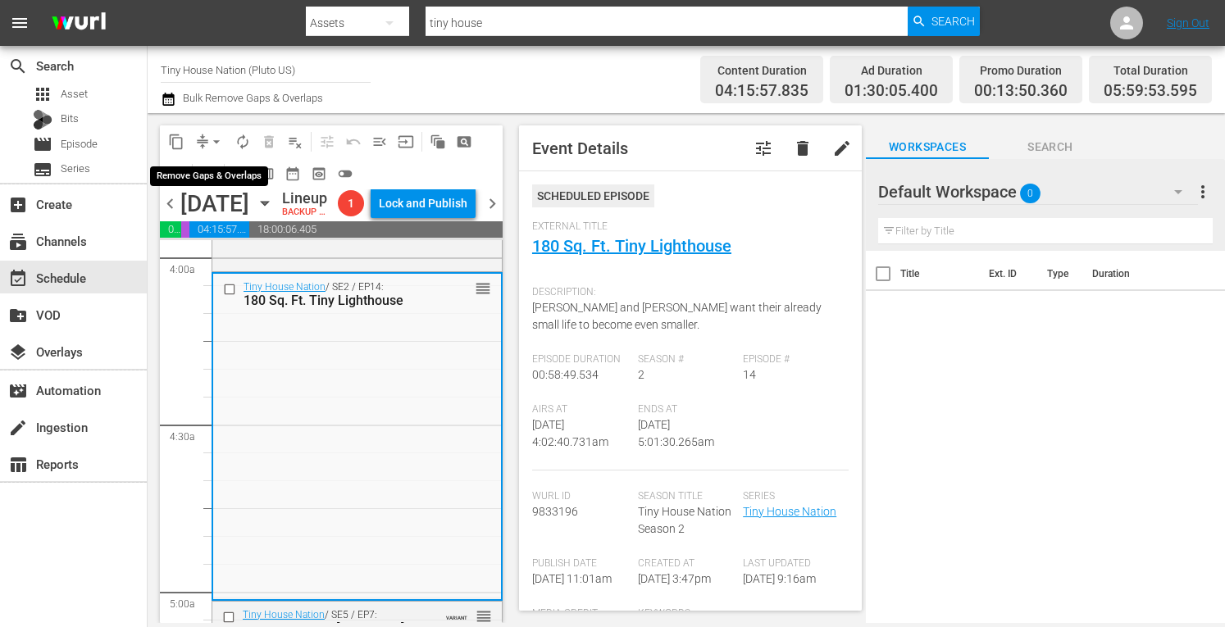
click at [213, 139] on span "arrow_drop_down" at bounding box center [216, 142] width 16 height 16
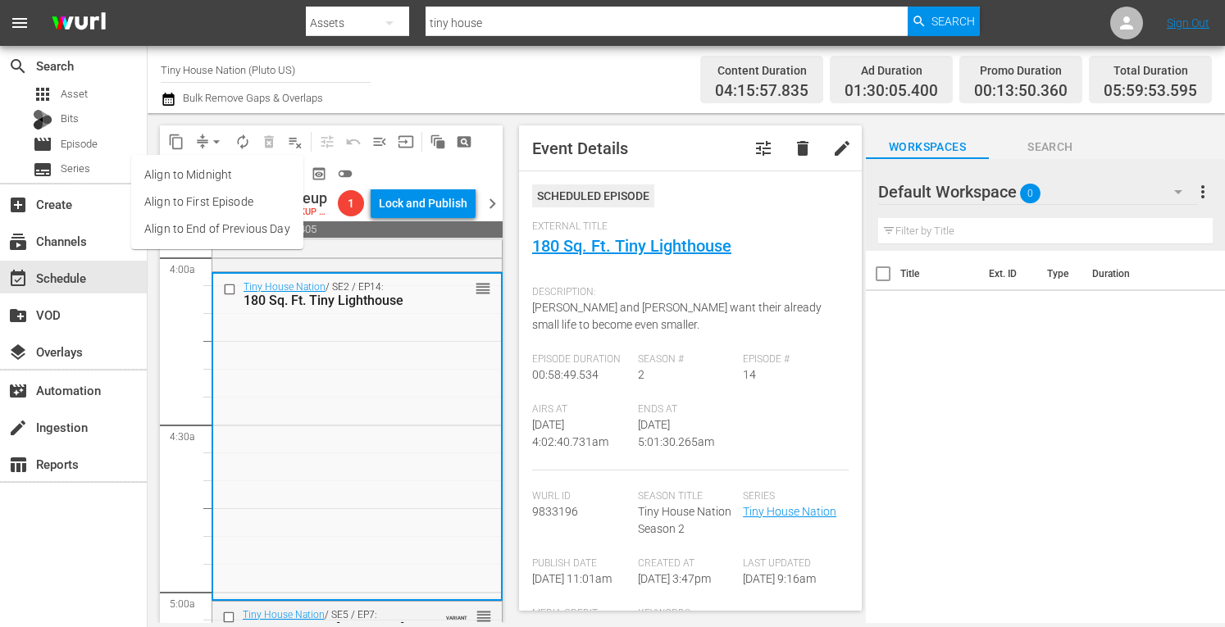
click at [190, 165] on li "Align to Midnight" at bounding box center [217, 175] width 172 height 27
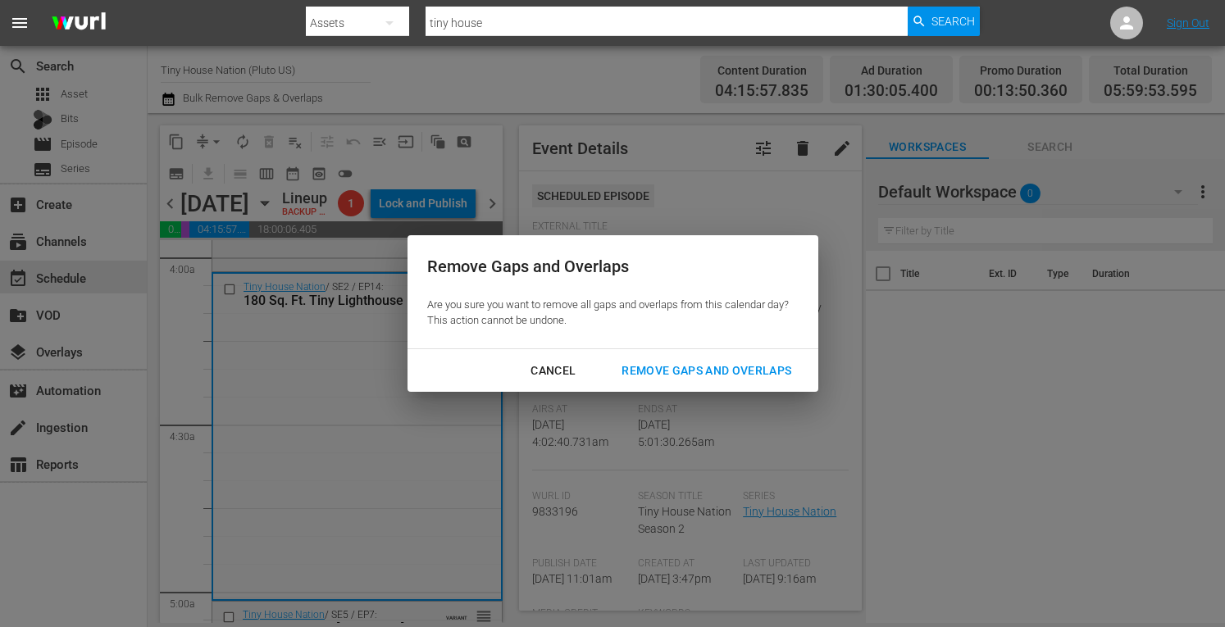
click at [690, 376] on div "Remove Gaps and Overlaps" at bounding box center [707, 371] width 196 height 21
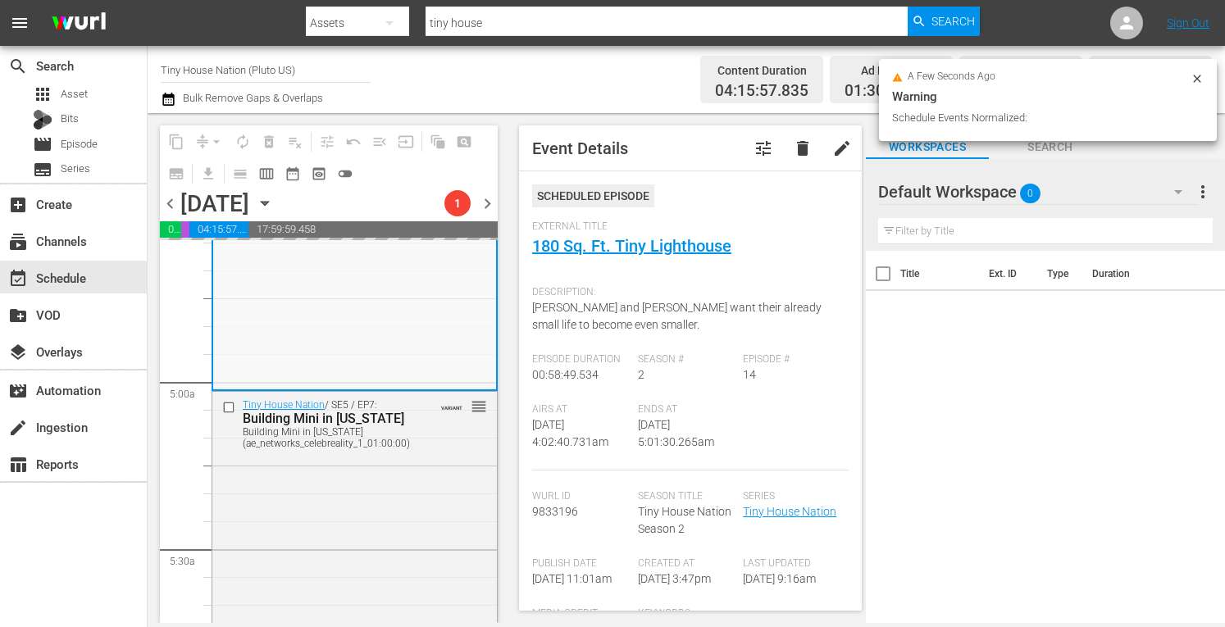
scroll to position [1543, 0]
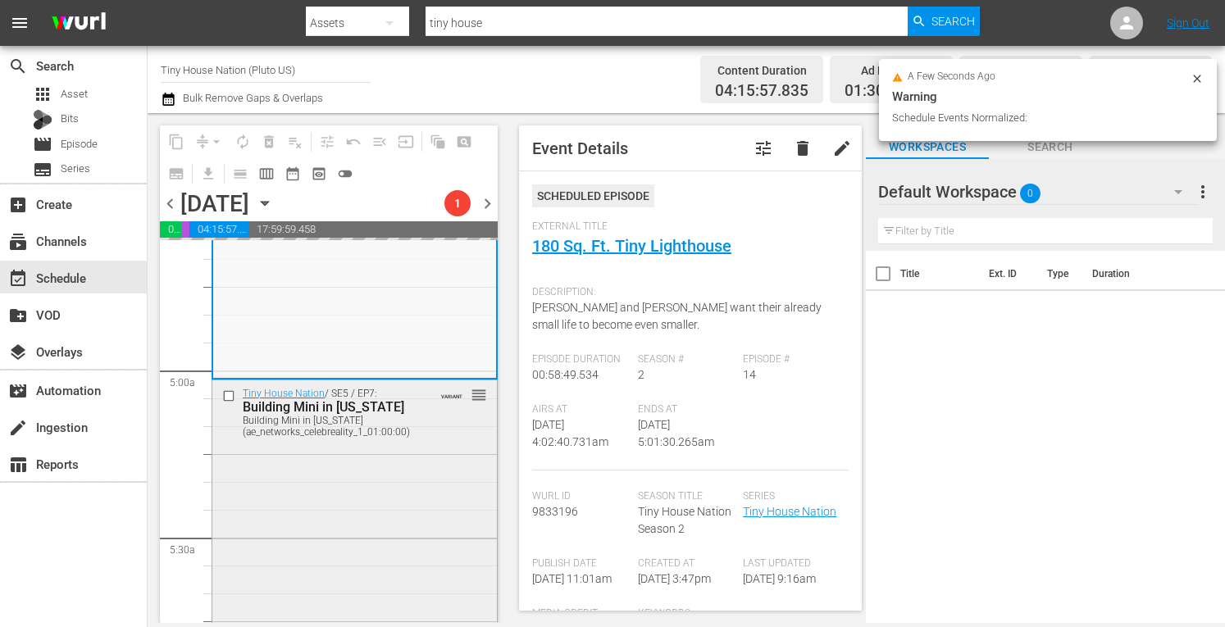
click at [280, 534] on div "Tiny House Nation / SE5 / EP7: Building Mini in Mississippi Building Mini in Mi…" at bounding box center [354, 541] width 285 height 321
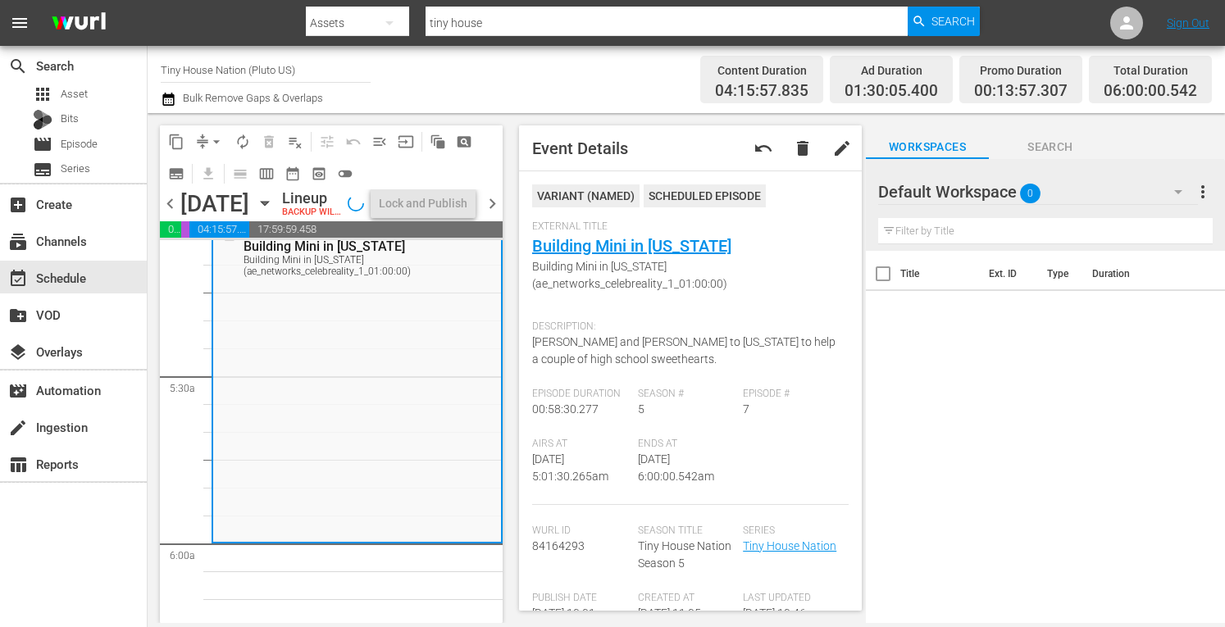
scroll to position [1710, 0]
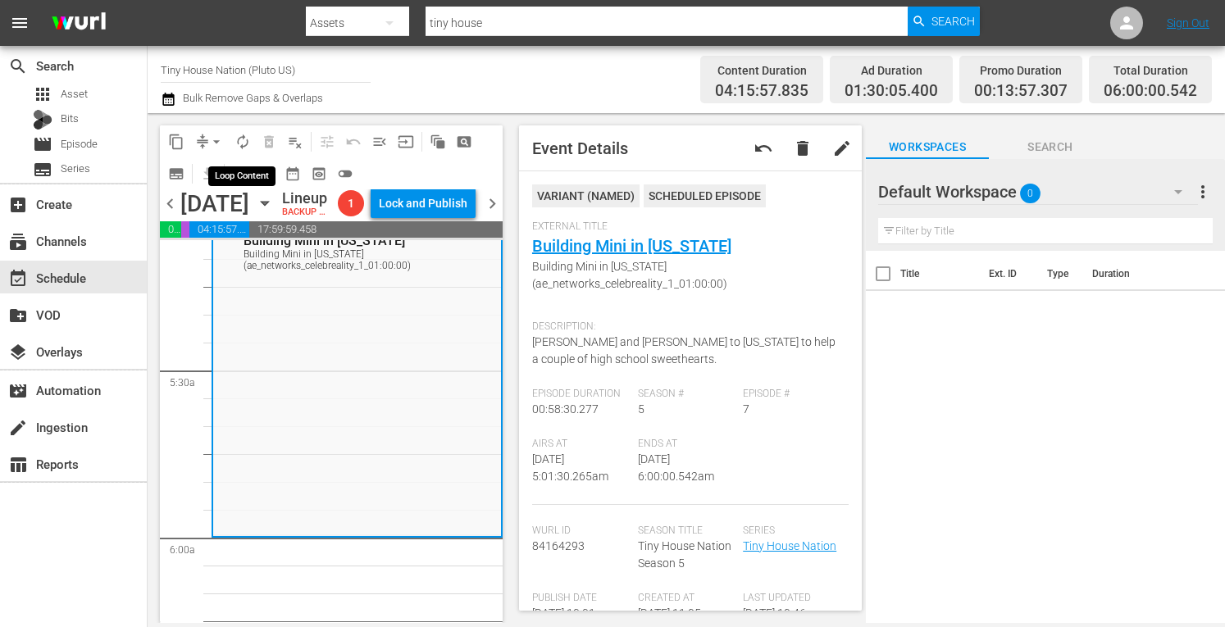
click at [239, 144] on span "autorenew_outlined" at bounding box center [243, 142] width 16 height 16
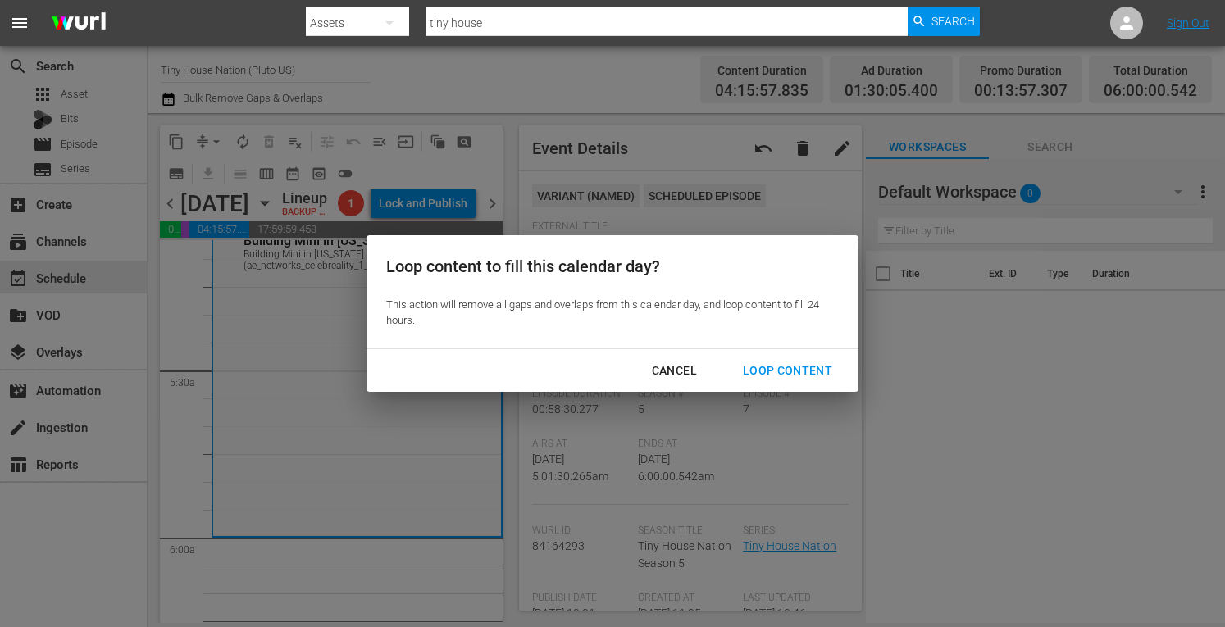
click at [791, 373] on div "Loop Content" at bounding box center [788, 371] width 116 height 21
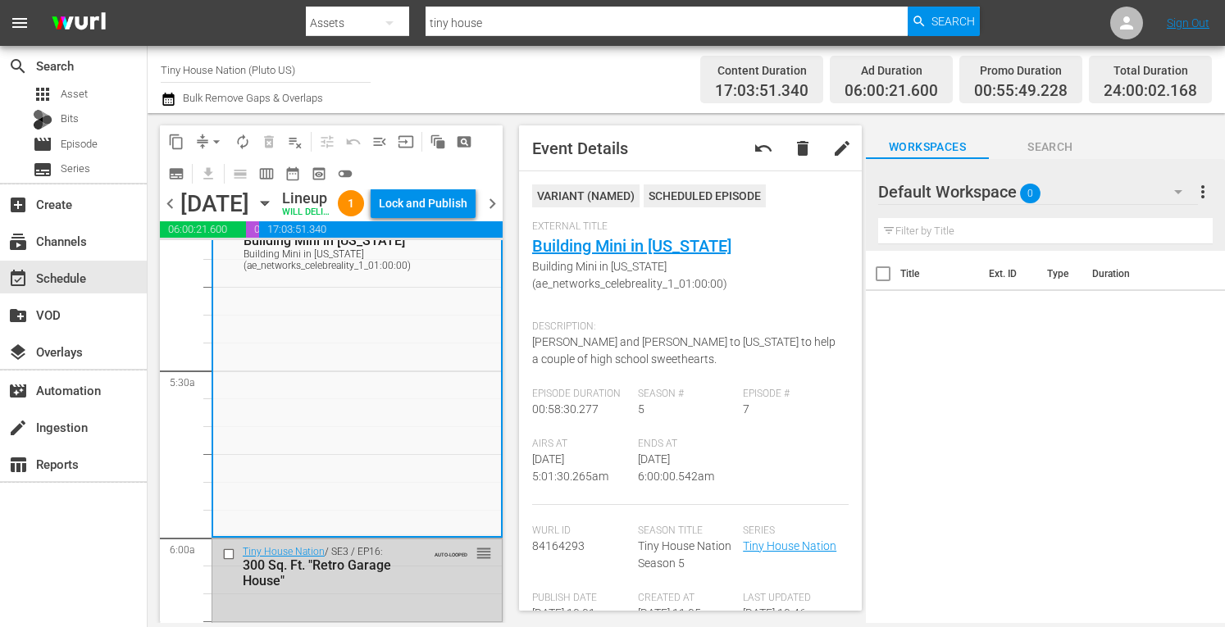
click at [436, 207] on div "Lock and Publish" at bounding box center [423, 204] width 89 height 30
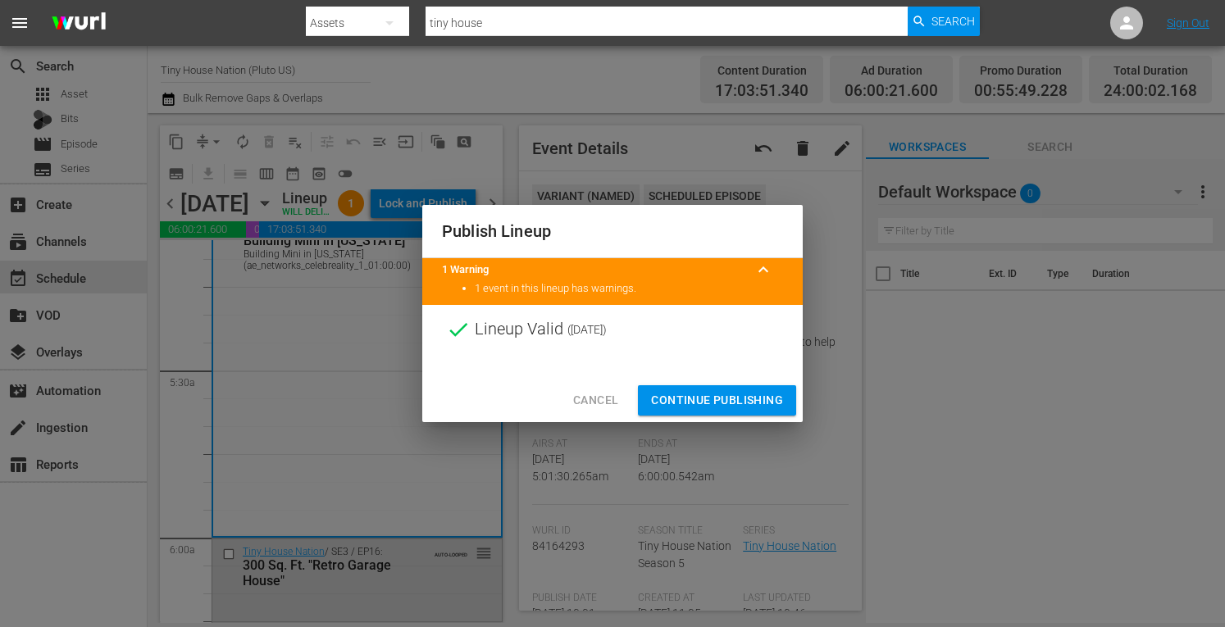
click at [694, 403] on span "Continue Publishing" at bounding box center [717, 400] width 132 height 21
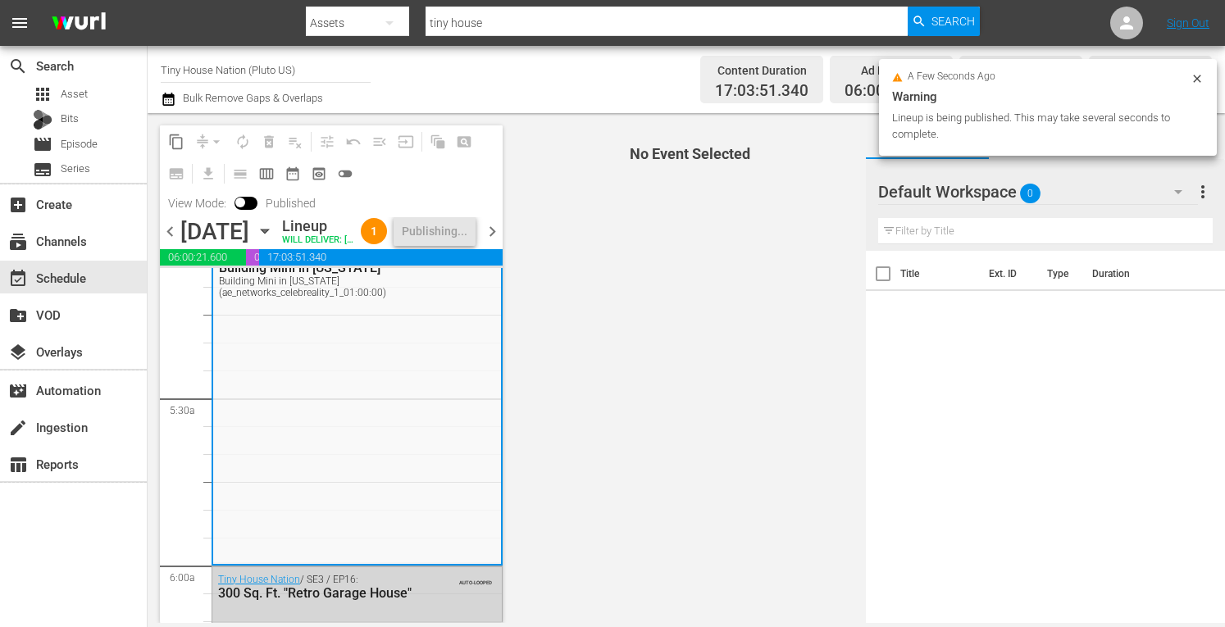
click at [490, 242] on span "chevron_right" at bounding box center [492, 231] width 21 height 21
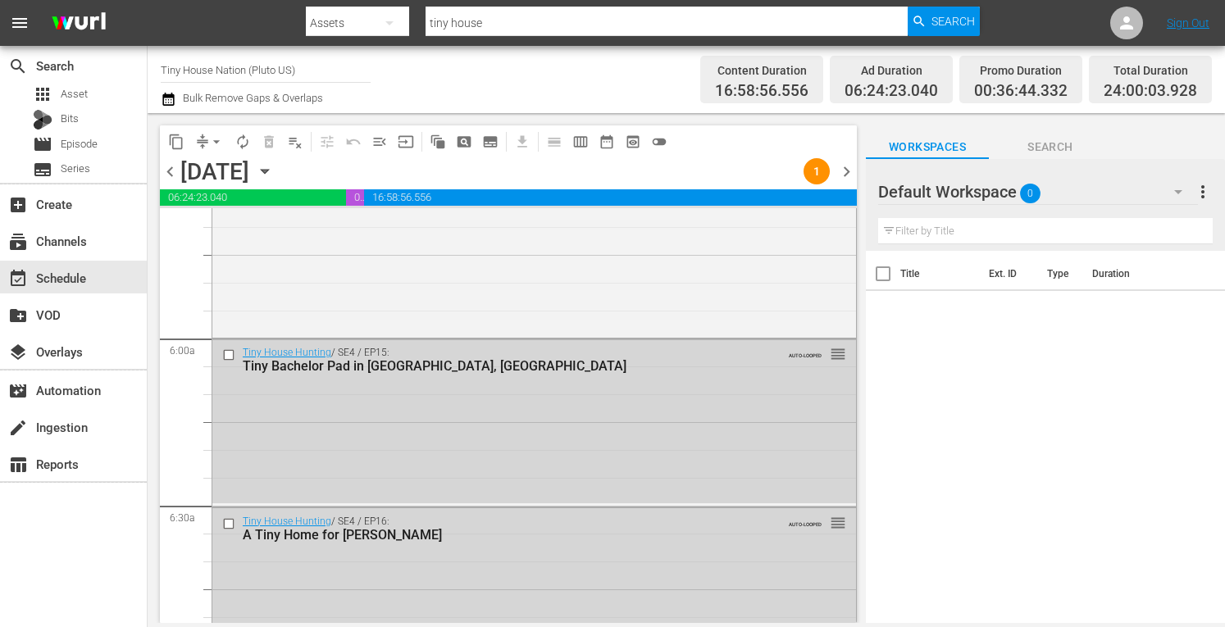
scroll to position [1682, 0]
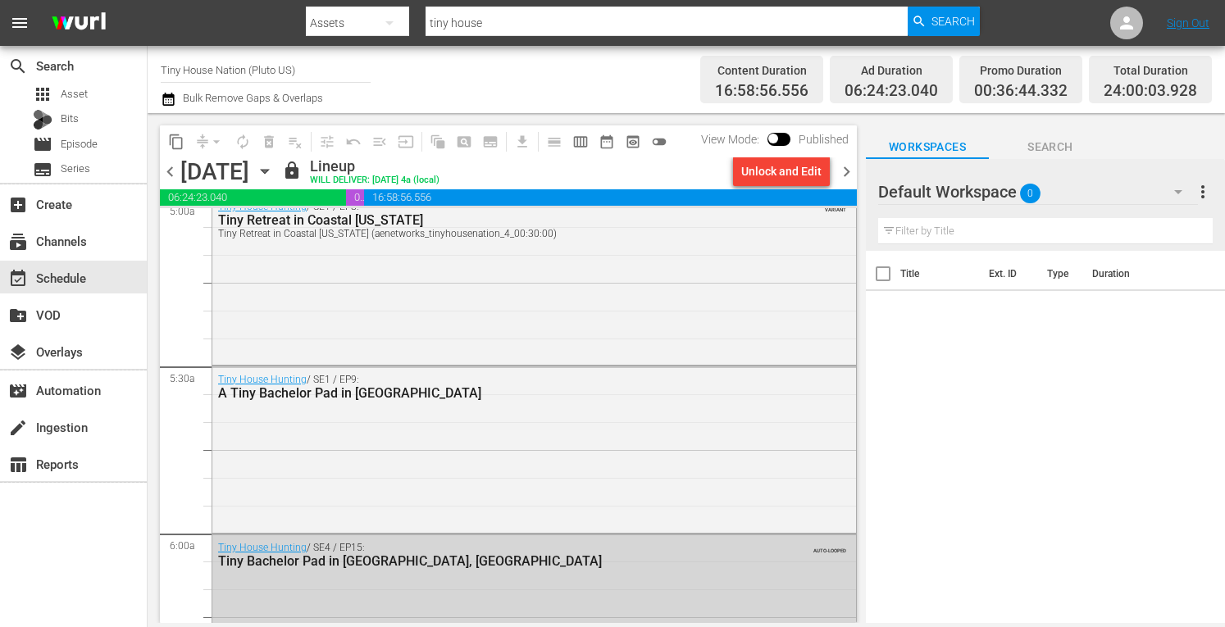
click at [842, 171] on span "chevron_right" at bounding box center [847, 172] width 21 height 21
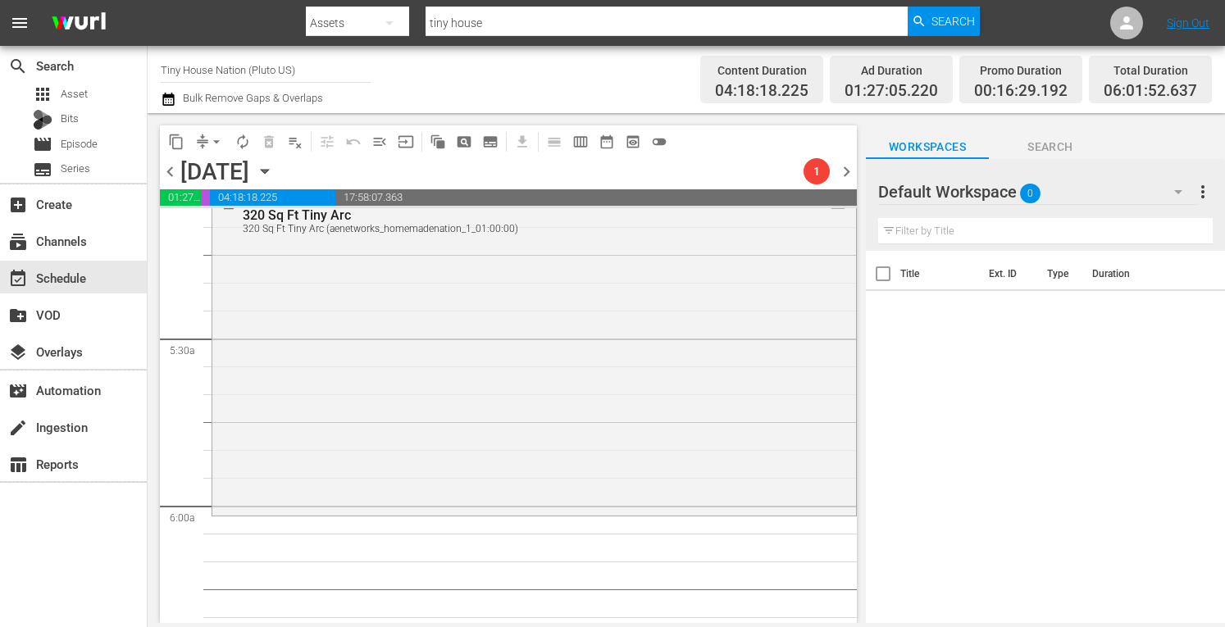
scroll to position [1733, 0]
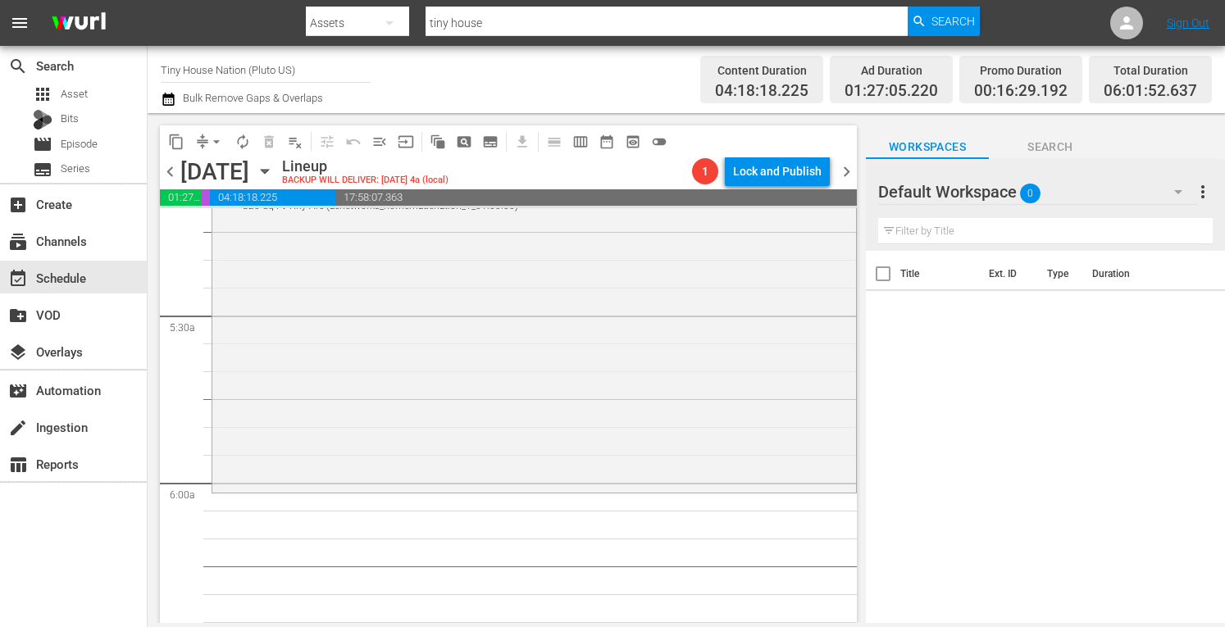
click at [395, 375] on div "Tiny House Nation / SE4 / EP11: 320 Sq Ft Tiny Arc 320 Sq Ft Tiny Arc (aenetwor…" at bounding box center [534, 328] width 644 height 324
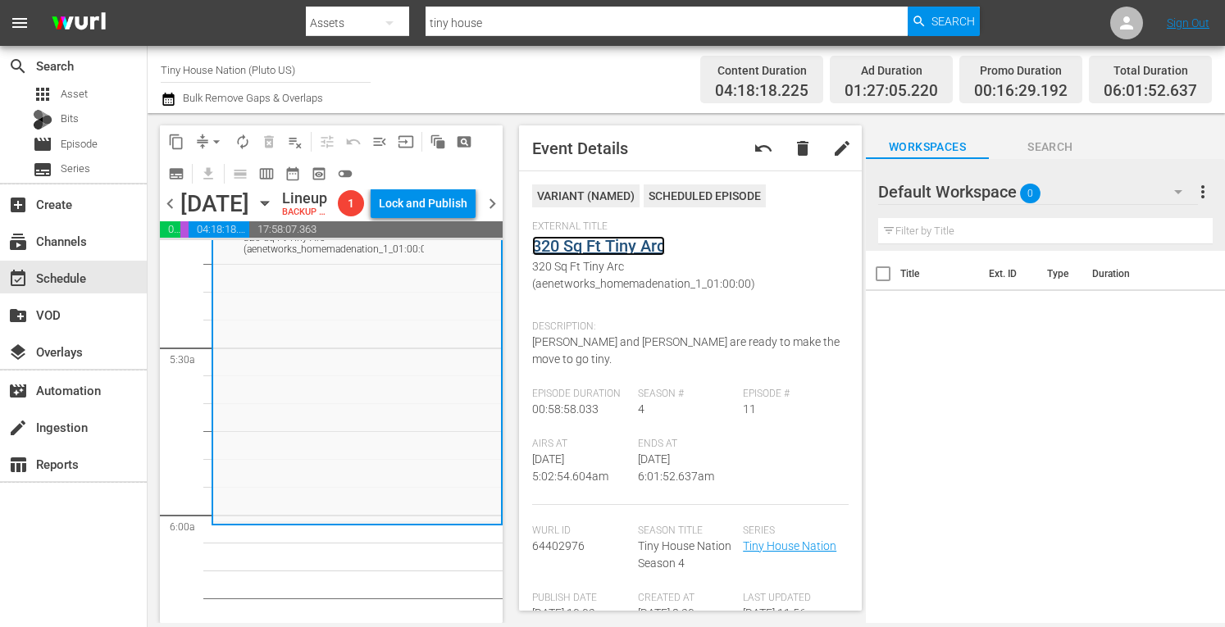
click at [594, 247] on link "320 Sq Ft Tiny Arc" at bounding box center [598, 246] width 133 height 20
click at [212, 147] on span "arrow_drop_down" at bounding box center [216, 142] width 16 height 16
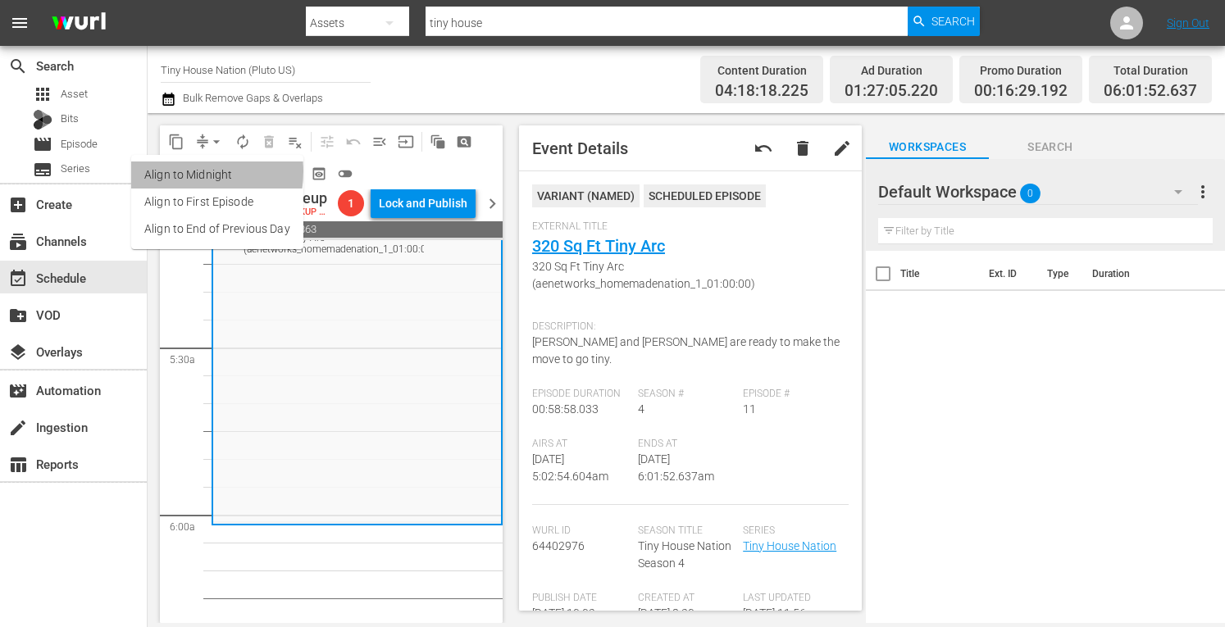
click at [181, 171] on li "Align to Midnight" at bounding box center [217, 175] width 172 height 27
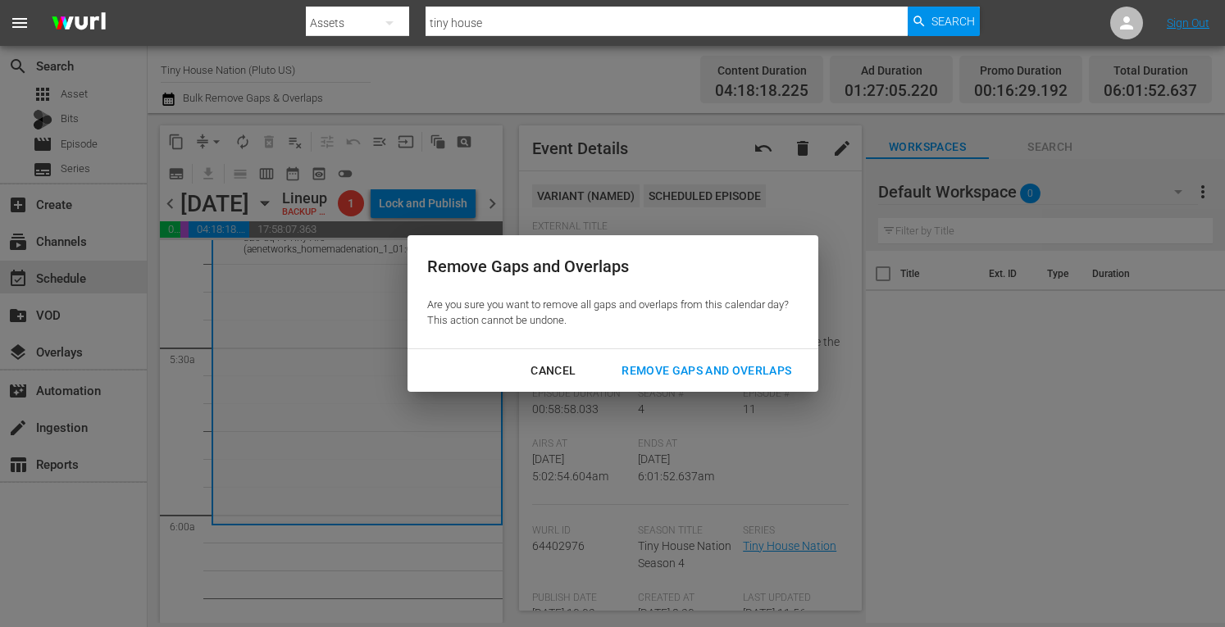
click at [689, 367] on div "Remove Gaps and Overlaps" at bounding box center [707, 371] width 196 height 21
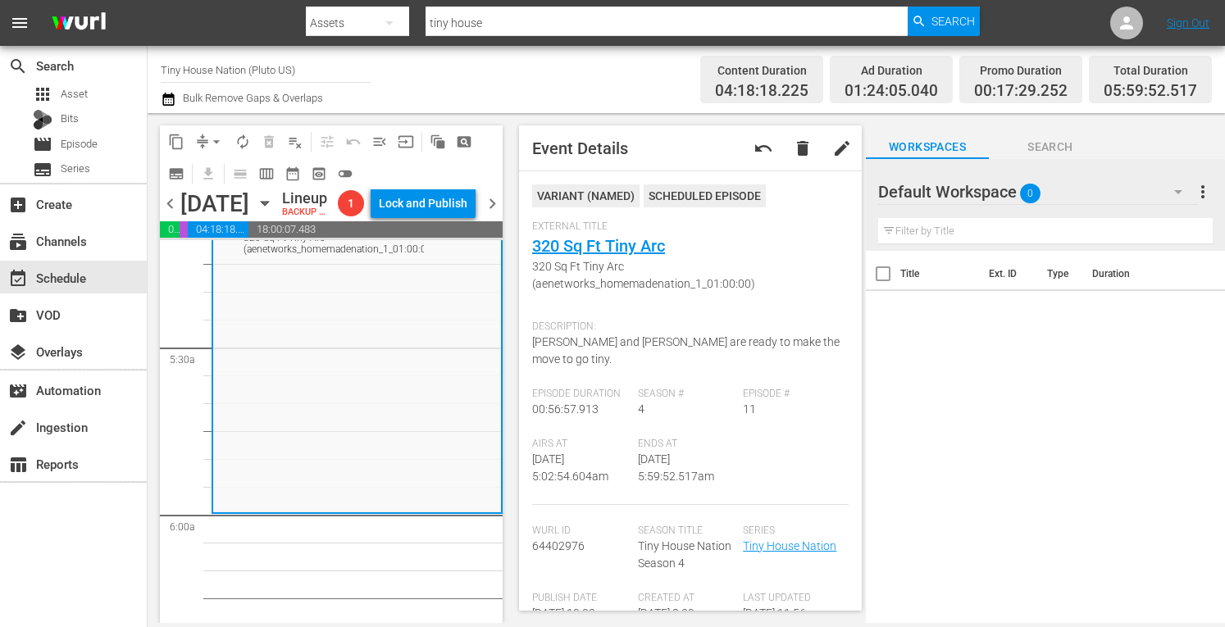
click at [213, 139] on span "arrow_drop_down" at bounding box center [216, 142] width 16 height 16
click at [205, 166] on li "Align to Midnight" at bounding box center [217, 175] width 172 height 27
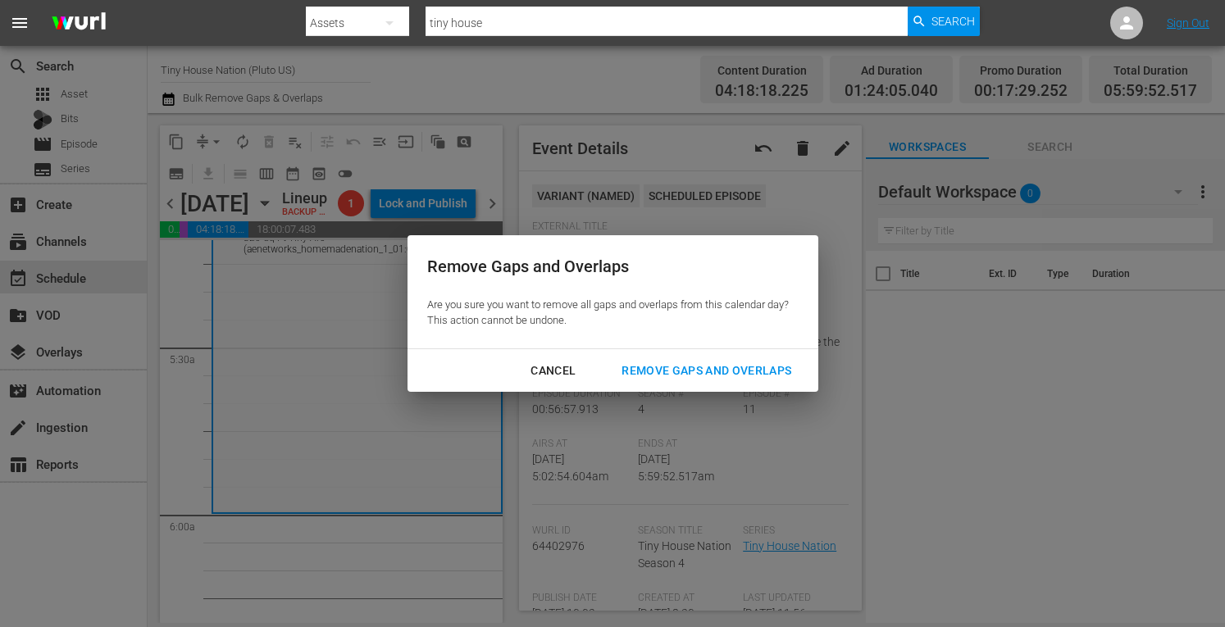
click at [655, 365] on div "Remove Gaps and Overlaps" at bounding box center [707, 371] width 196 height 21
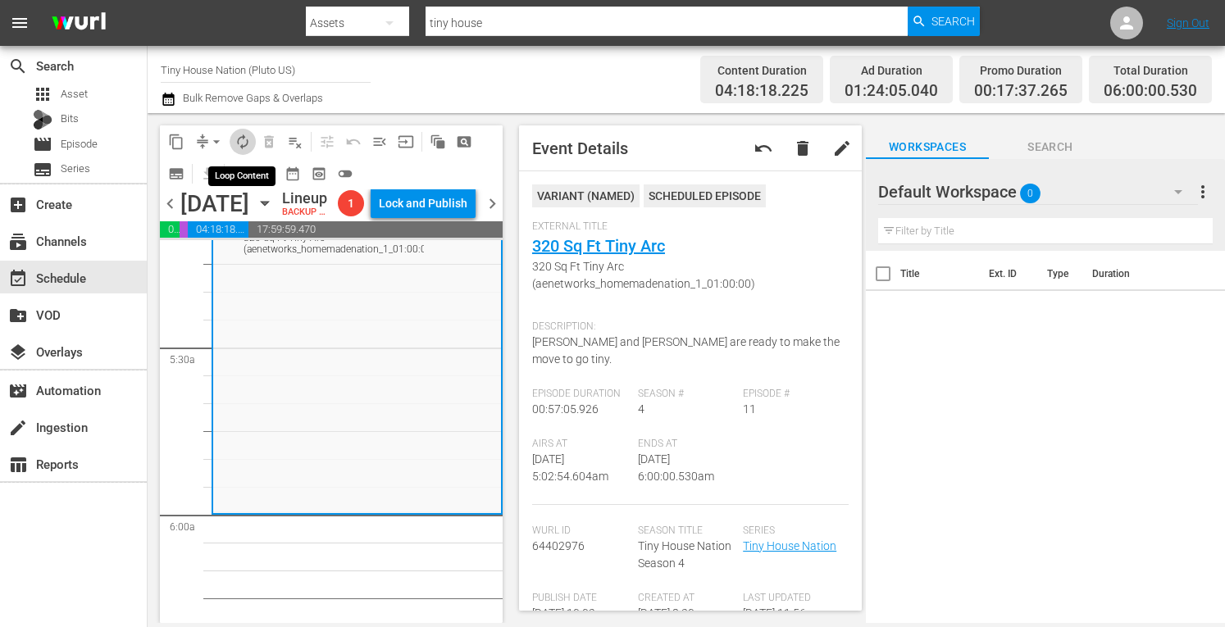
click at [243, 144] on span "autorenew_outlined" at bounding box center [243, 142] width 16 height 16
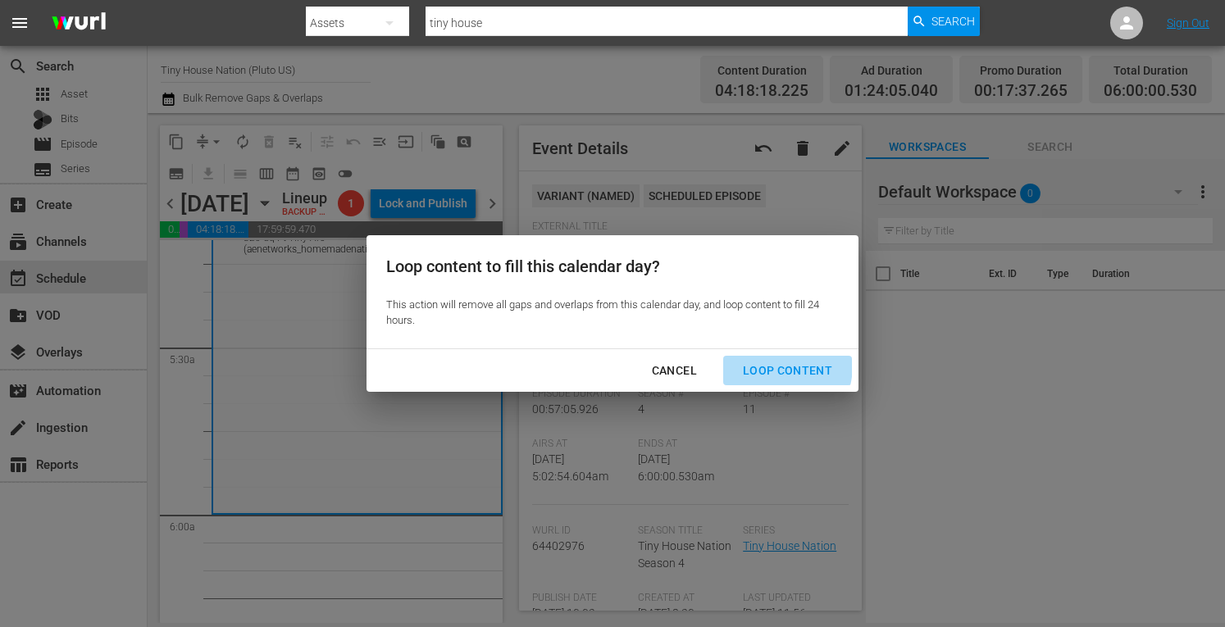
click at [766, 365] on div "Loop Content" at bounding box center [788, 371] width 116 height 21
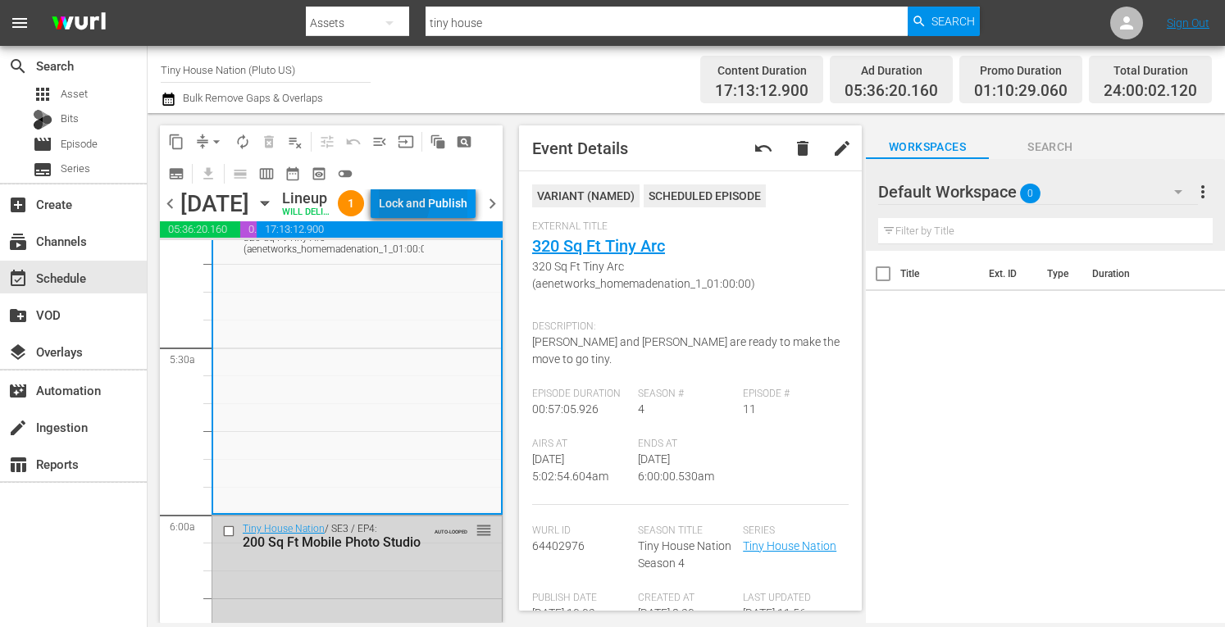
click at [426, 203] on div "Lock and Publish" at bounding box center [423, 204] width 89 height 30
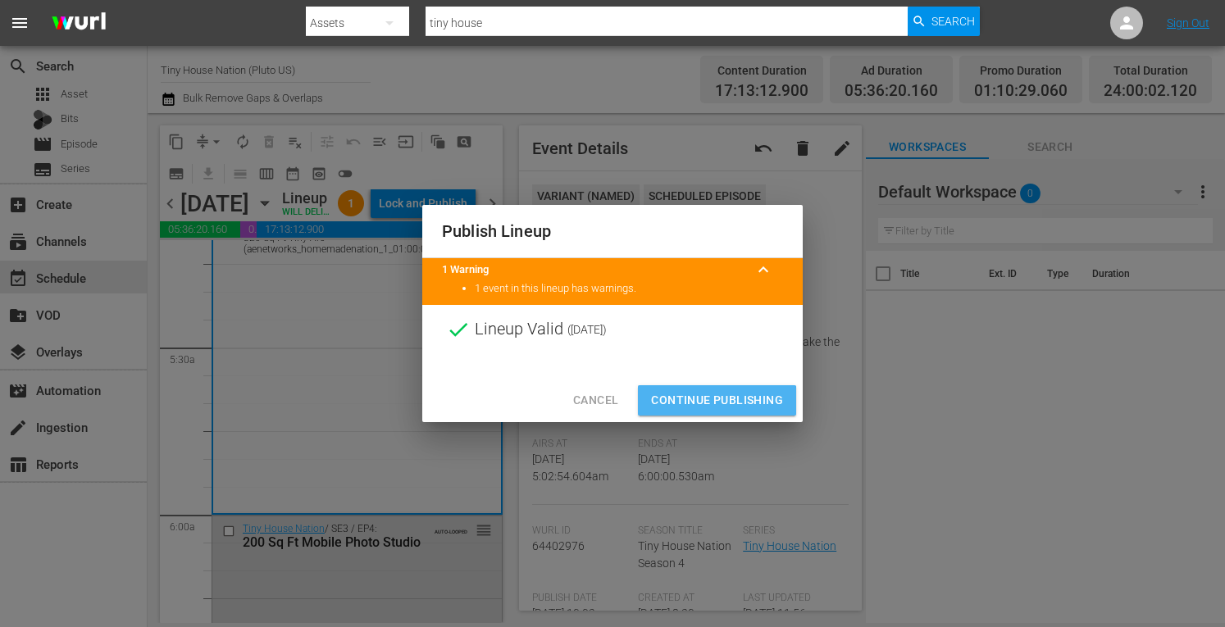
click at [677, 403] on span "Continue Publishing" at bounding box center [717, 400] width 132 height 21
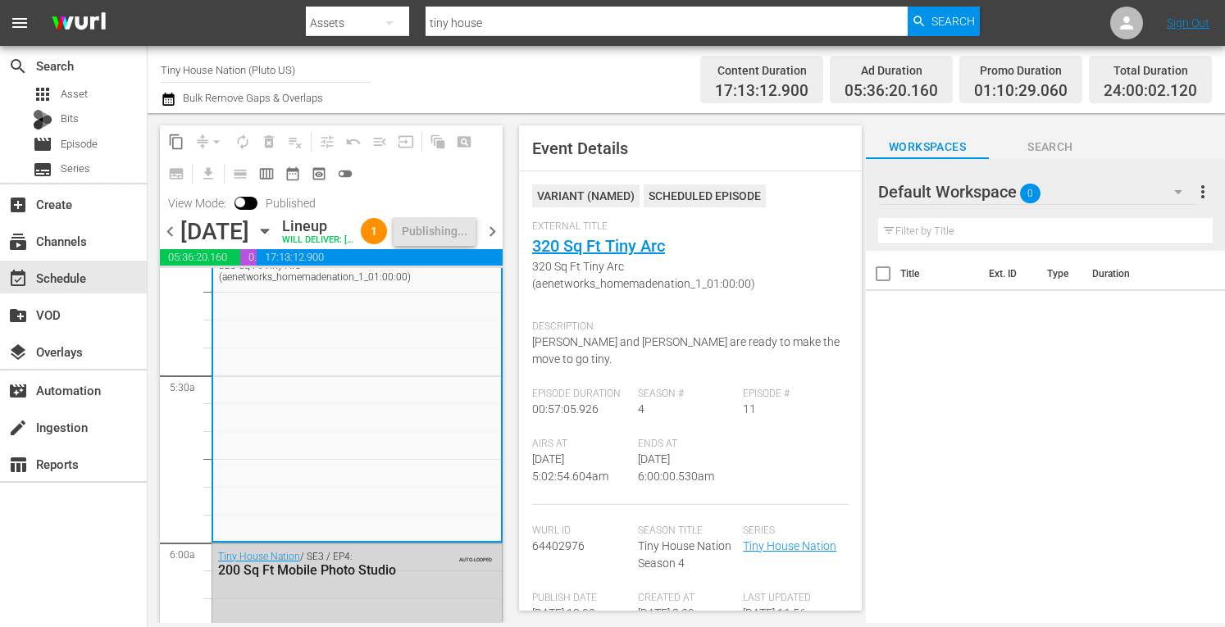
click at [489, 242] on span "chevron_right" at bounding box center [492, 231] width 21 height 21
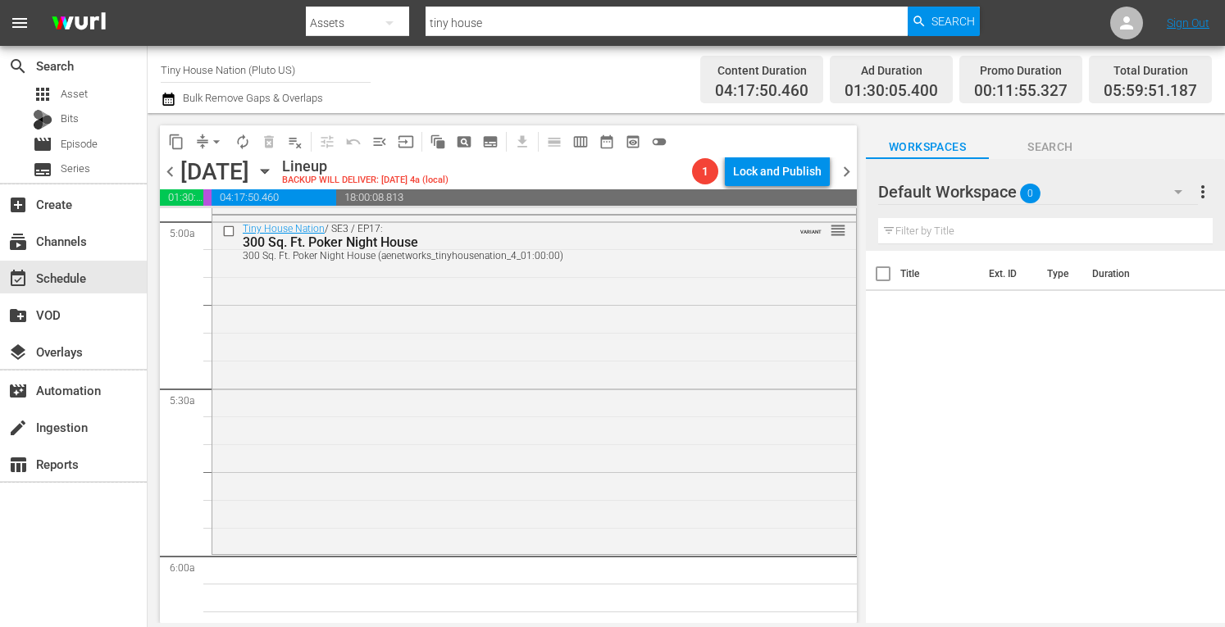
scroll to position [1720, 0]
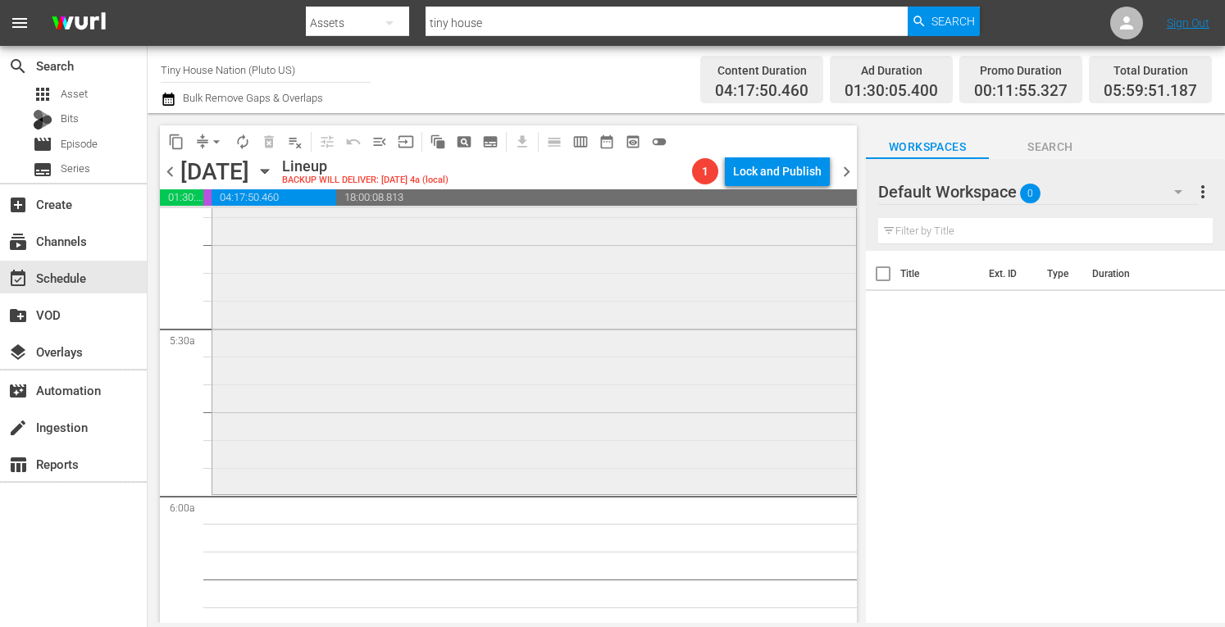
click at [419, 392] on div "Tiny House Nation / SE3 / EP17: 300 Sq. Ft. Poker Night House 300 Sq. Ft. Poker…" at bounding box center [534, 323] width 644 height 335
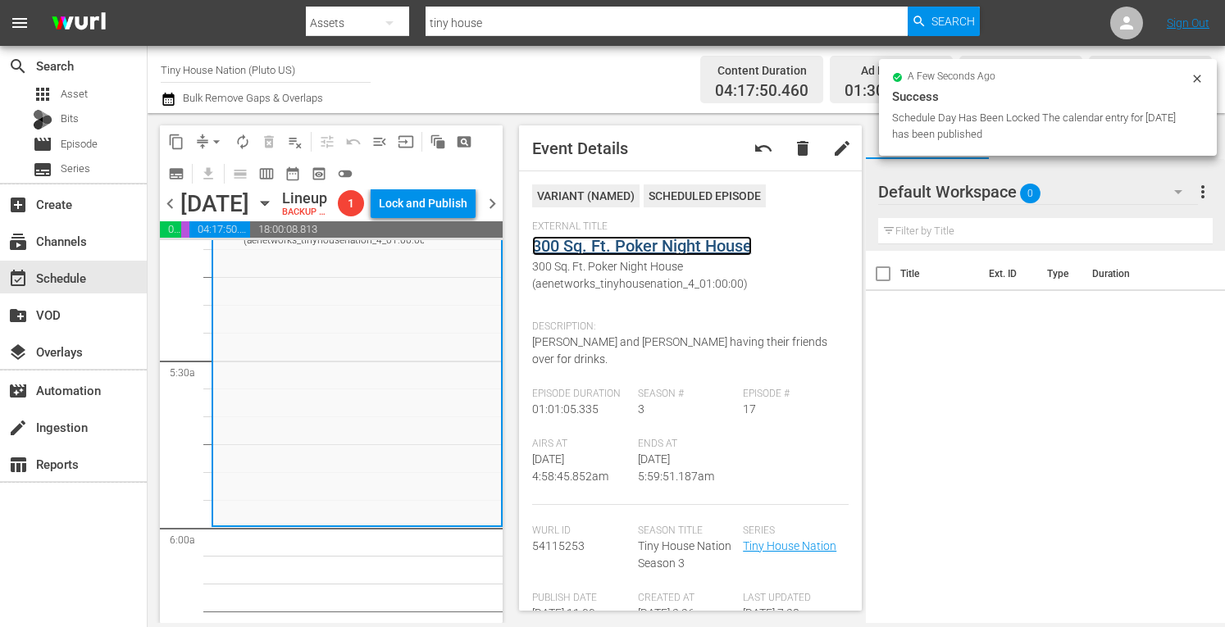
click at [634, 244] on link "300 Sq. Ft. Poker Night House" at bounding box center [642, 246] width 220 height 20
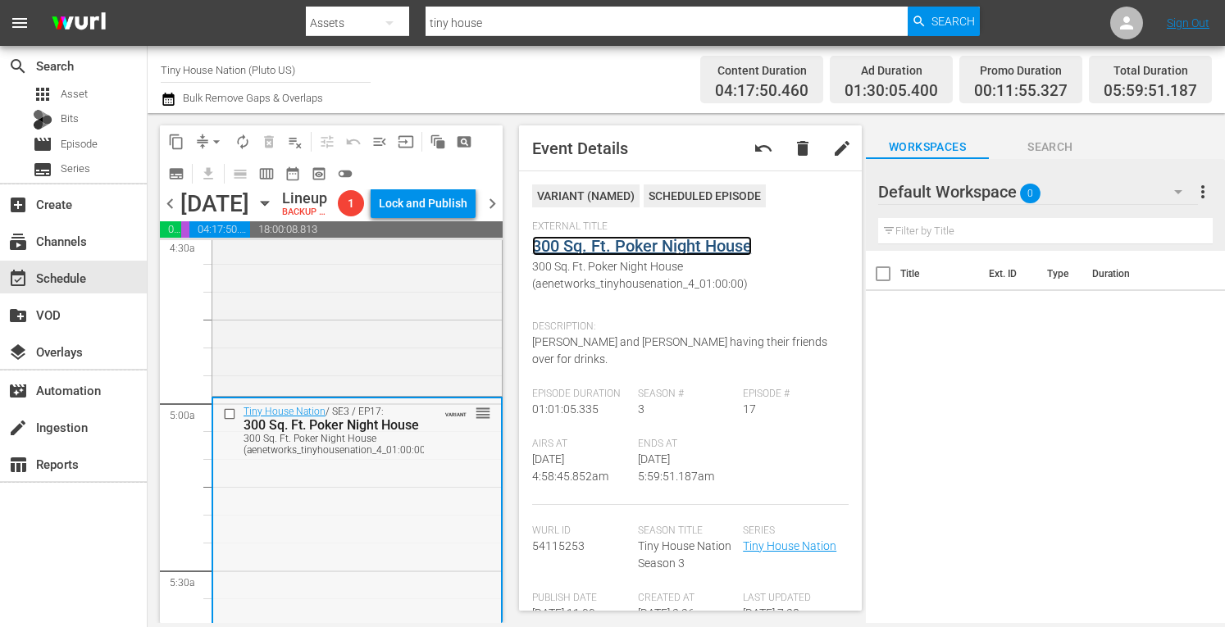
scroll to position [1503, 0]
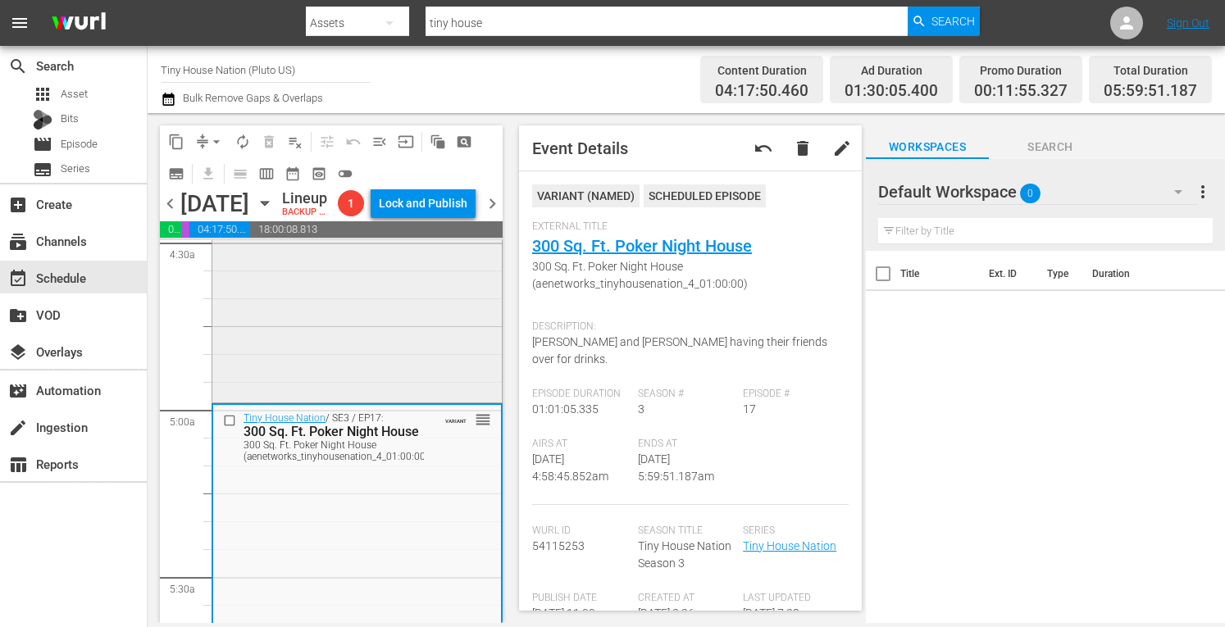
click at [320, 340] on div "Tiny House Nation / SE4 / EP19: 320 Sq Ft Tiny Zen Den 320 Sq Ft Tiny Zen Den (…" at bounding box center [357, 239] width 290 height 322
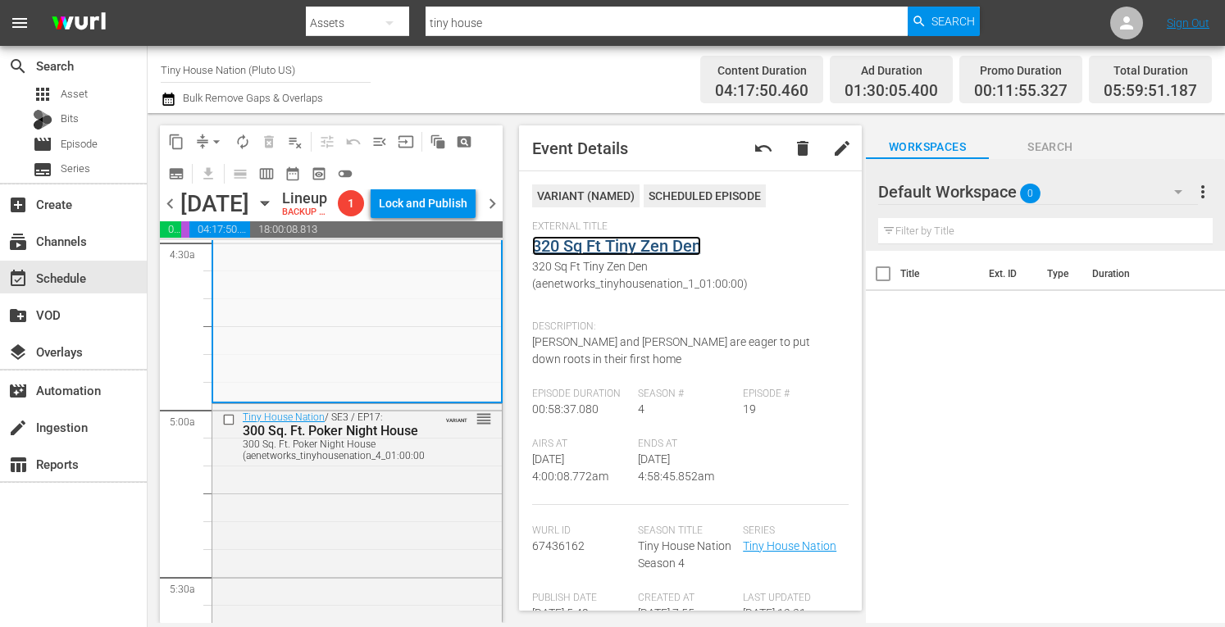
click at [632, 244] on link "320 Sq Ft Tiny Zen Den" at bounding box center [616, 246] width 169 height 20
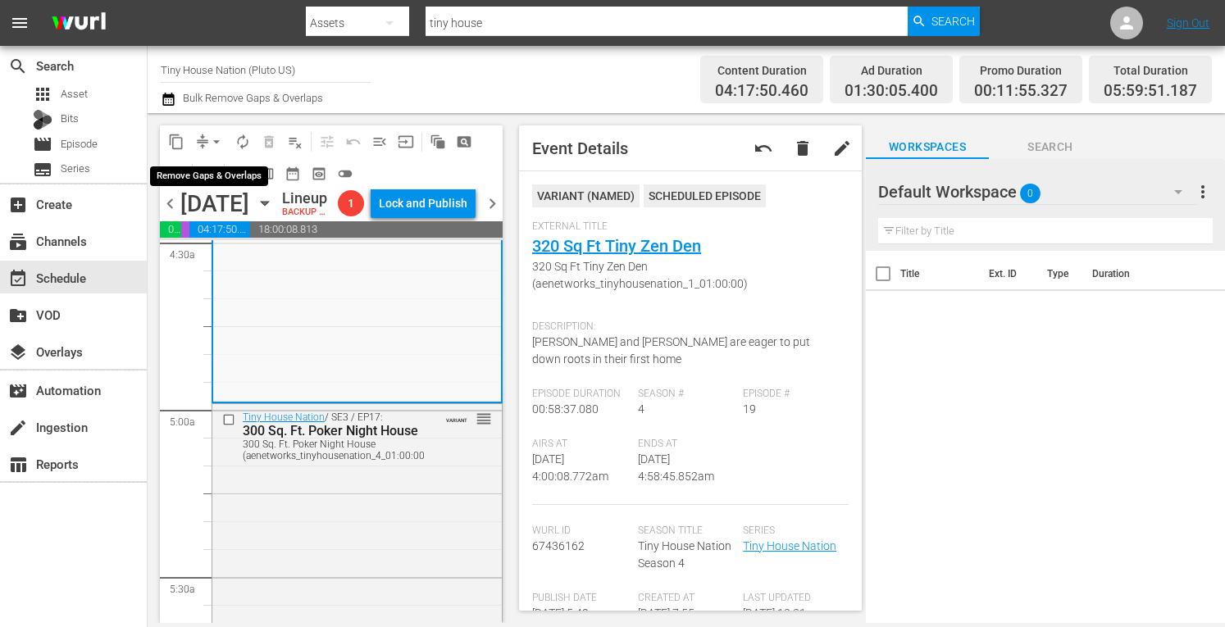
click at [217, 142] on span "arrow_drop_down" at bounding box center [216, 142] width 16 height 16
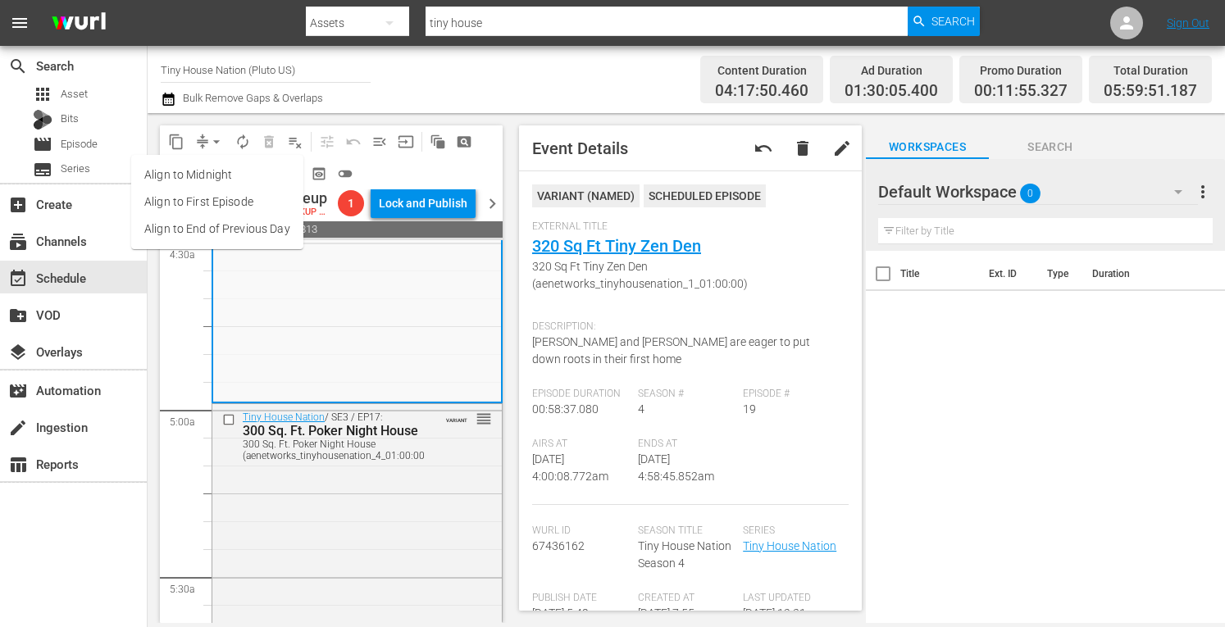
click at [182, 176] on li "Align to Midnight" at bounding box center [217, 175] width 172 height 27
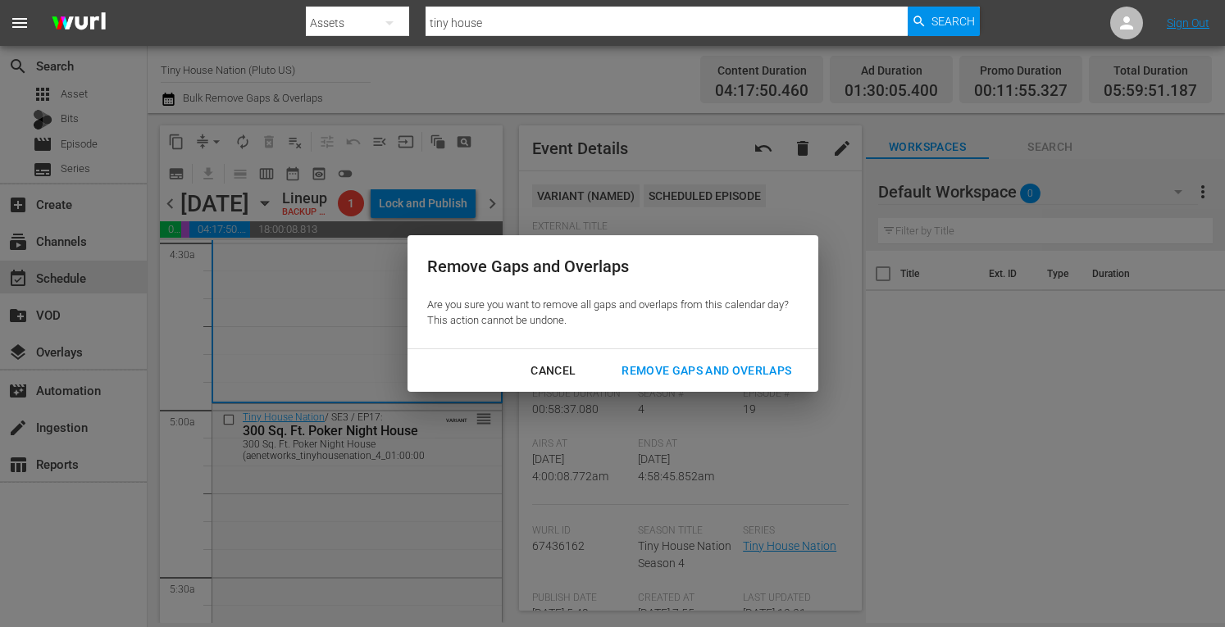
click at [673, 362] on div "Remove Gaps and Overlaps" at bounding box center [707, 371] width 196 height 21
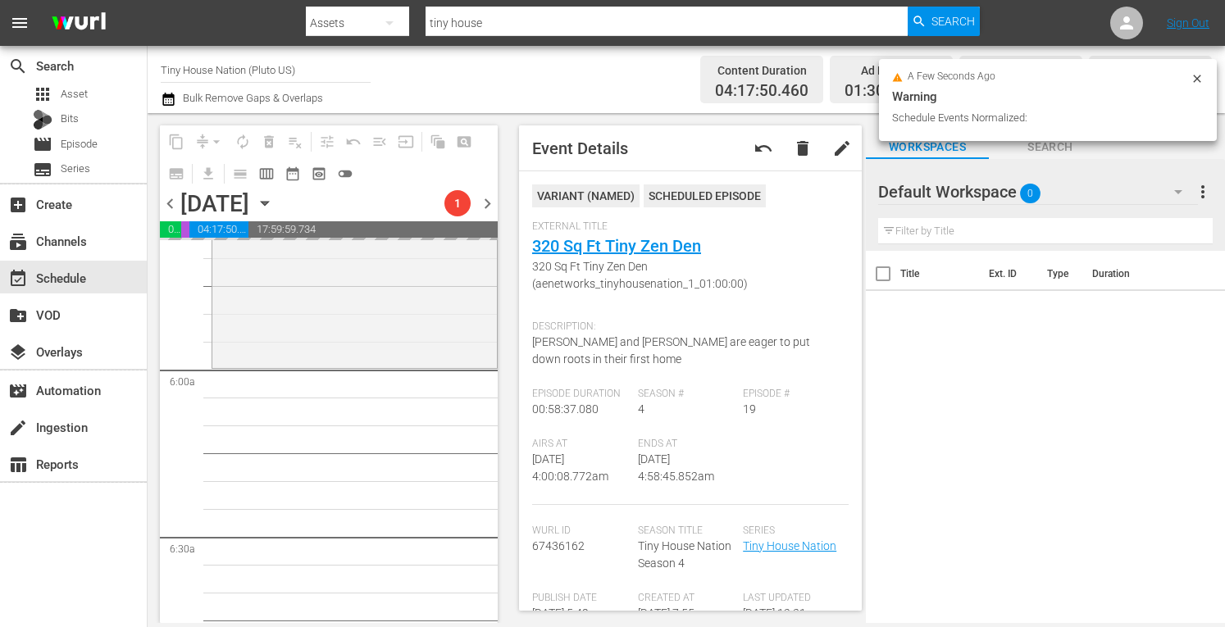
scroll to position [1886, 0]
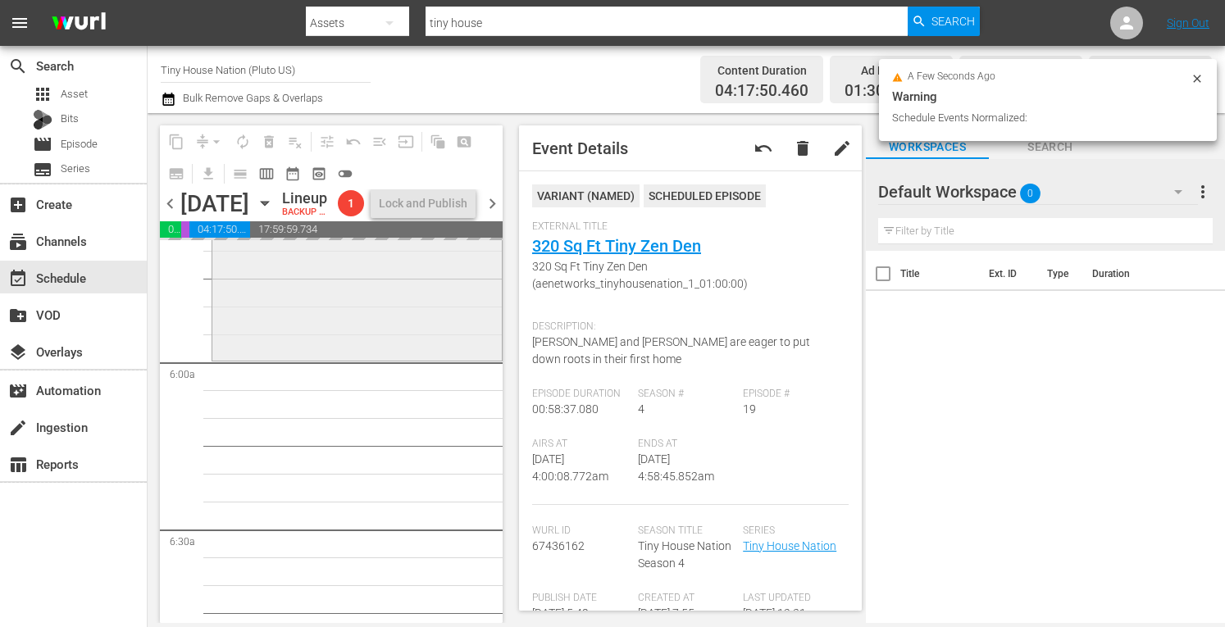
drag, startPoint x: 330, startPoint y: 449, endPoint x: 308, endPoint y: 353, distance: 97.5
click at [308, 353] on div "Tiny House Nation / SE3 / EP17: 300 Sq. Ft. Poker Night House 300 Sq. Ft. Poker…" at bounding box center [357, 189] width 290 height 335
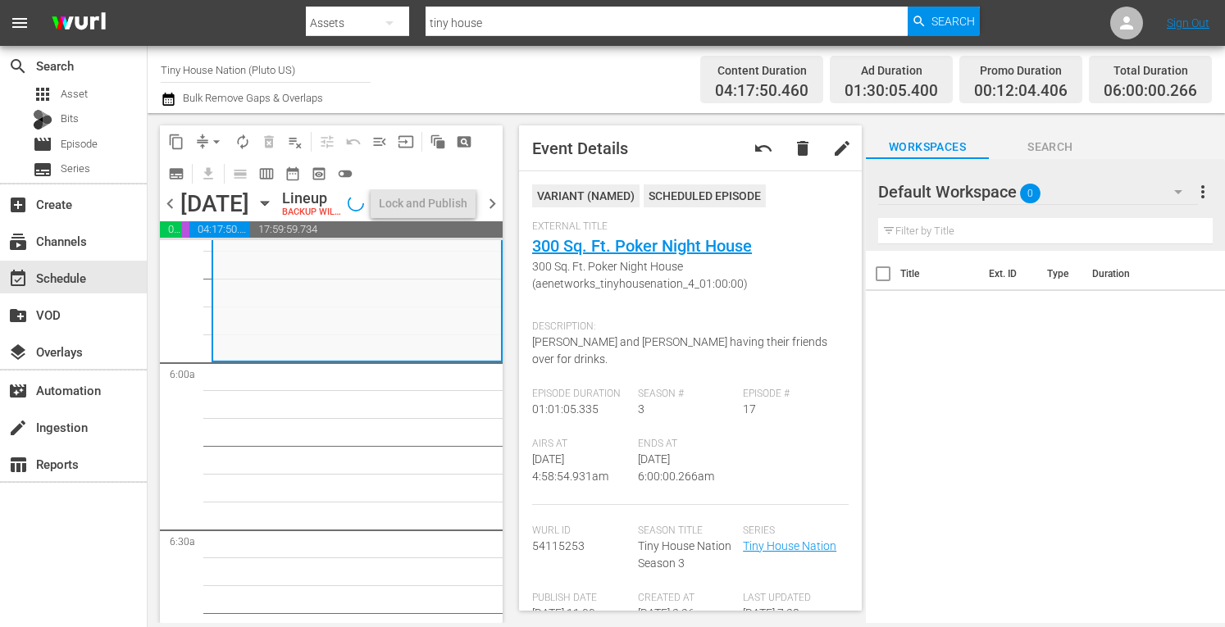
click at [247, 144] on span "autorenew_outlined" at bounding box center [243, 142] width 16 height 16
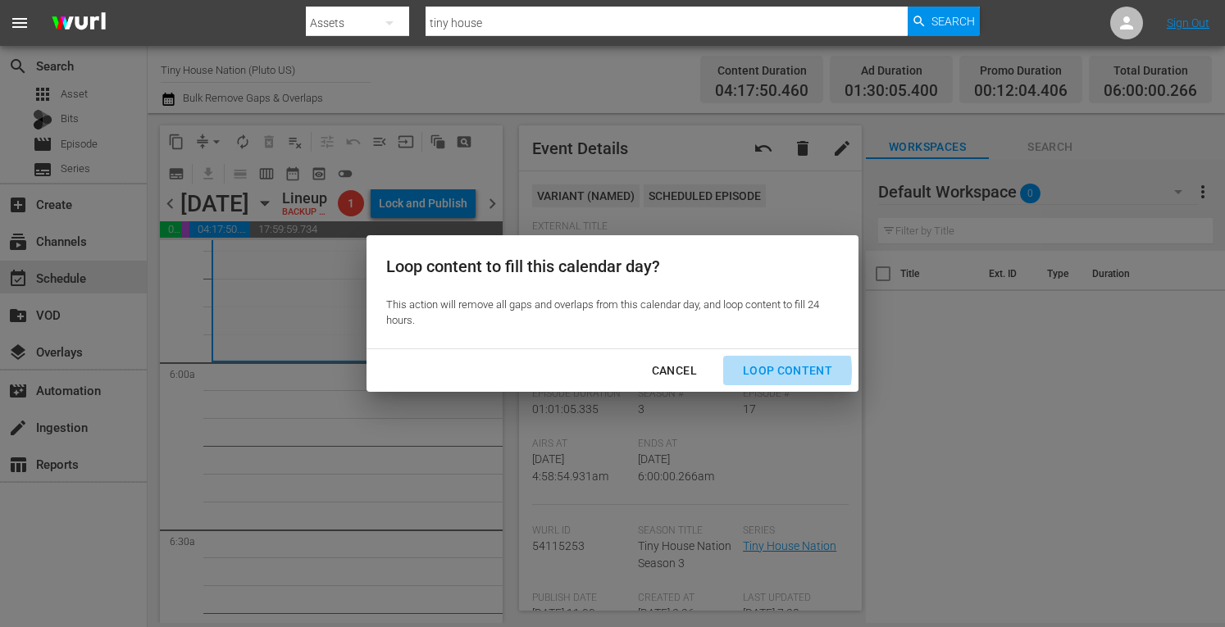
click at [755, 372] on div "Loop Content" at bounding box center [788, 371] width 116 height 21
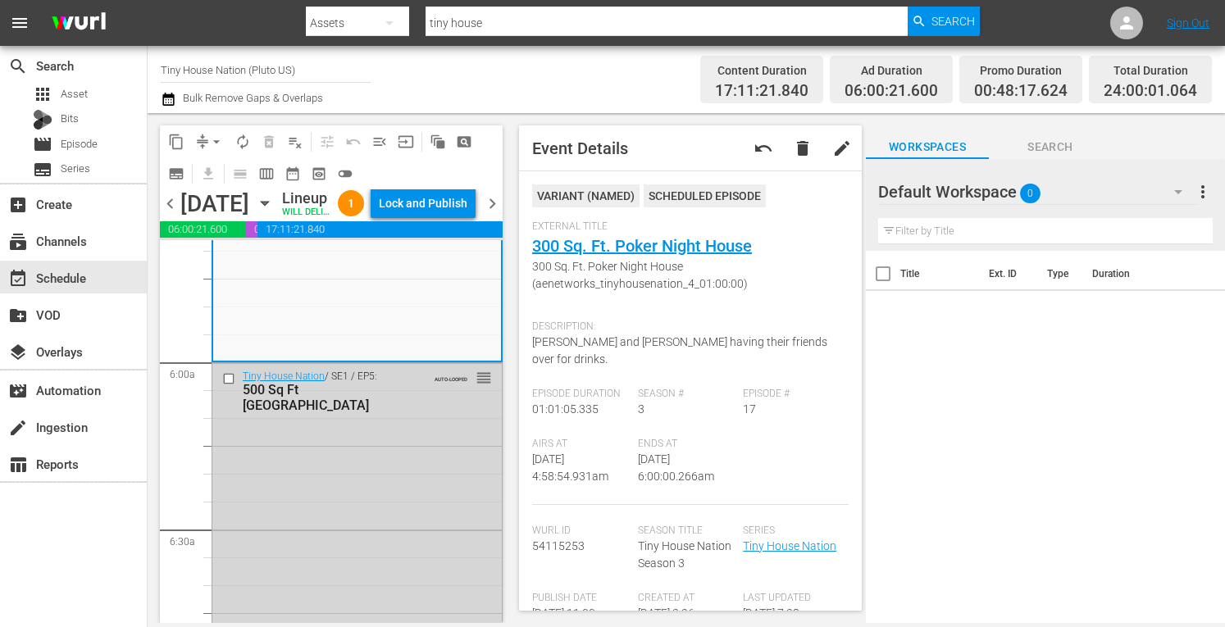
click at [431, 203] on div "Lock and Publish" at bounding box center [423, 204] width 89 height 30
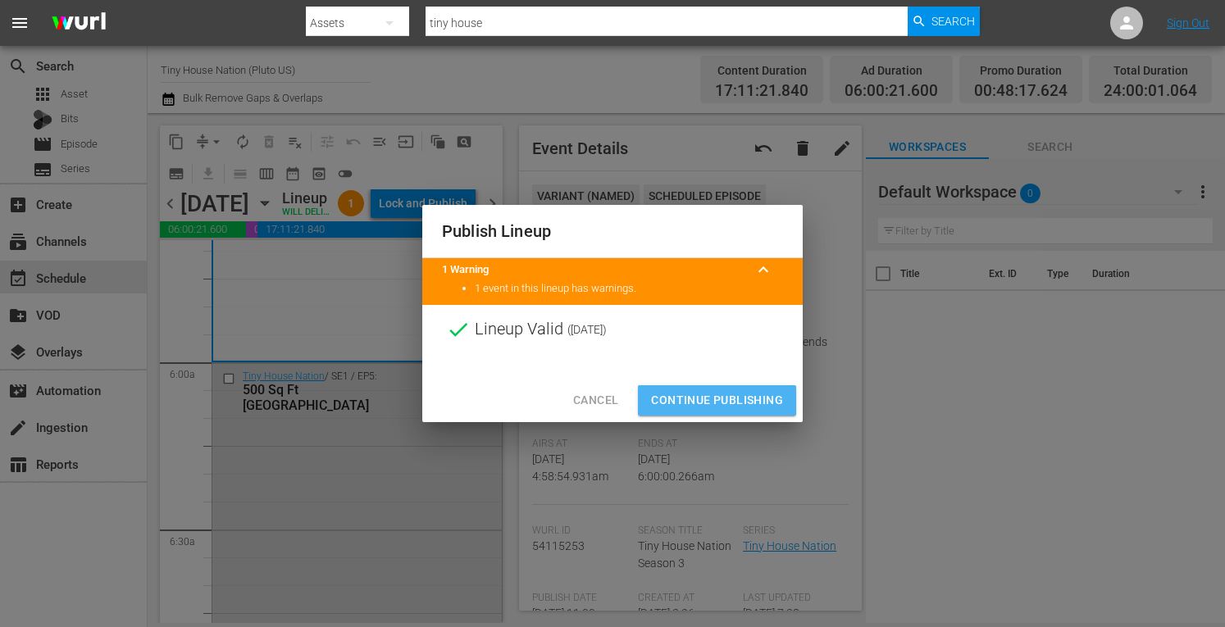
click at [677, 399] on span "Continue Publishing" at bounding box center [717, 400] width 132 height 21
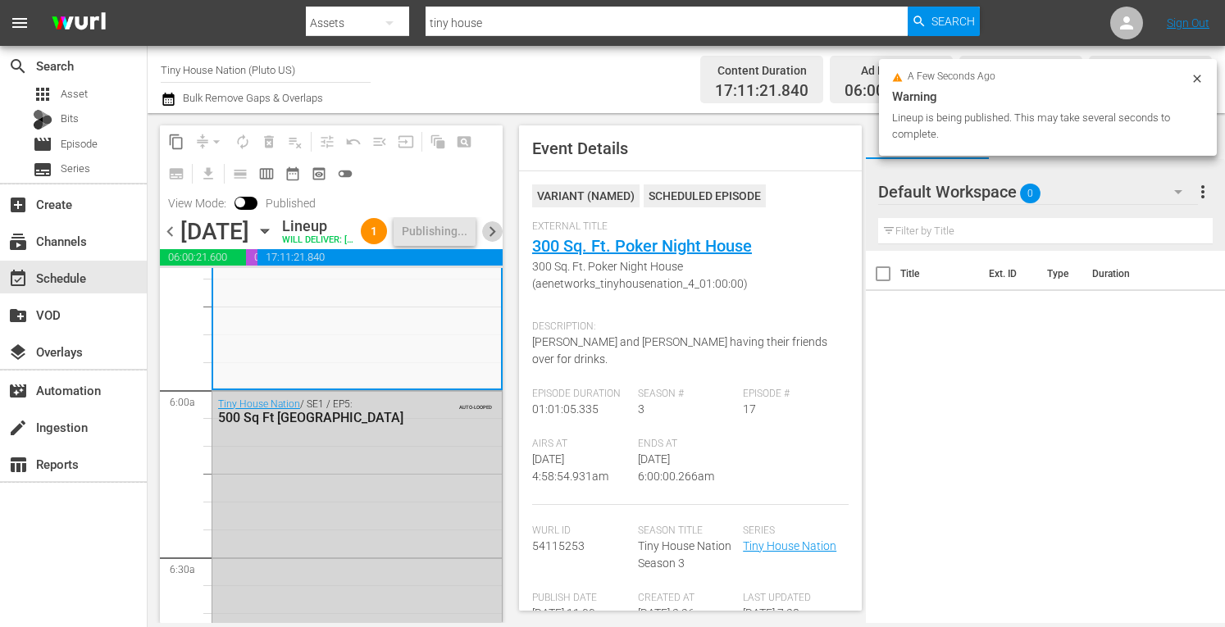
click at [493, 242] on span "chevron_right" at bounding box center [492, 231] width 21 height 21
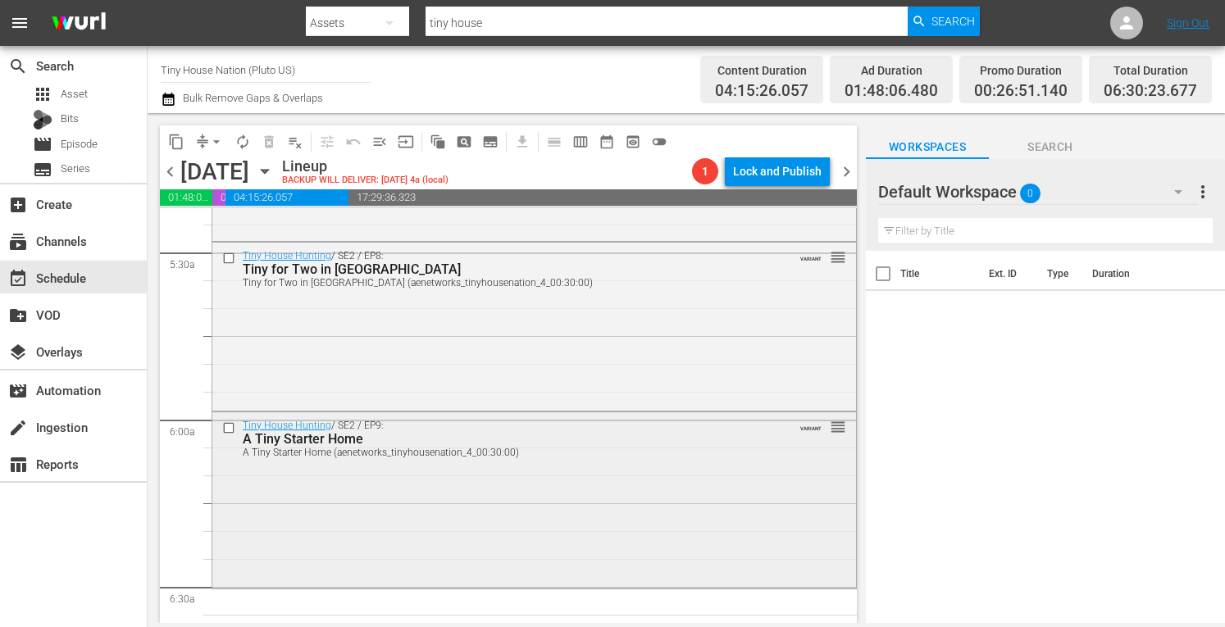
scroll to position [1842, 0]
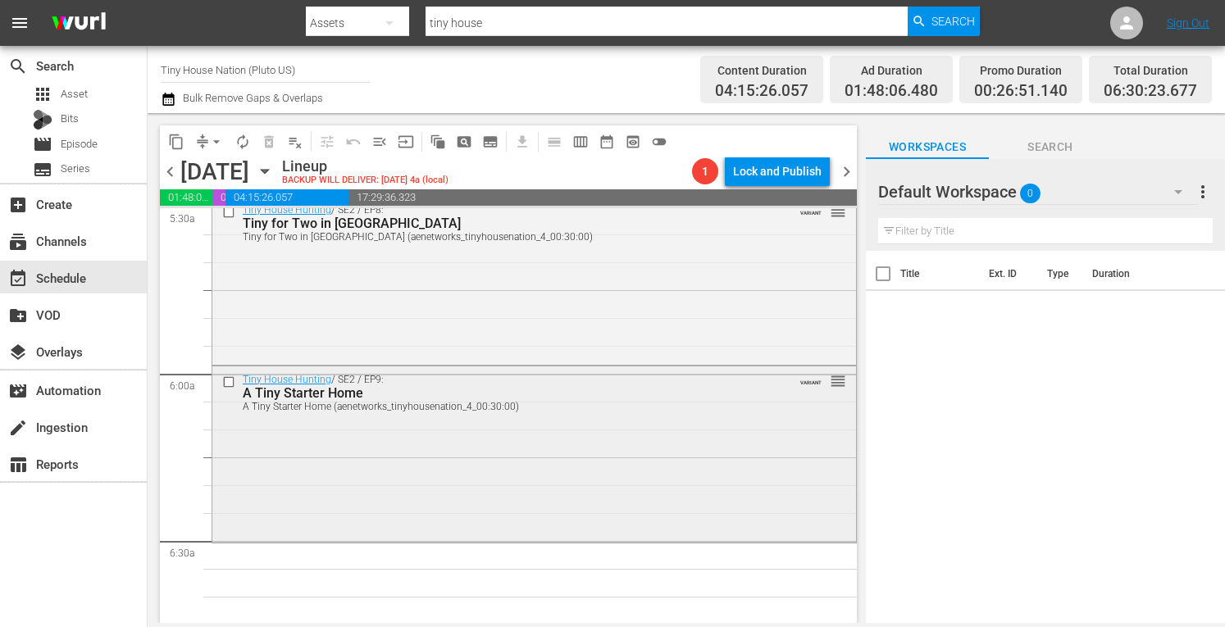
click at [314, 470] on div "Tiny House Hunting / SE2 / EP9: A Tiny Starter Home A Tiny Starter Home (aenetw…" at bounding box center [534, 453] width 644 height 173
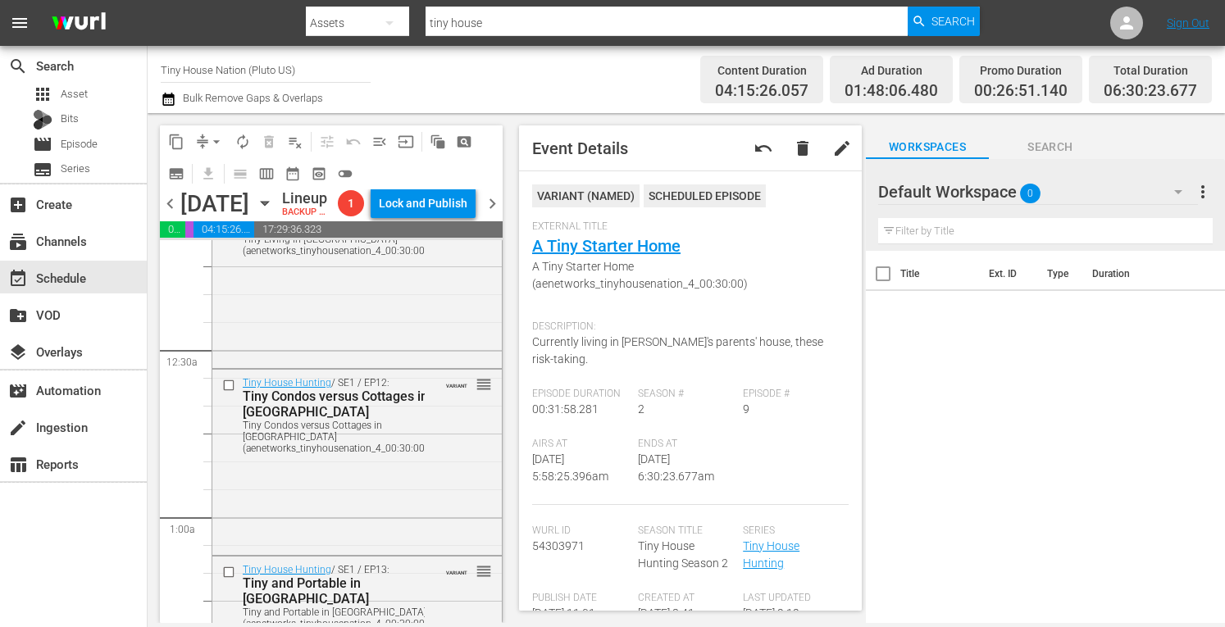
scroll to position [0, 0]
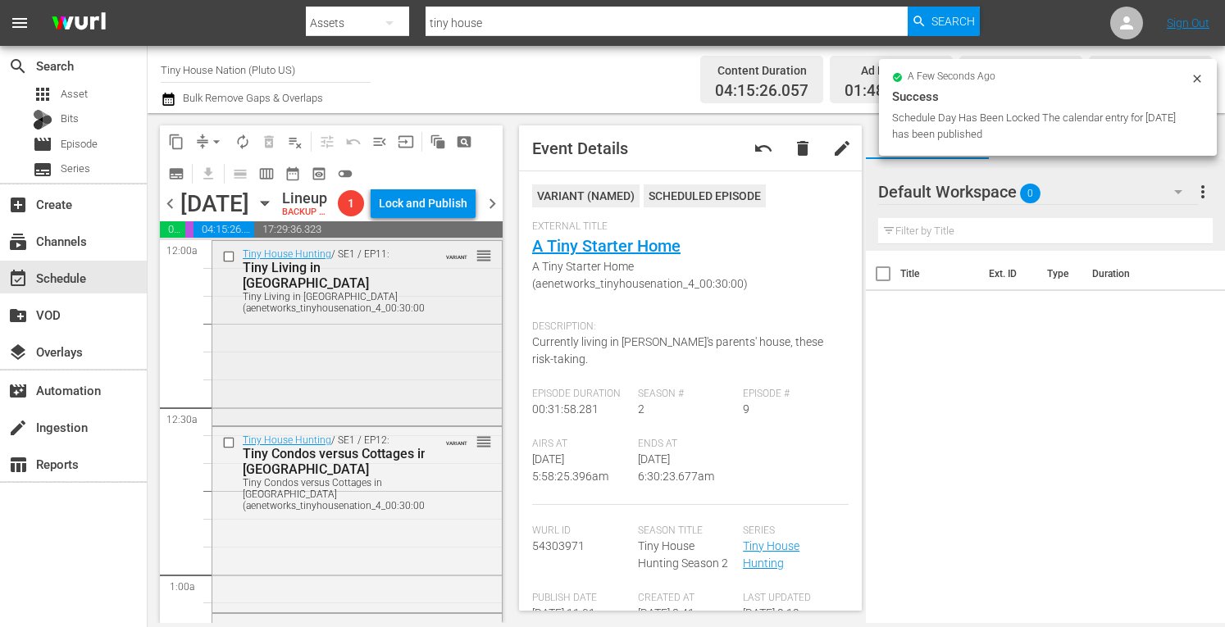
click at [305, 370] on div "Tiny House Hunting / SE1 / EP11: Tiny Living in Nashville Tiny Living in Nashvi…" at bounding box center [357, 331] width 290 height 181
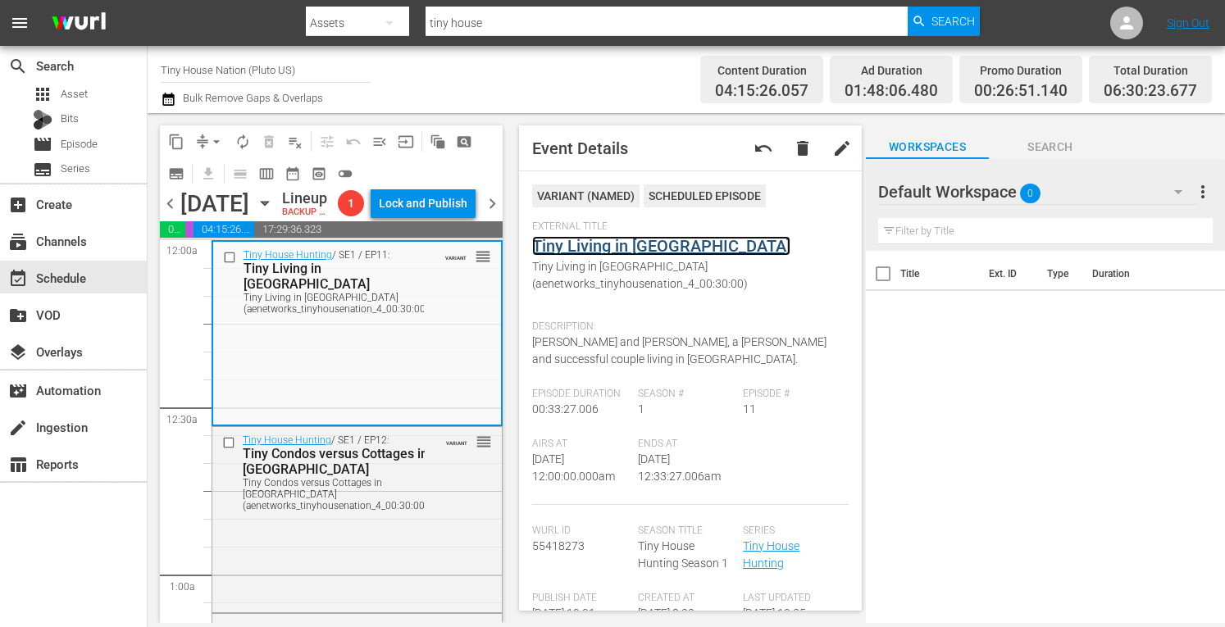
click at [592, 245] on link "Tiny Living in Nashville" at bounding box center [661, 246] width 258 height 20
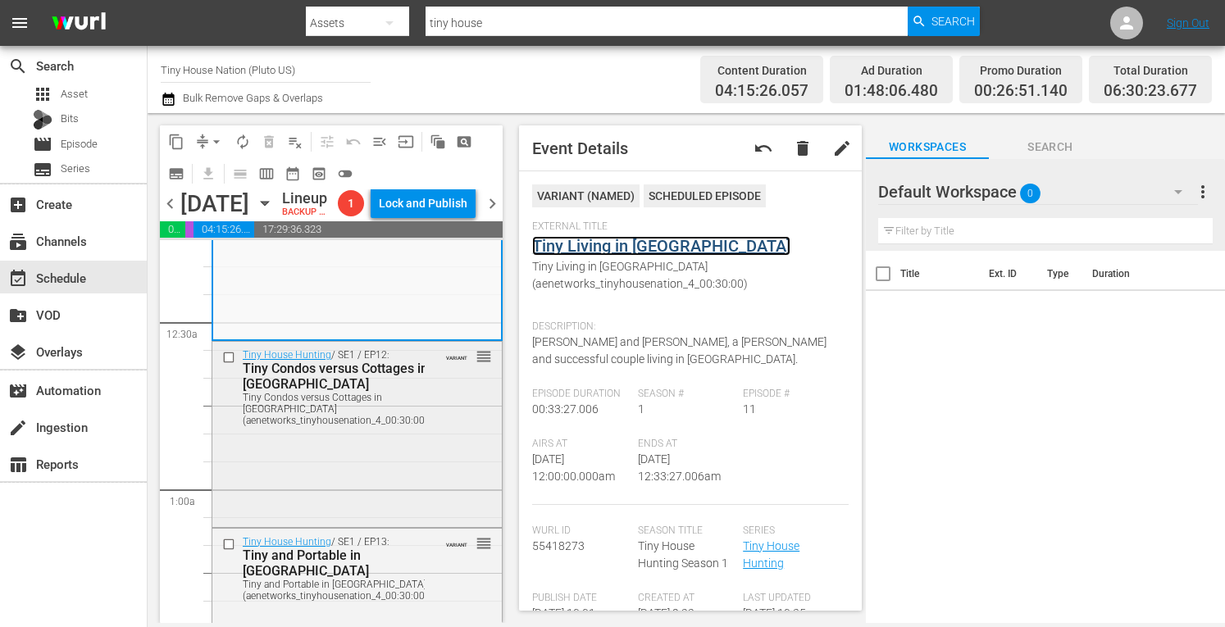
scroll to position [87, 0]
click at [359, 477] on div "Tiny House Hunting / SE1 / EP12: Tiny Condos versus Cottages in San Francisco T…" at bounding box center [357, 430] width 290 height 181
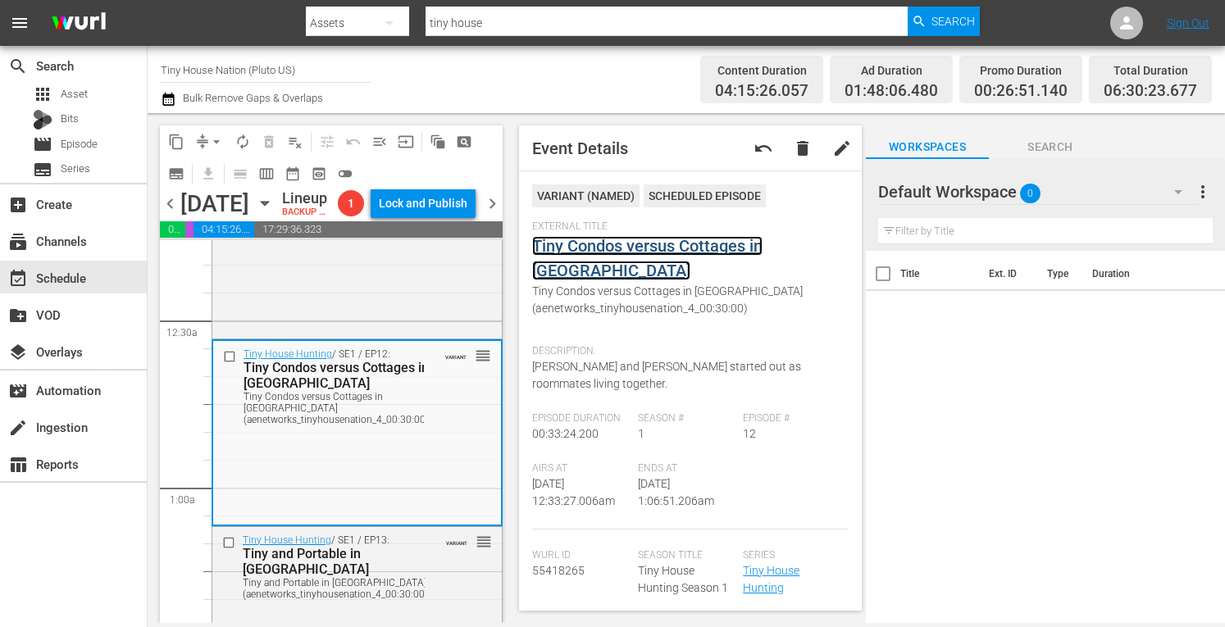
click at [599, 247] on link "Tiny Condos versus Cottages in San Francisco" at bounding box center [647, 258] width 230 height 44
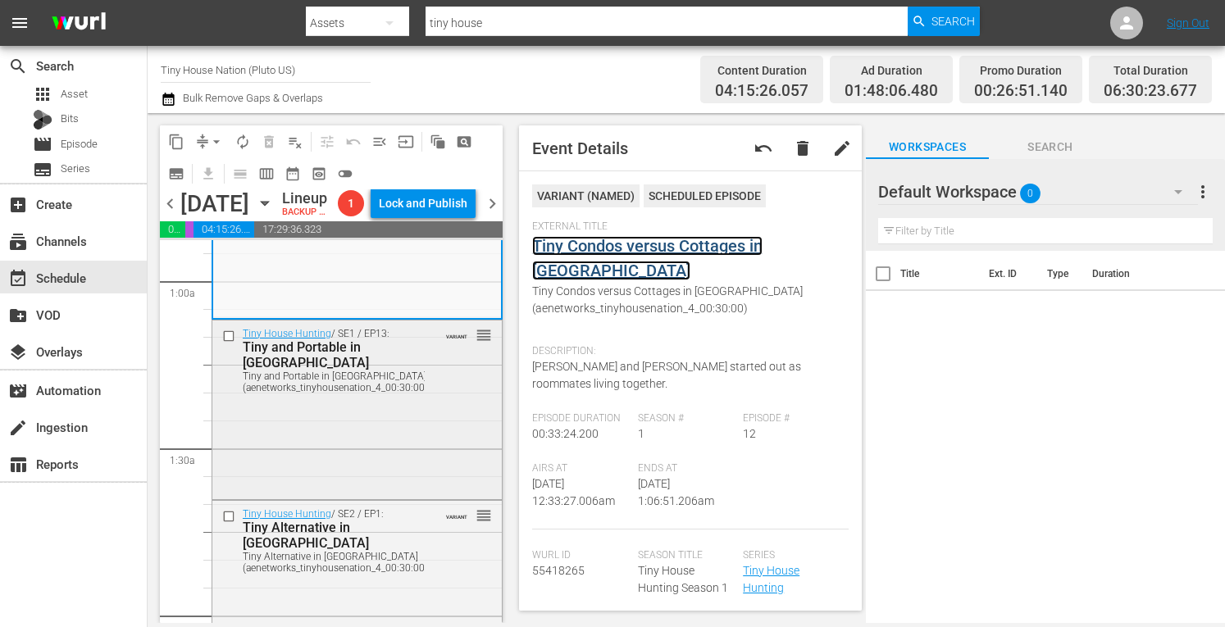
scroll to position [297, 0]
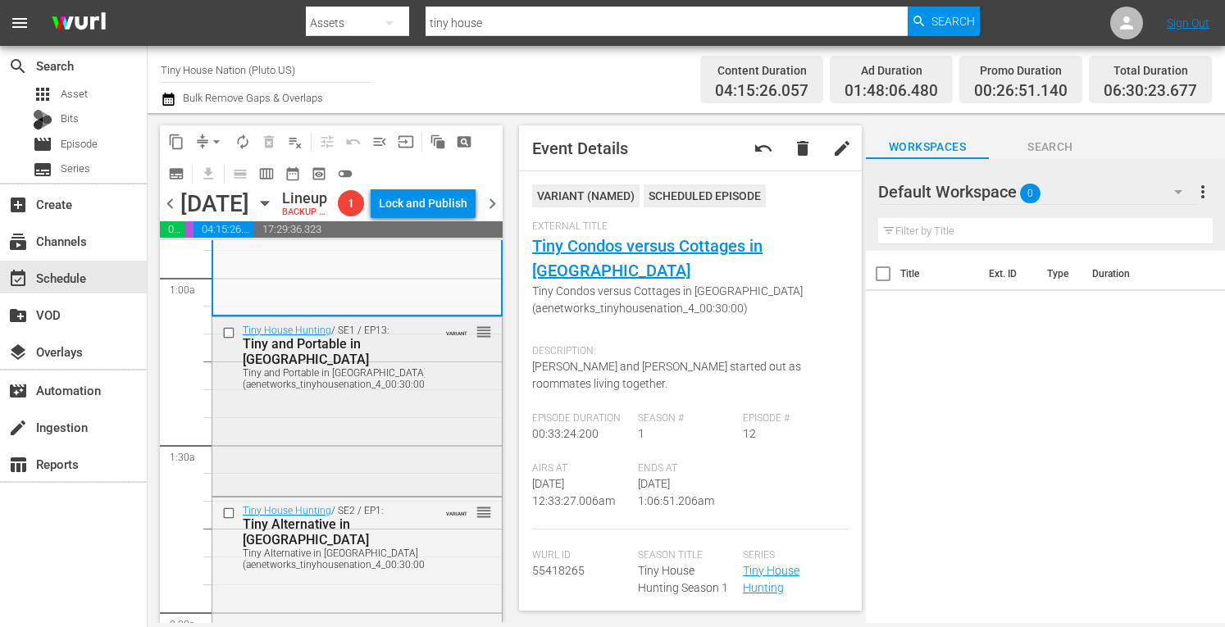
click at [360, 493] on div "Tiny House Hunting / SE1 / EP13: Tiny and Portable in Portland Tiny and Portabl…" at bounding box center [357, 405] width 290 height 176
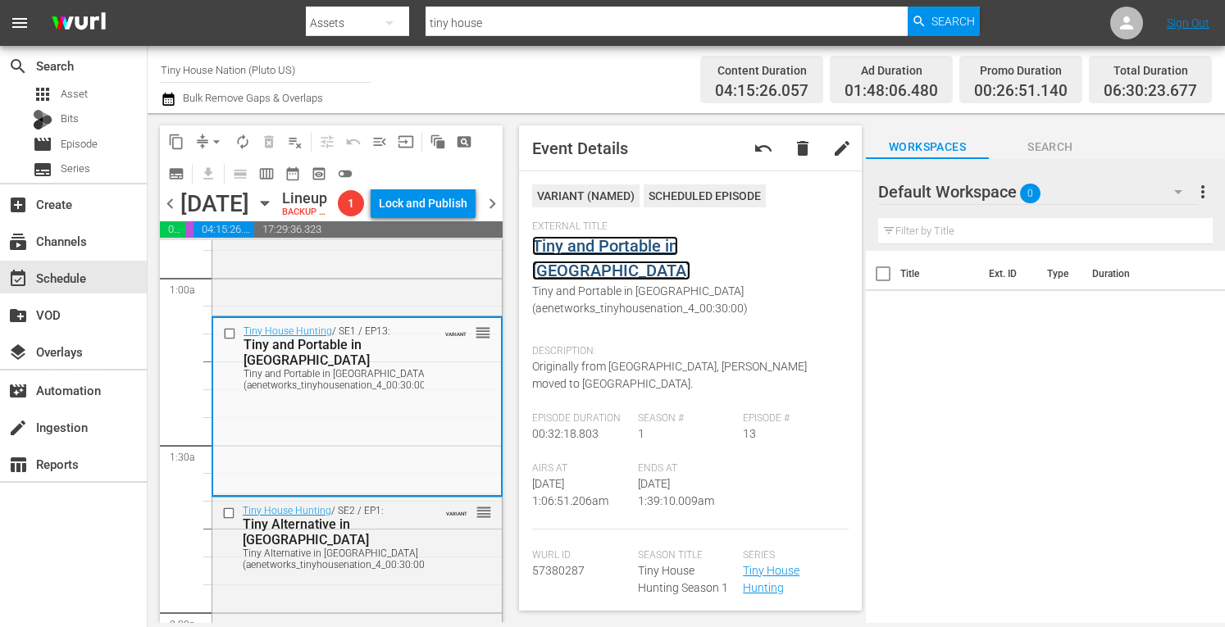
click at [602, 246] on link "Tiny and Portable in Portland" at bounding box center [611, 258] width 158 height 44
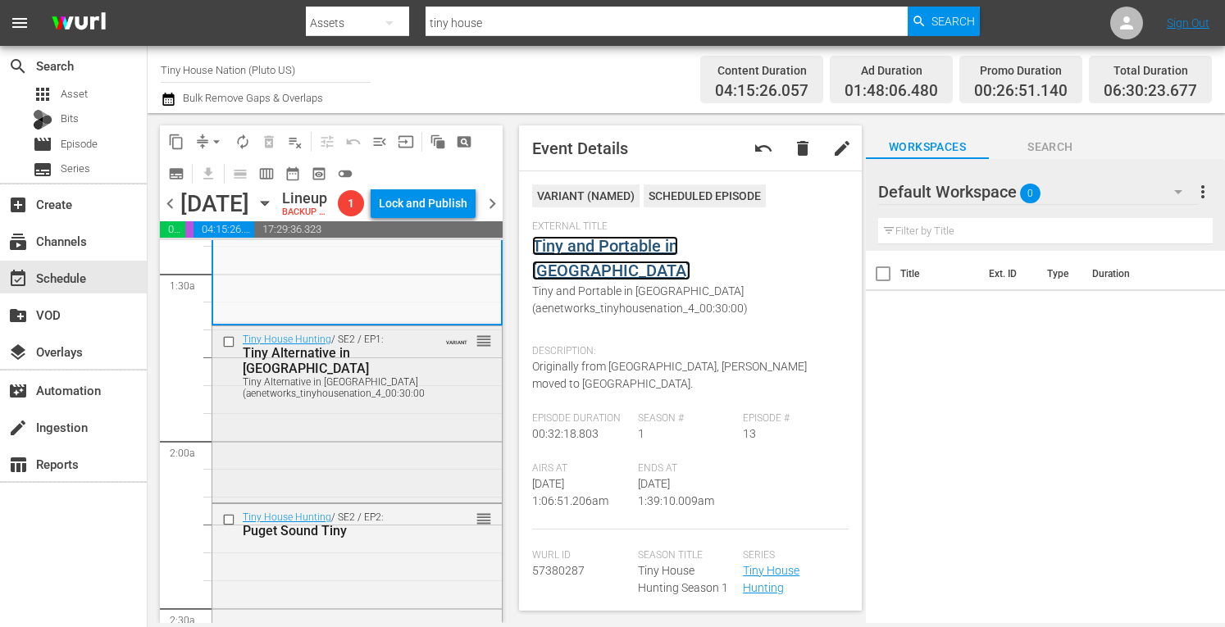
scroll to position [472, 0]
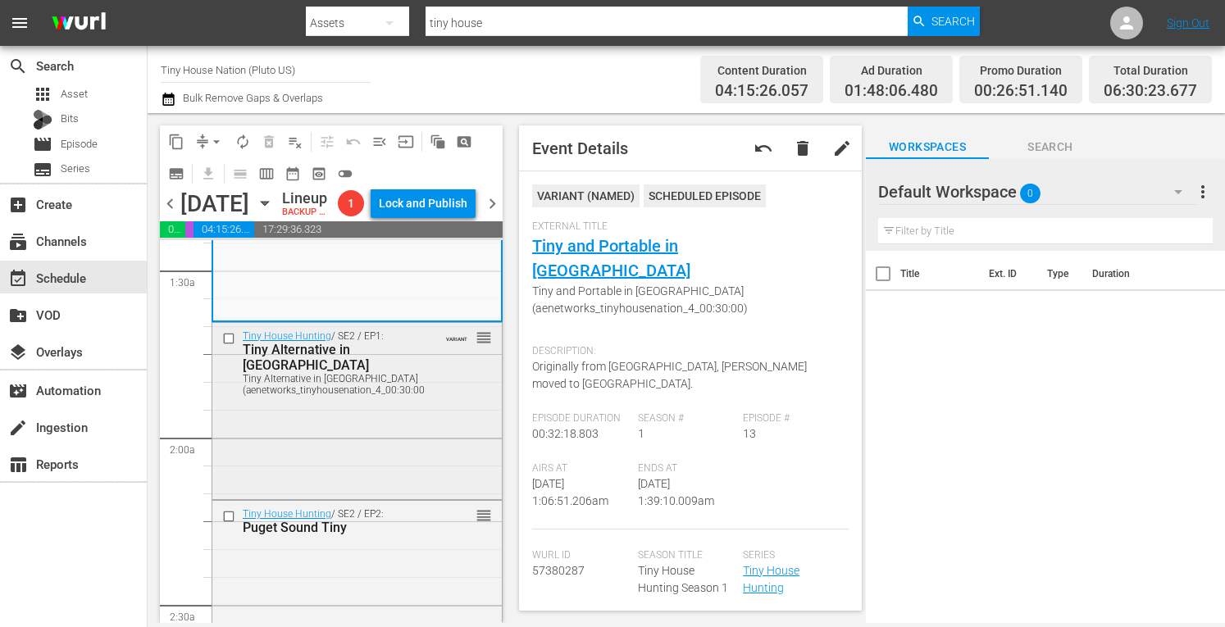
click at [376, 442] on div "Tiny House Hunting / SE2 / EP1: Tiny Alternative in Charleston Tiny Alternative…" at bounding box center [357, 410] width 290 height 174
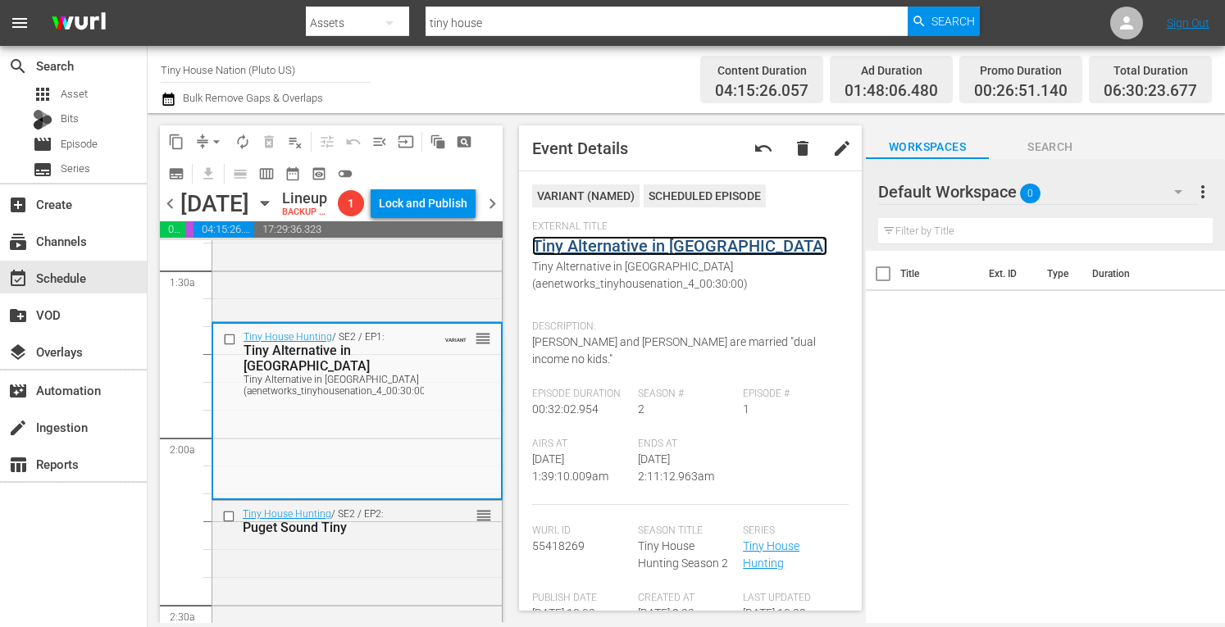
click at [679, 244] on link "Tiny Alternative in Charleston" at bounding box center [679, 246] width 295 height 20
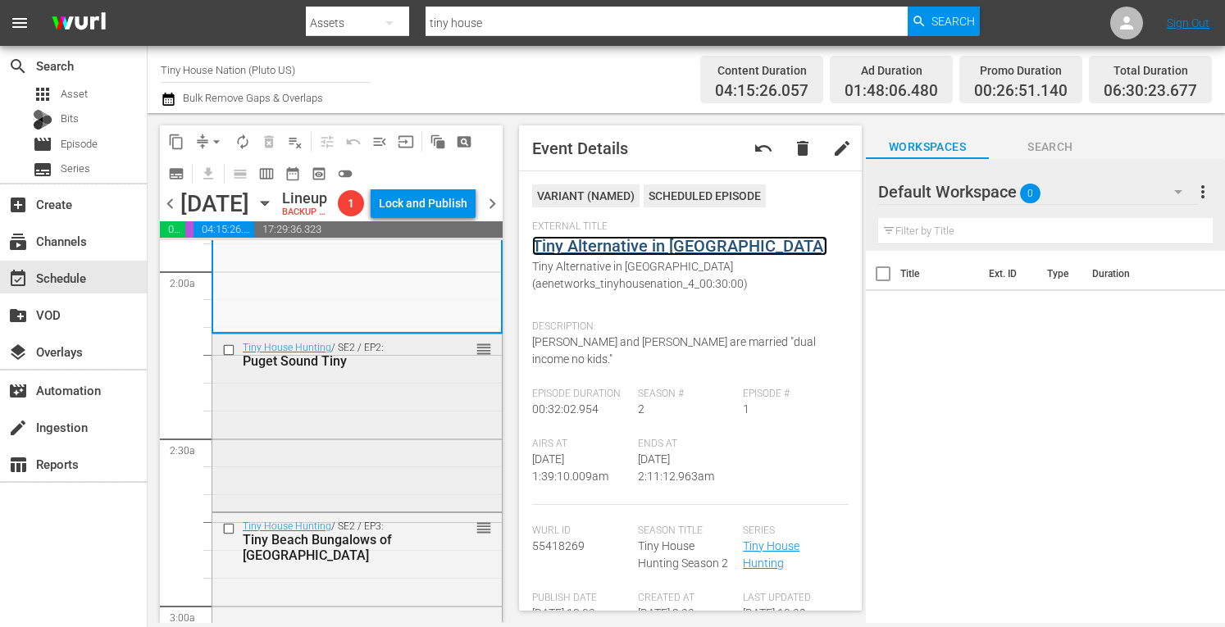
scroll to position [641, 0]
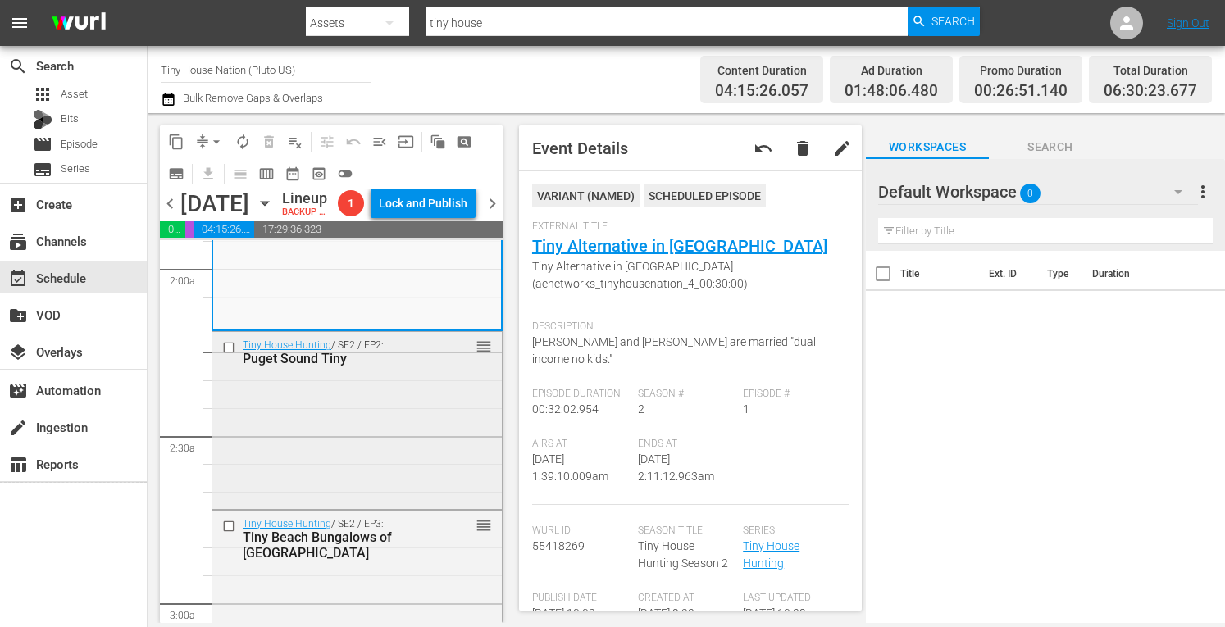
click at [364, 428] on div "Tiny House Hunting / SE2 / EP2: Puget Sound Tiny reorder" at bounding box center [357, 419] width 290 height 174
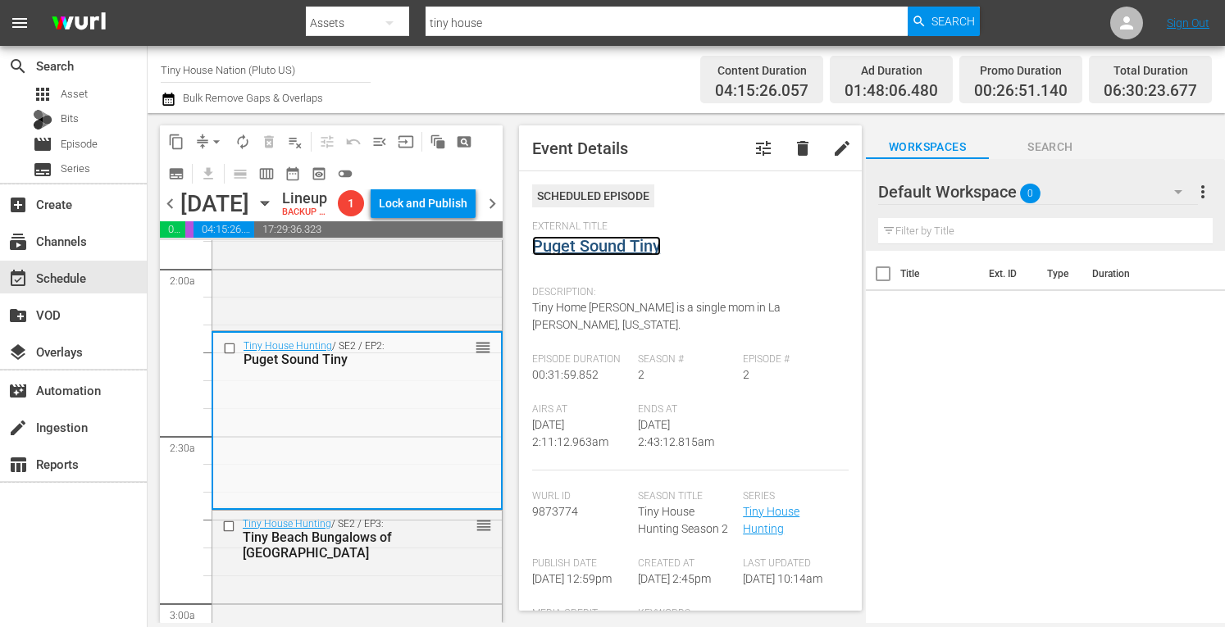
click at [603, 241] on link "Puget Sound Tiny" at bounding box center [596, 246] width 129 height 20
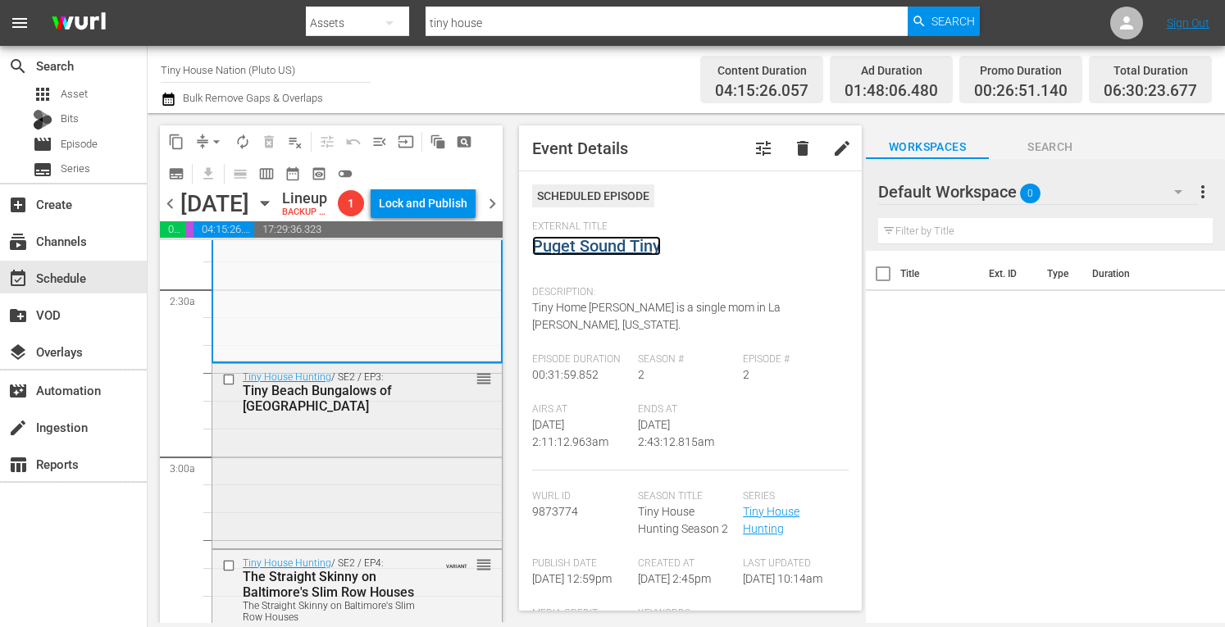
scroll to position [791, 0]
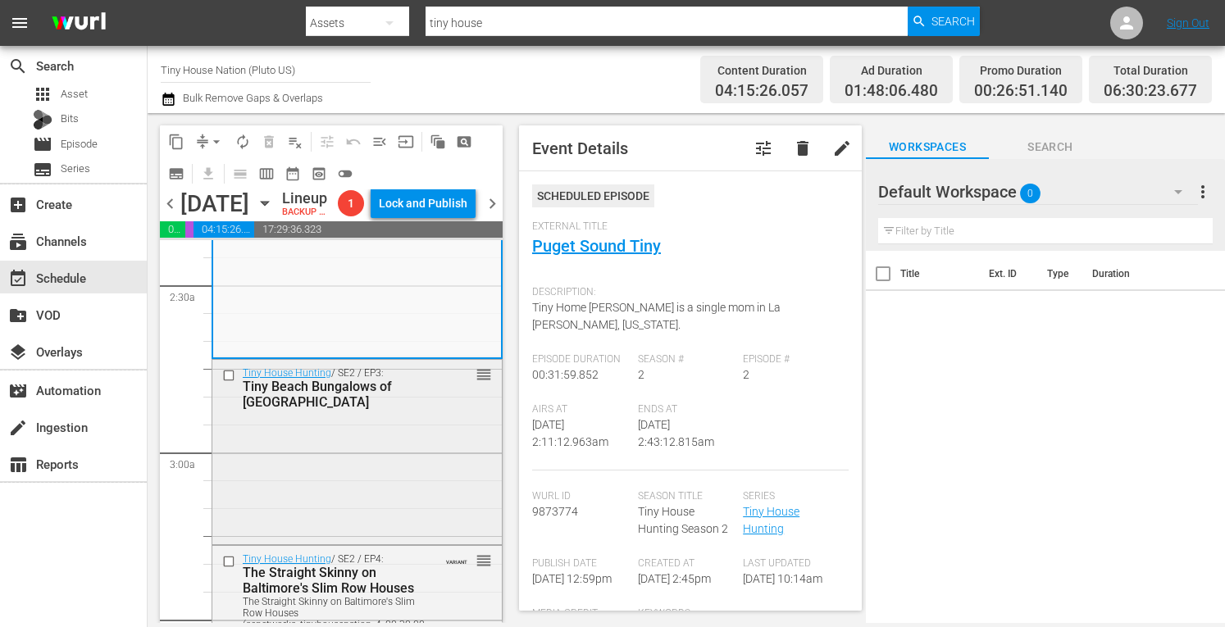
click at [376, 479] on div "Tiny House Hunting / SE2 / EP3: Tiny Beach Bungalows of Long Island reorder" at bounding box center [357, 450] width 290 height 180
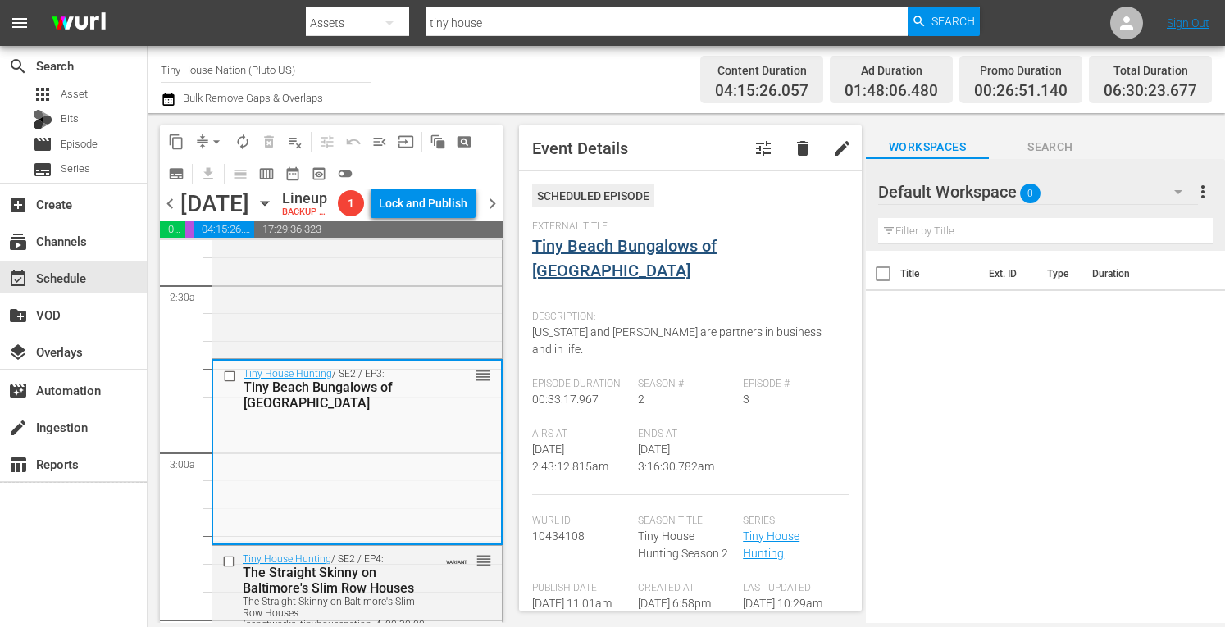
click at [673, 247] on link "Tiny Beach Bungalows of Long Island" at bounding box center [624, 258] width 185 height 44
click at [213, 139] on span "arrow_drop_down" at bounding box center [216, 142] width 16 height 16
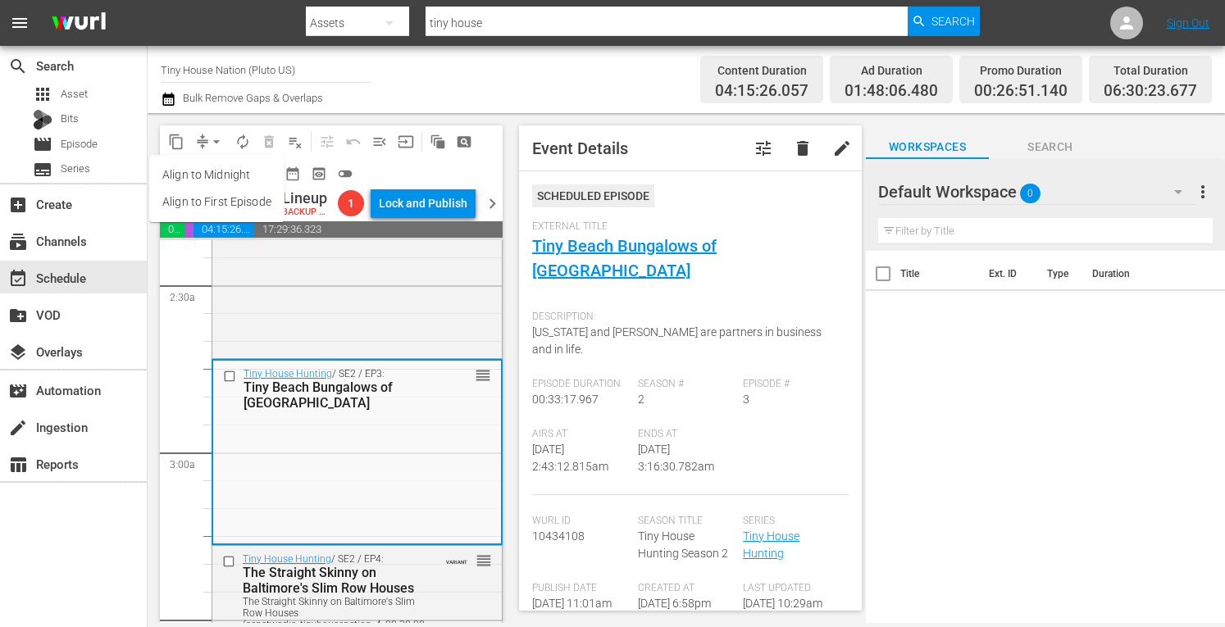
click at [166, 179] on li "Align to Midnight" at bounding box center [216, 175] width 135 height 27
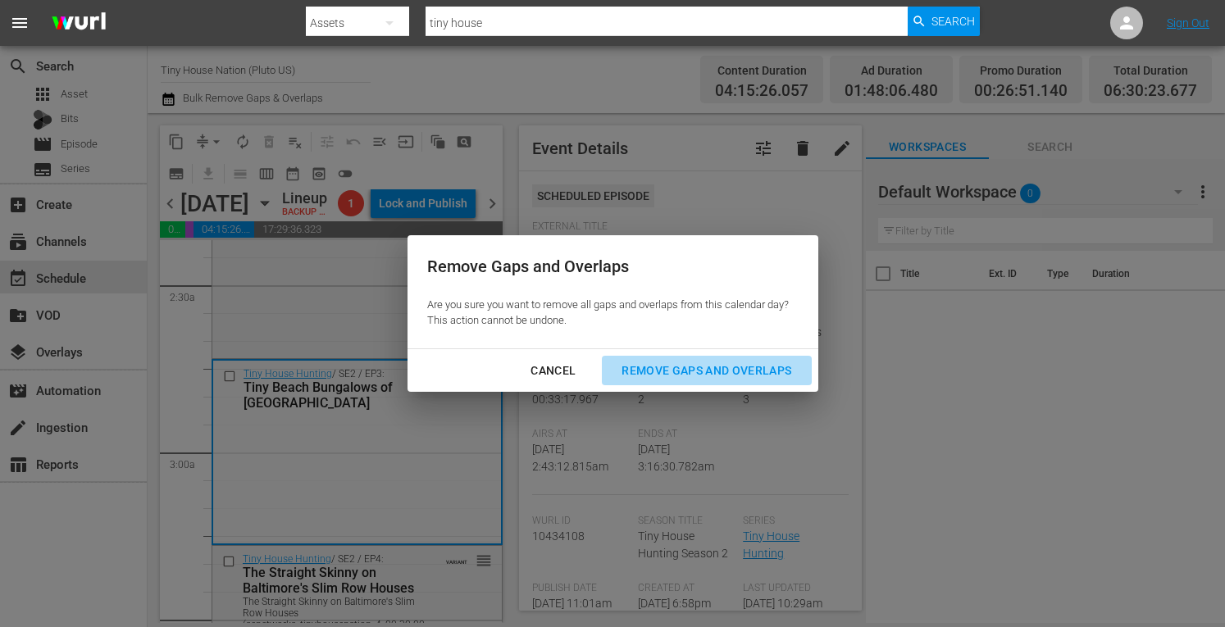
click at [668, 370] on div "Remove Gaps and Overlaps" at bounding box center [707, 371] width 196 height 21
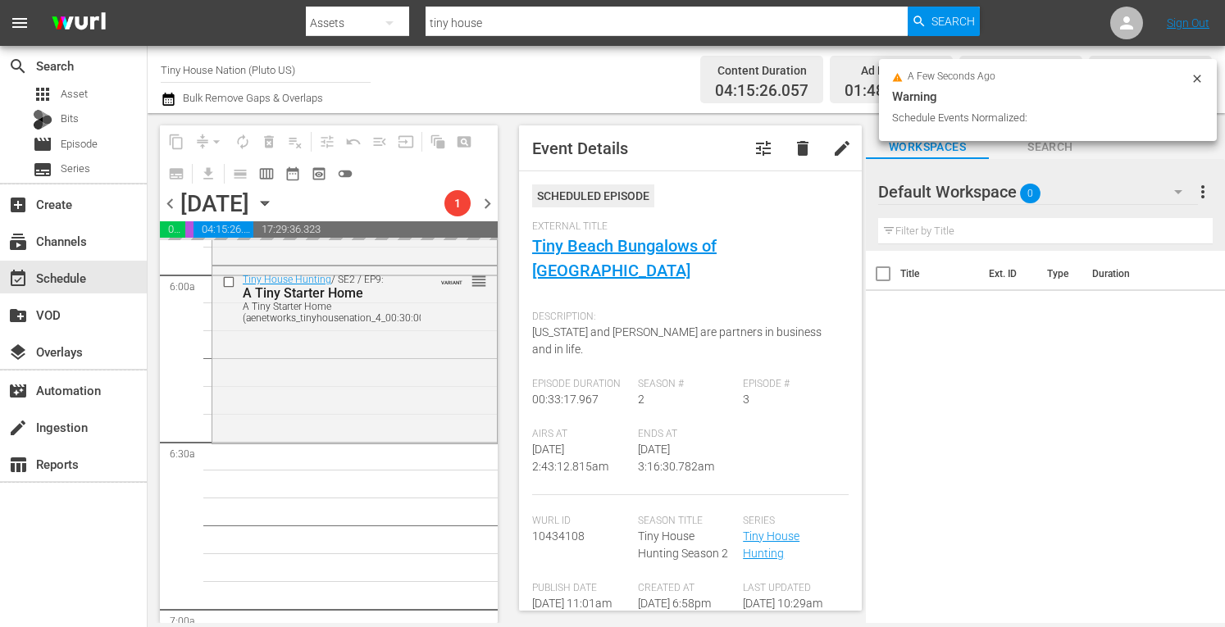
scroll to position [2005, 0]
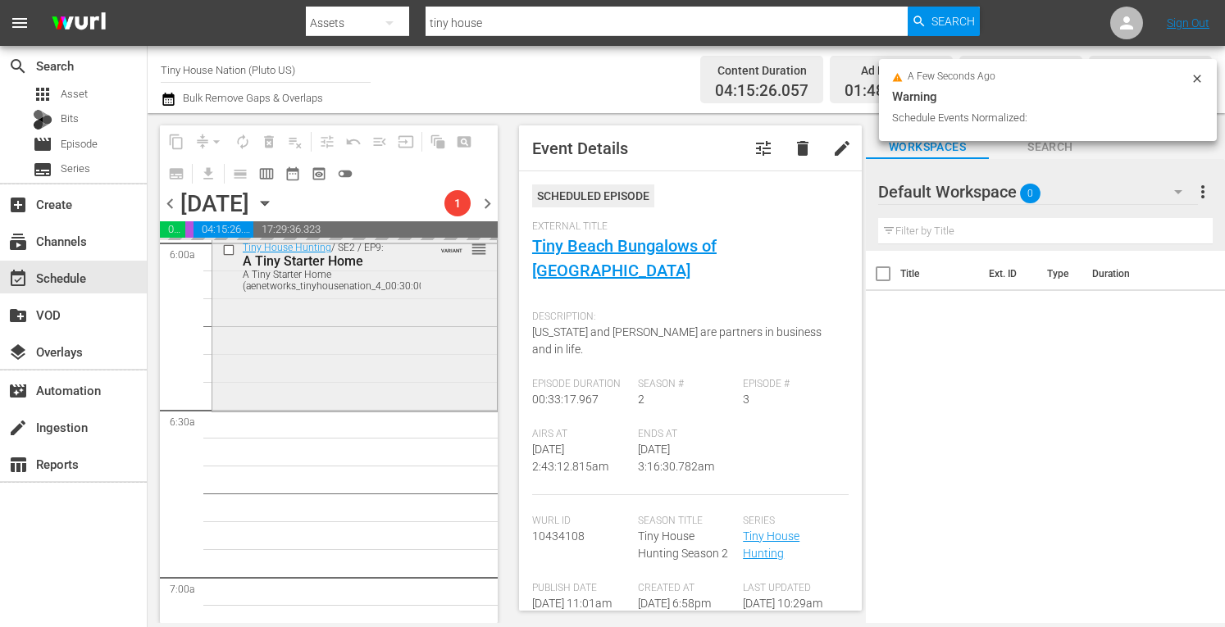
click at [286, 390] on div "Tiny House Hunting / SE2 / EP9: A Tiny Starter Home A Tiny Starter Home (aenetw…" at bounding box center [354, 321] width 285 height 173
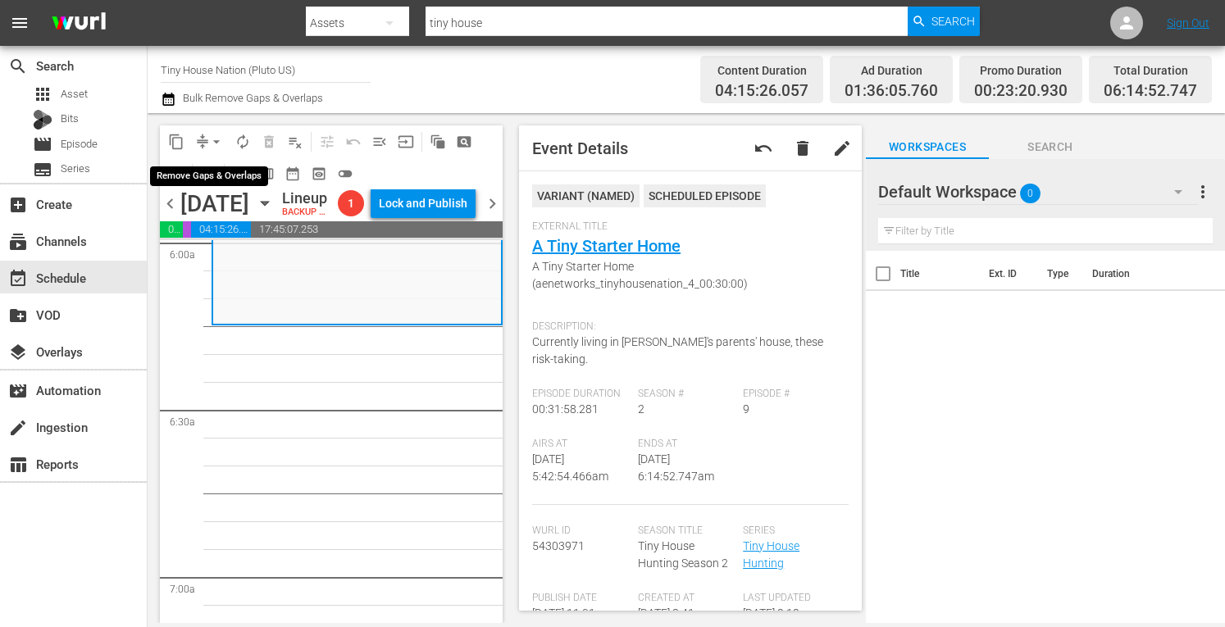
click at [214, 140] on span "arrow_drop_down" at bounding box center [216, 142] width 16 height 16
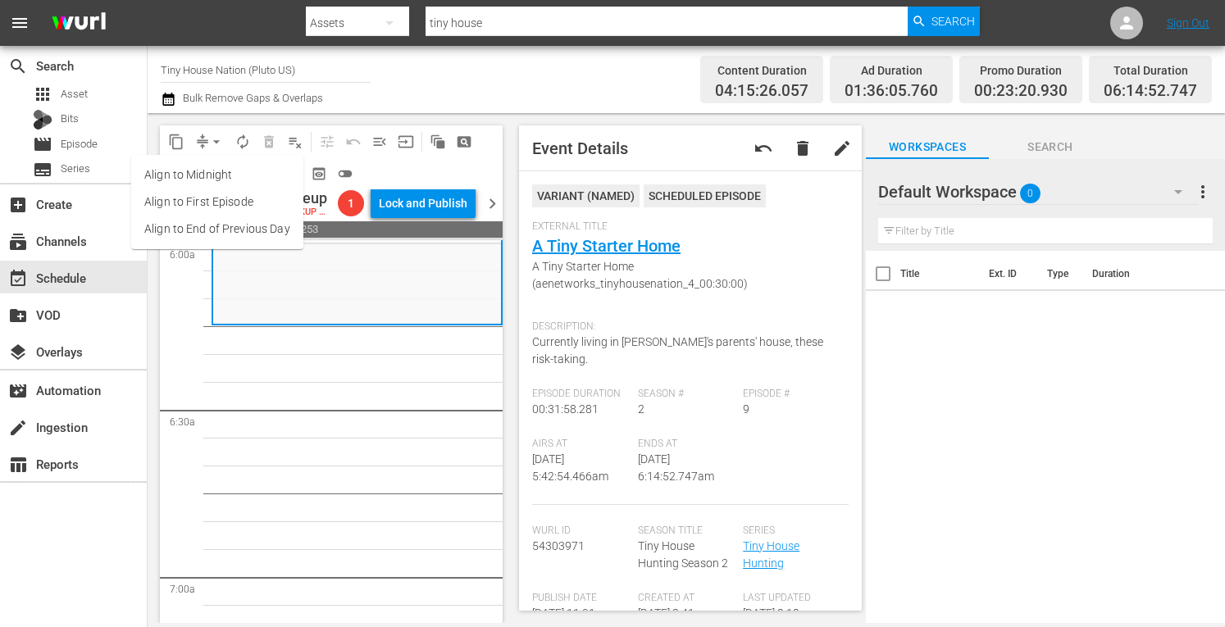
click at [177, 176] on li "Align to Midnight" at bounding box center [217, 175] width 172 height 27
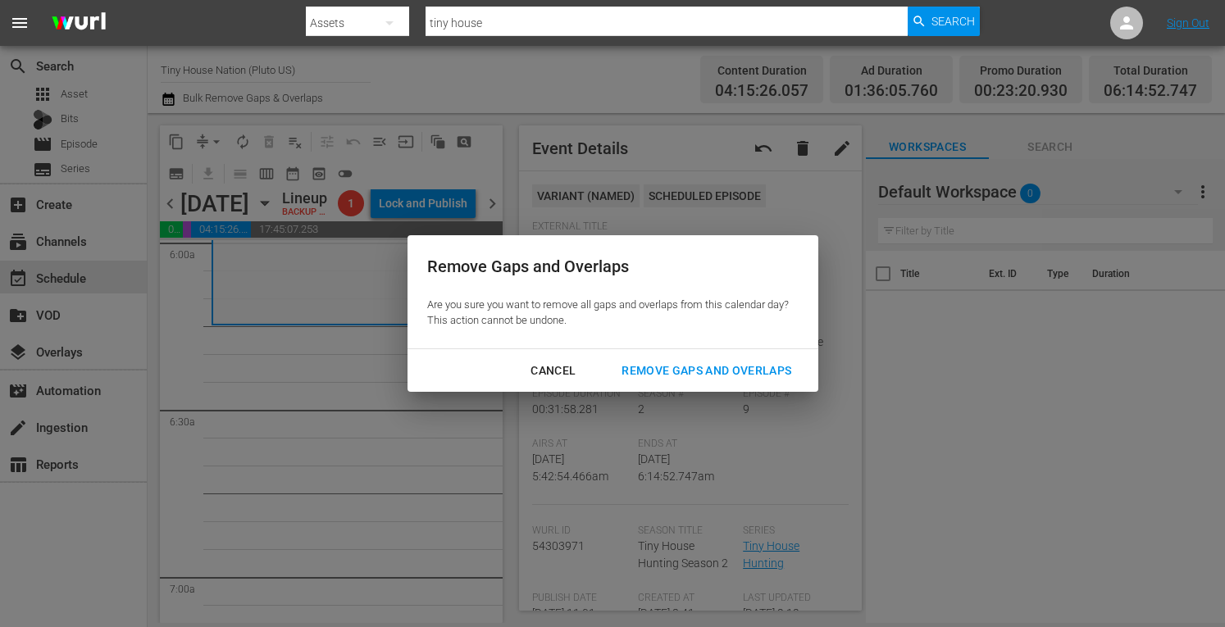
click at [709, 377] on div "Remove Gaps and Overlaps" at bounding box center [707, 371] width 196 height 21
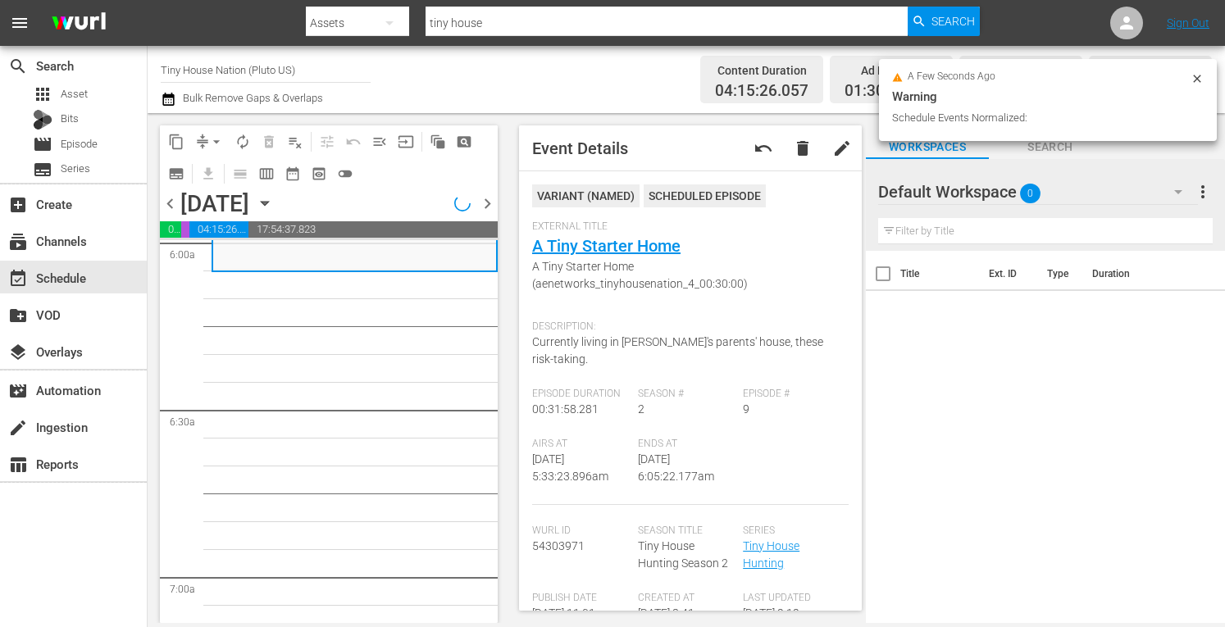
scroll to position [1977, 0]
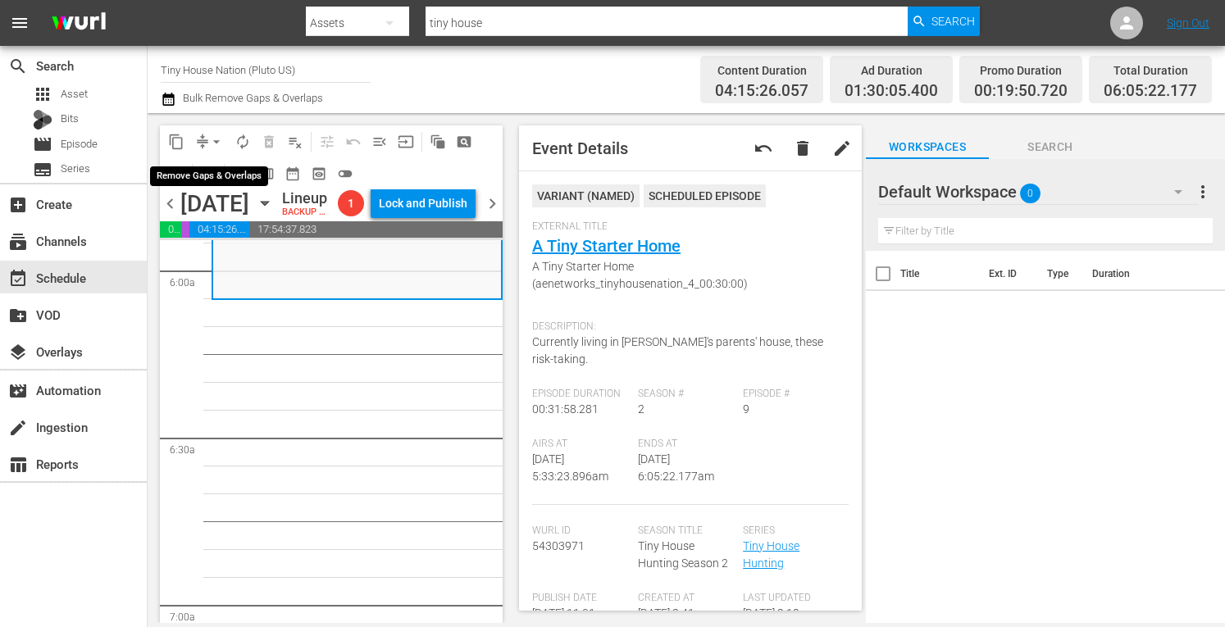
click at [210, 137] on span "arrow_drop_down" at bounding box center [216, 142] width 16 height 16
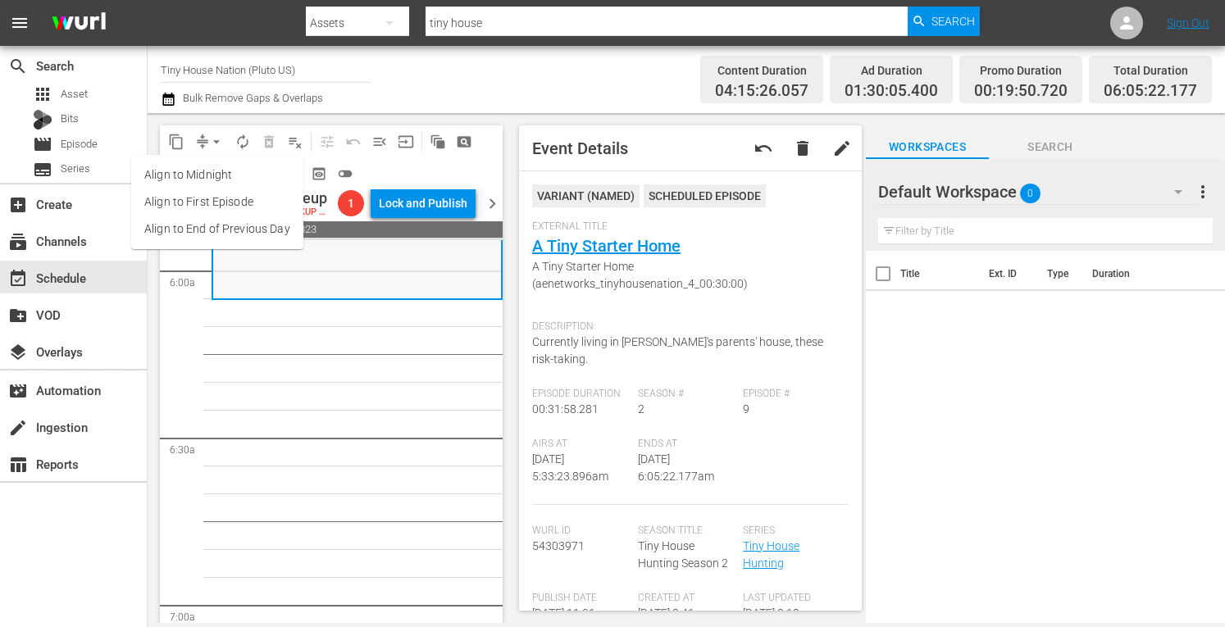
click at [177, 179] on li "Align to Midnight" at bounding box center [217, 175] width 172 height 27
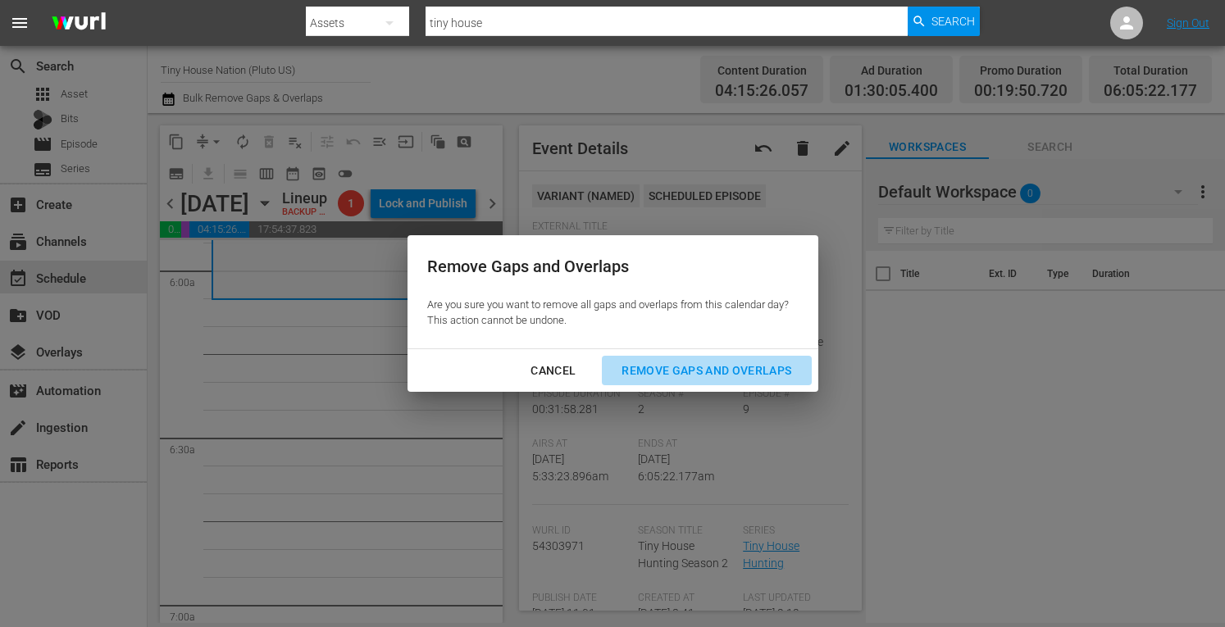
click at [668, 375] on div "Remove Gaps and Overlaps" at bounding box center [707, 371] width 196 height 21
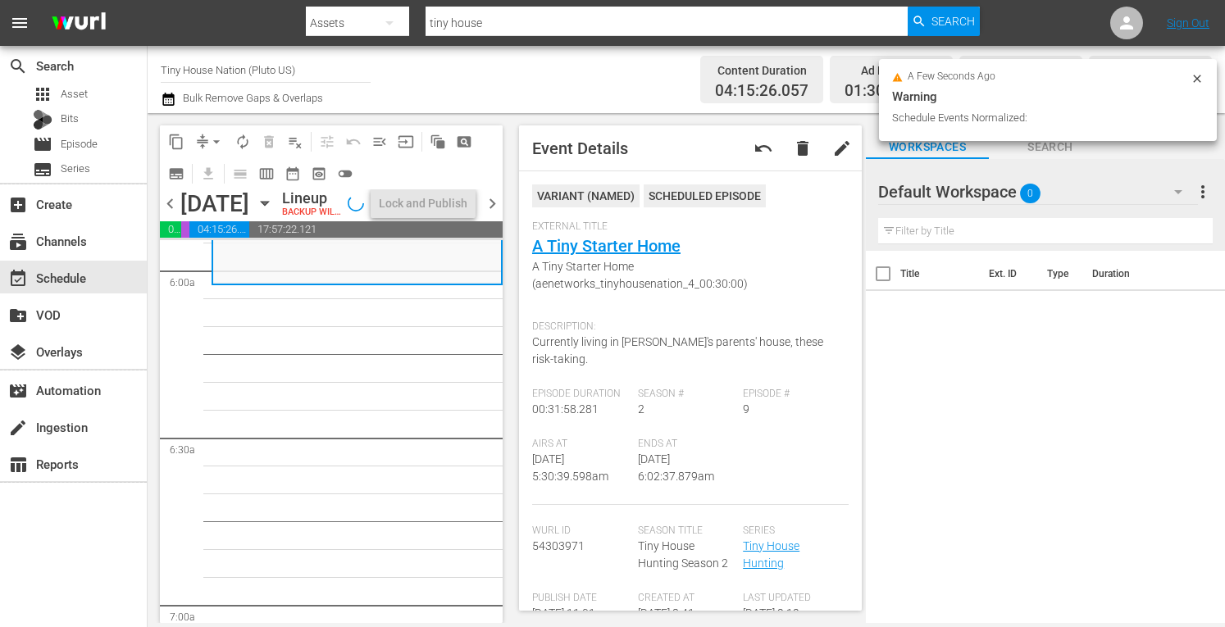
scroll to position [2061, 0]
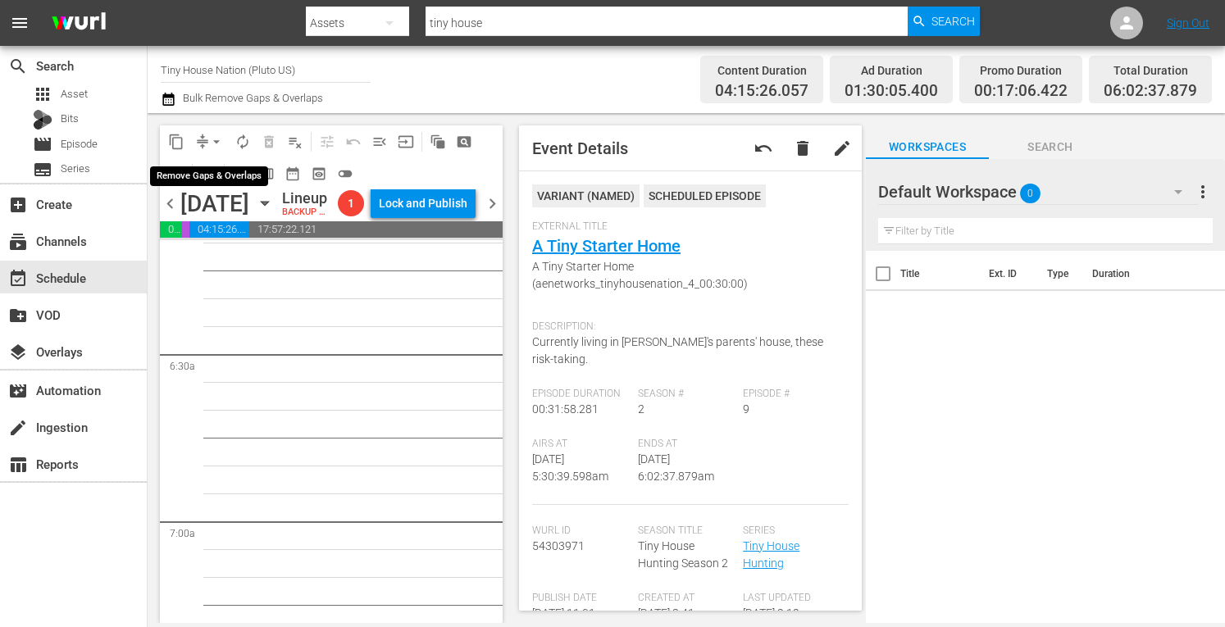
click at [215, 140] on span "arrow_drop_down" at bounding box center [216, 142] width 16 height 16
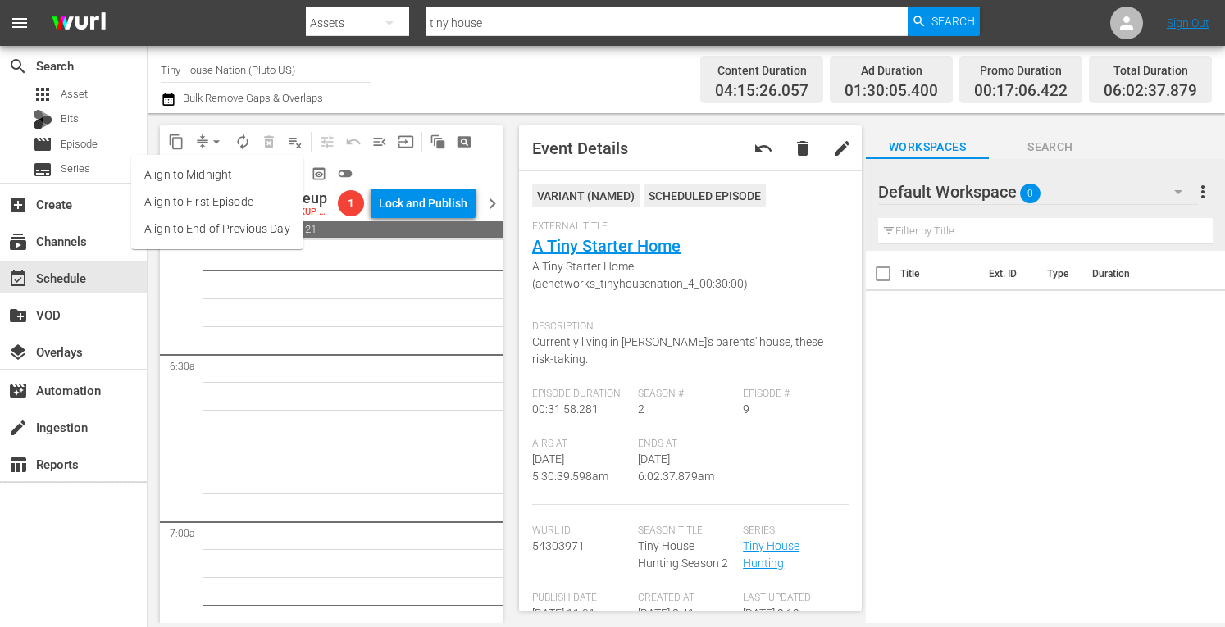
click at [180, 179] on li "Align to Midnight" at bounding box center [217, 175] width 172 height 27
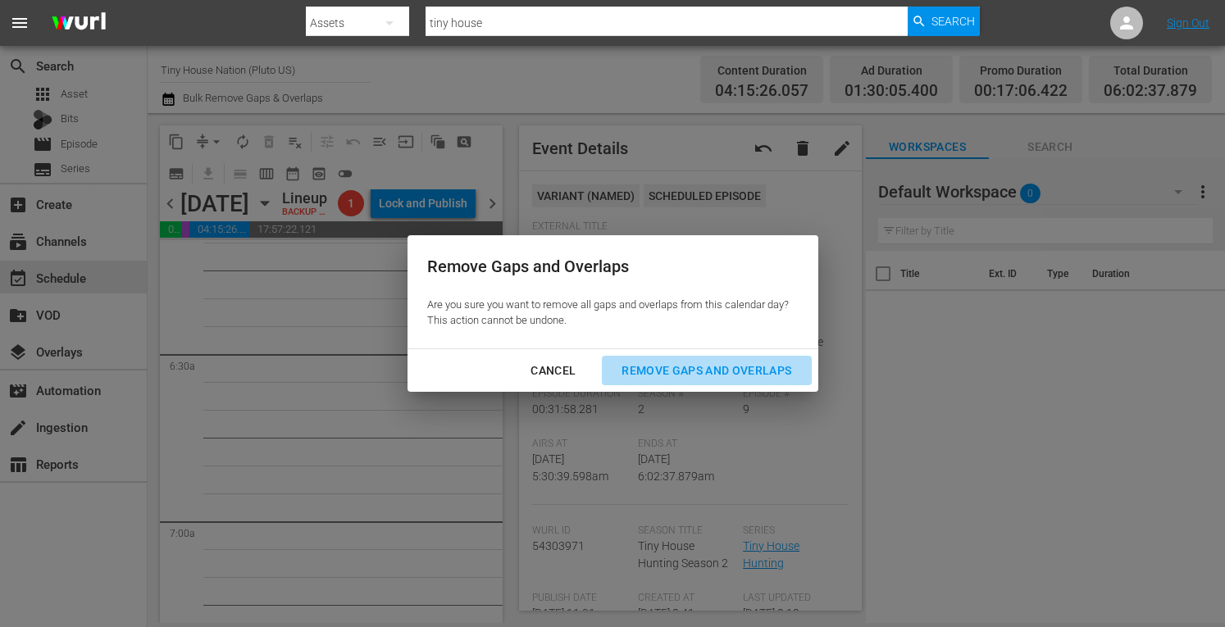
click at [697, 375] on div "Remove Gaps and Overlaps" at bounding box center [707, 371] width 196 height 21
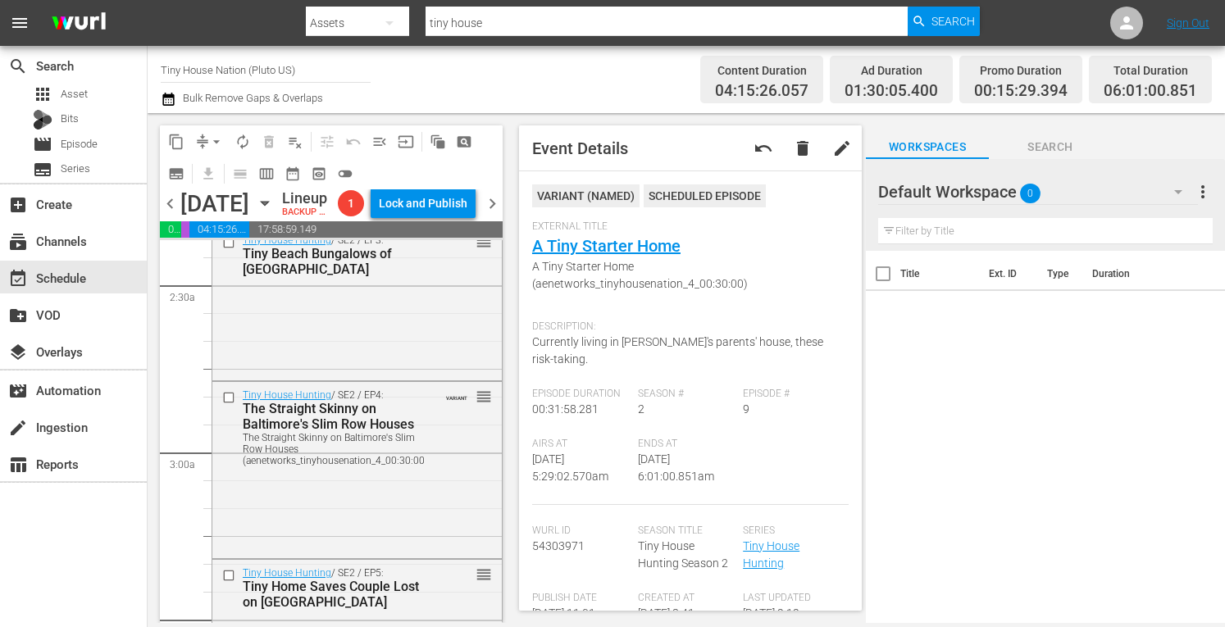
scroll to position [686, 0]
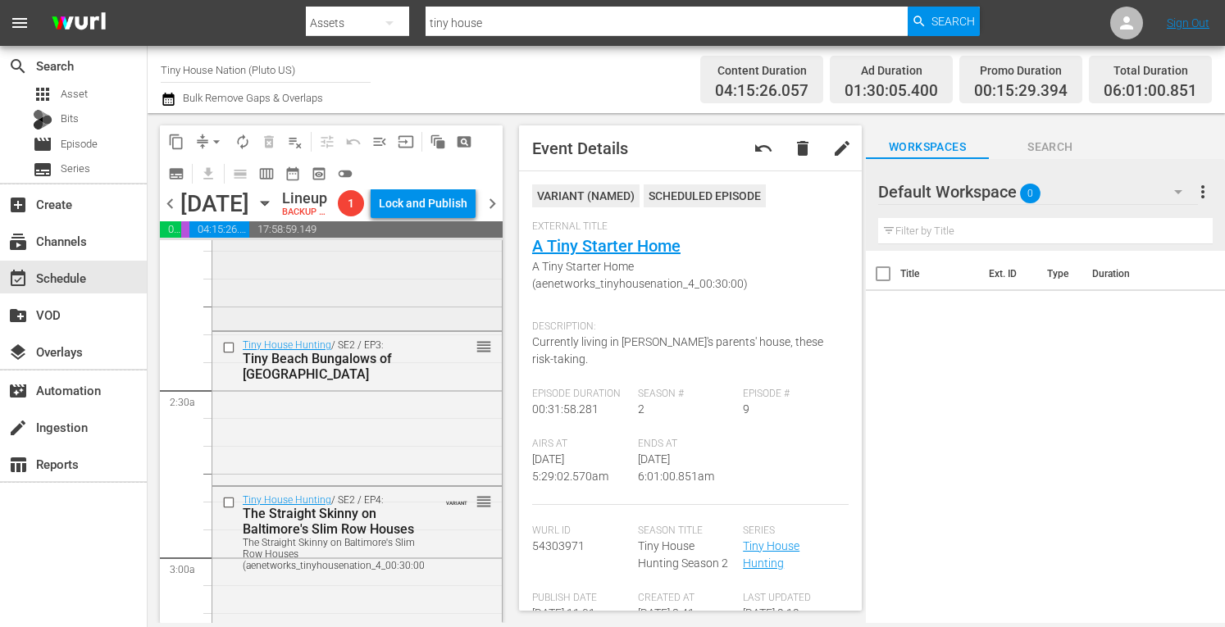
click at [354, 323] on div "Tiny House Hunting / SE2 / EP2: Puget Sound Tiny reorder" at bounding box center [357, 251] width 290 height 151
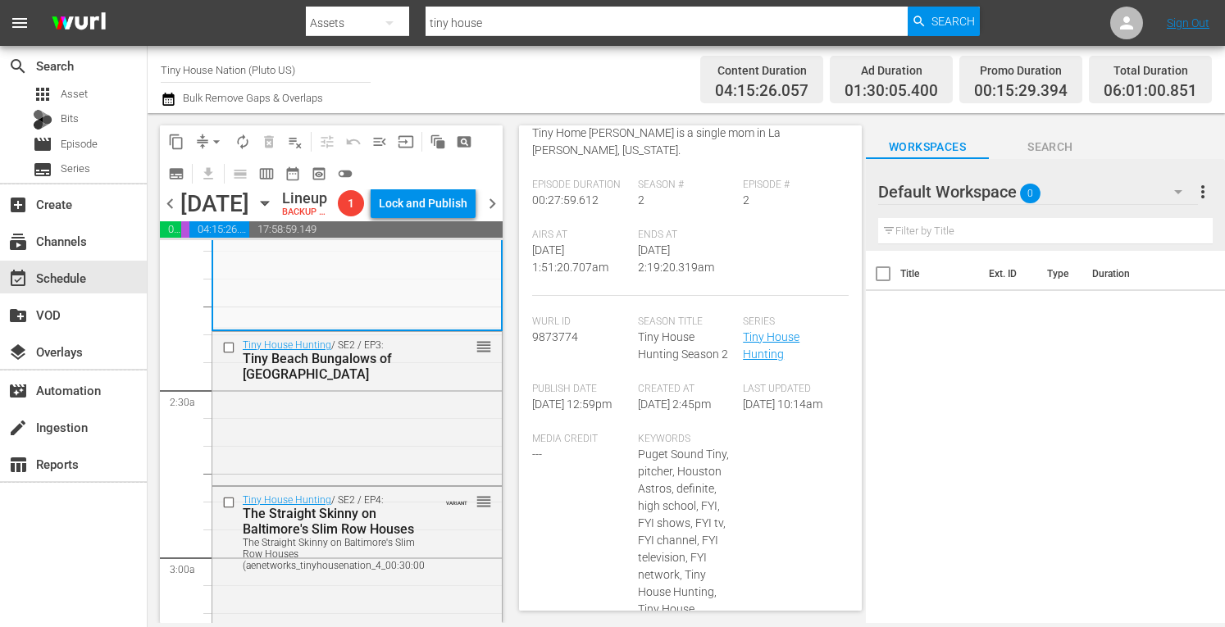
scroll to position [0, 0]
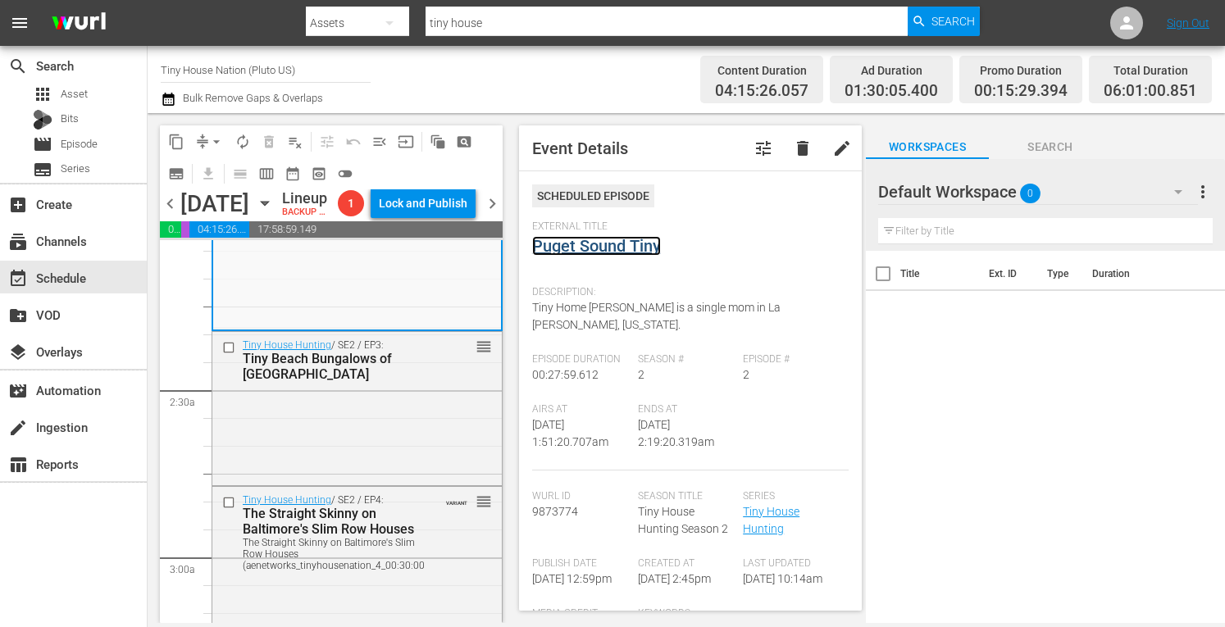
click at [620, 244] on link "Puget Sound Tiny" at bounding box center [596, 246] width 129 height 20
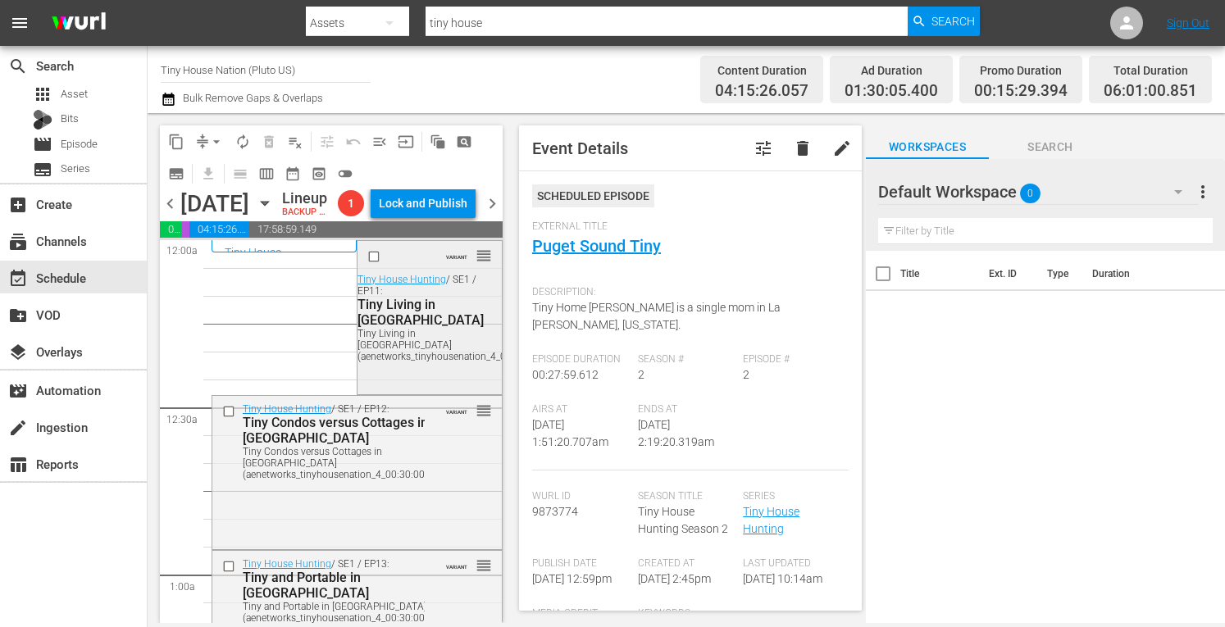
click at [426, 363] on div "Tiny Living in Nashville (aenetworks_tinyhousenation_4_00:30:00)" at bounding box center [427, 345] width 139 height 34
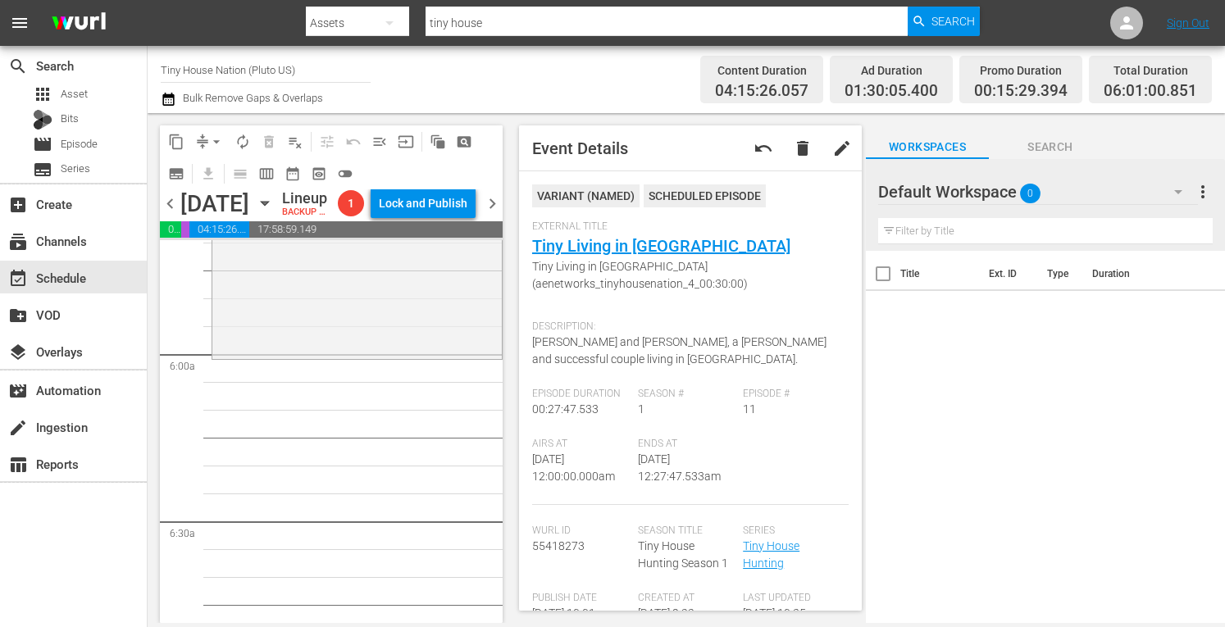
scroll to position [1866, 0]
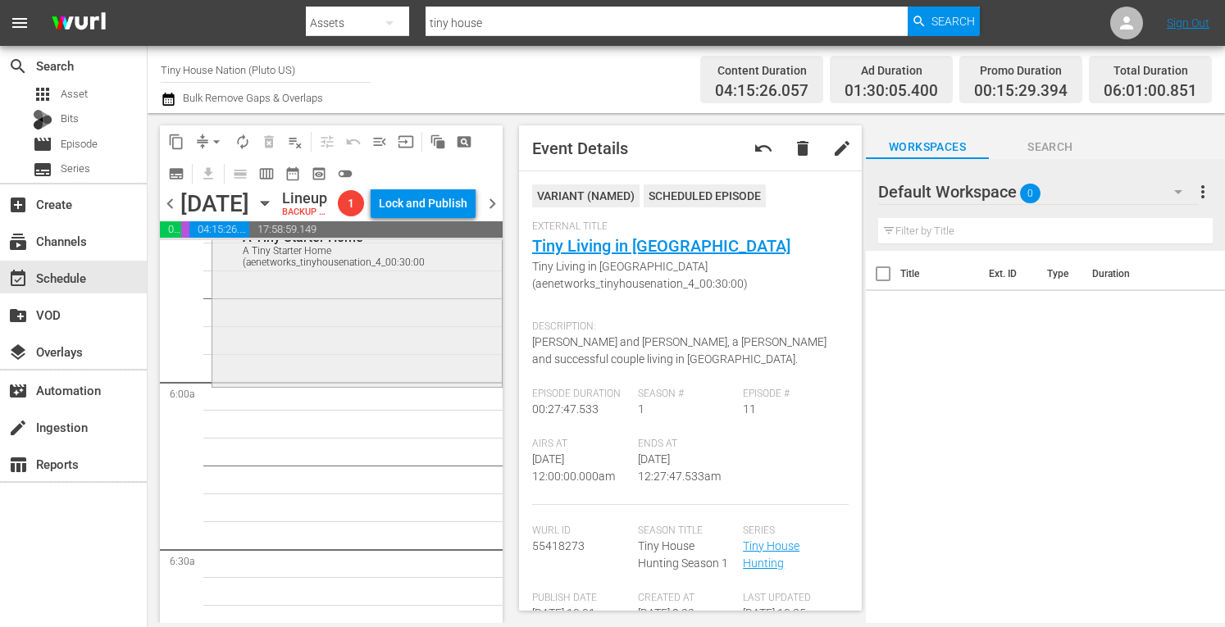
click at [329, 350] on div "Tiny House Hunting / SE2 / EP9: A Tiny Starter Home A Tiny Starter Home (aenetw…" at bounding box center [357, 297] width 290 height 173
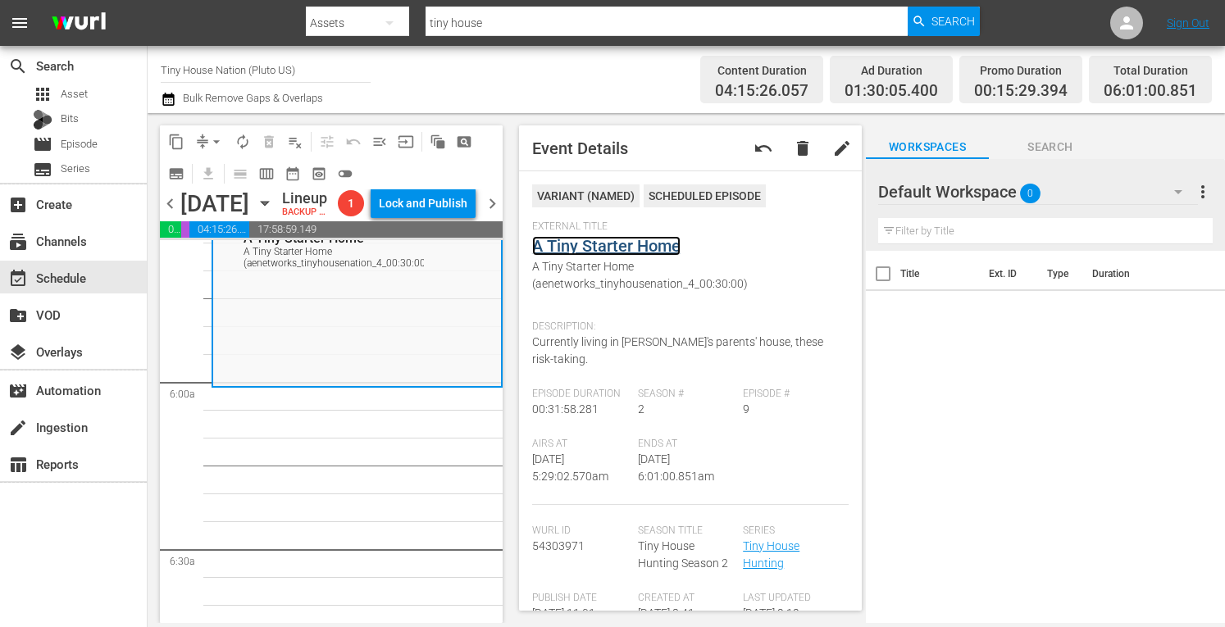
click at [586, 252] on link "A Tiny Starter Home" at bounding box center [606, 246] width 148 height 20
click at [217, 140] on span "arrow_drop_down" at bounding box center [216, 142] width 16 height 16
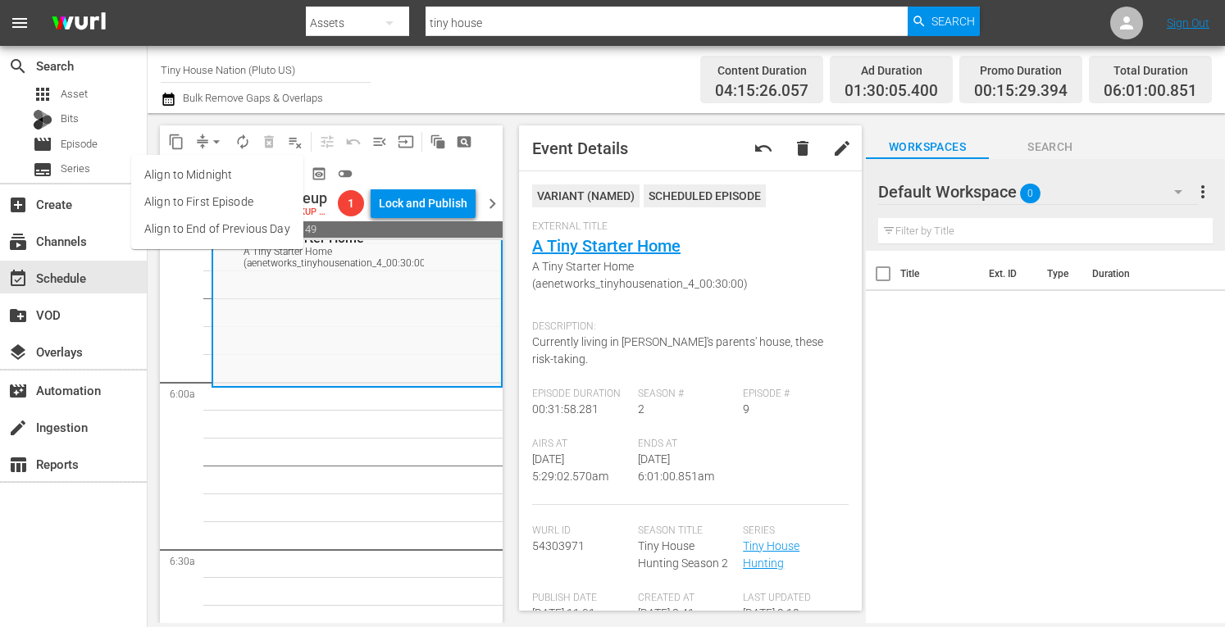
click at [180, 180] on li "Align to Midnight" at bounding box center [217, 175] width 172 height 27
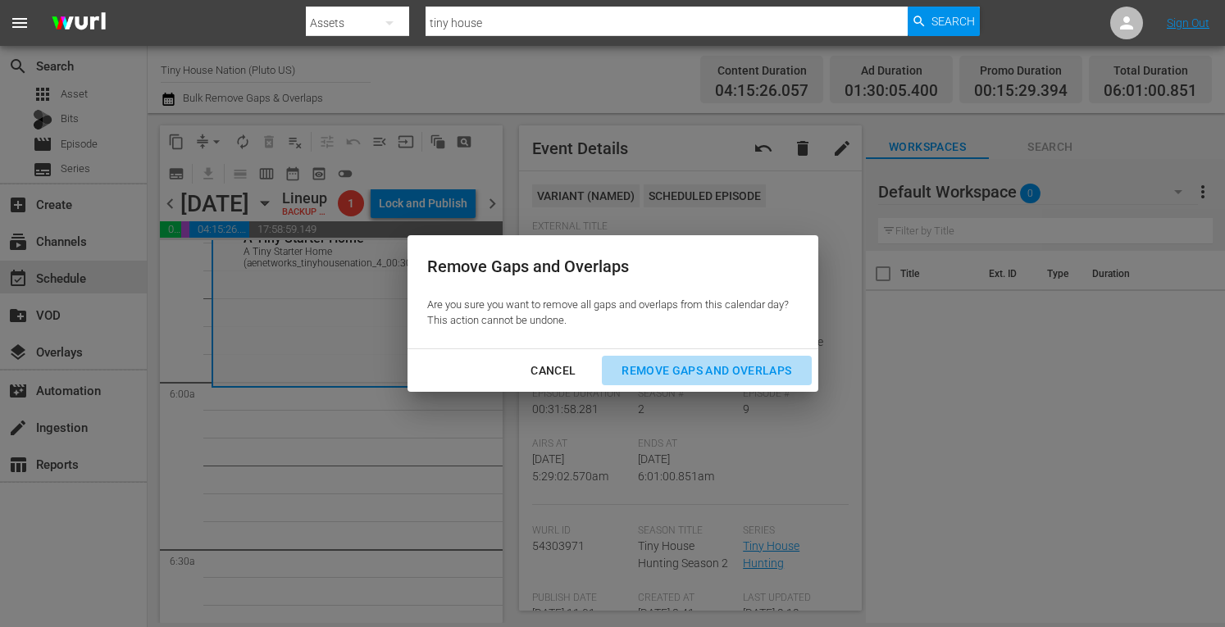
click at [690, 376] on div "Remove Gaps and Overlaps" at bounding box center [707, 371] width 196 height 21
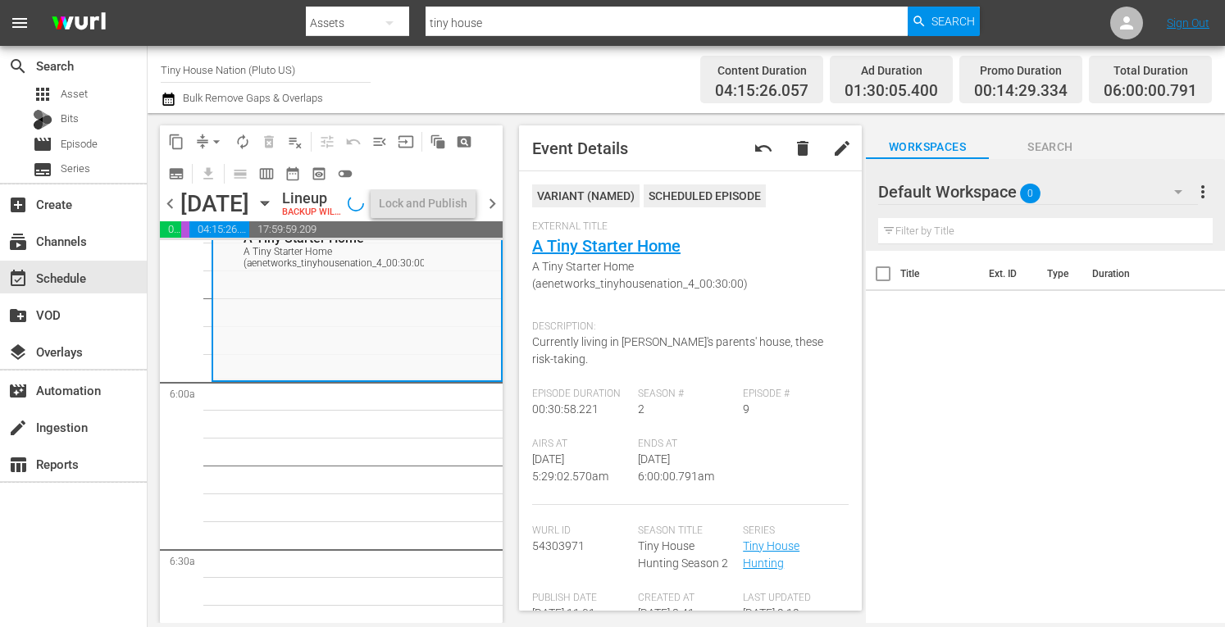
click at [249, 145] on span "autorenew_outlined" at bounding box center [243, 142] width 16 height 16
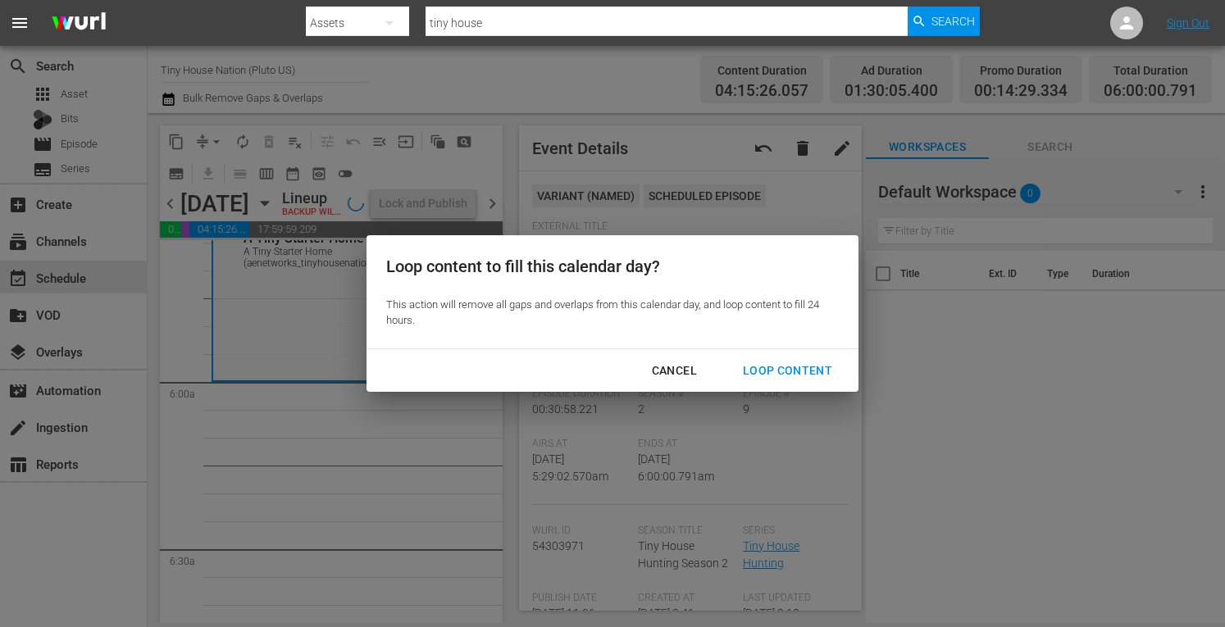
click at [807, 375] on div "Loop Content" at bounding box center [788, 371] width 116 height 21
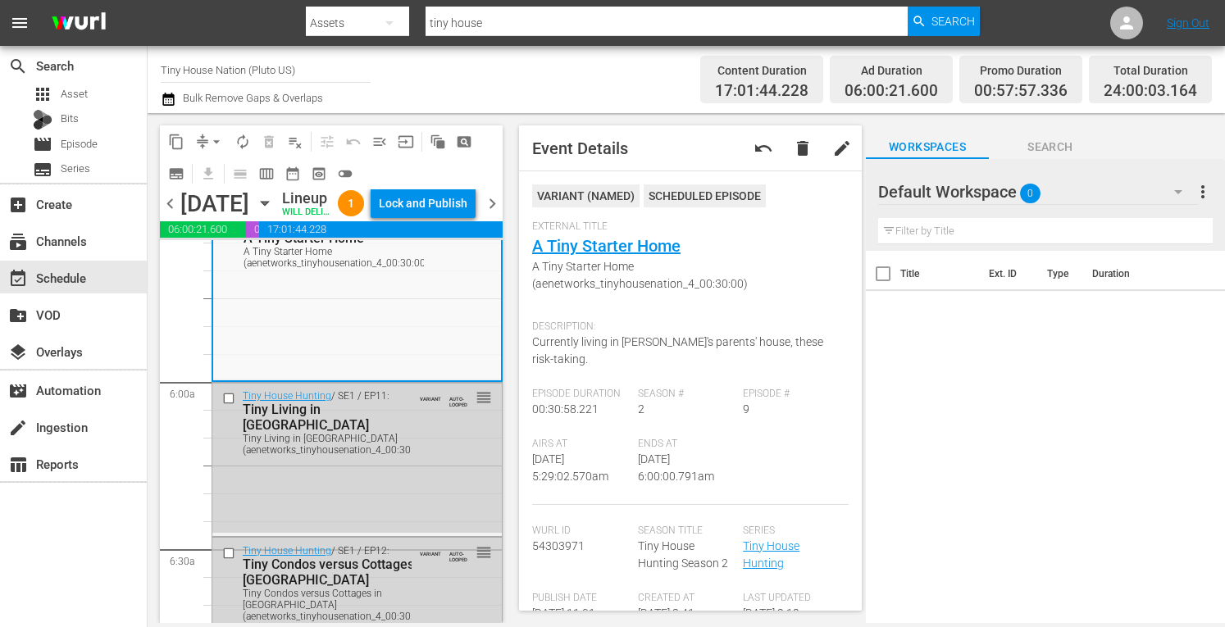
click at [417, 203] on div "Lock and Publish" at bounding box center [423, 204] width 89 height 30
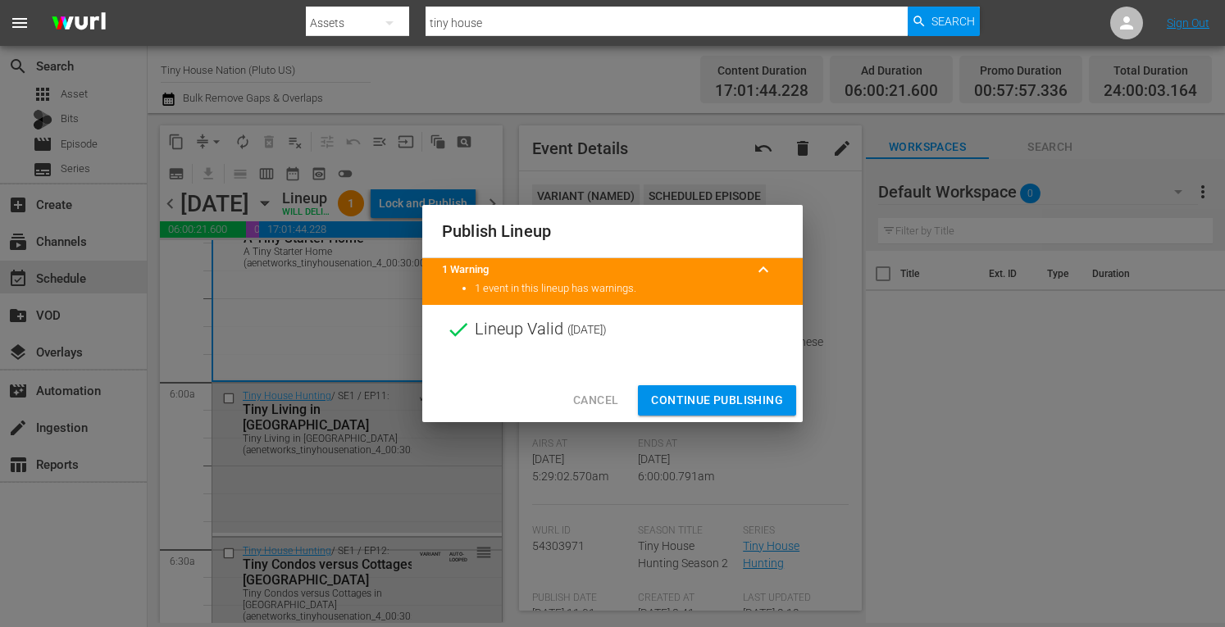
click at [672, 393] on span "Continue Publishing" at bounding box center [717, 400] width 132 height 21
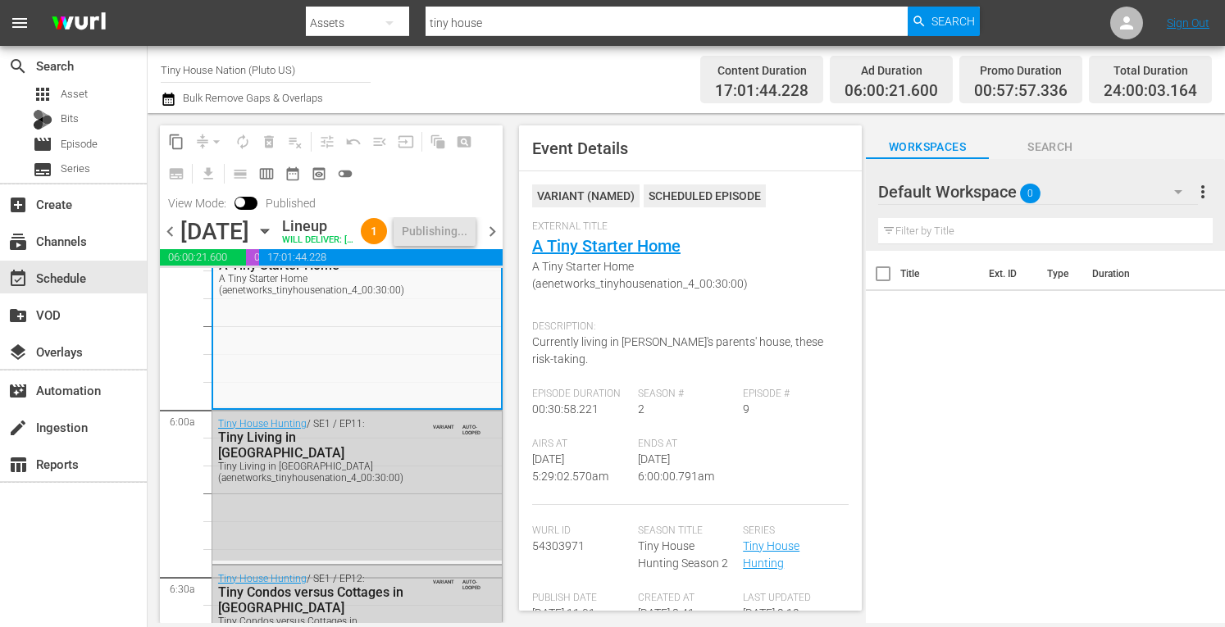
click at [488, 240] on span "chevron_right" at bounding box center [492, 231] width 21 height 21
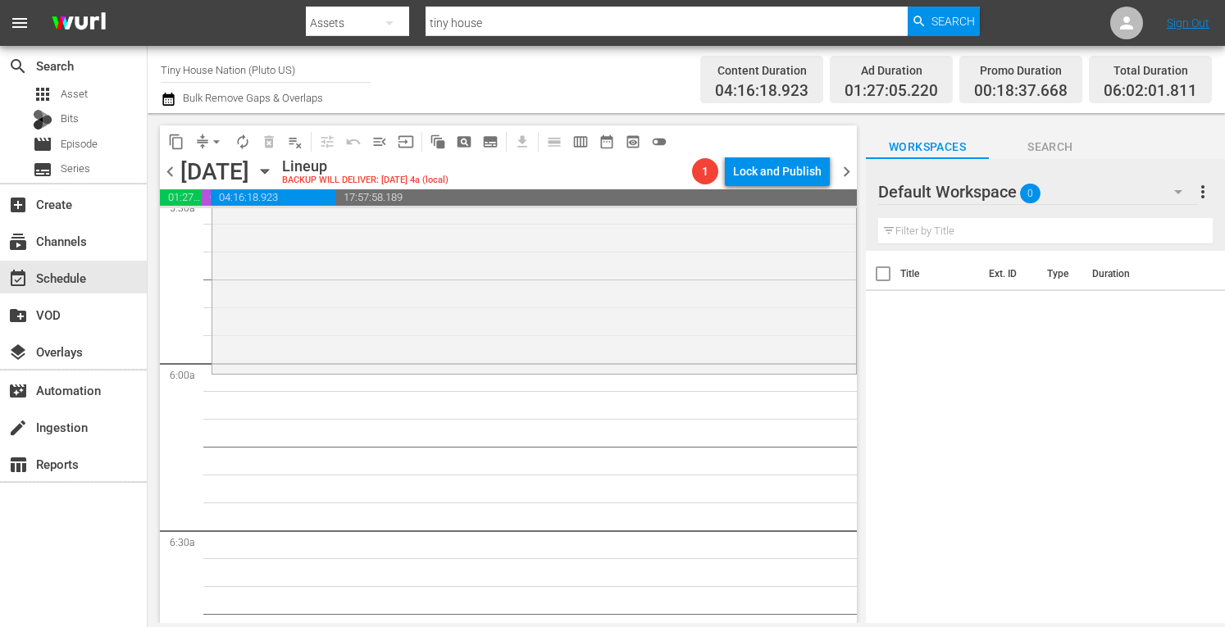
scroll to position [1865, 0]
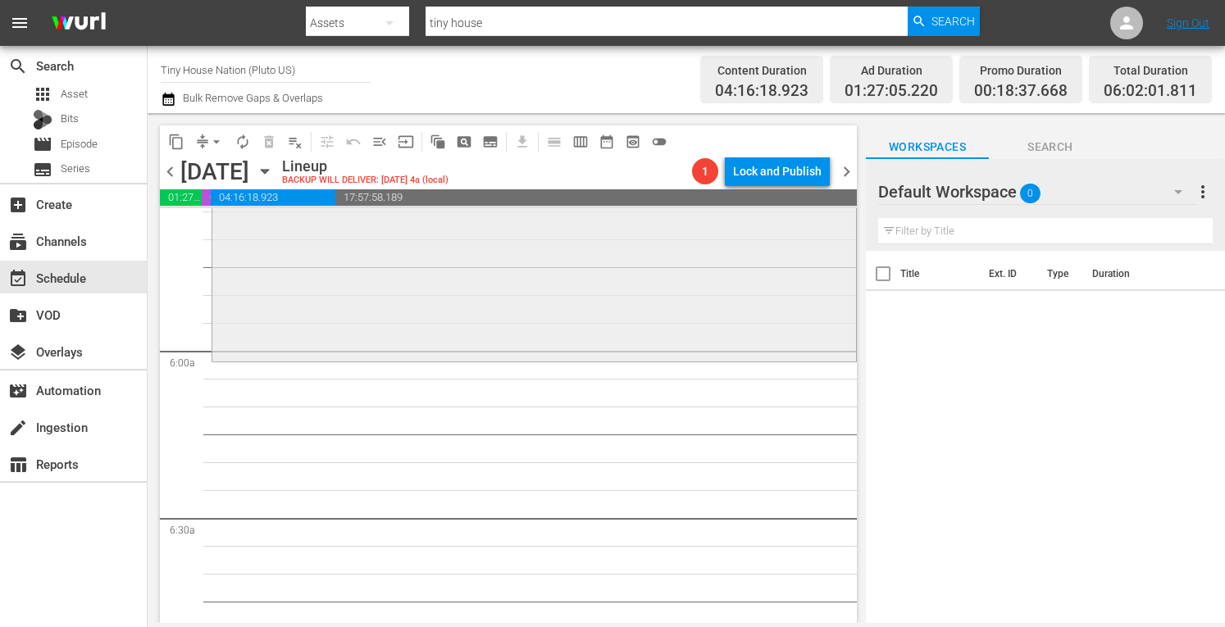
click at [389, 283] on div "Tiny House Nation / SE3 / EP15: 170 Sq. Ft. "Rustic Bike House" reorder" at bounding box center [534, 190] width 644 height 338
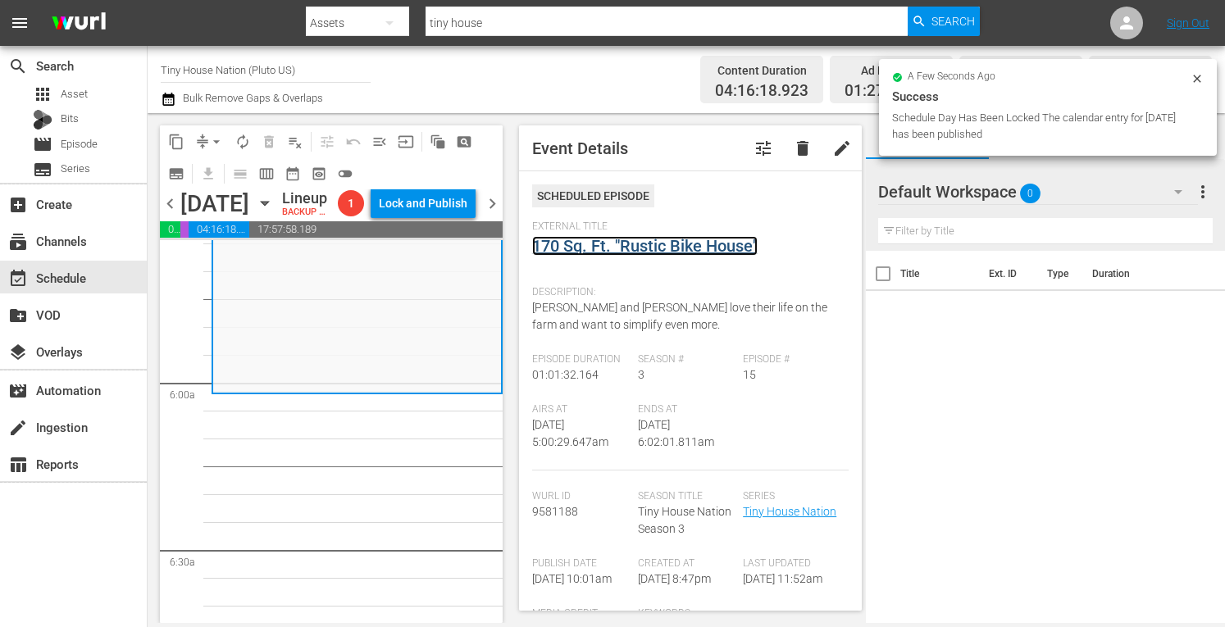
click at [602, 248] on link "170 Sq. Ft. "Rustic Bike House"" at bounding box center [645, 246] width 226 height 20
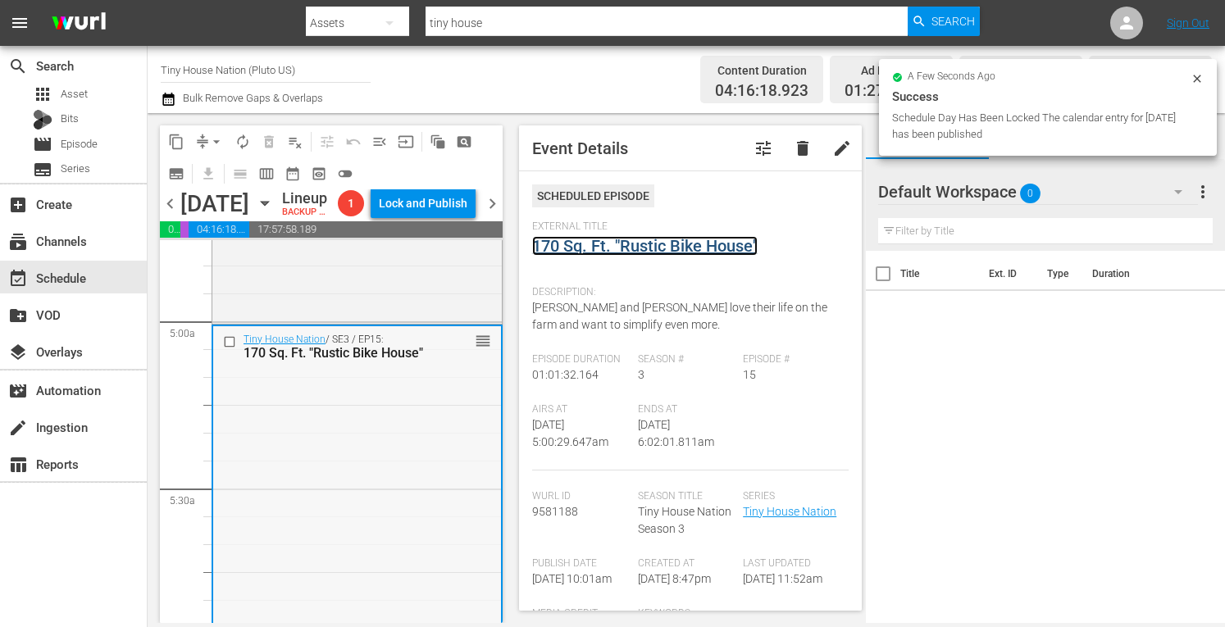
scroll to position [1586, 0]
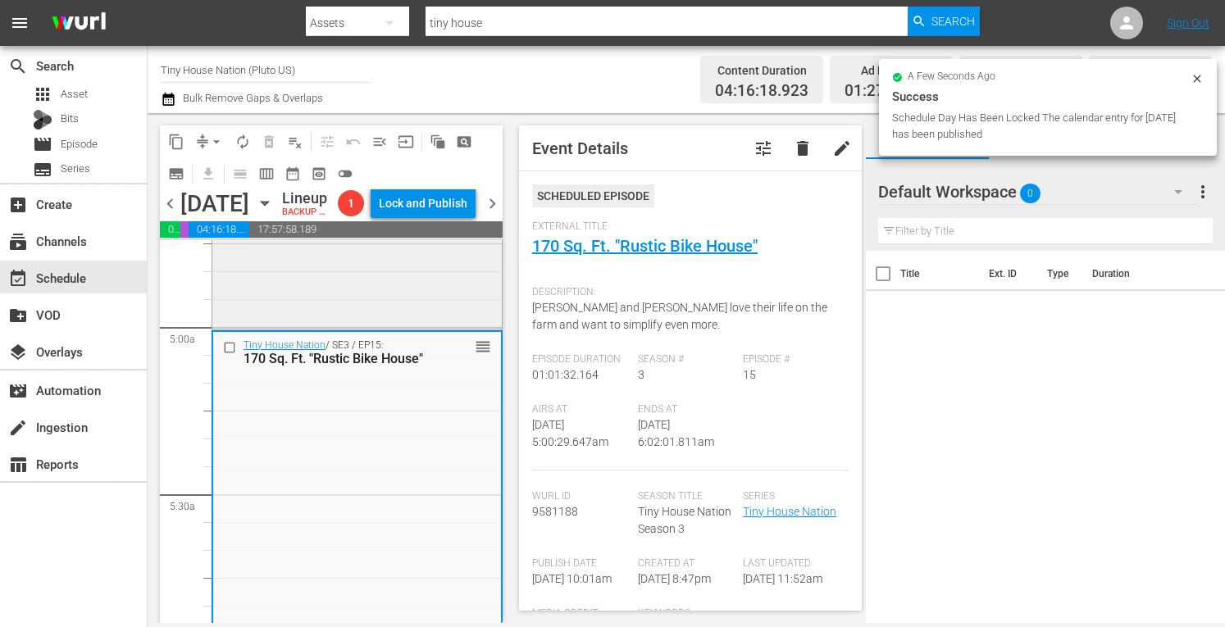
click at [298, 310] on div "Tiny House Nation / SE1 / EP7: 150 Sq Ft Mobile Bachelor Pad 150 Sq Ft Mobile B…" at bounding box center [357, 156] width 290 height 340
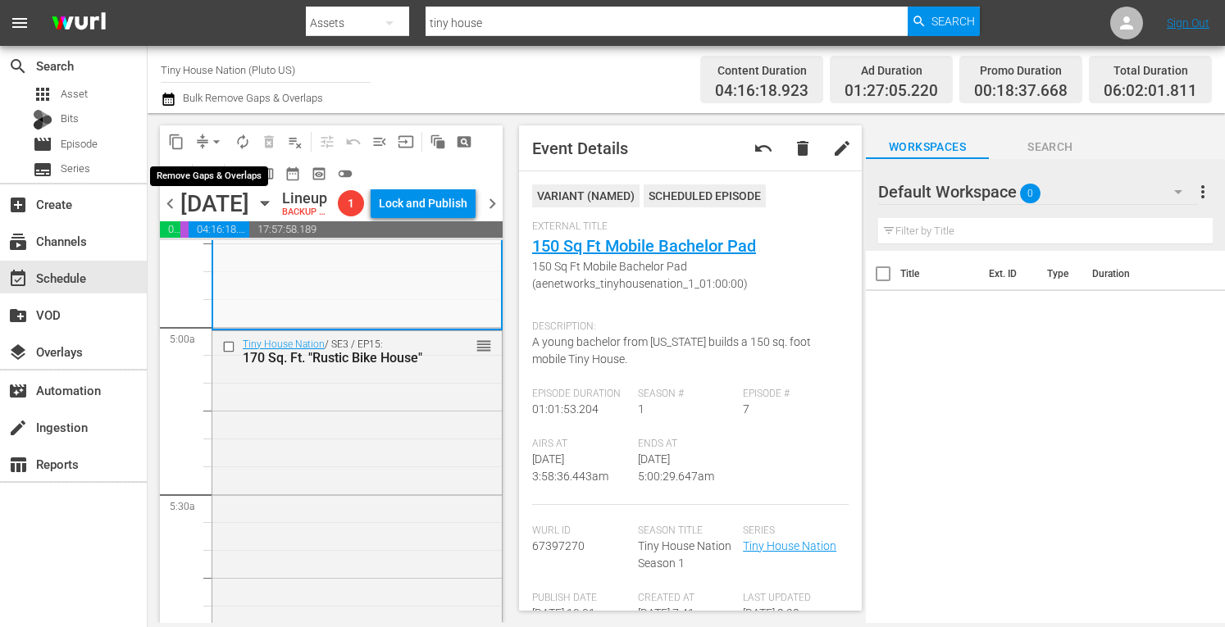
click at [215, 138] on span "arrow_drop_down" at bounding box center [216, 142] width 16 height 16
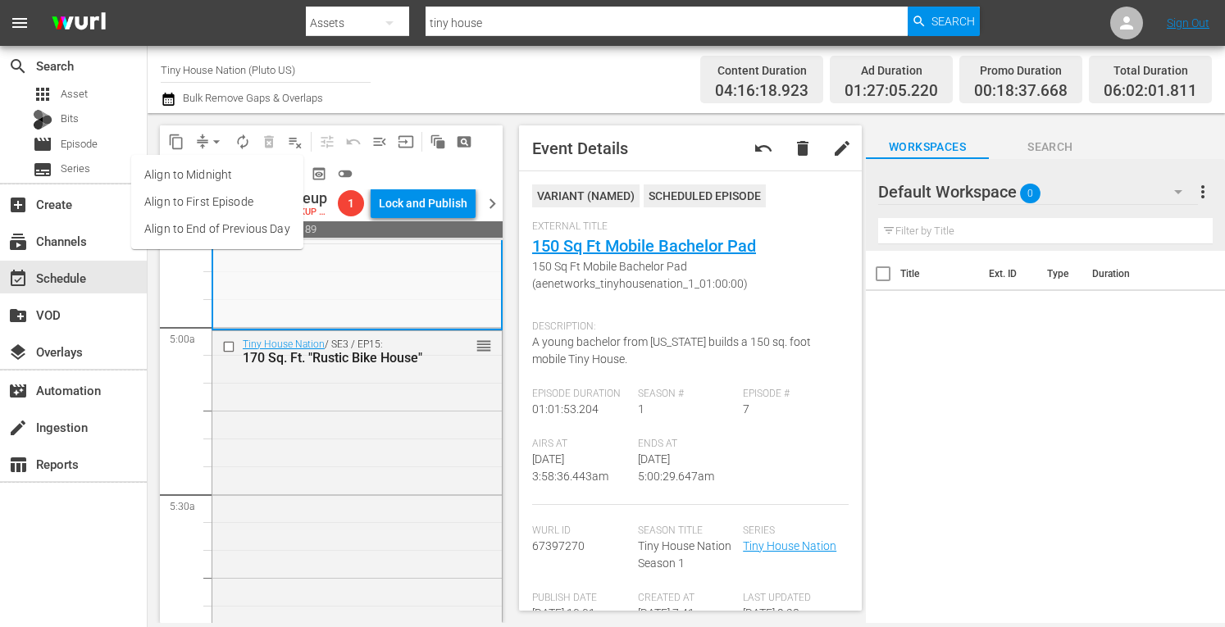
click at [189, 169] on li "Align to Midnight" at bounding box center [217, 175] width 172 height 27
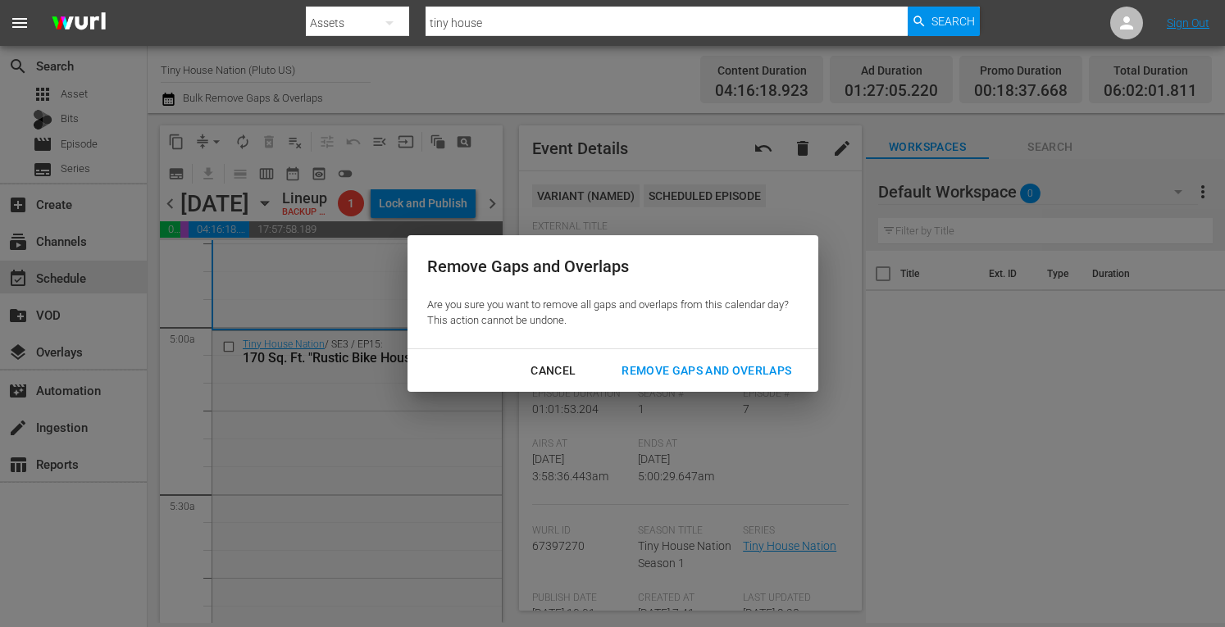
click at [669, 367] on div "Remove Gaps and Overlaps" at bounding box center [707, 371] width 196 height 21
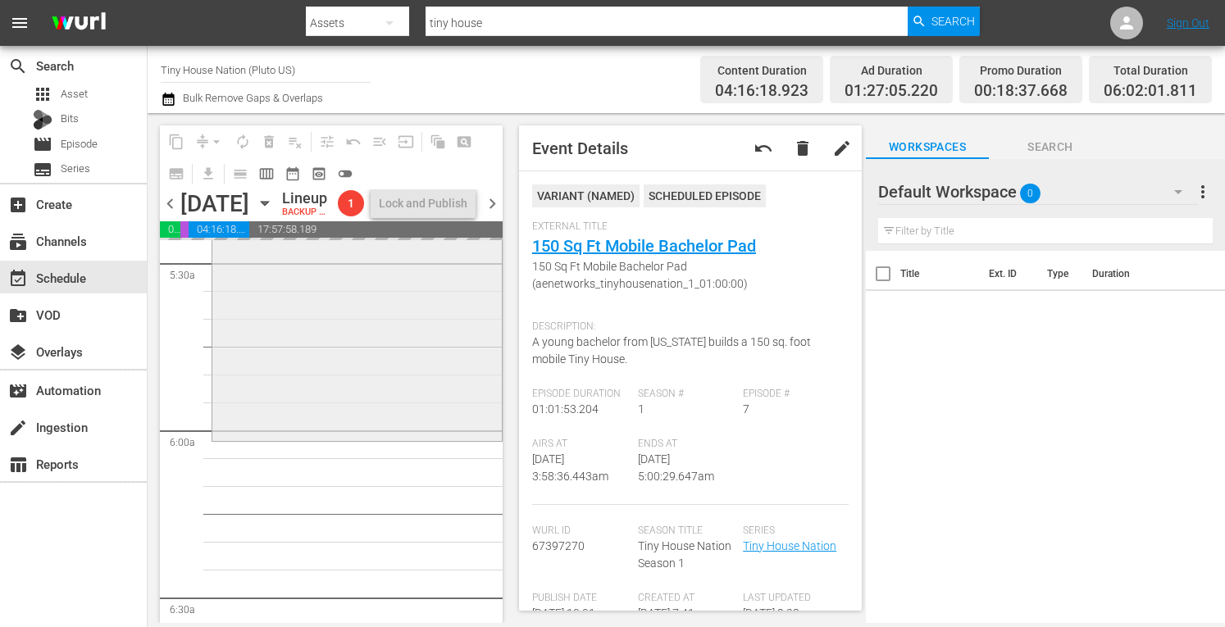
scroll to position [1819, 0]
click at [335, 369] on div "Tiny House Nation / SE3 / EP15: 170 Sq. Ft. "Rustic Bike House" reorder" at bounding box center [357, 267] width 290 height 338
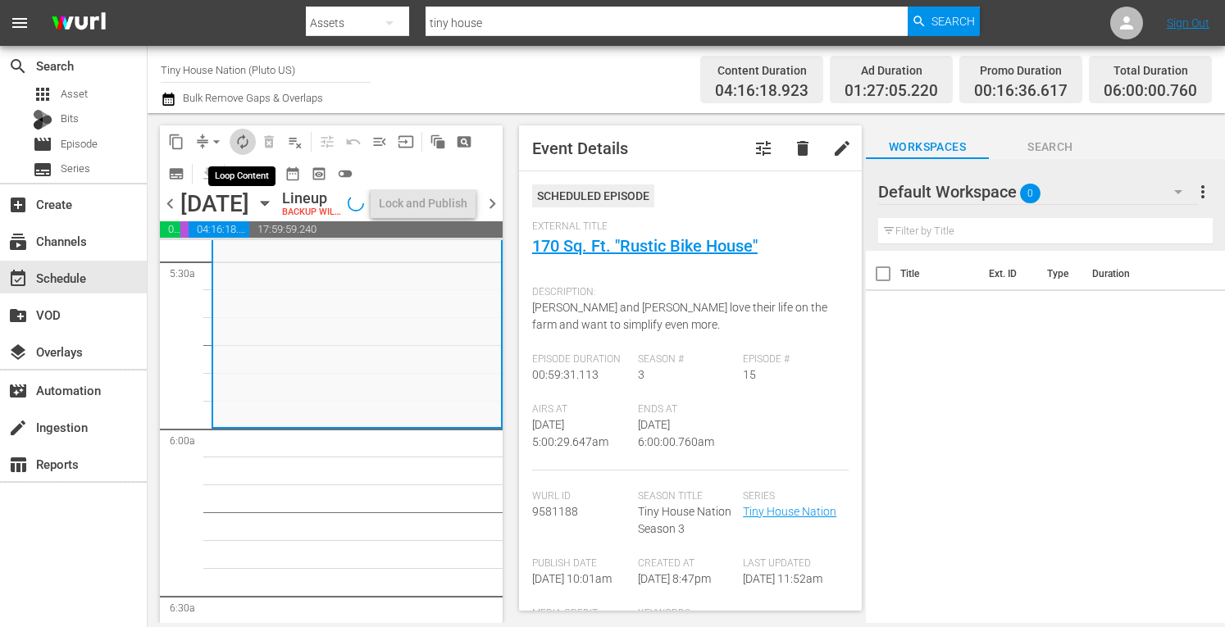
click at [240, 139] on span "autorenew_outlined" at bounding box center [243, 142] width 16 height 16
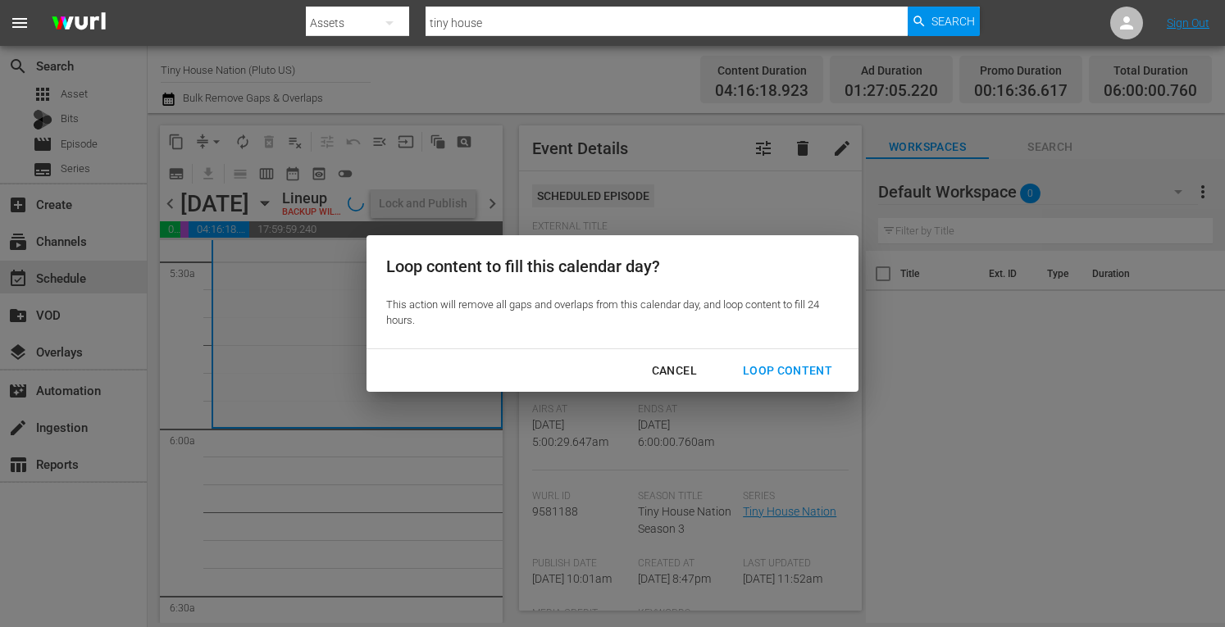
click at [769, 361] on div "Loop Content" at bounding box center [788, 371] width 116 height 21
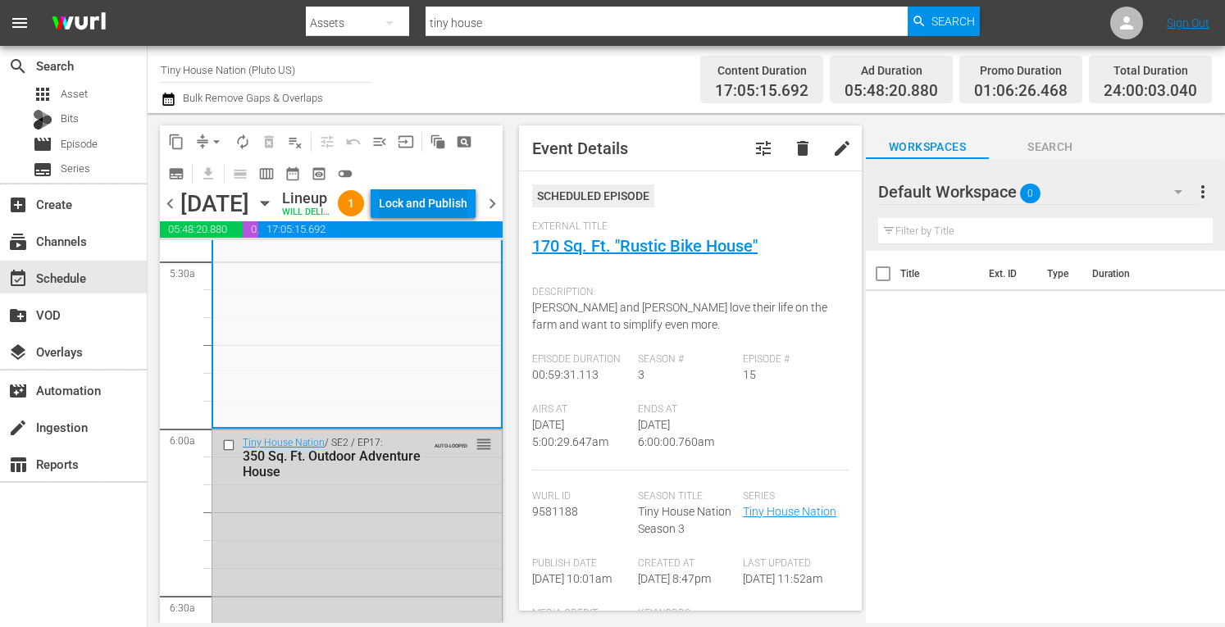
click at [442, 203] on div "Lock and Publish" at bounding box center [423, 204] width 89 height 30
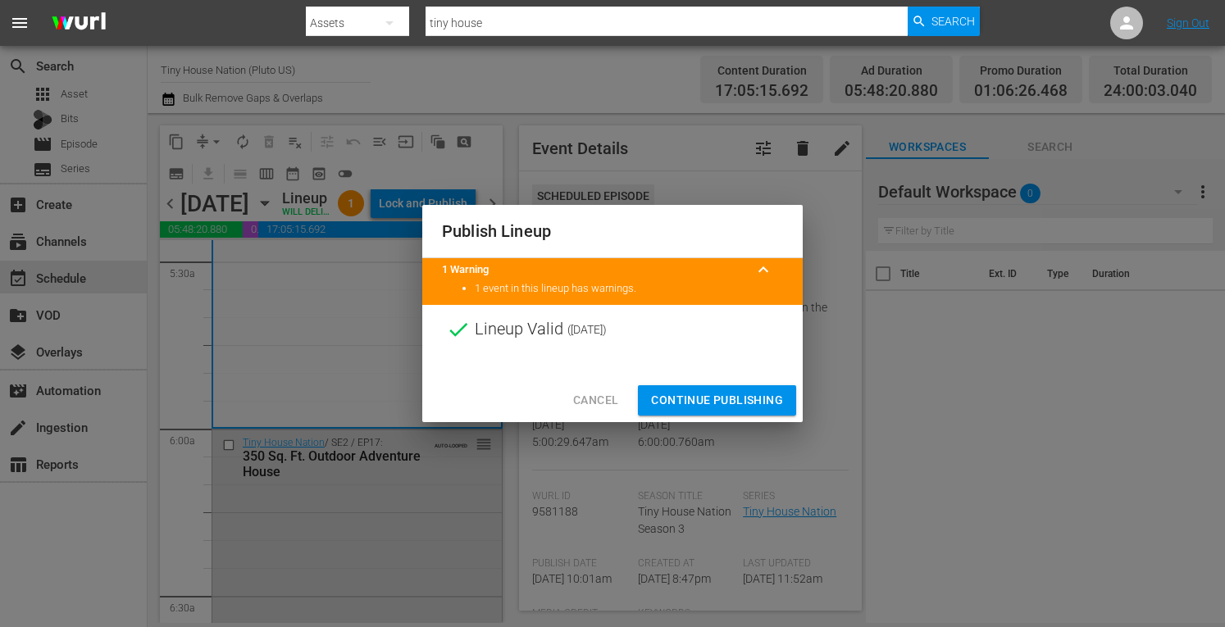
click at [705, 407] on span "Continue Publishing" at bounding box center [717, 400] width 132 height 21
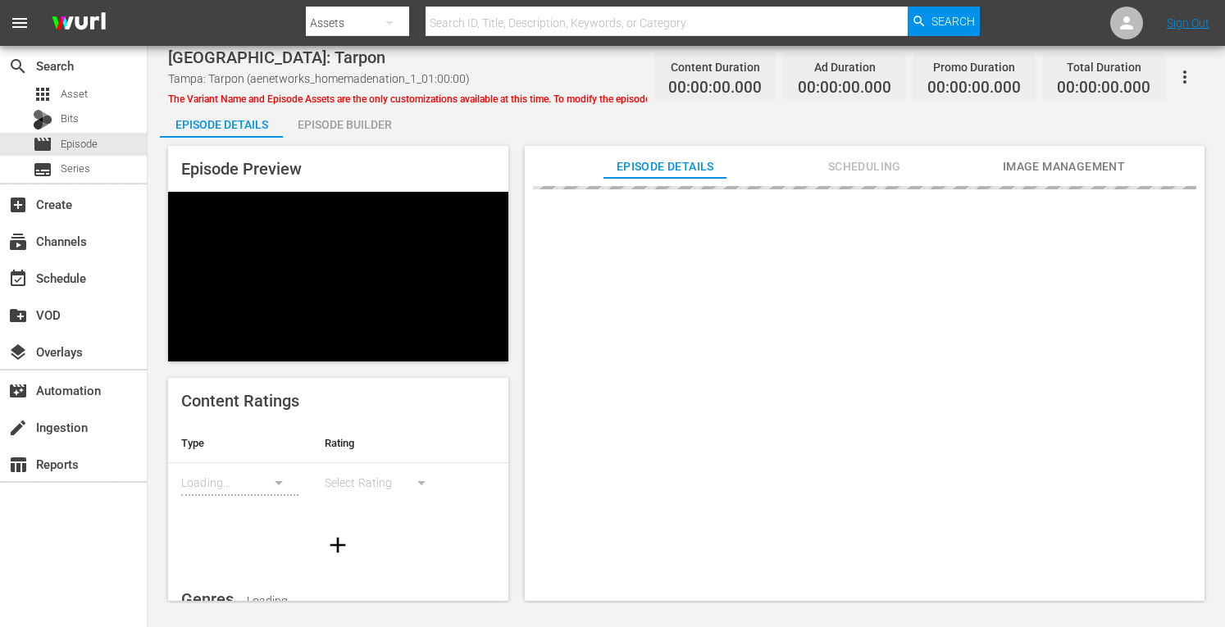
click at [318, 125] on div "Episode Builder" at bounding box center [344, 124] width 123 height 39
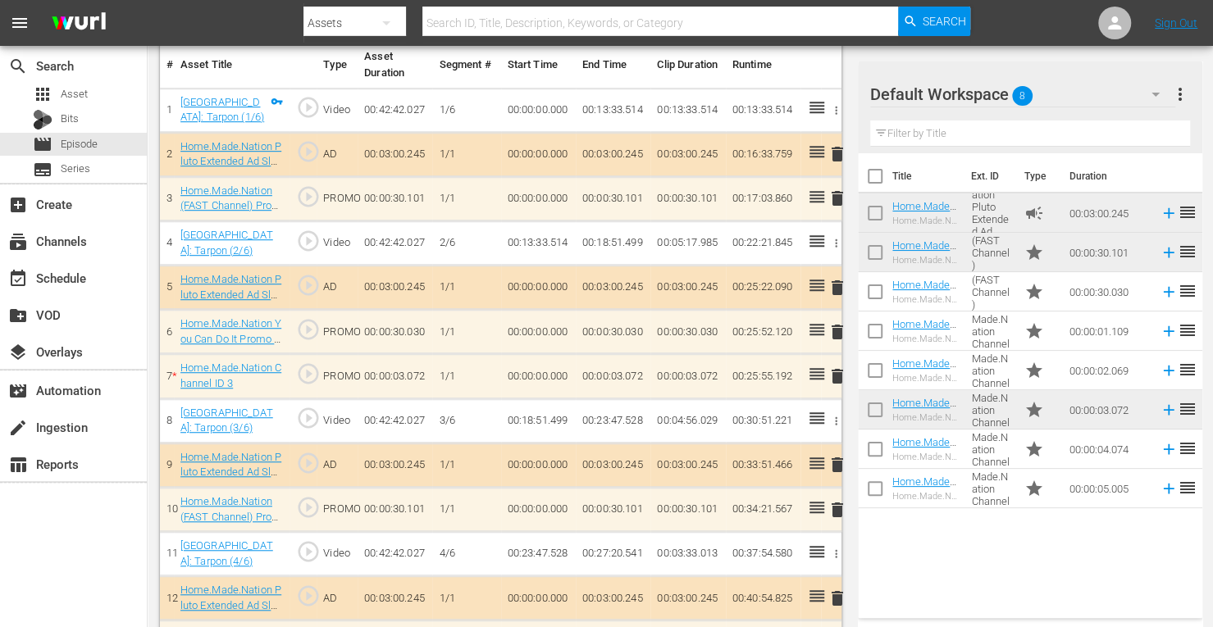
scroll to position [495, 0]
click at [837, 202] on span "delete" at bounding box center [838, 199] width 20 height 20
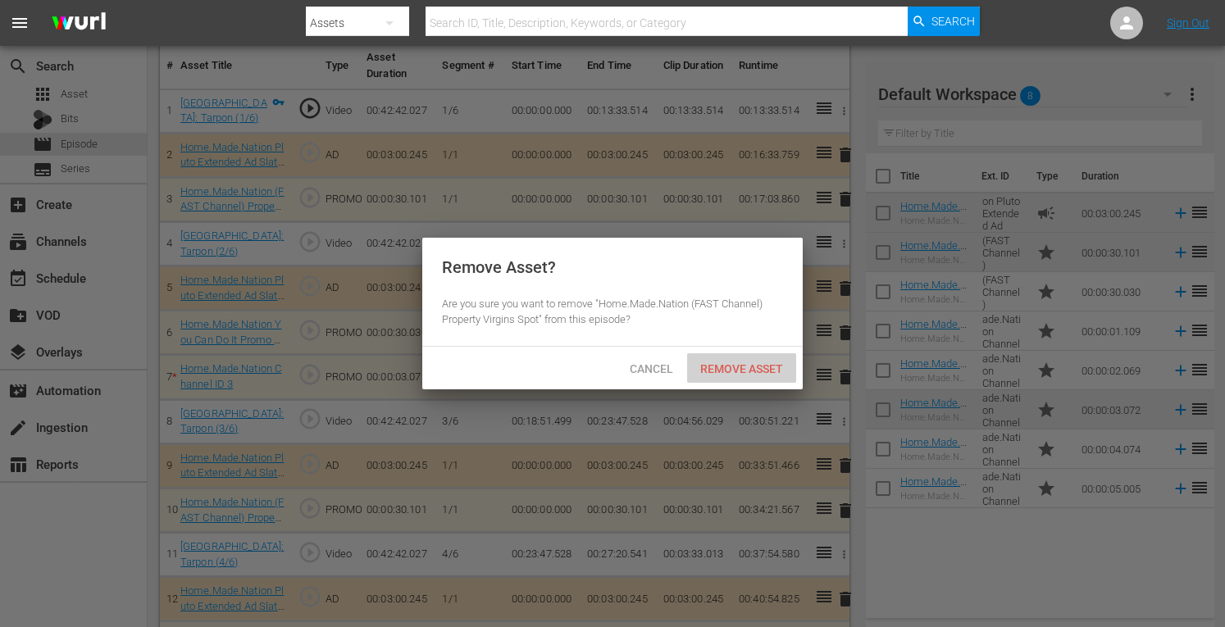
click at [731, 365] on span "Remove Asset" at bounding box center [741, 369] width 109 height 13
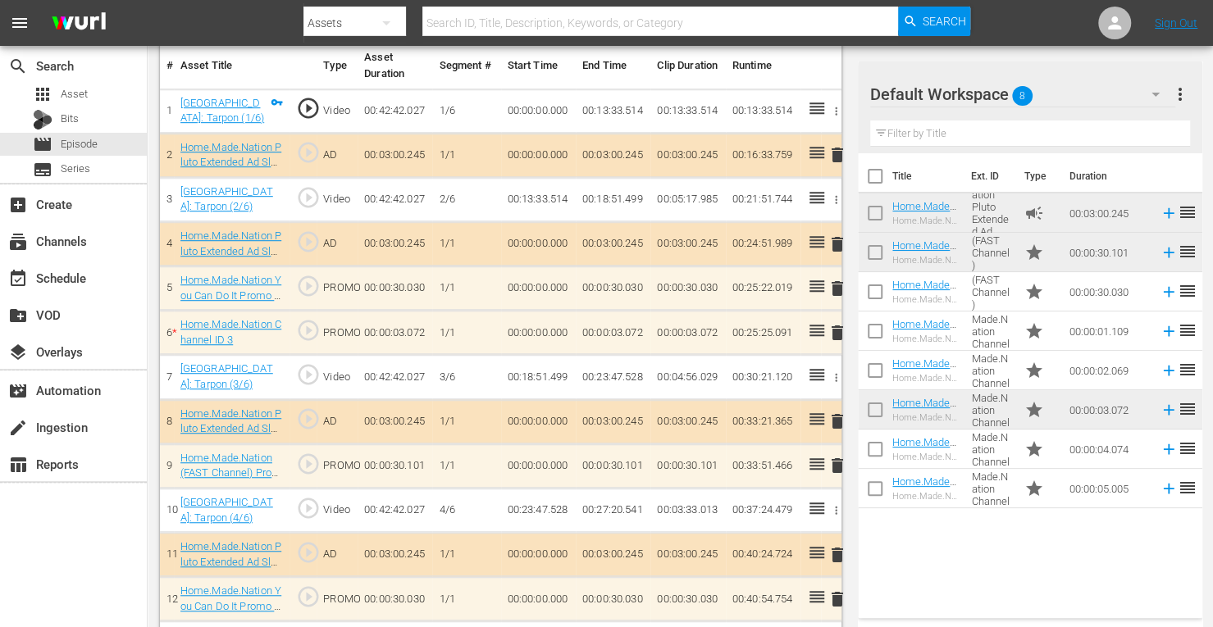
click at [838, 285] on span "delete" at bounding box center [838, 289] width 20 height 20
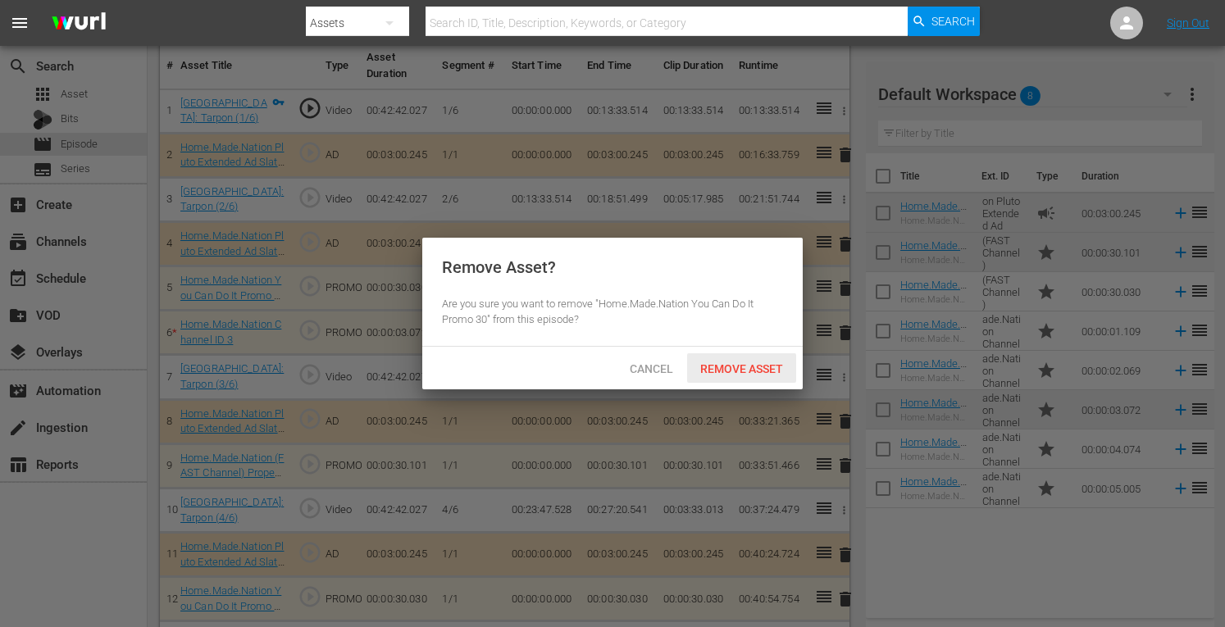
click at [727, 369] on span "Remove Asset" at bounding box center [741, 369] width 109 height 13
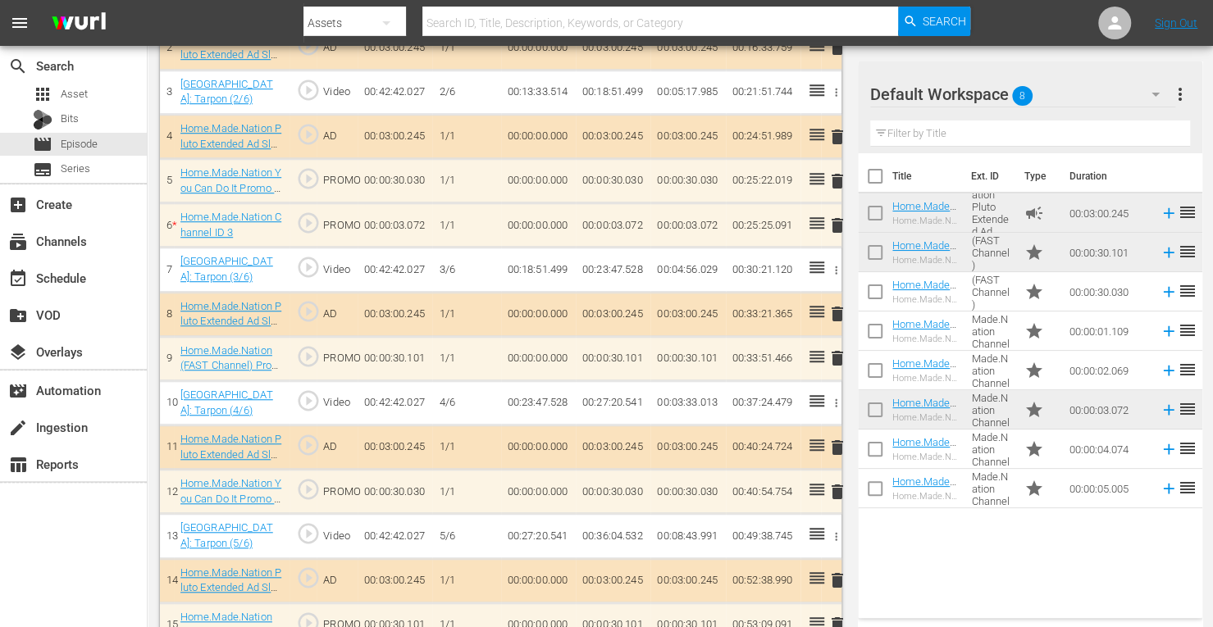
scroll to position [604, 0]
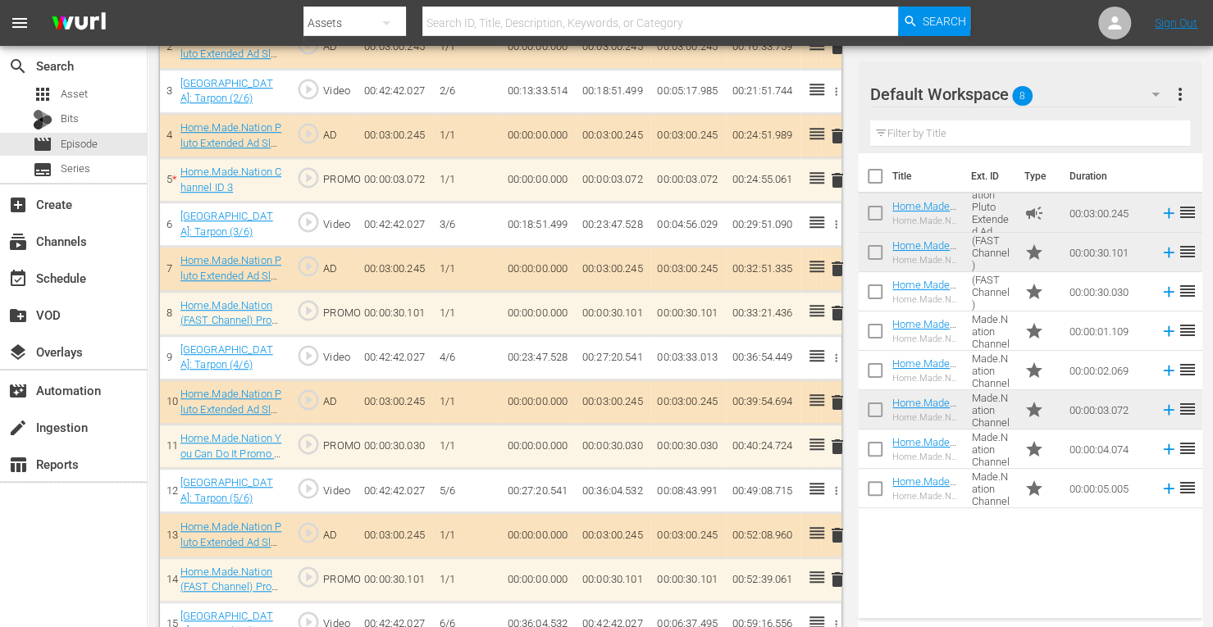
click at [837, 311] on span "delete" at bounding box center [838, 313] width 20 height 20
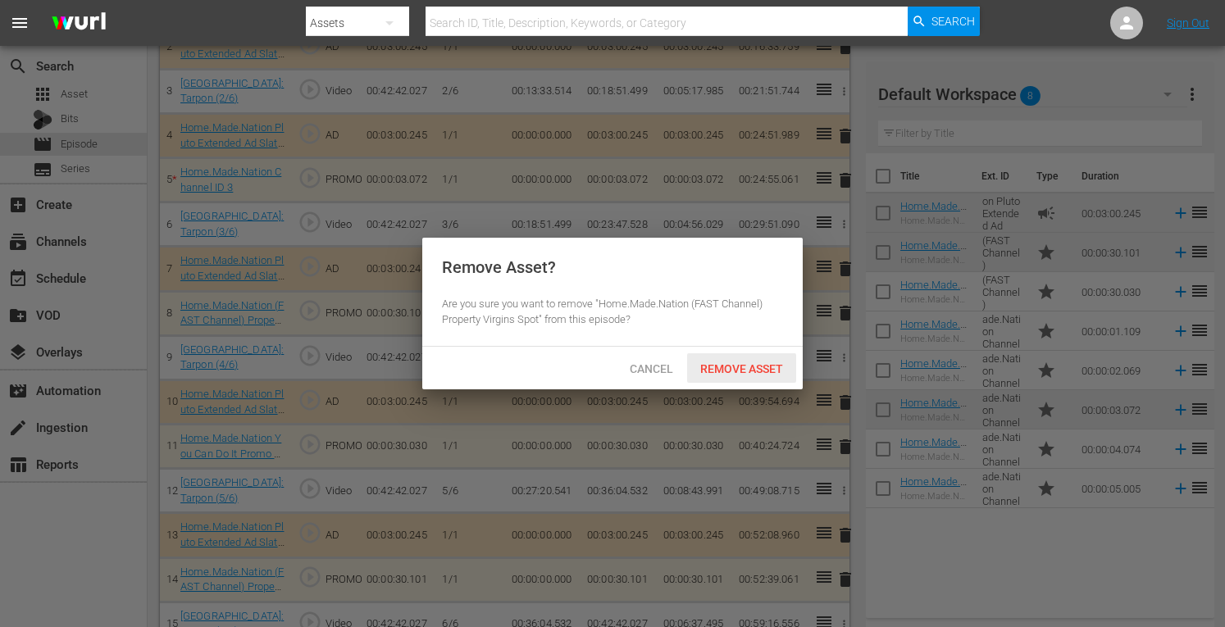
click at [745, 367] on span "Remove Asset" at bounding box center [741, 369] width 109 height 13
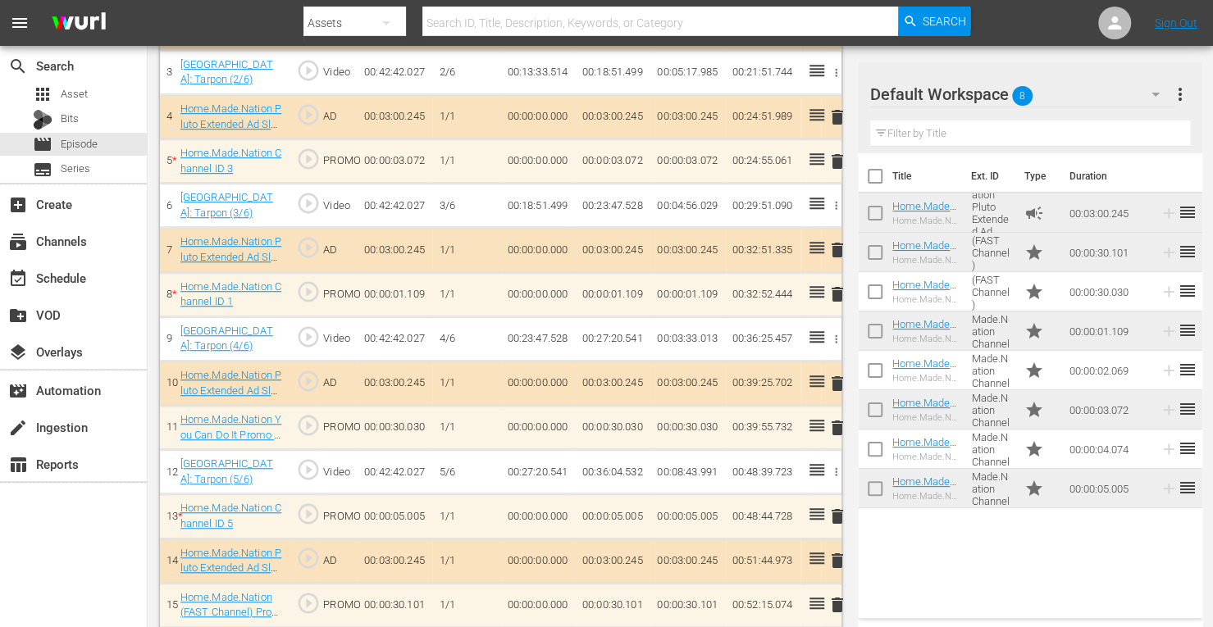
scroll to position [623, 0]
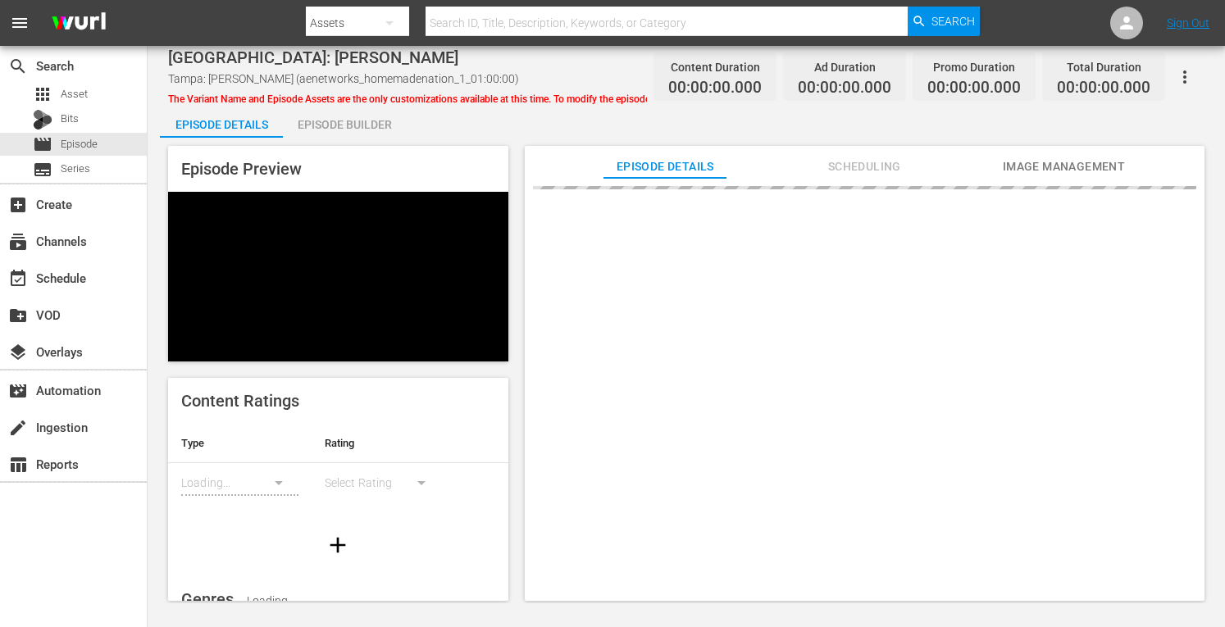
click at [339, 127] on div "Episode Builder" at bounding box center [344, 124] width 123 height 39
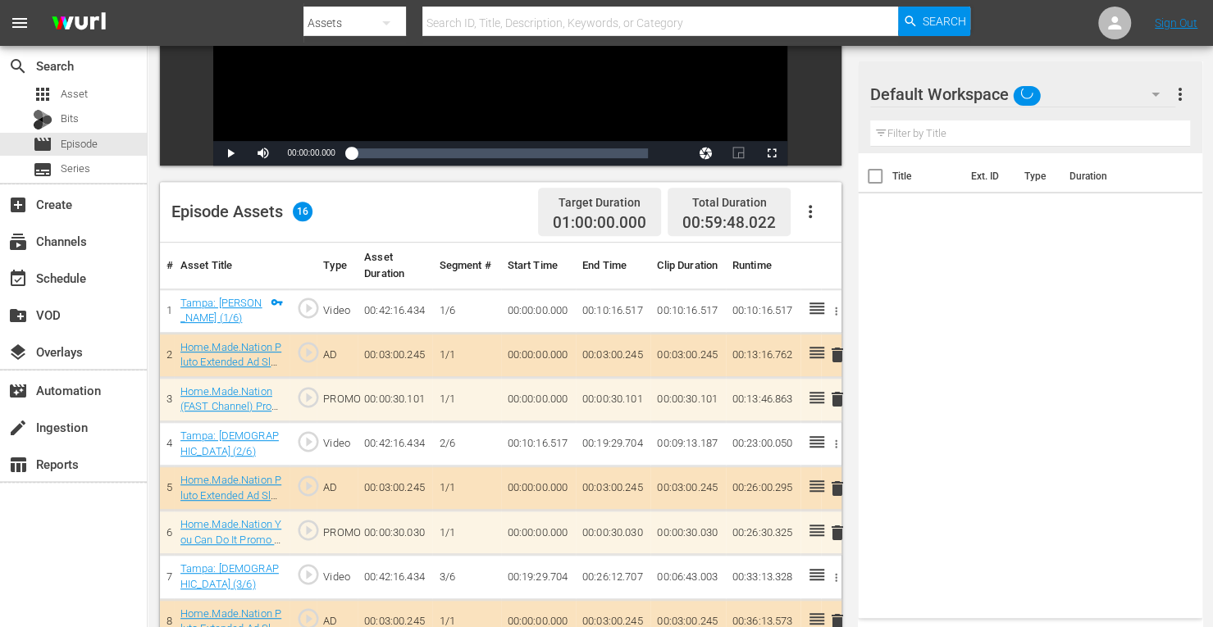
scroll to position [495, 0]
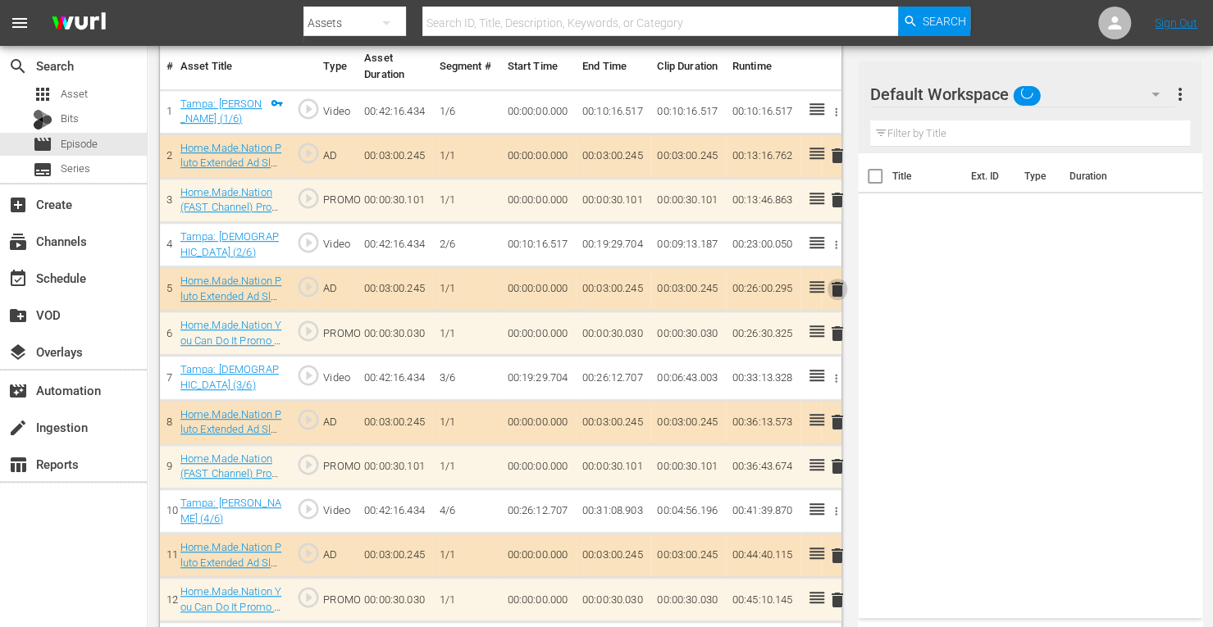
click at [833, 284] on span "delete" at bounding box center [838, 290] width 20 height 20
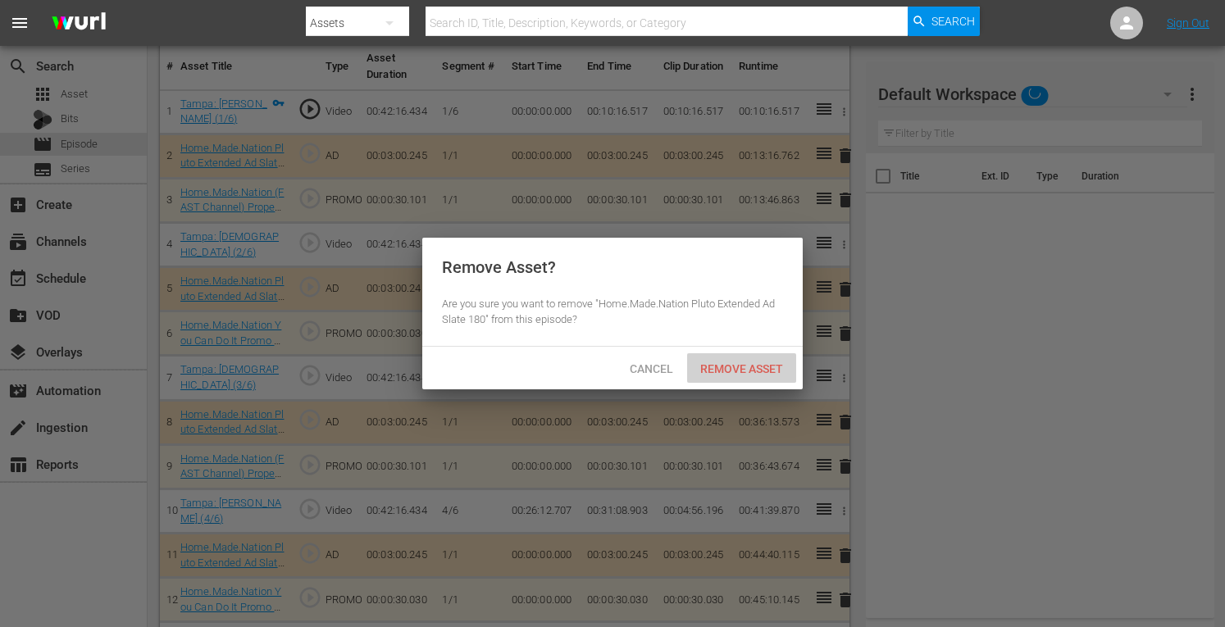
click at [729, 367] on span "Remove Asset" at bounding box center [741, 369] width 109 height 13
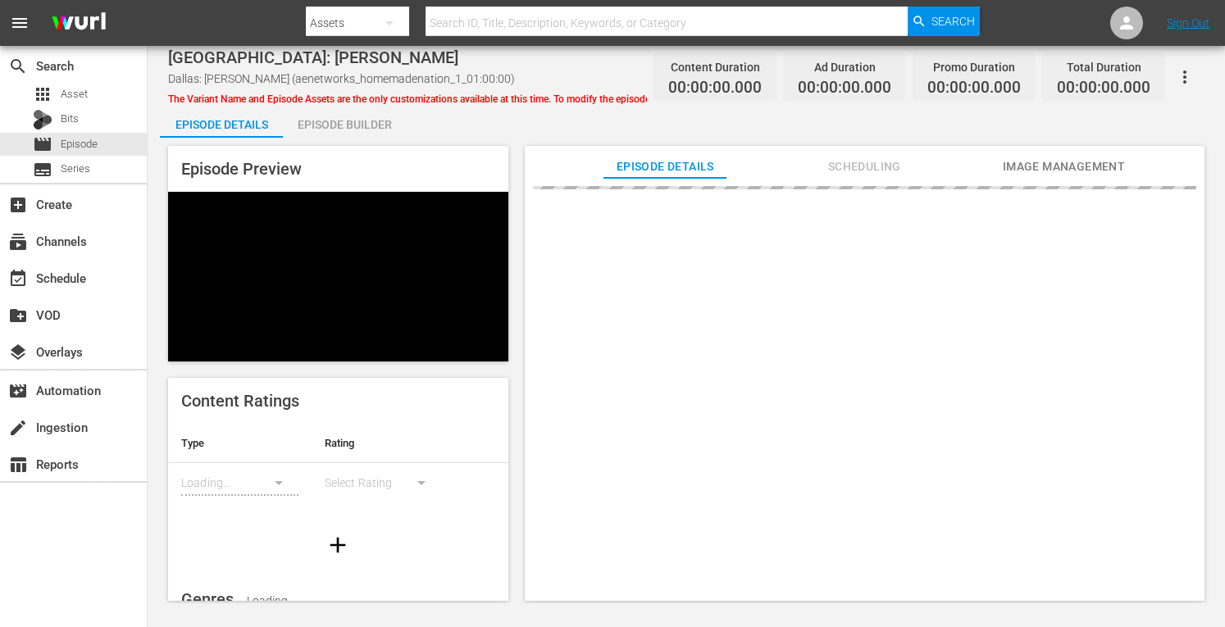
click at [322, 127] on div "Episode Builder" at bounding box center [344, 124] width 123 height 39
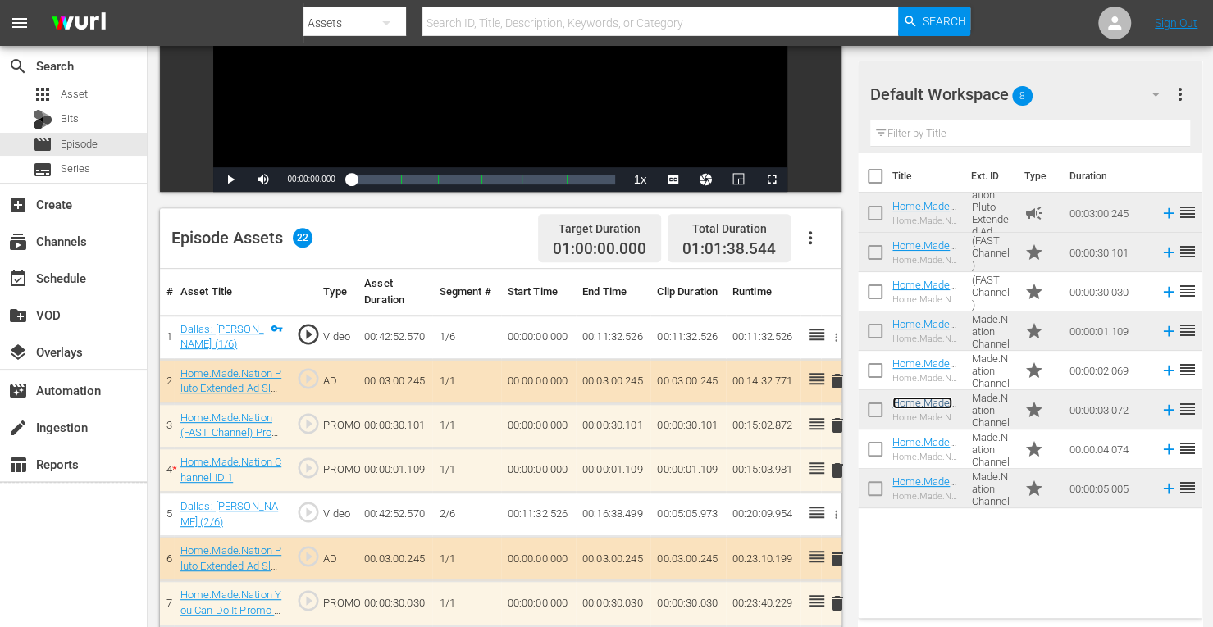
scroll to position [264, 0]
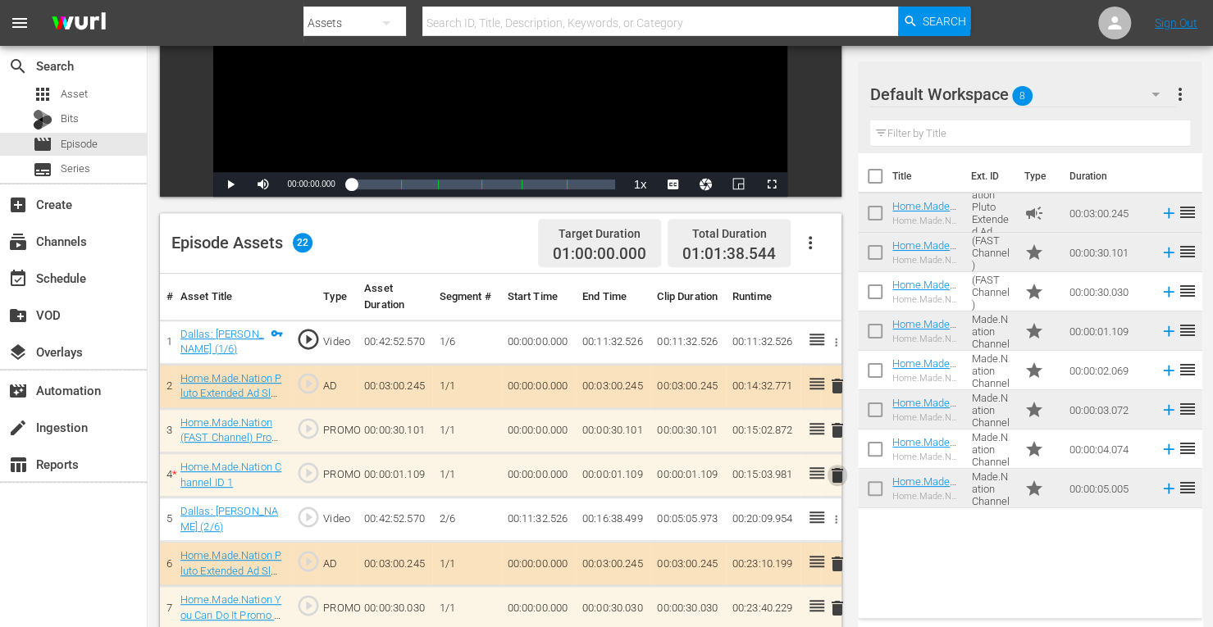
click at [837, 472] on span "delete" at bounding box center [838, 476] width 20 height 20
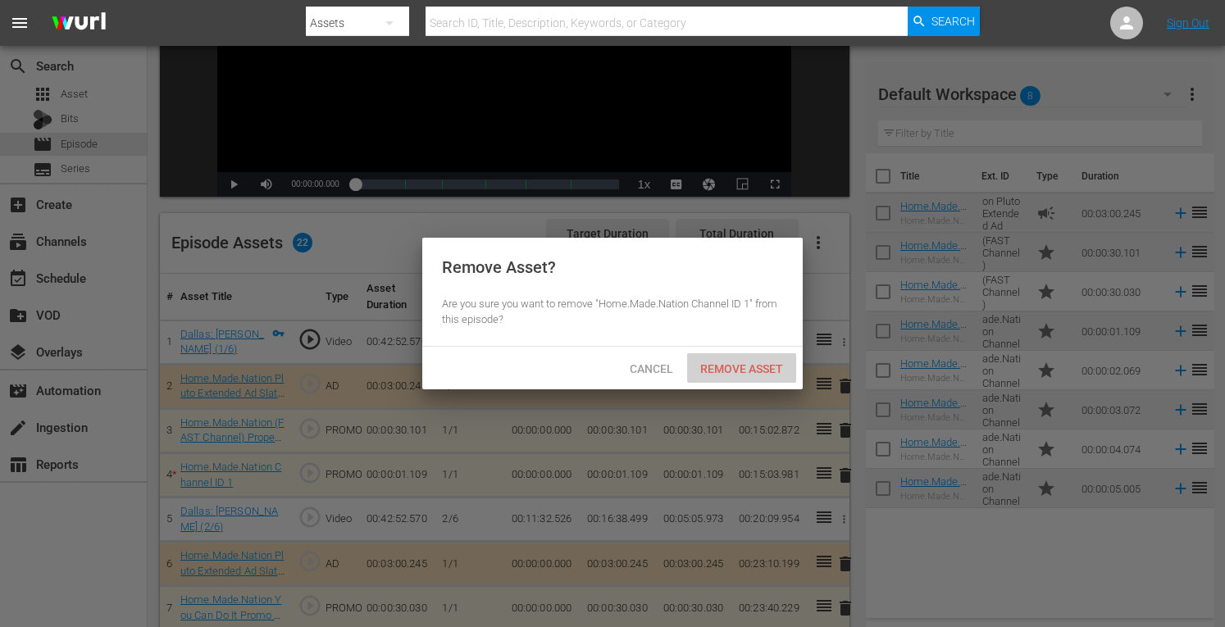
click at [741, 369] on span "Remove Asset" at bounding box center [741, 369] width 109 height 13
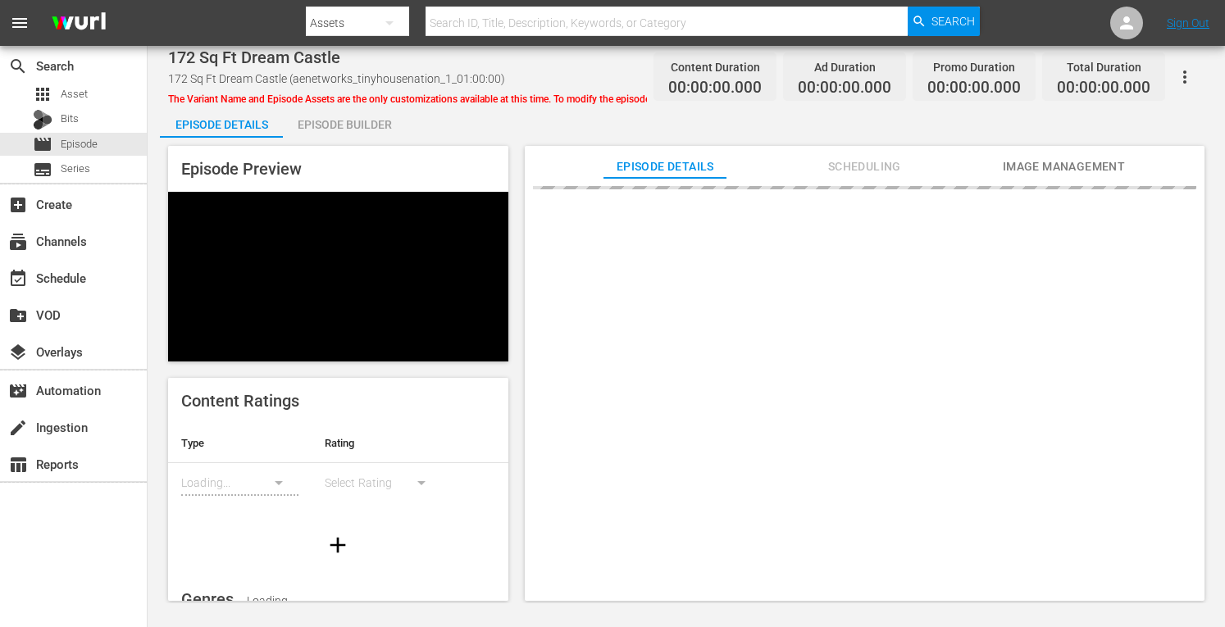
click at [335, 127] on div "Episode Builder" at bounding box center [344, 124] width 123 height 39
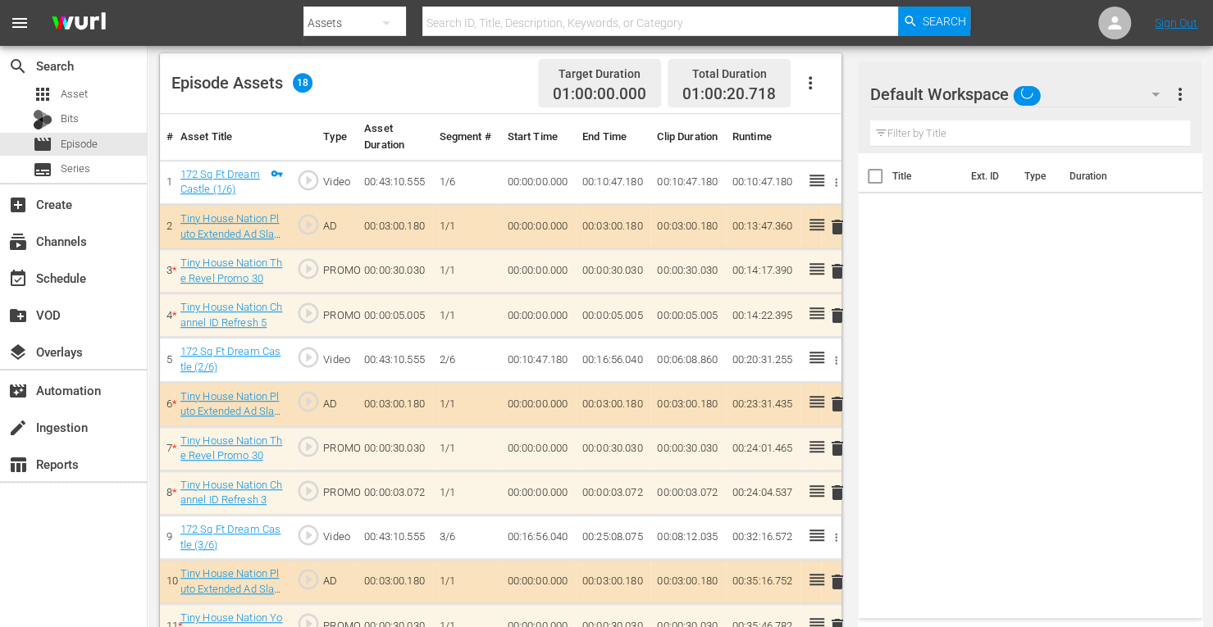
scroll to position [588, 0]
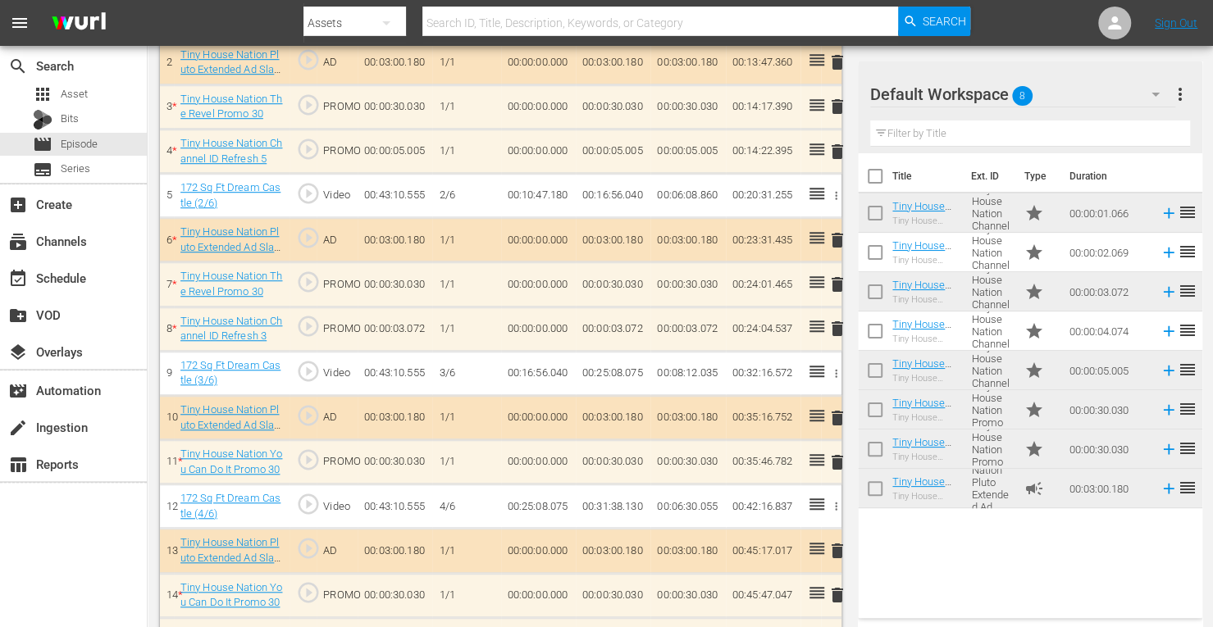
click at [835, 148] on span "delete" at bounding box center [838, 152] width 20 height 20
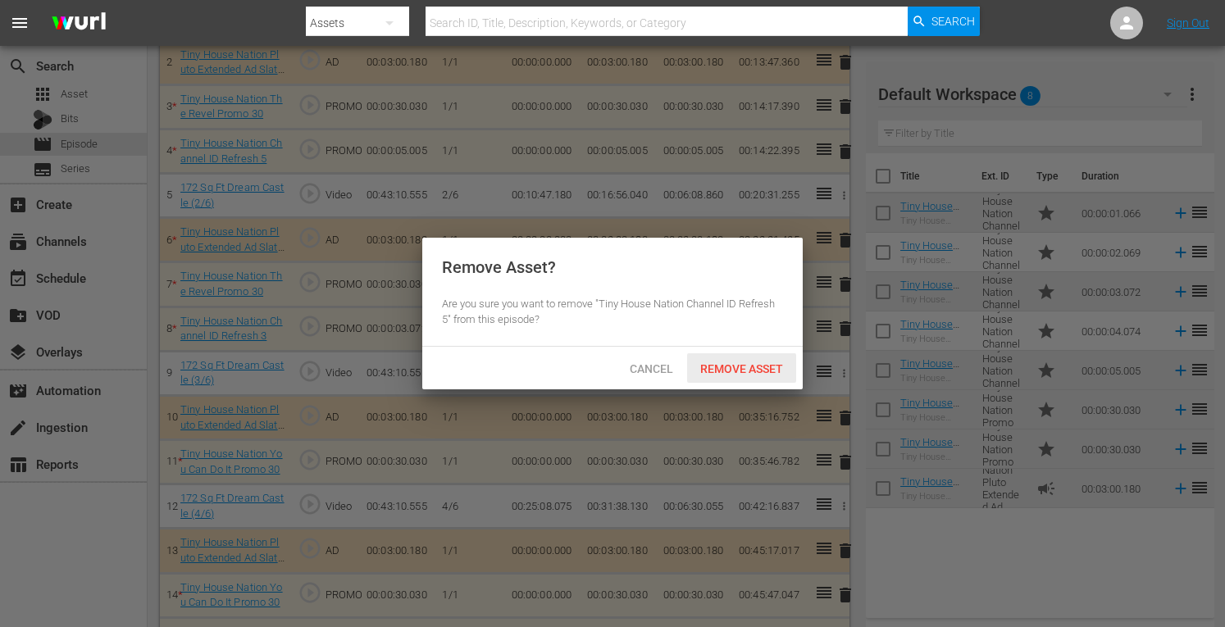
click at [751, 376] on div "Remove Asset" at bounding box center [741, 368] width 109 height 30
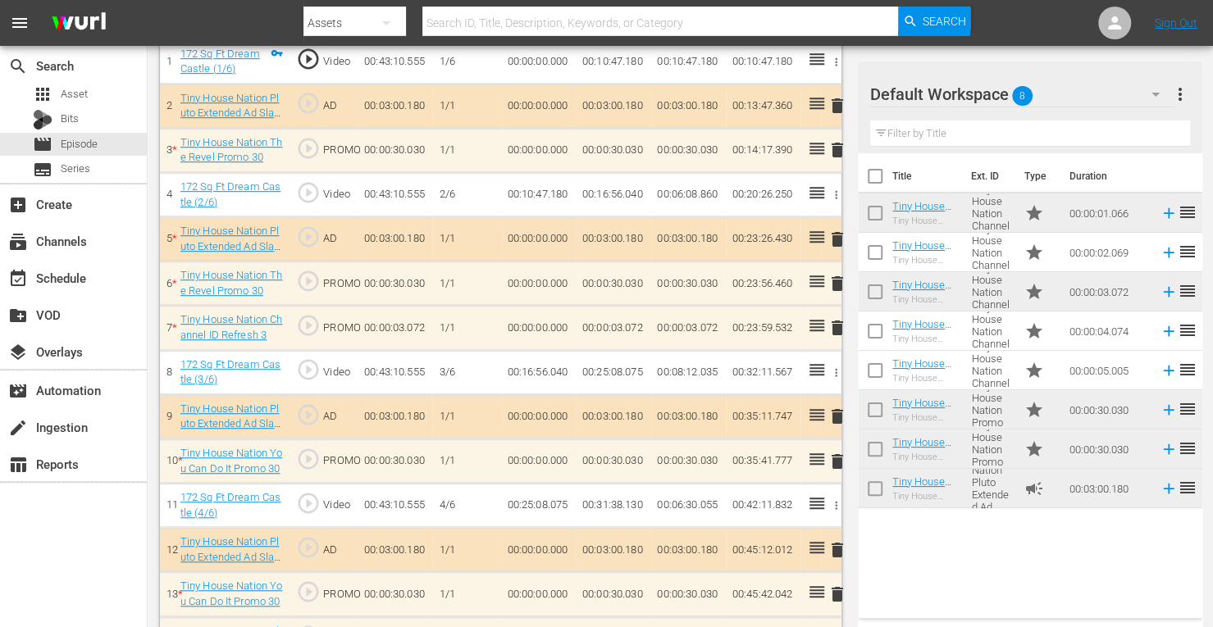
scroll to position [543, 0]
click at [837, 329] on span "delete" at bounding box center [838, 330] width 20 height 20
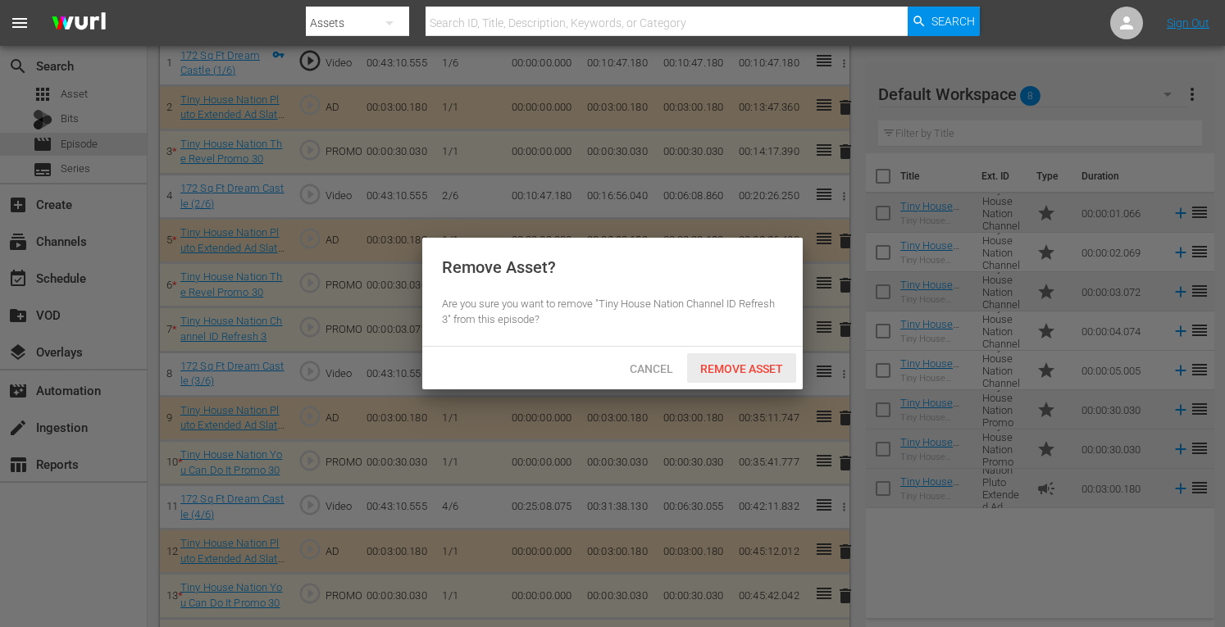
click at [759, 360] on div "Remove Asset" at bounding box center [741, 368] width 109 height 30
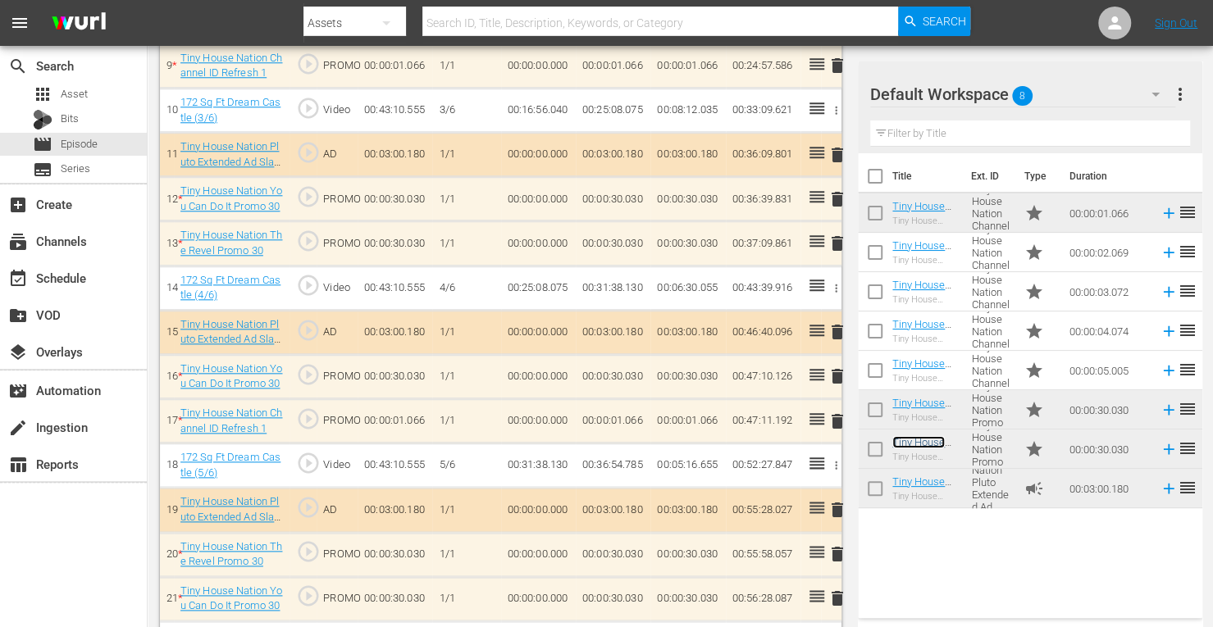
scroll to position [940, 0]
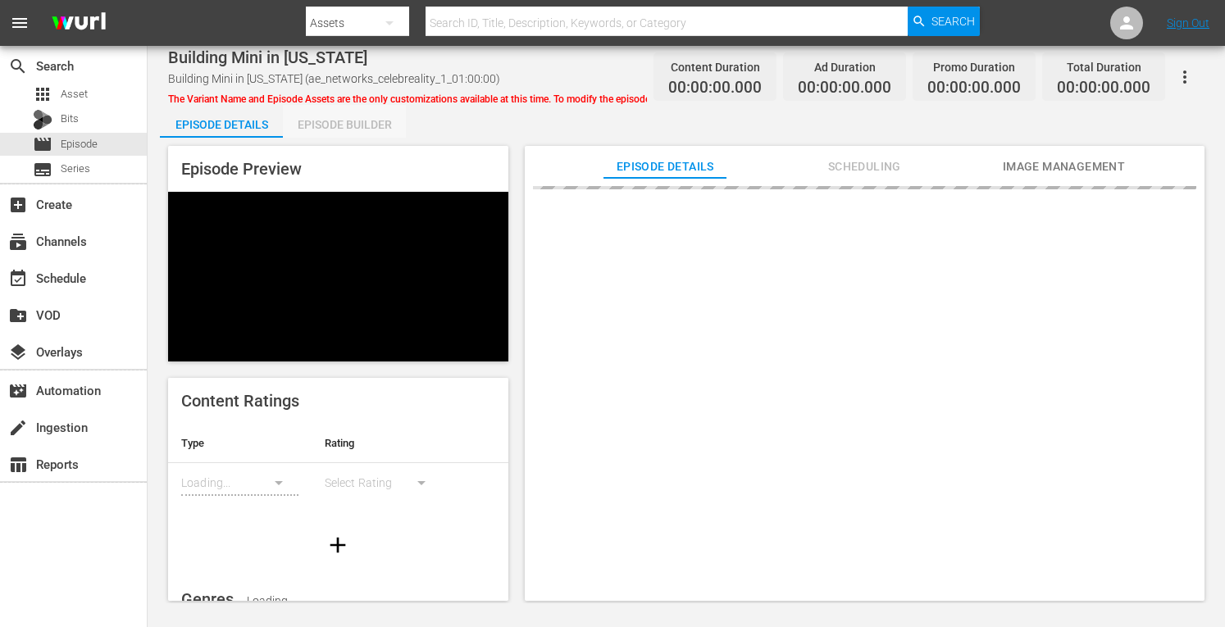
click at [345, 119] on div "Episode Builder" at bounding box center [344, 124] width 123 height 39
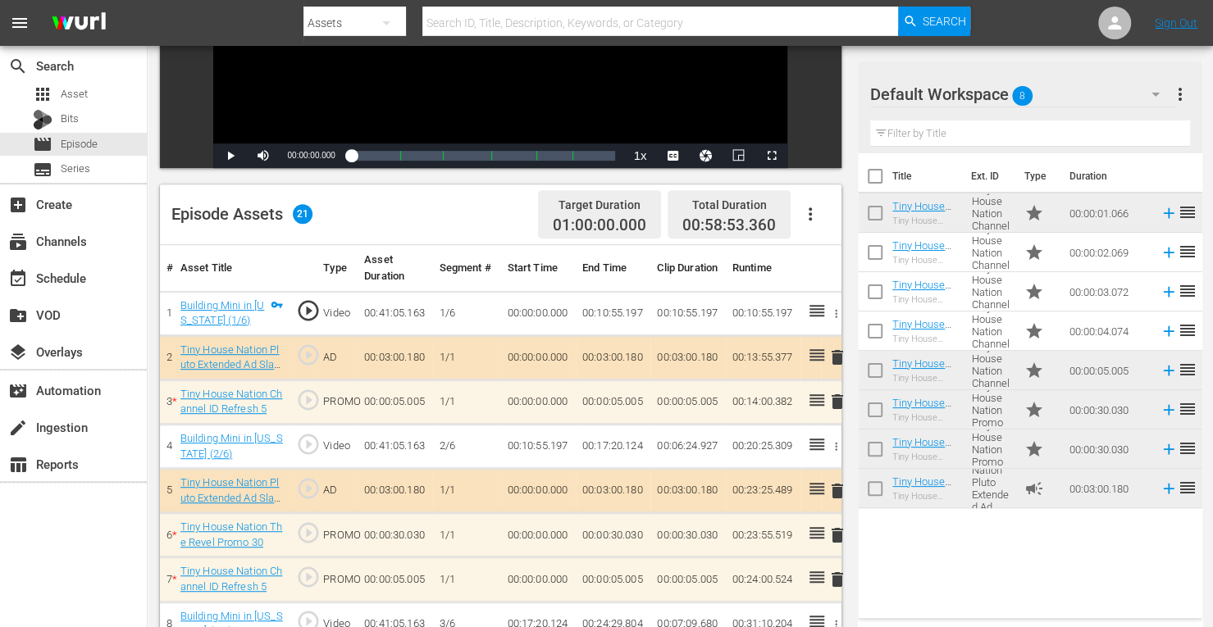
scroll to position [294, 0]
click at [834, 529] on span "delete" at bounding box center [838, 535] width 20 height 20
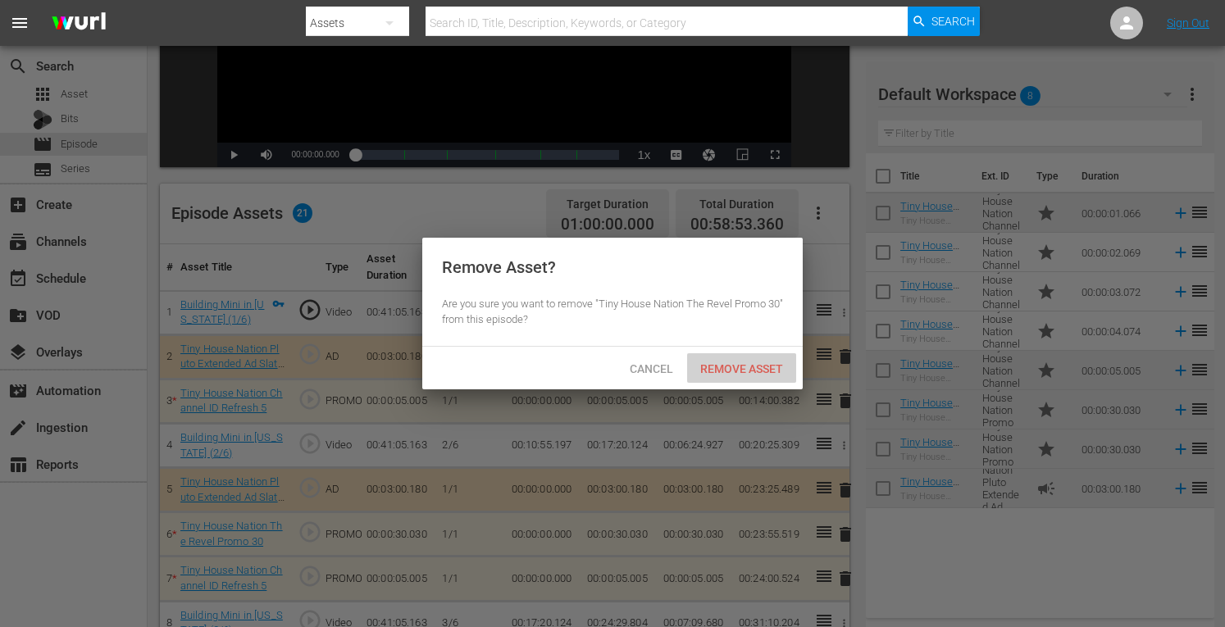
click at [709, 374] on span "Remove Asset" at bounding box center [741, 369] width 109 height 13
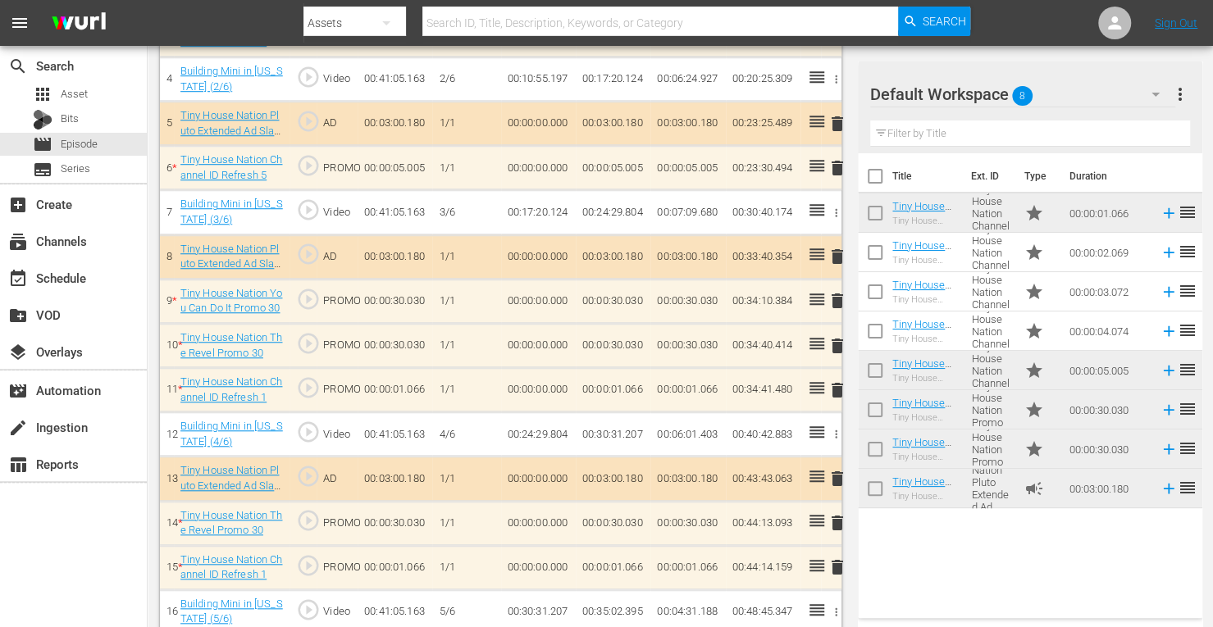
scroll to position [661, 0]
click at [835, 388] on span "delete" at bounding box center [838, 390] width 20 height 20
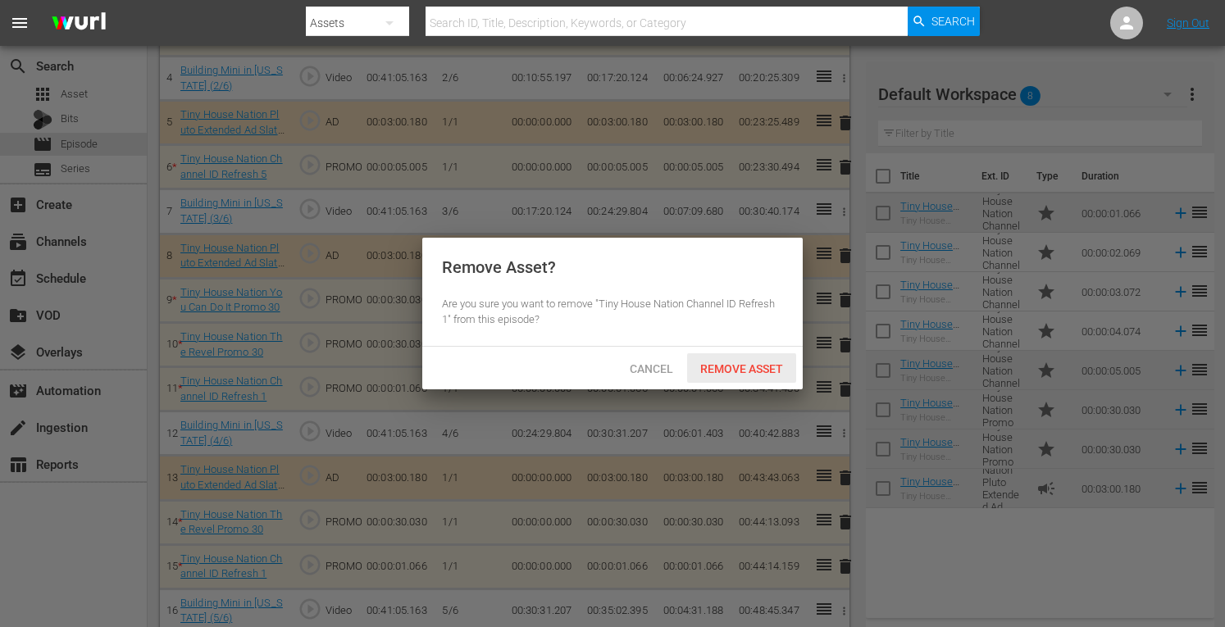
click at [744, 367] on span "Remove Asset" at bounding box center [741, 369] width 109 height 13
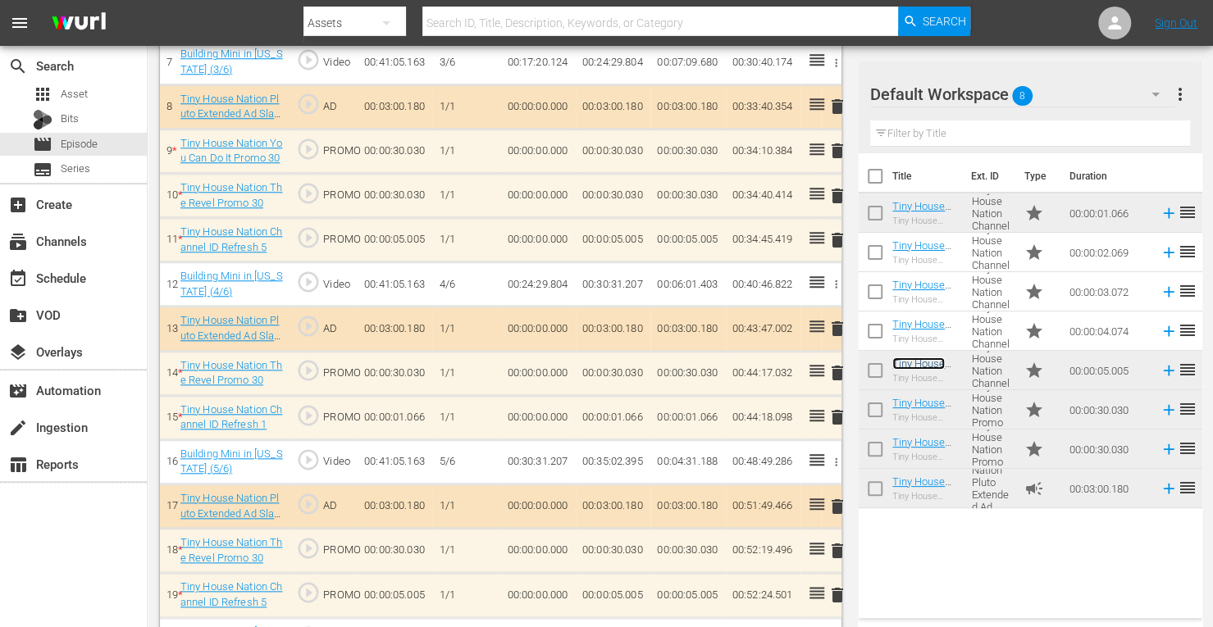
scroll to position [807, 0]
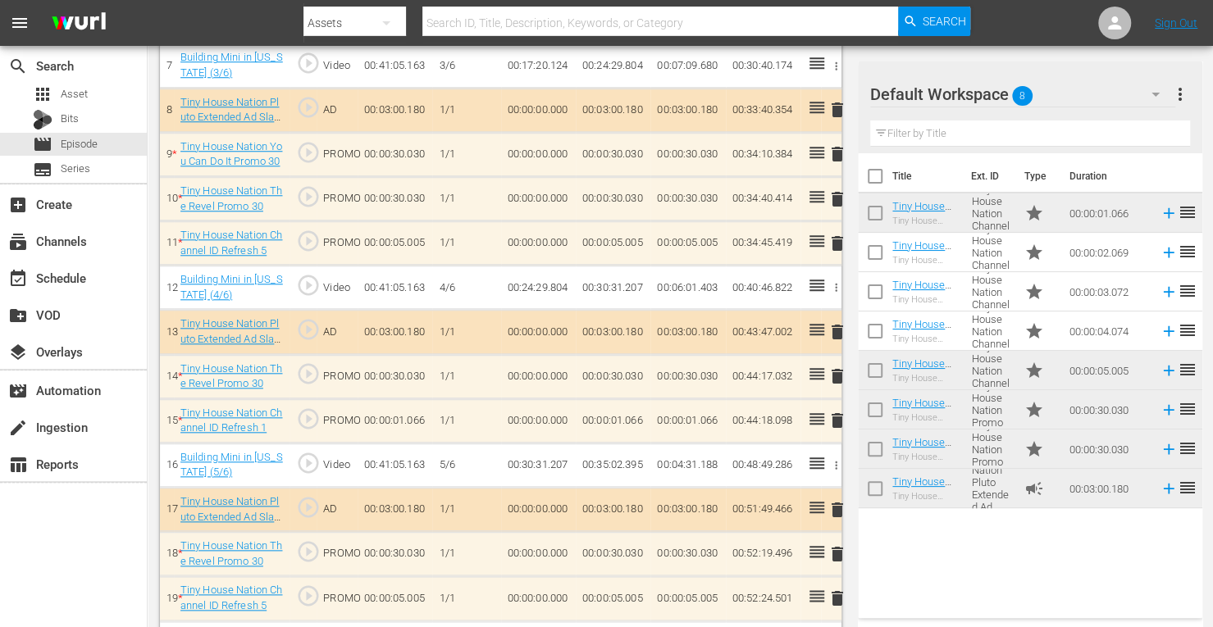
click at [837, 415] on span "delete" at bounding box center [838, 421] width 20 height 20
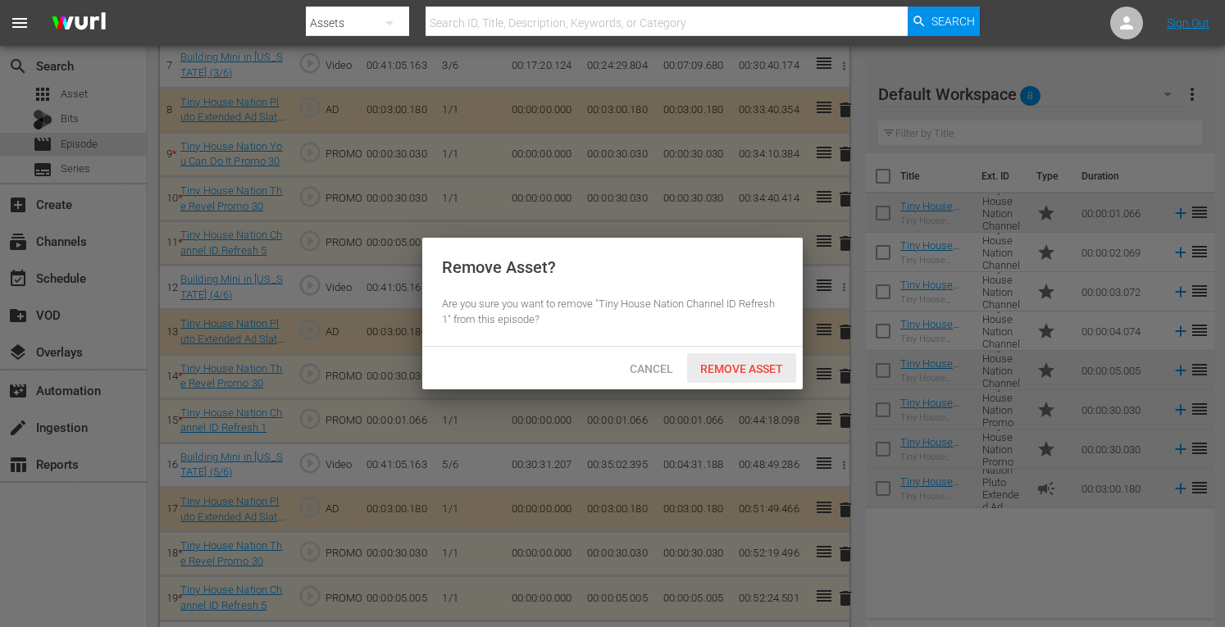
click at [740, 363] on span "Remove Asset" at bounding box center [741, 369] width 109 height 13
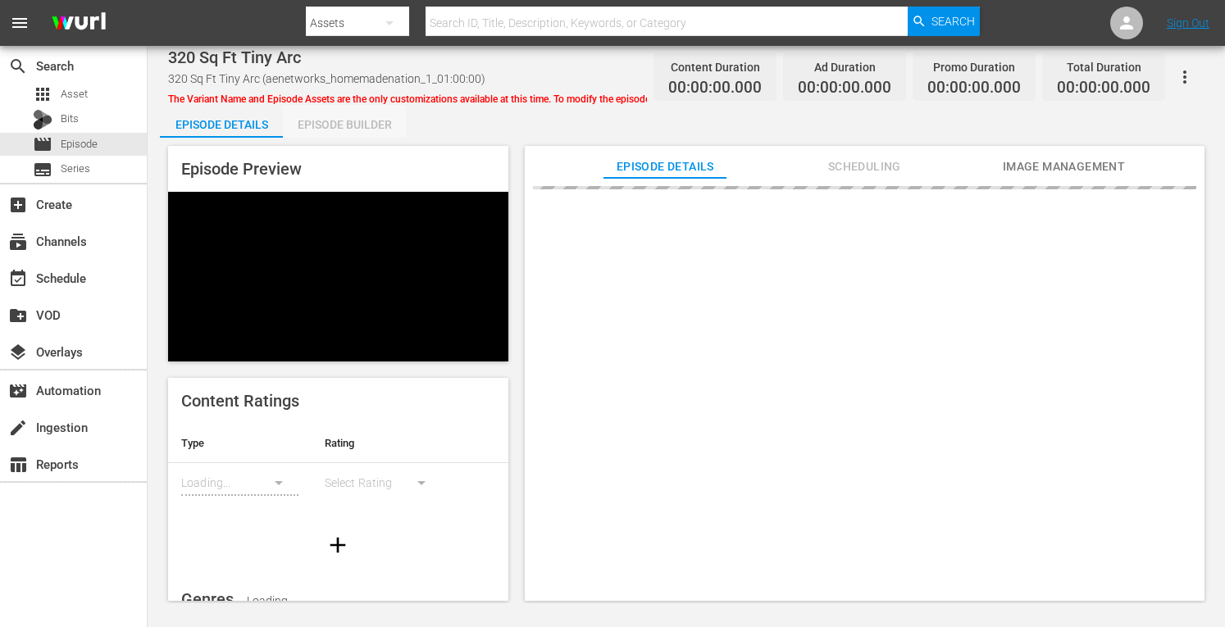
click at [328, 130] on div "Episode Builder" at bounding box center [344, 124] width 123 height 39
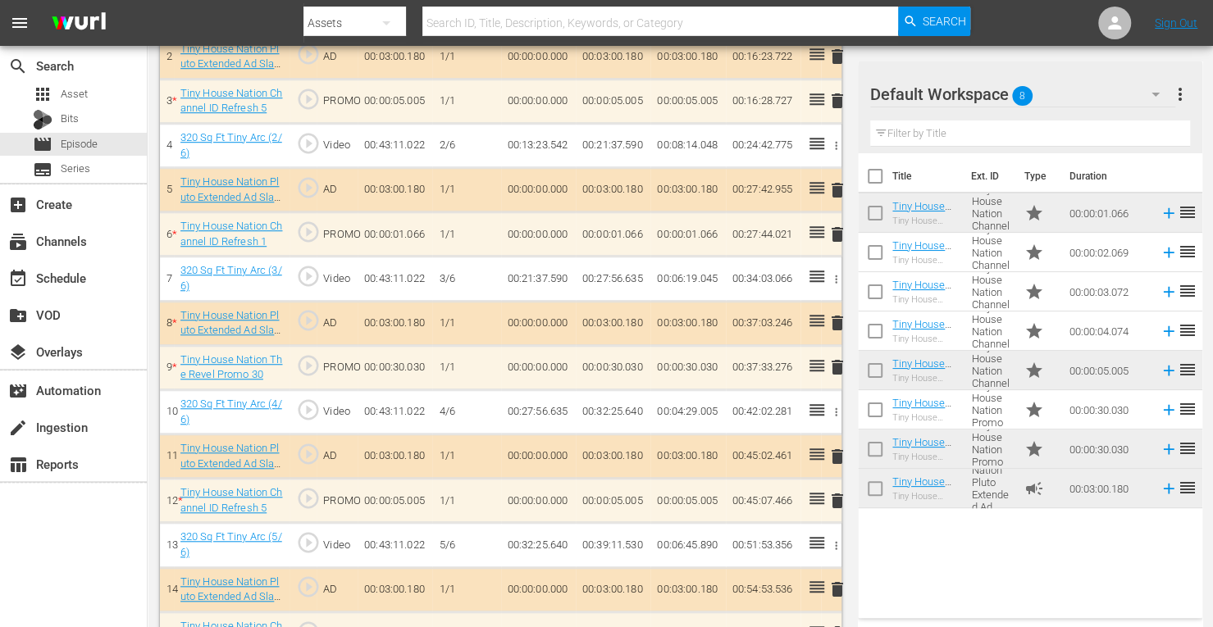
scroll to position [594, 0]
click at [836, 323] on span "delete" at bounding box center [838, 323] width 20 height 20
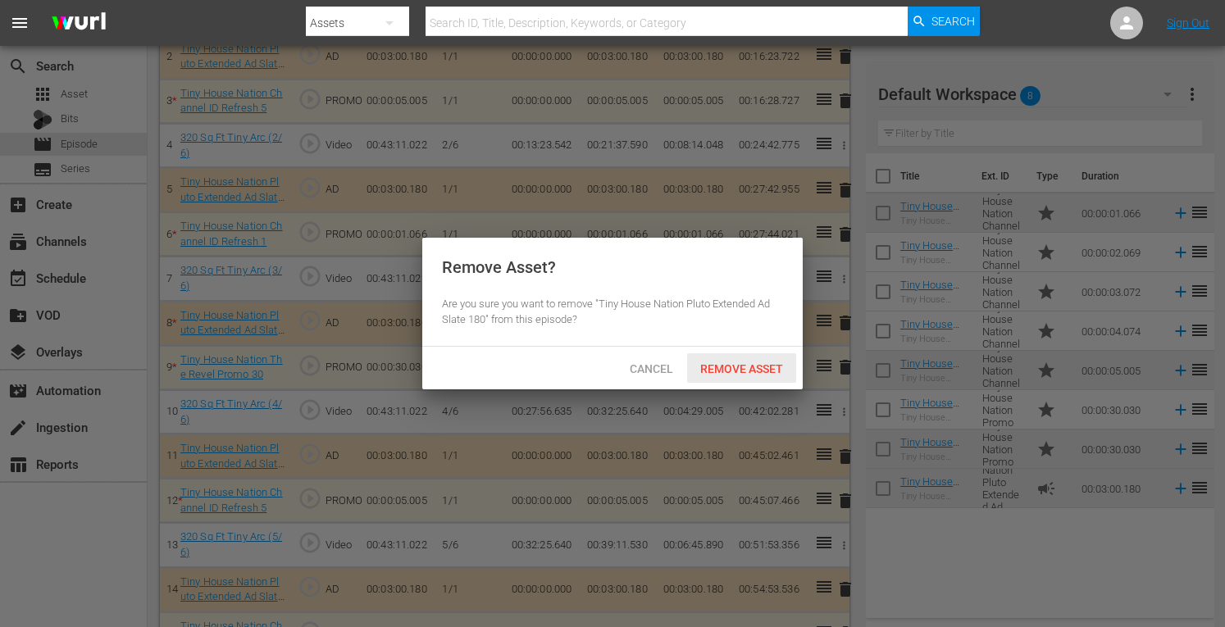
click at [727, 365] on span "Remove Asset" at bounding box center [741, 369] width 109 height 13
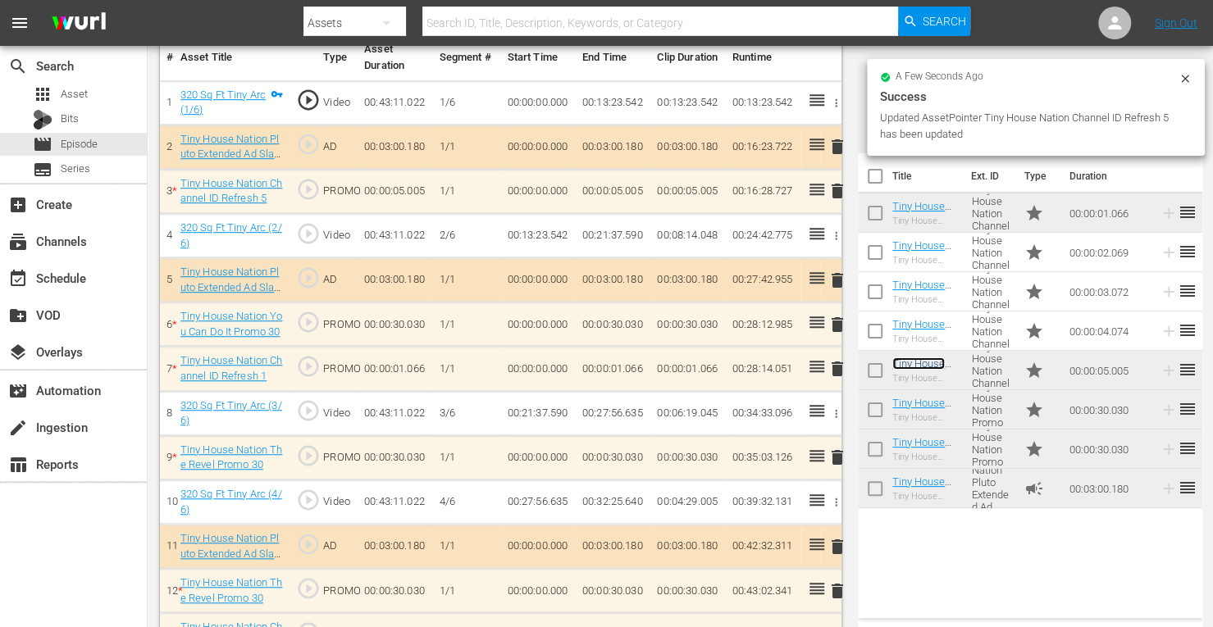
scroll to position [505, 0]
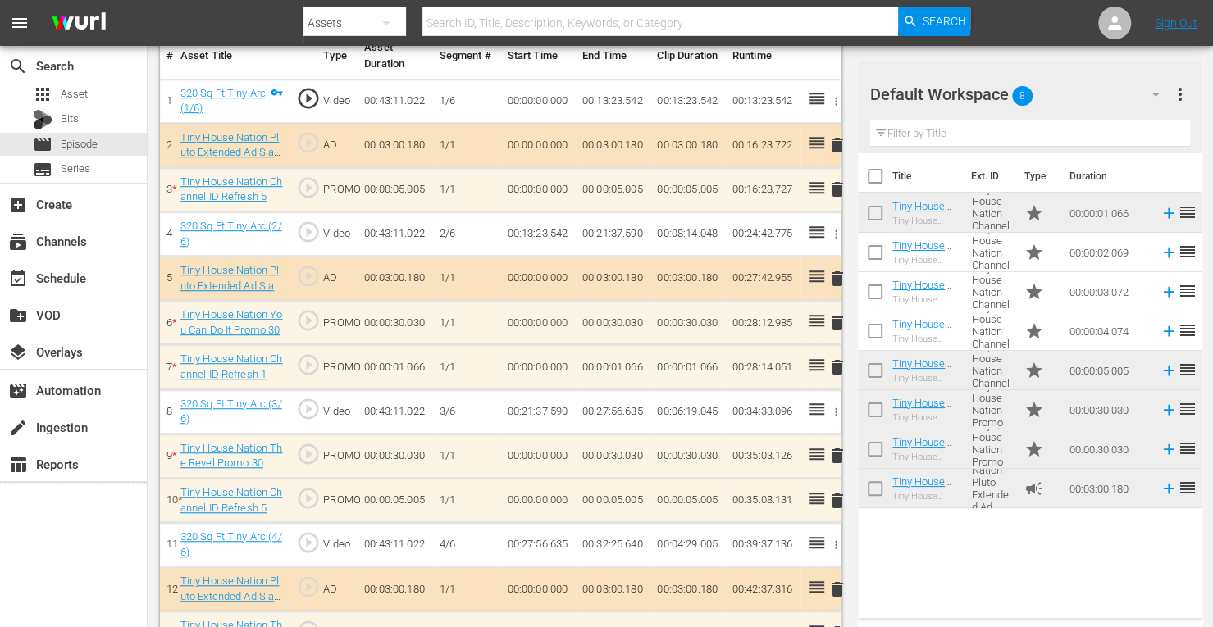
click at [841, 367] on span "delete" at bounding box center [838, 368] width 20 height 20
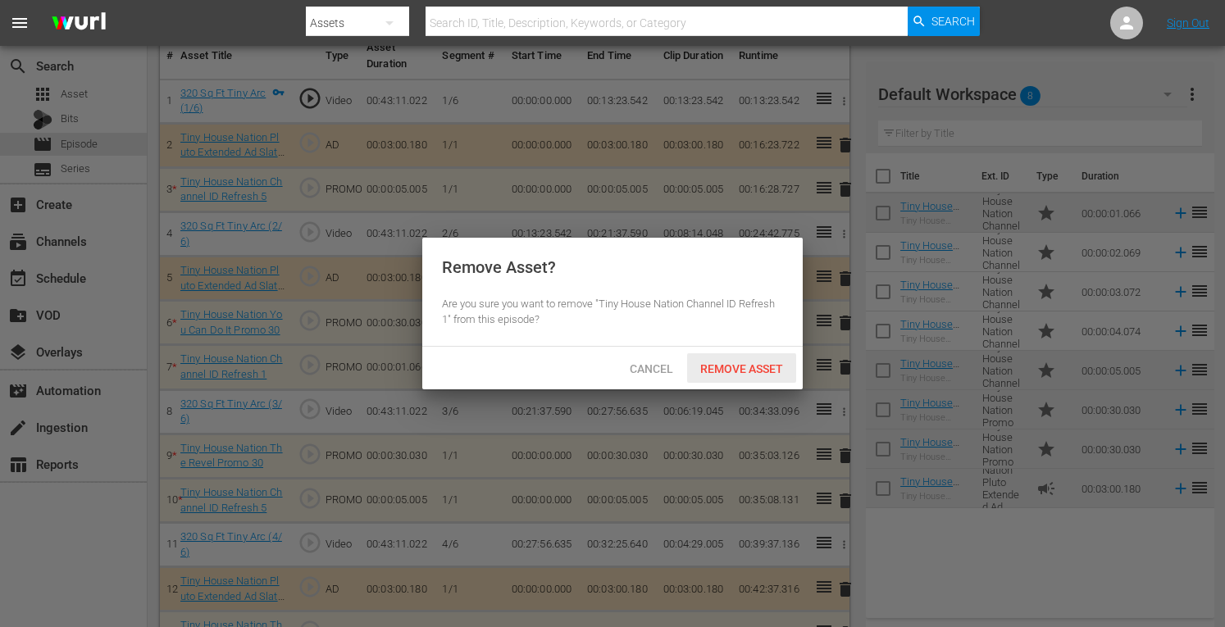
click at [752, 363] on span "Remove Asset" at bounding box center [741, 369] width 109 height 13
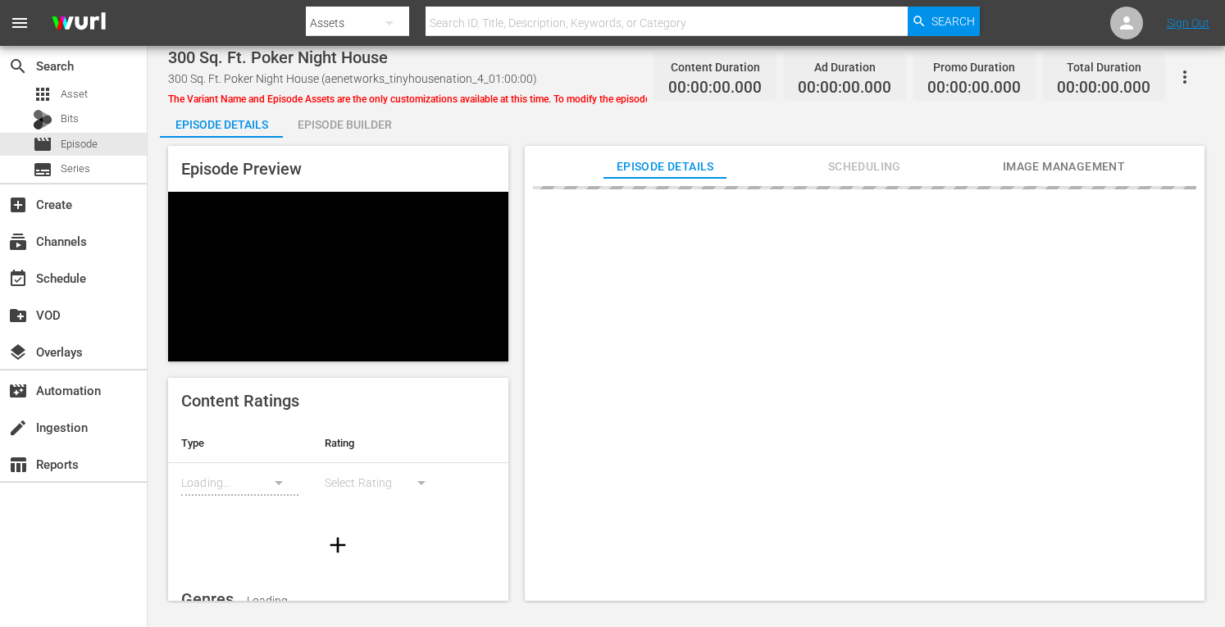
click at [332, 119] on div "Episode Builder" at bounding box center [344, 124] width 123 height 39
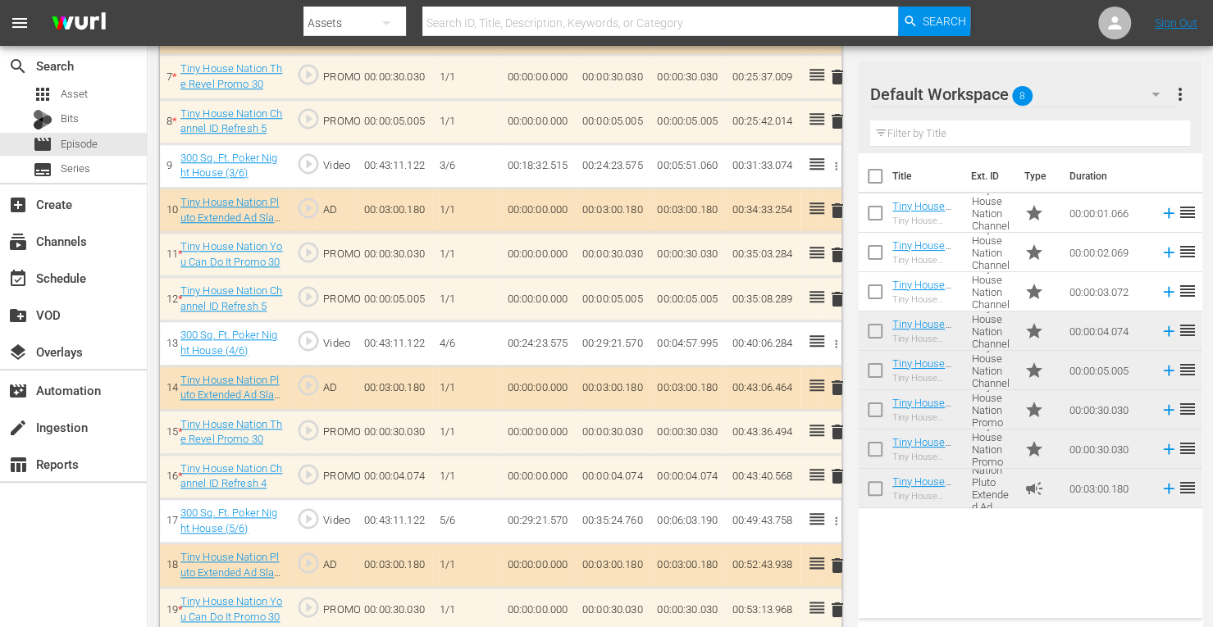
scroll to position [896, 0]
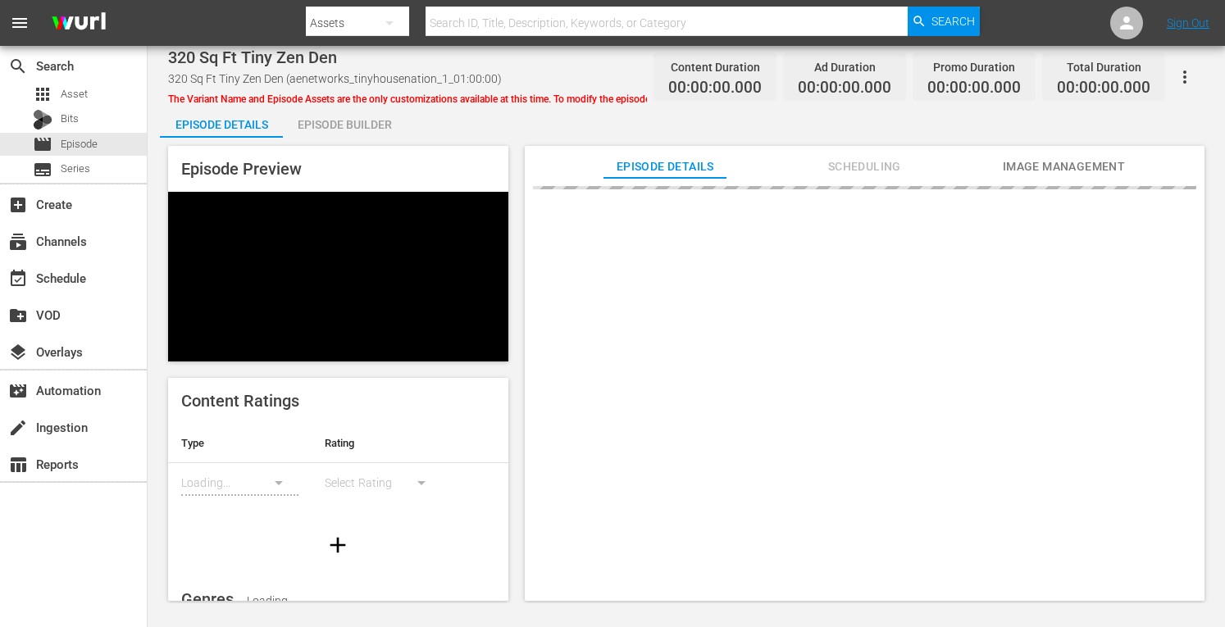
click at [326, 132] on div "Episode Builder" at bounding box center [344, 124] width 123 height 39
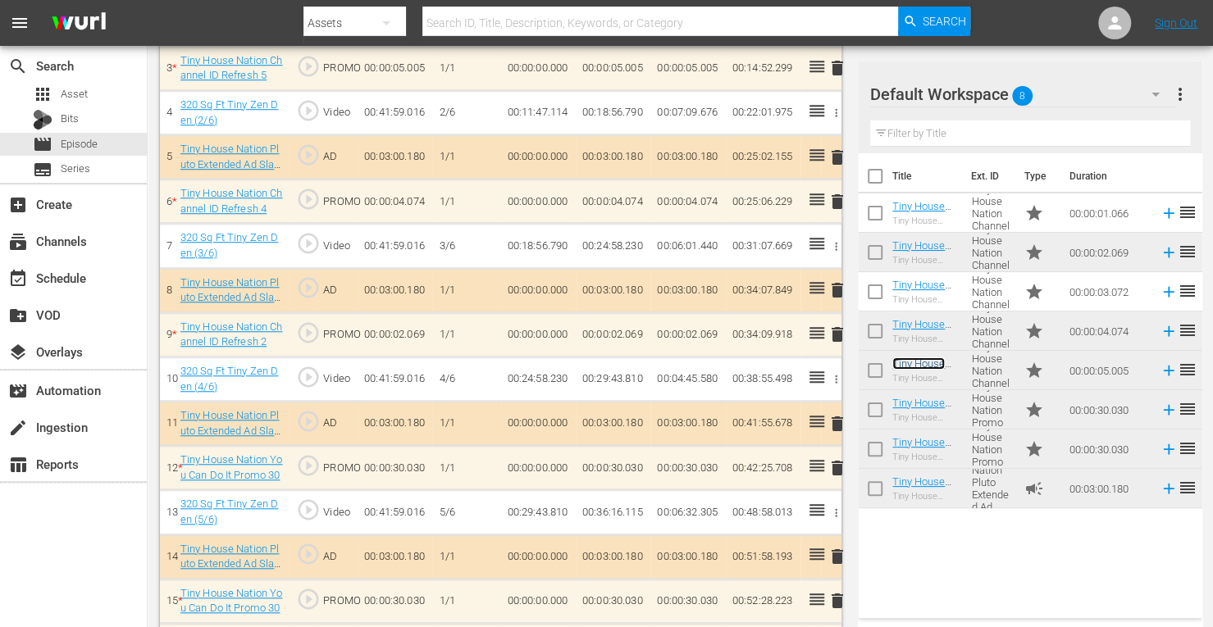
scroll to position [623, 0]
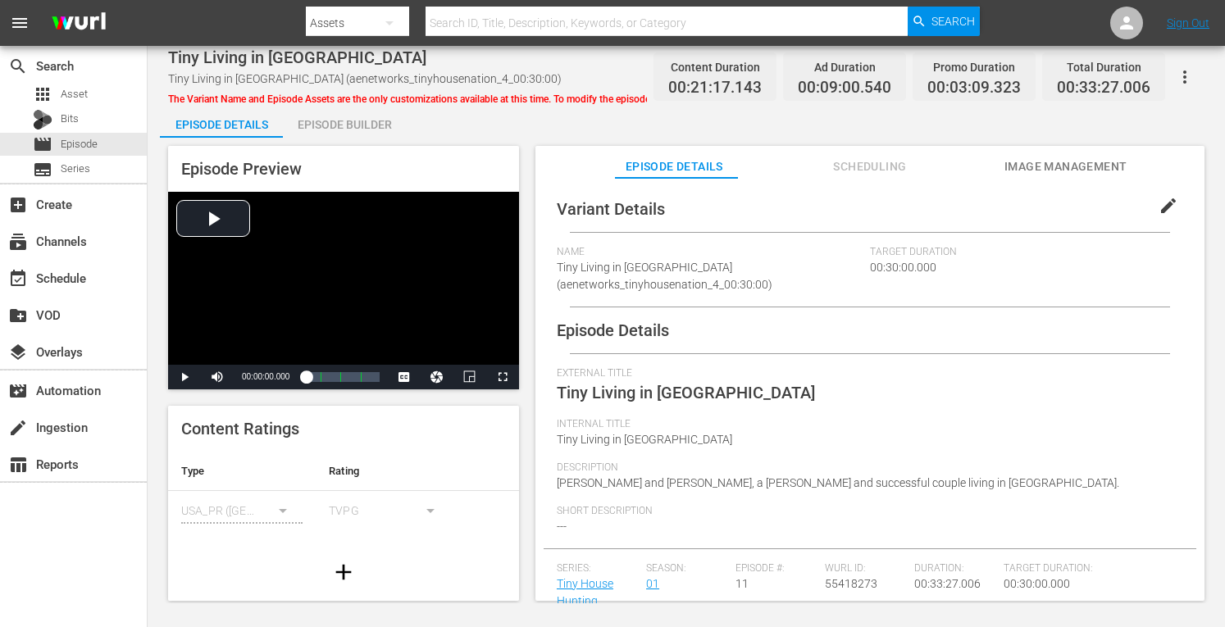
click at [331, 123] on div "Episode Builder" at bounding box center [344, 124] width 123 height 39
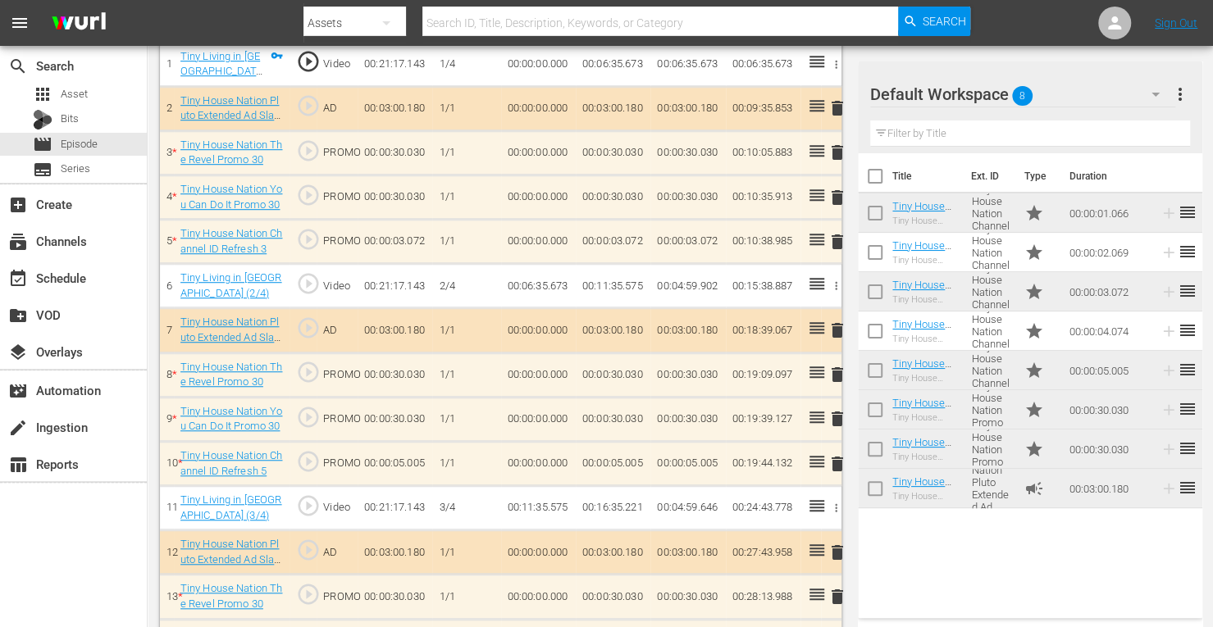
scroll to position [551, 0]
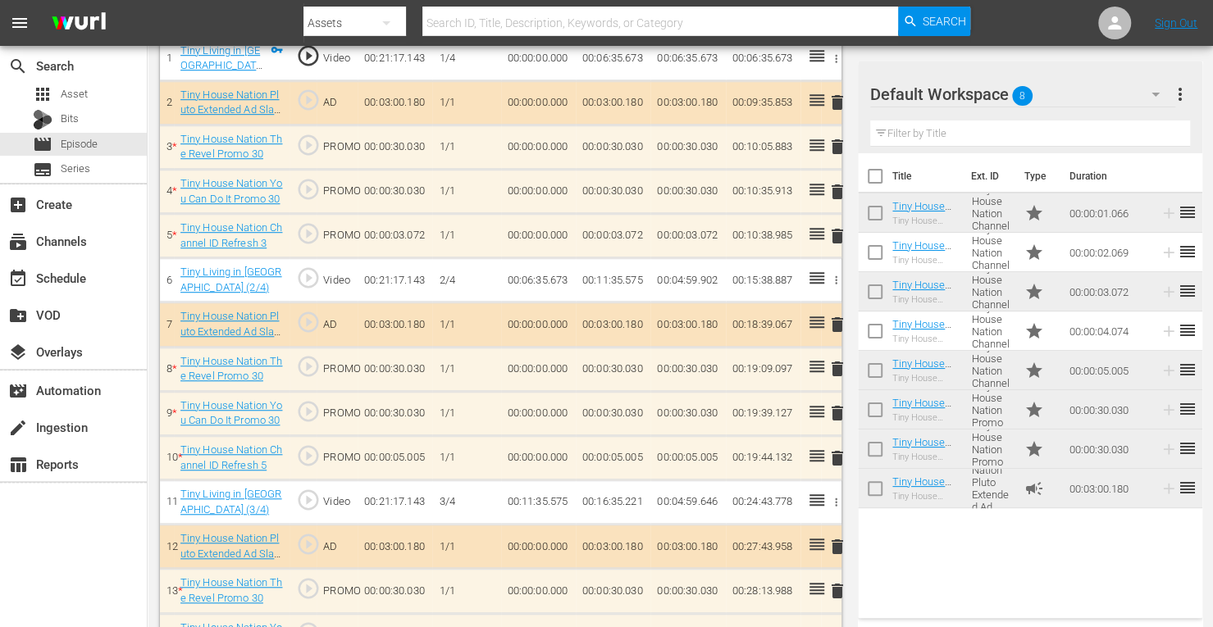
click at [837, 321] on td "delete" at bounding box center [831, 325] width 21 height 44
click at [837, 321] on span "delete" at bounding box center [838, 325] width 20 height 20
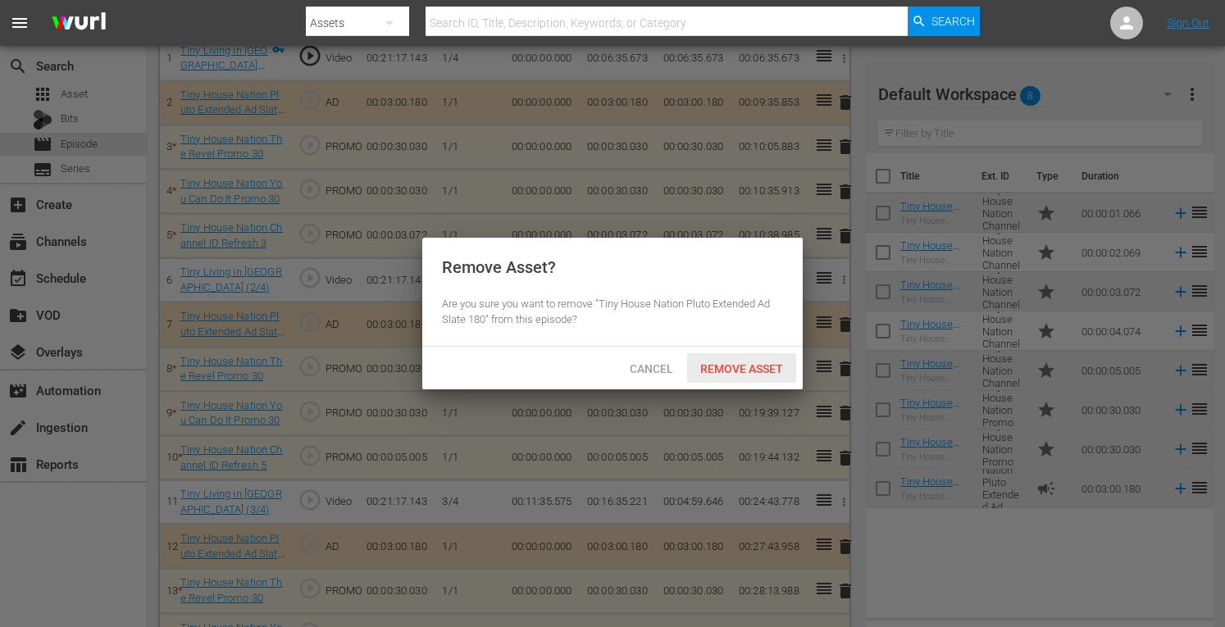
click at [721, 372] on span "Remove Asset" at bounding box center [741, 369] width 109 height 13
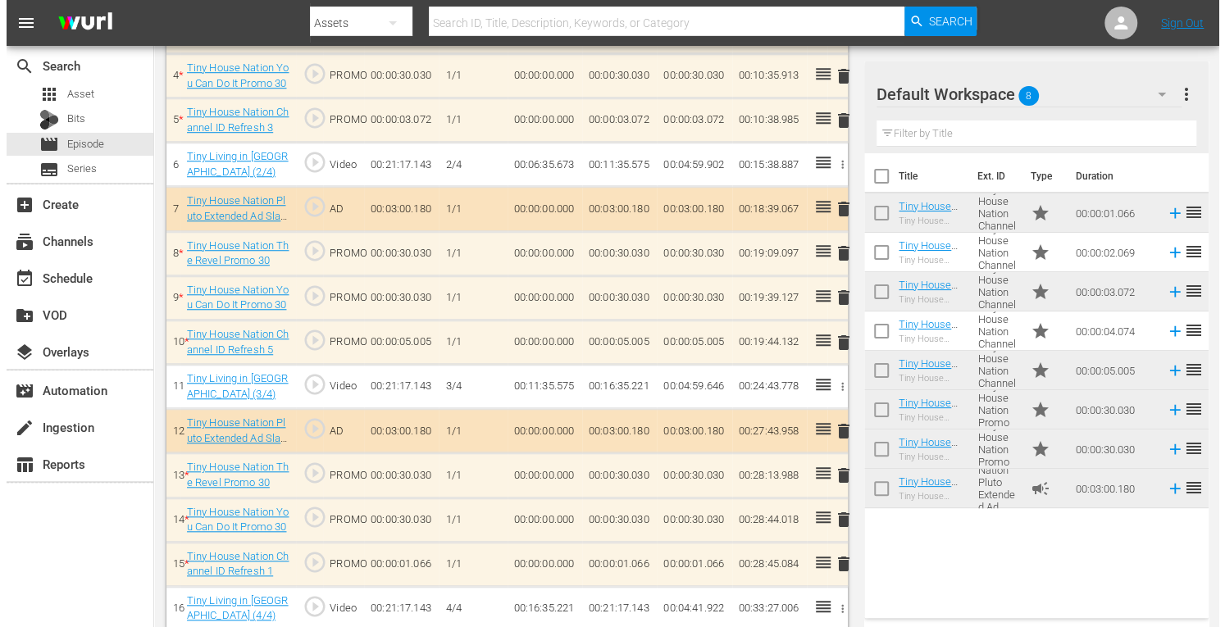
scroll to position [671, 0]
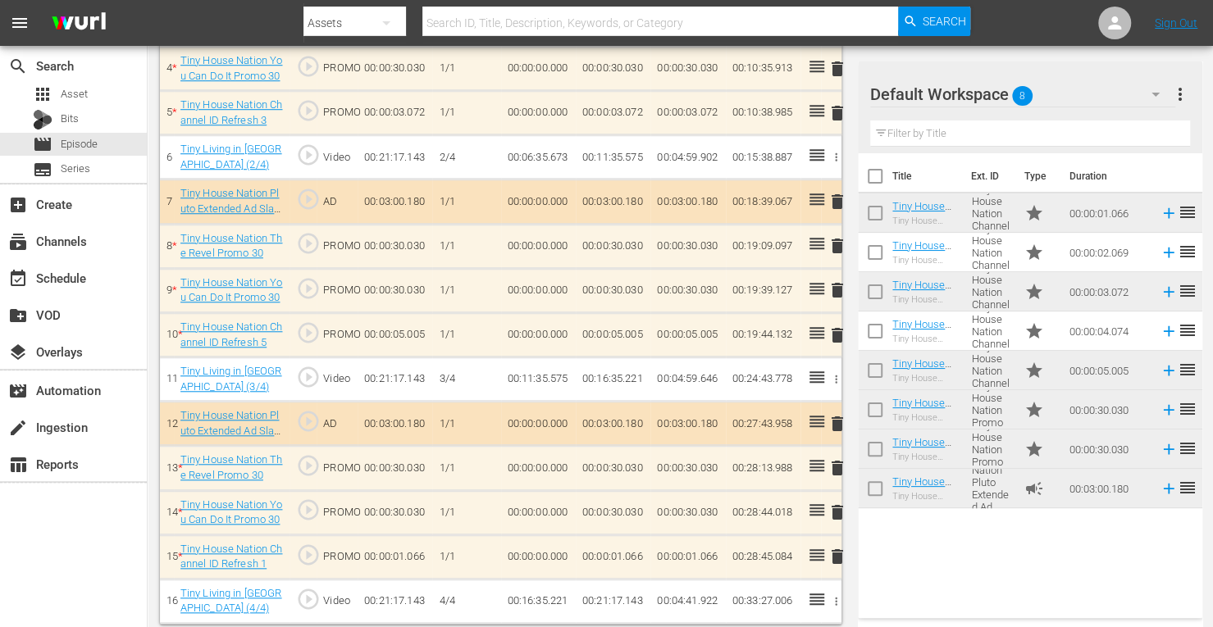
click at [839, 244] on span "delete" at bounding box center [838, 246] width 20 height 20
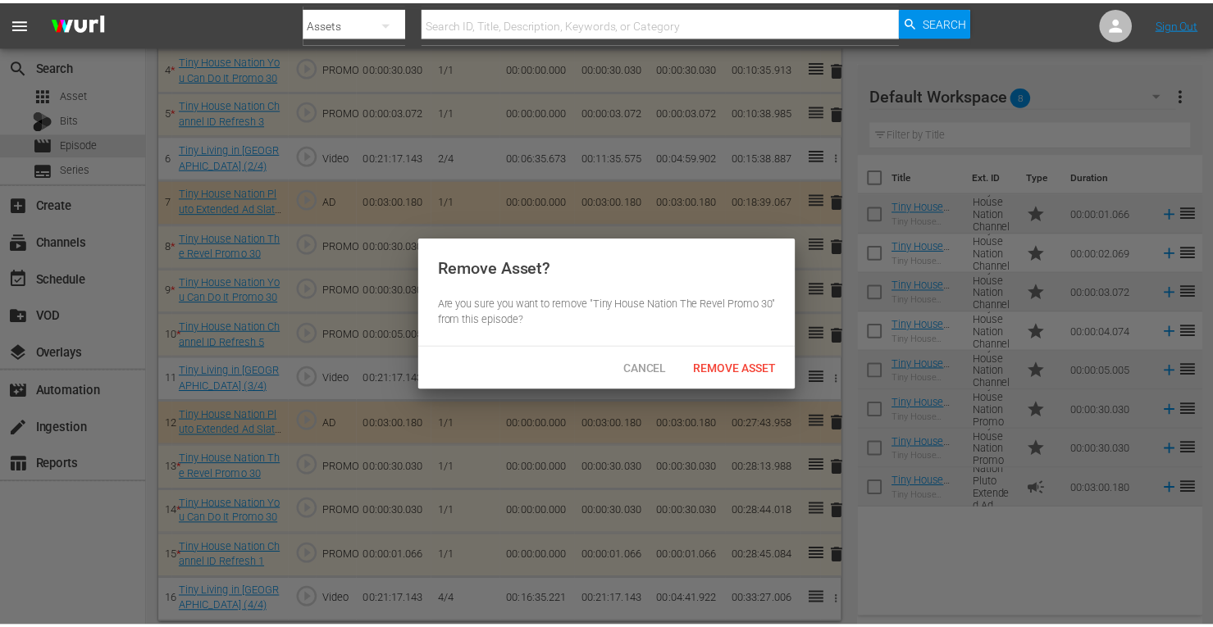
scroll to position [631, 0]
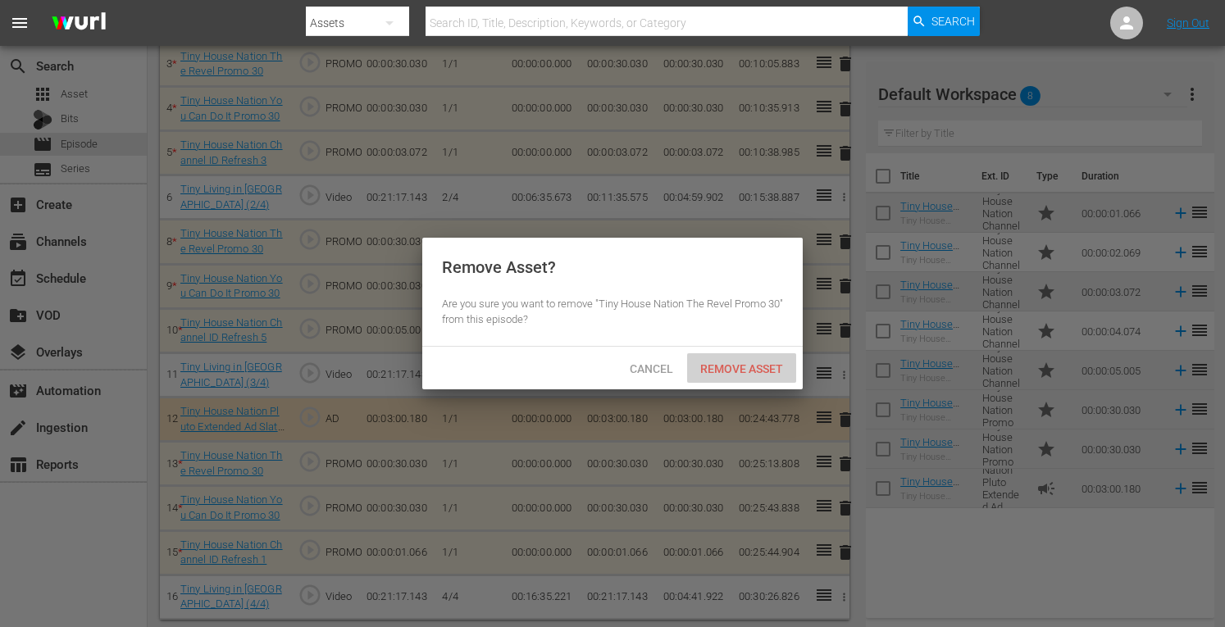
click at [741, 367] on span "Remove Asset" at bounding box center [741, 369] width 109 height 13
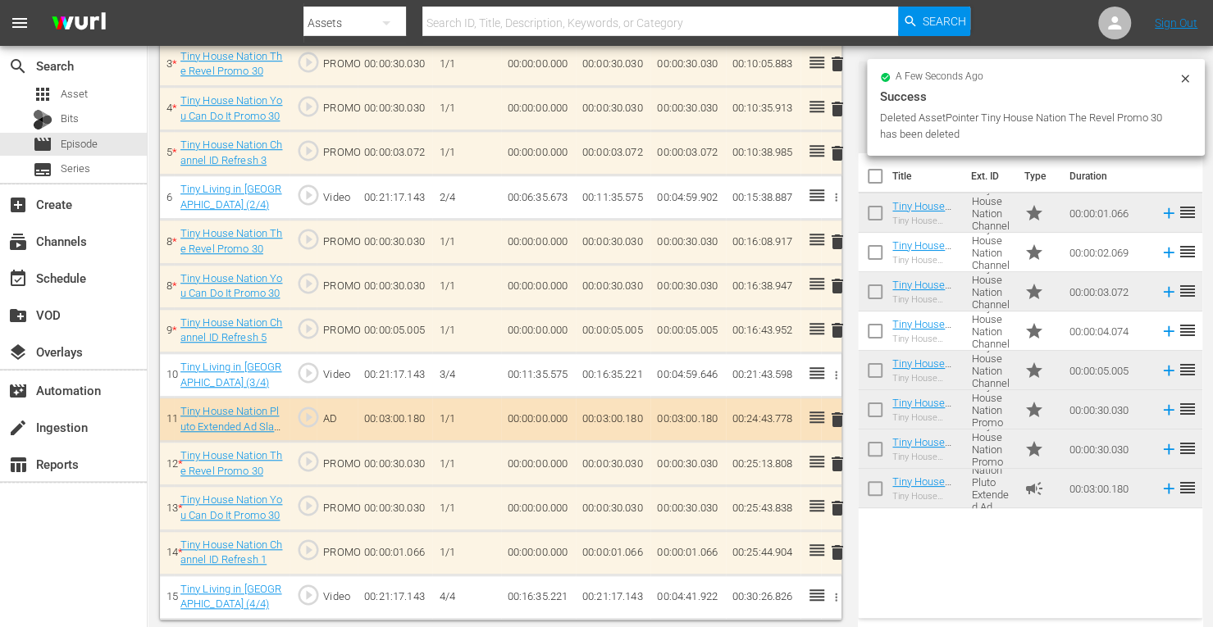
click at [841, 466] on span "delete" at bounding box center [838, 464] width 20 height 20
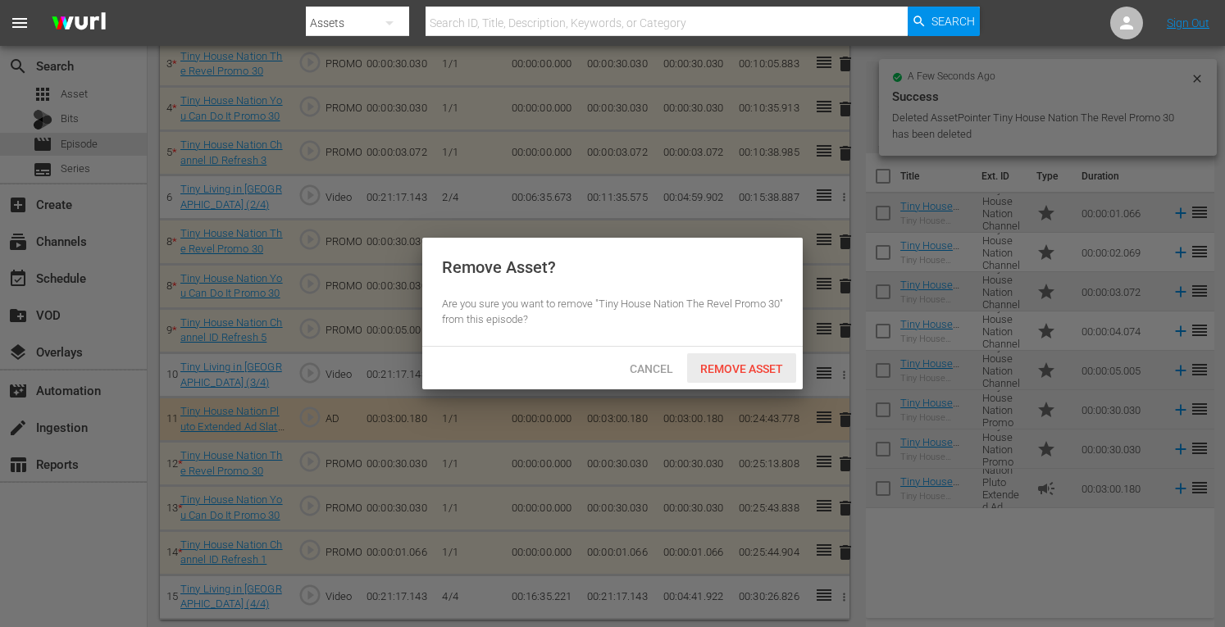
click at [739, 365] on span "Remove Asset" at bounding box center [741, 369] width 109 height 13
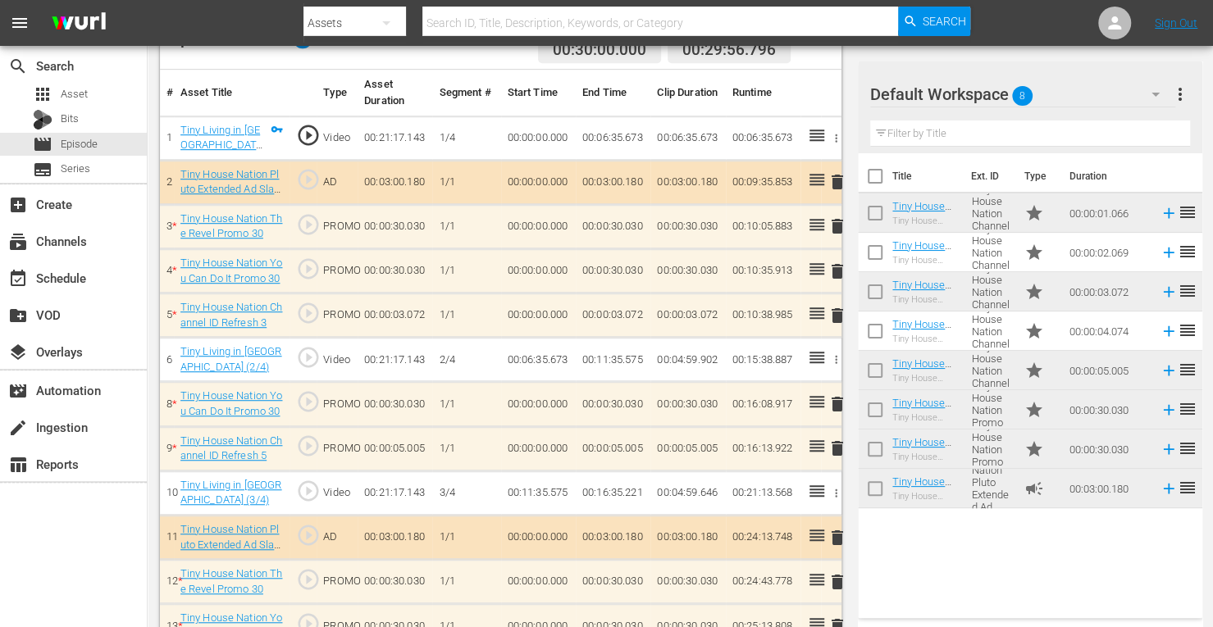
scroll to position [460, 0]
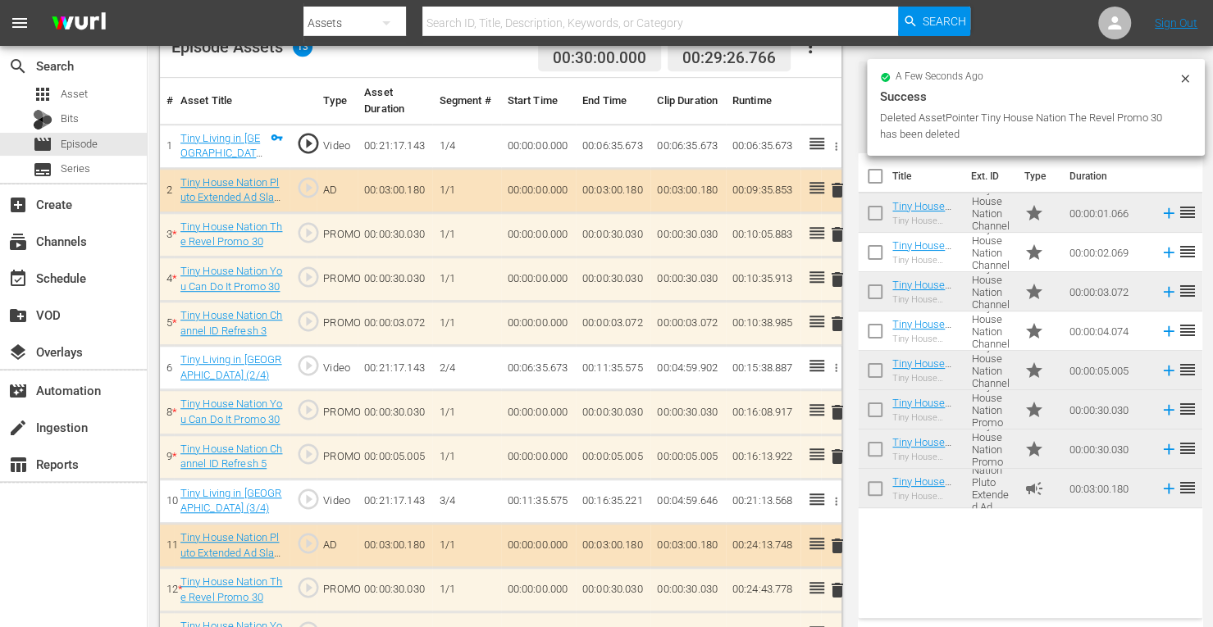
click at [837, 236] on span "delete" at bounding box center [838, 235] width 20 height 20
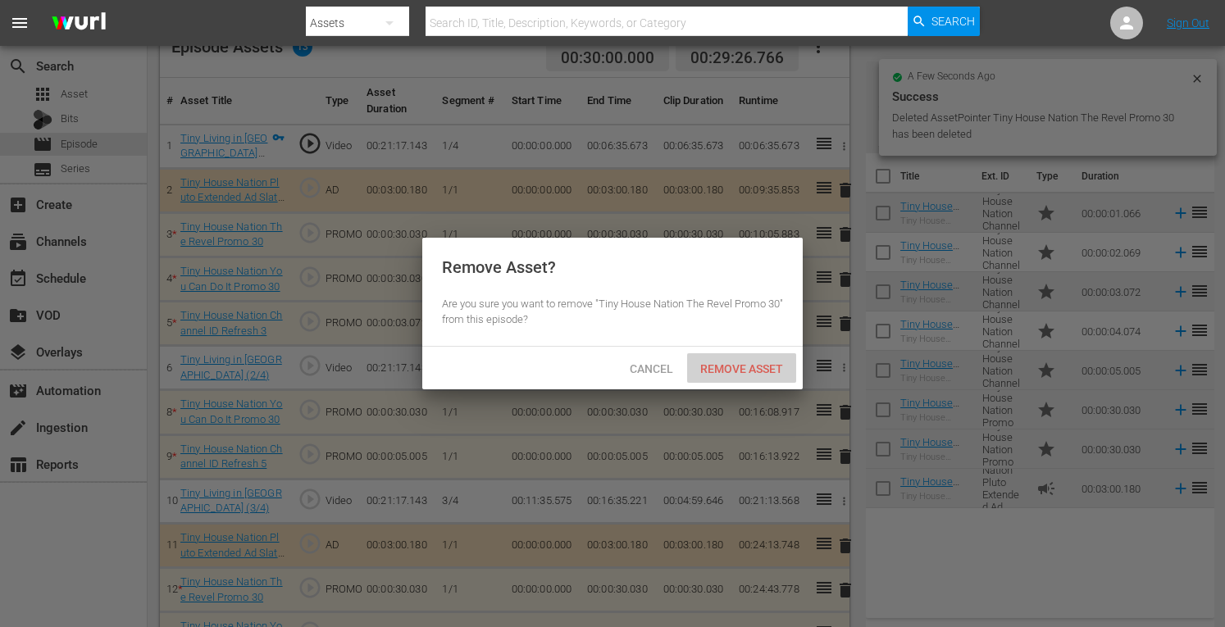
click at [723, 365] on span "Remove Asset" at bounding box center [741, 369] width 109 height 13
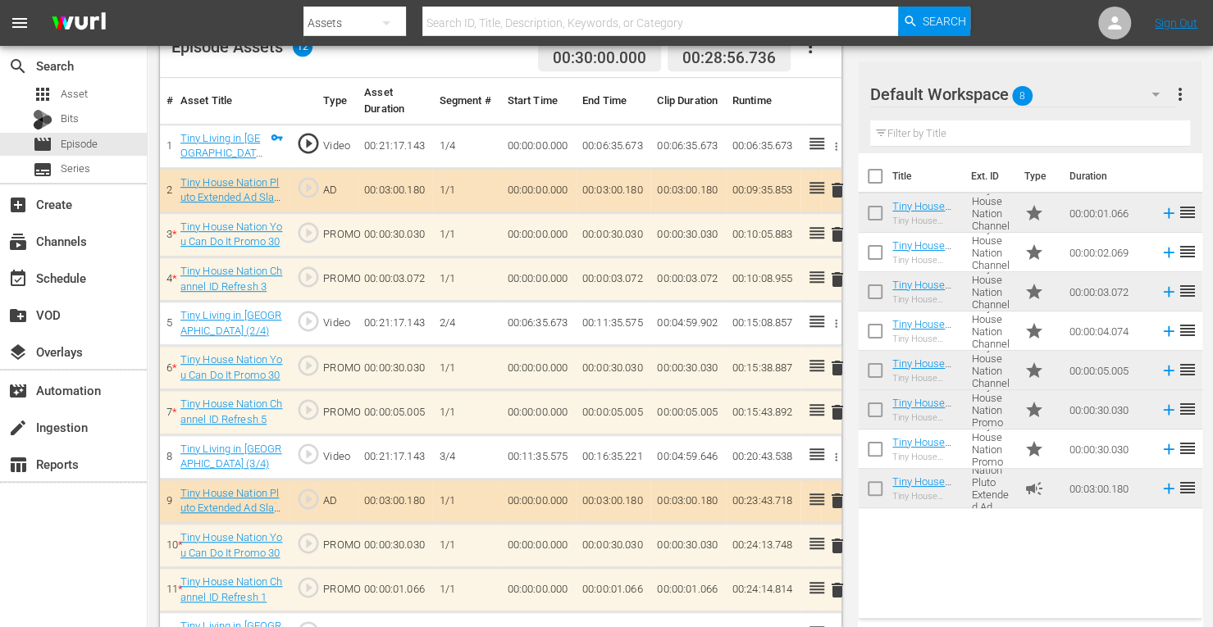
click at [837, 230] on span "delete" at bounding box center [838, 235] width 20 height 20
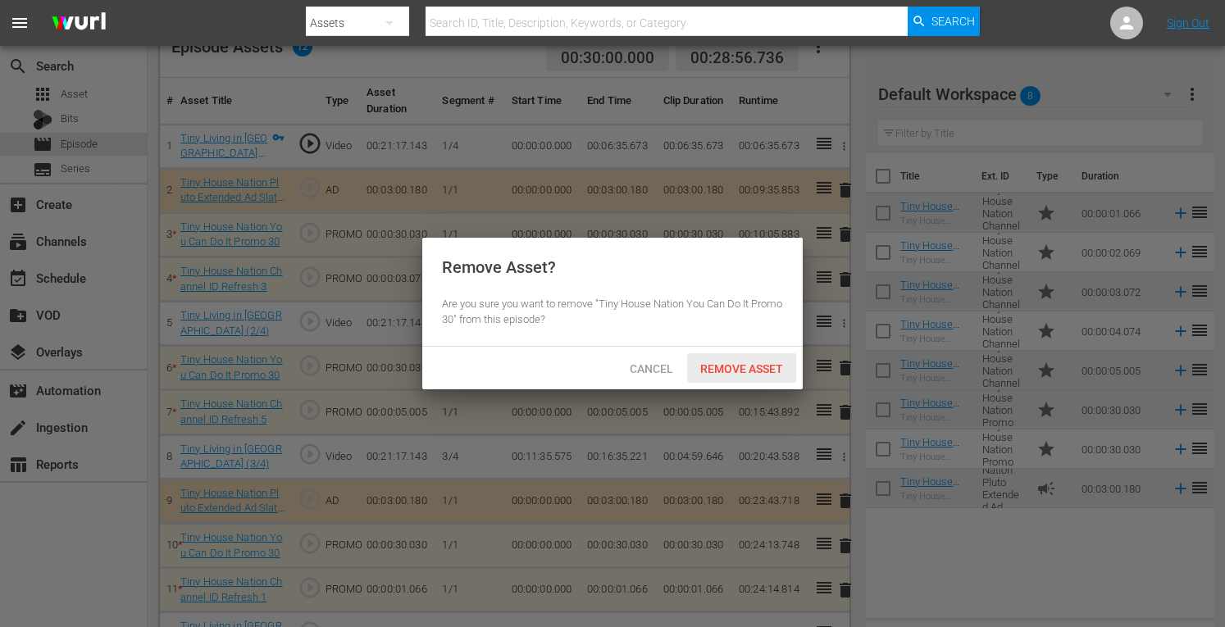
click at [709, 367] on span "Remove Asset" at bounding box center [741, 369] width 109 height 13
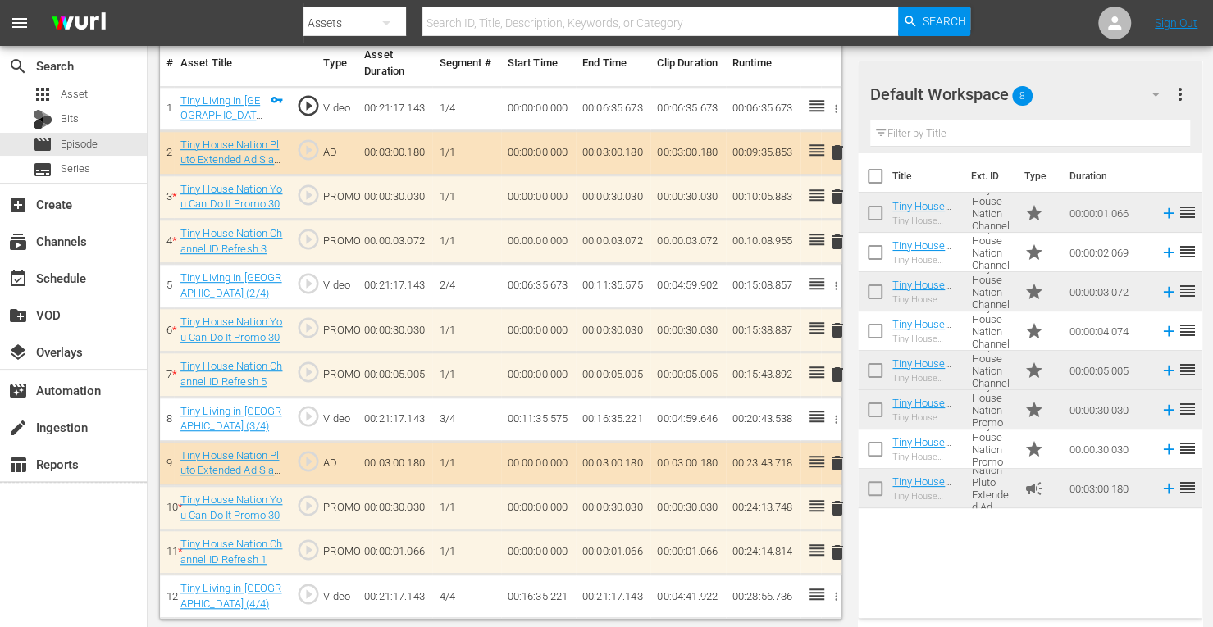
scroll to position [454, 0]
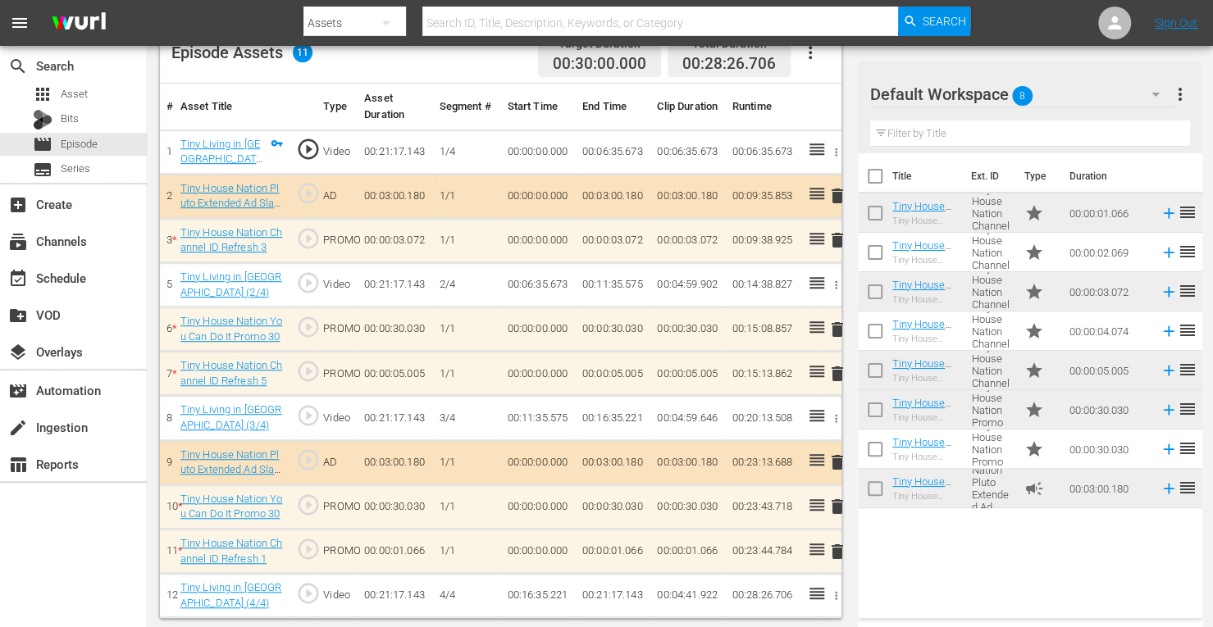
click at [835, 504] on span "delete" at bounding box center [838, 507] width 20 height 20
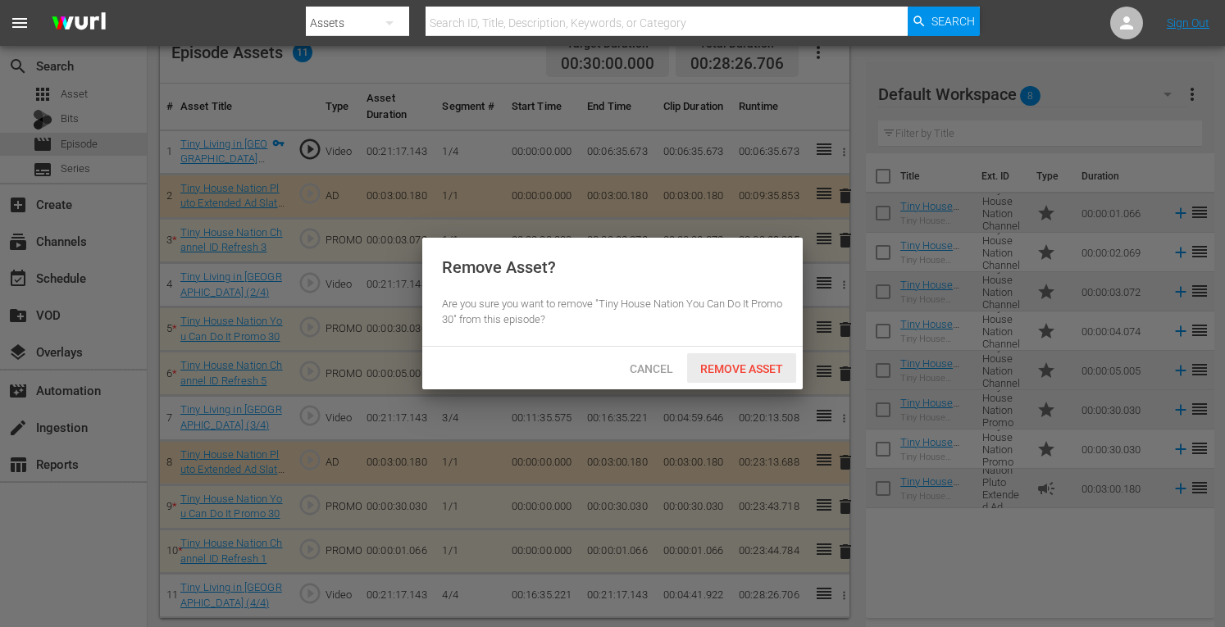
click at [745, 359] on div "Remove Asset" at bounding box center [741, 368] width 109 height 30
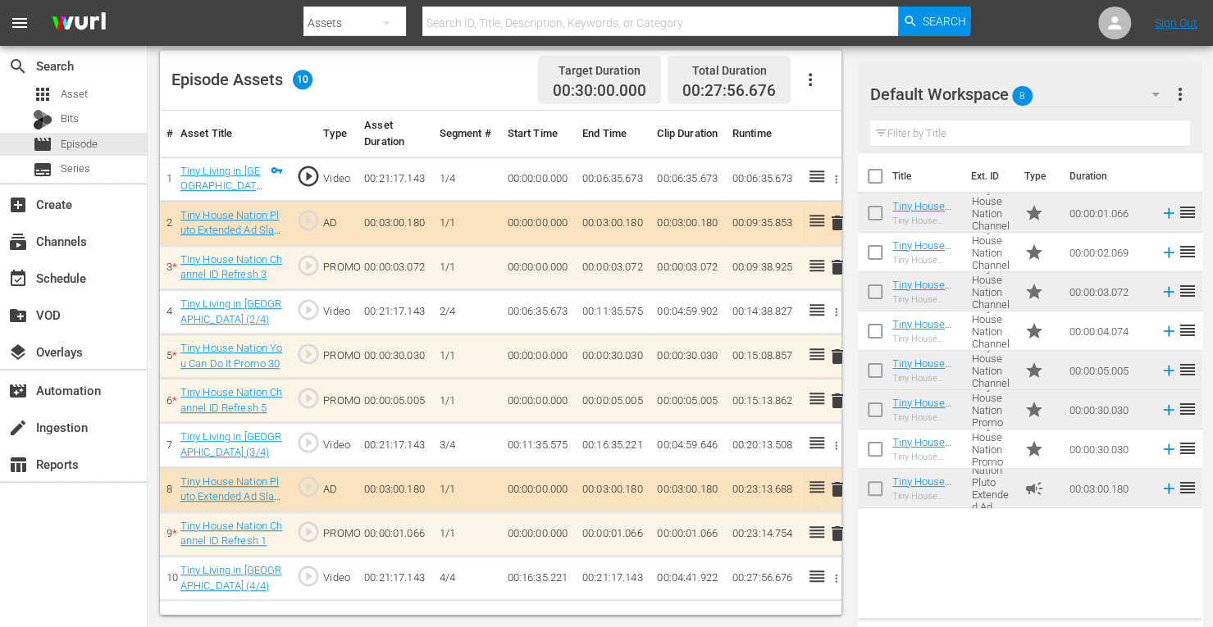
scroll to position [426, 0]
click at [837, 237] on td "delete" at bounding box center [831, 224] width 21 height 44
click at [837, 269] on span "delete" at bounding box center [838, 268] width 20 height 20
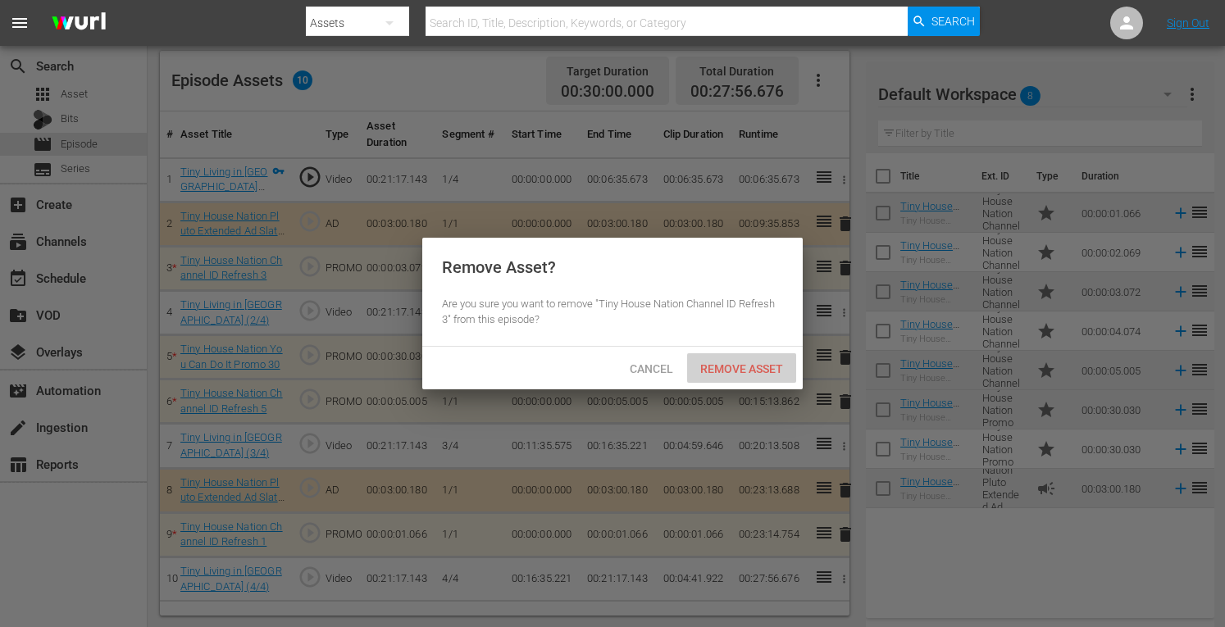
click at [732, 367] on span "Remove Asset" at bounding box center [741, 369] width 109 height 13
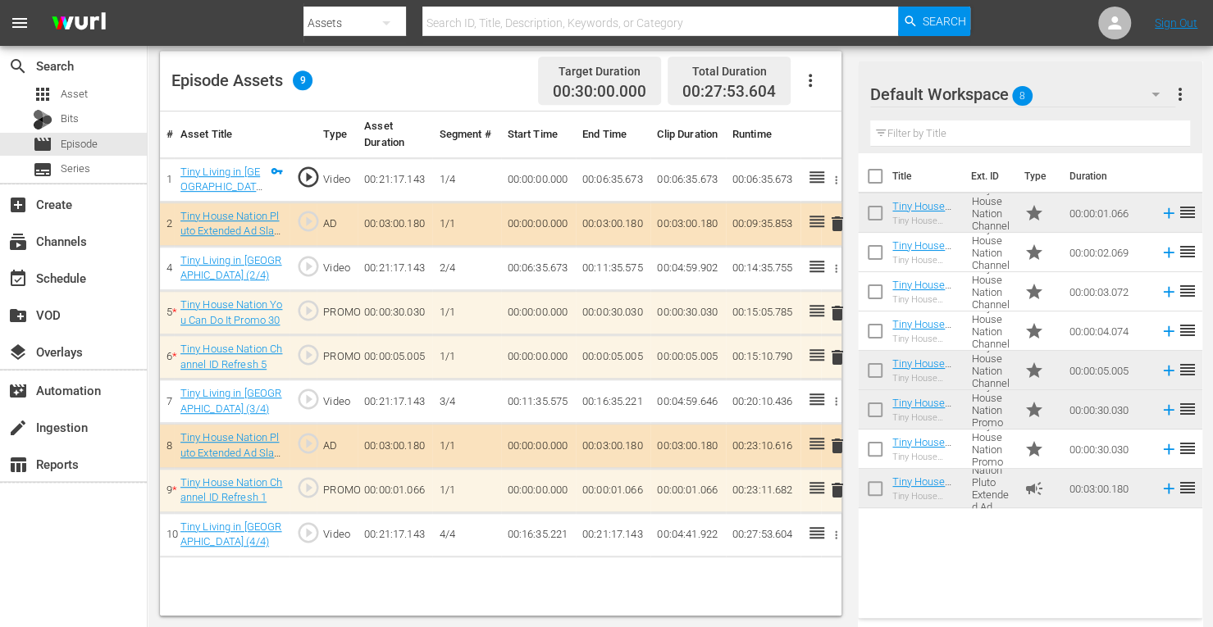
click at [840, 358] on span "delete" at bounding box center [838, 358] width 20 height 20
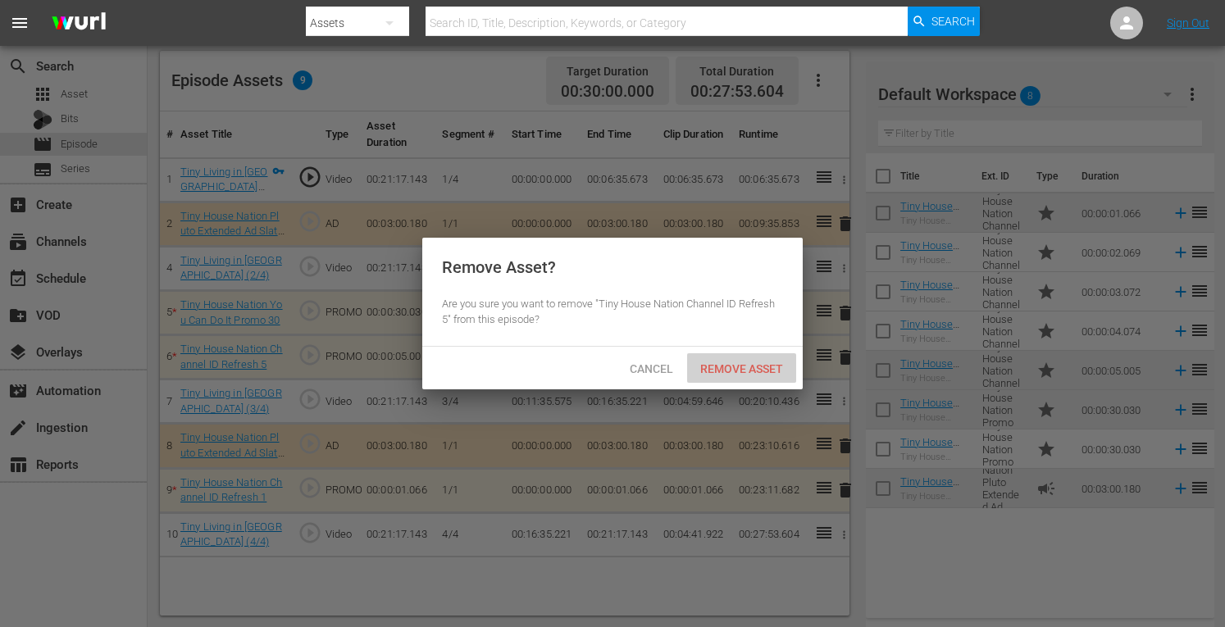
click at [733, 370] on span "Remove Asset" at bounding box center [741, 369] width 109 height 13
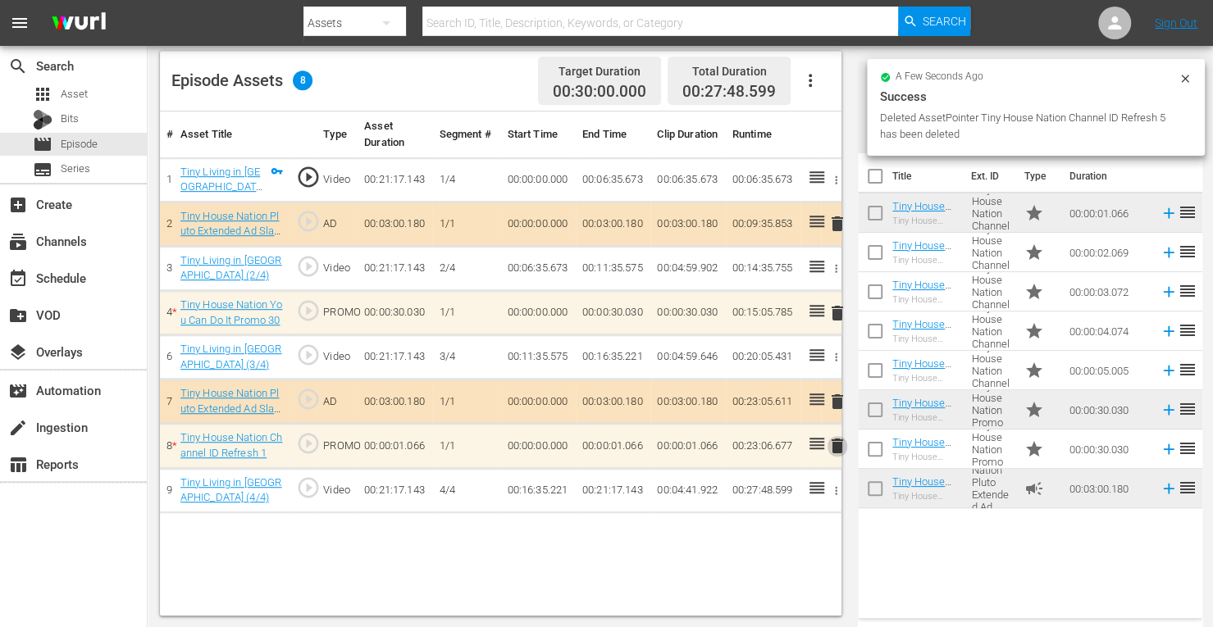
click at [838, 442] on span "delete" at bounding box center [838, 446] width 20 height 20
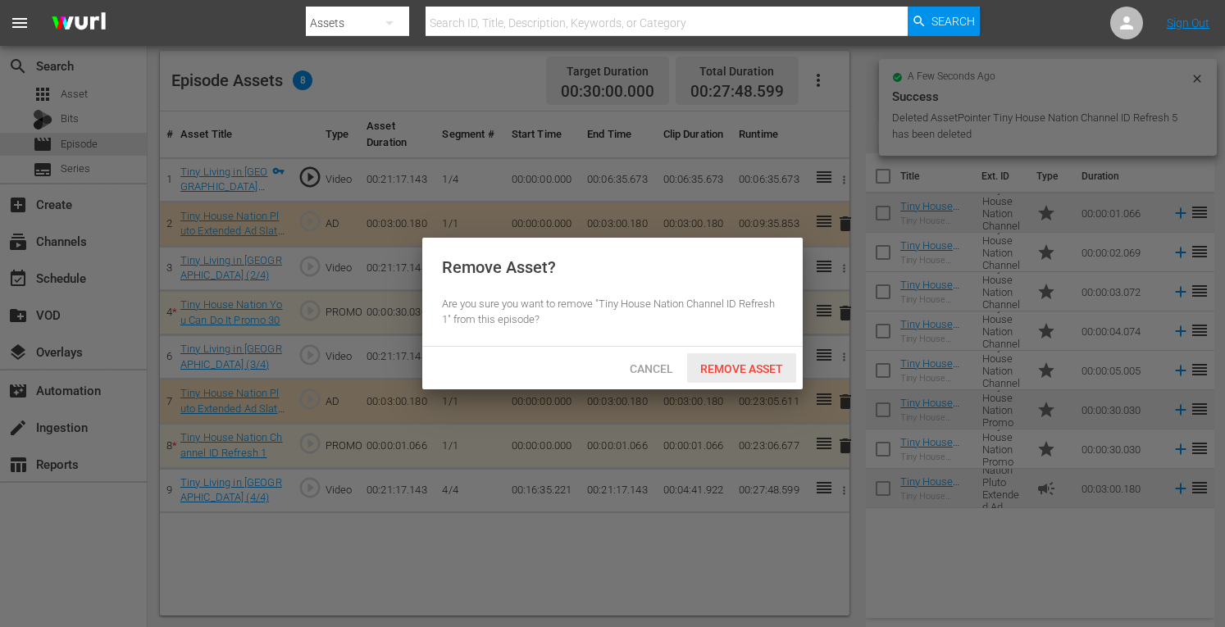
click at [739, 376] on div "Remove Asset" at bounding box center [741, 368] width 109 height 30
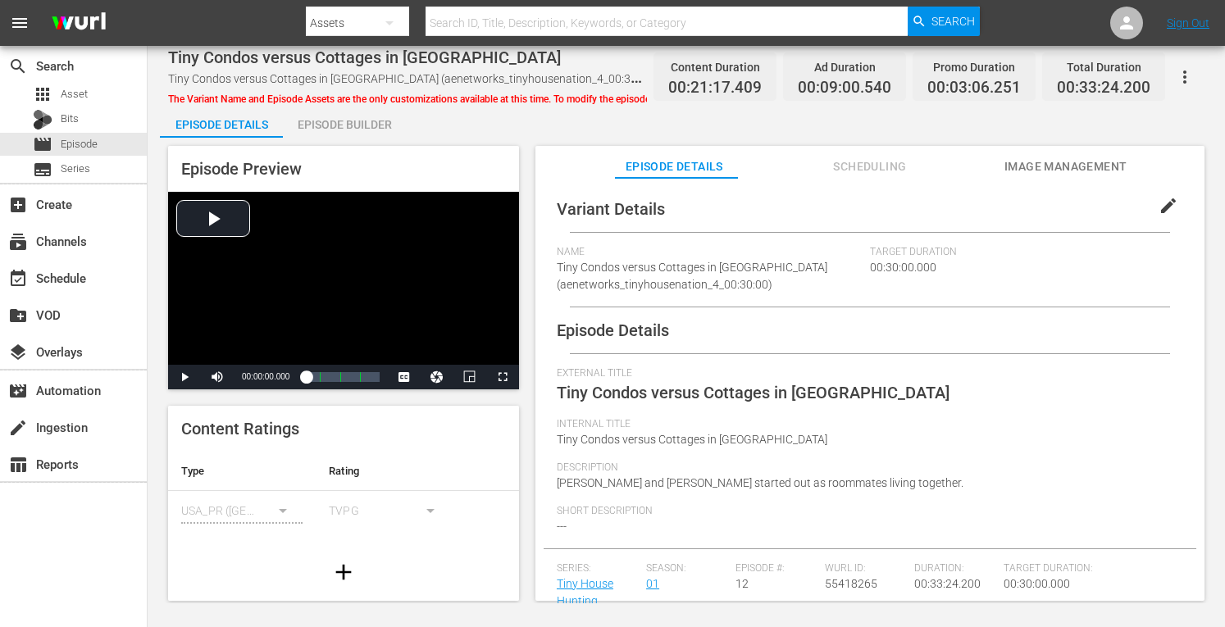
click at [371, 119] on div "Episode Builder" at bounding box center [344, 124] width 123 height 39
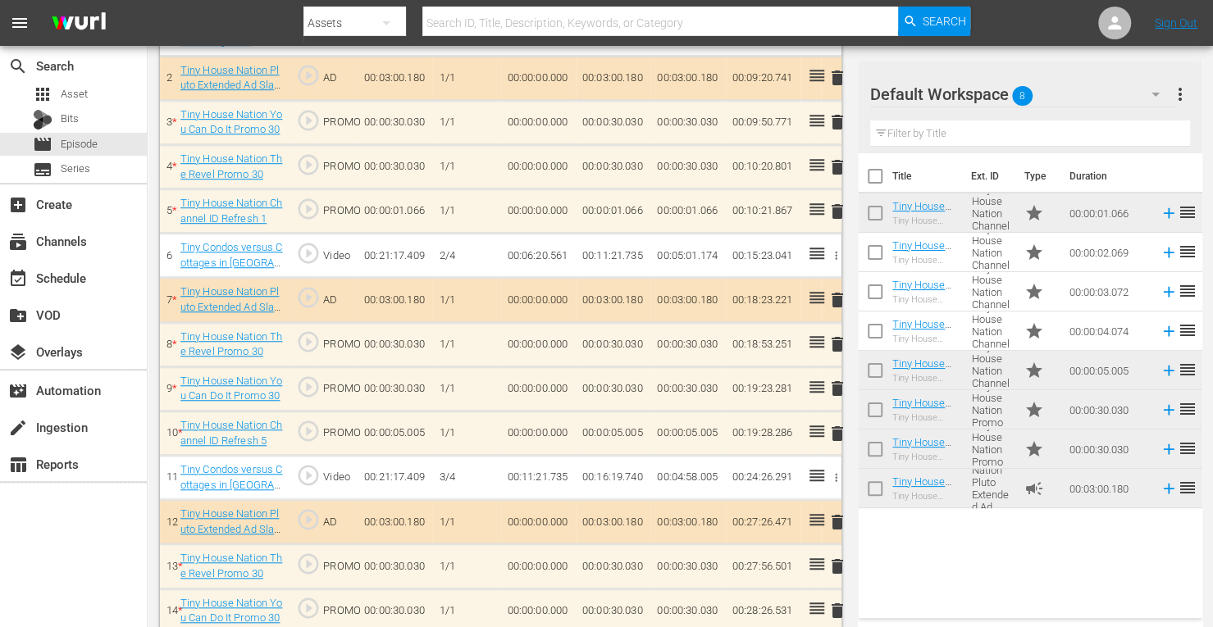
scroll to position [569, 0]
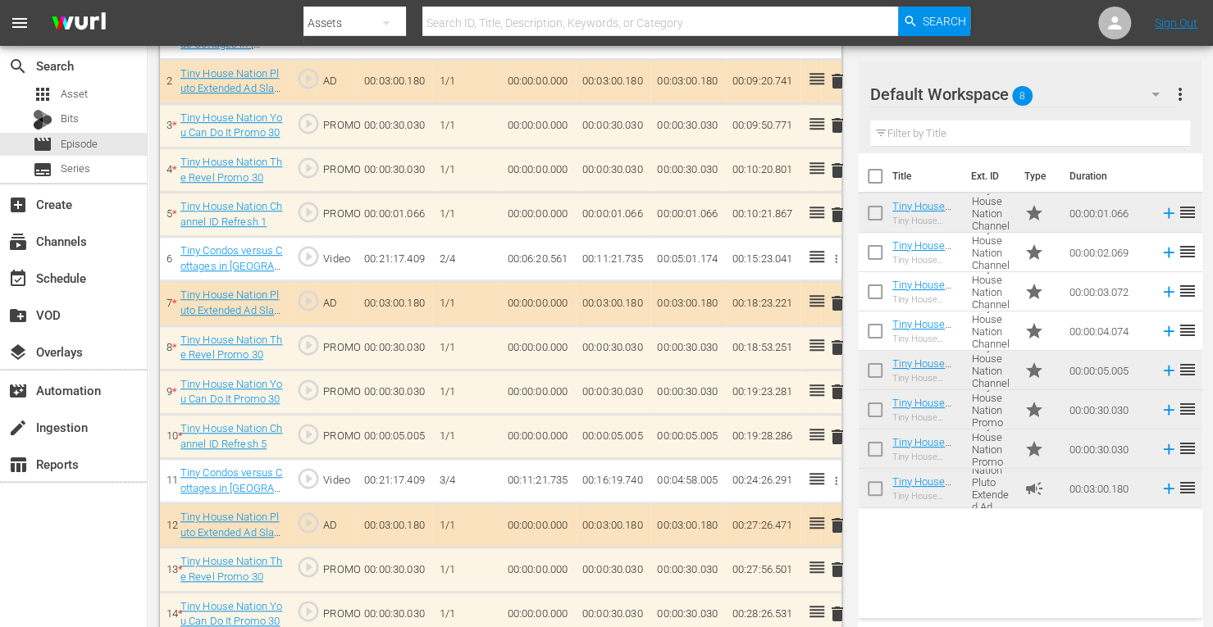
click at [835, 299] on span "delete" at bounding box center [838, 304] width 20 height 20
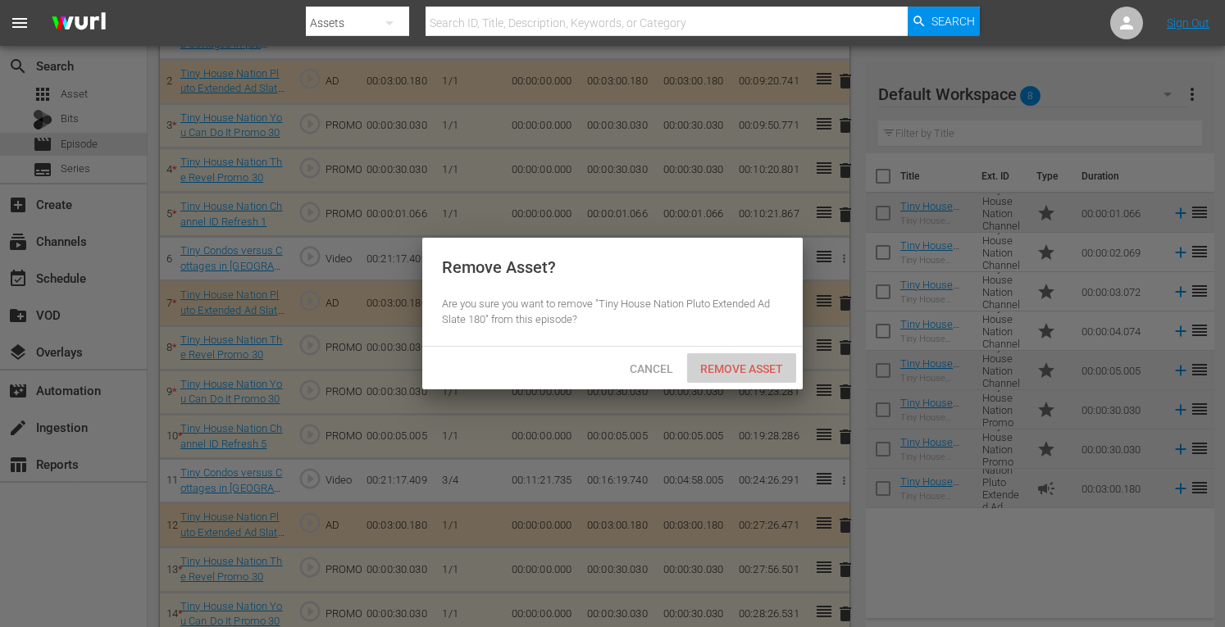
click at [746, 376] on div "Remove Asset" at bounding box center [741, 368] width 109 height 30
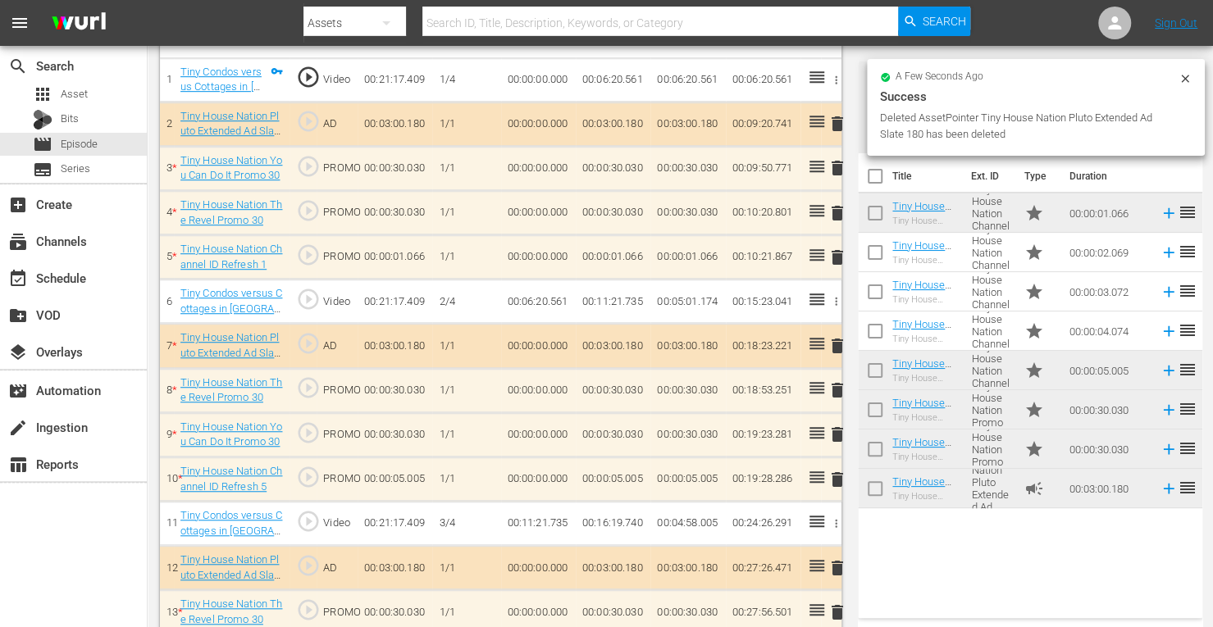
scroll to position [526, 0]
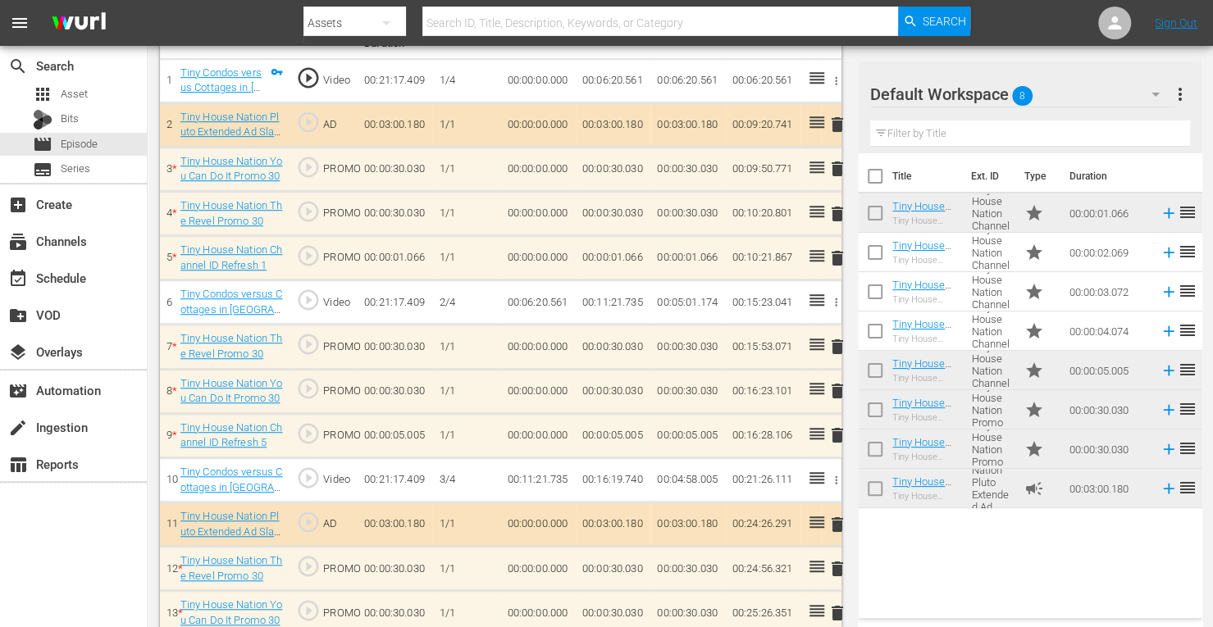
click at [835, 167] on span "delete" at bounding box center [838, 169] width 20 height 20
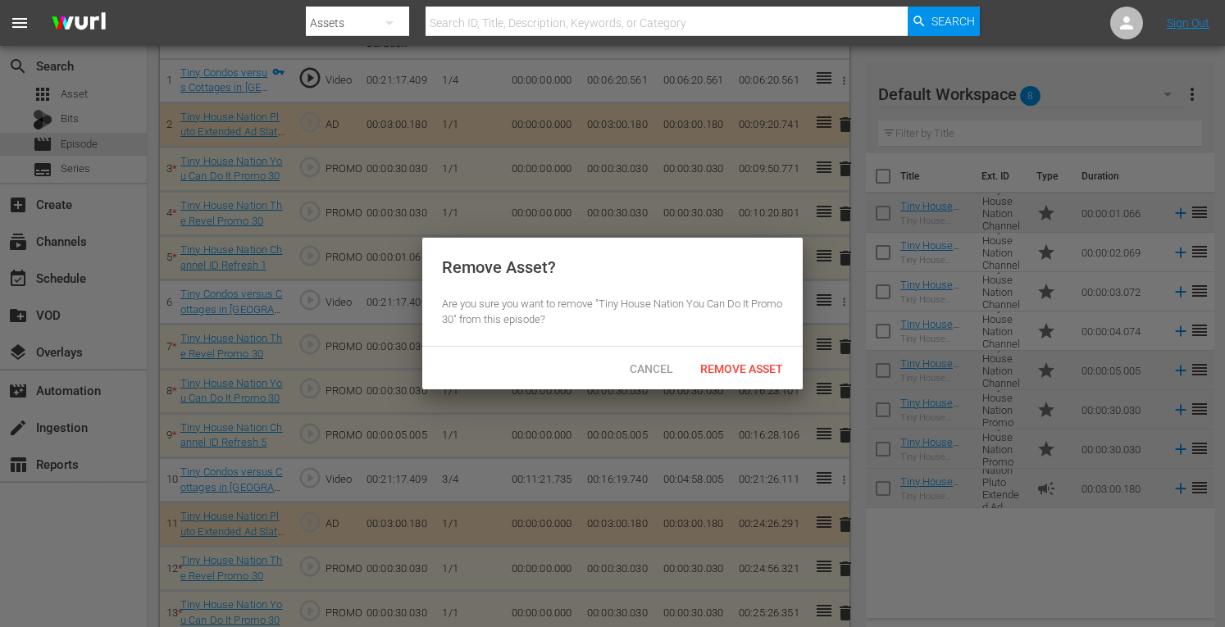
click at [714, 363] on span "Remove Asset" at bounding box center [741, 369] width 109 height 13
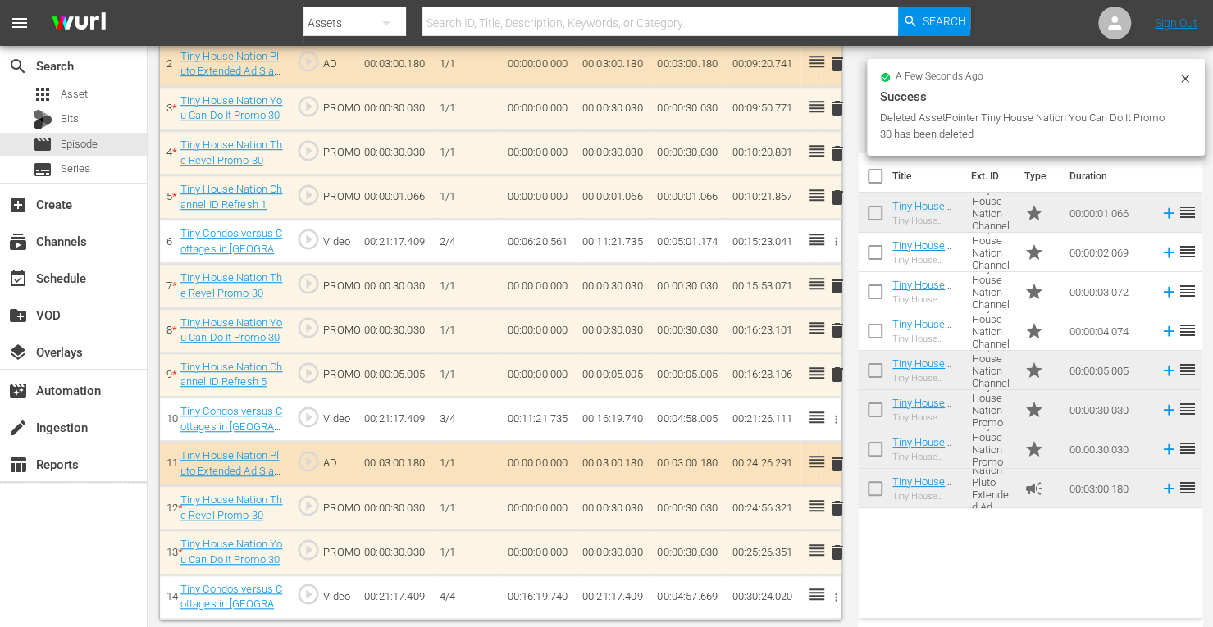
scroll to position [542, 0]
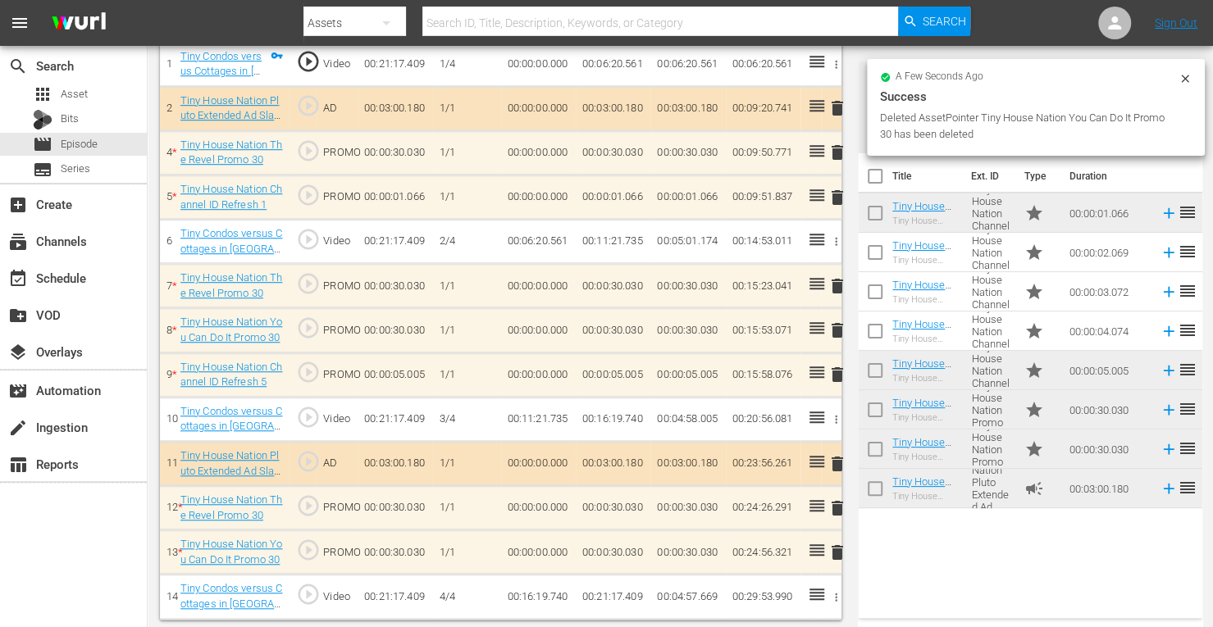
click at [837, 501] on span "delete" at bounding box center [838, 509] width 20 height 20
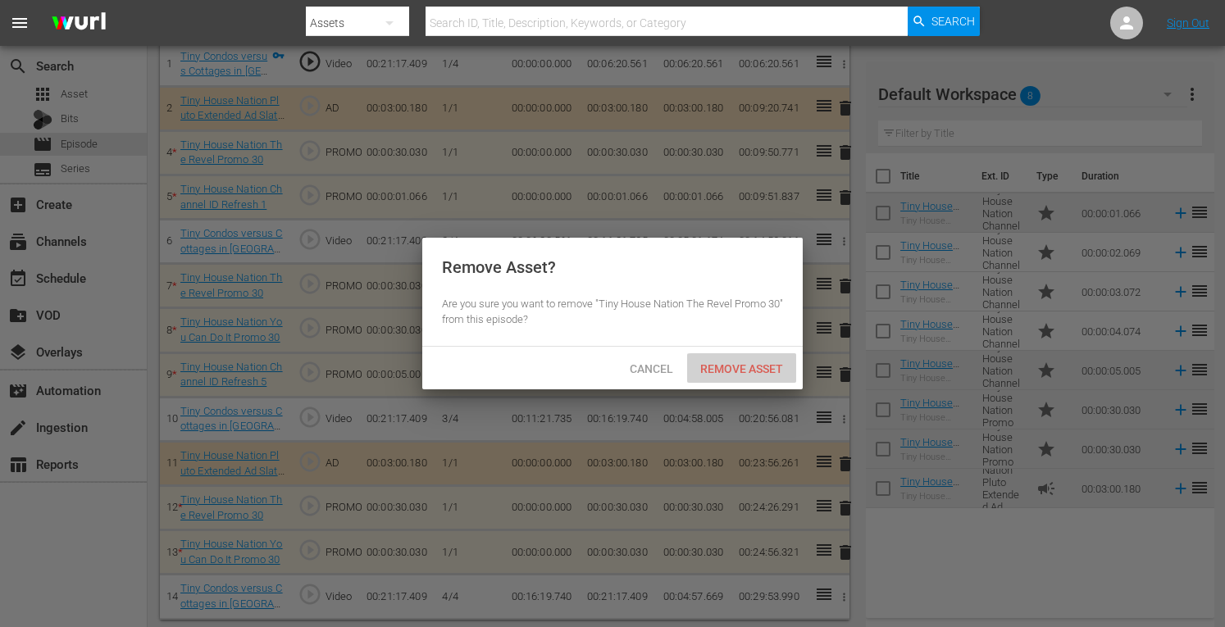
click at [743, 359] on div "Remove Asset" at bounding box center [741, 368] width 109 height 30
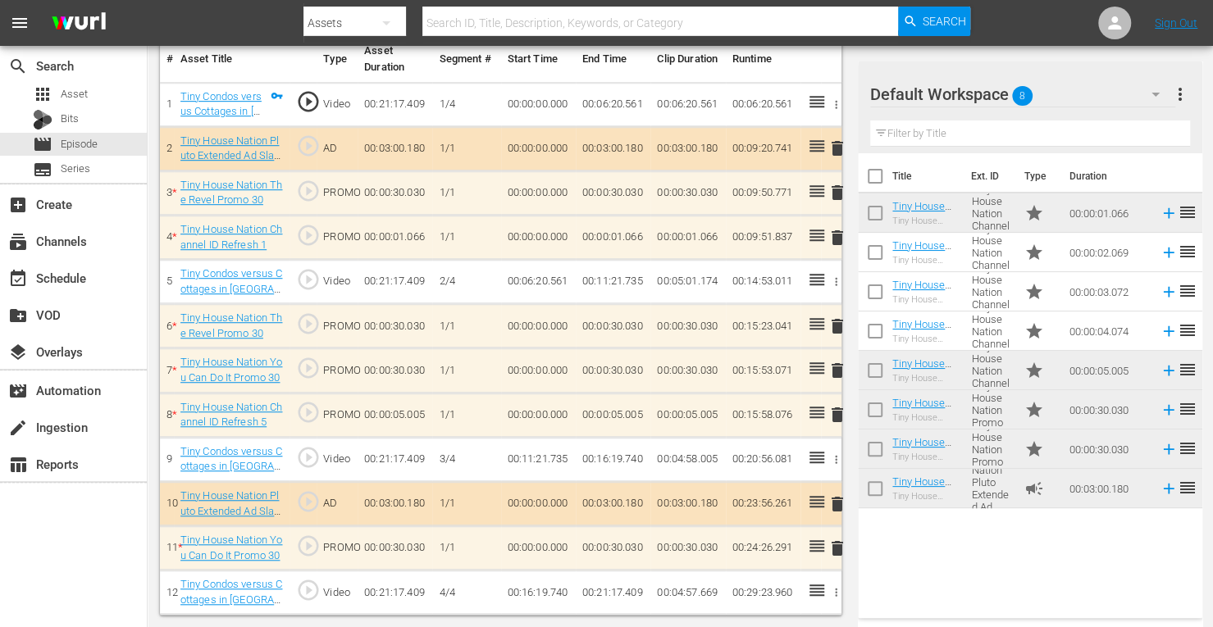
scroll to position [498, 0]
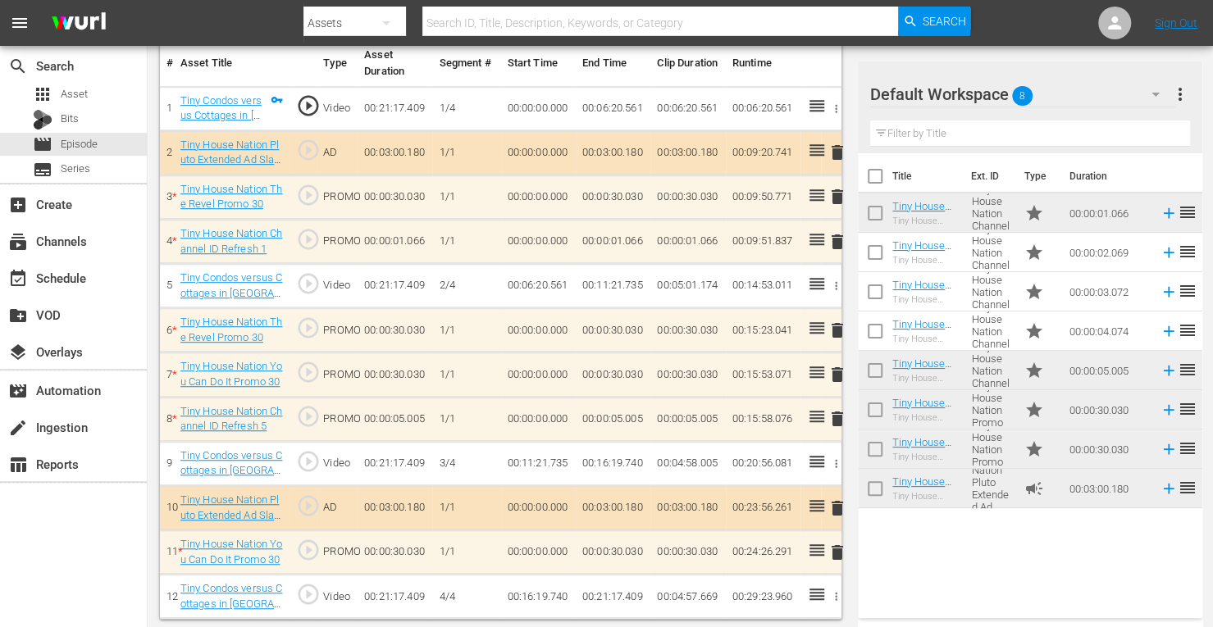
click at [840, 414] on span "delete" at bounding box center [838, 419] width 20 height 20
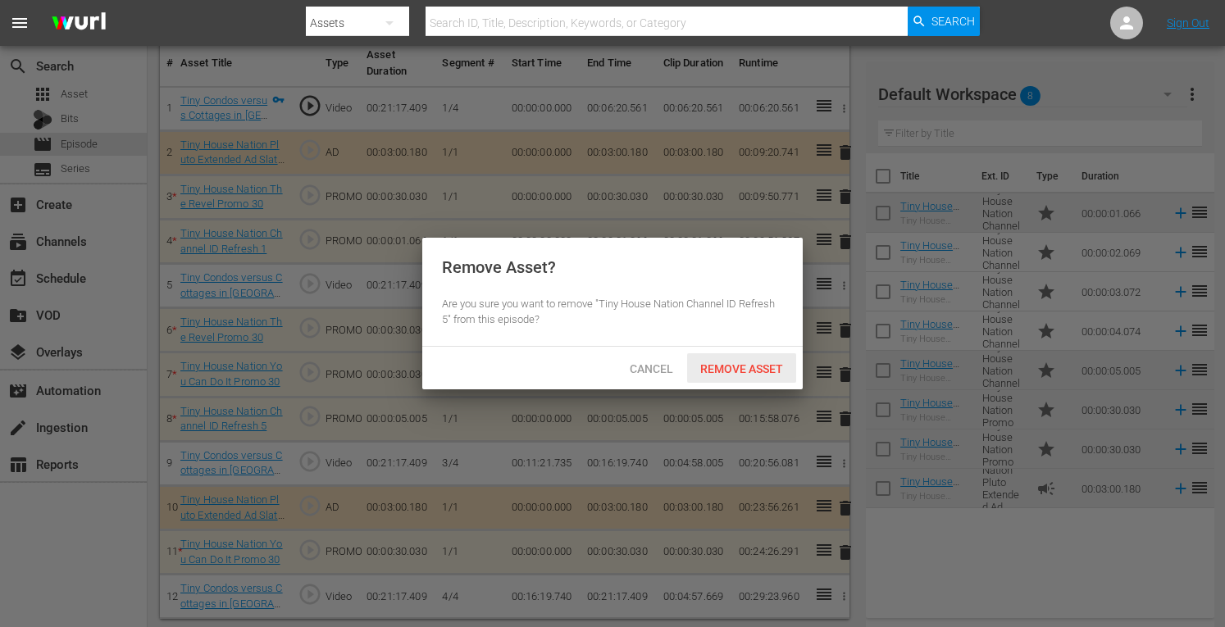
click at [759, 371] on span "Remove Asset" at bounding box center [741, 369] width 109 height 13
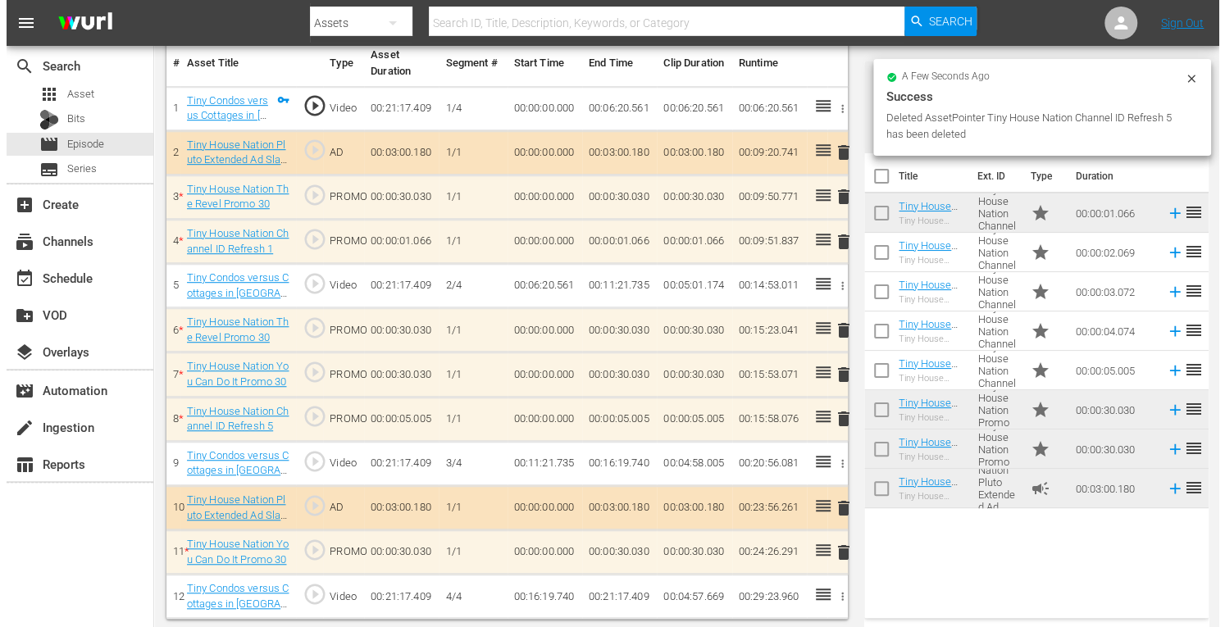
scroll to position [454, 0]
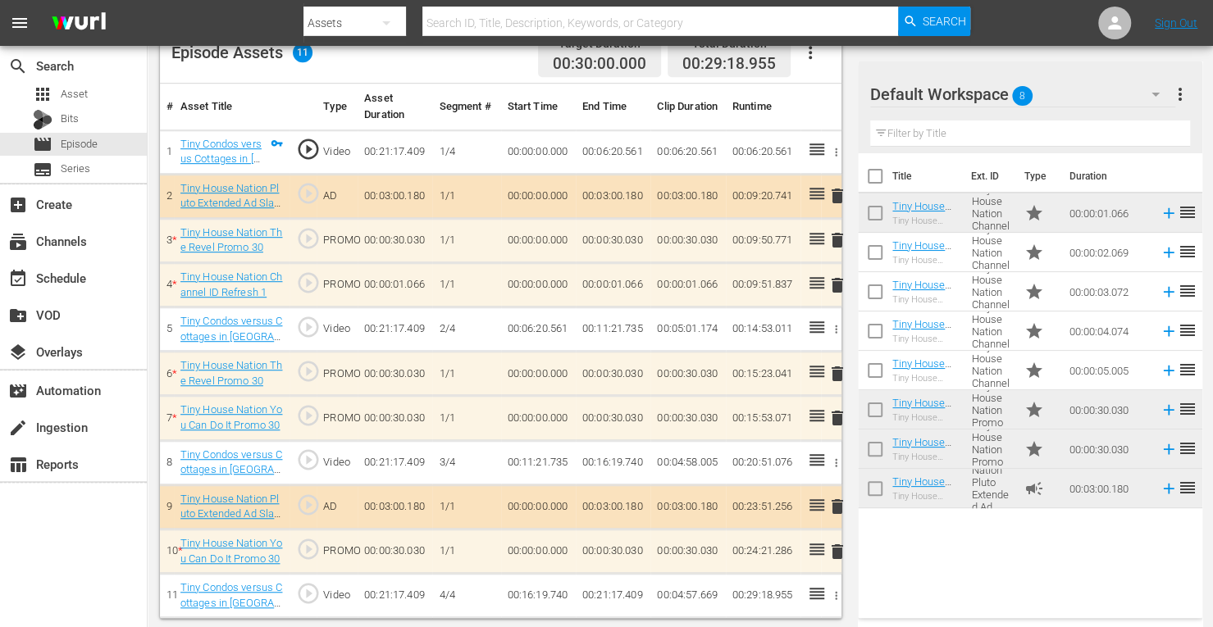
click at [833, 370] on span "delete" at bounding box center [838, 374] width 20 height 20
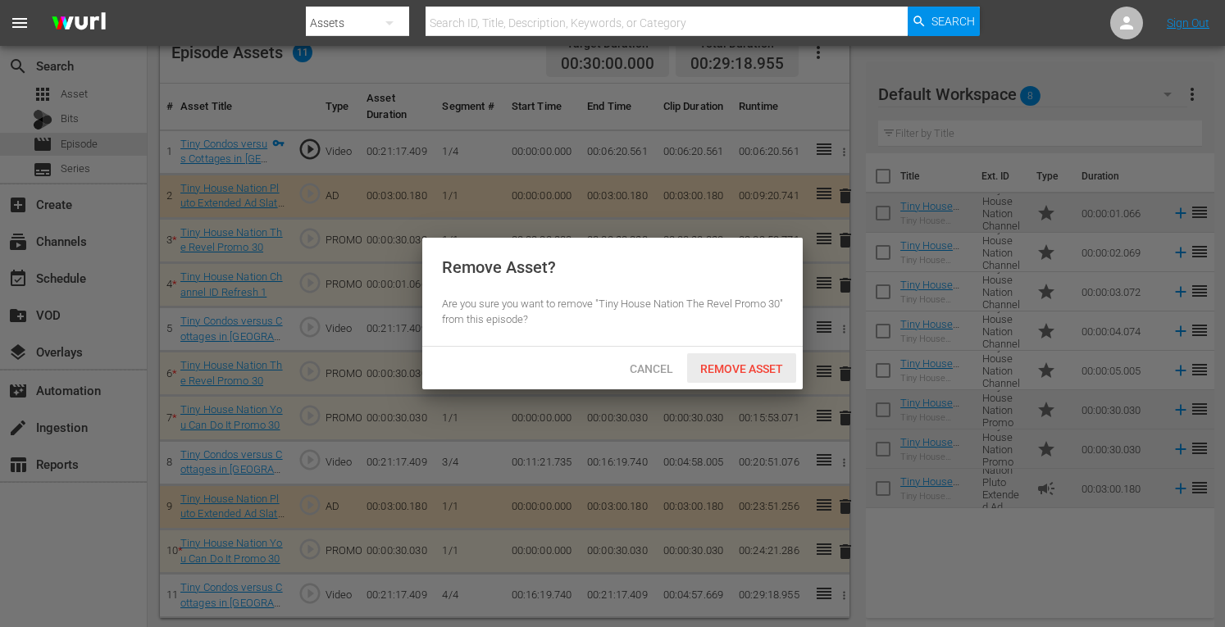
click at [727, 365] on span "Remove Asset" at bounding box center [741, 369] width 109 height 13
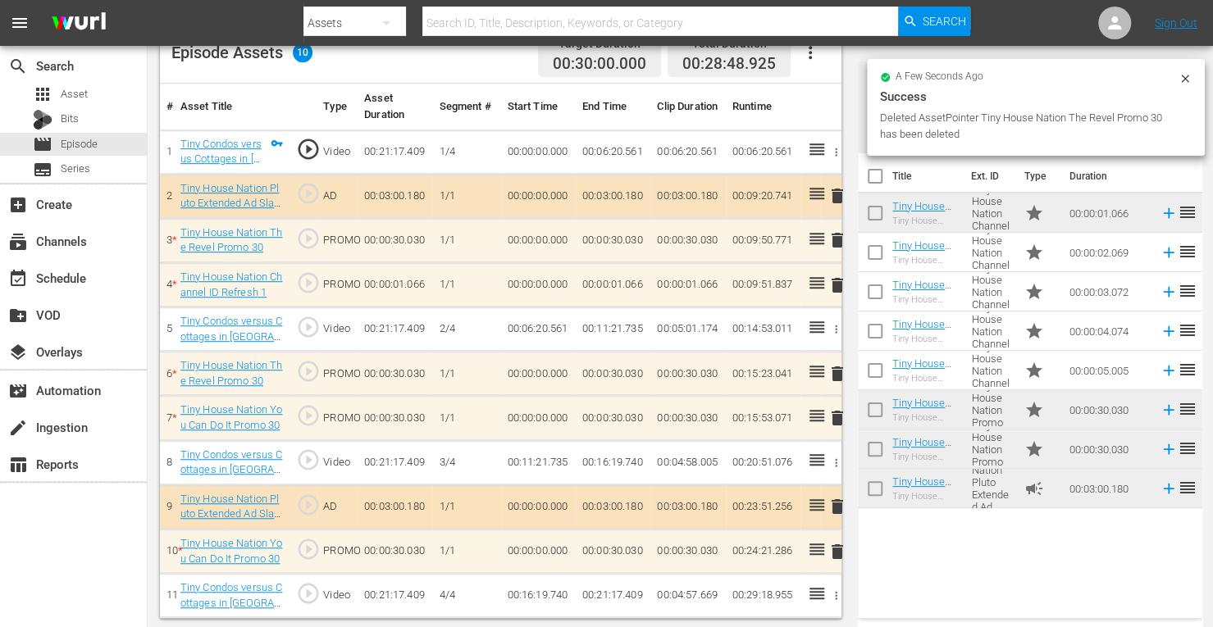
click at [837, 243] on span "delete" at bounding box center [838, 240] width 20 height 20
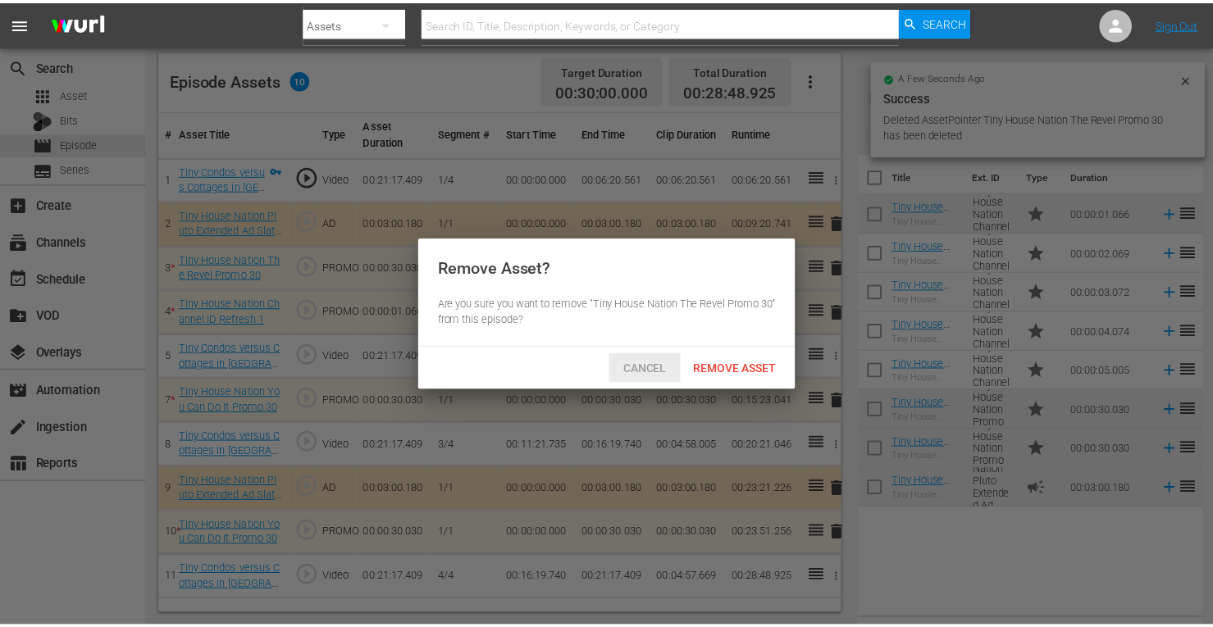
scroll to position [426, 0]
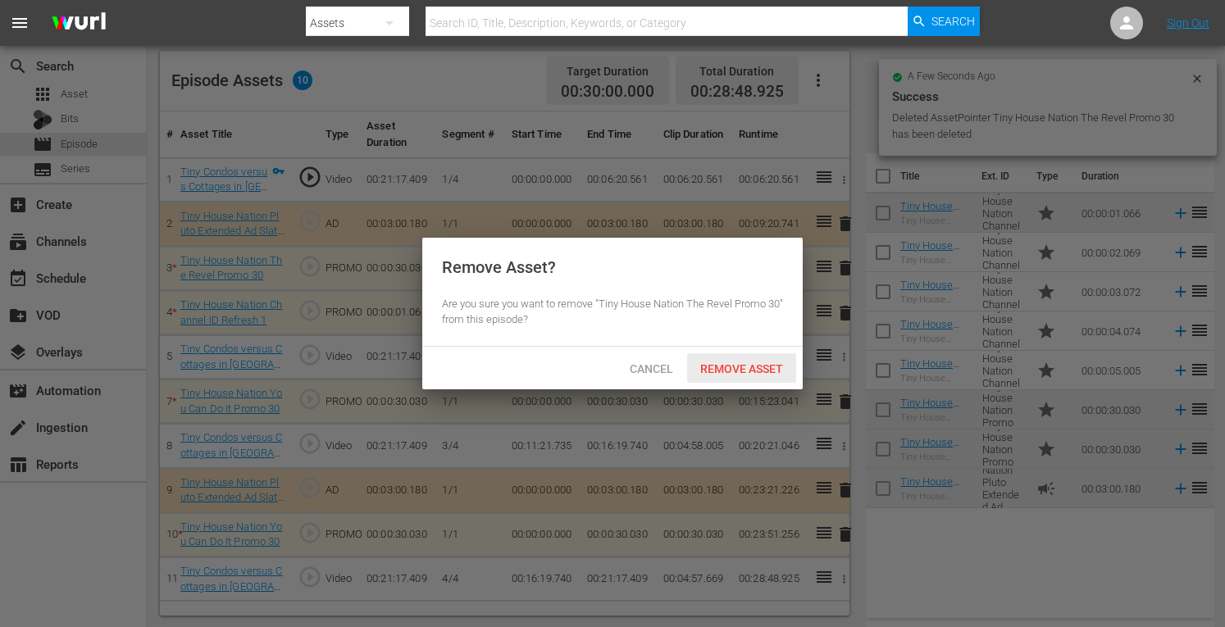
click at [740, 363] on span "Remove Asset" at bounding box center [741, 369] width 109 height 13
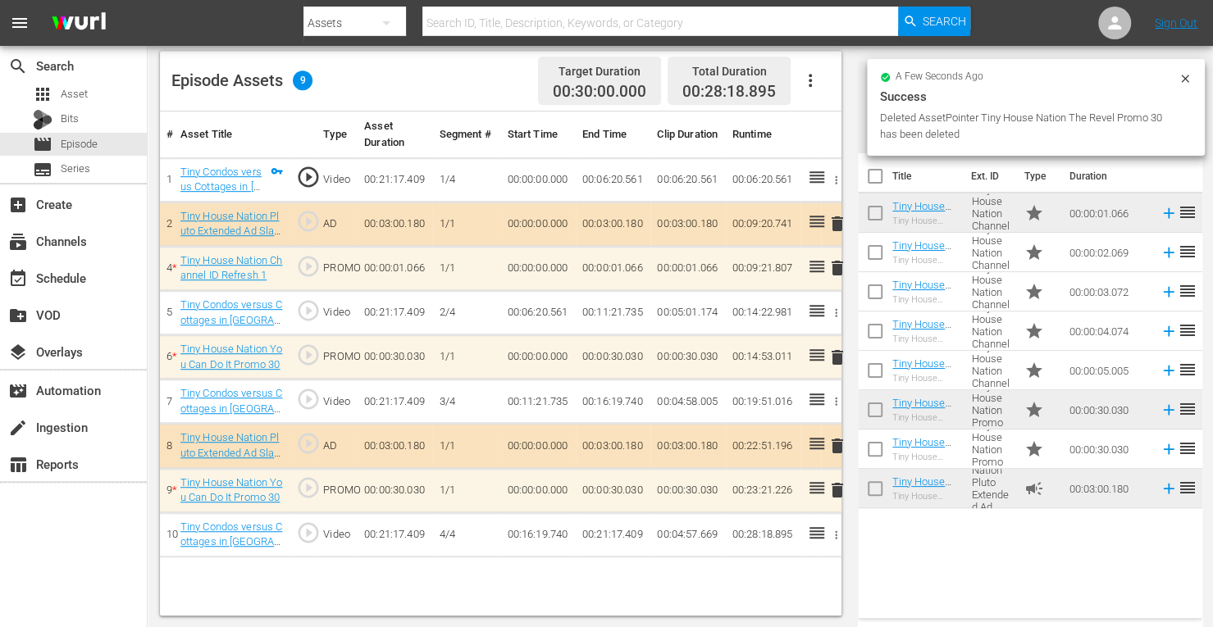
click at [835, 486] on span "delete" at bounding box center [838, 491] width 20 height 20
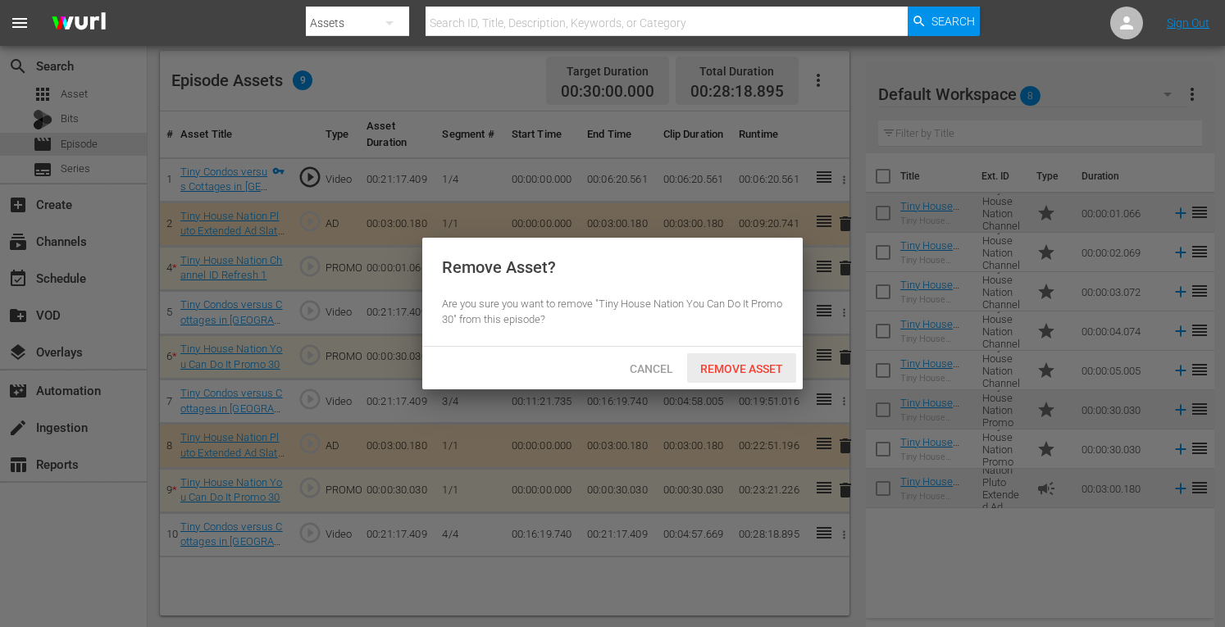
click at [740, 369] on span "Remove Asset" at bounding box center [741, 369] width 109 height 13
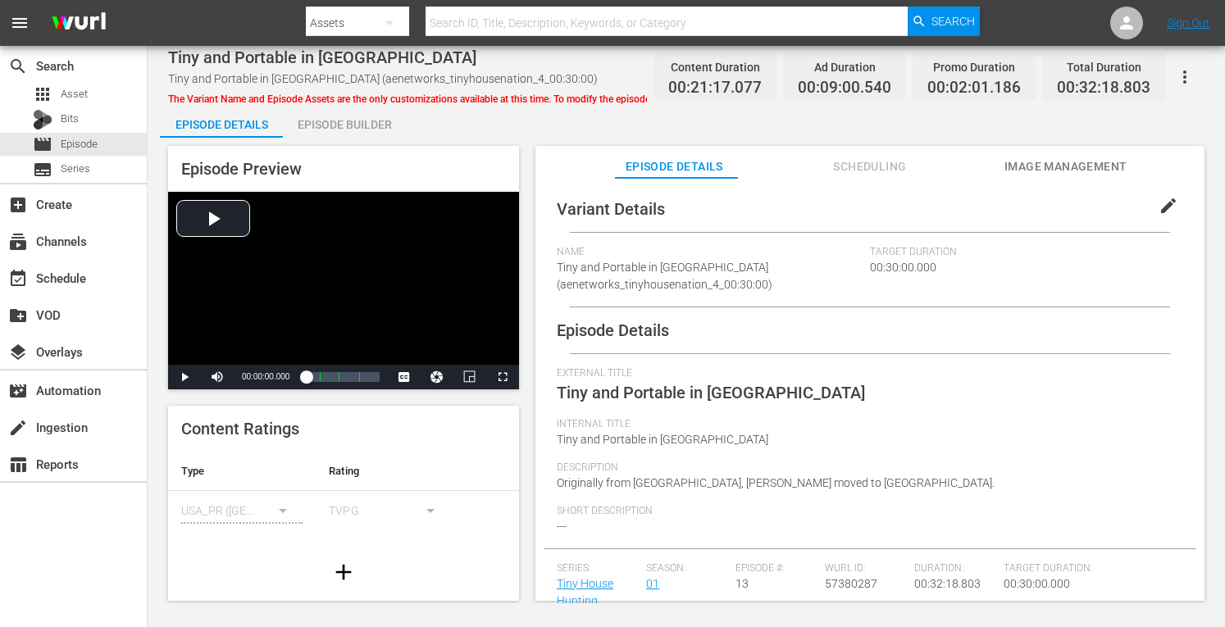
click at [338, 127] on div "Episode Builder" at bounding box center [344, 124] width 123 height 39
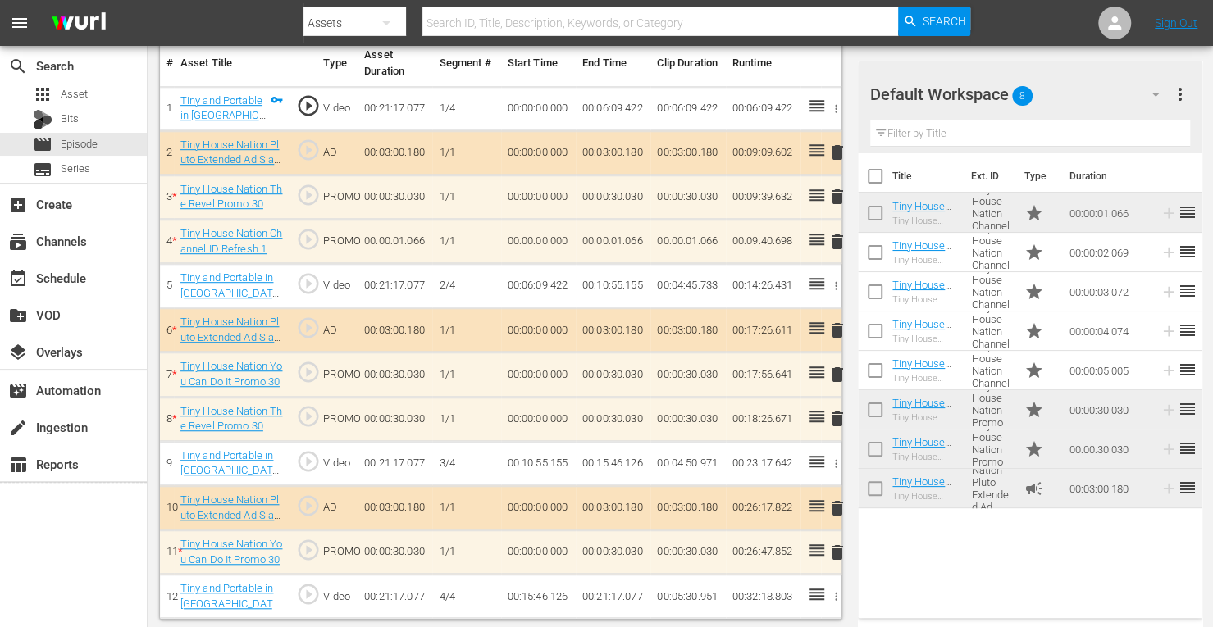
scroll to position [498, 0]
click at [838, 327] on span "delete" at bounding box center [838, 331] width 20 height 20
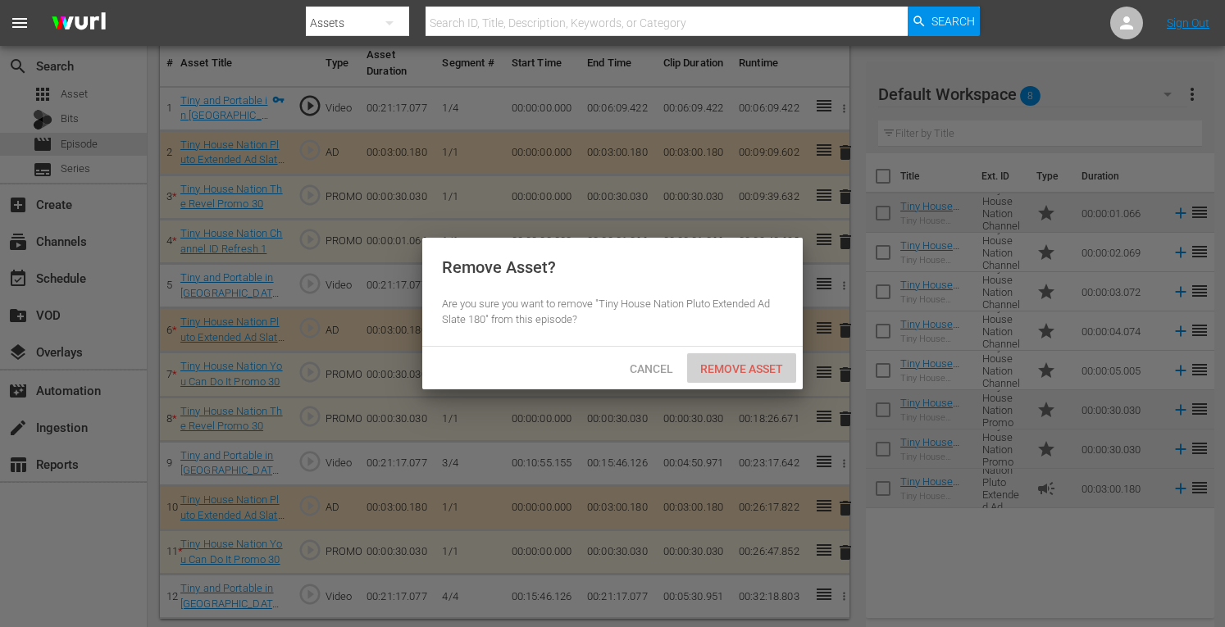
click at [727, 372] on span "Remove Asset" at bounding box center [741, 369] width 109 height 13
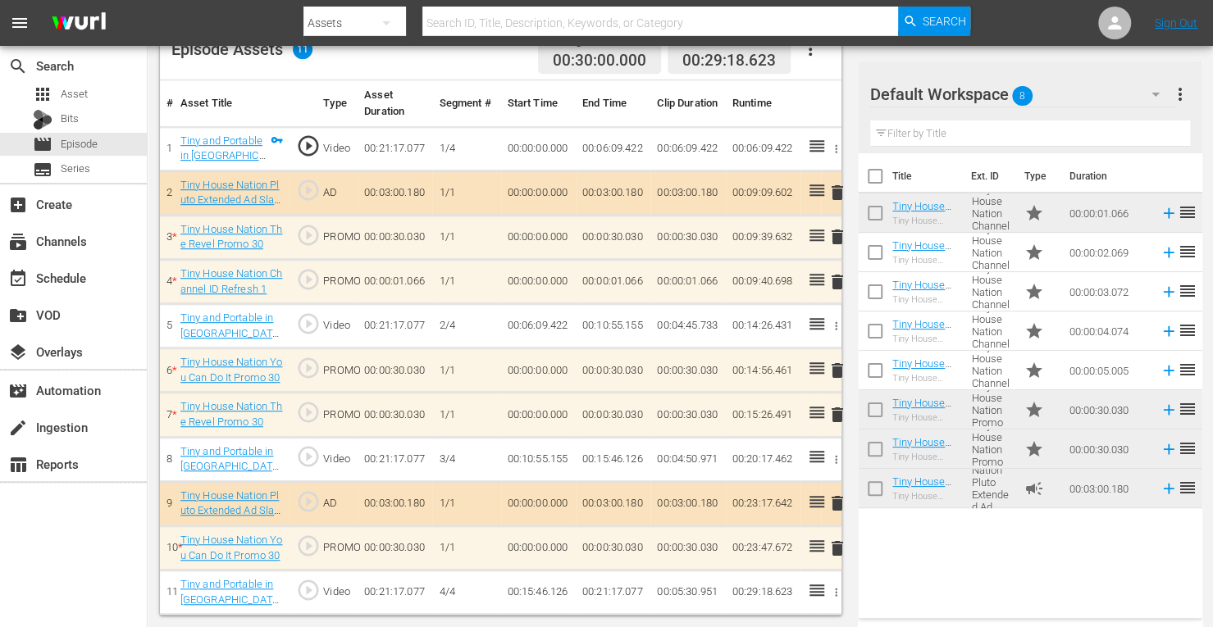
scroll to position [454, 0]
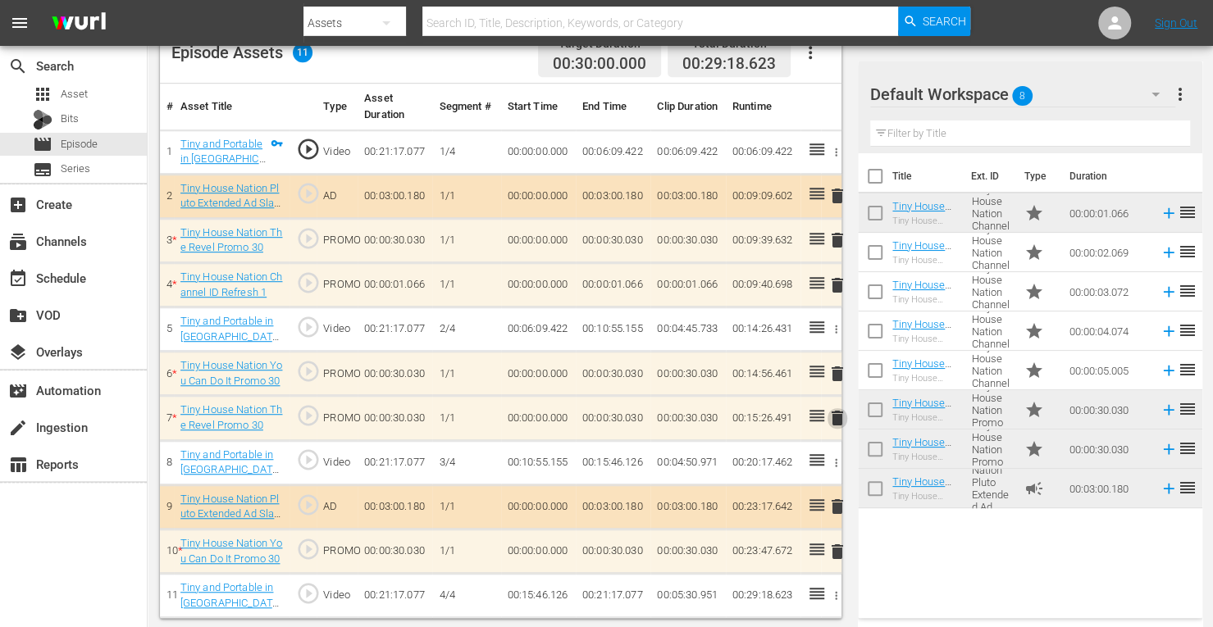
click at [837, 414] on span "delete" at bounding box center [838, 418] width 20 height 20
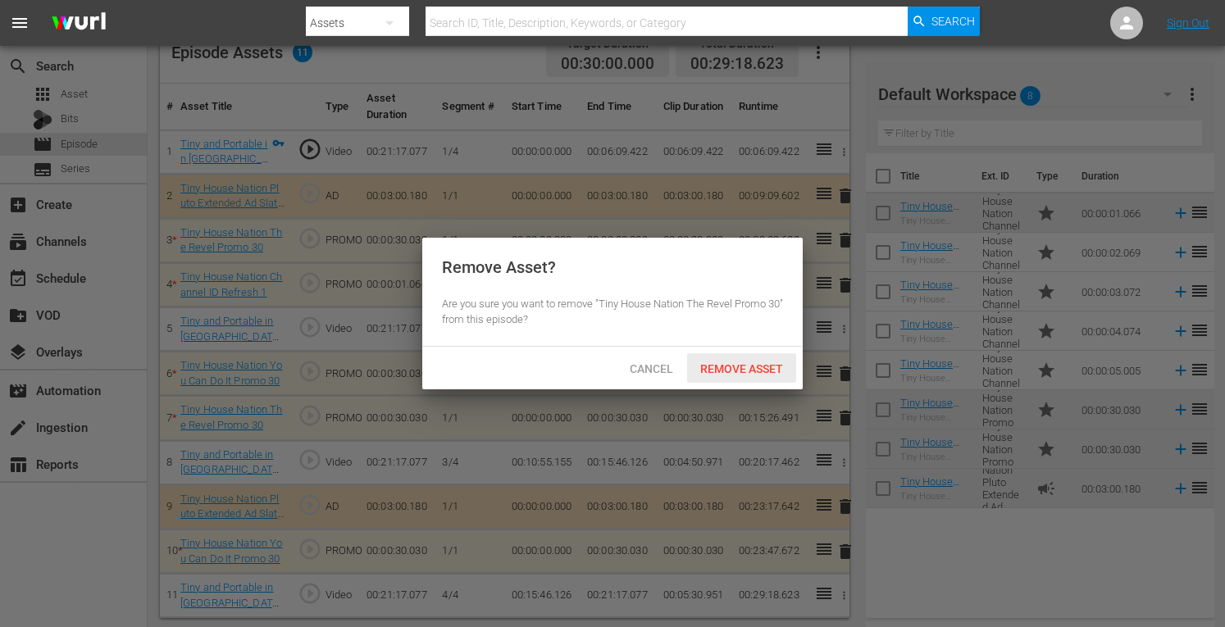
click at [758, 364] on span "Remove Asset" at bounding box center [741, 369] width 109 height 13
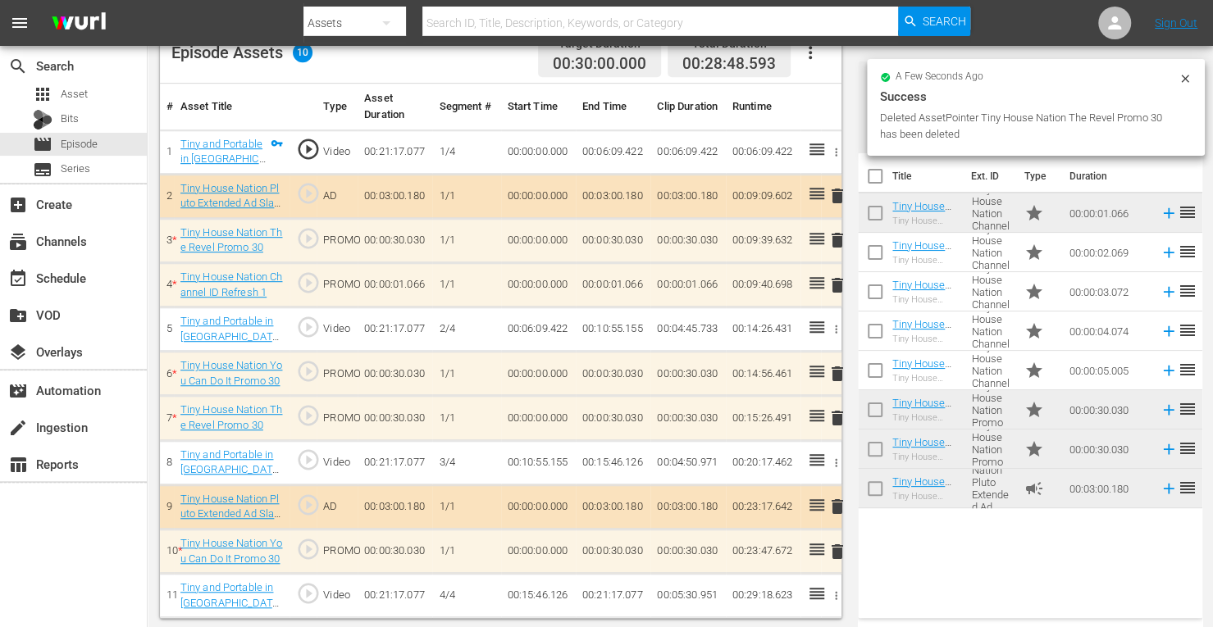
scroll to position [426, 0]
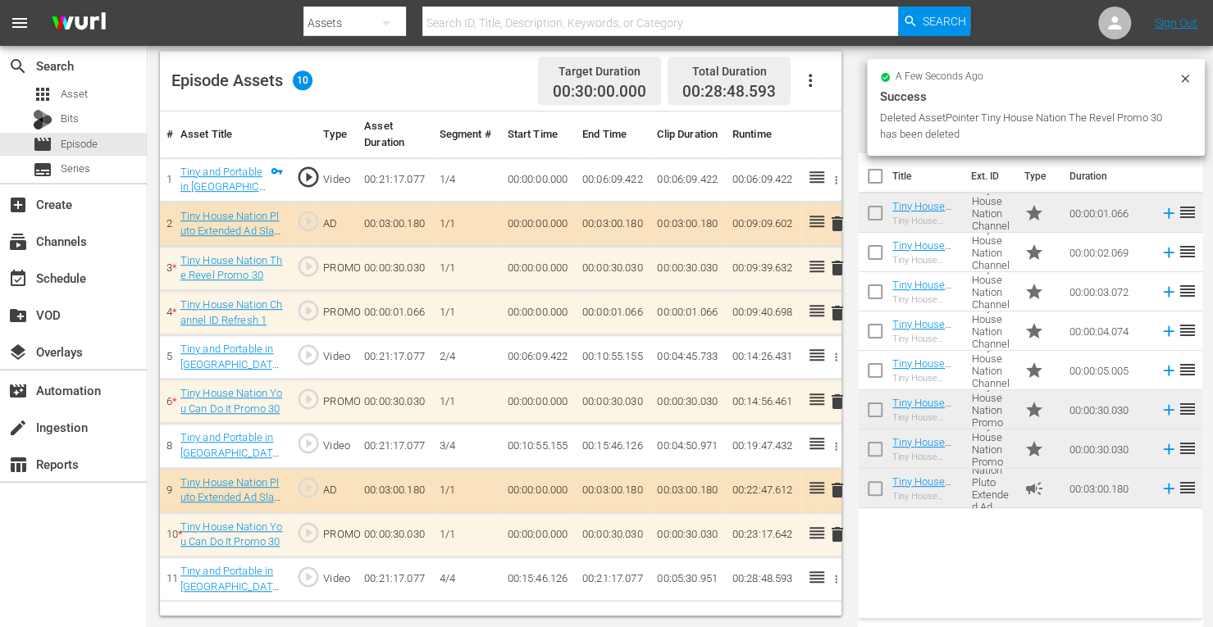
click at [833, 531] on span "delete" at bounding box center [838, 535] width 20 height 20
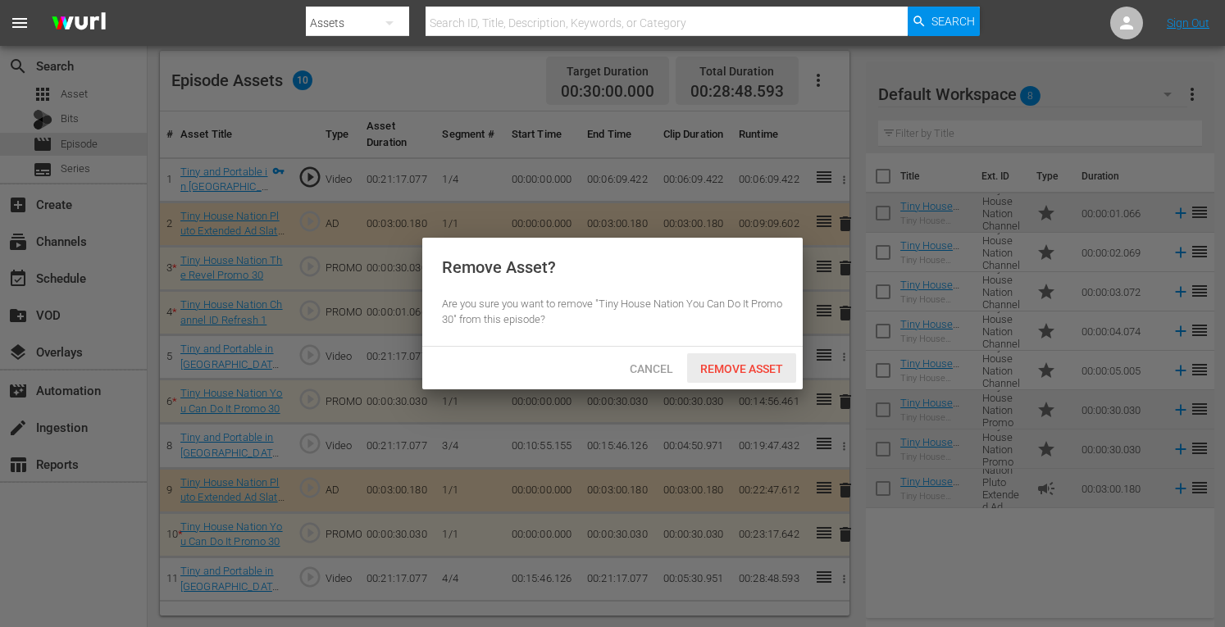
click at [739, 368] on span "Remove Asset" at bounding box center [741, 369] width 109 height 13
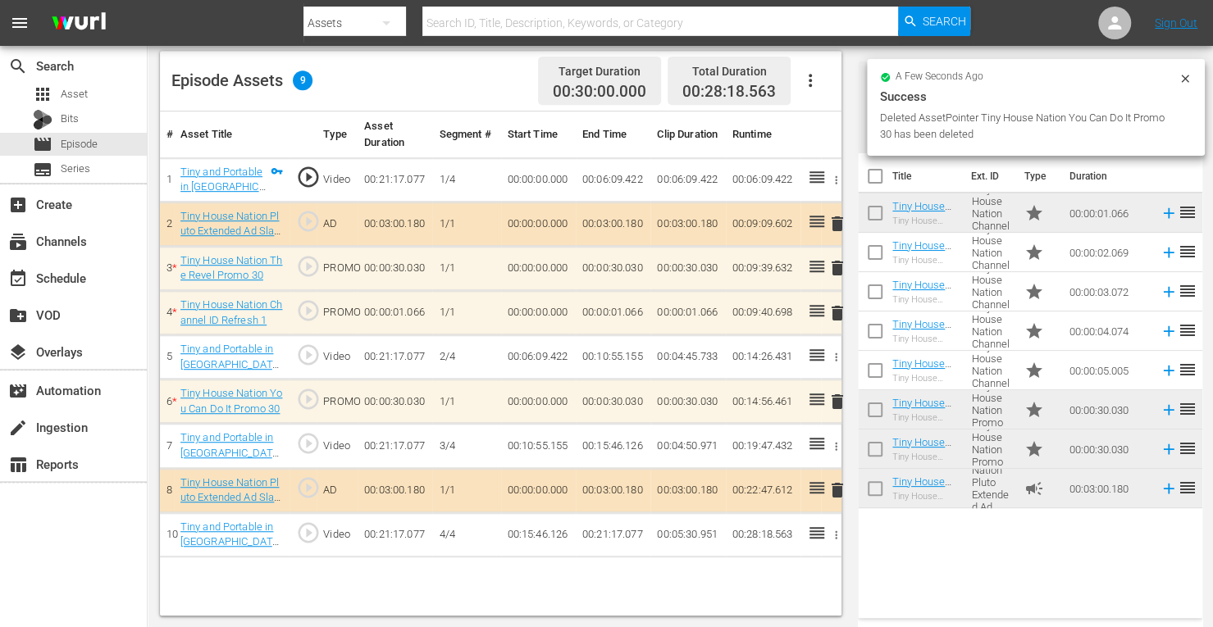
click at [840, 267] on span "delete" at bounding box center [838, 268] width 20 height 20
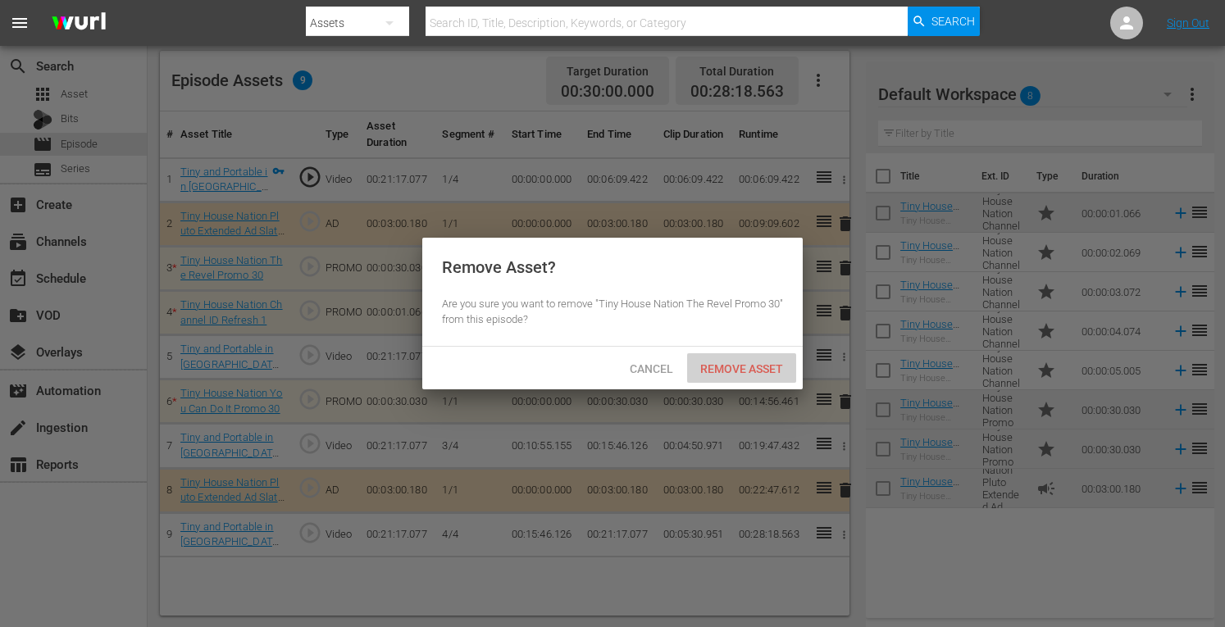
click at [734, 370] on span "Remove Asset" at bounding box center [741, 369] width 109 height 13
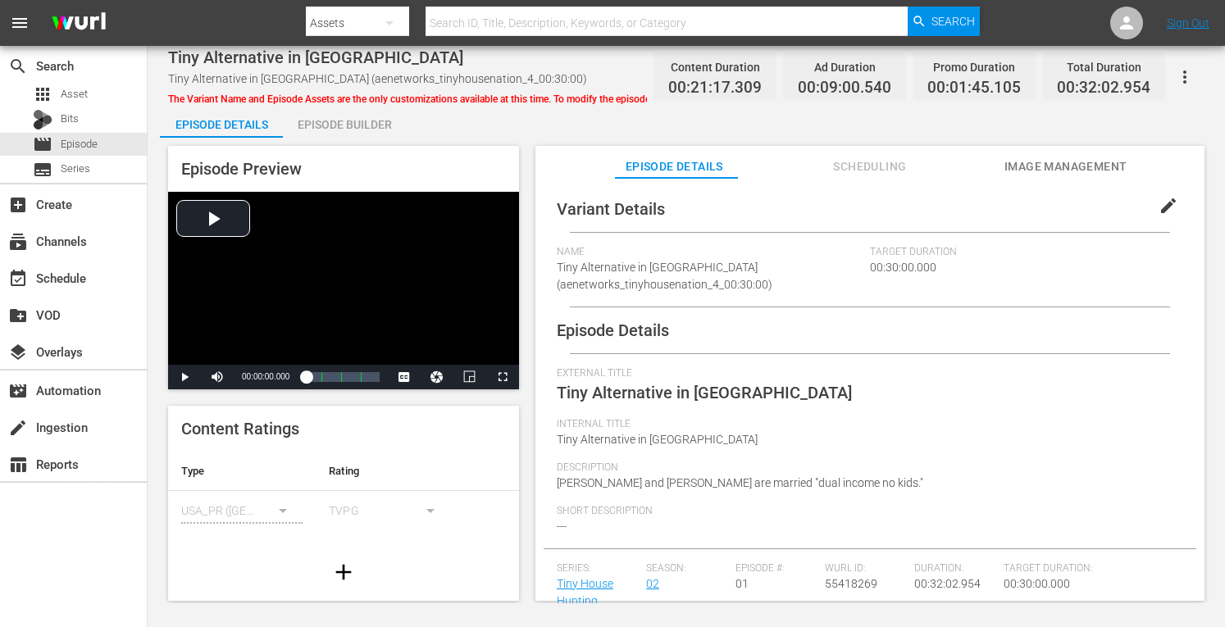
click at [358, 130] on div "Episode Builder" at bounding box center [344, 124] width 123 height 39
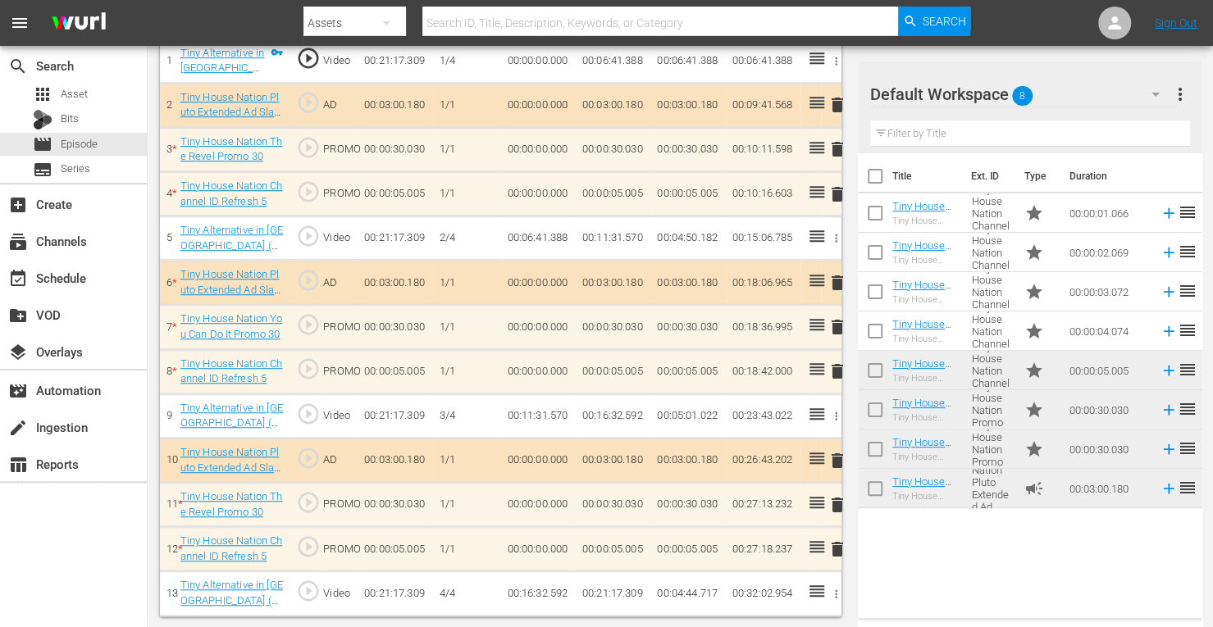
scroll to position [542, 0]
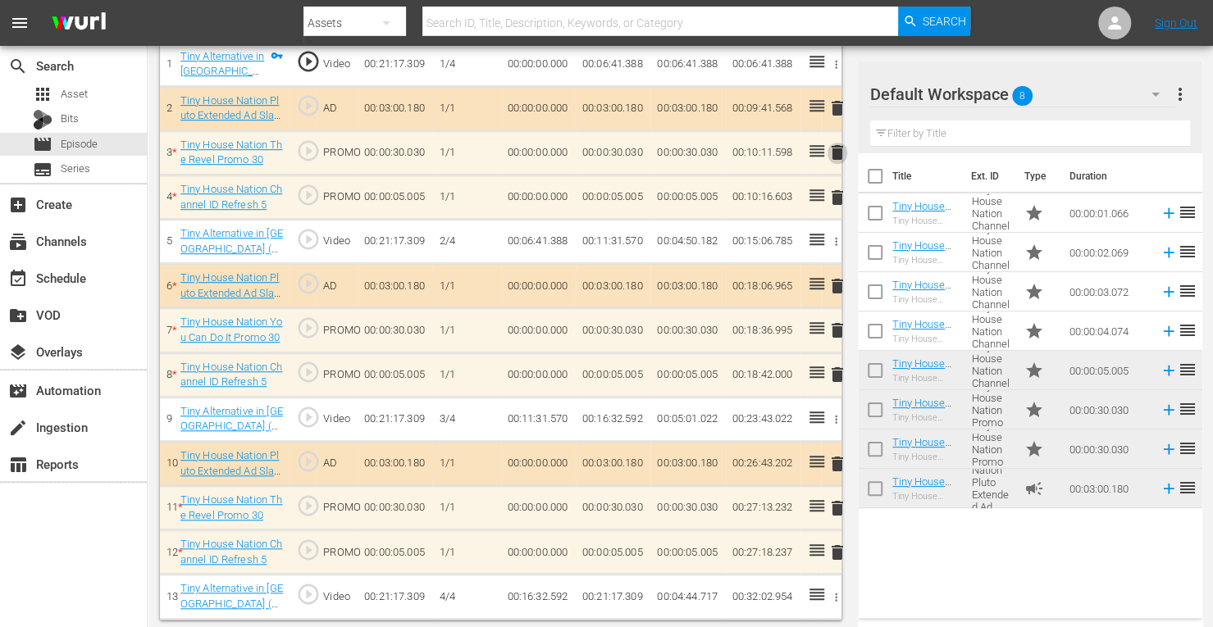
click at [836, 153] on span "delete" at bounding box center [838, 153] width 20 height 20
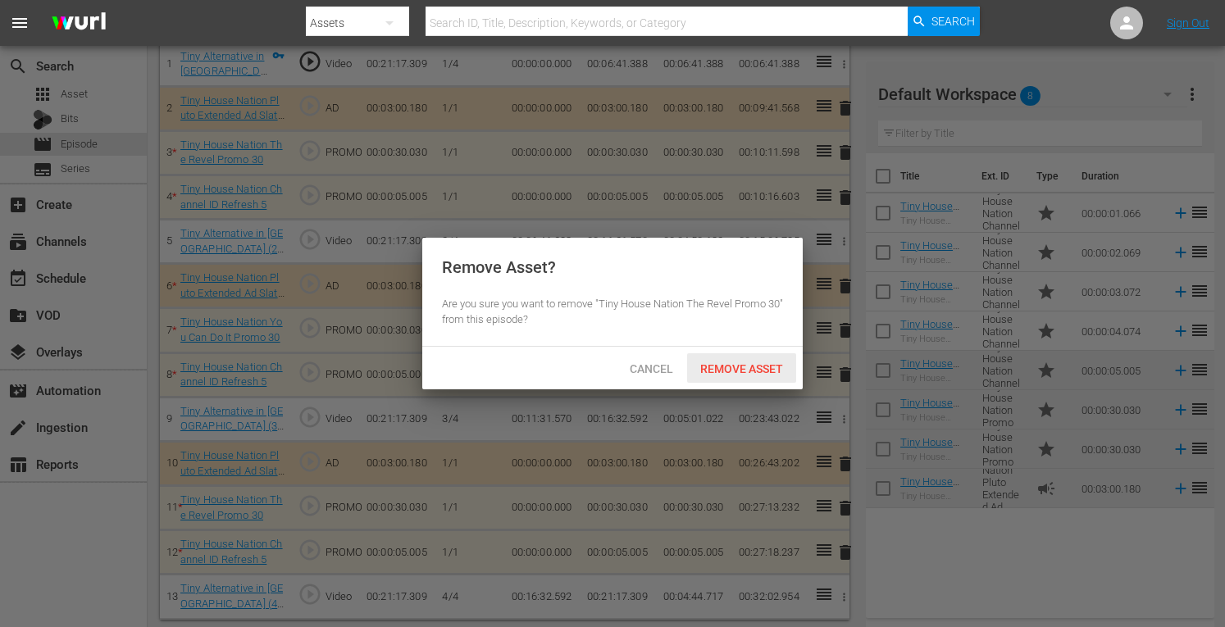
click at [712, 372] on span "Remove Asset" at bounding box center [741, 369] width 109 height 13
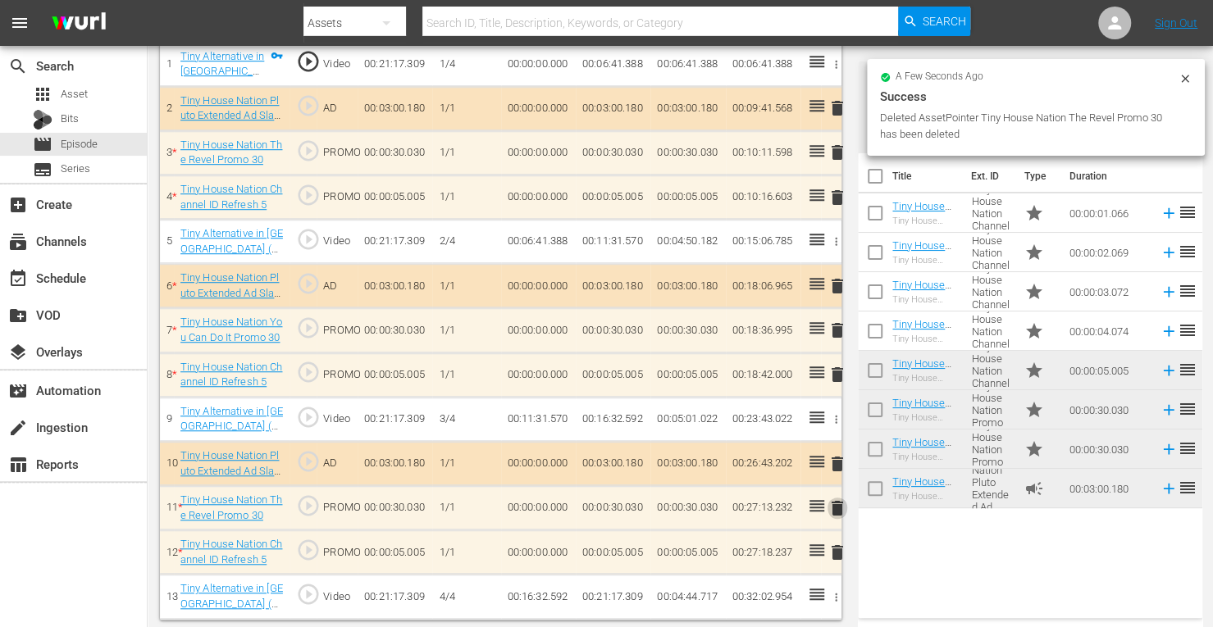
click at [833, 499] on span "delete" at bounding box center [838, 509] width 20 height 20
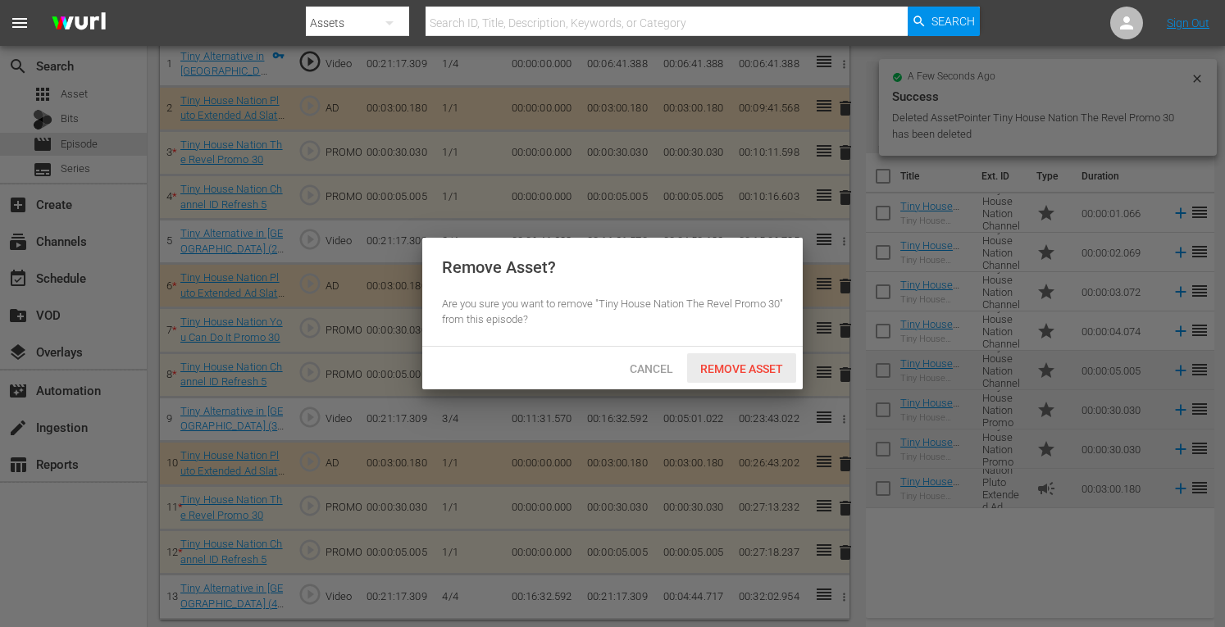
click at [728, 369] on span "Remove Asset" at bounding box center [741, 369] width 109 height 13
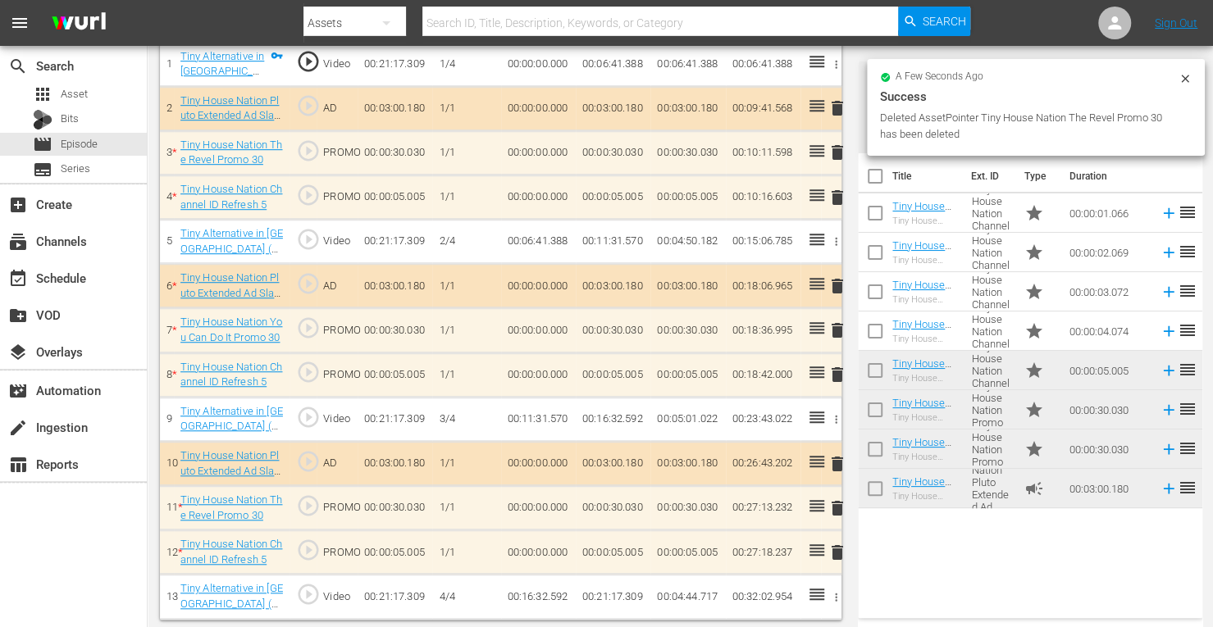
scroll to position [498, 0]
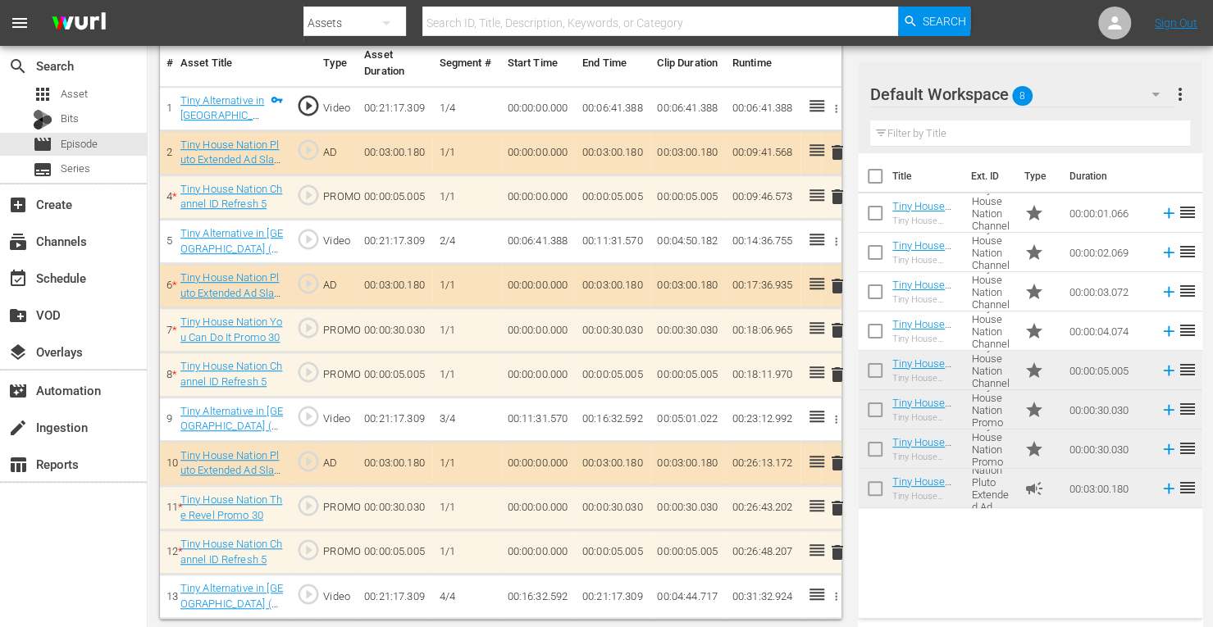
click at [838, 285] on span "delete" at bounding box center [838, 286] width 20 height 20
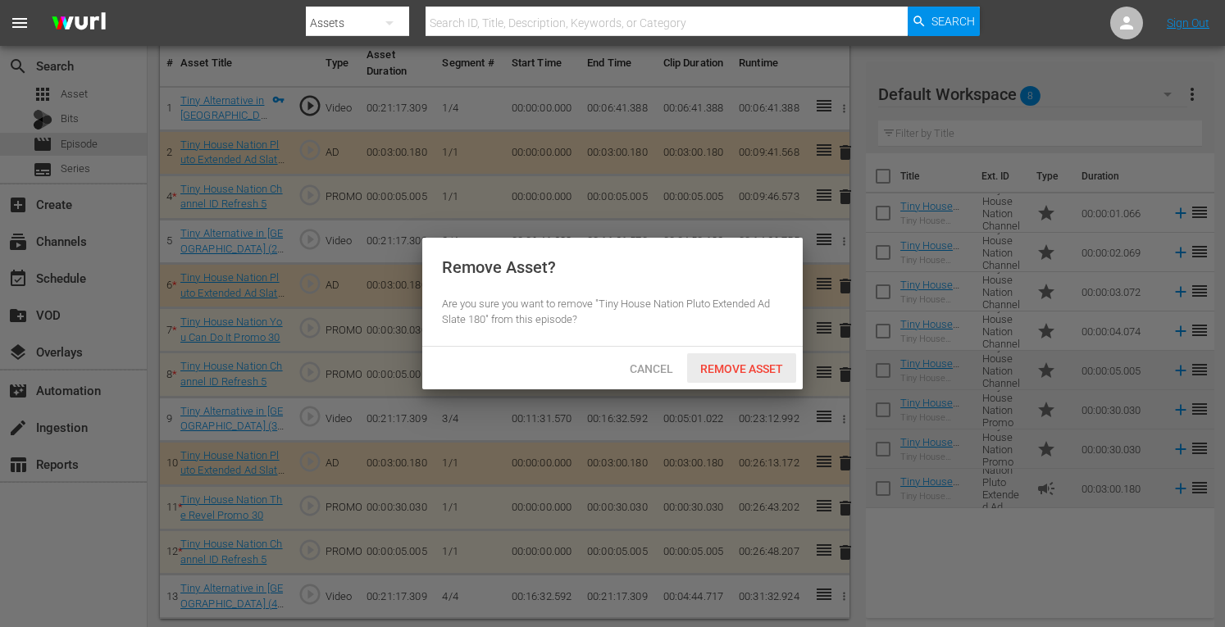
click at [728, 370] on span "Remove Asset" at bounding box center [741, 369] width 109 height 13
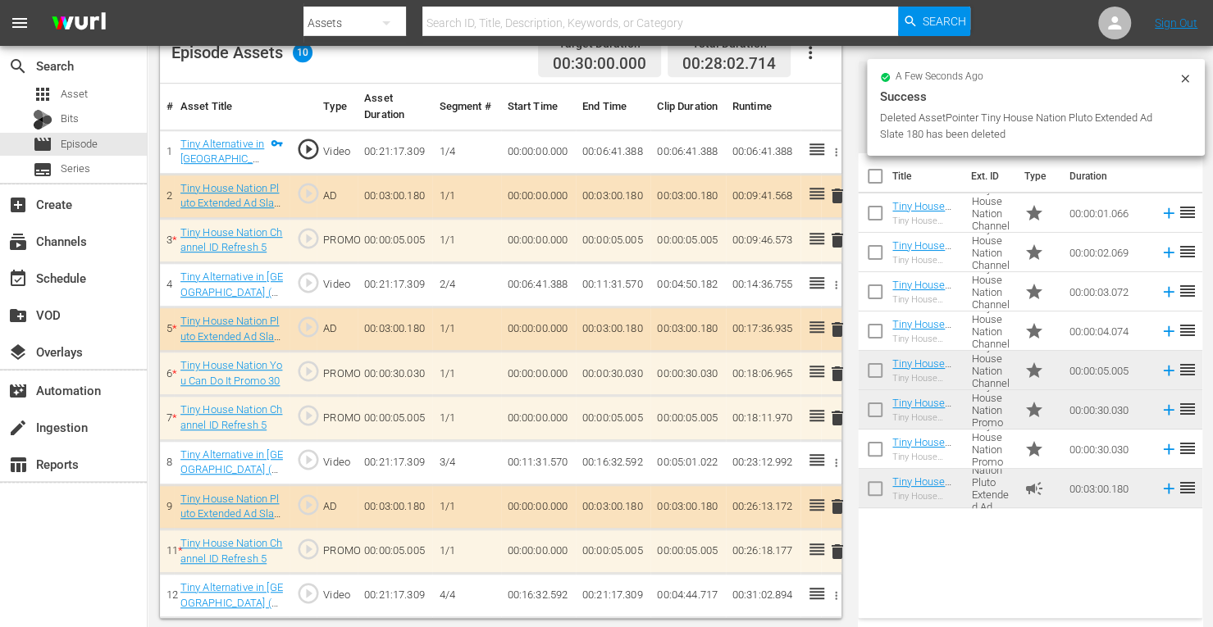
scroll to position [426, 0]
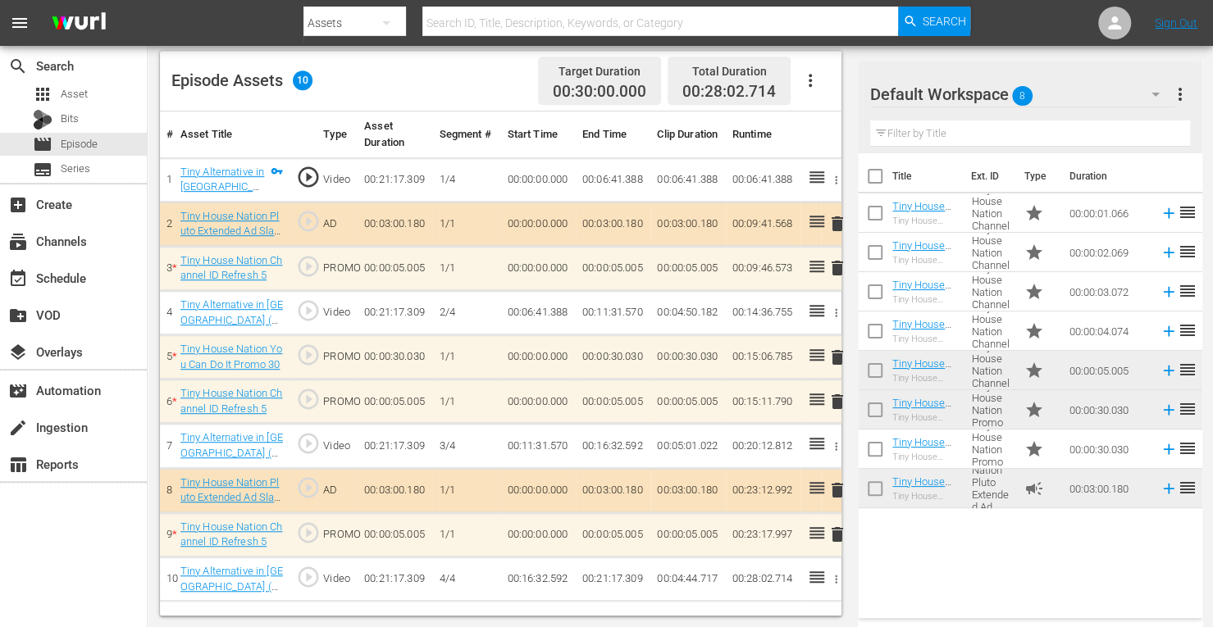
click at [840, 268] on span "delete" at bounding box center [838, 268] width 20 height 20
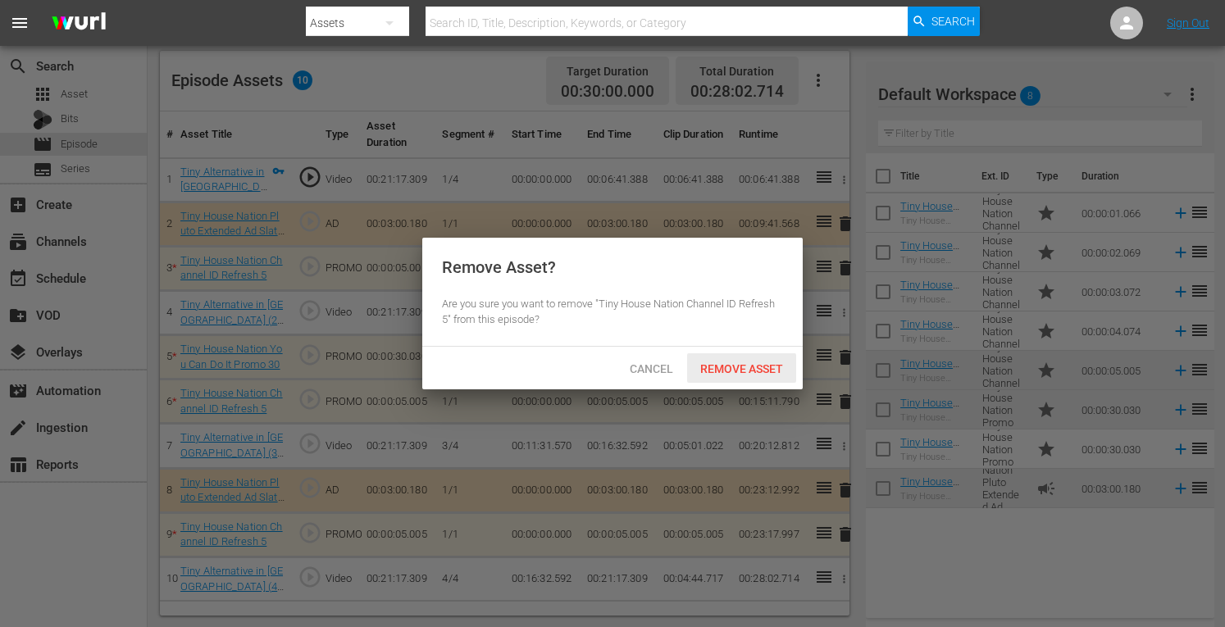
click at [732, 365] on span "Remove Asset" at bounding box center [741, 369] width 109 height 13
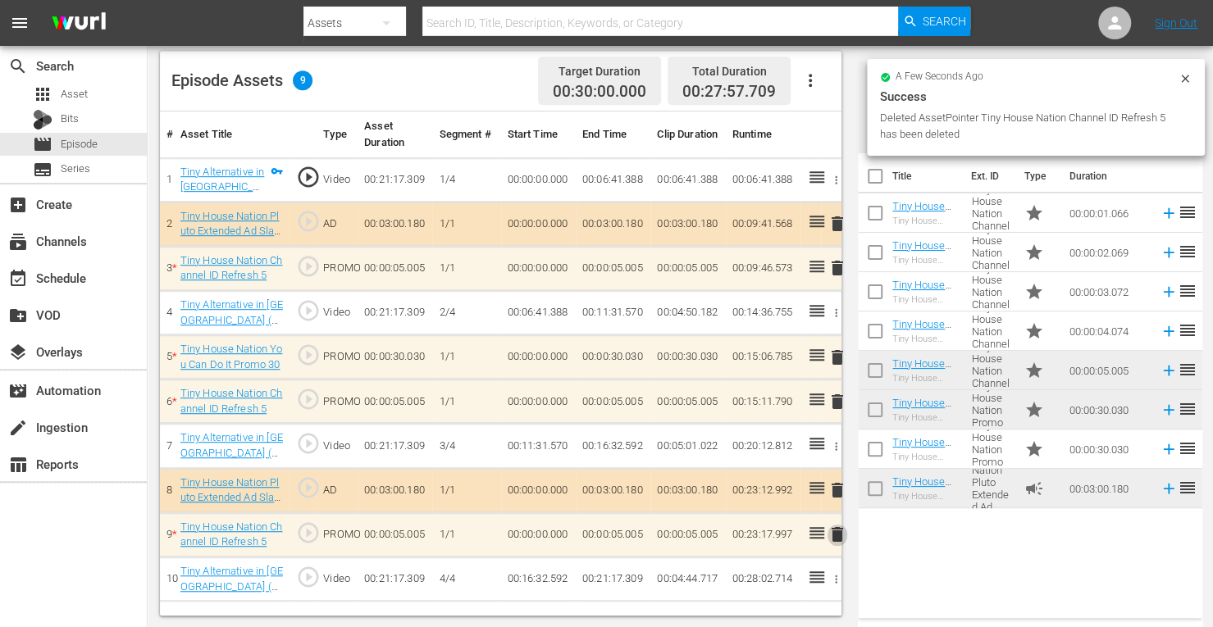
click at [836, 536] on span "delete" at bounding box center [838, 535] width 20 height 20
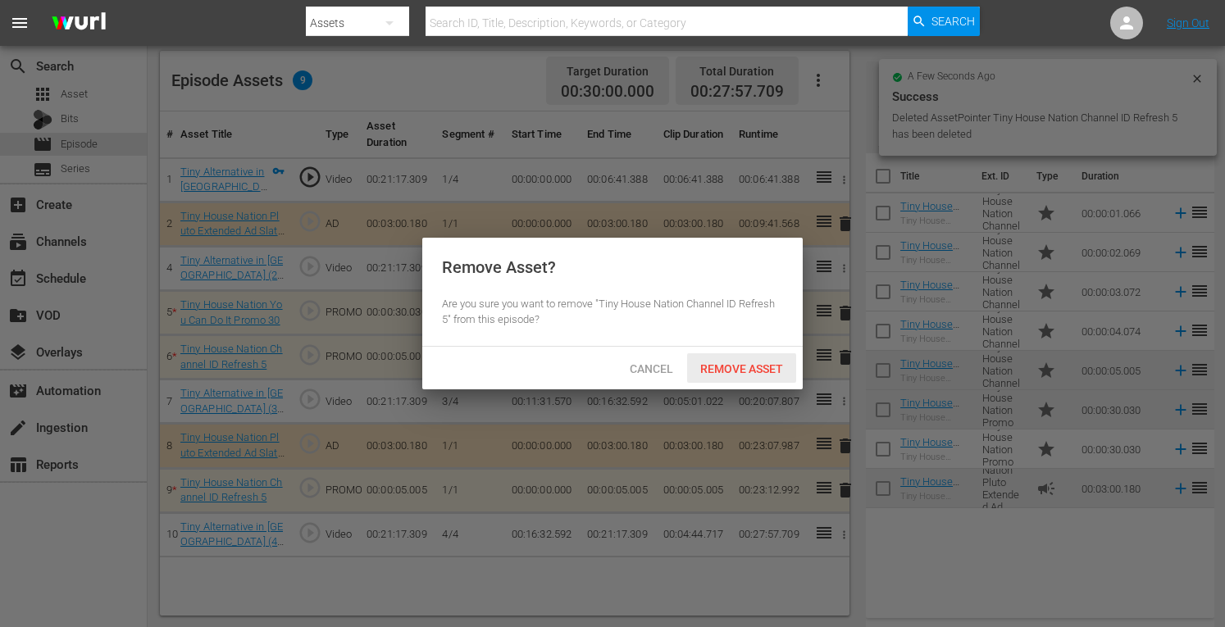
click at [753, 367] on span "Remove Asset" at bounding box center [741, 369] width 109 height 13
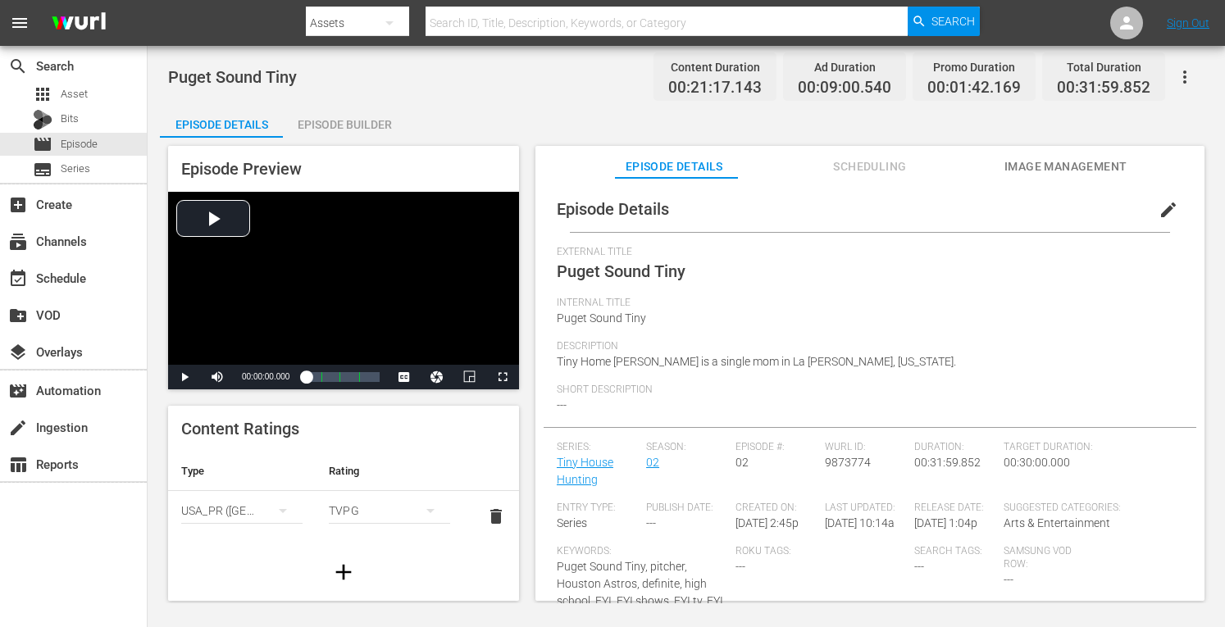
click at [351, 129] on div "Episode Builder" at bounding box center [344, 124] width 123 height 39
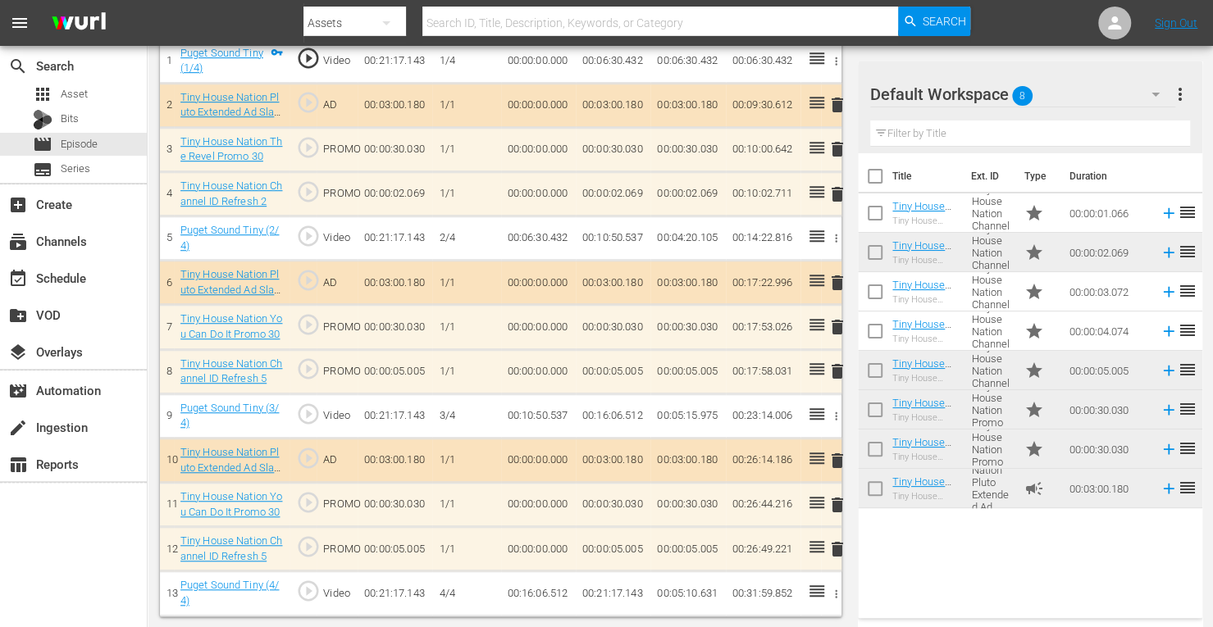
scroll to position [542, 0]
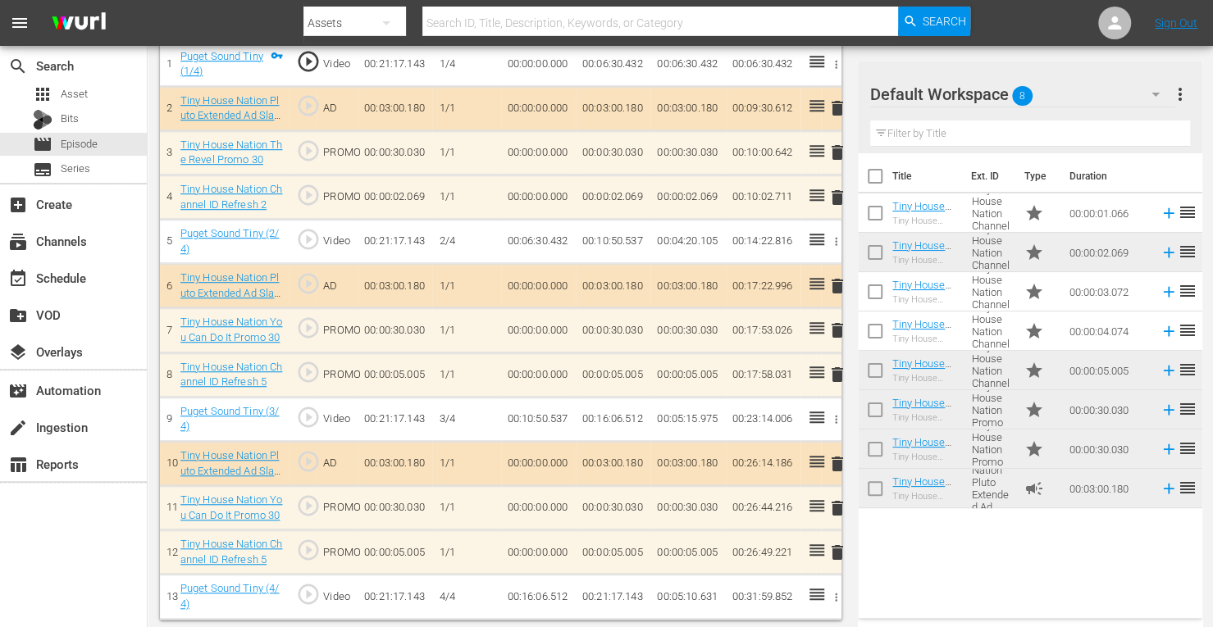
click at [840, 281] on span "delete" at bounding box center [838, 286] width 20 height 20
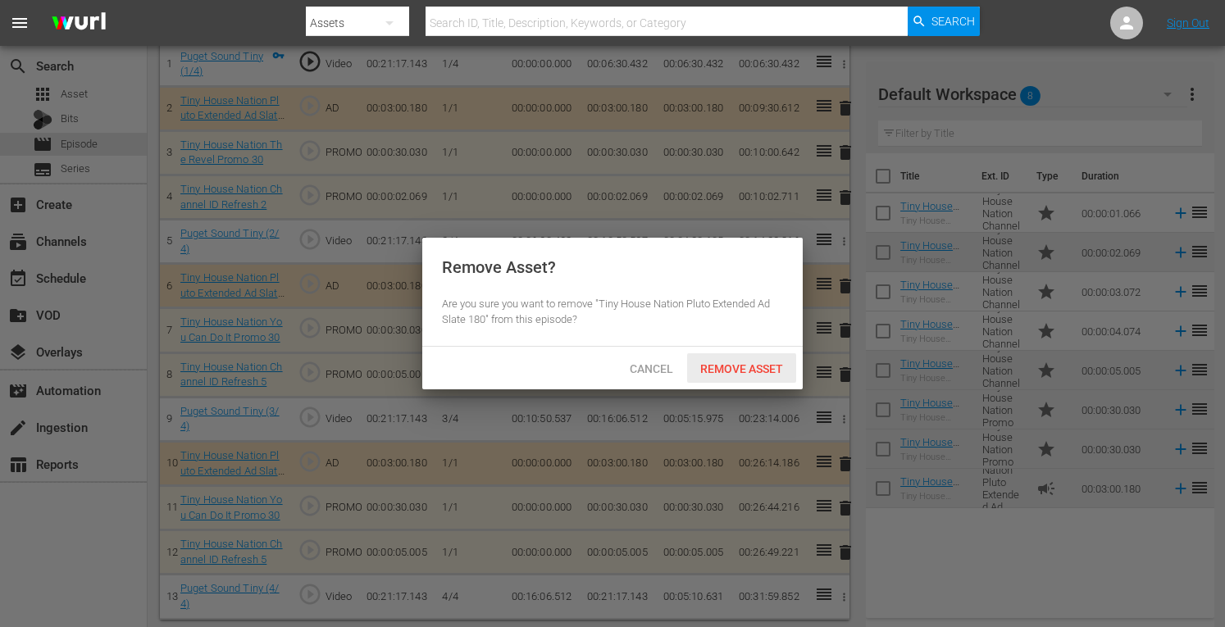
click at [715, 370] on span "Remove Asset" at bounding box center [741, 369] width 109 height 13
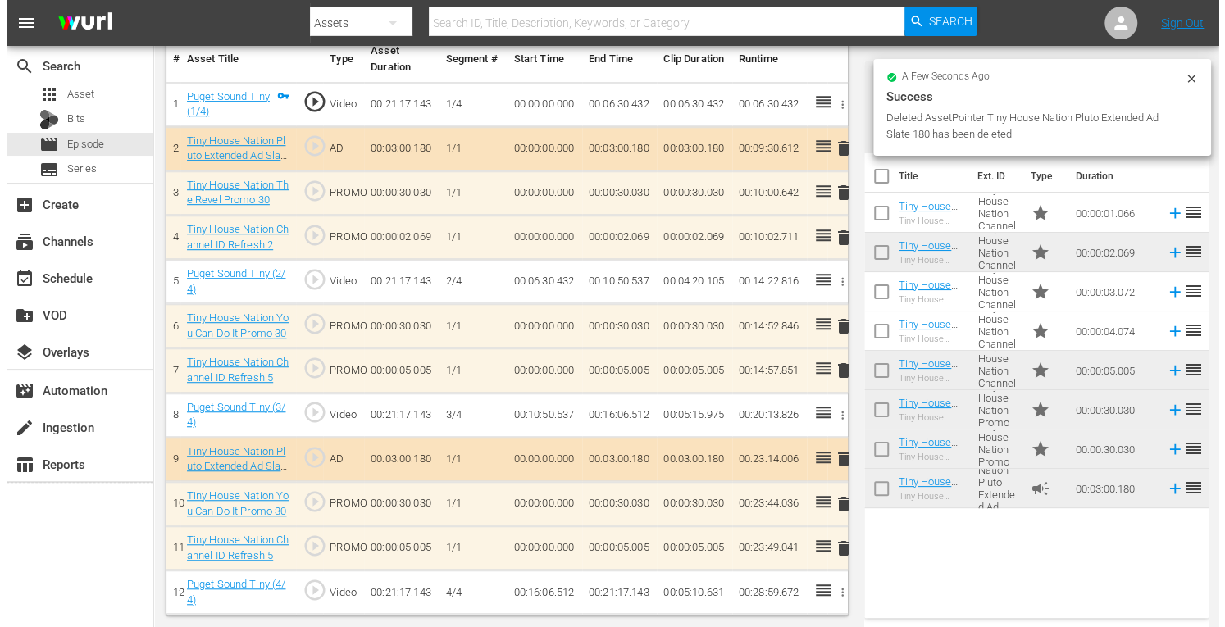
scroll to position [498, 0]
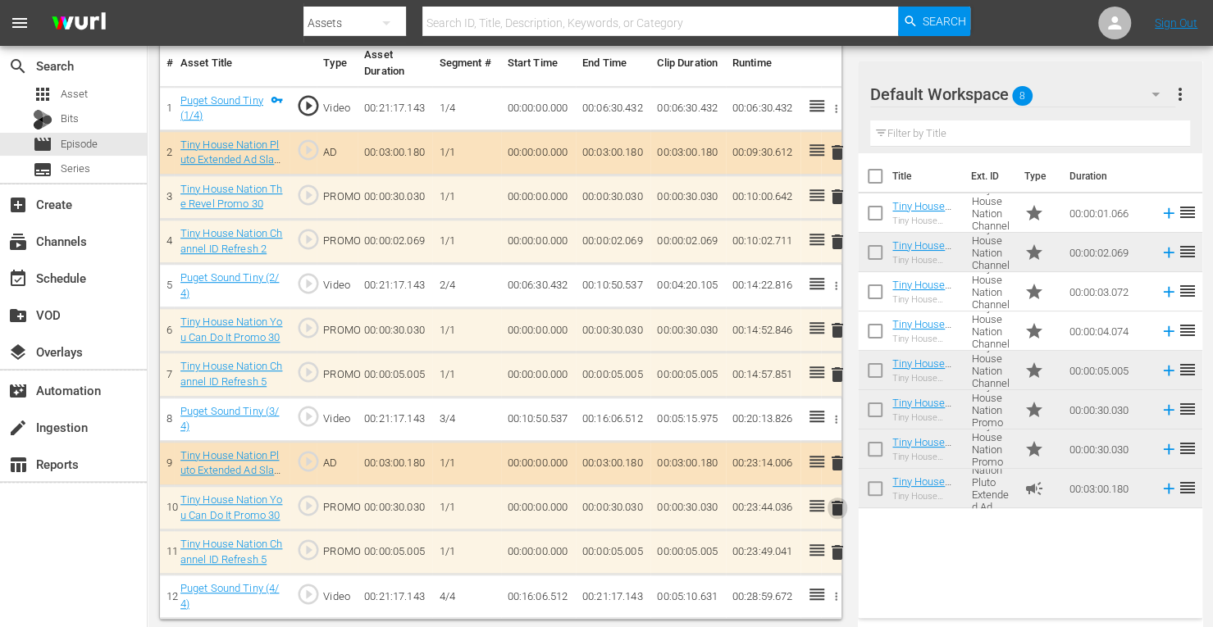
click at [837, 504] on span "delete" at bounding box center [838, 509] width 20 height 20
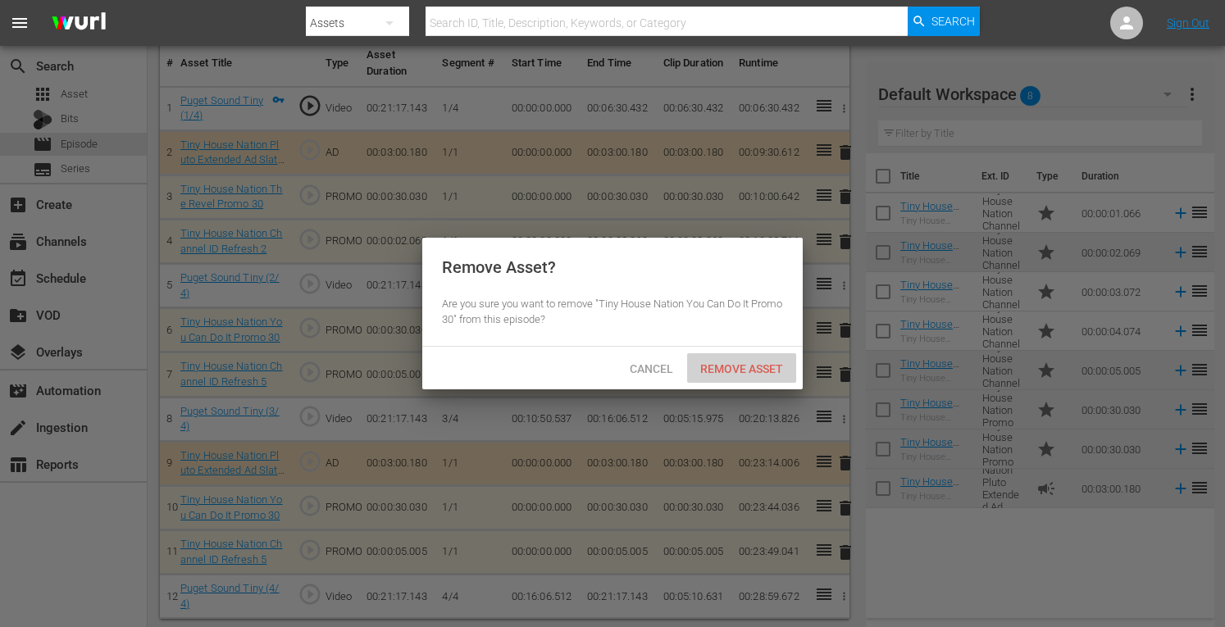
click at [724, 369] on span "Remove Asset" at bounding box center [741, 369] width 109 height 13
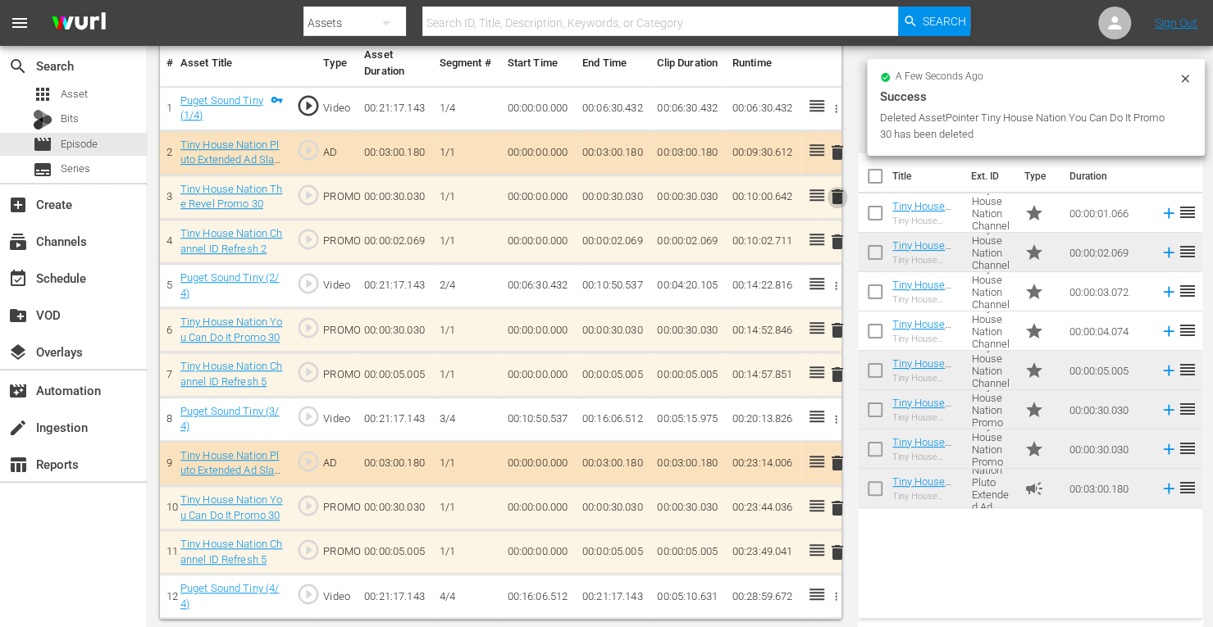
click at [836, 196] on span "delete" at bounding box center [838, 197] width 20 height 20
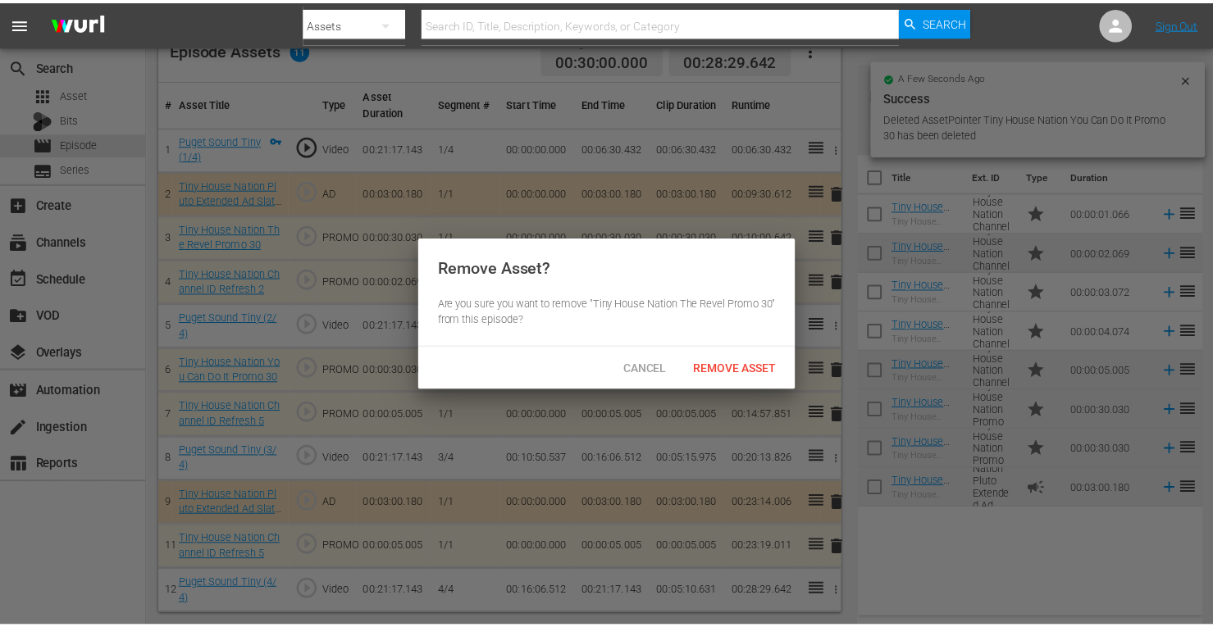
scroll to position [454, 0]
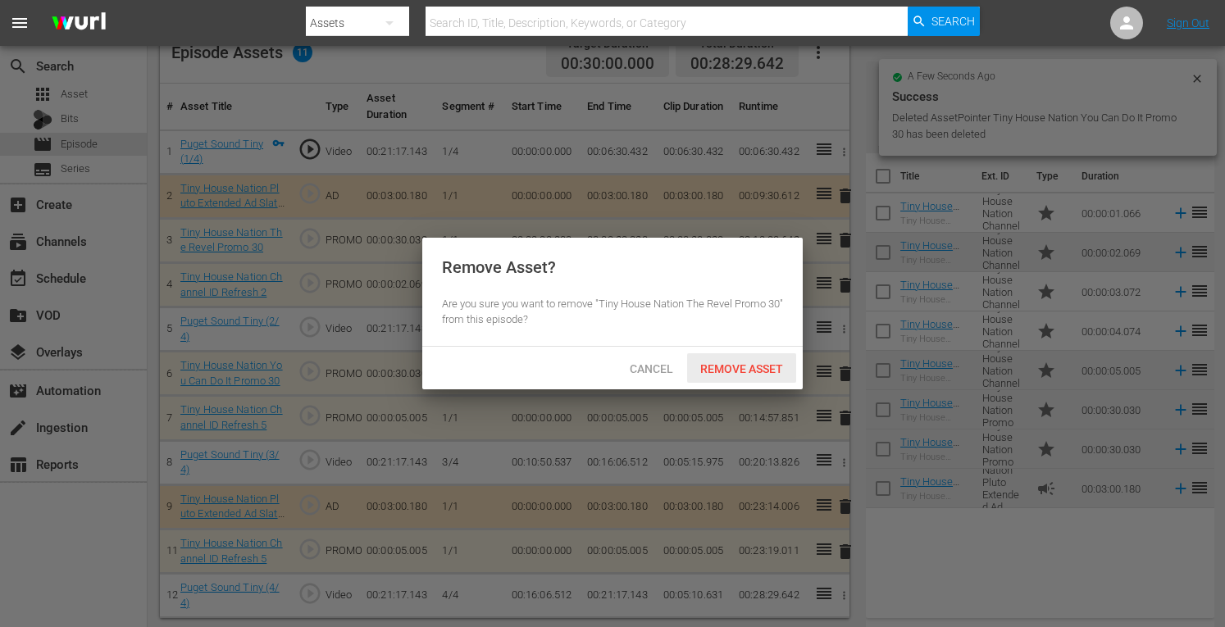
click at [746, 363] on span "Remove Asset" at bounding box center [741, 369] width 109 height 13
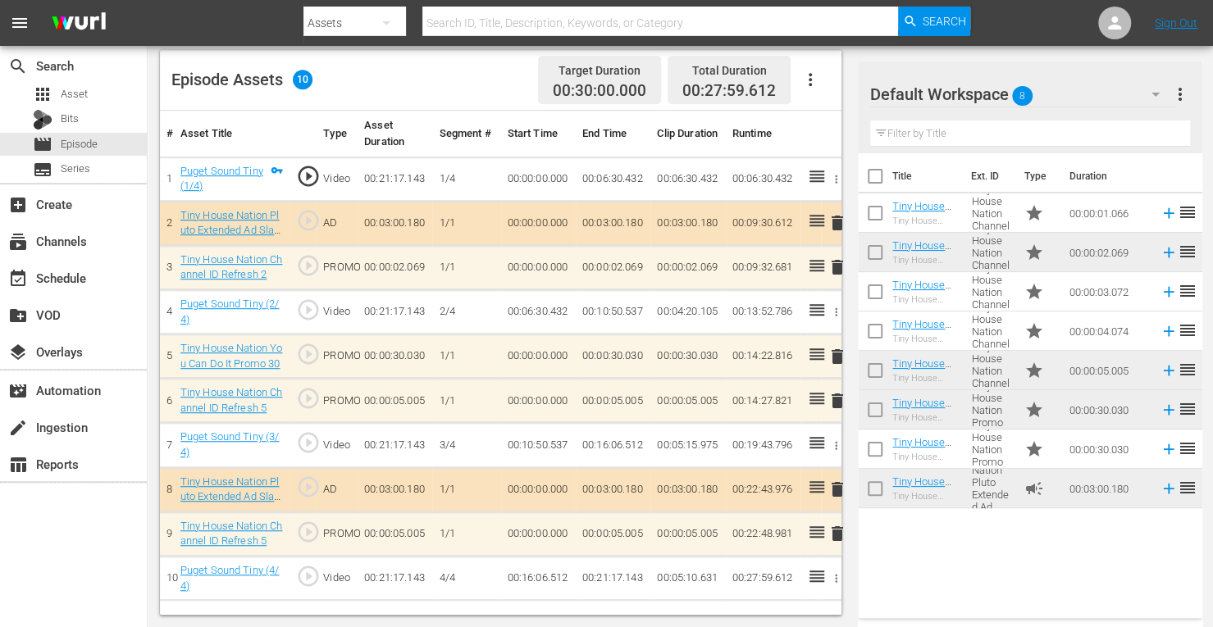
scroll to position [426, 0]
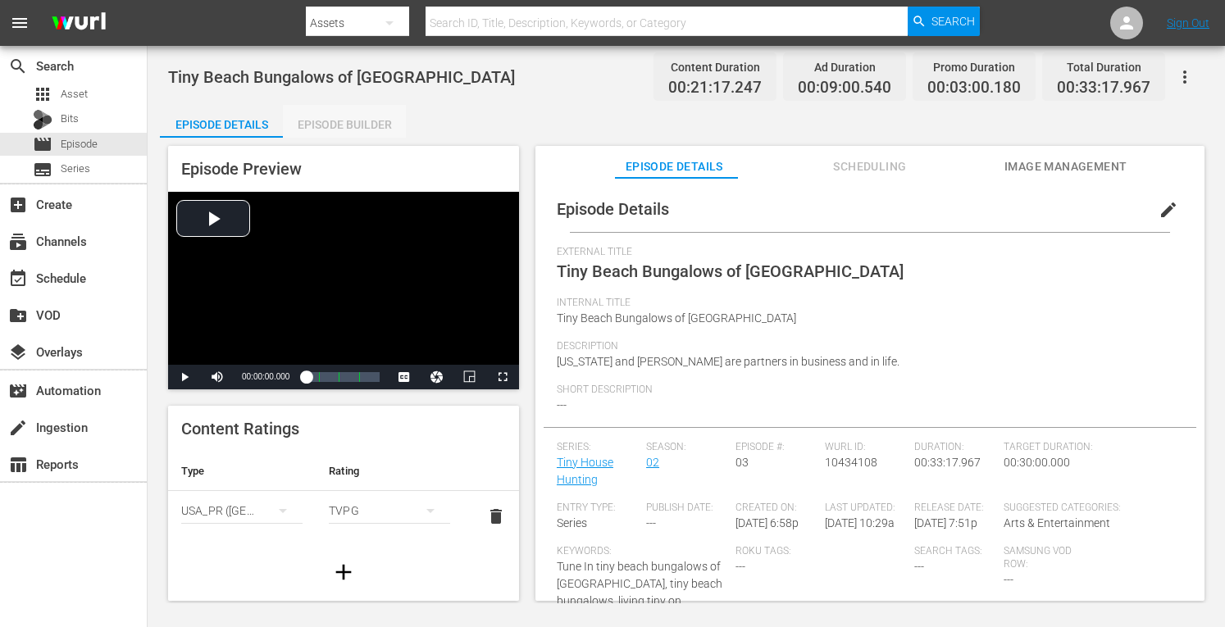
click at [347, 121] on div "Episode Builder" at bounding box center [344, 124] width 123 height 39
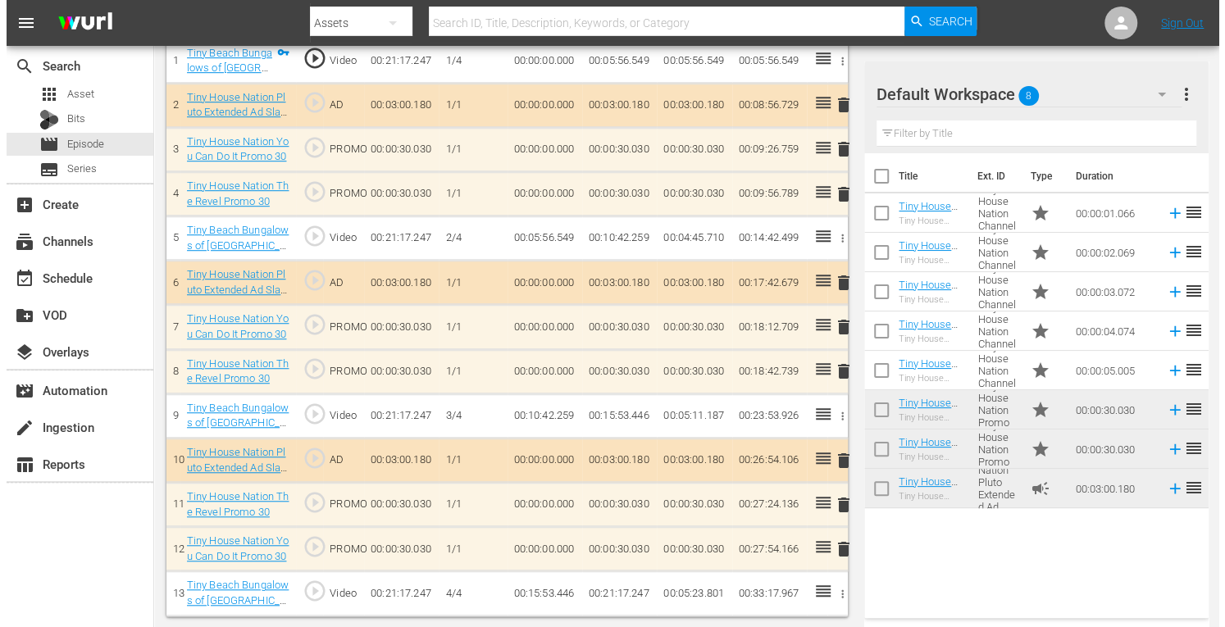
scroll to position [542, 0]
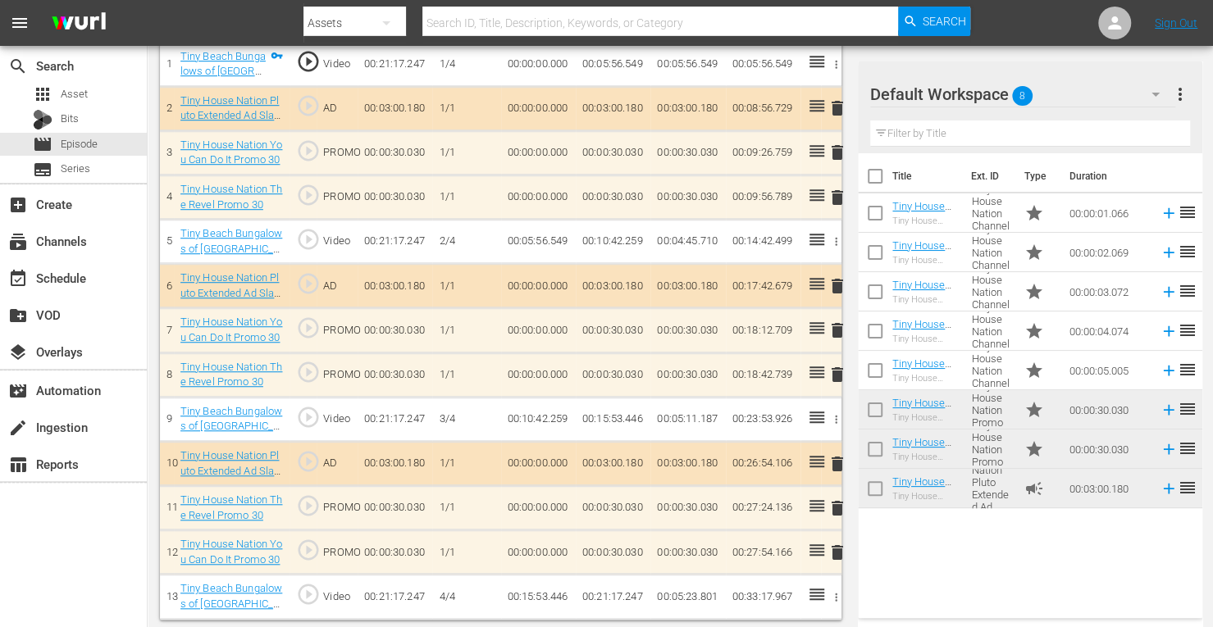
click at [837, 155] on span "delete" at bounding box center [838, 153] width 20 height 20
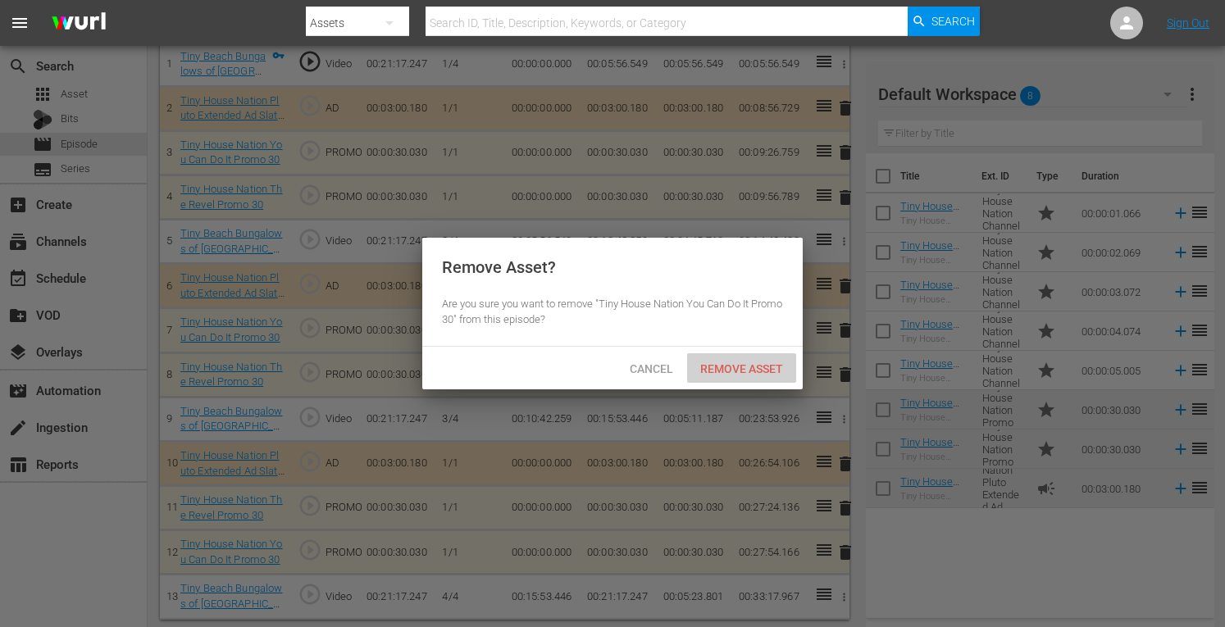
click at [740, 365] on span "Remove Asset" at bounding box center [741, 369] width 109 height 13
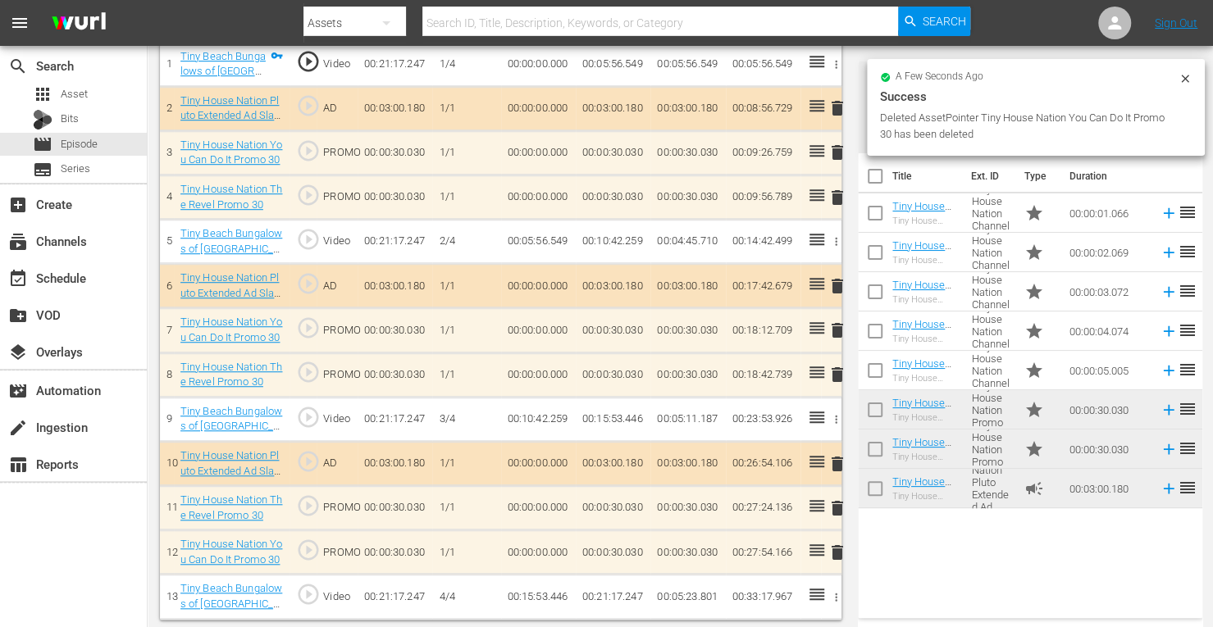
click at [836, 324] on span "delete" at bounding box center [838, 331] width 20 height 20
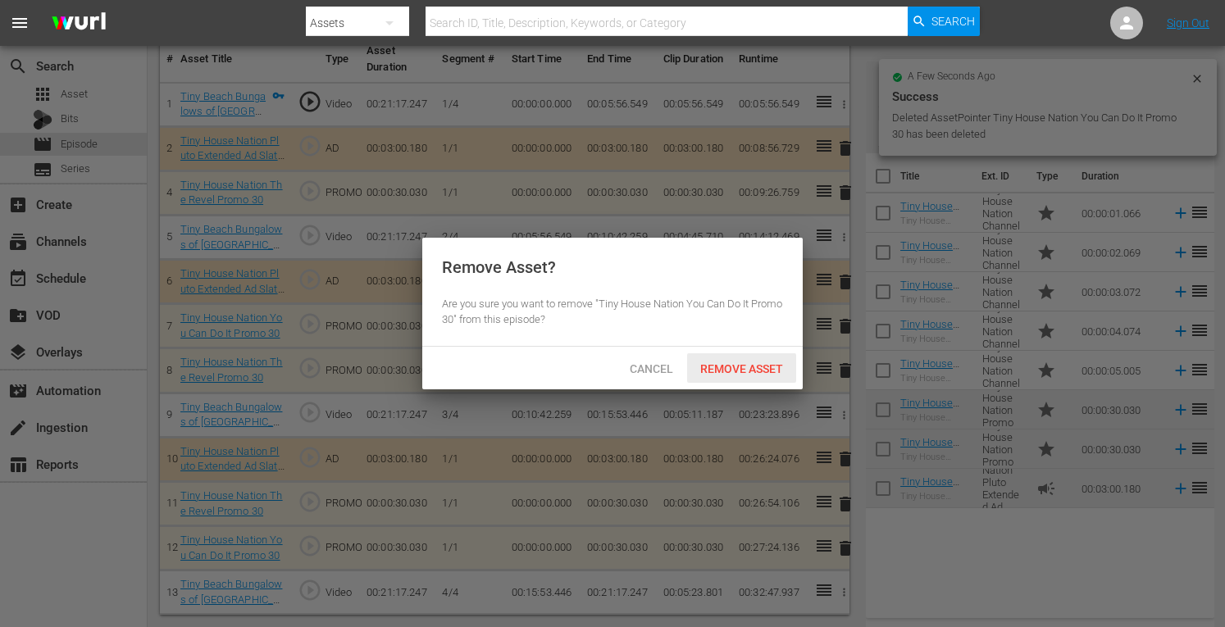
scroll to position [498, 0]
click at [732, 378] on div "Remove Asset" at bounding box center [741, 368] width 109 height 30
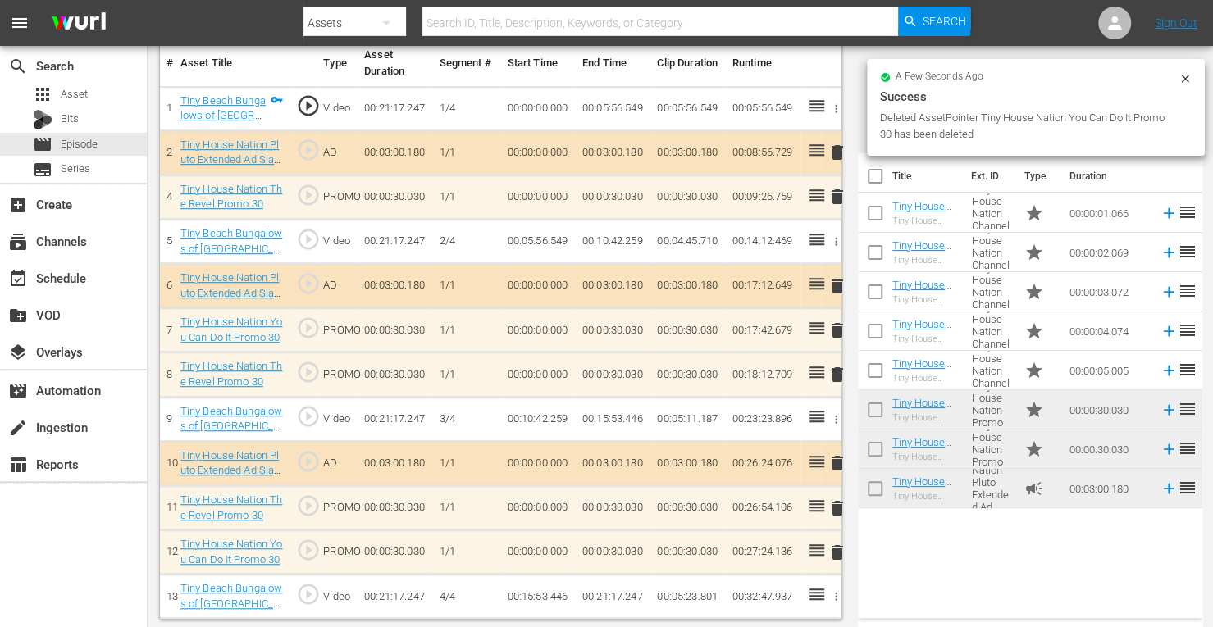
click at [837, 504] on span "delete" at bounding box center [838, 509] width 20 height 20
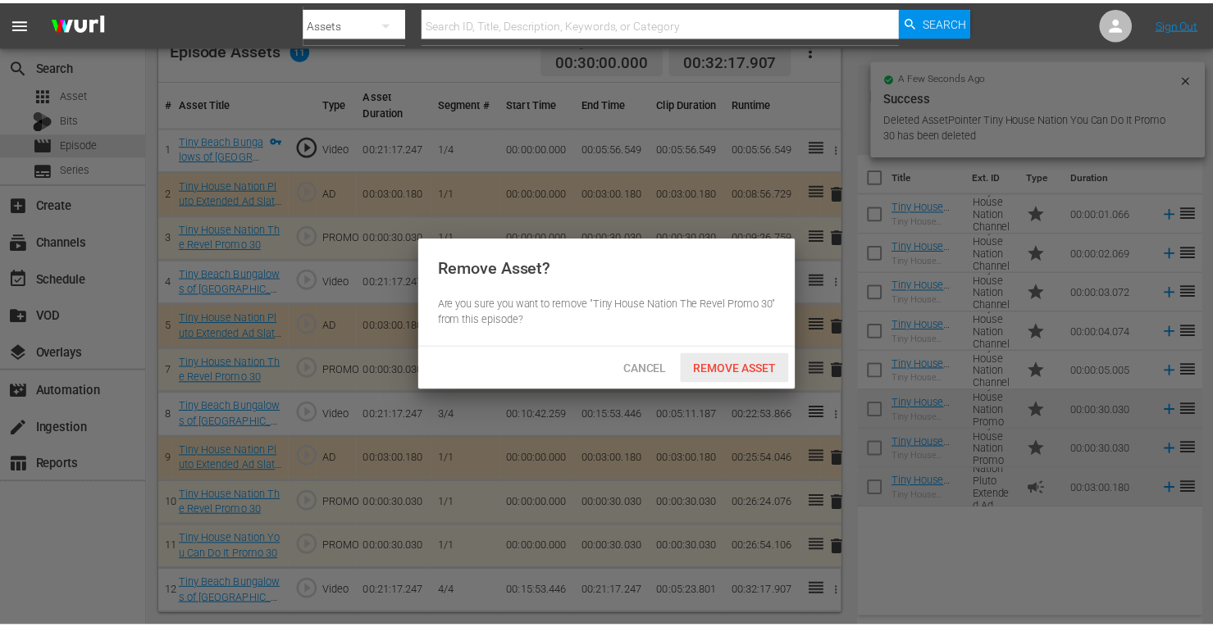
scroll to position [454, 0]
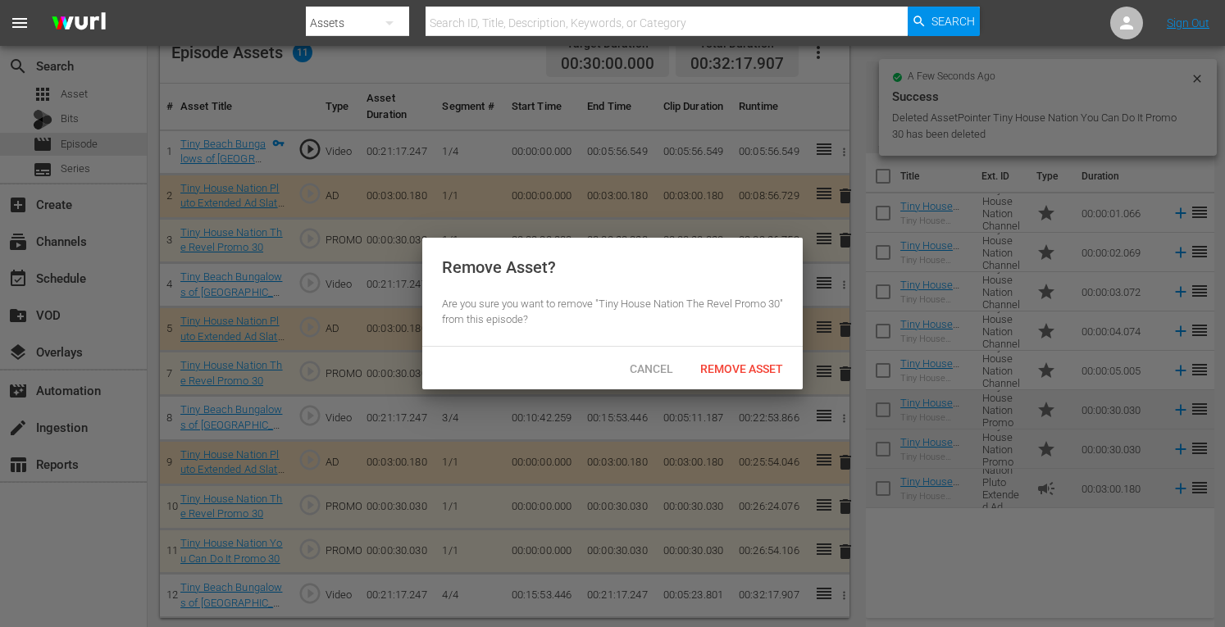
click at [742, 350] on div "Cancel Remove Asset" at bounding box center [612, 368] width 381 height 43
click at [731, 366] on span "Remove Asset" at bounding box center [741, 369] width 109 height 13
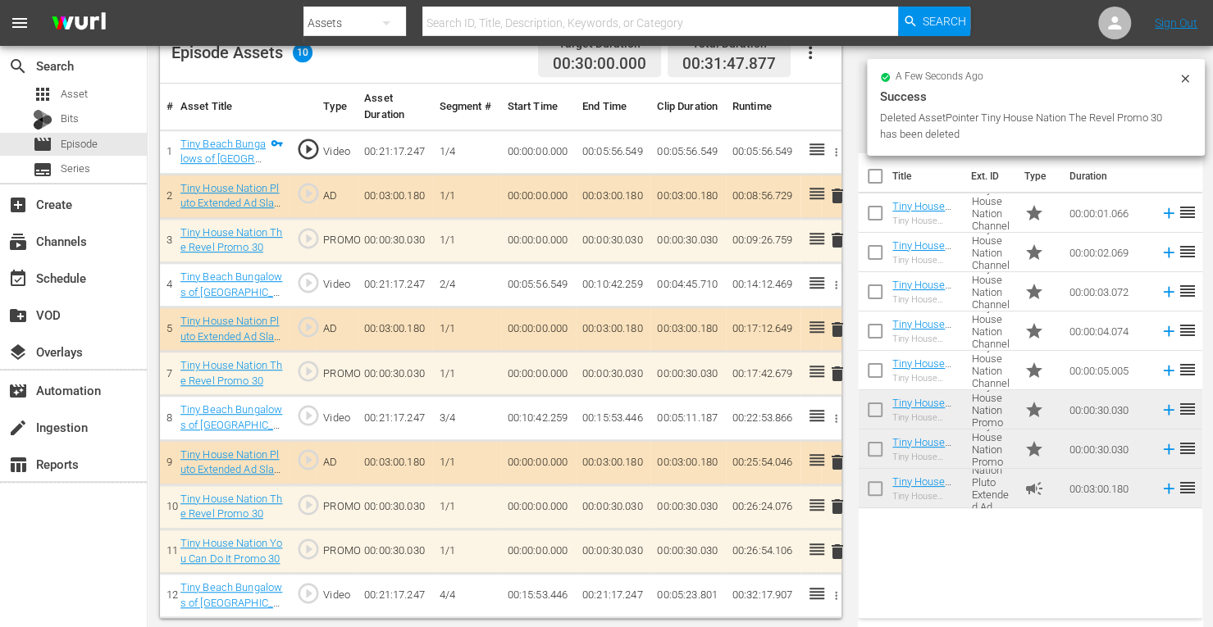
scroll to position [426, 0]
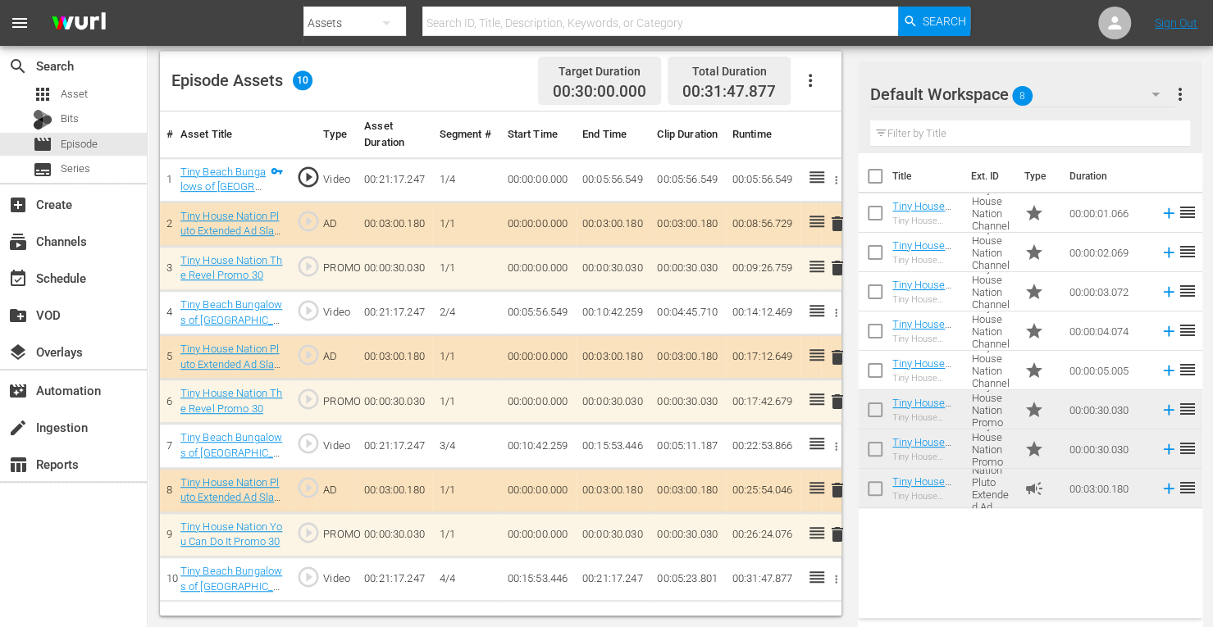
click at [836, 356] on span "delete" at bounding box center [838, 358] width 20 height 20
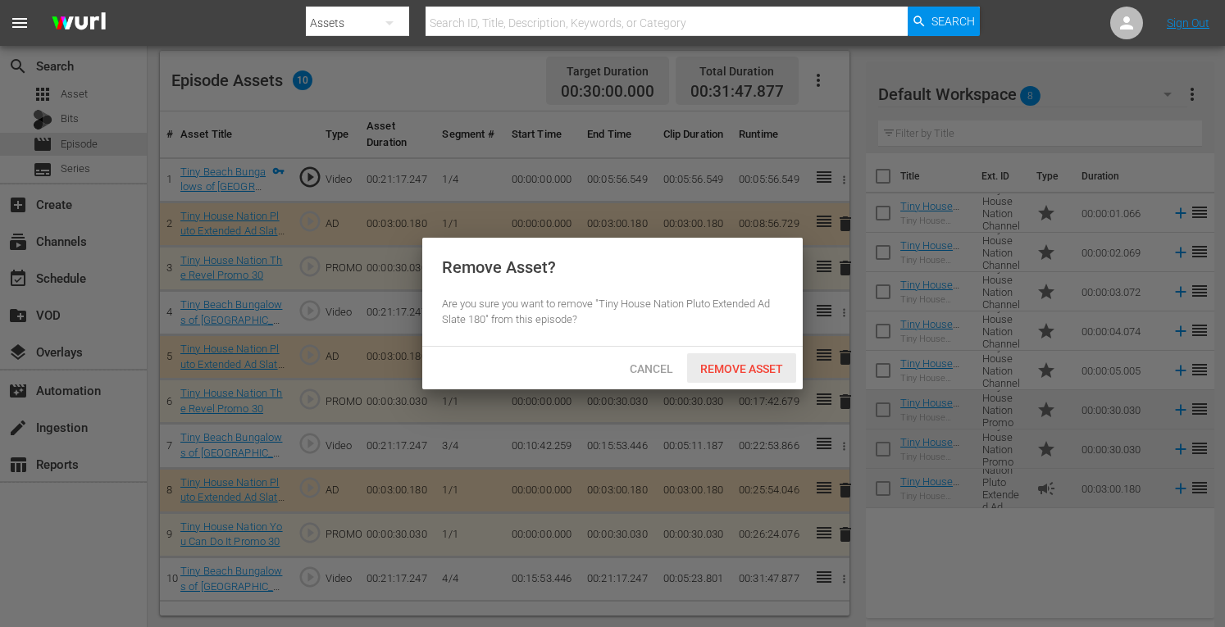
click at [725, 368] on span "Remove Asset" at bounding box center [741, 369] width 109 height 13
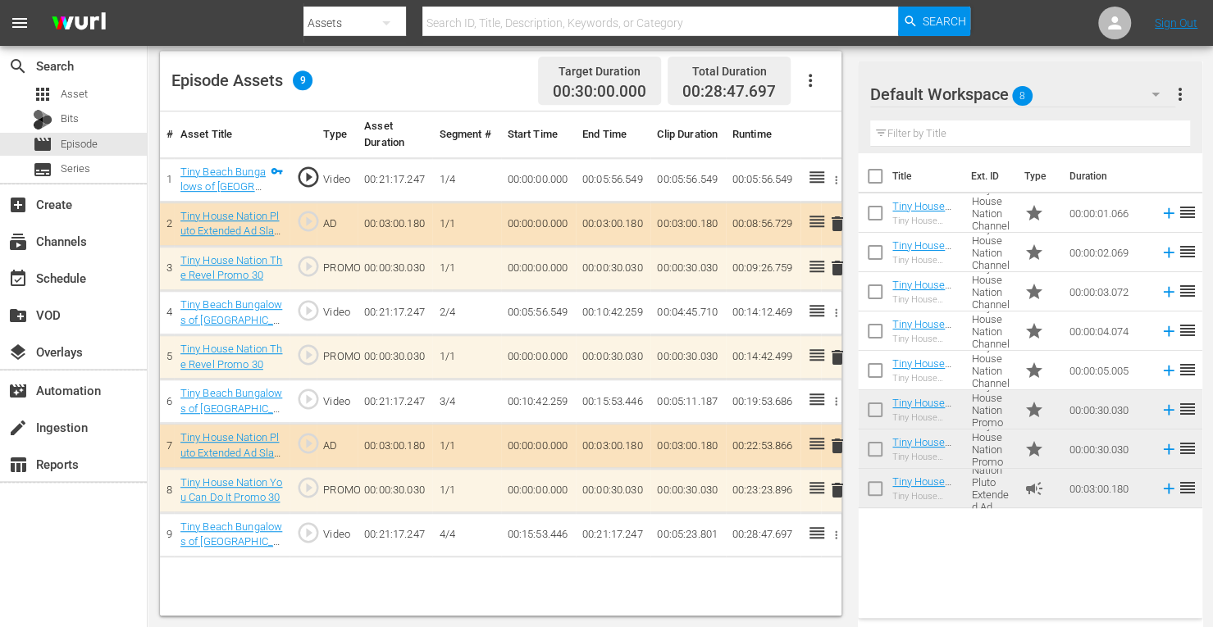
click at [841, 493] on span "delete" at bounding box center [838, 491] width 20 height 20
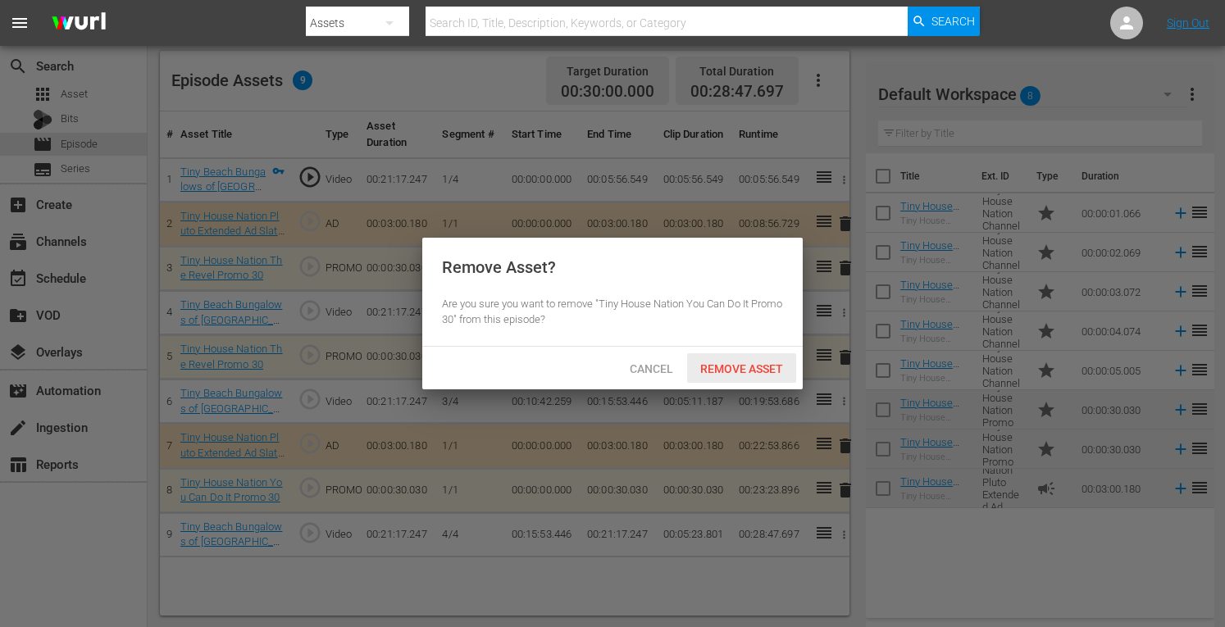
click at [739, 370] on span "Remove Asset" at bounding box center [741, 369] width 109 height 13
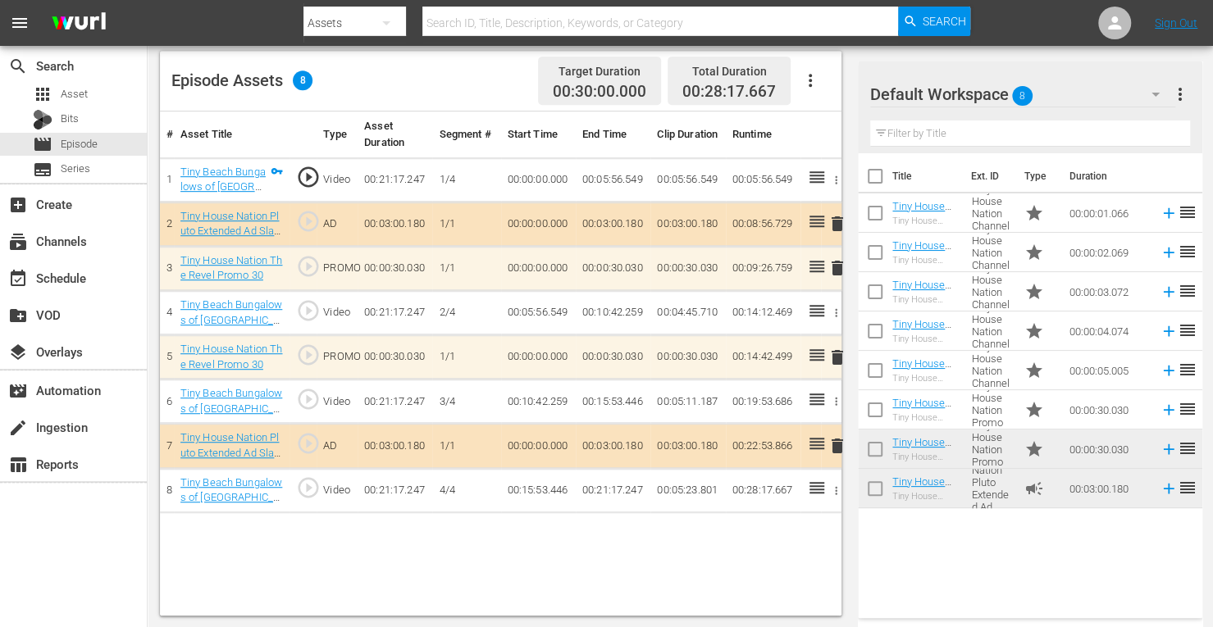
click at [839, 270] on span "delete" at bounding box center [838, 268] width 20 height 20
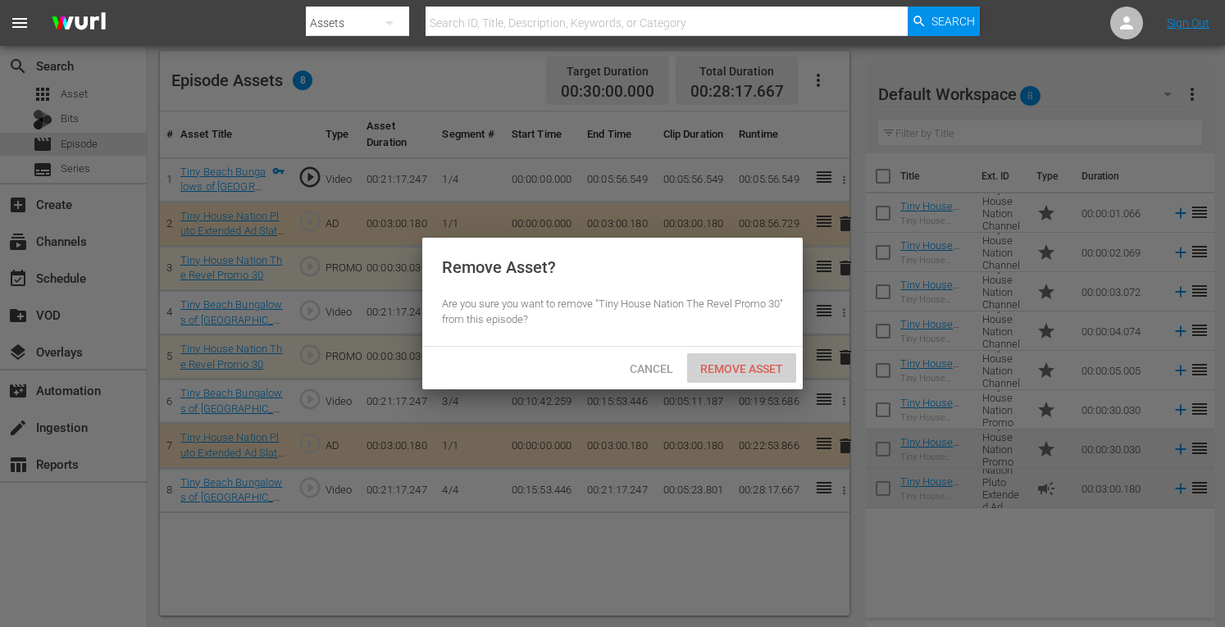
click at [722, 363] on span "Remove Asset" at bounding box center [741, 369] width 109 height 13
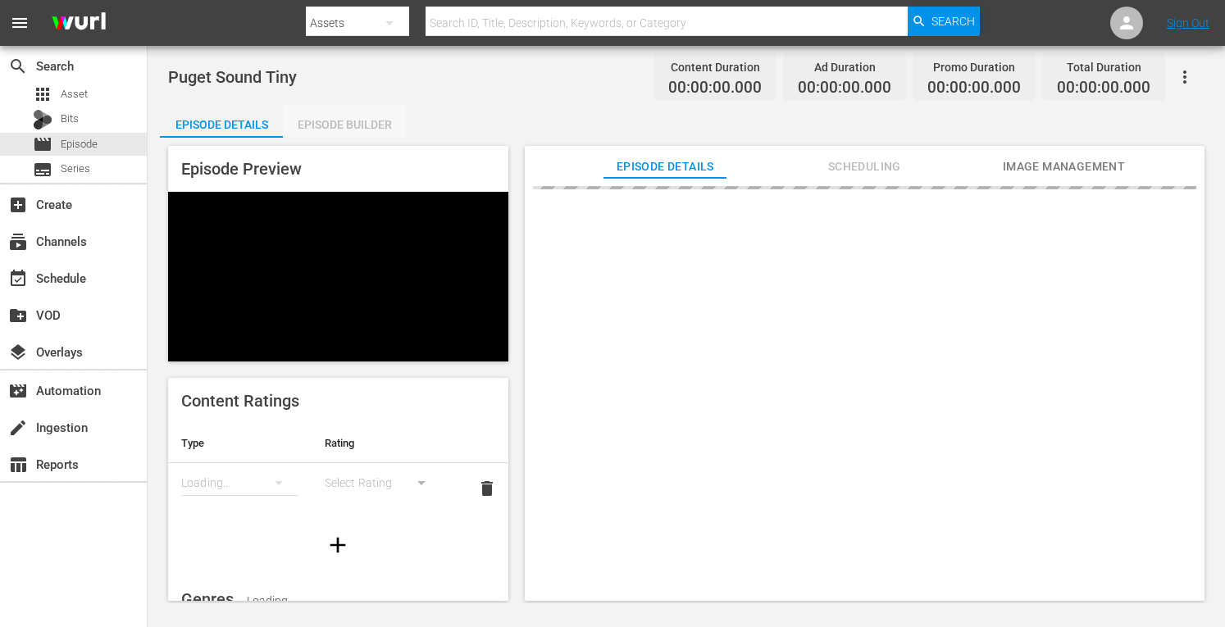
click at [312, 130] on div "Episode Builder" at bounding box center [344, 124] width 123 height 39
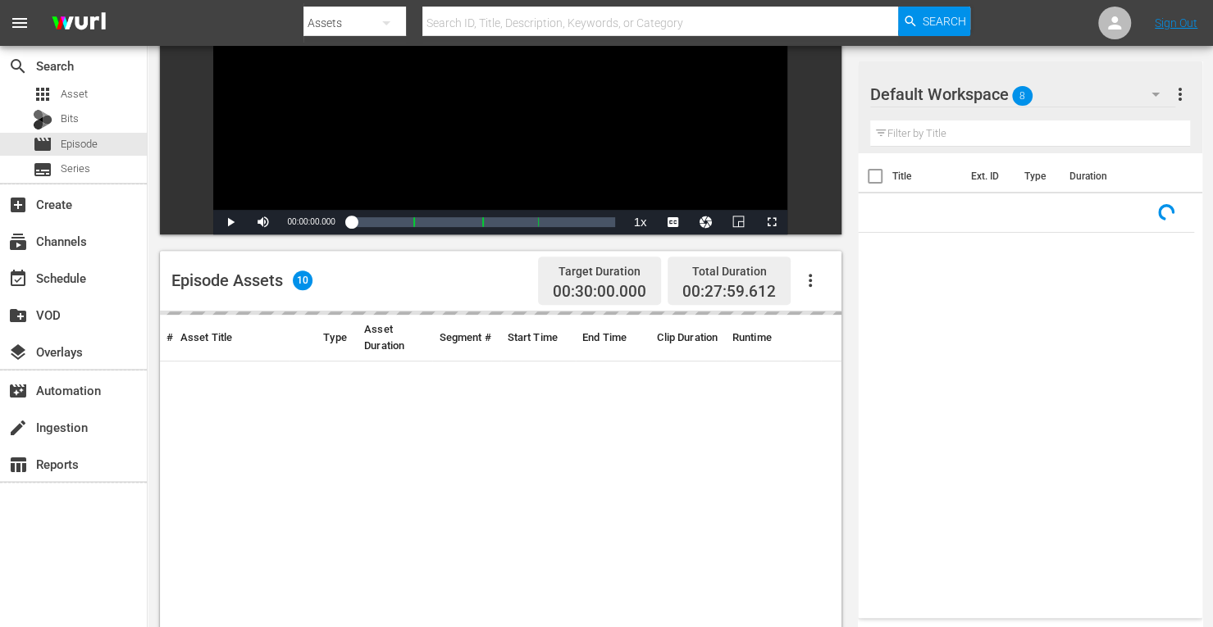
scroll to position [426, 0]
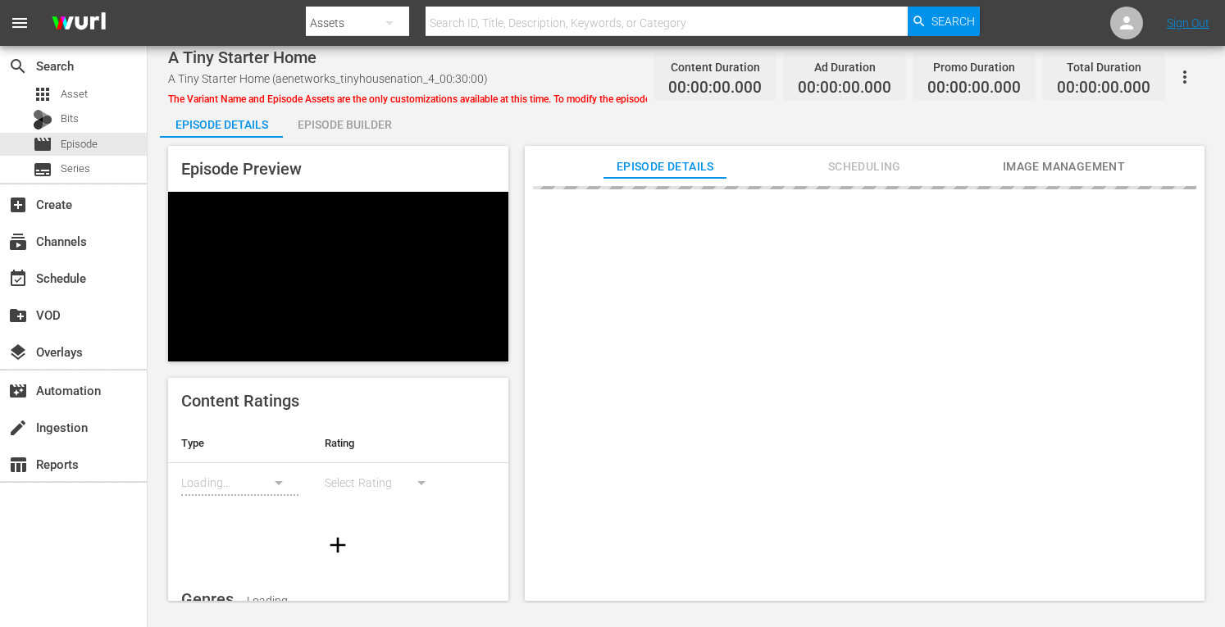
click at [321, 132] on div "Episode Builder" at bounding box center [344, 124] width 123 height 39
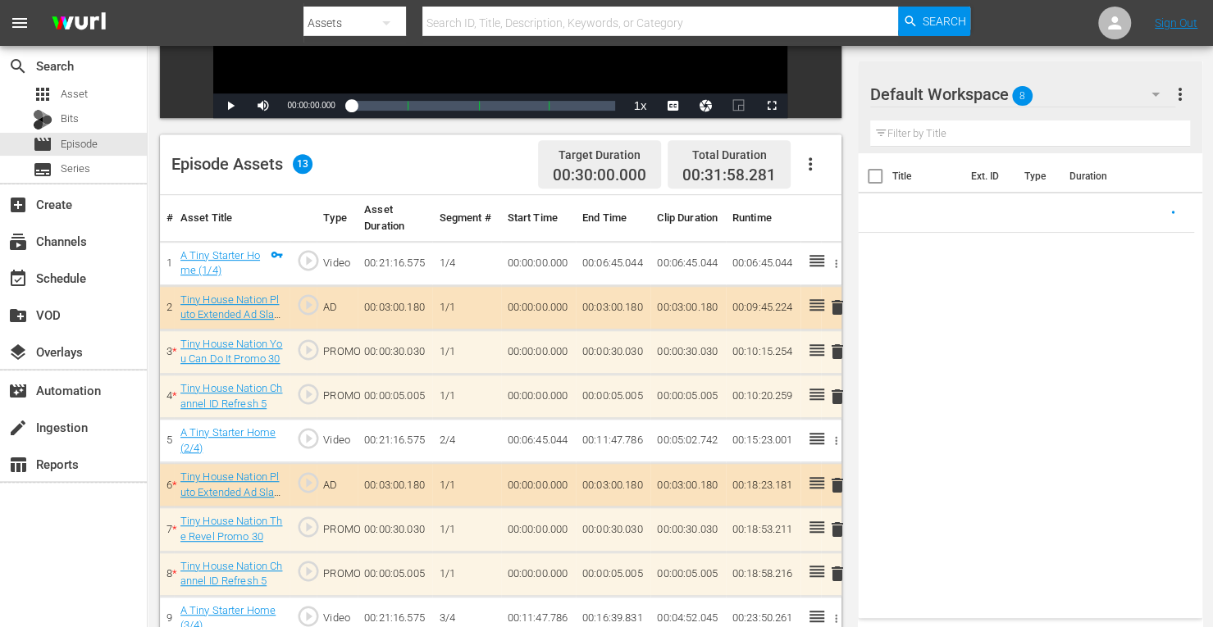
scroll to position [346, 0]
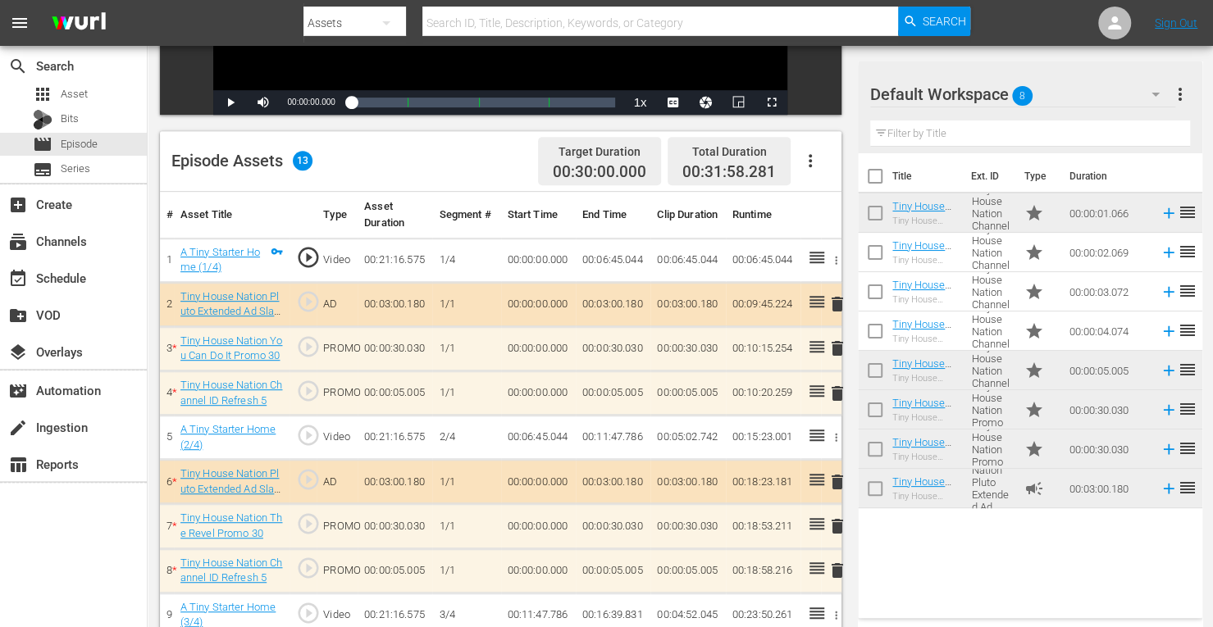
click at [837, 348] on span "delete" at bounding box center [838, 349] width 20 height 20
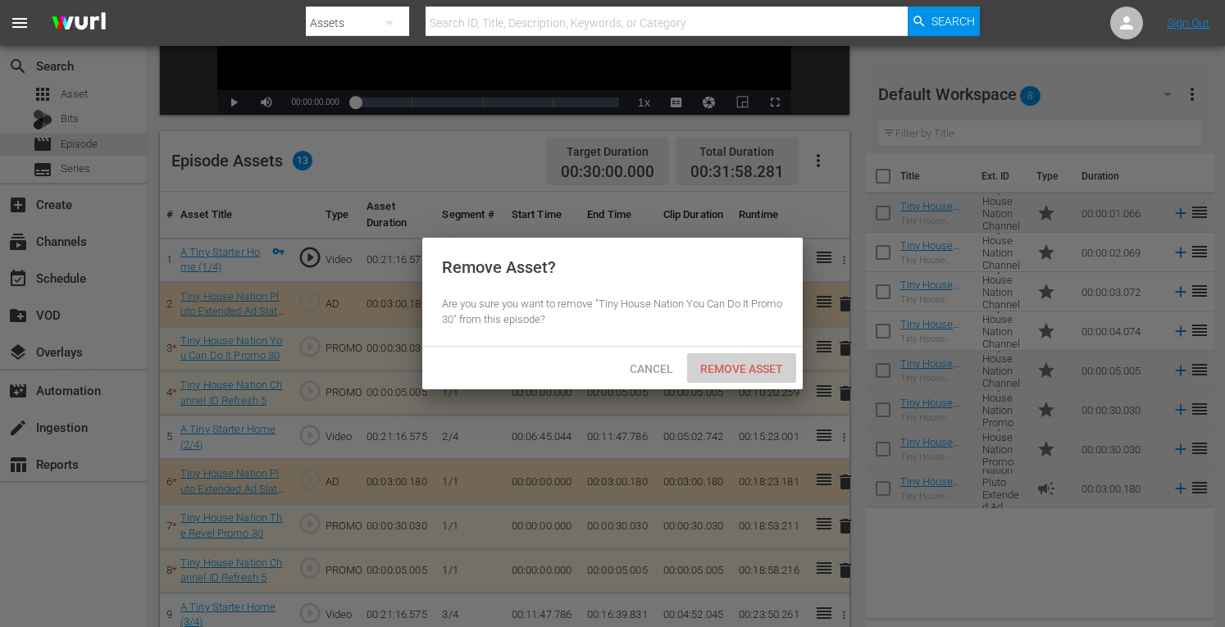
click at [727, 367] on span "Remove Asset" at bounding box center [741, 369] width 109 height 13
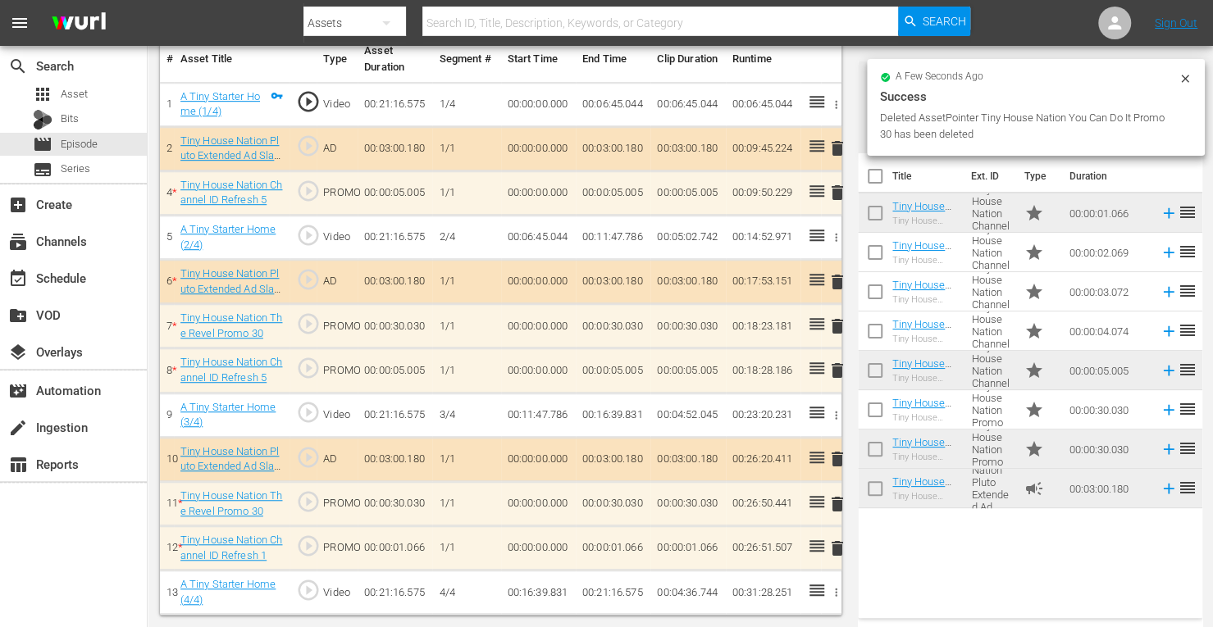
scroll to position [498, 0]
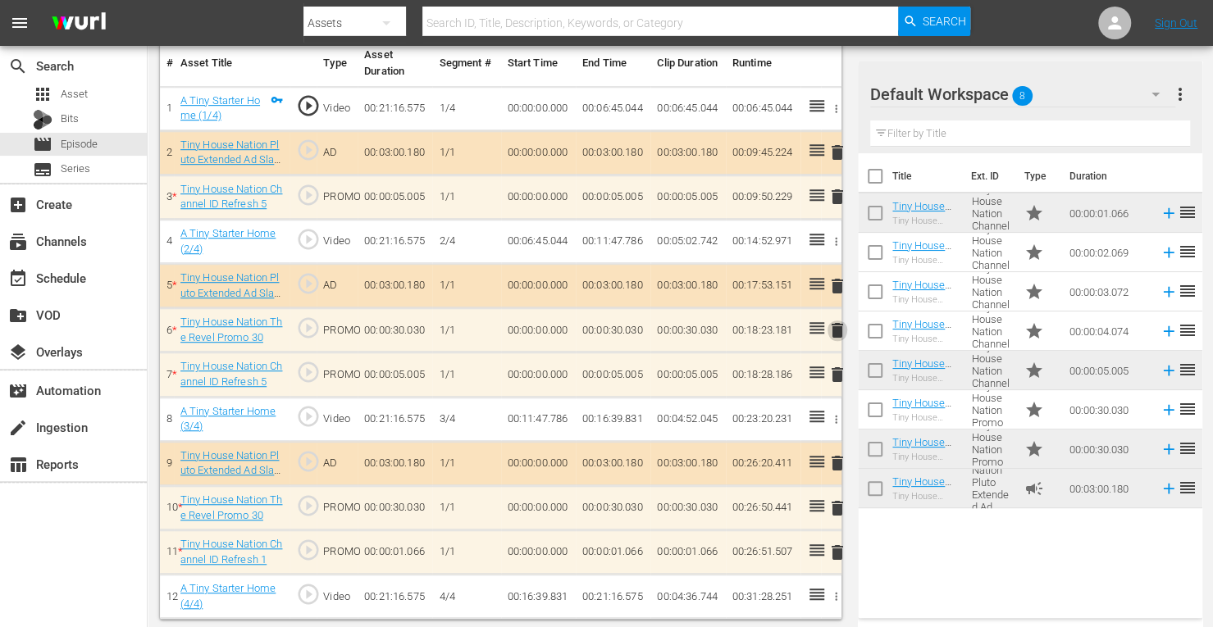
click at [840, 326] on span "delete" at bounding box center [838, 331] width 20 height 20
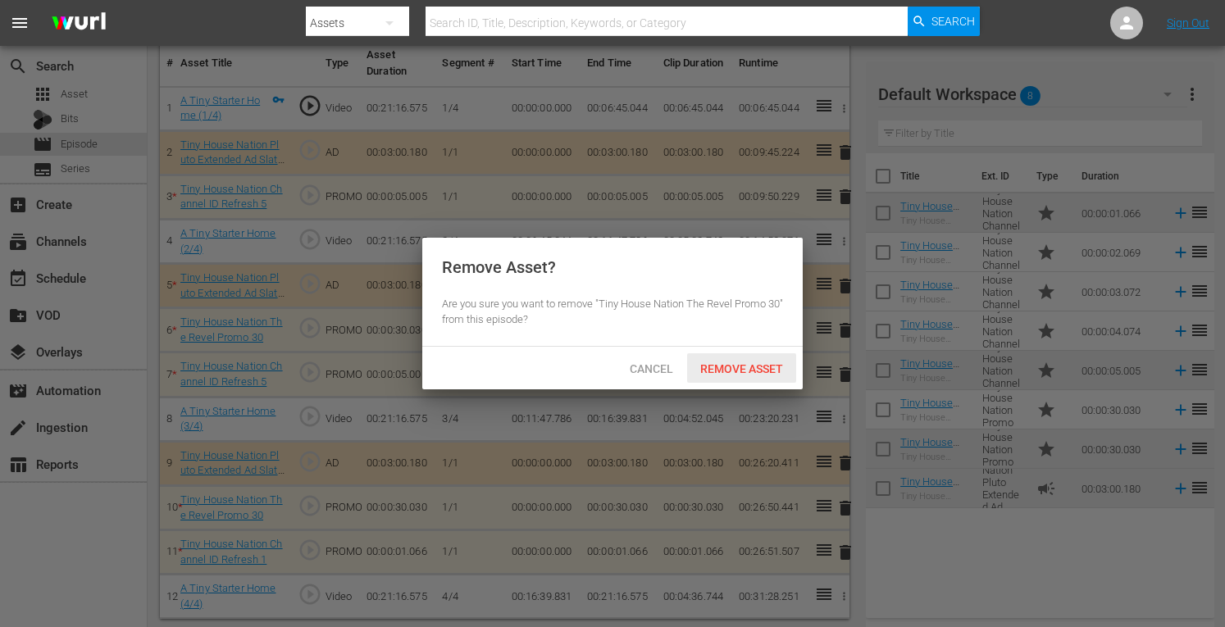
click at [718, 383] on div "Cancel Remove Asset" at bounding box center [612, 368] width 381 height 43
click at [737, 367] on span "Remove Asset" at bounding box center [741, 369] width 109 height 13
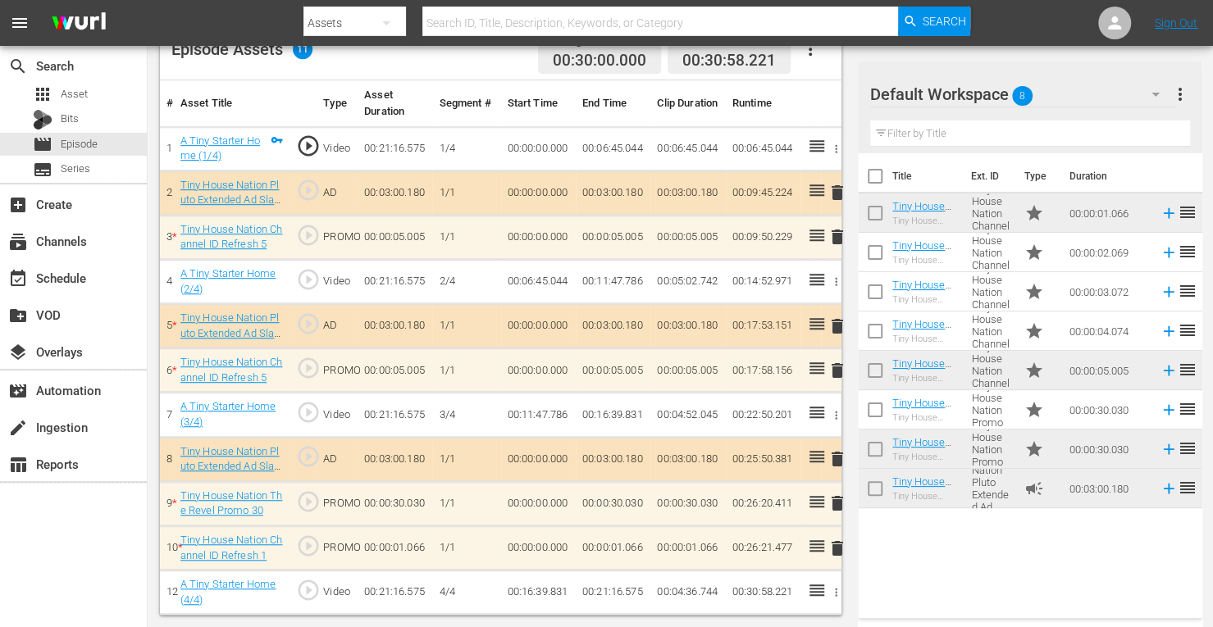
scroll to position [454, 0]
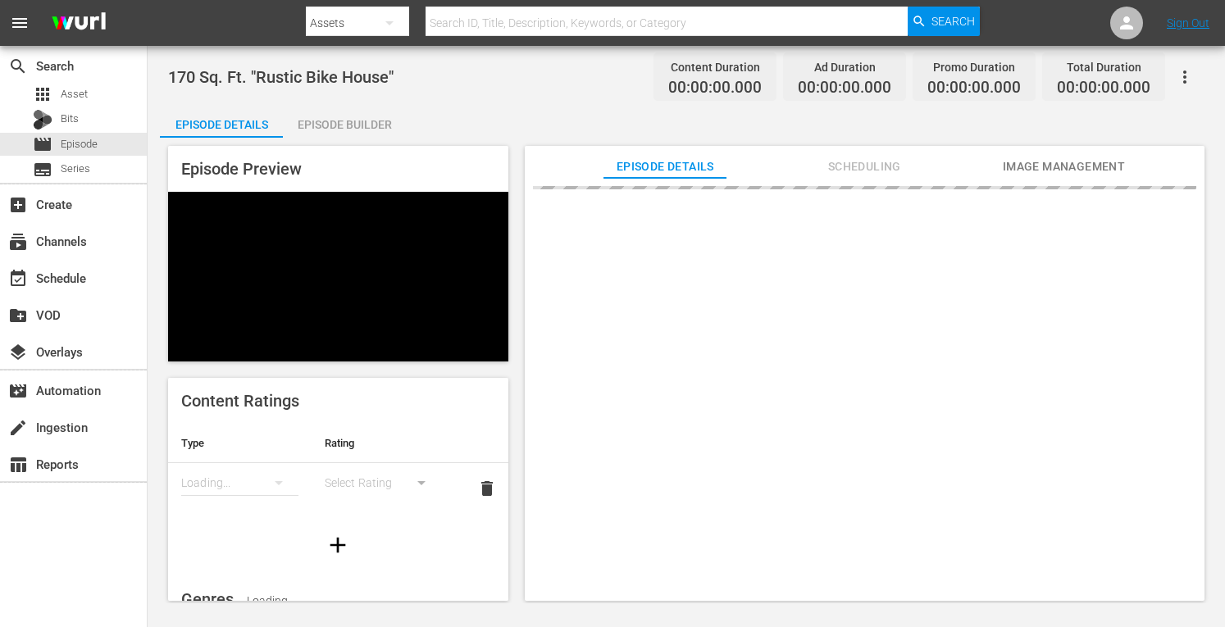
click at [322, 127] on div "Episode Builder" at bounding box center [344, 124] width 123 height 39
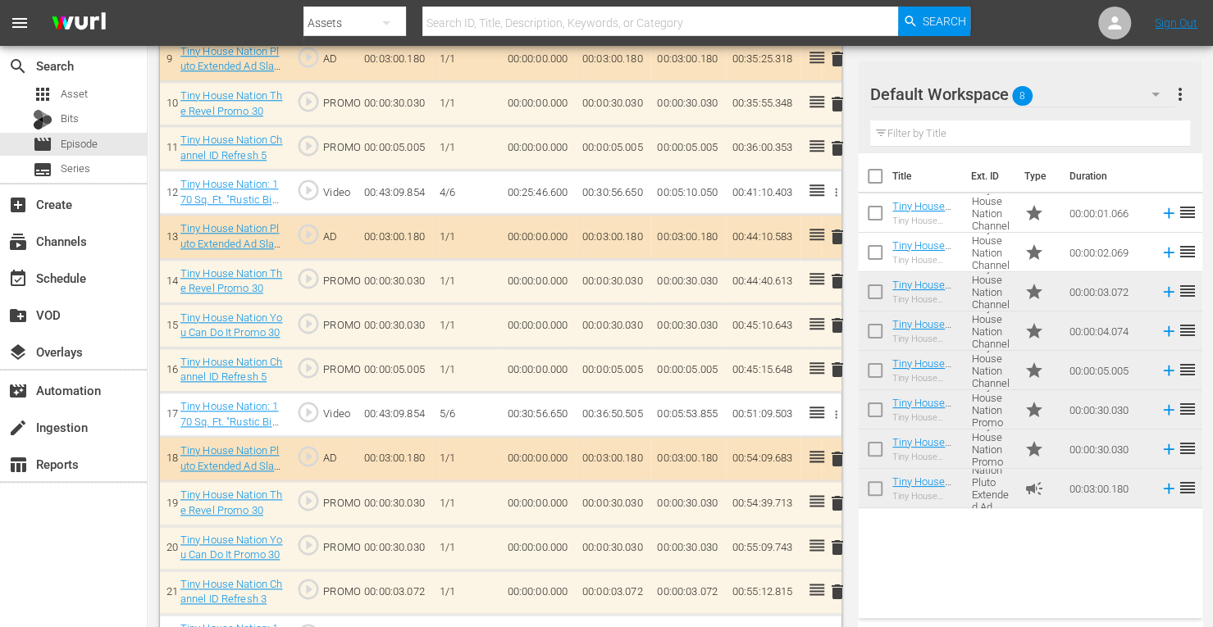
scroll to position [940, 0]
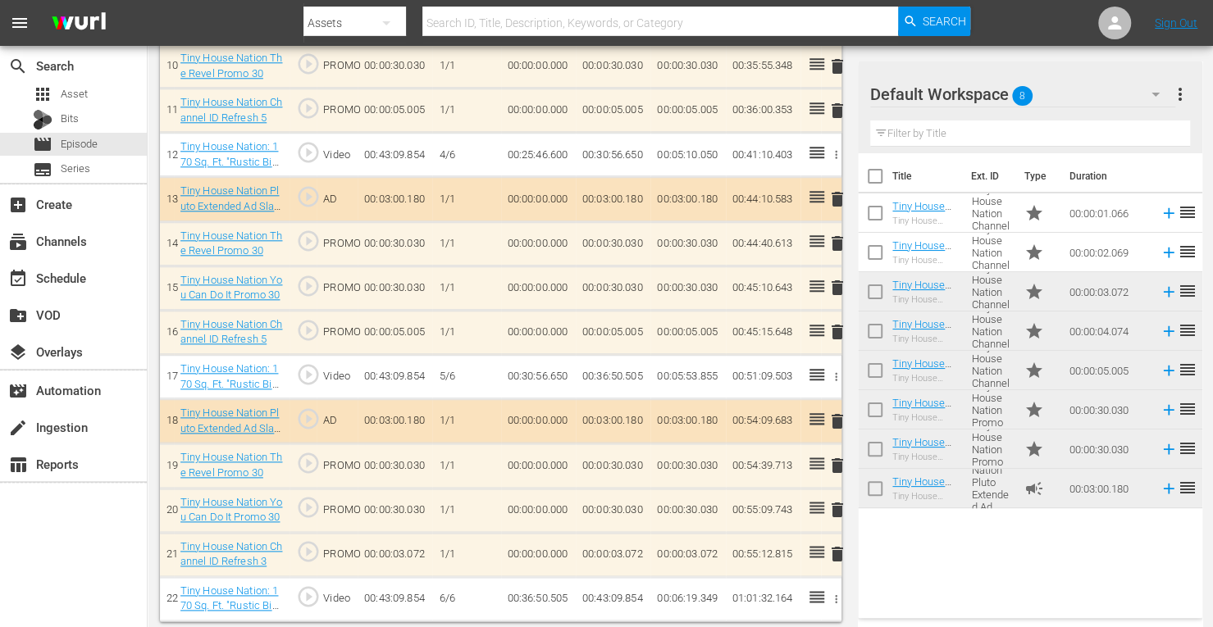
click at [839, 326] on span "delete" at bounding box center [838, 332] width 20 height 20
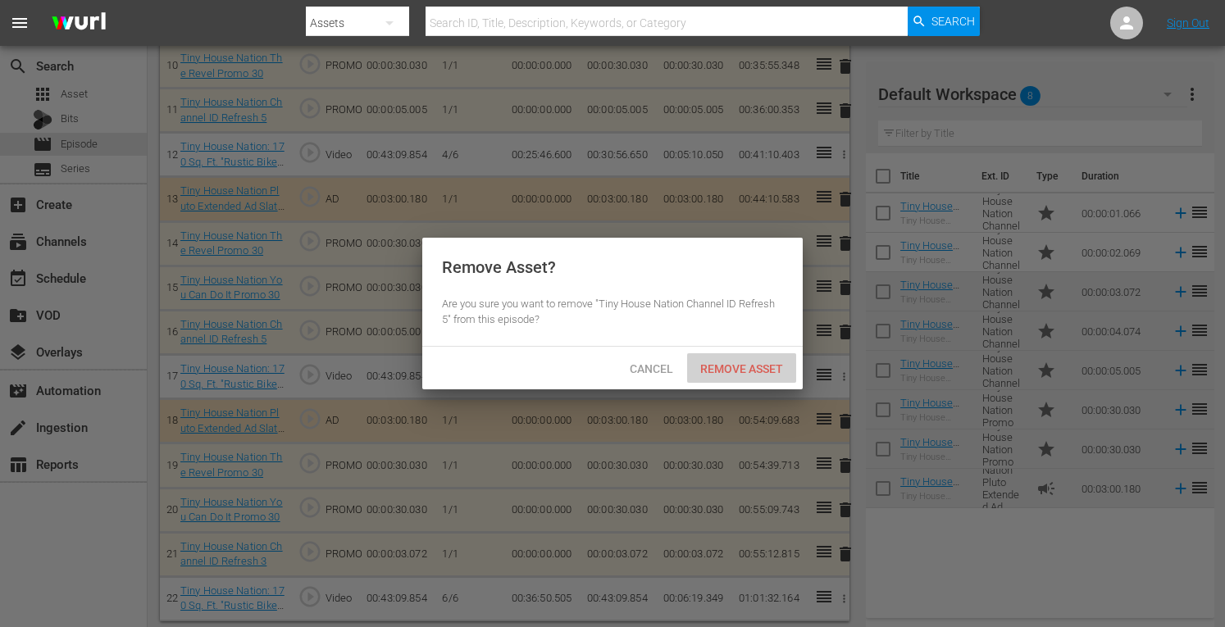
click at [755, 358] on div "Remove Asset" at bounding box center [741, 368] width 109 height 30
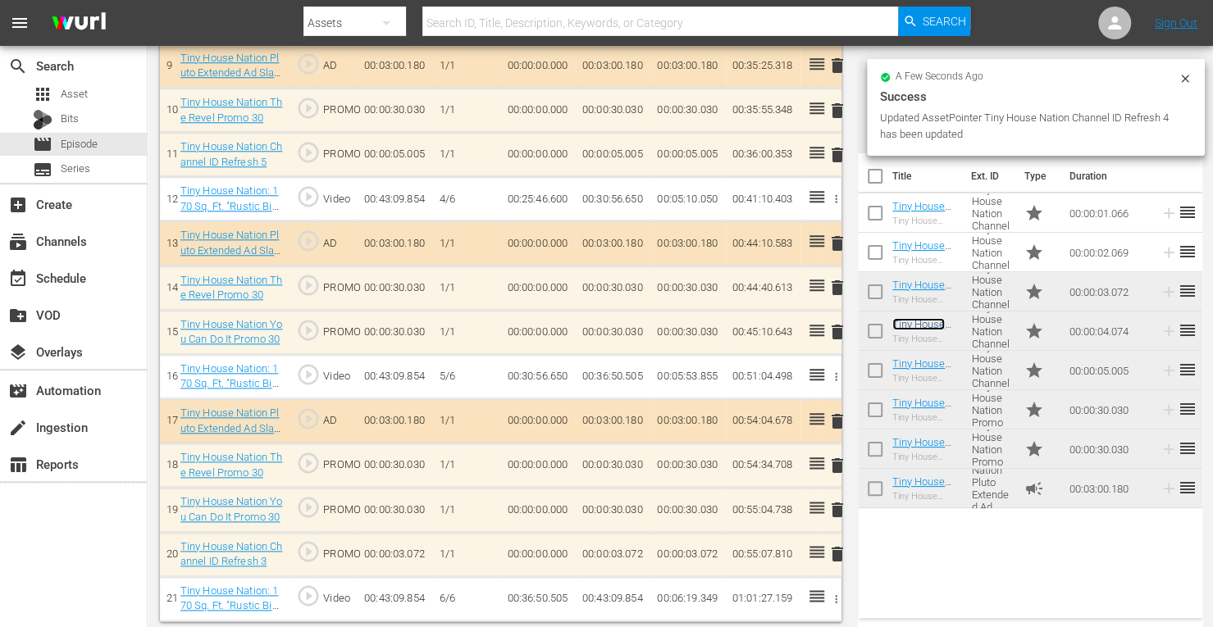
scroll to position [896, 0]
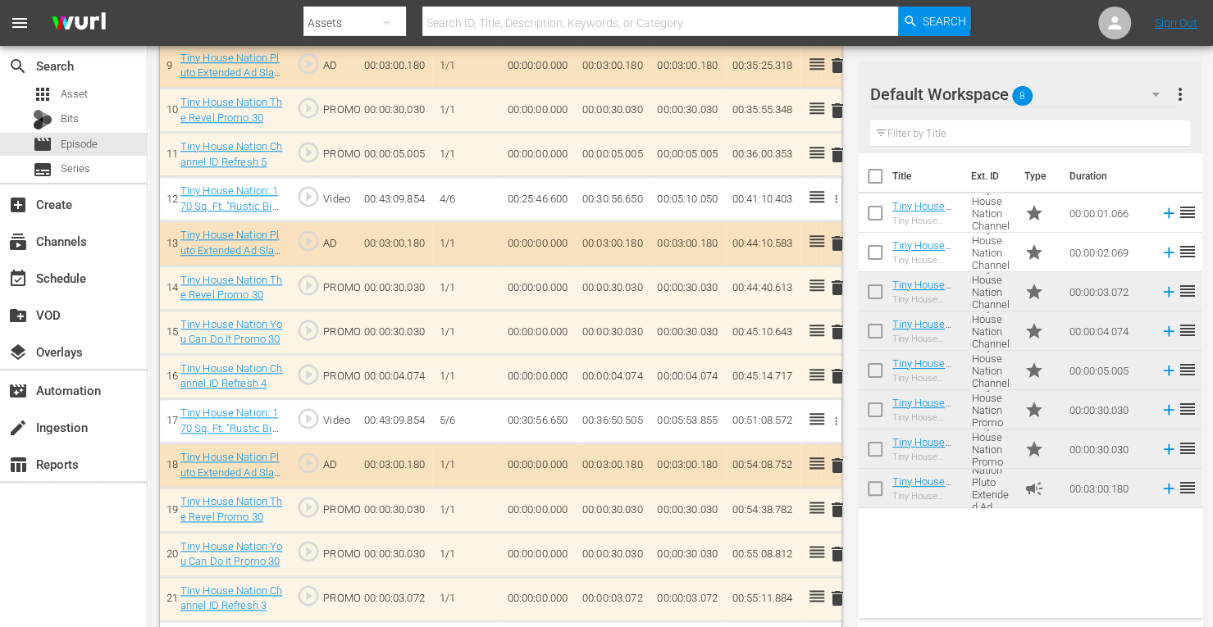
click at [838, 326] on span "delete" at bounding box center [838, 332] width 20 height 20
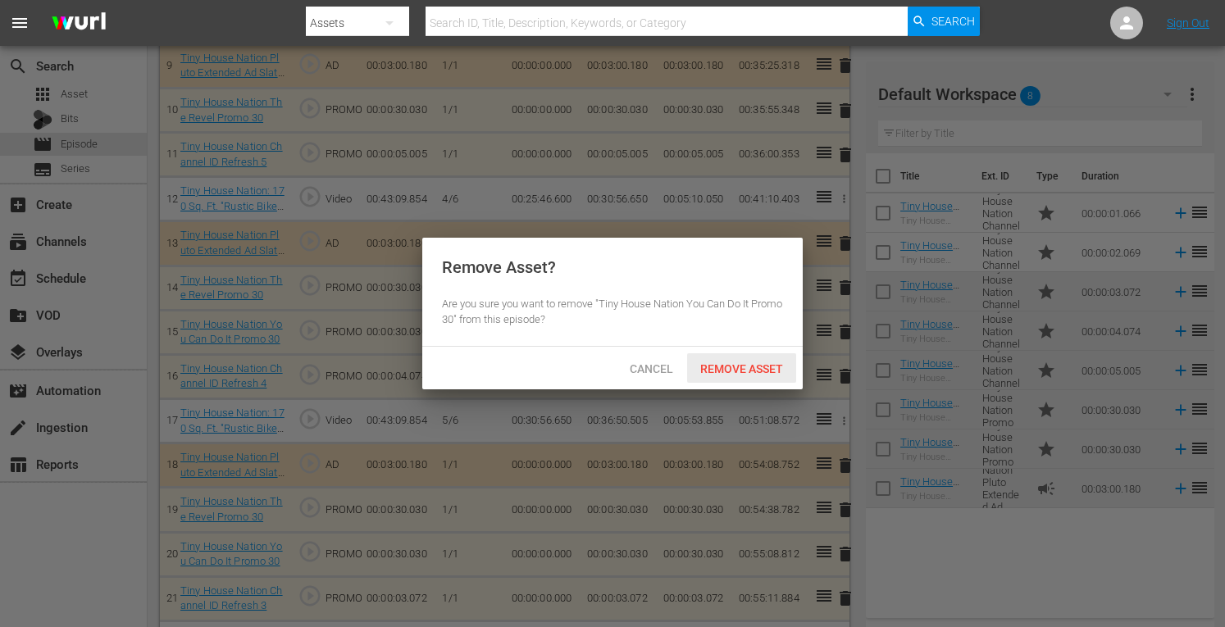
click at [744, 360] on div "Remove Asset" at bounding box center [741, 368] width 109 height 30
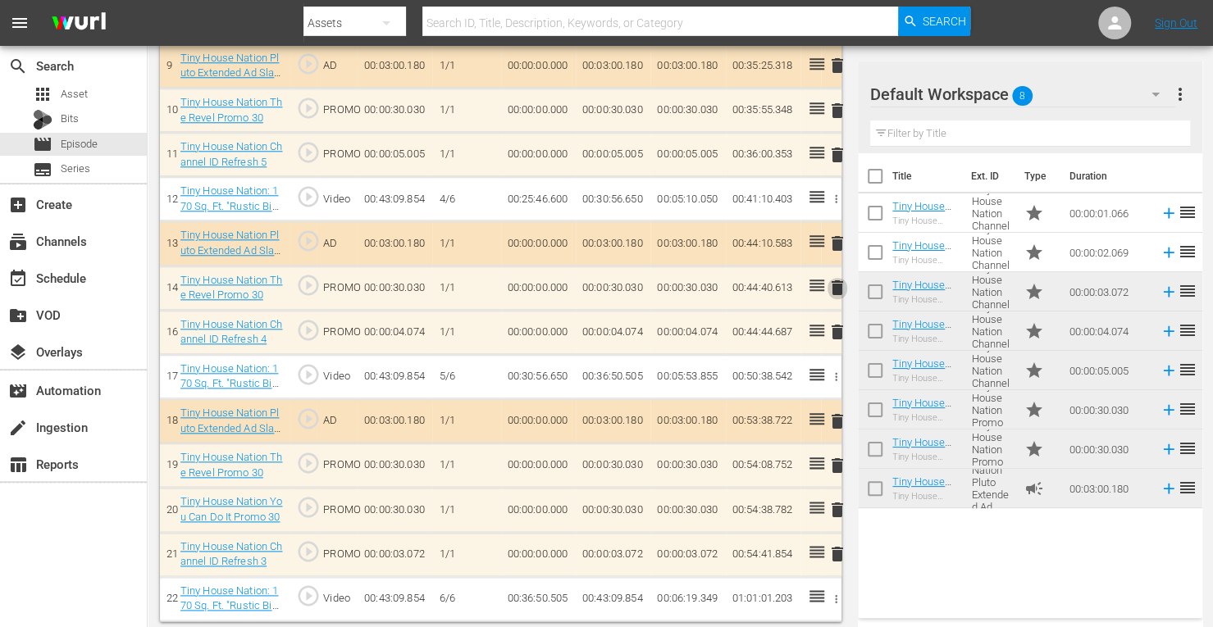
click at [838, 279] on span "delete" at bounding box center [838, 288] width 20 height 20
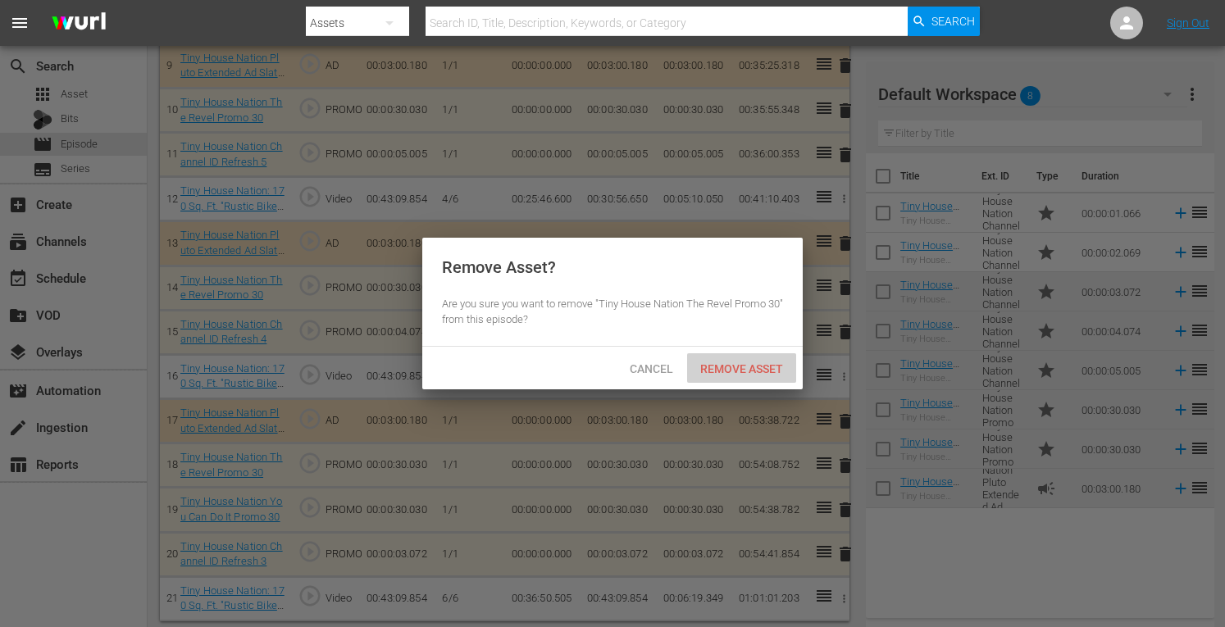
click at [718, 363] on span "Remove Asset" at bounding box center [741, 369] width 109 height 13
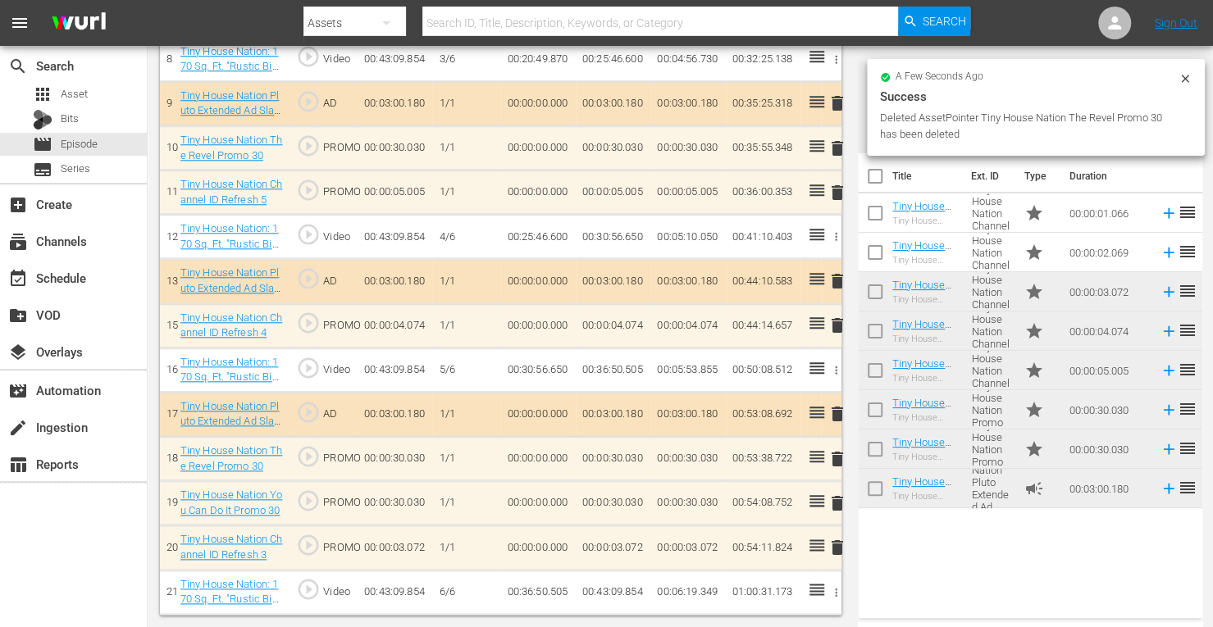
scroll to position [851, 0]
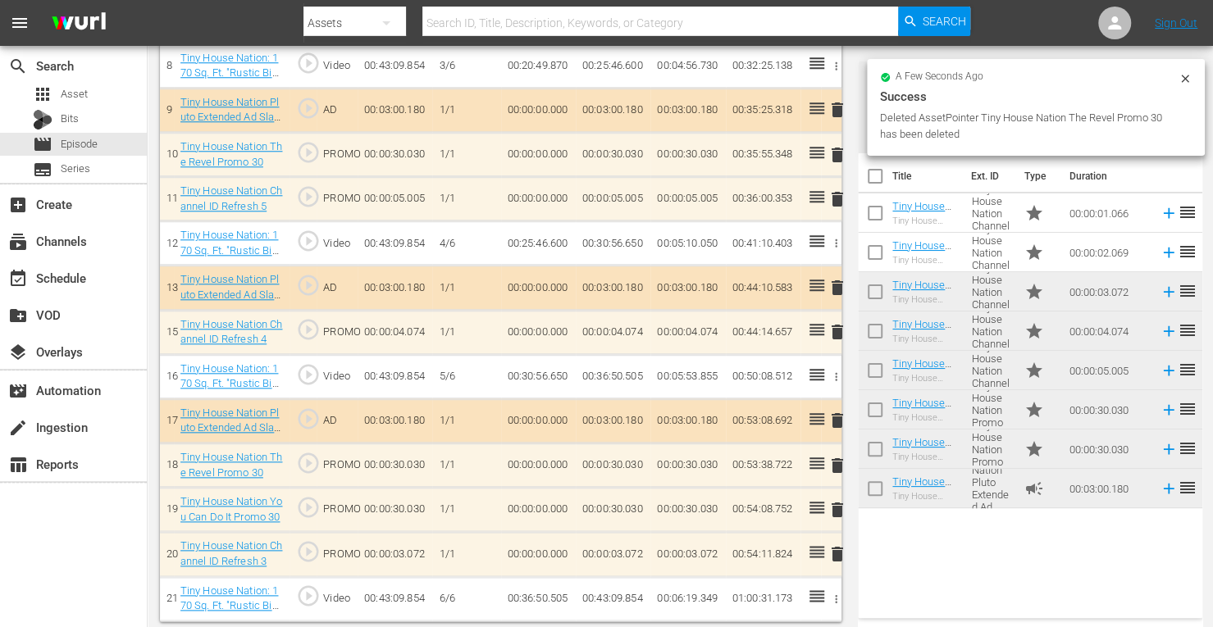
click at [838, 150] on span "delete" at bounding box center [838, 155] width 20 height 20
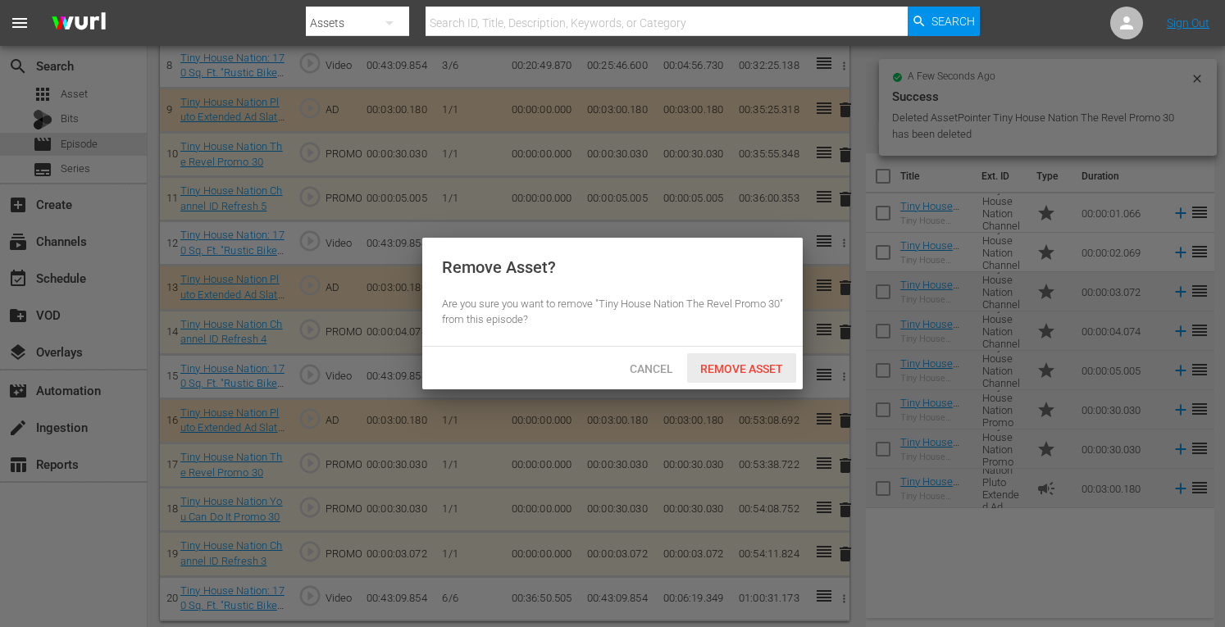
click at [727, 367] on span "Remove Asset" at bounding box center [741, 369] width 109 height 13
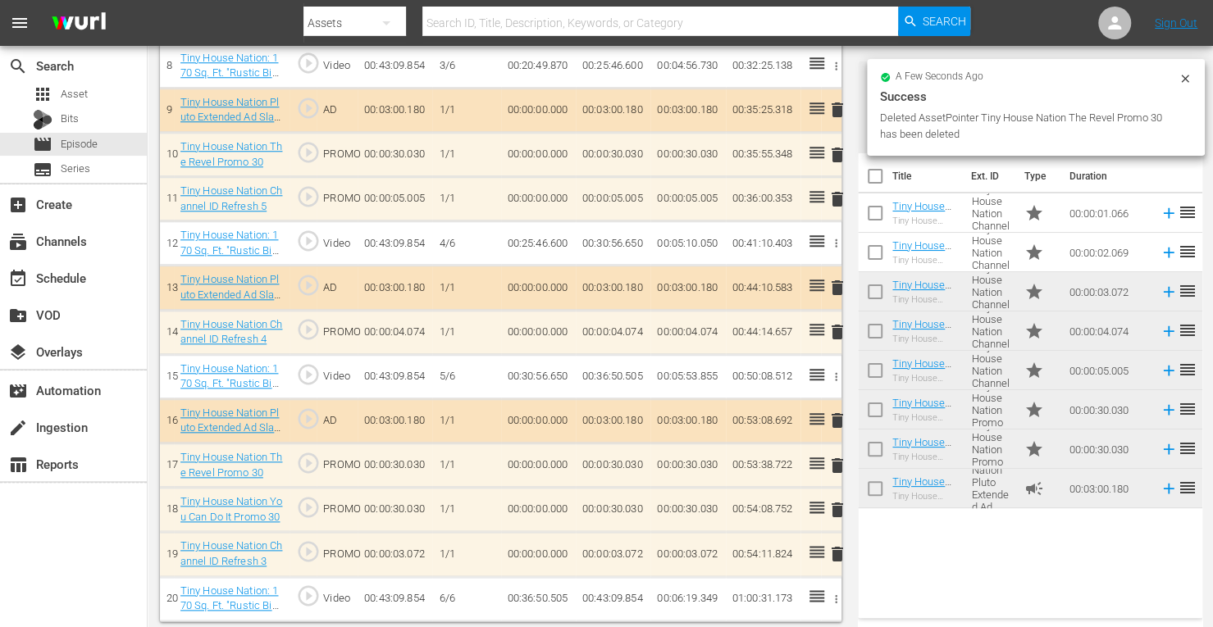
scroll to position [807, 0]
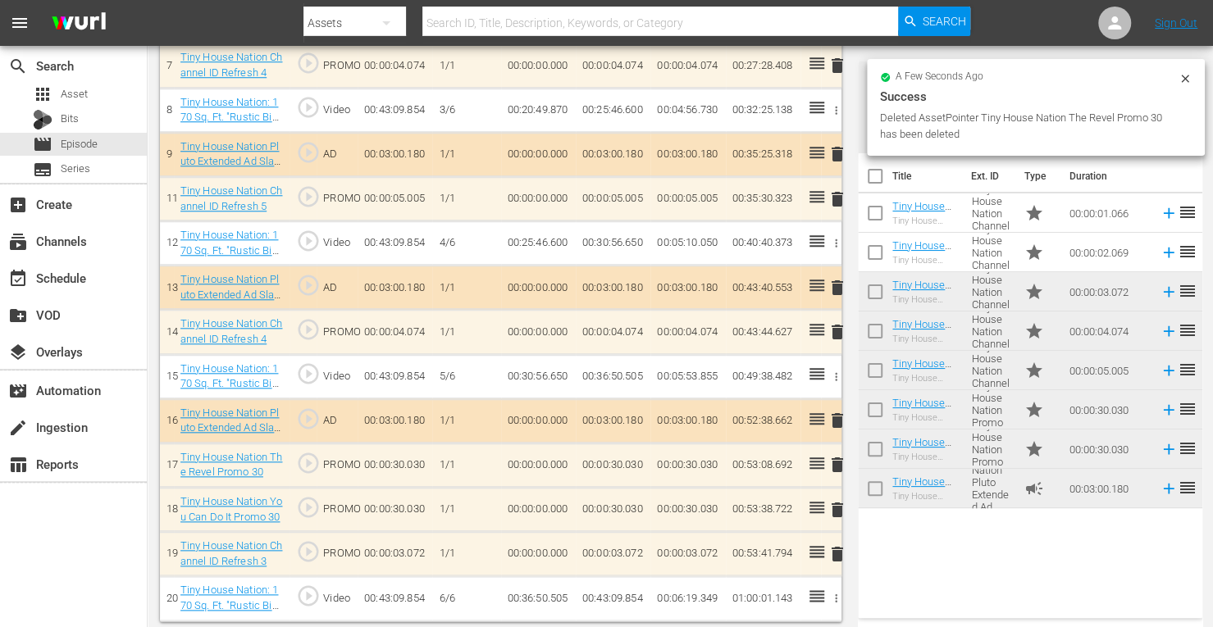
click at [837, 506] on span "delete" at bounding box center [838, 510] width 20 height 20
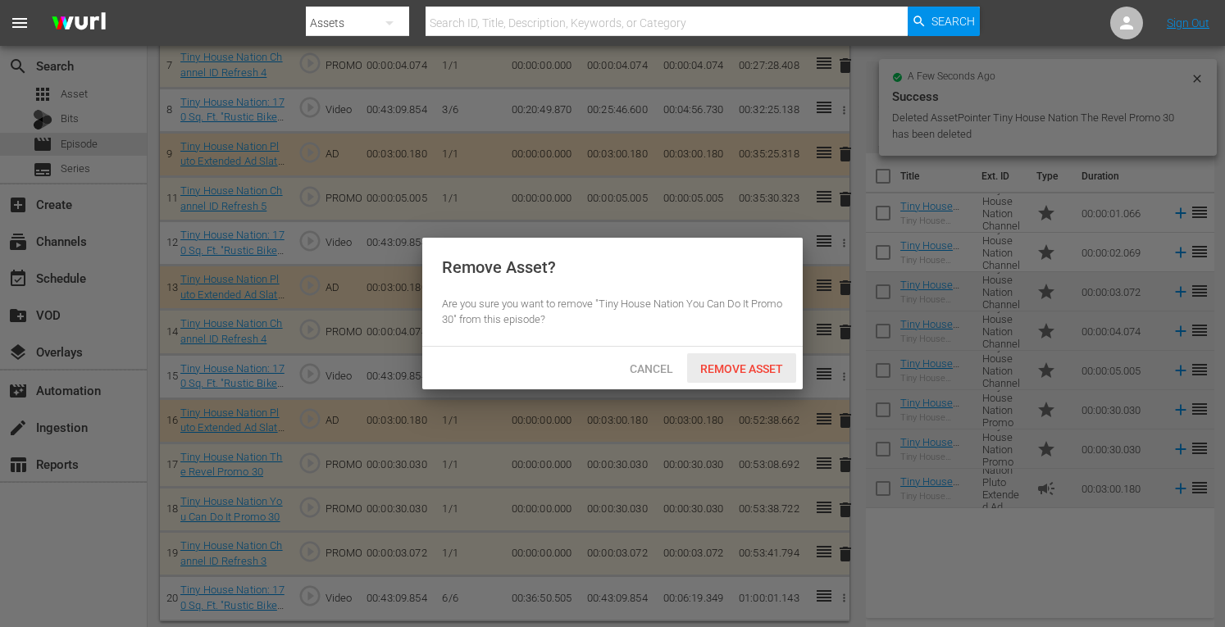
click at [728, 372] on span "Remove Asset" at bounding box center [741, 369] width 109 height 13
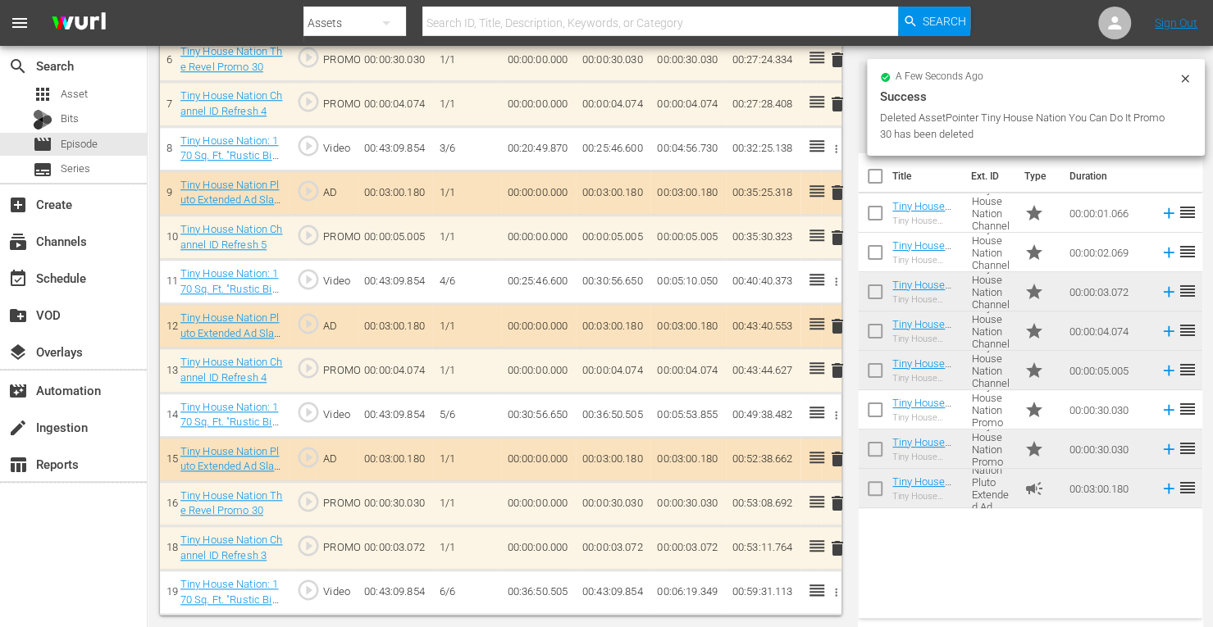
scroll to position [763, 0]
